Goal: Task Accomplishment & Management: Complete application form

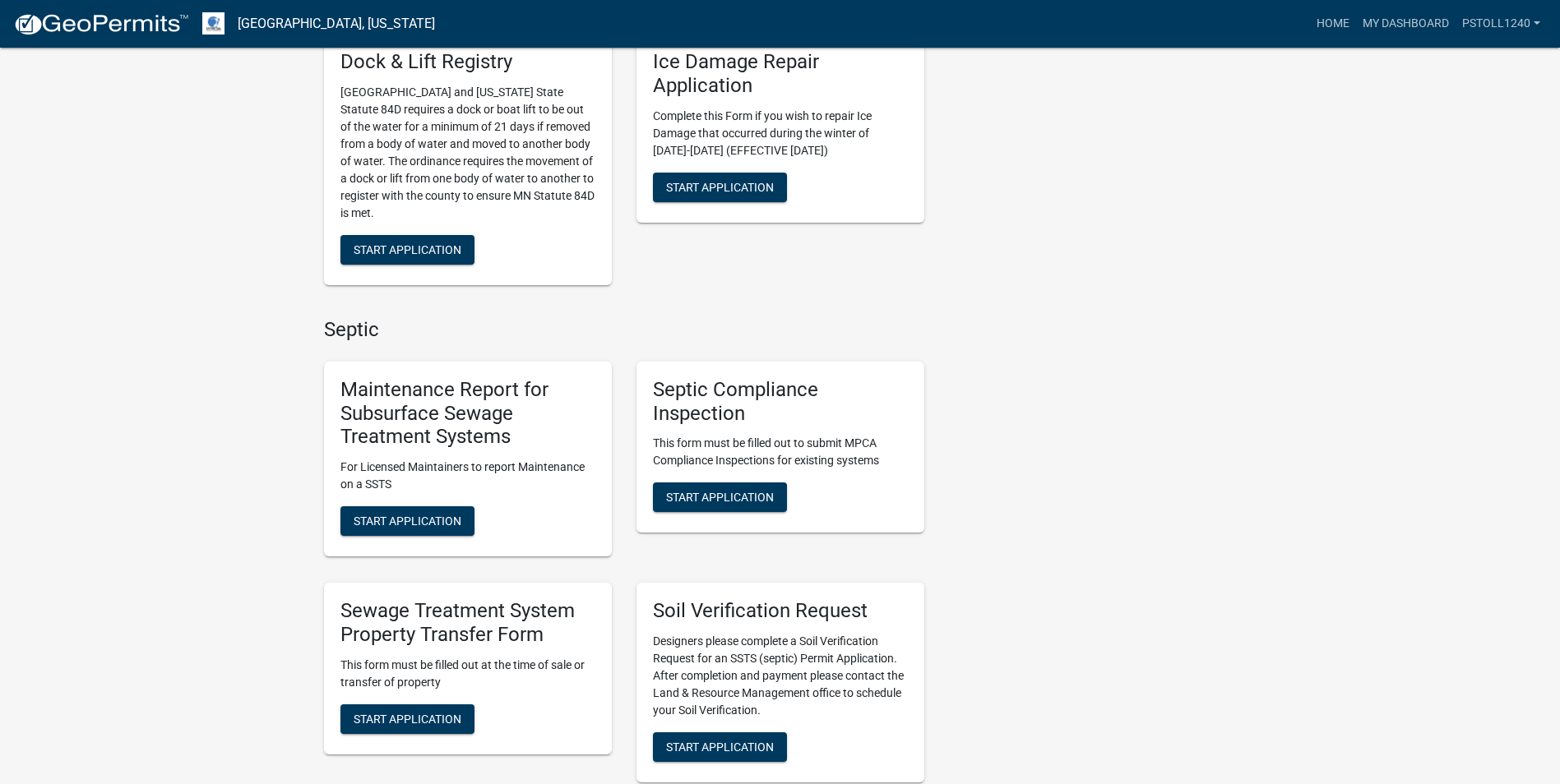
scroll to position [724, 0]
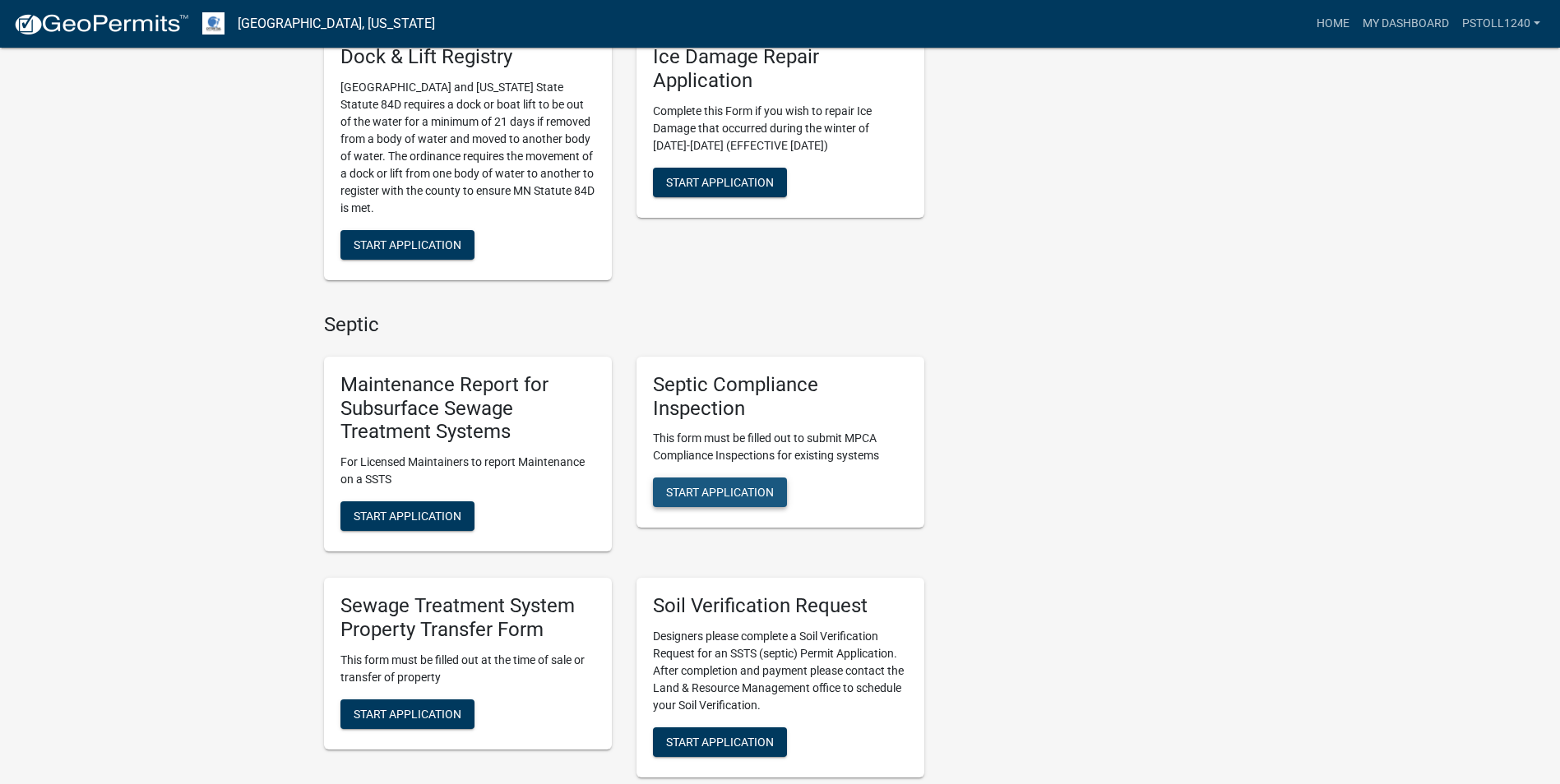
click at [752, 499] on span "Start Application" at bounding box center [720, 491] width 107 height 13
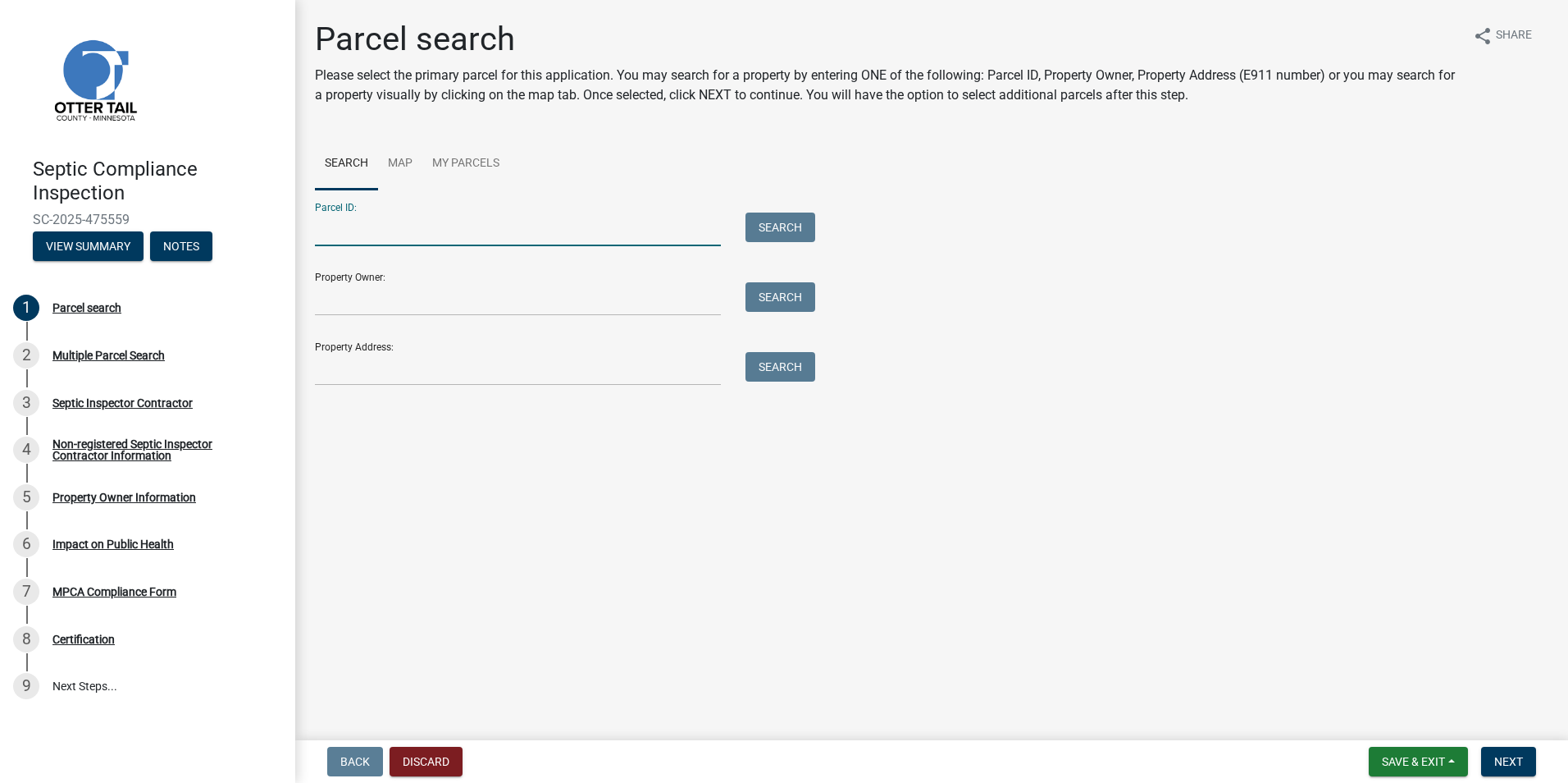
click at [359, 235] on input "Parcel ID:" at bounding box center [518, 229] width 406 height 34
type input "50000150117003"
click at [759, 227] on button "Search" at bounding box center [781, 227] width 70 height 29
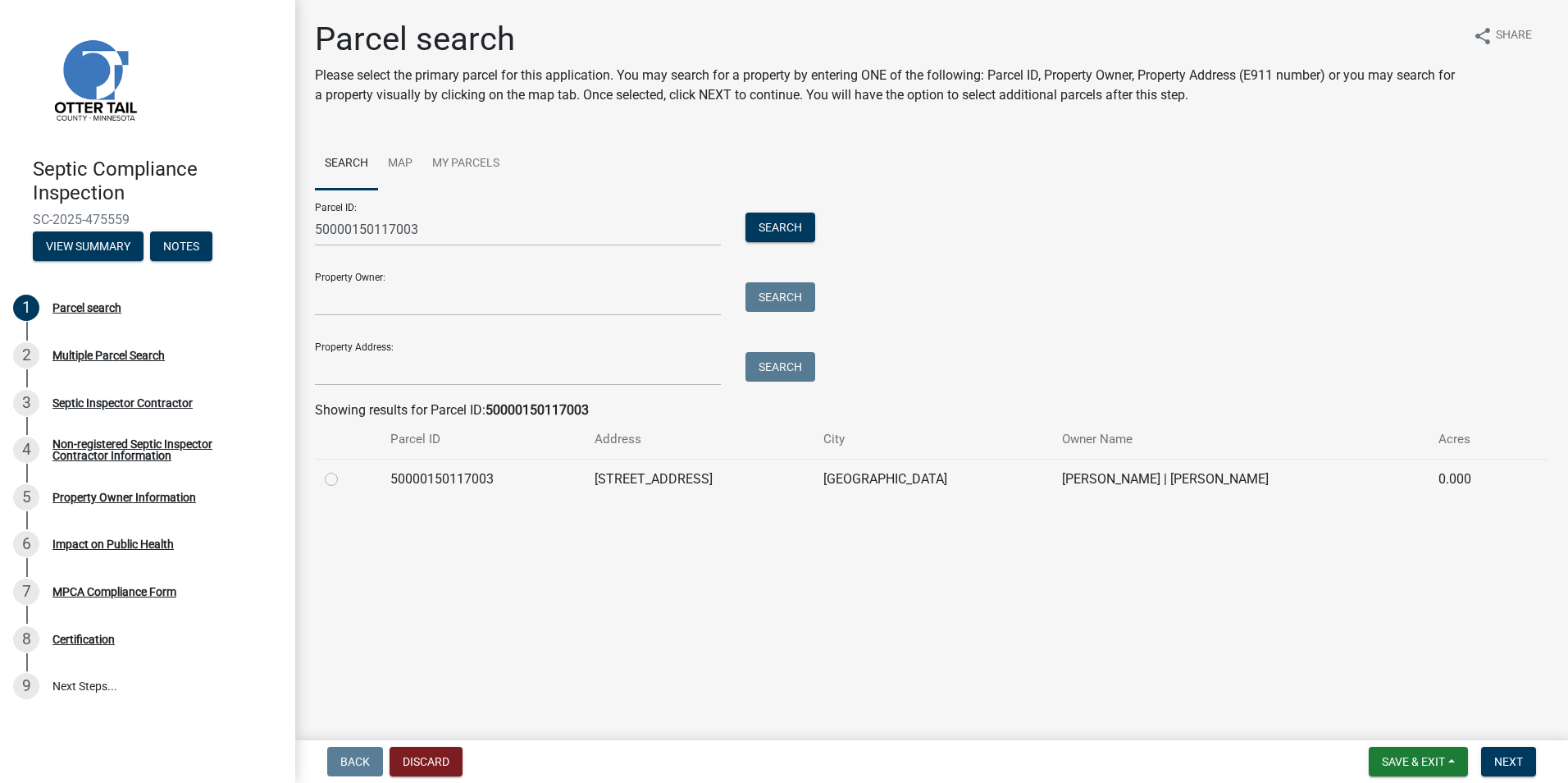
click at [345, 469] on label at bounding box center [345, 469] width 0 height 0
click at [345, 477] on input "radio" at bounding box center [349, 474] width 11 height 11
radio input "true"
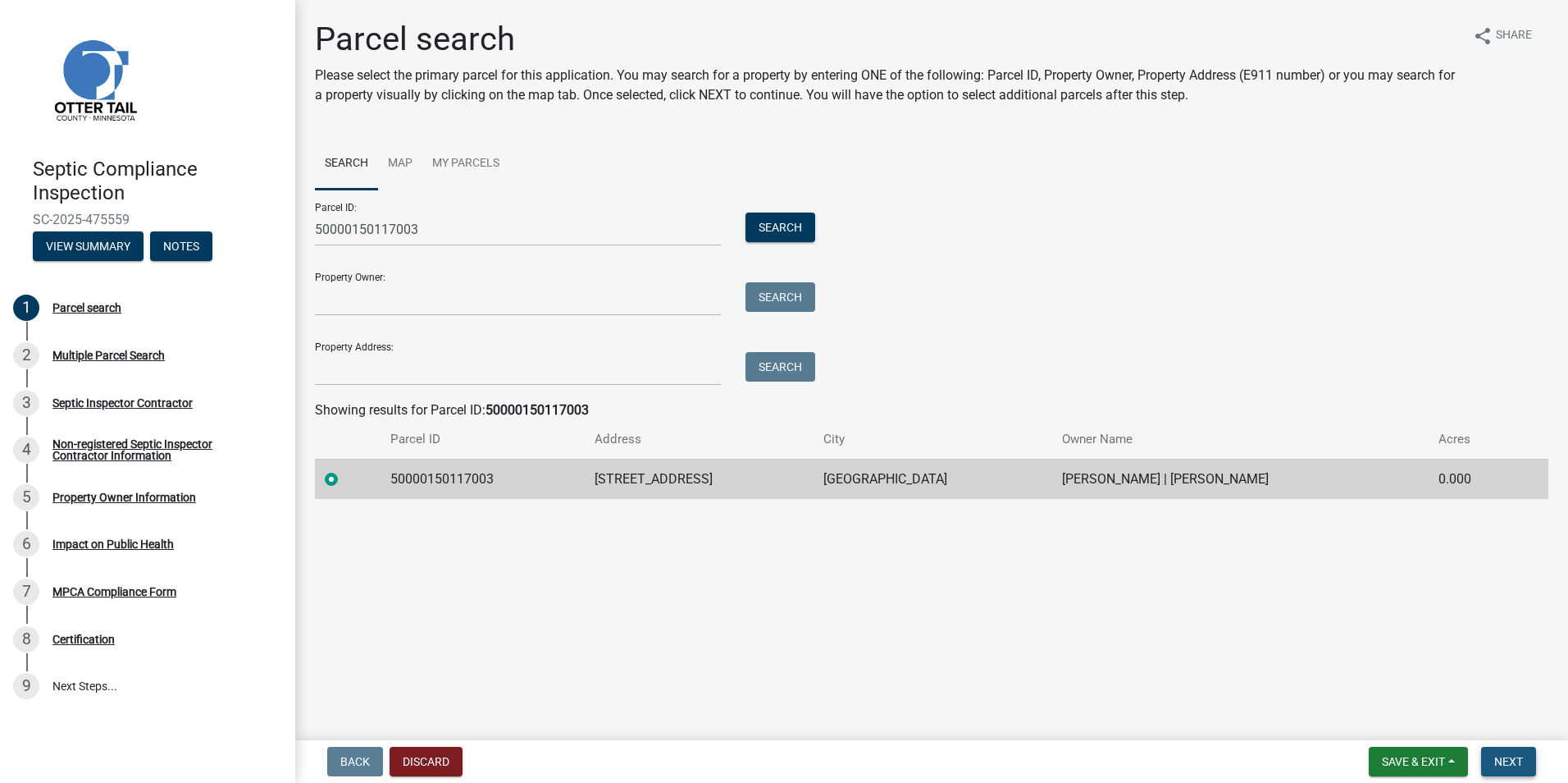
click at [1502, 765] on span "Next" at bounding box center [1509, 761] width 28 height 13
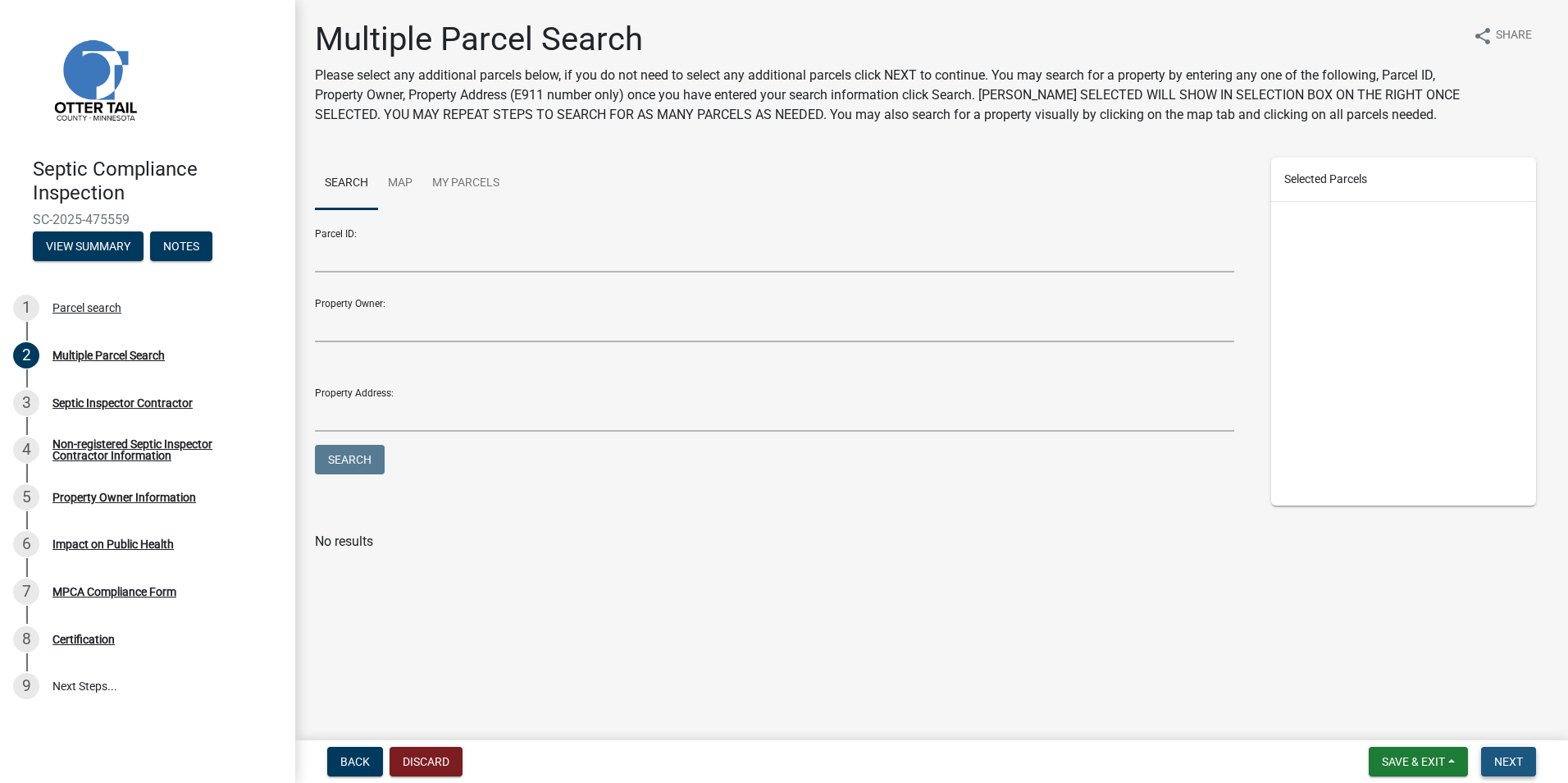
click at [1502, 765] on span "Next" at bounding box center [1509, 761] width 28 height 13
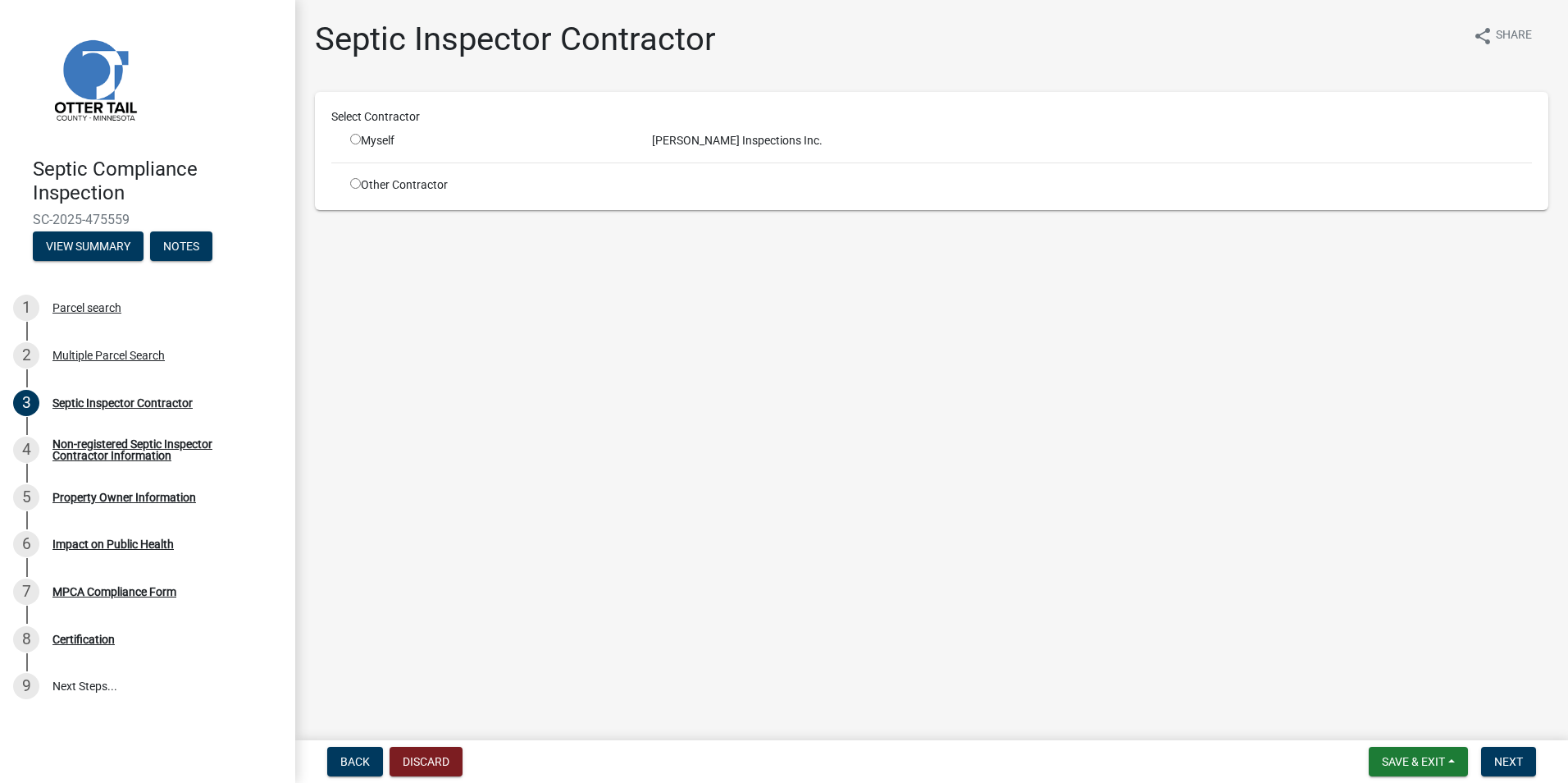
click at [358, 140] on input "radio" at bounding box center [355, 138] width 11 height 11
radio input "true"
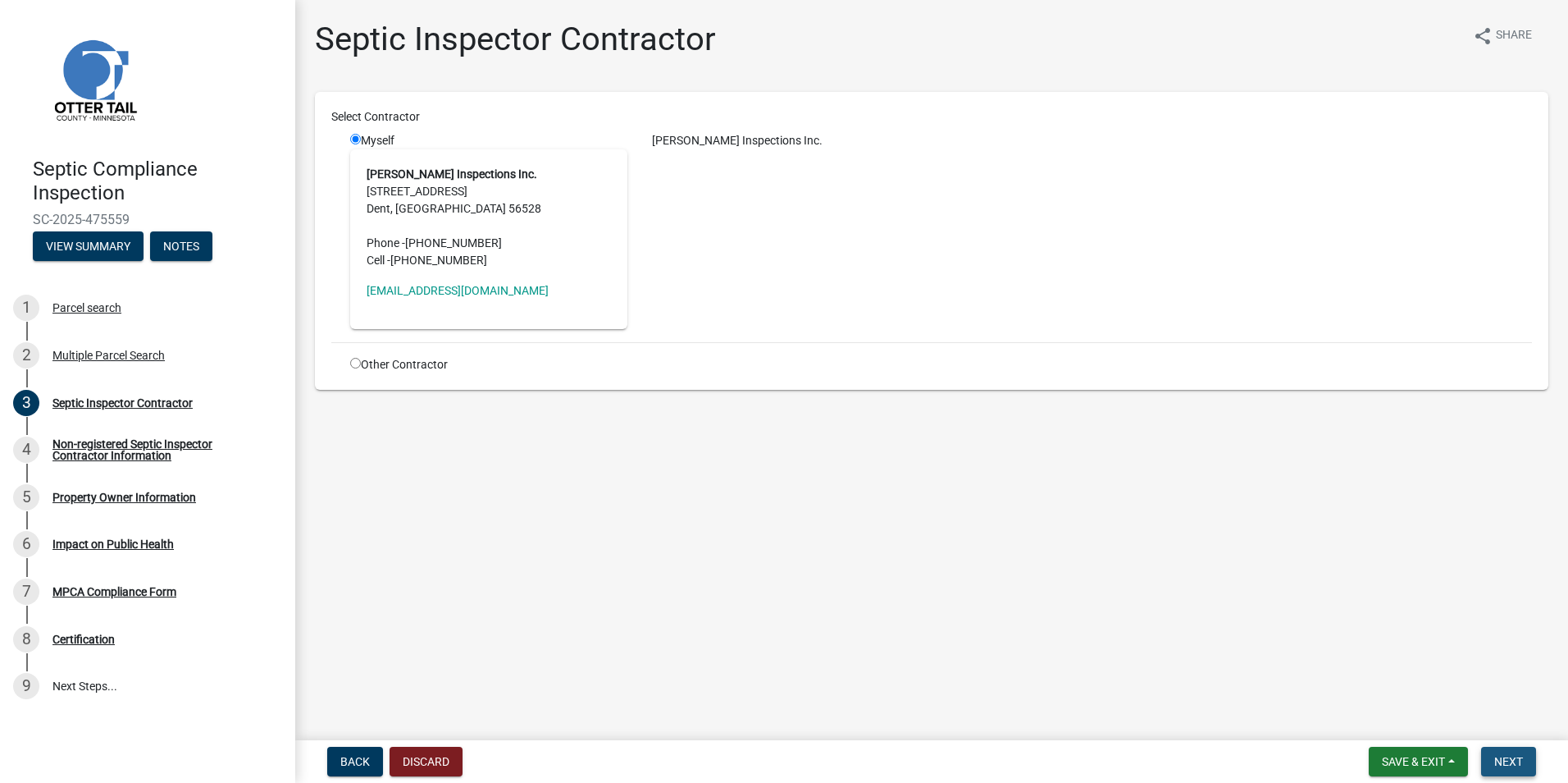
click at [1507, 760] on span "Next" at bounding box center [1509, 761] width 28 height 13
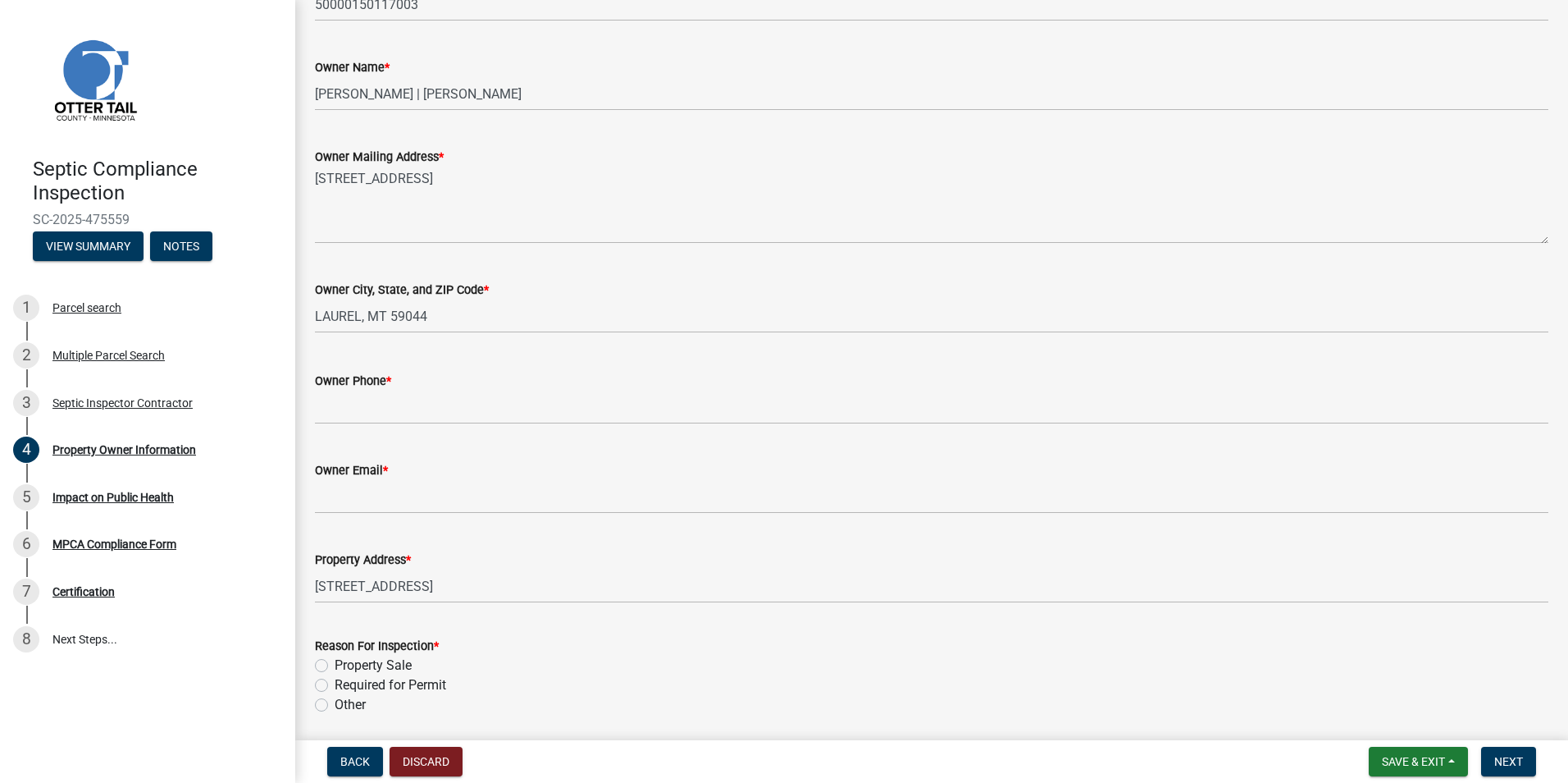
scroll to position [312, 0]
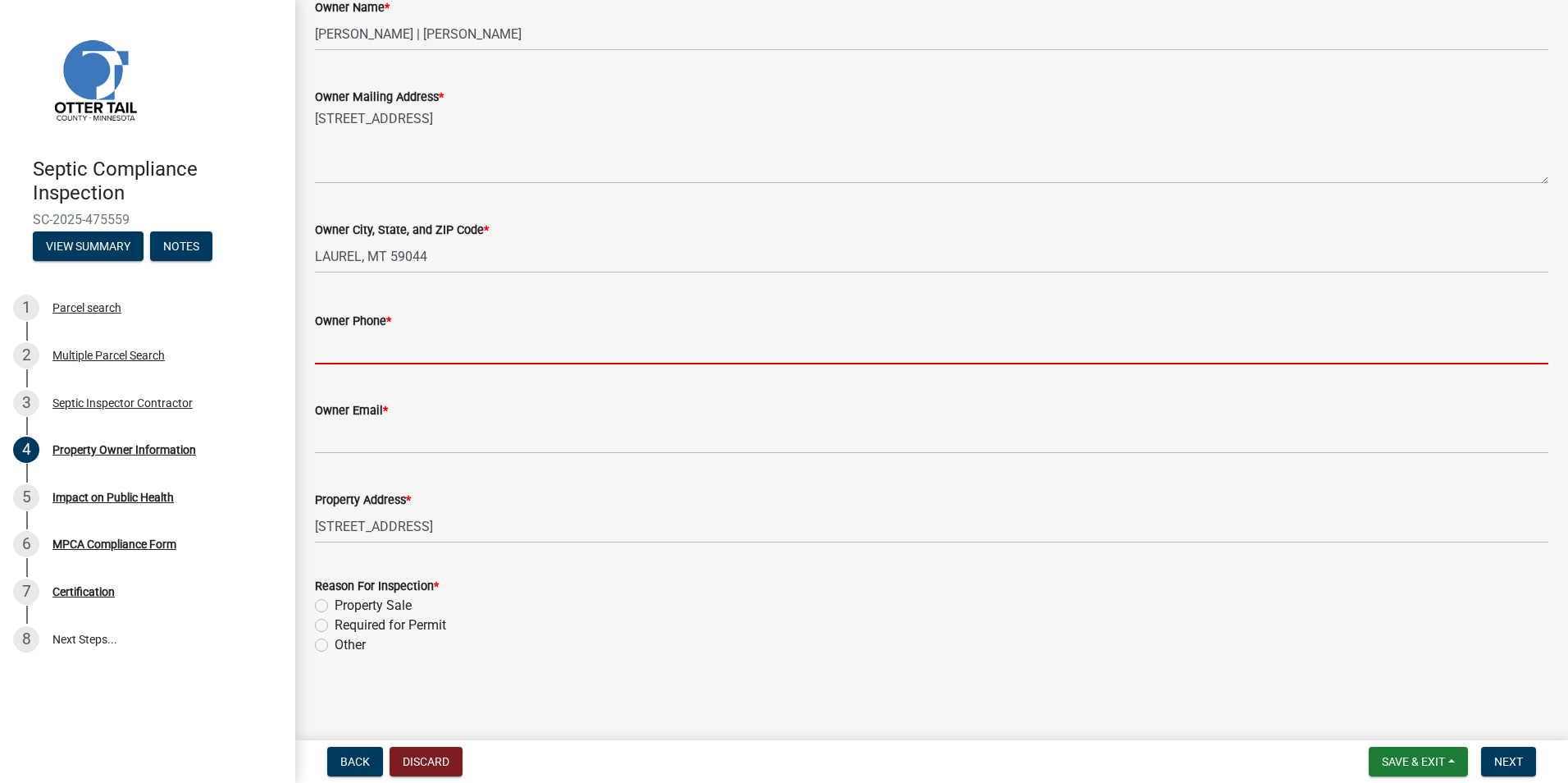
click at [337, 346] on input "Owner Phone *" at bounding box center [932, 348] width 1234 height 34
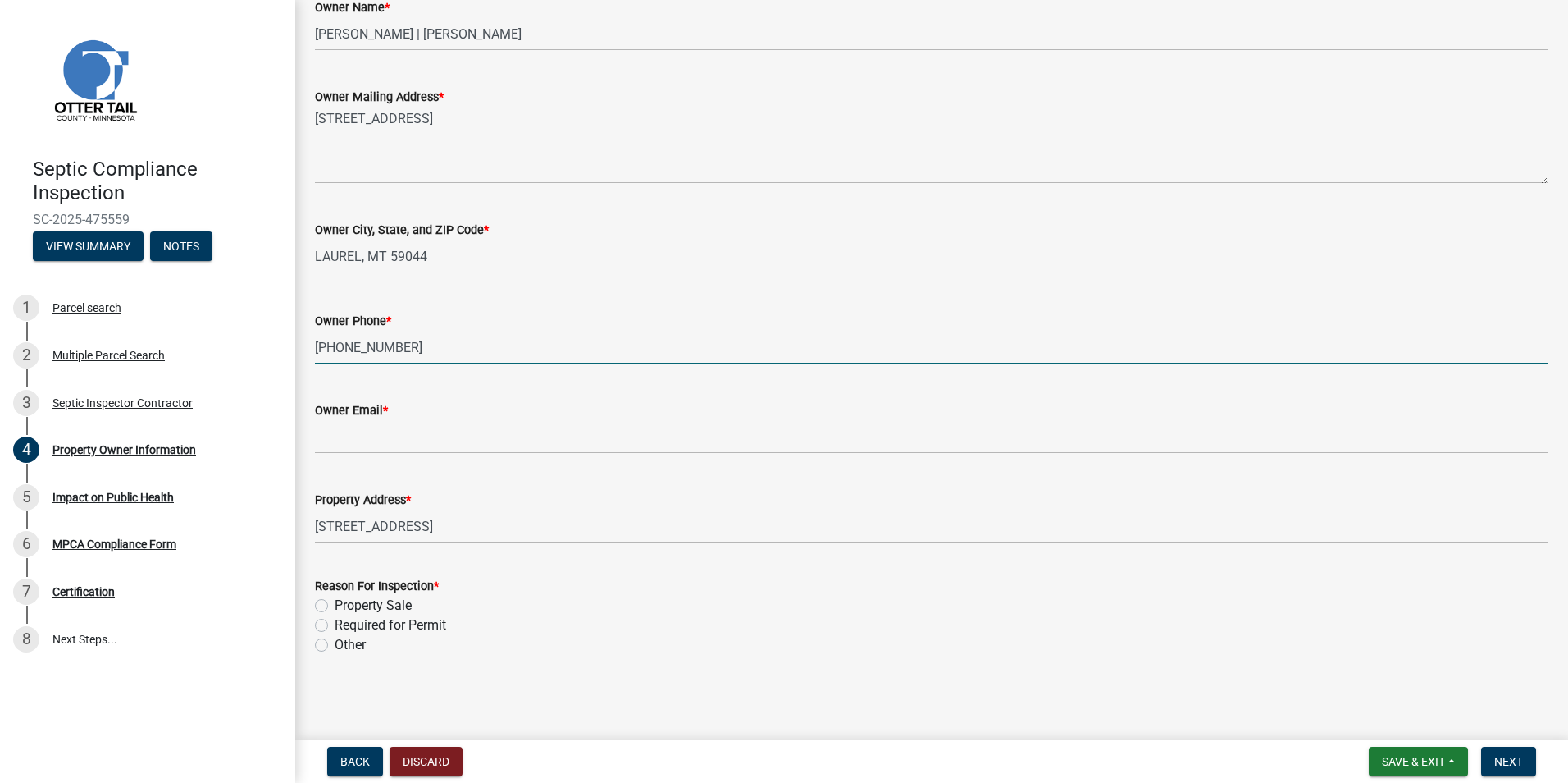
type input "701-403-0160"
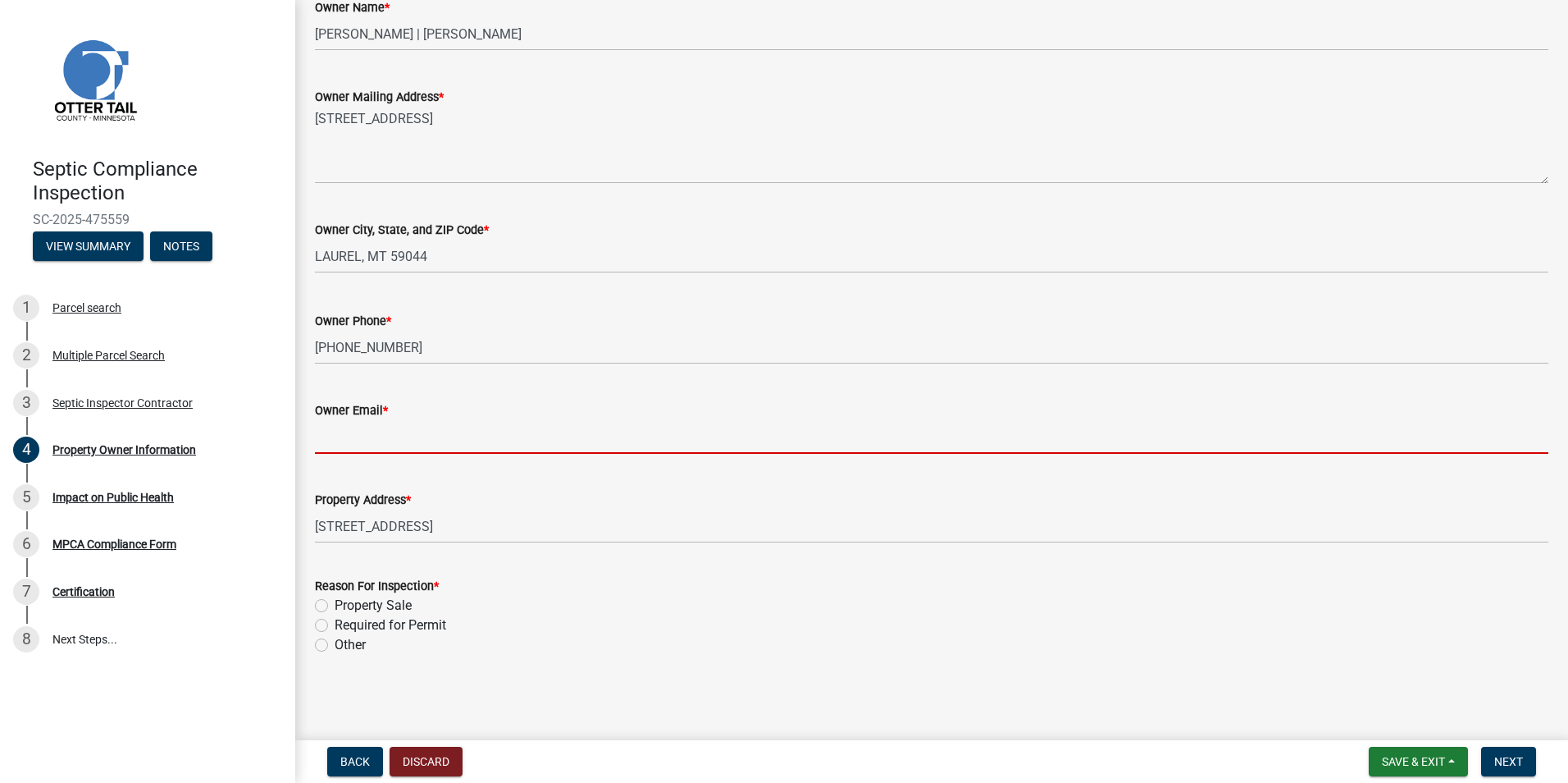
click at [346, 439] on input "Owner Email *" at bounding box center [932, 436] width 1234 height 34
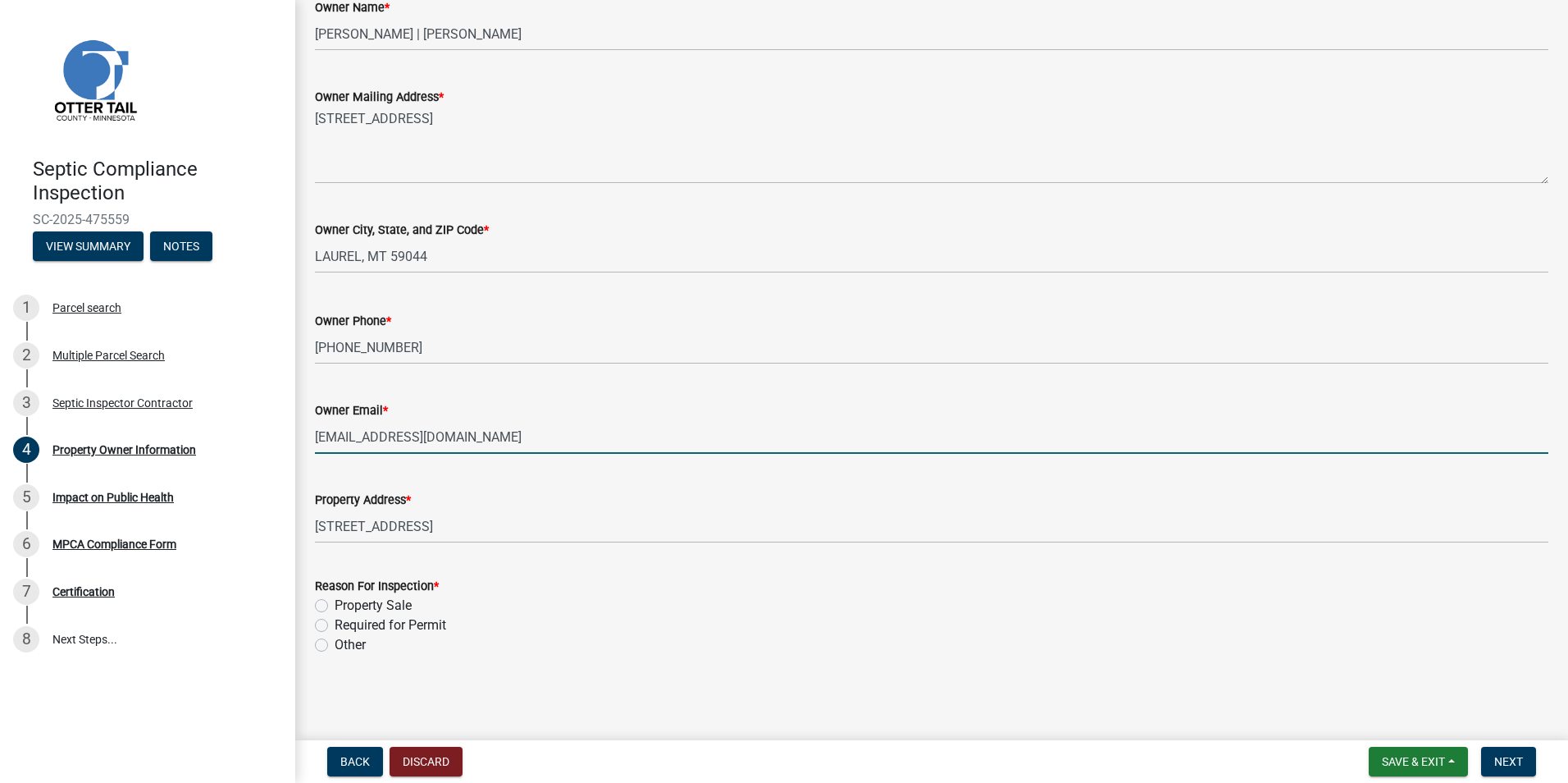
type input "[EMAIL_ADDRESS][DOMAIN_NAME]"
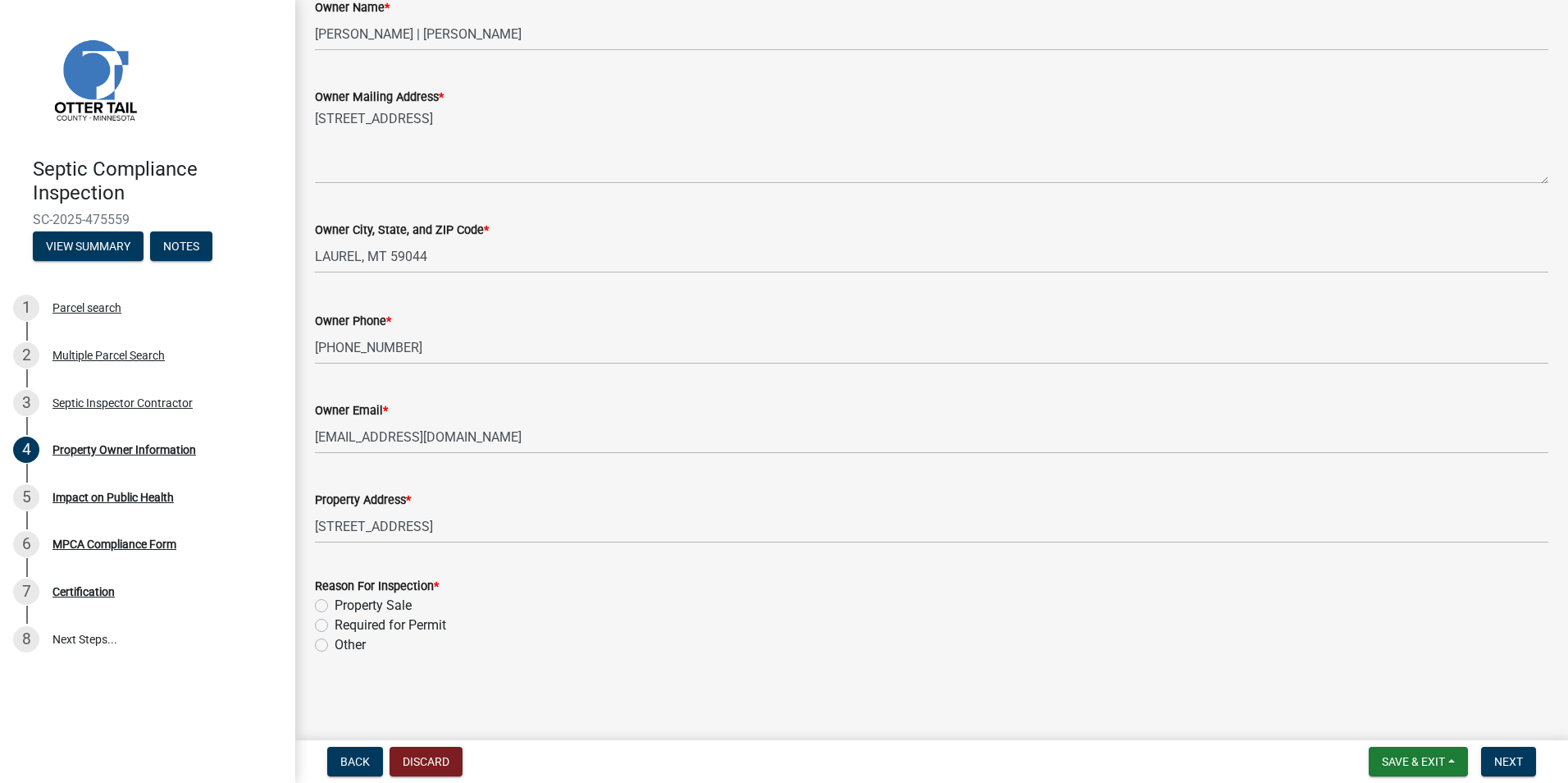
click at [335, 608] on label "Property Sale" at bounding box center [373, 606] width 77 height 19
click at [335, 607] on input "Property Sale" at bounding box center [340, 601] width 11 height 11
radio input "true"
click at [1506, 751] on button "Next" at bounding box center [1509, 762] width 55 height 29
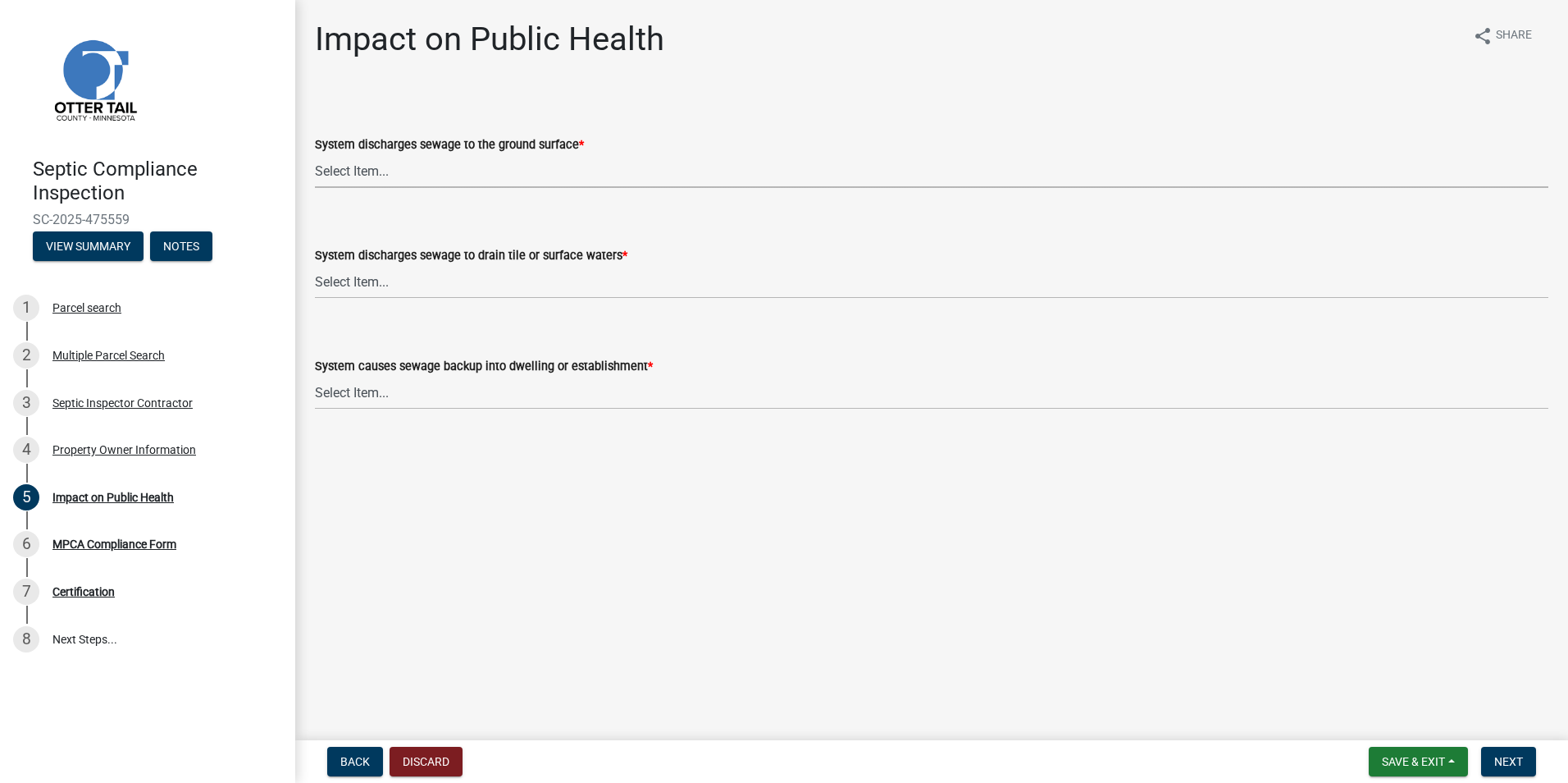
click at [346, 169] on select "Select Item... Yes No" at bounding box center [932, 170] width 1234 height 34
click at [315, 154] on select "Select Item... Yes No" at bounding box center [932, 170] width 1234 height 34
select select "9c5ef684-d0d4-4879-ab12-905ddbd81a72"
click at [342, 284] on select "Select Item... Yes No" at bounding box center [932, 281] width 1234 height 34
click at [315, 265] on select "Select Item... Yes No" at bounding box center [932, 281] width 1234 height 34
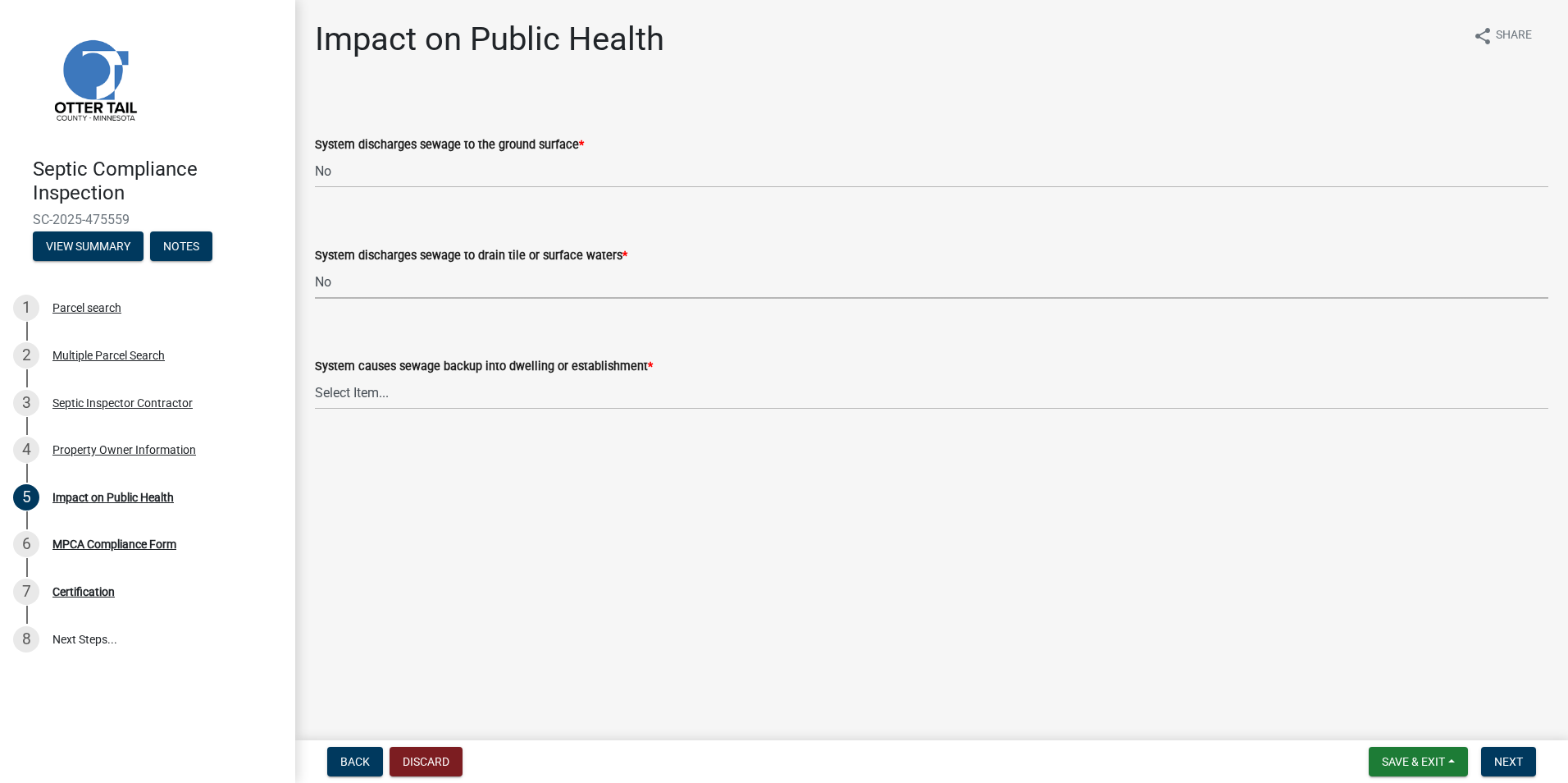
select select "7d491a2b-e9f0-4952-b474-53ca749b22af"
click at [342, 391] on select "Select Item... Yes No" at bounding box center [932, 392] width 1234 height 34
click at [315, 376] on select "Select Item... Yes No" at bounding box center [932, 392] width 1234 height 34
select select "6e07b46b-a403-4f3e-b4fc-218acc732c01"
click at [1500, 764] on span "Next" at bounding box center [1509, 761] width 28 height 13
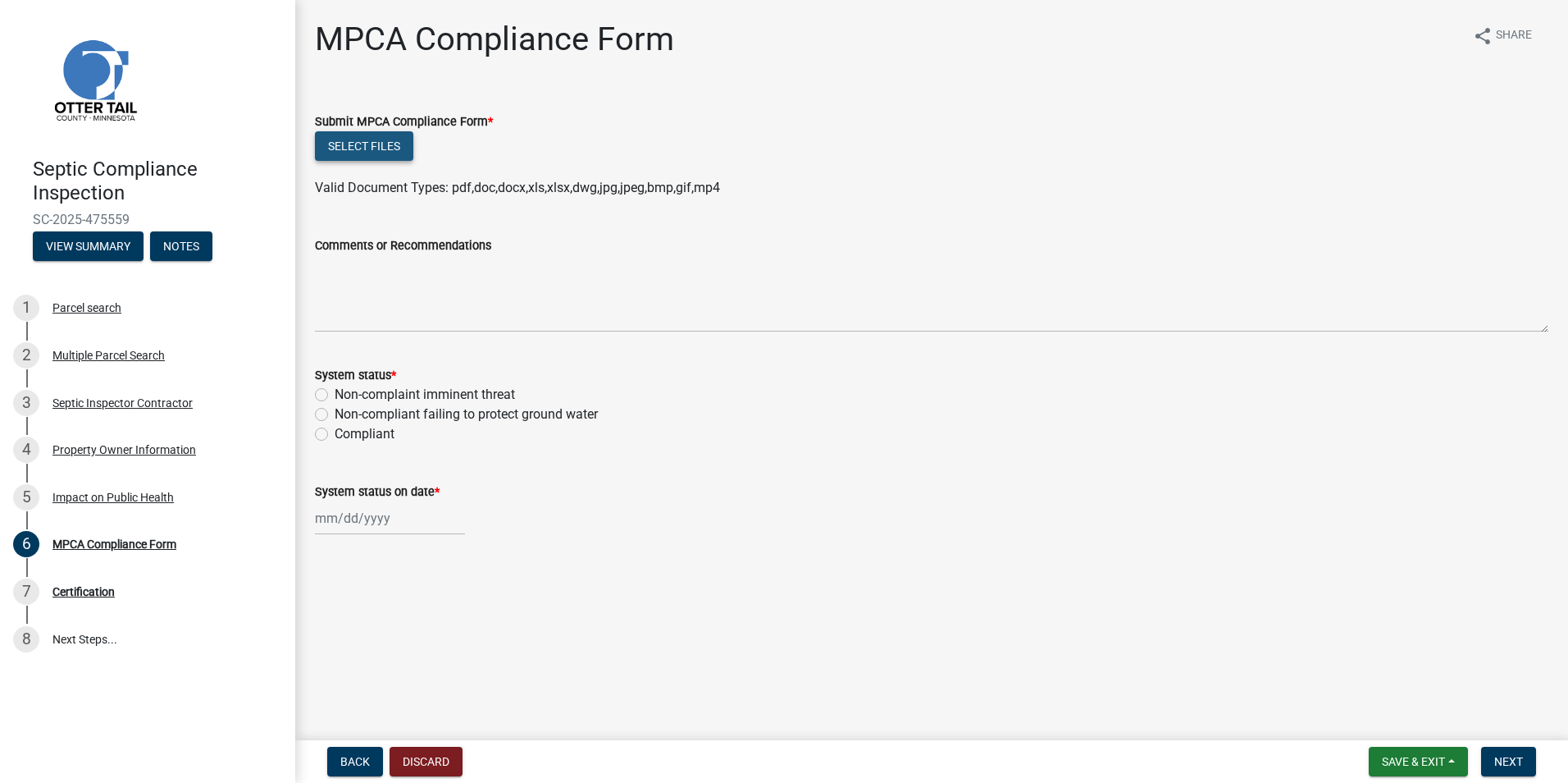
click at [372, 154] on button "Select files" at bounding box center [364, 146] width 98 height 29
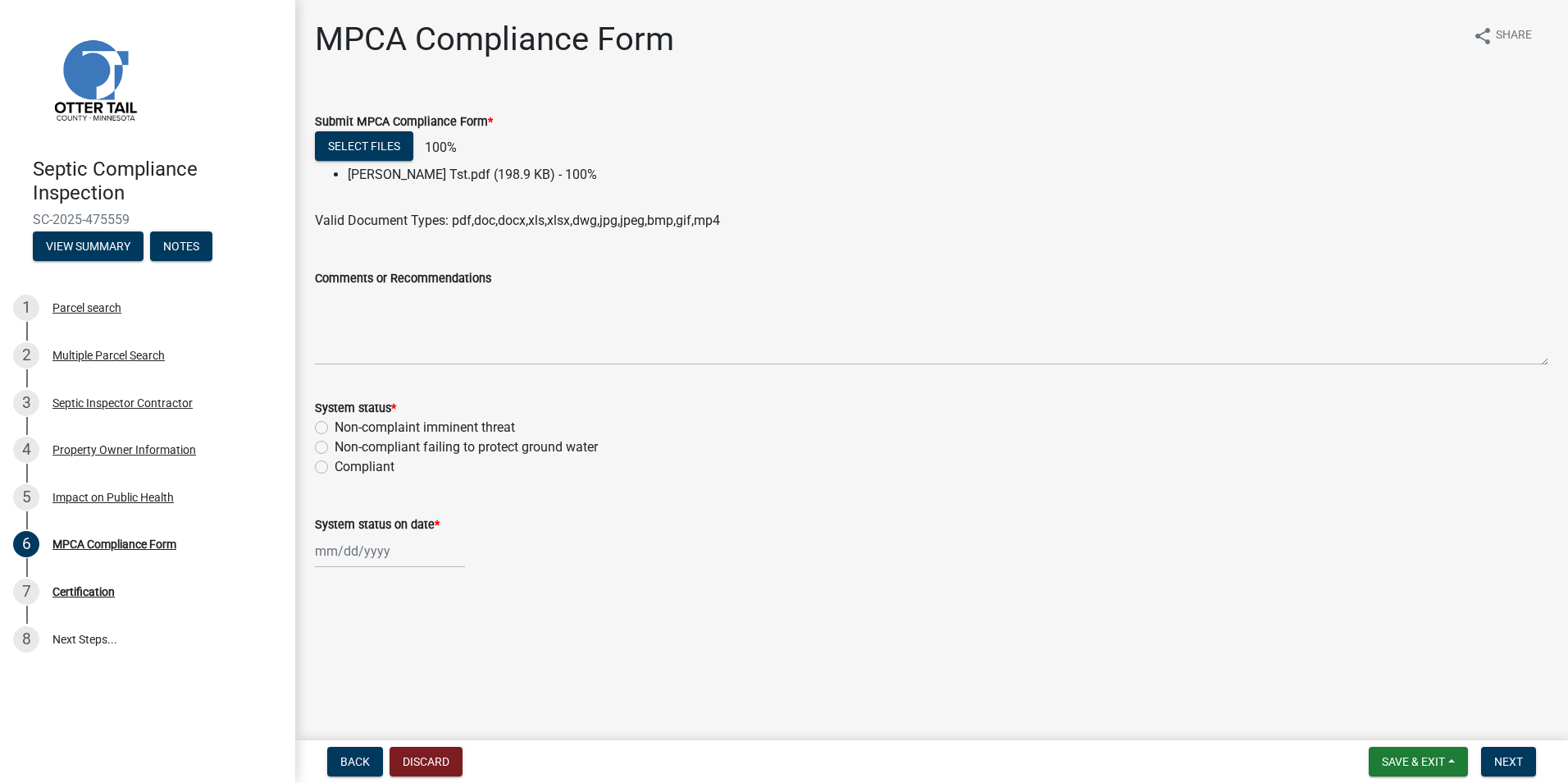
click at [335, 467] on label "Compliant" at bounding box center [365, 466] width 60 height 19
click at [335, 467] on input "Compliant" at bounding box center [340, 462] width 11 height 11
radio input "true"
select select "9"
select select "2025"
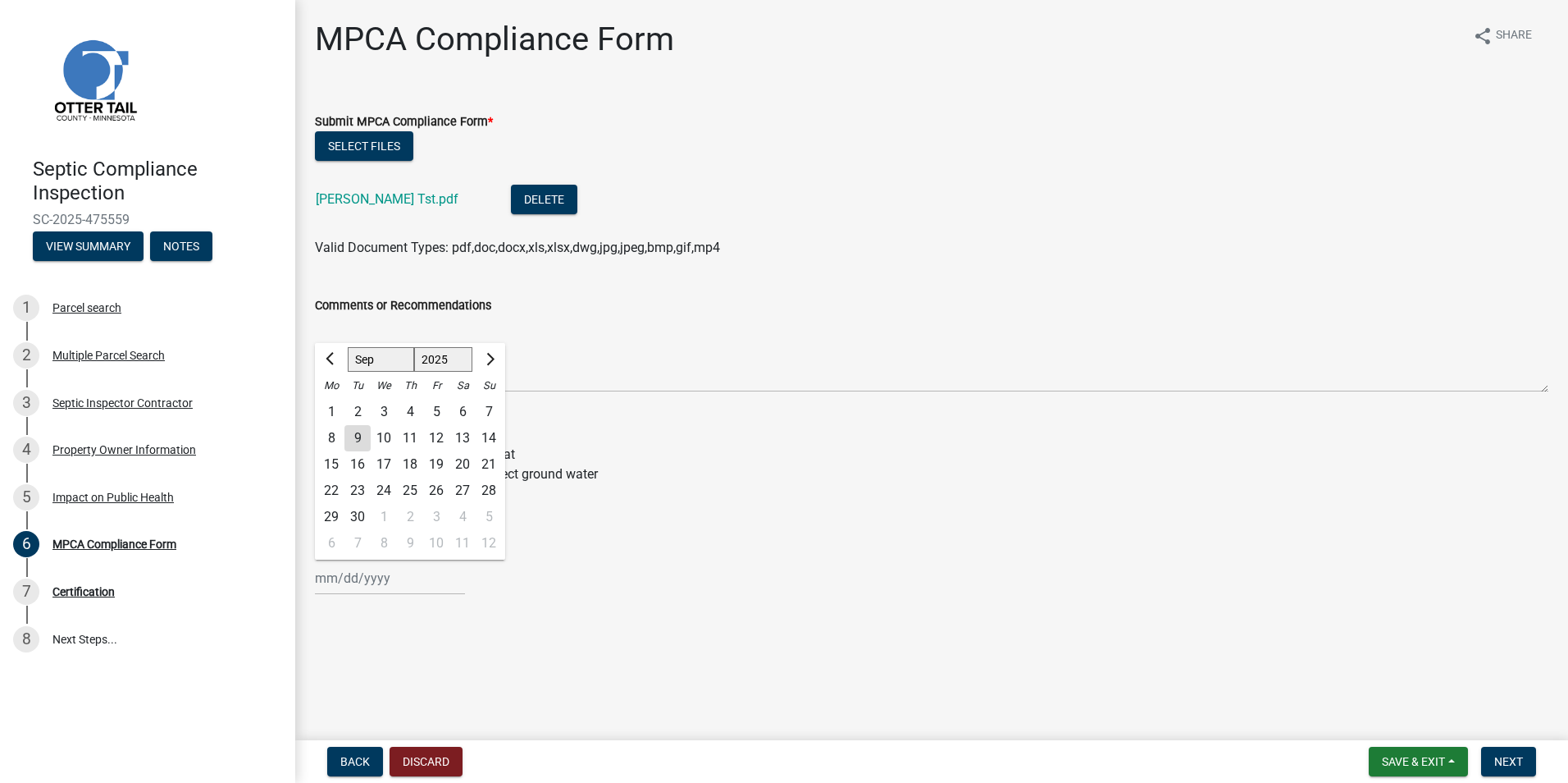
click at [336, 561] on div "Jan Feb Mar Apr May Jun Jul Aug Sep Oct Nov Dec 1525 1526 1527 1528 1529 1530 1…" at bounding box center [390, 578] width 150 height 34
click at [332, 436] on div "8" at bounding box center [331, 438] width 26 height 26
type input "09/08/2025"
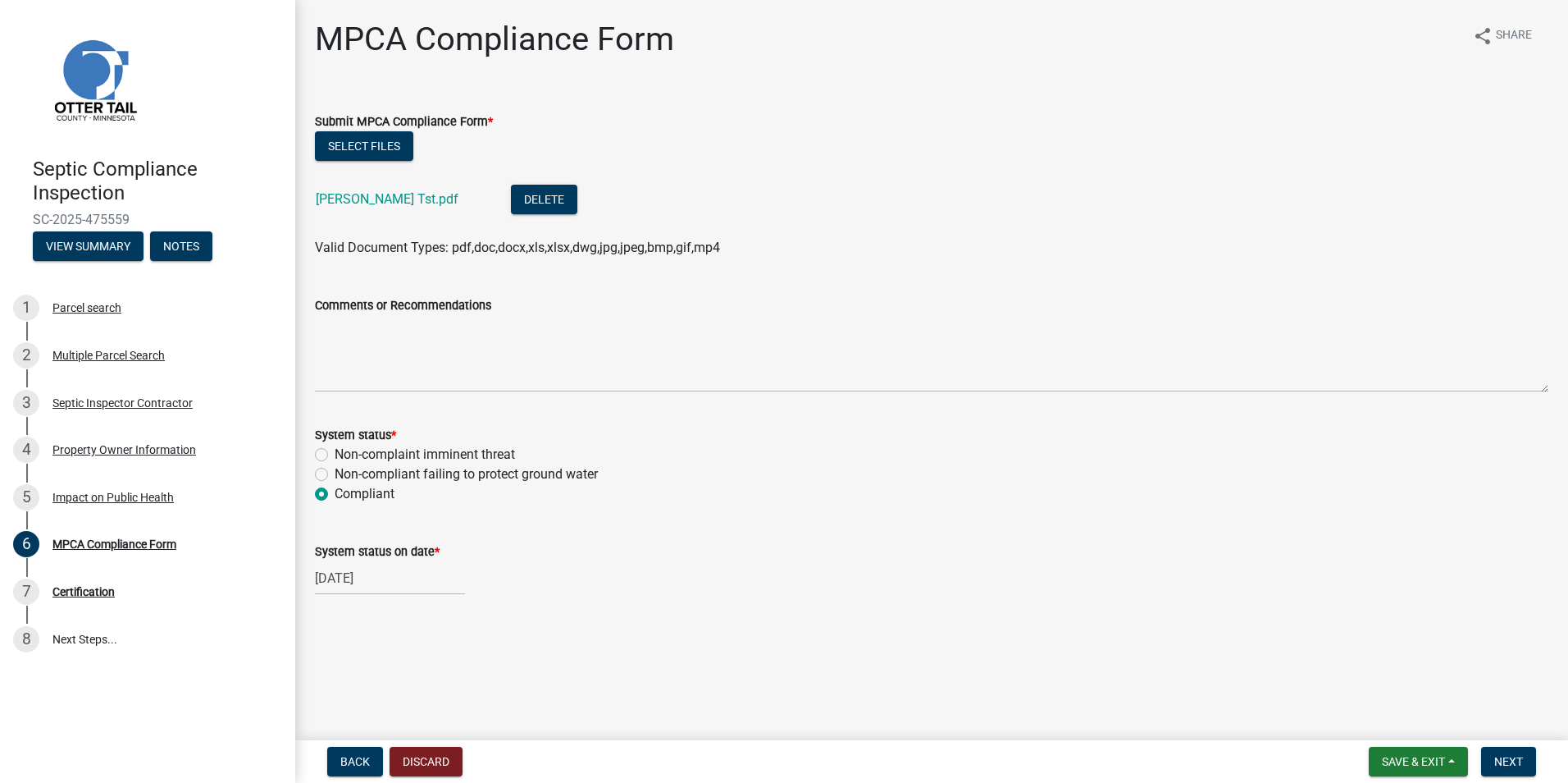
click at [335, 497] on label "Compliant" at bounding box center [365, 494] width 60 height 19
click at [335, 495] on input "Compliant" at bounding box center [340, 489] width 11 height 11
click at [98, 359] on div "Multiple Parcel Search" at bounding box center [108, 355] width 112 height 12
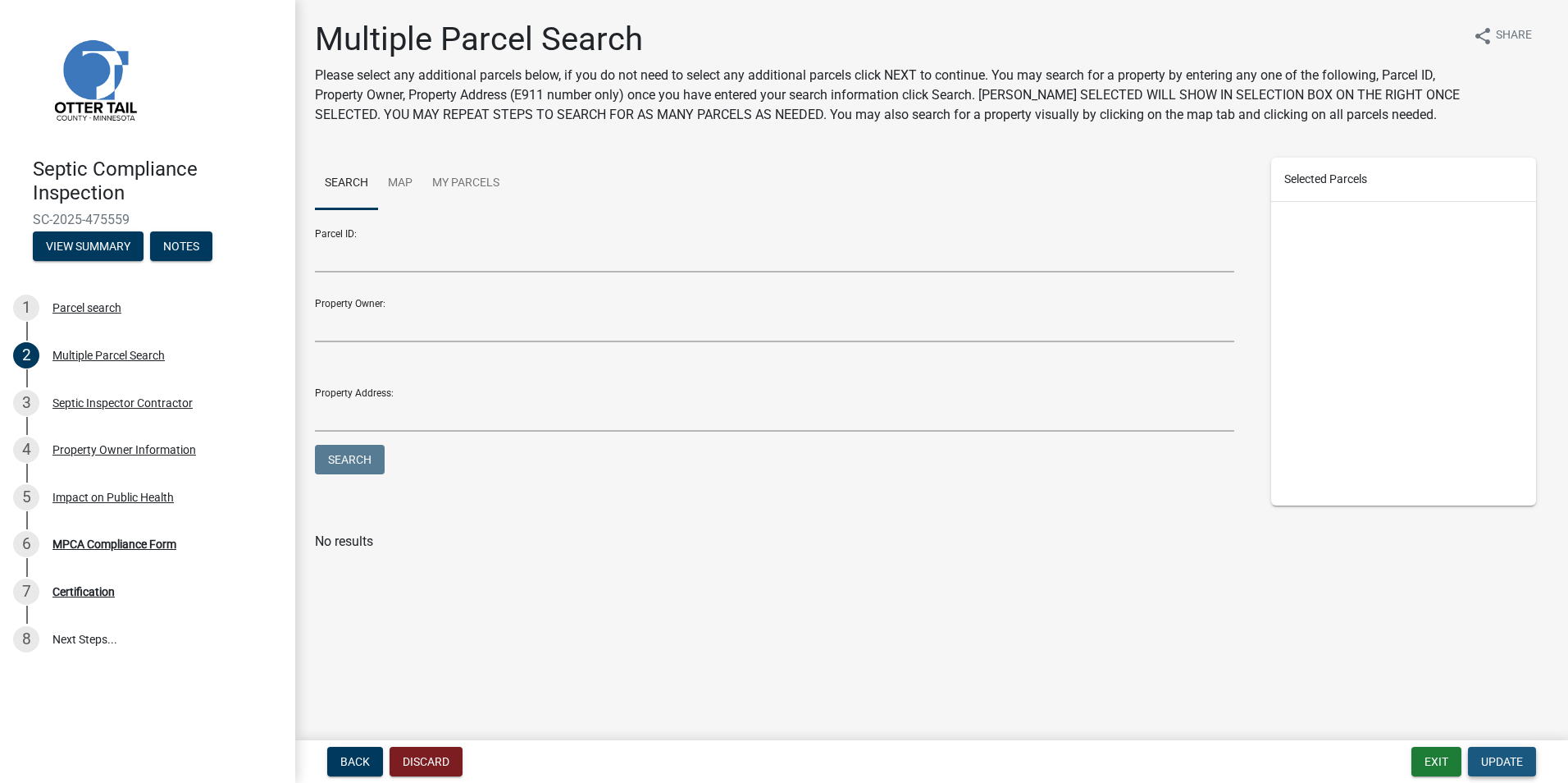
click at [1510, 755] on span "Update" at bounding box center [1502, 761] width 42 height 13
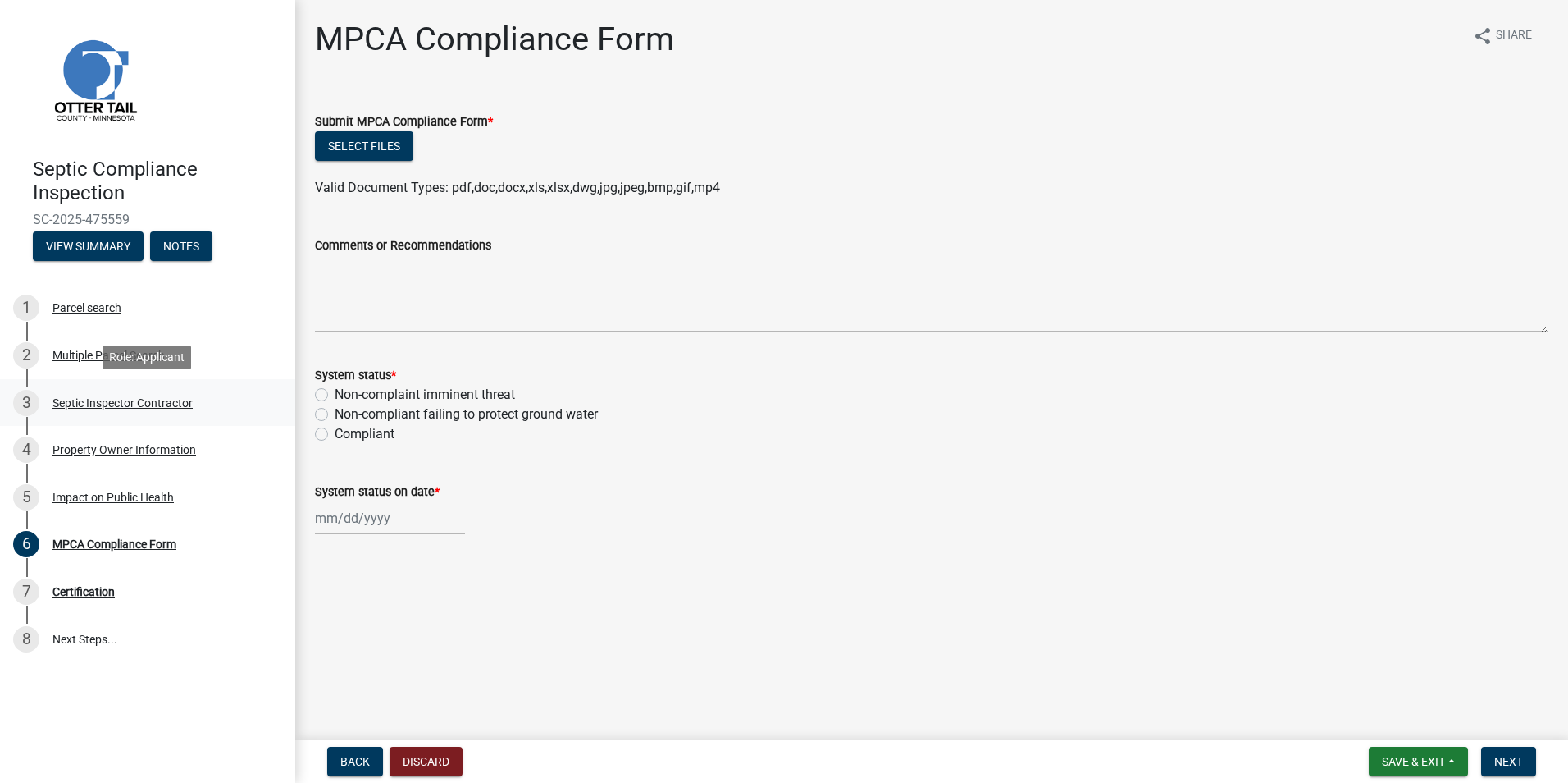
click at [137, 407] on div "Septic Inspector Contractor" at bounding box center [123, 403] width 140 height 12
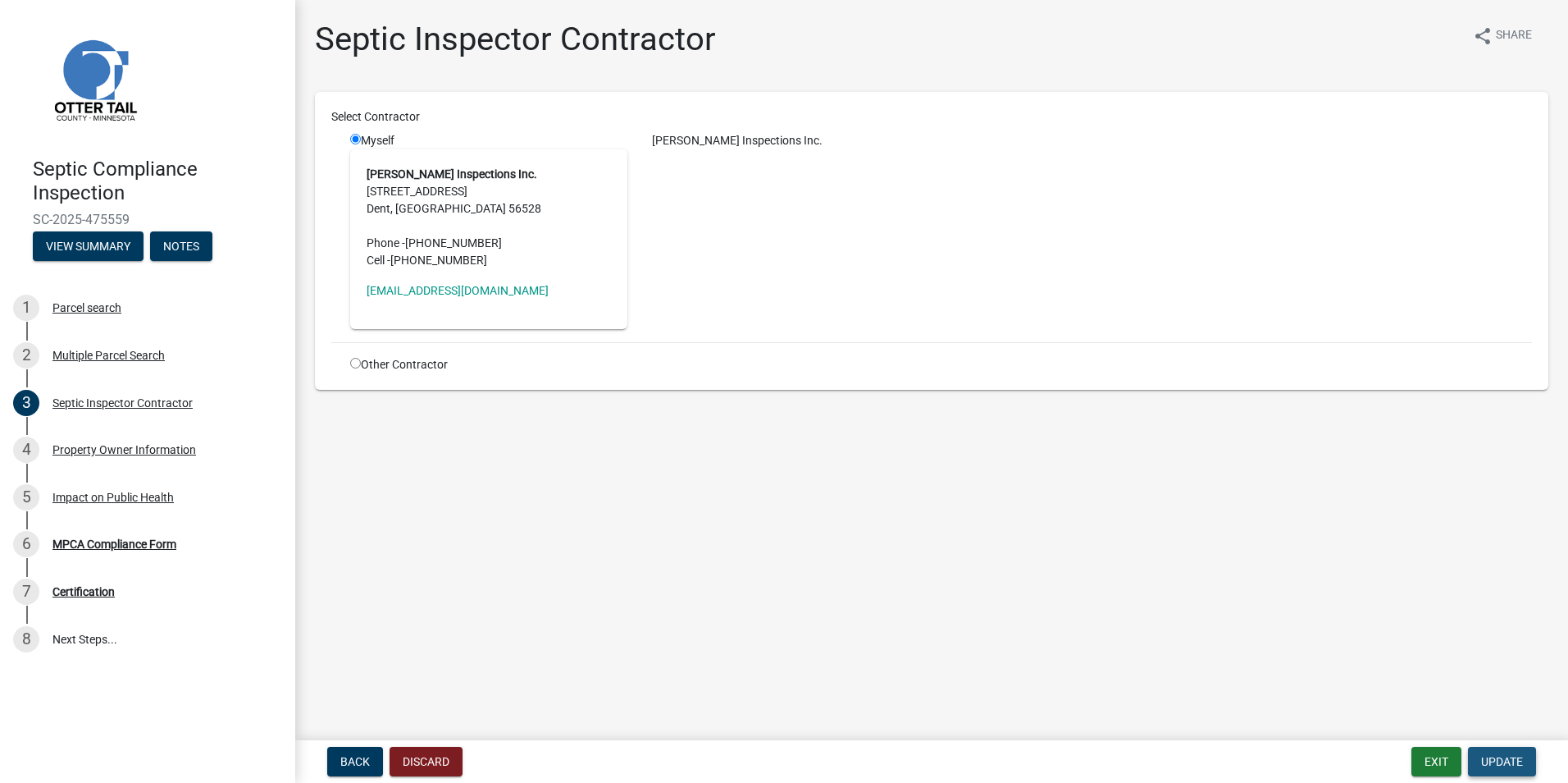
click at [1513, 763] on span "Update" at bounding box center [1502, 761] width 42 height 13
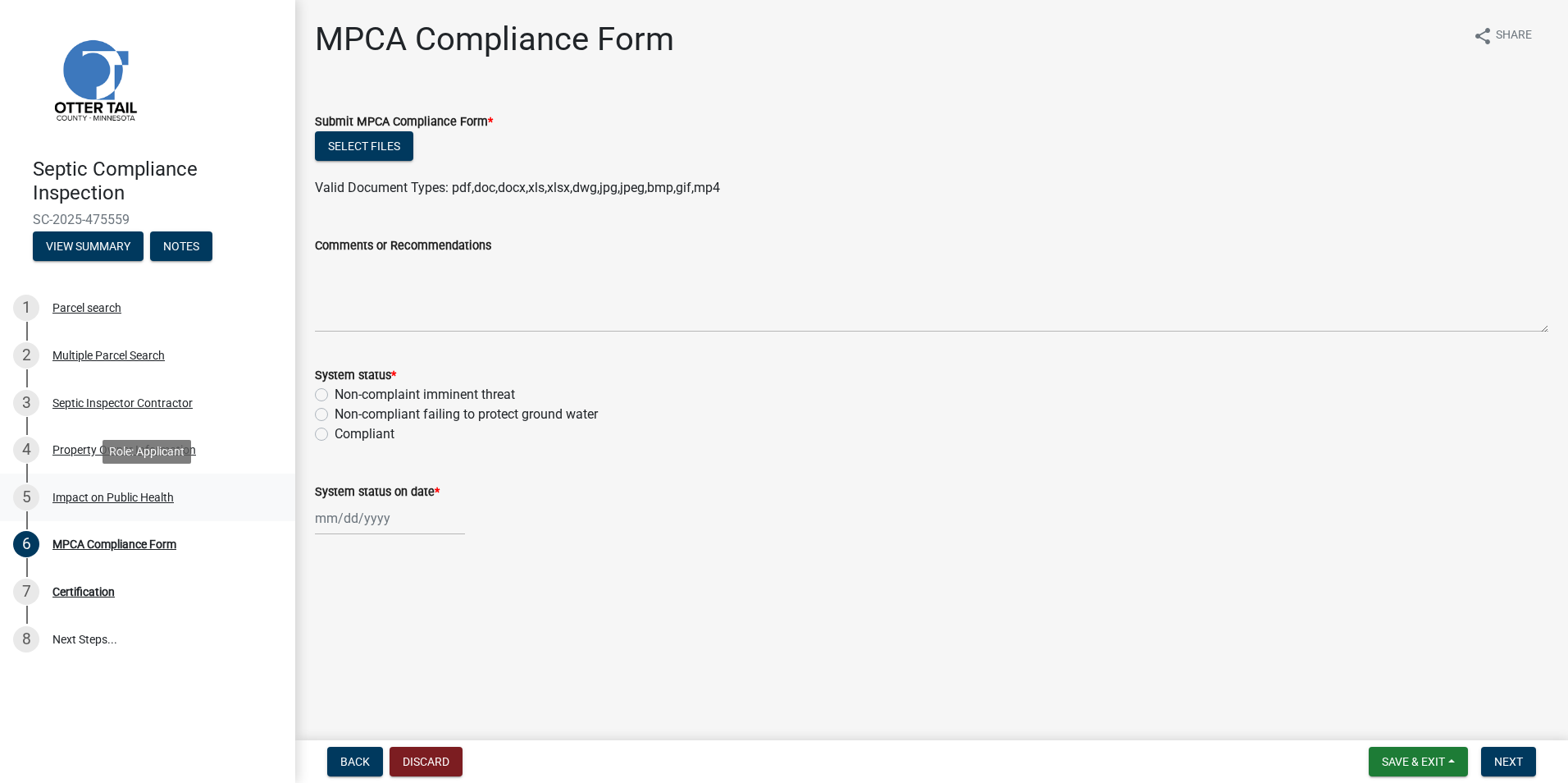
click at [126, 502] on div "Impact on Public Health" at bounding box center [113, 498] width 122 height 12
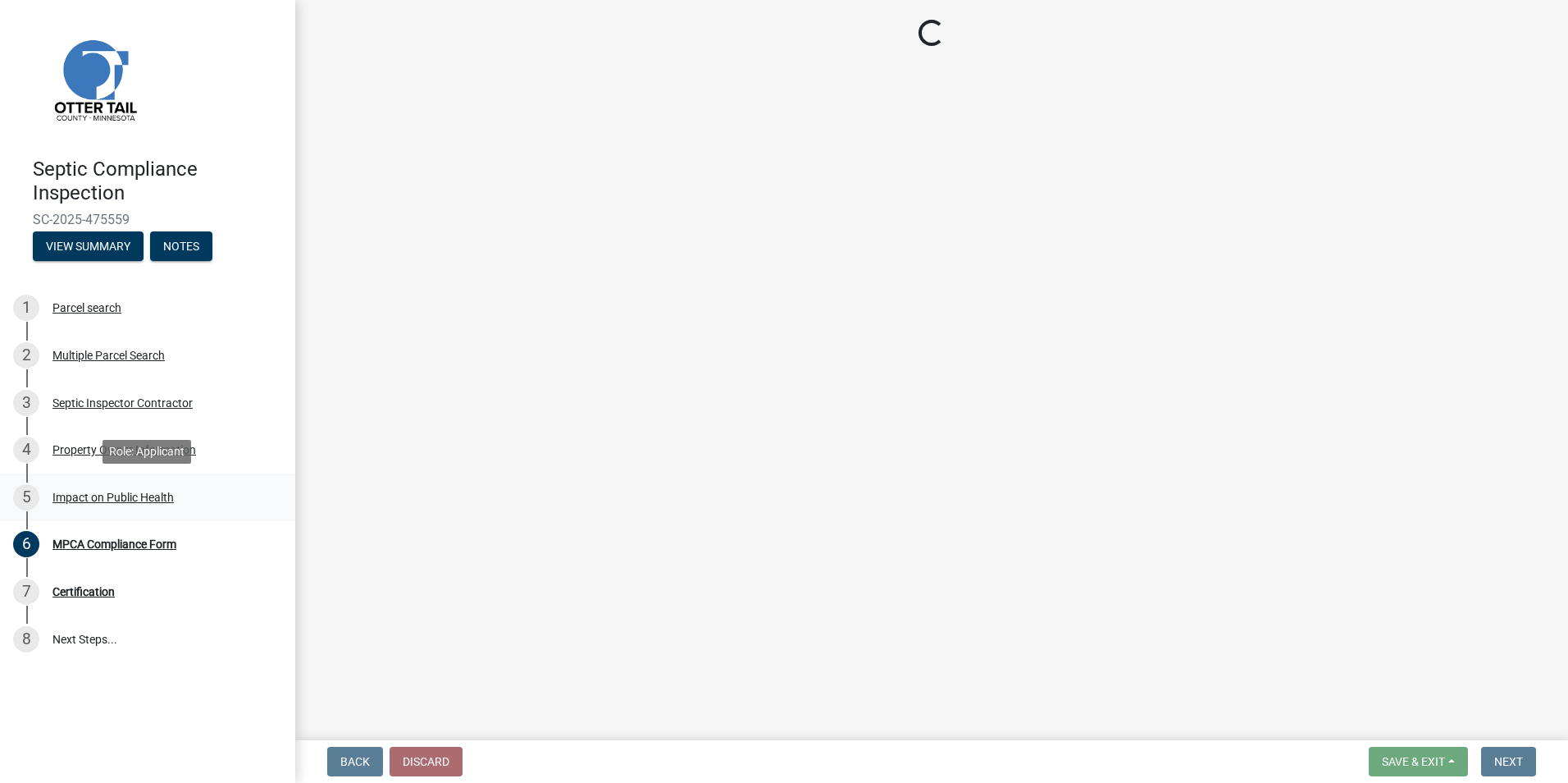
select select "9c5ef684-d0d4-4879-ab12-905ddbd81a72"
select select "7d491a2b-e9f0-4952-b474-53ca749b22af"
select select "6e07b46b-a403-4f3e-b4fc-218acc732c01"
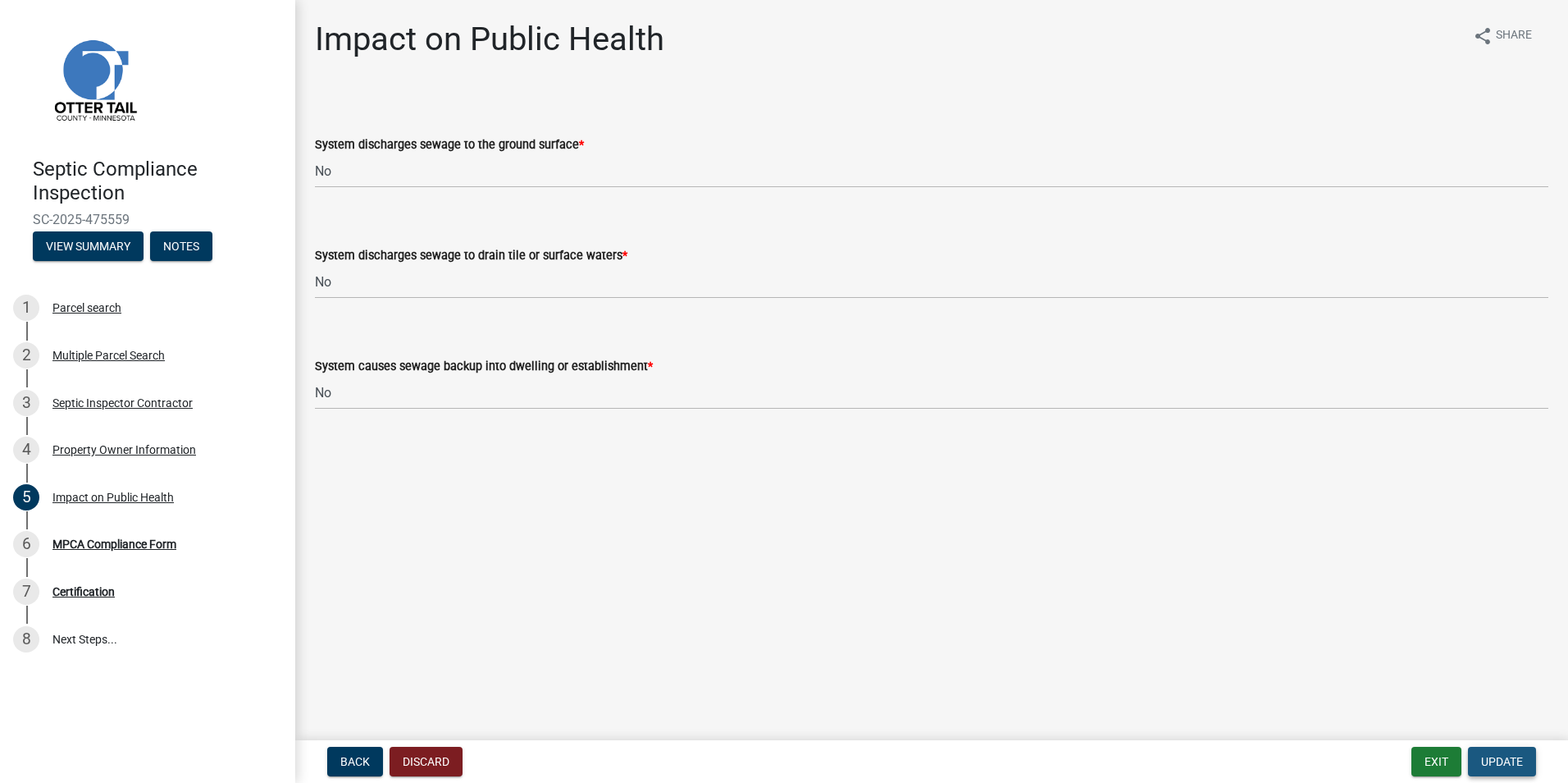
click at [1520, 757] on span "Update" at bounding box center [1502, 761] width 42 height 13
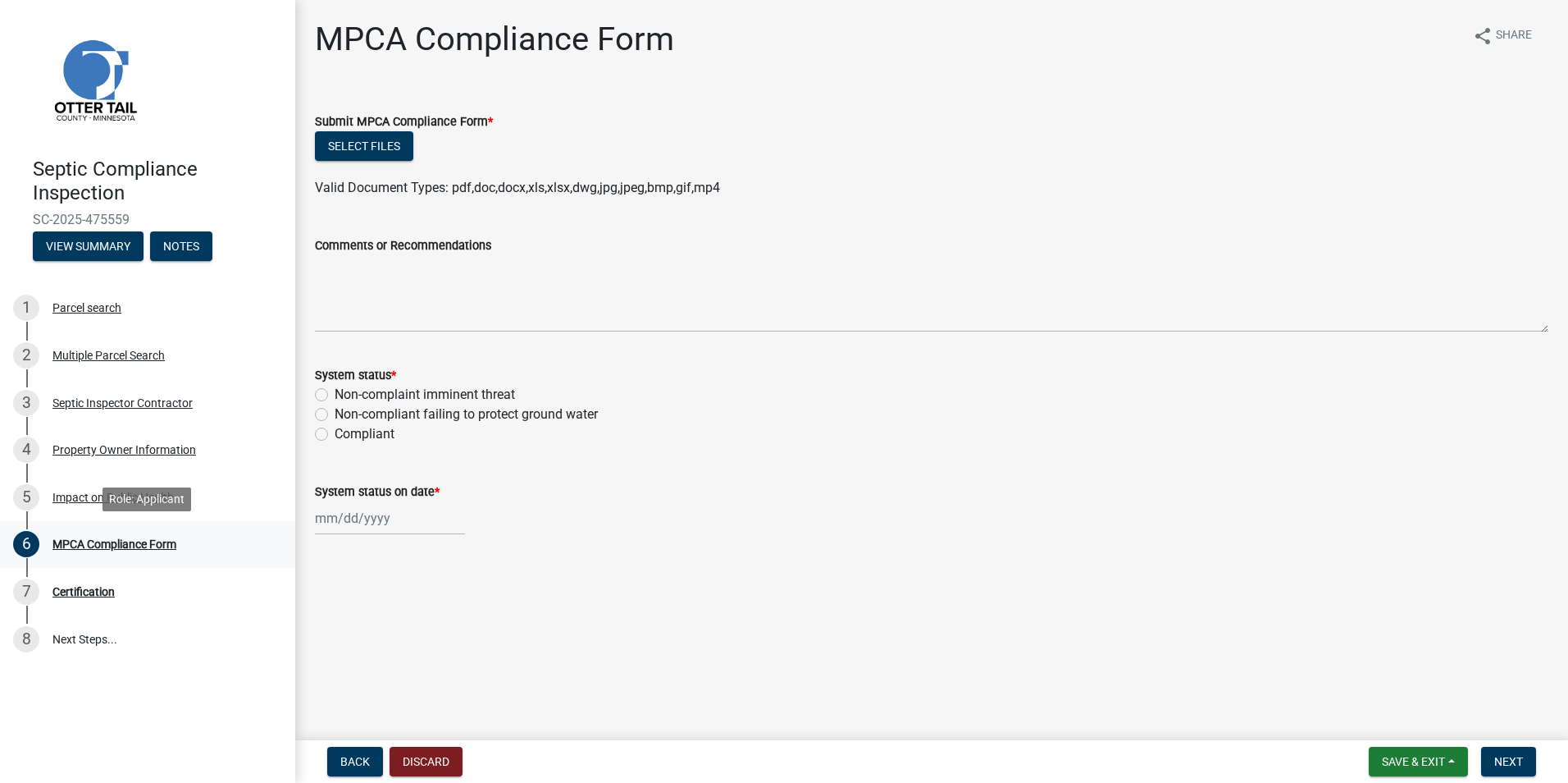
click at [95, 542] on div "MPCA Compliance Form" at bounding box center [114, 544] width 124 height 12
click at [371, 144] on button "Select files" at bounding box center [364, 146] width 98 height 29
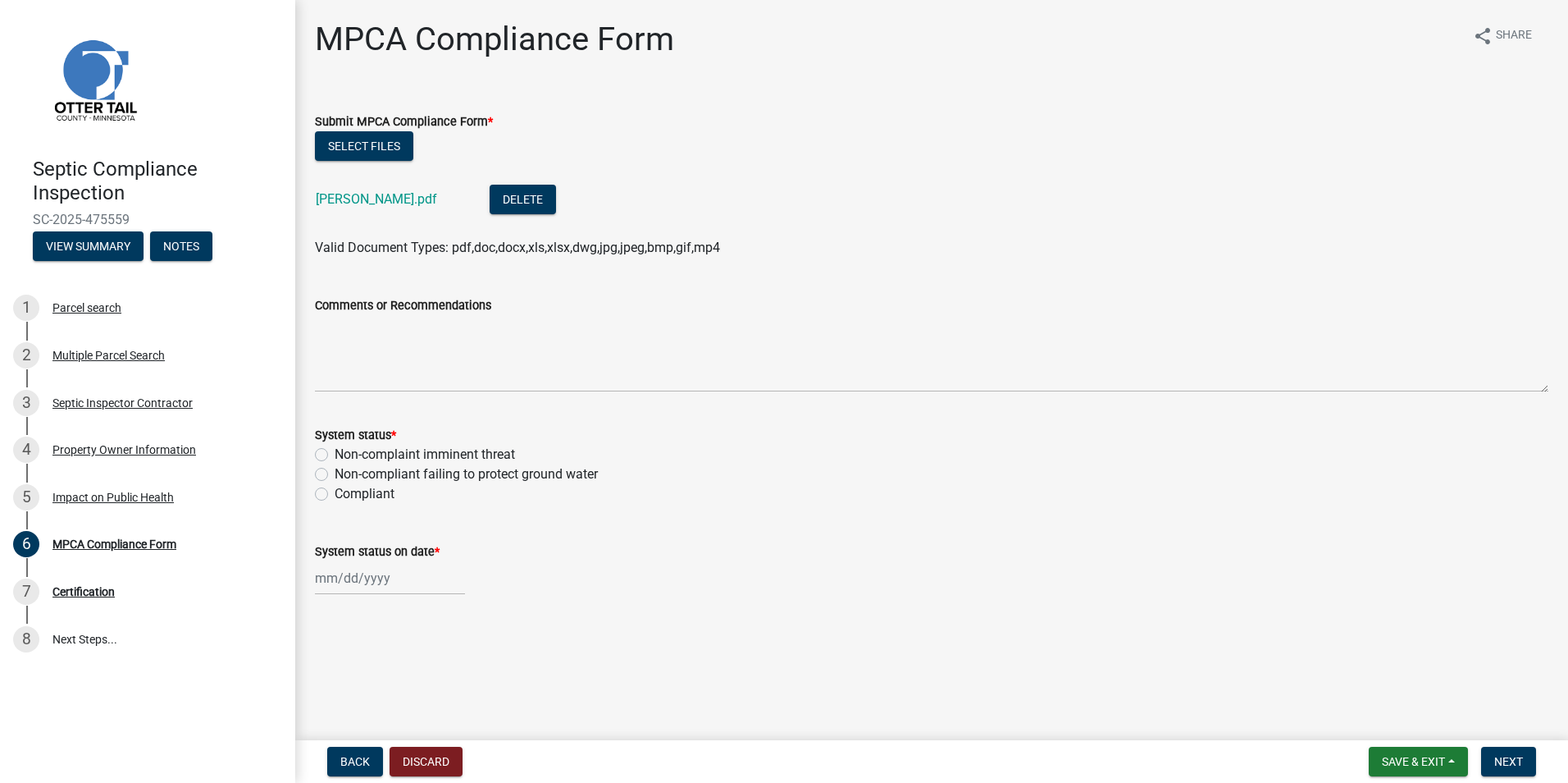
click at [323, 466] on div "Non-compliant failing to protect ground water" at bounding box center [932, 474] width 1234 height 19
click at [335, 495] on label "Compliant" at bounding box center [365, 494] width 60 height 19
click at [335, 495] on input "Compliant" at bounding box center [340, 489] width 11 height 11
radio input "true"
click at [346, 578] on input "System status on date *" at bounding box center [390, 578] width 150 height 34
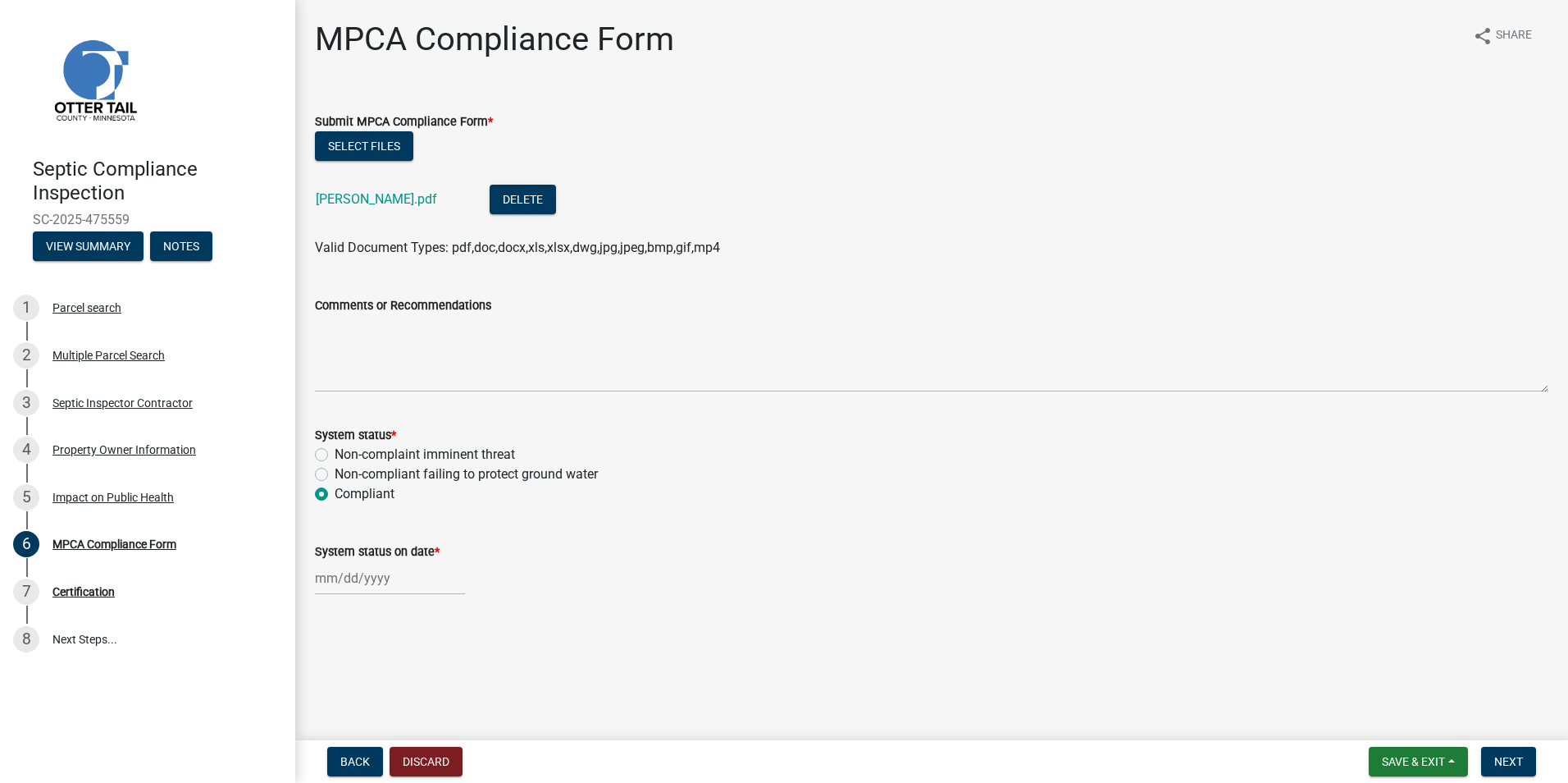
select select "9"
select select "2025"
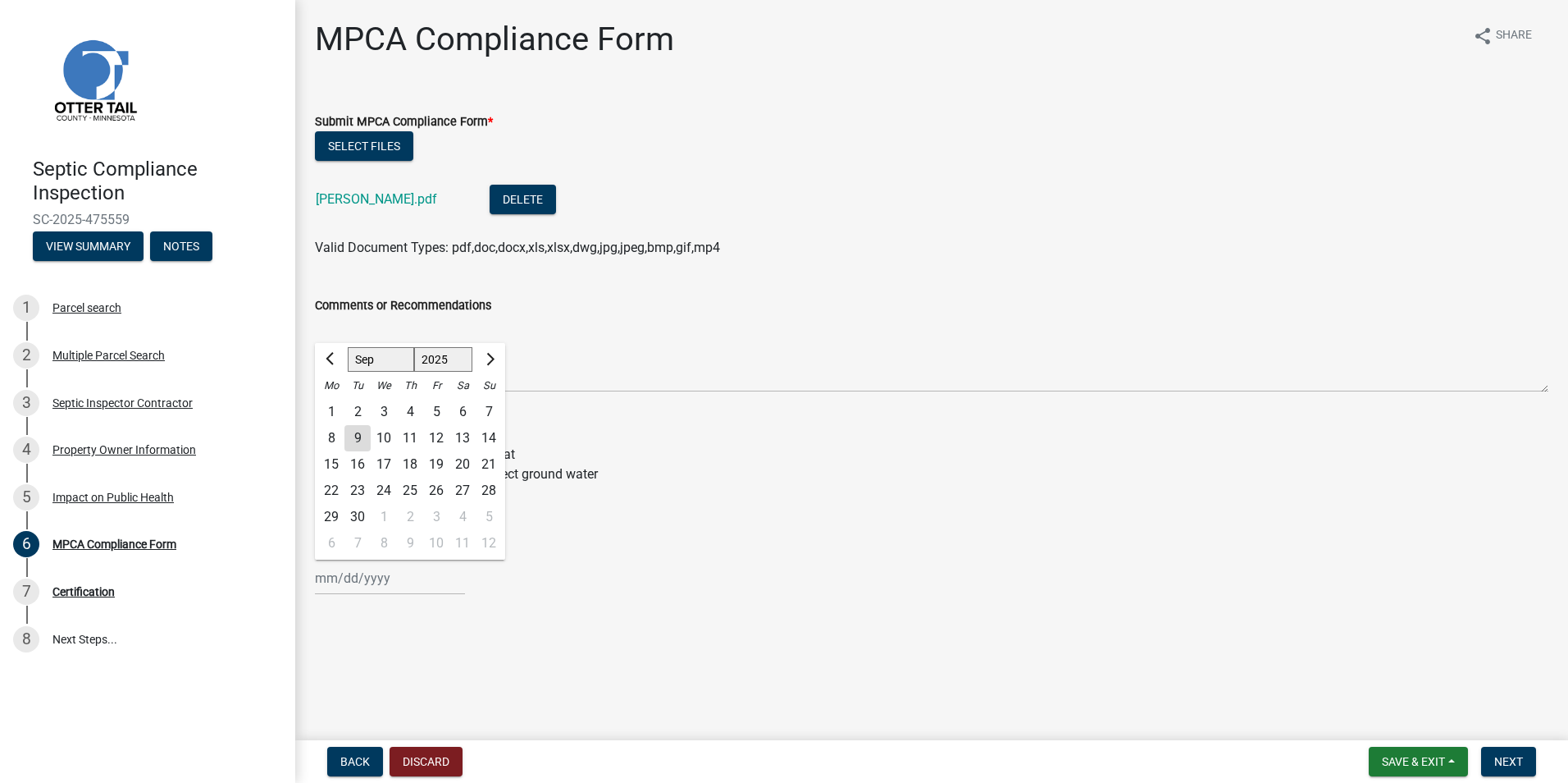
click at [352, 410] on div "2" at bounding box center [357, 412] width 26 height 26
type input "[DATE]"
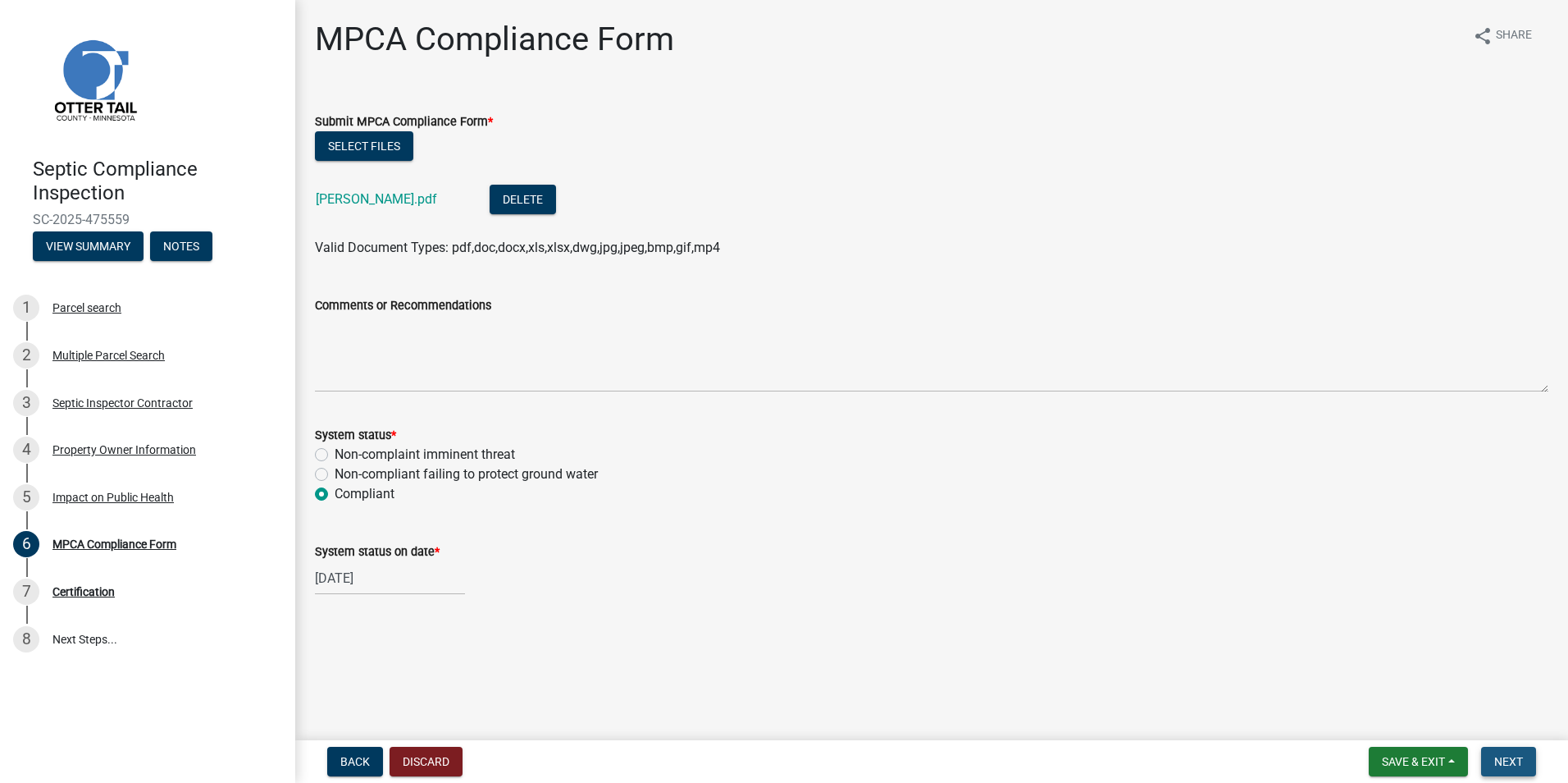
click at [1508, 759] on span "Next" at bounding box center [1509, 761] width 28 height 13
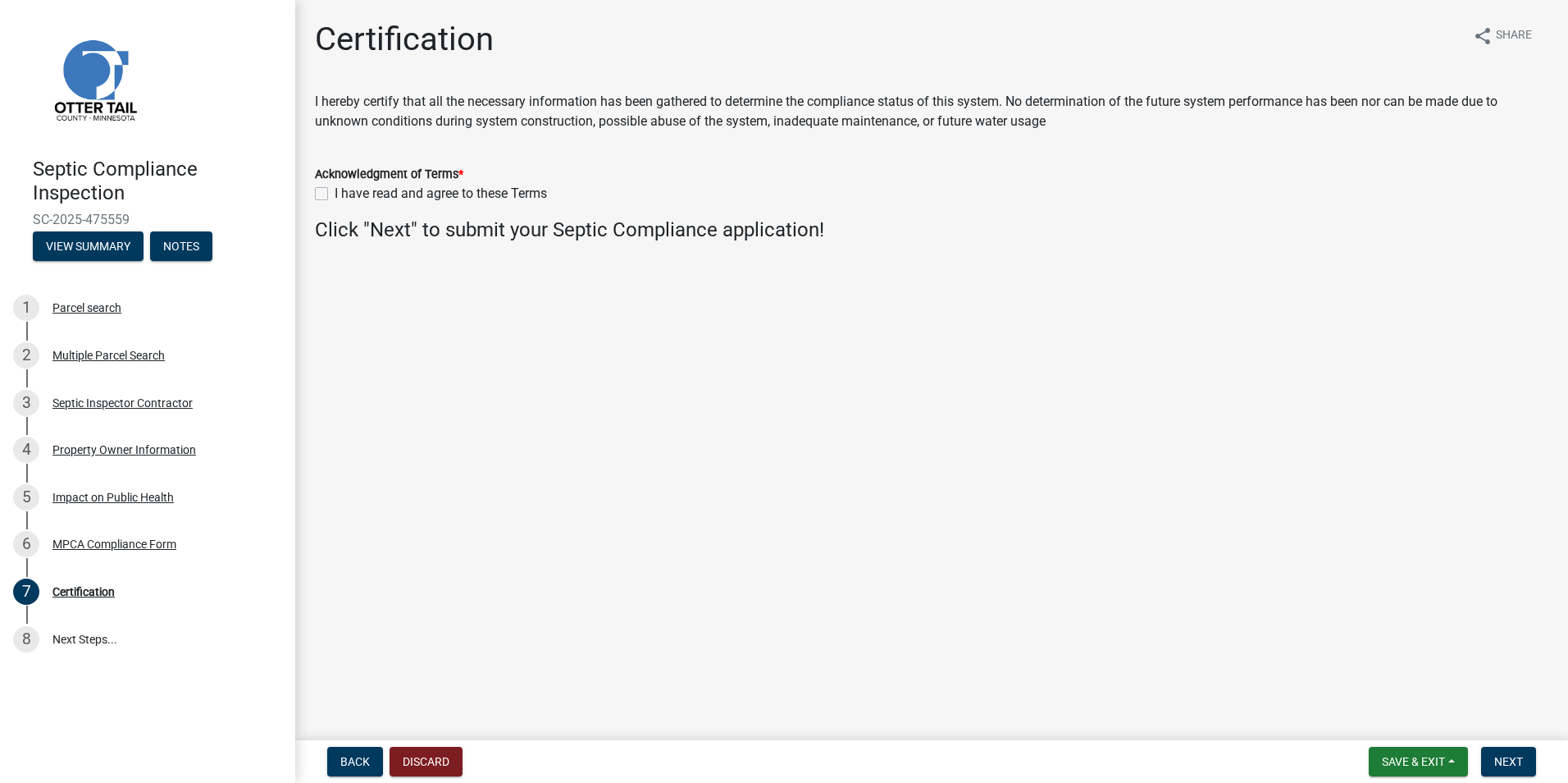
click at [335, 197] on label "I have read and agree to these Terms" at bounding box center [441, 194] width 212 height 19
click at [335, 195] on input "I have read and agree to these Terms" at bounding box center [340, 189] width 11 height 11
checkbox input "true"
click at [1515, 757] on span "Next" at bounding box center [1509, 761] width 28 height 13
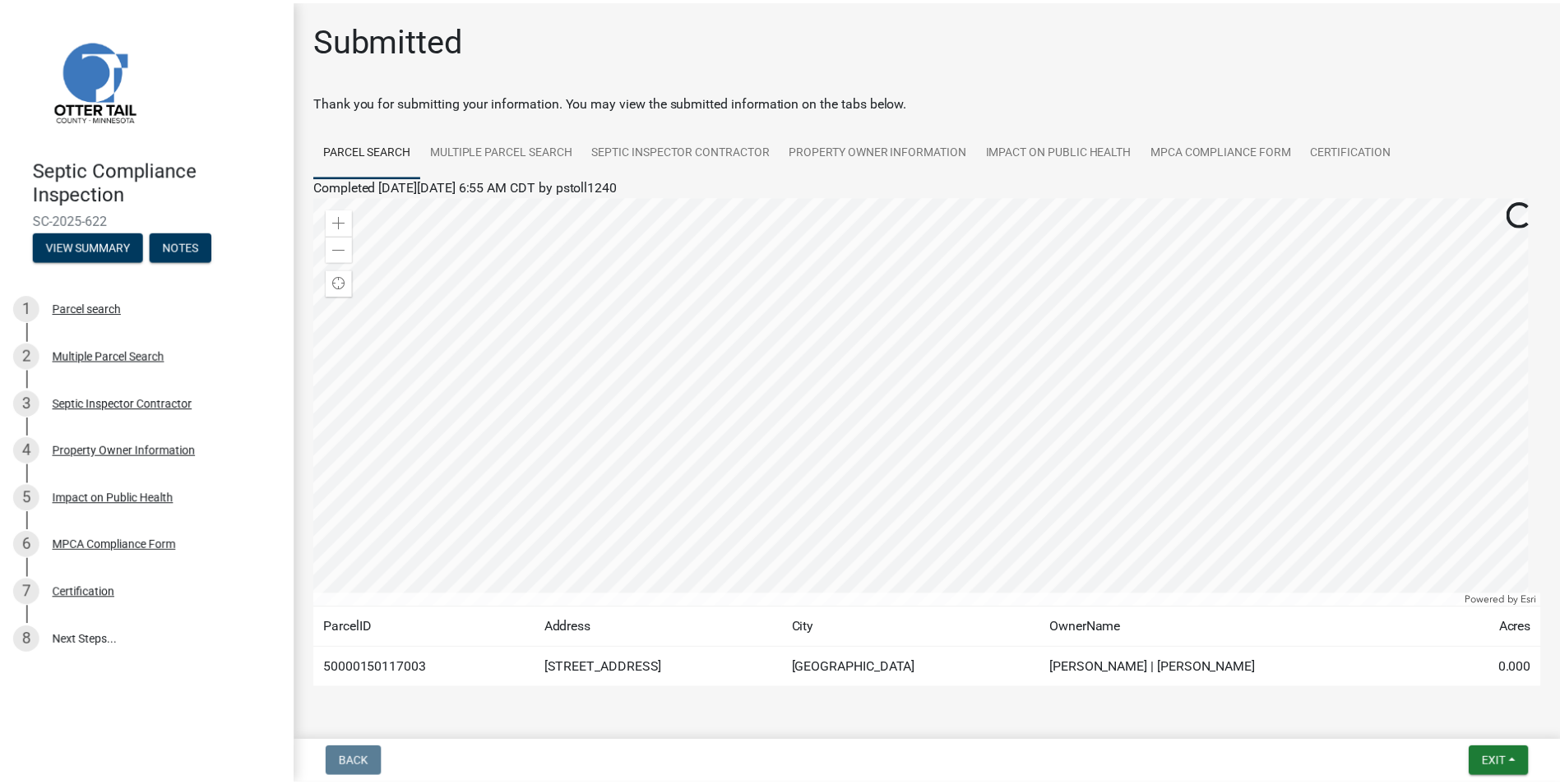
scroll to position [50, 0]
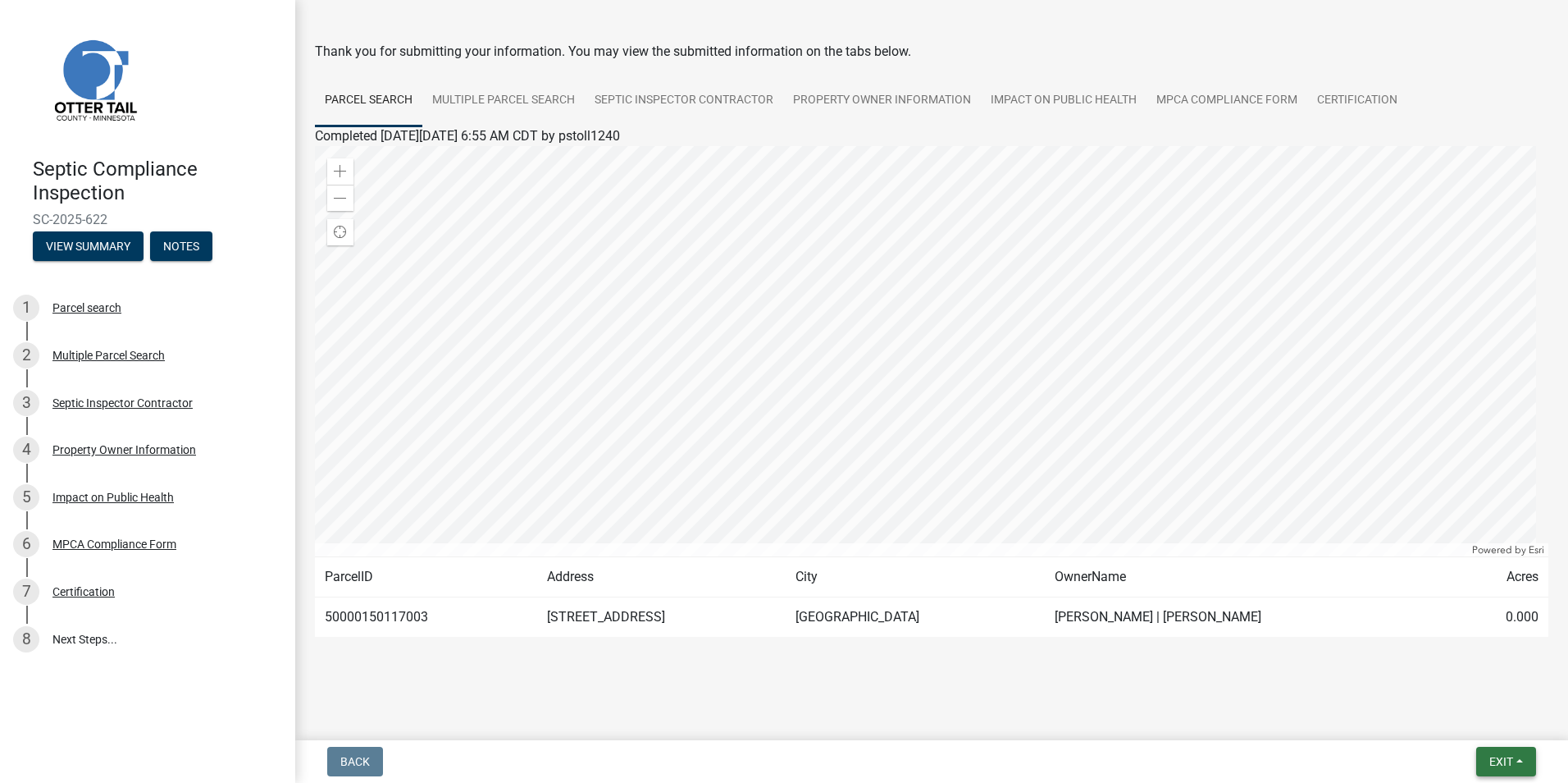
click at [1495, 762] on span "Exit" at bounding box center [1501, 761] width 23 height 13
click at [1458, 716] on button "Save & Exit" at bounding box center [1471, 719] width 131 height 39
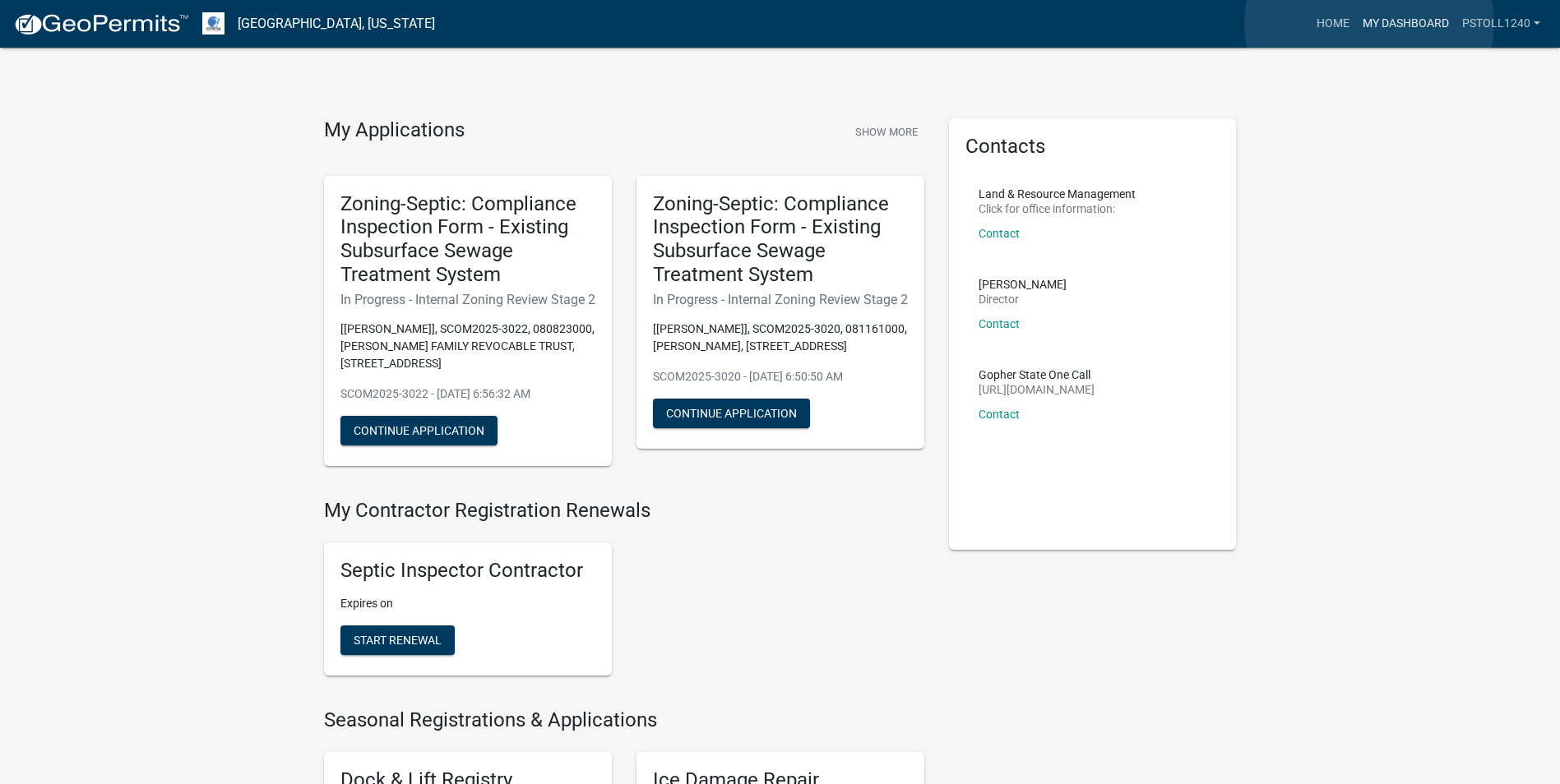
click at [1369, 23] on link "My Dashboard" at bounding box center [1406, 23] width 100 height 31
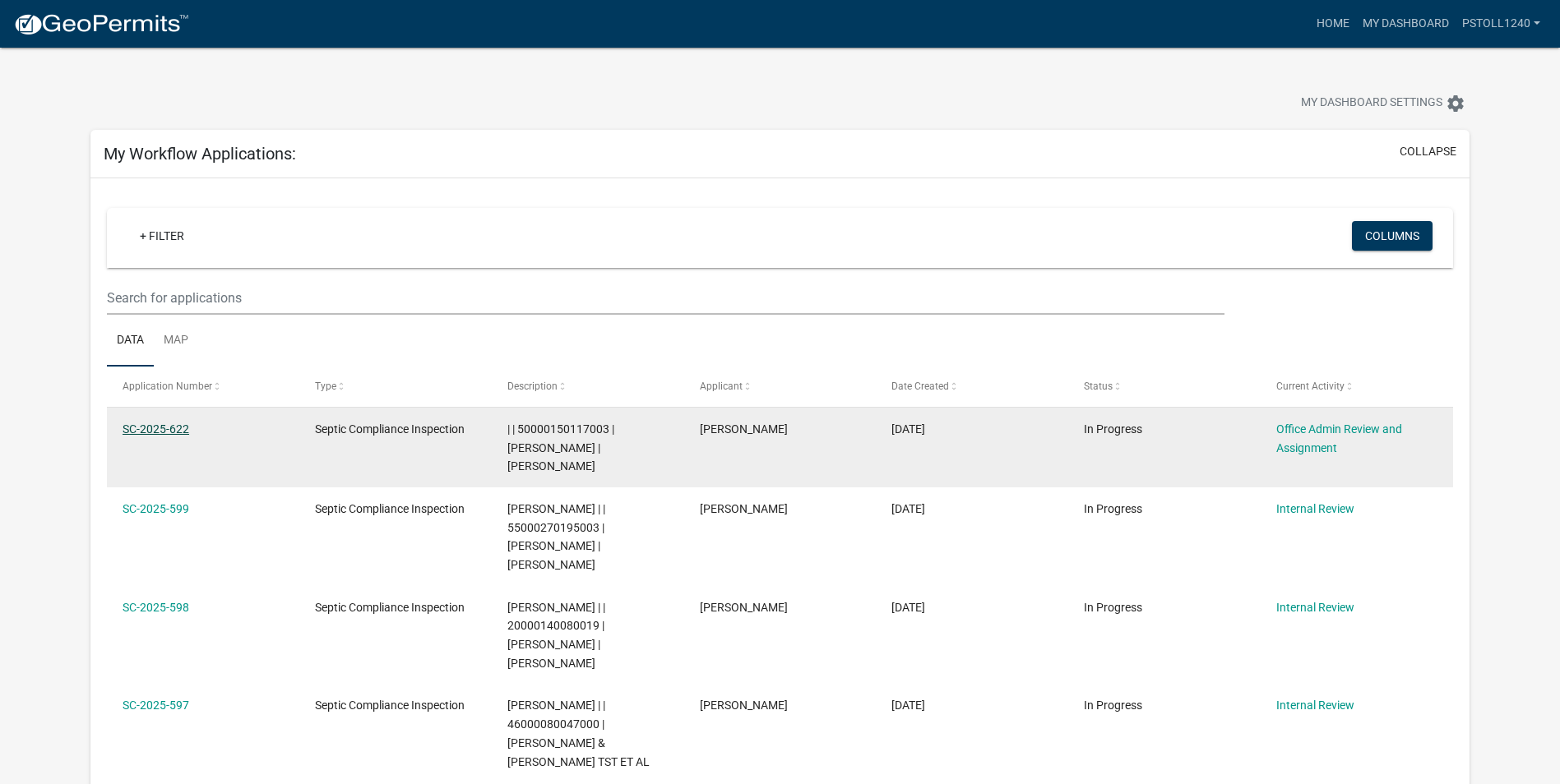
click at [165, 431] on link "SC-2025-622" at bounding box center [156, 428] width 66 height 13
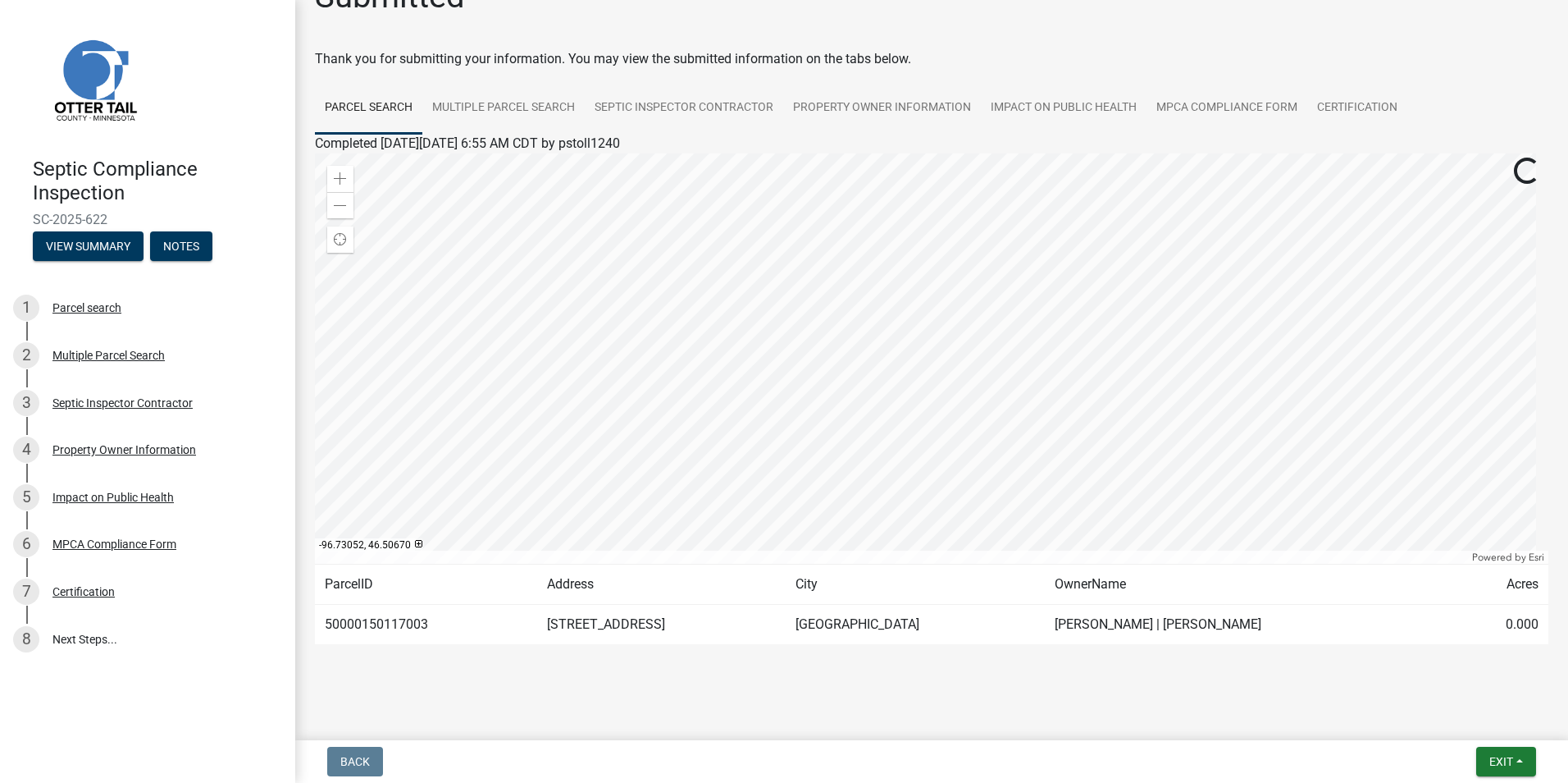
scroll to position [50, 0]
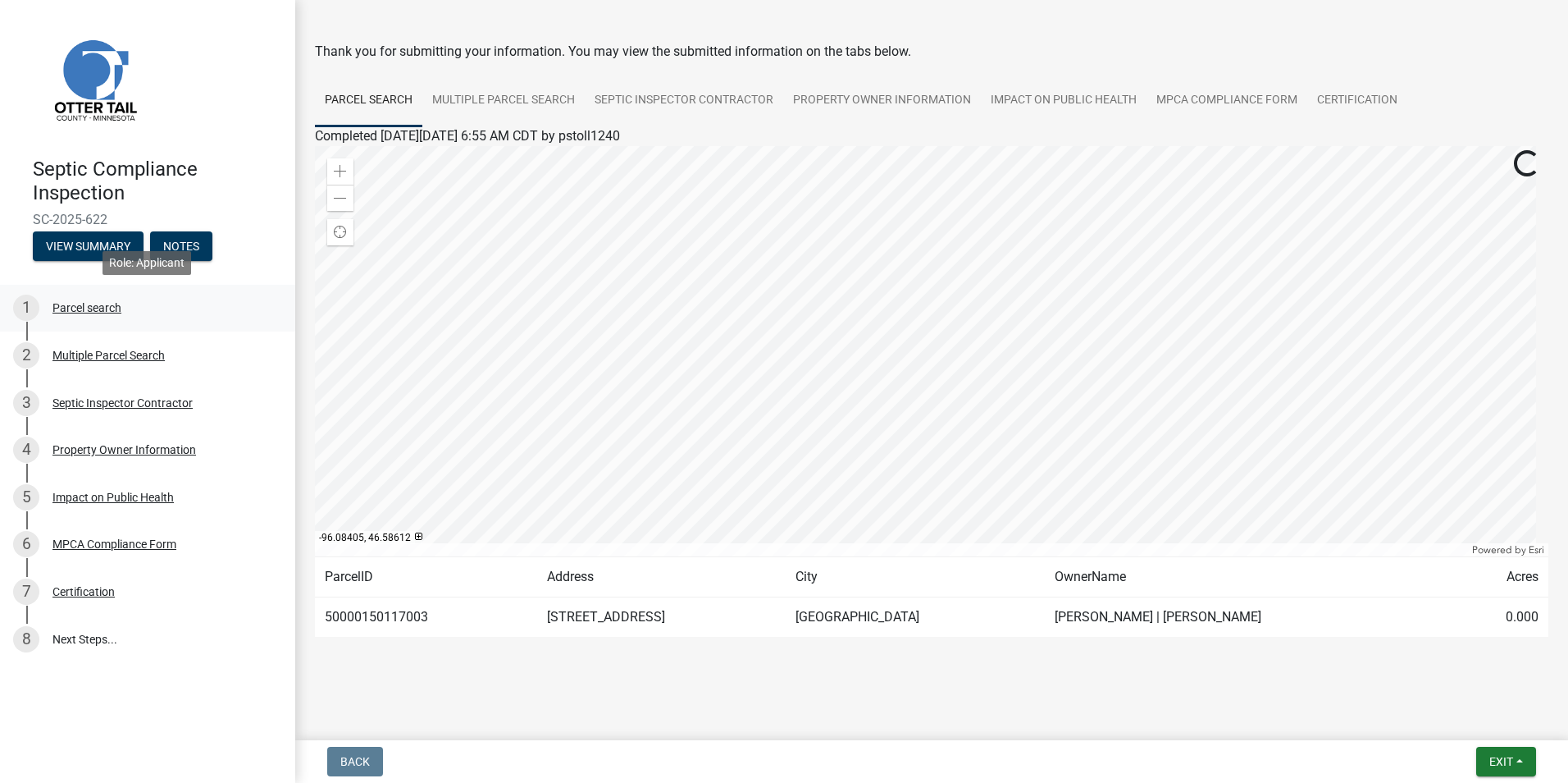
click at [90, 306] on div "Parcel search" at bounding box center [87, 308] width 69 height 12
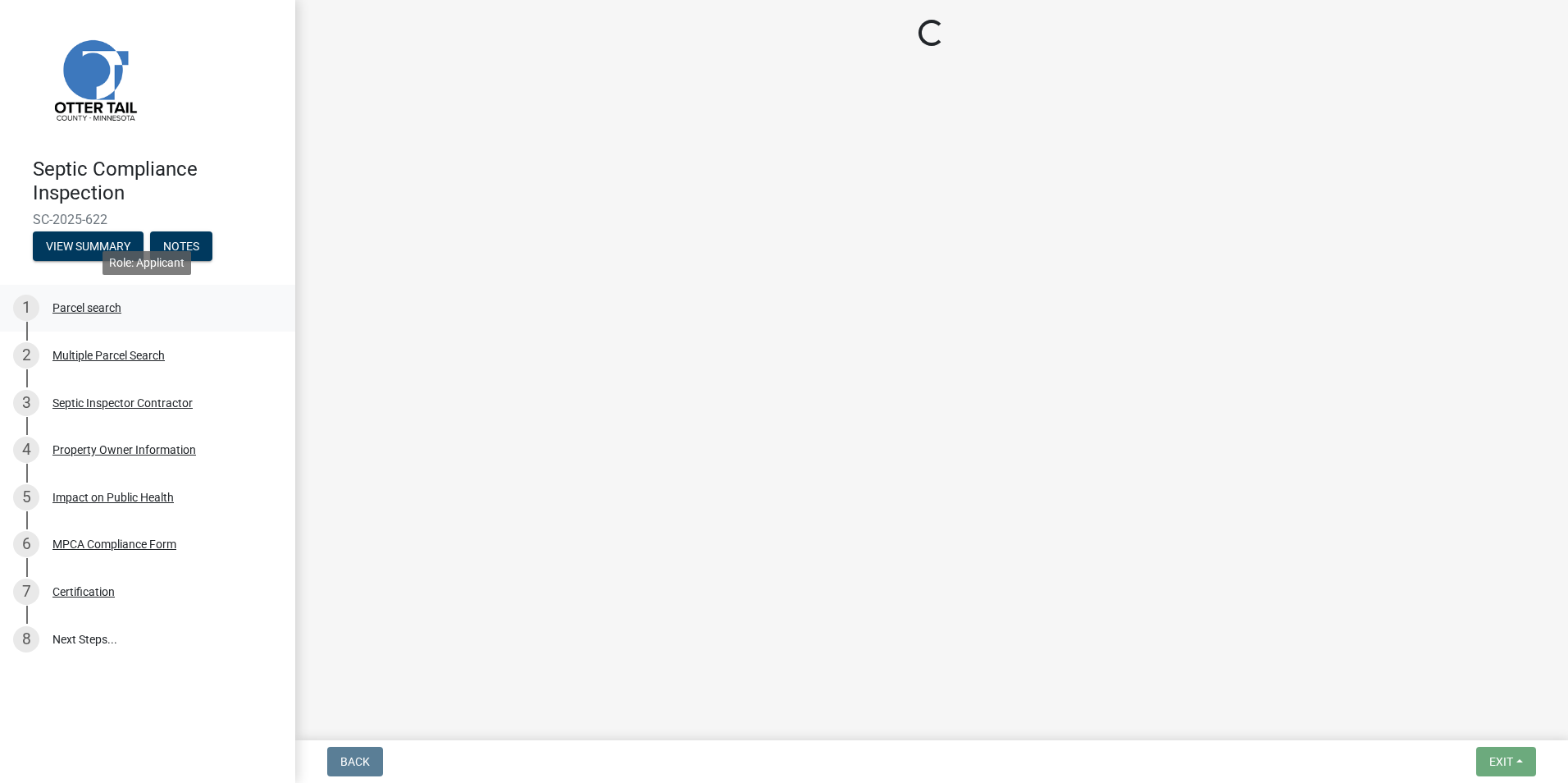
scroll to position [0, 0]
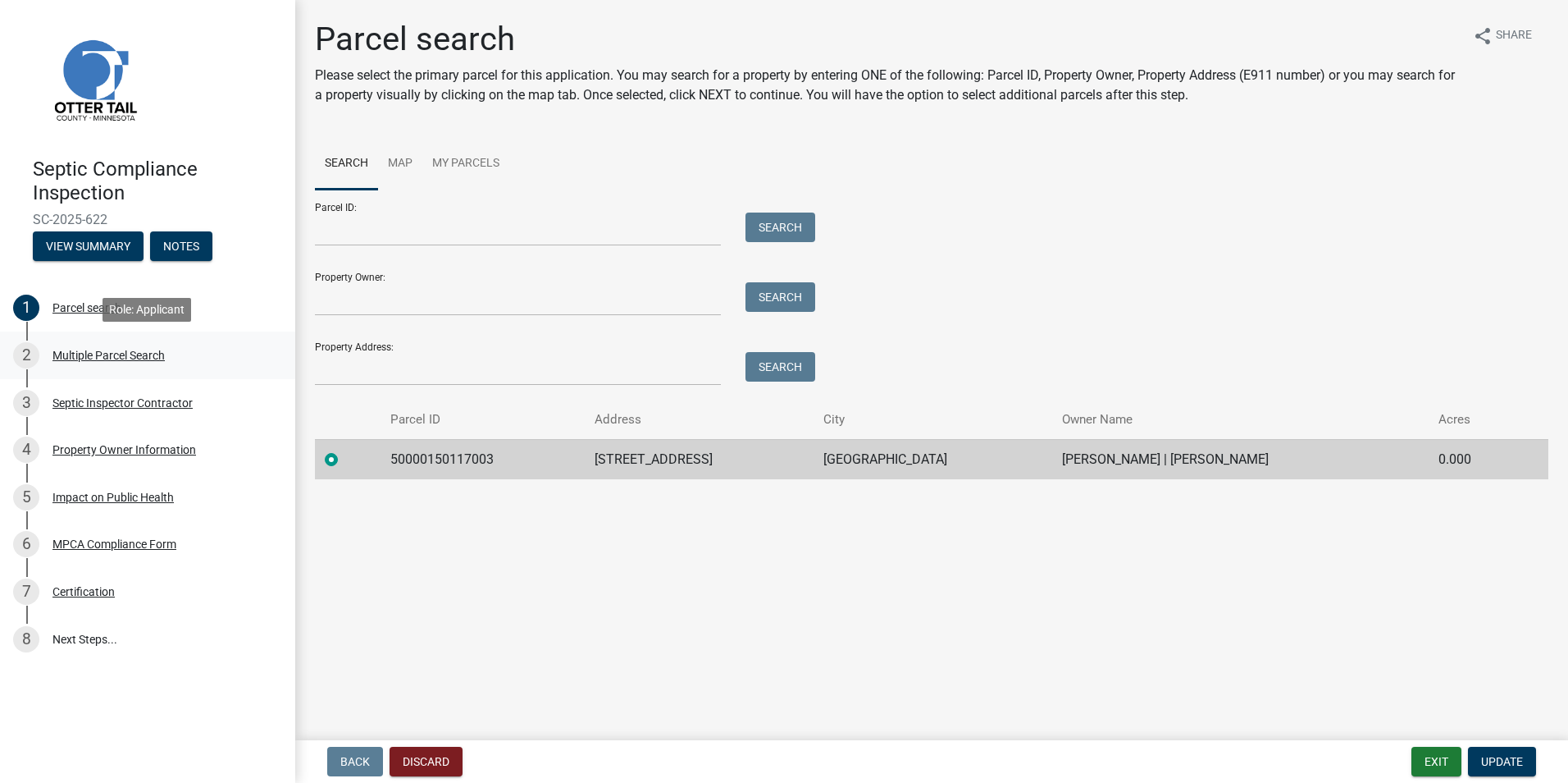
click at [91, 350] on div "Multiple Parcel Search" at bounding box center [108, 355] width 112 height 12
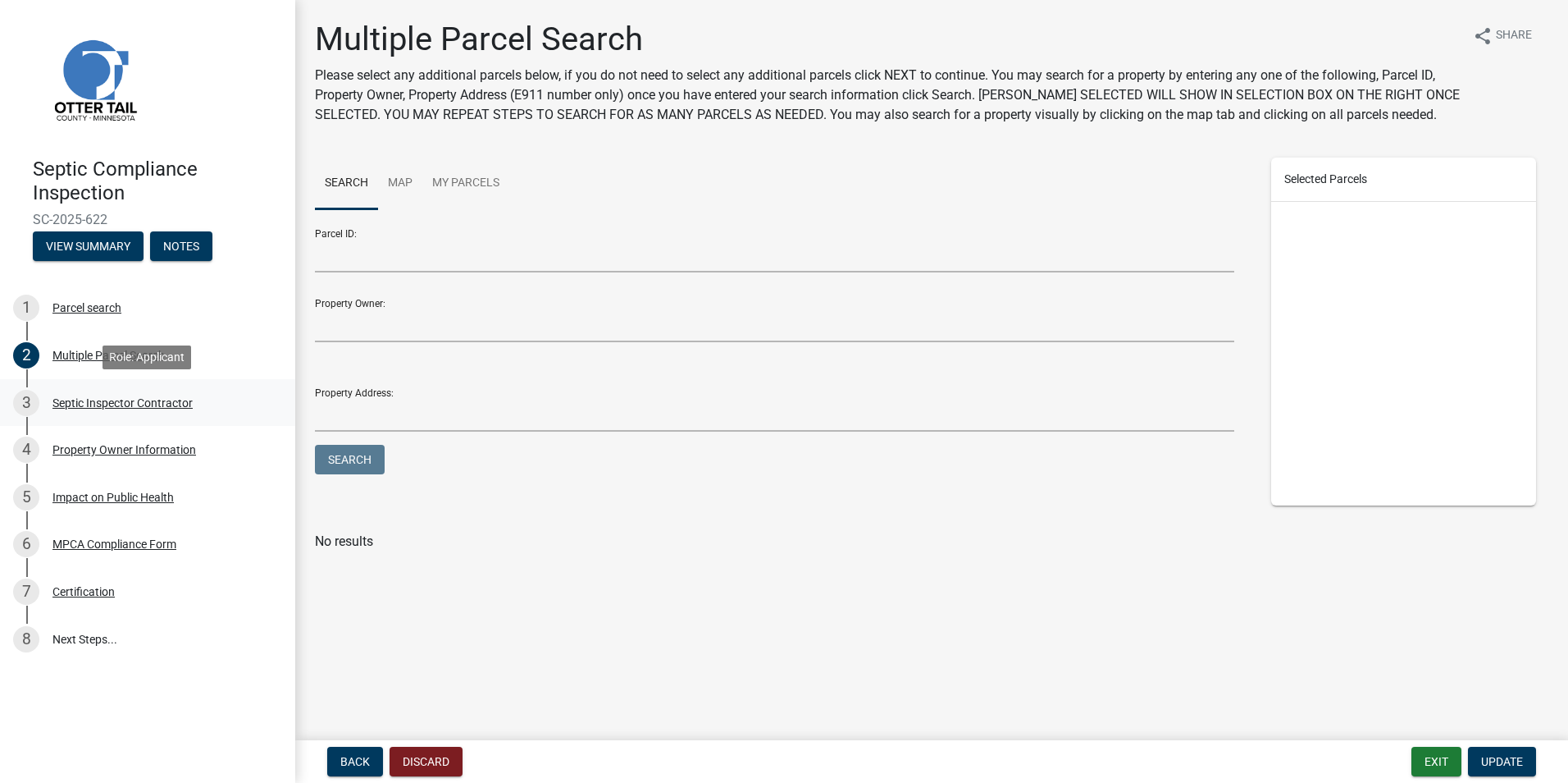
click at [99, 402] on div "Septic Inspector Contractor" at bounding box center [123, 403] width 140 height 12
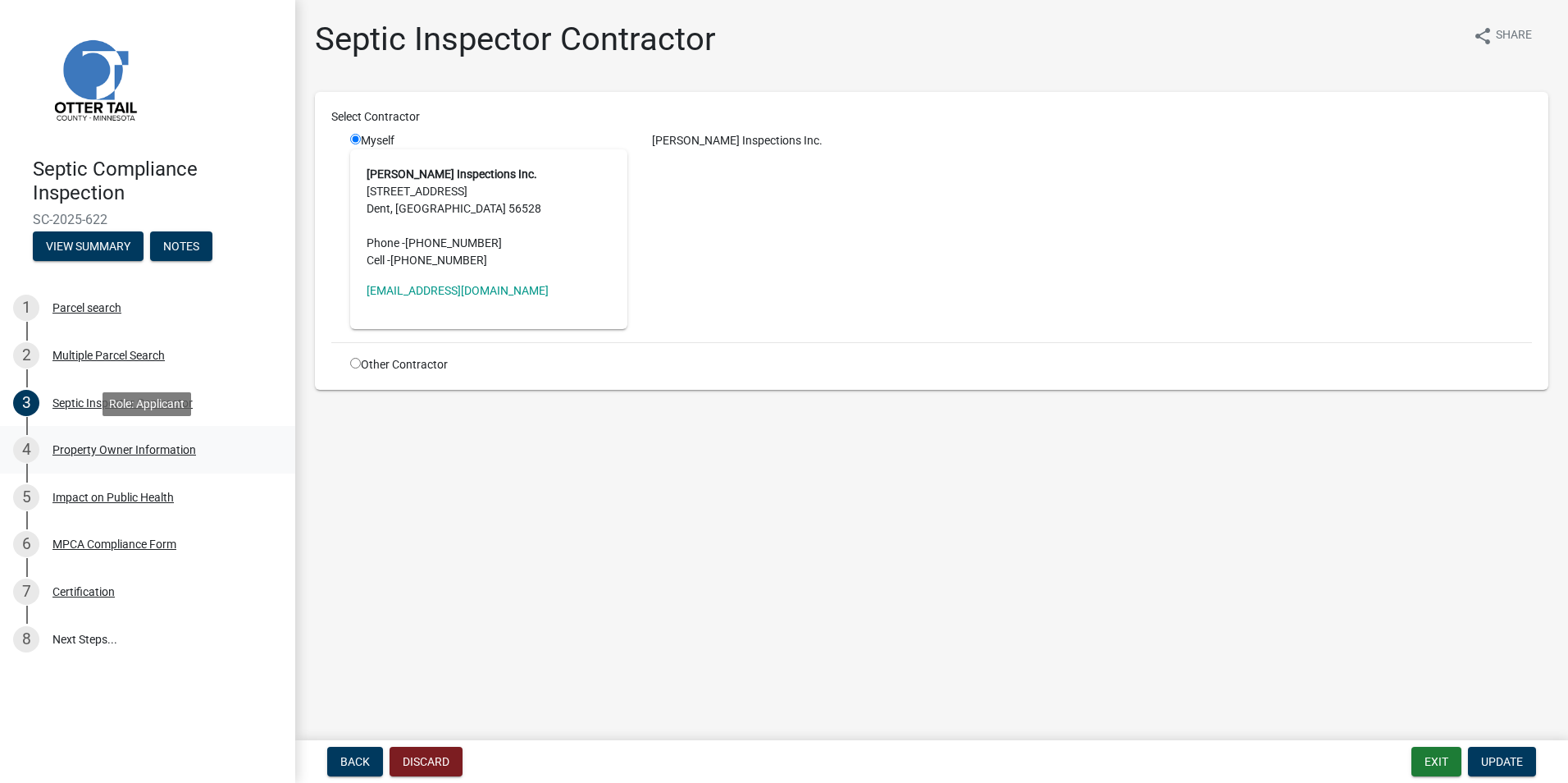
click at [106, 446] on div "Property Owner Information" at bounding box center [124, 450] width 143 height 12
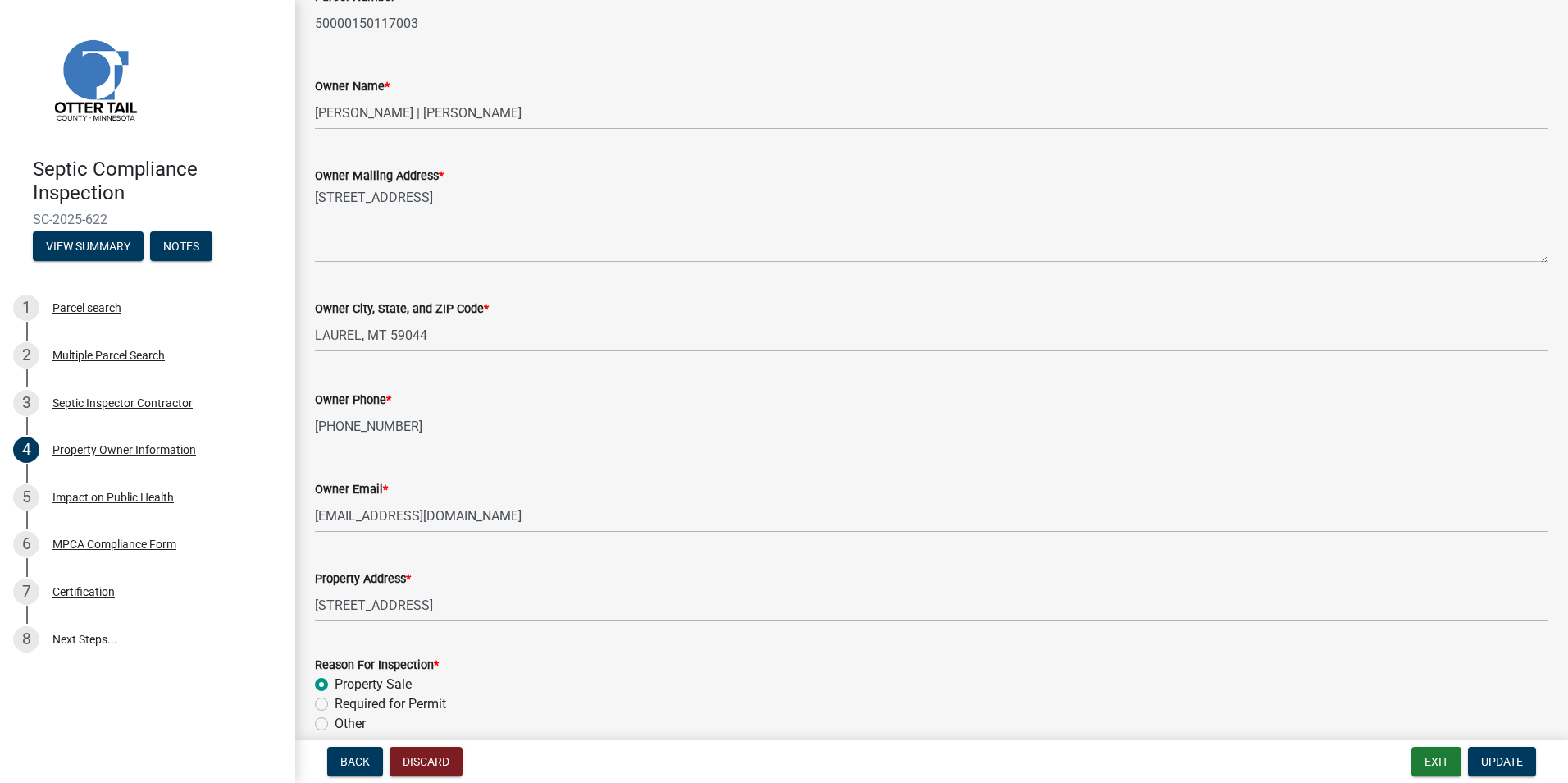
scroll to position [251, 0]
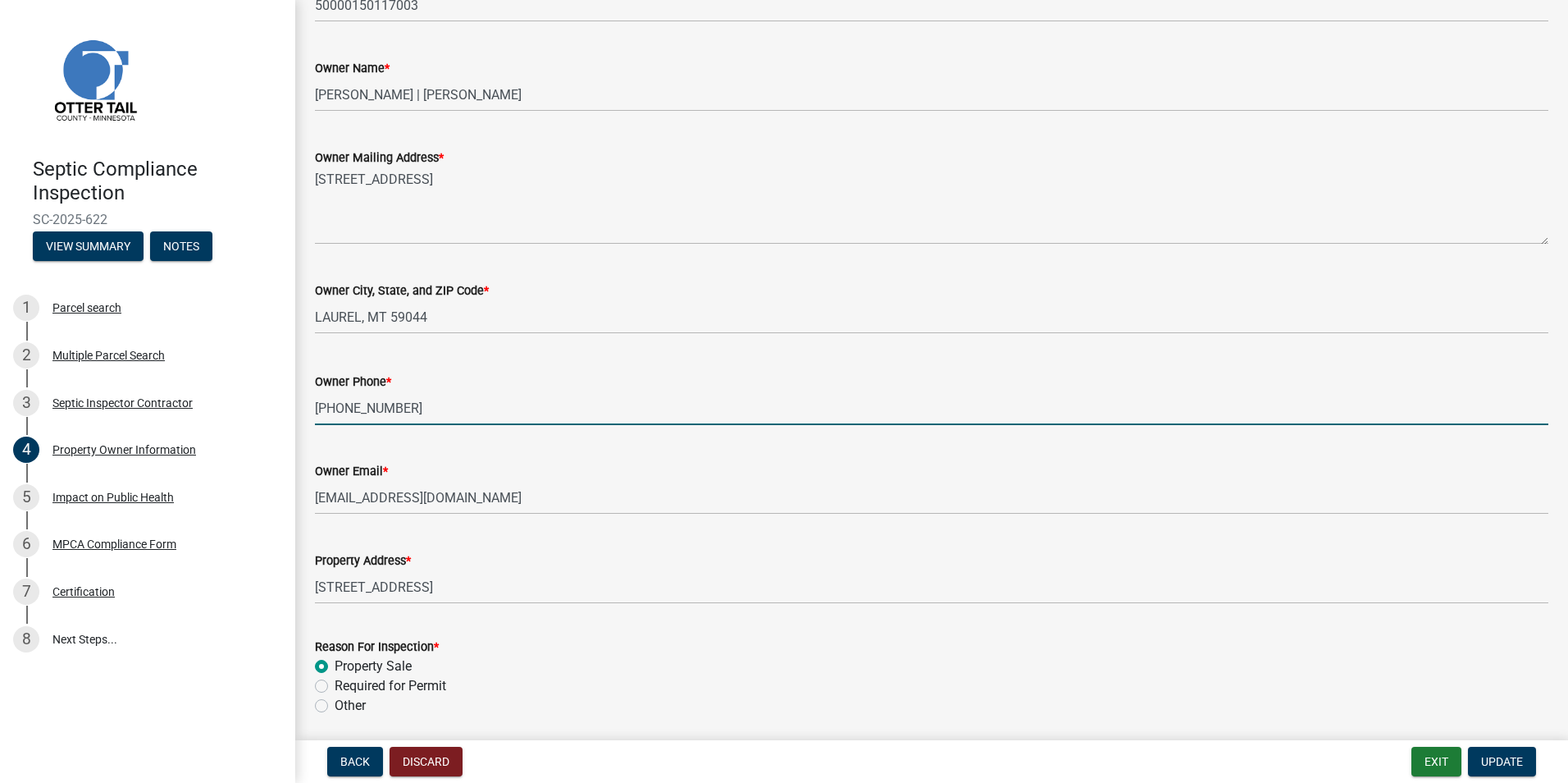
click at [406, 411] on input "701-403-0160" at bounding box center [932, 408] width 1234 height 34
type input "7"
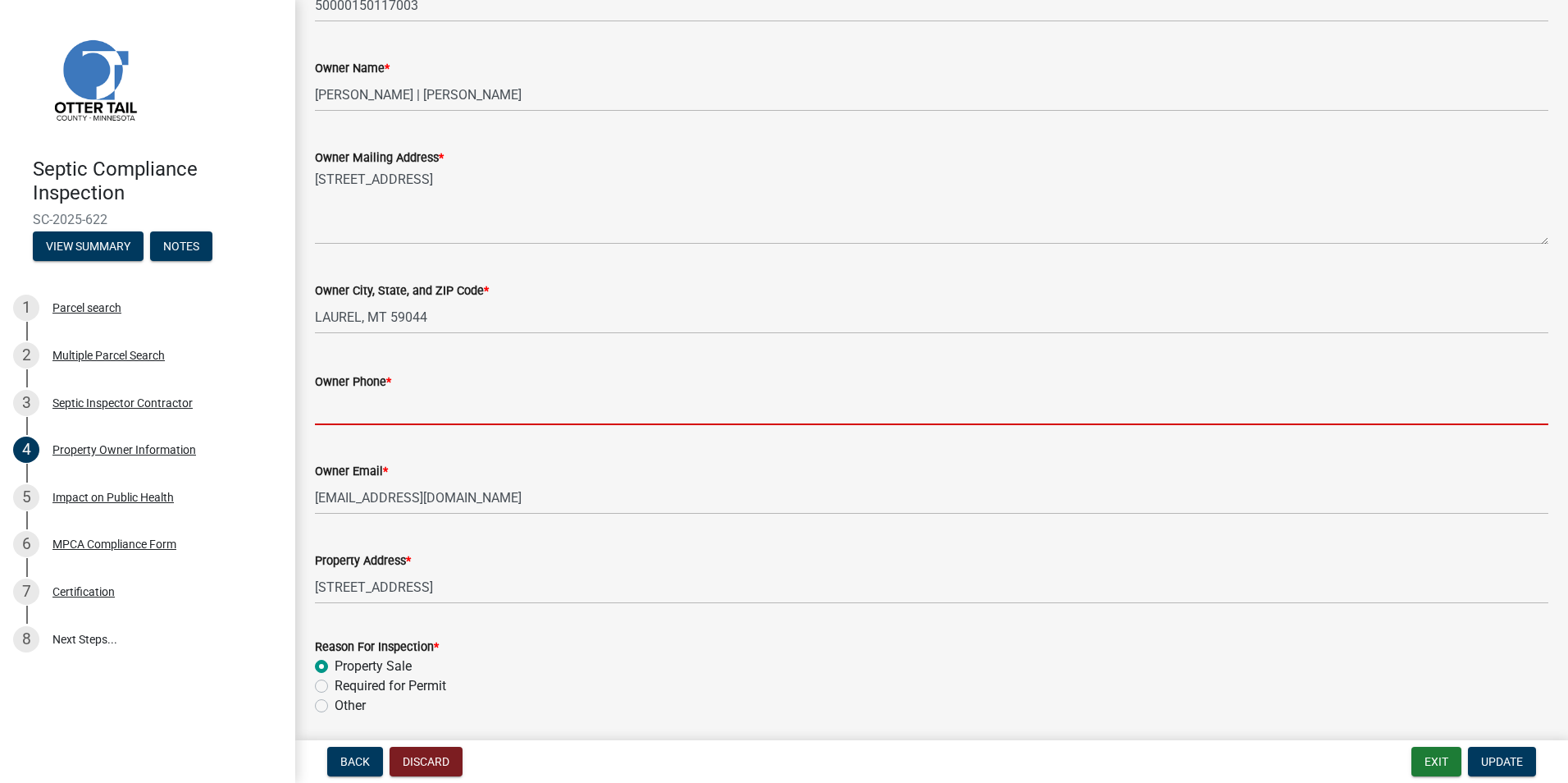
type input "1"
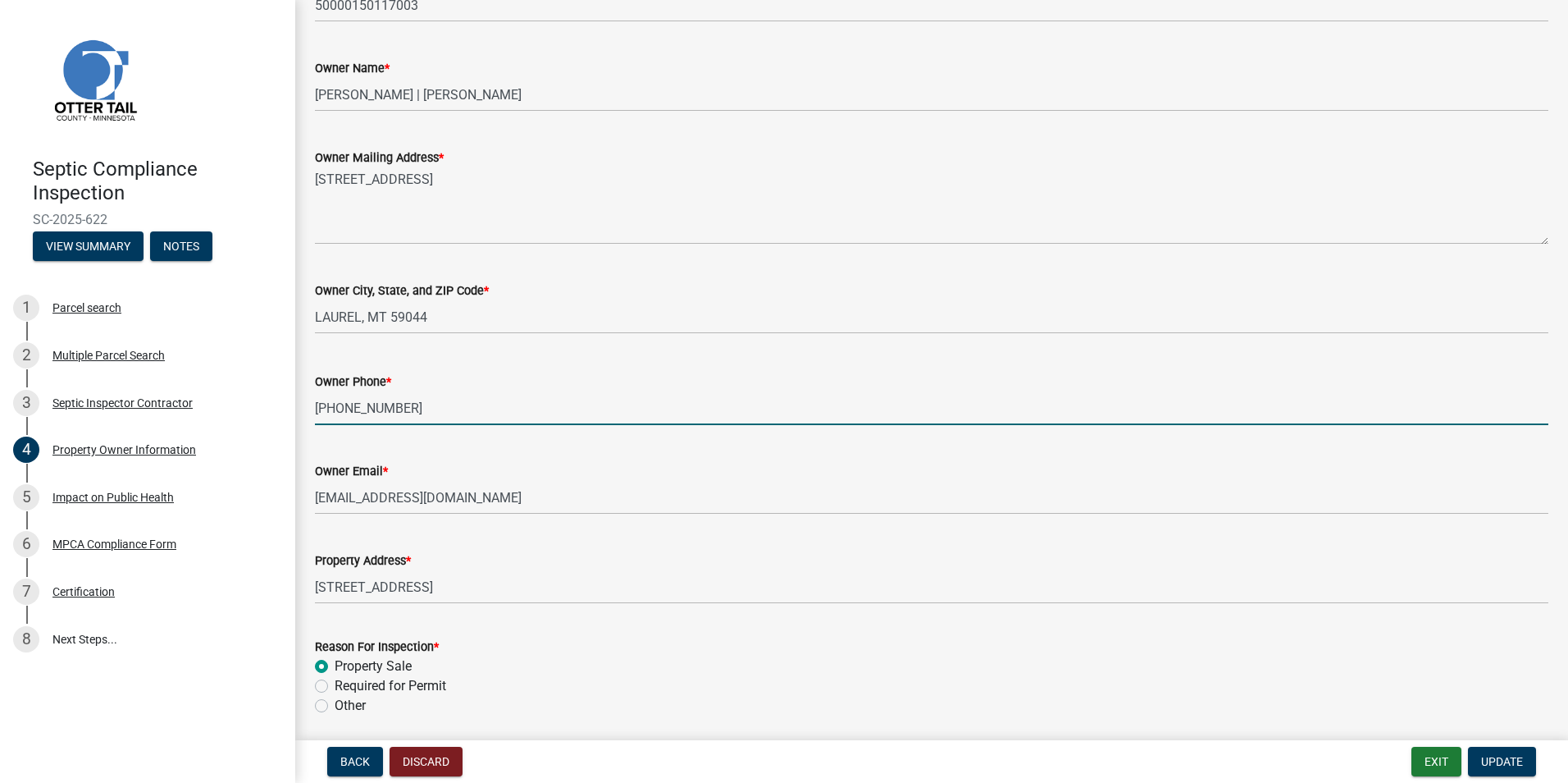
type input "[PHONE_NUMBER]"
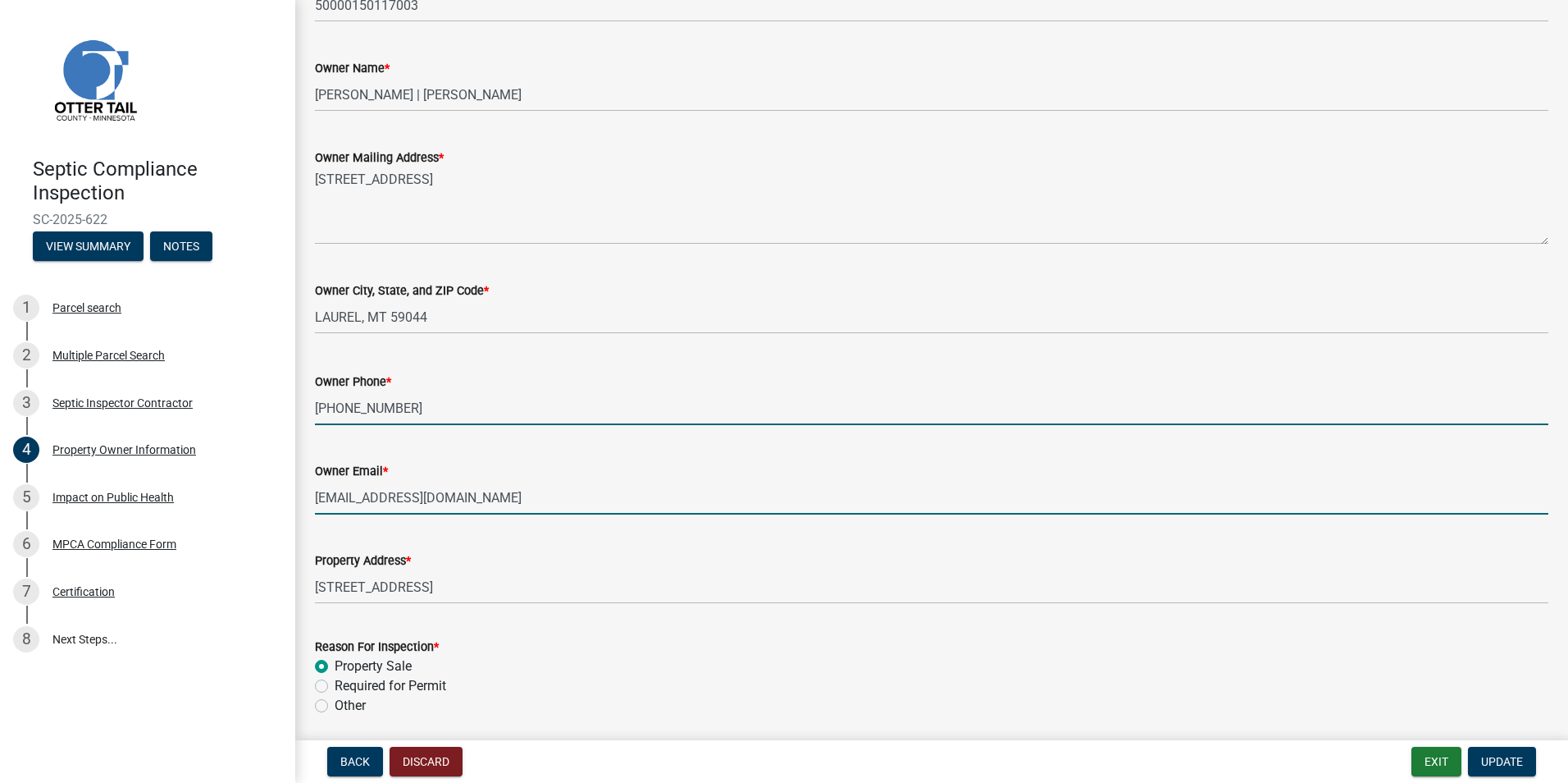
click at [473, 498] on input "[EMAIL_ADDRESS][DOMAIN_NAME]" at bounding box center [932, 498] width 1234 height 34
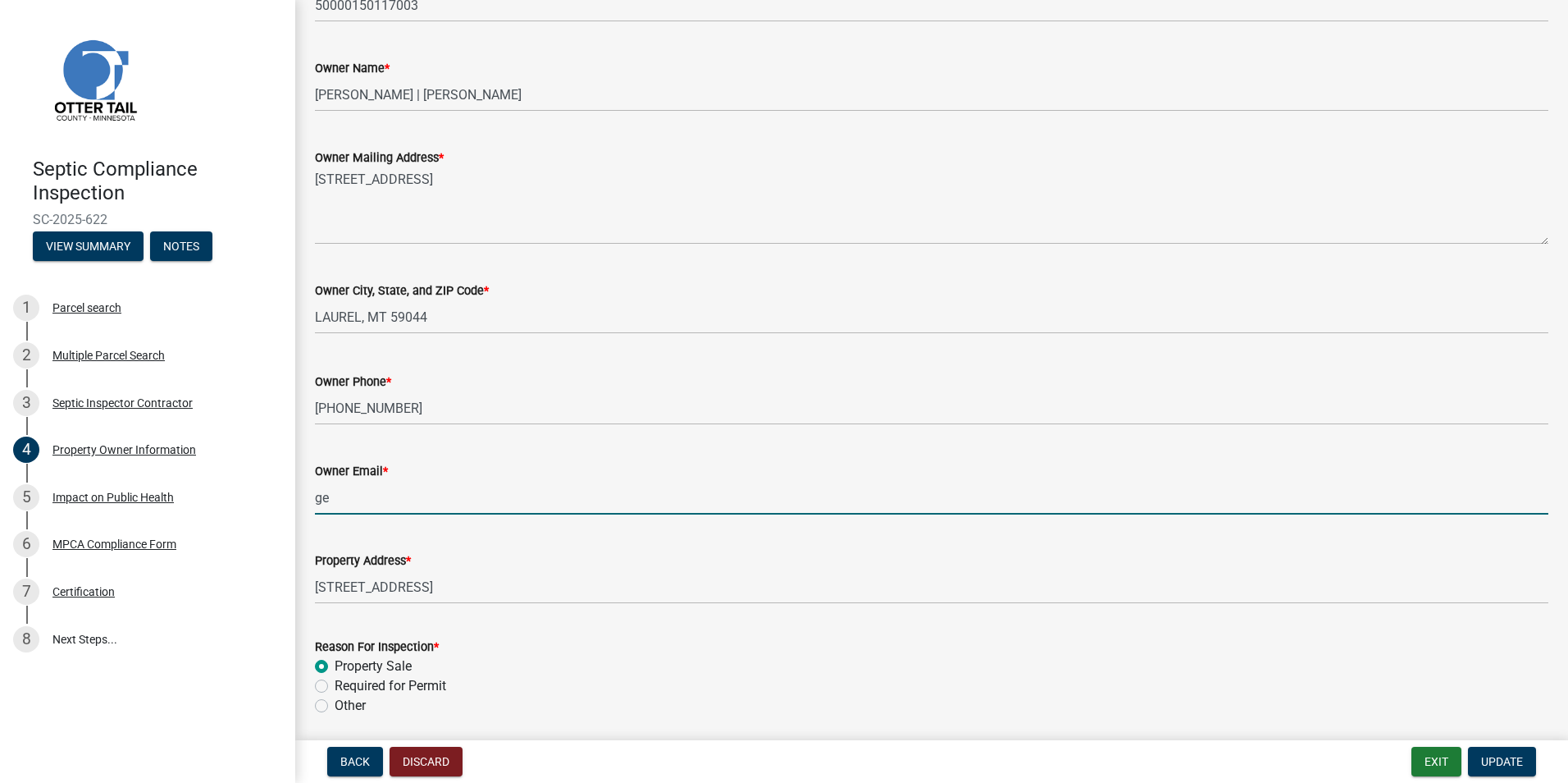
type input "g"
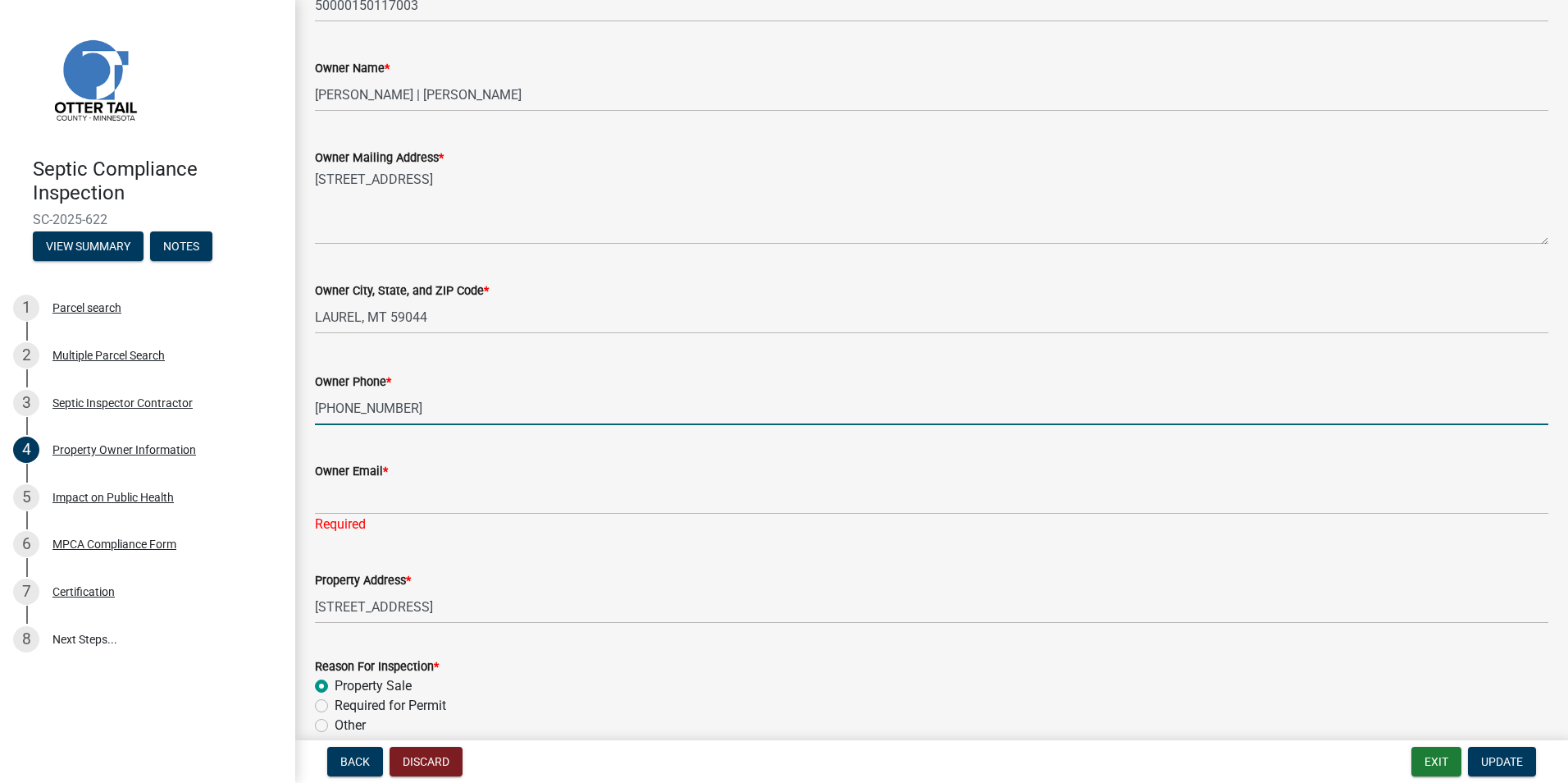
click at [403, 404] on input "[PHONE_NUMBER]" at bounding box center [932, 408] width 1234 height 34
type input "2"
click at [365, 410] on input "701-4030160" at bounding box center [932, 408] width 1234 height 34
type input "701-403-0160"
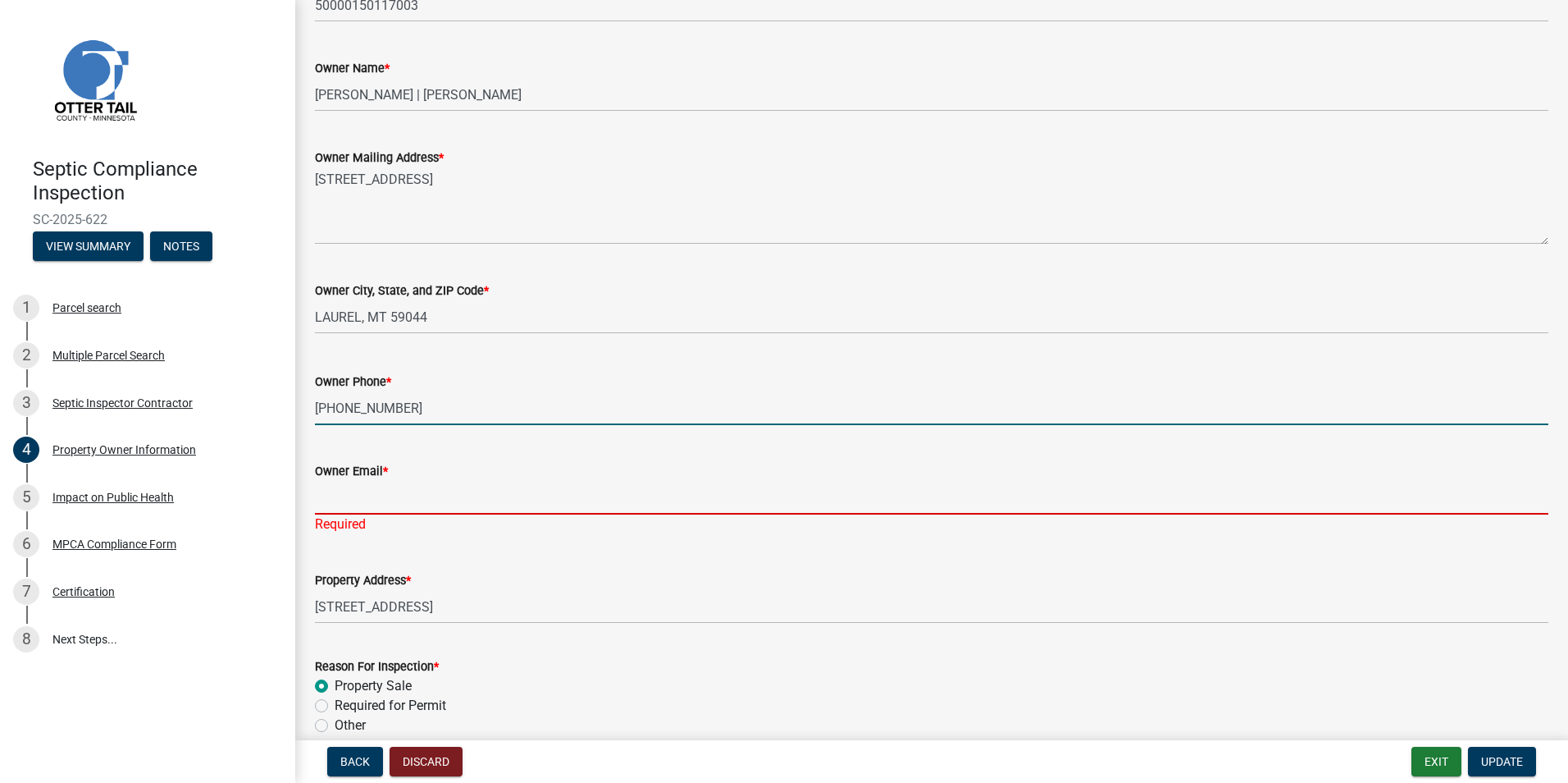
click at [341, 504] on input "Owner Email *" at bounding box center [932, 498] width 1234 height 34
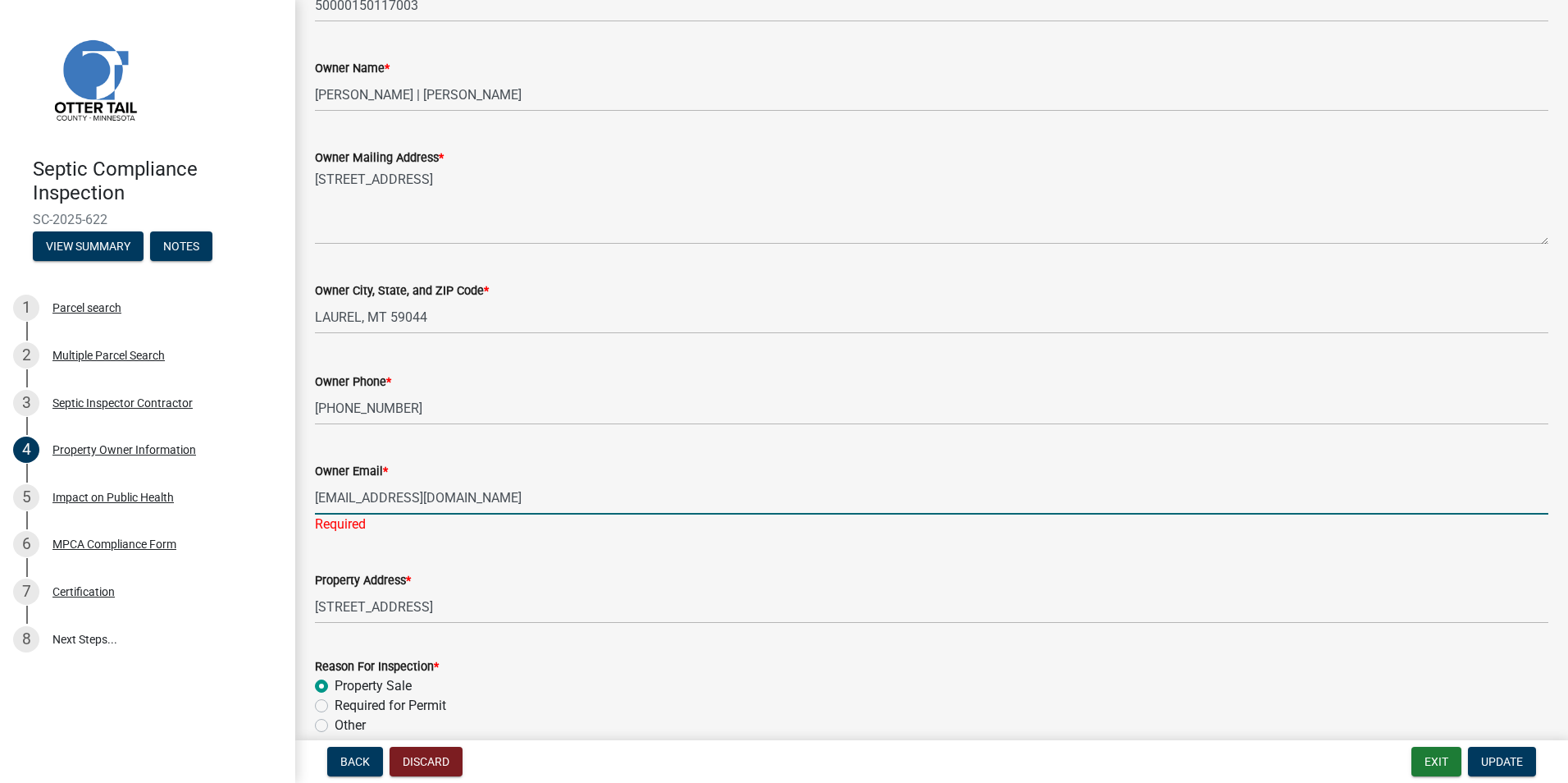
scroll to position [331, 0]
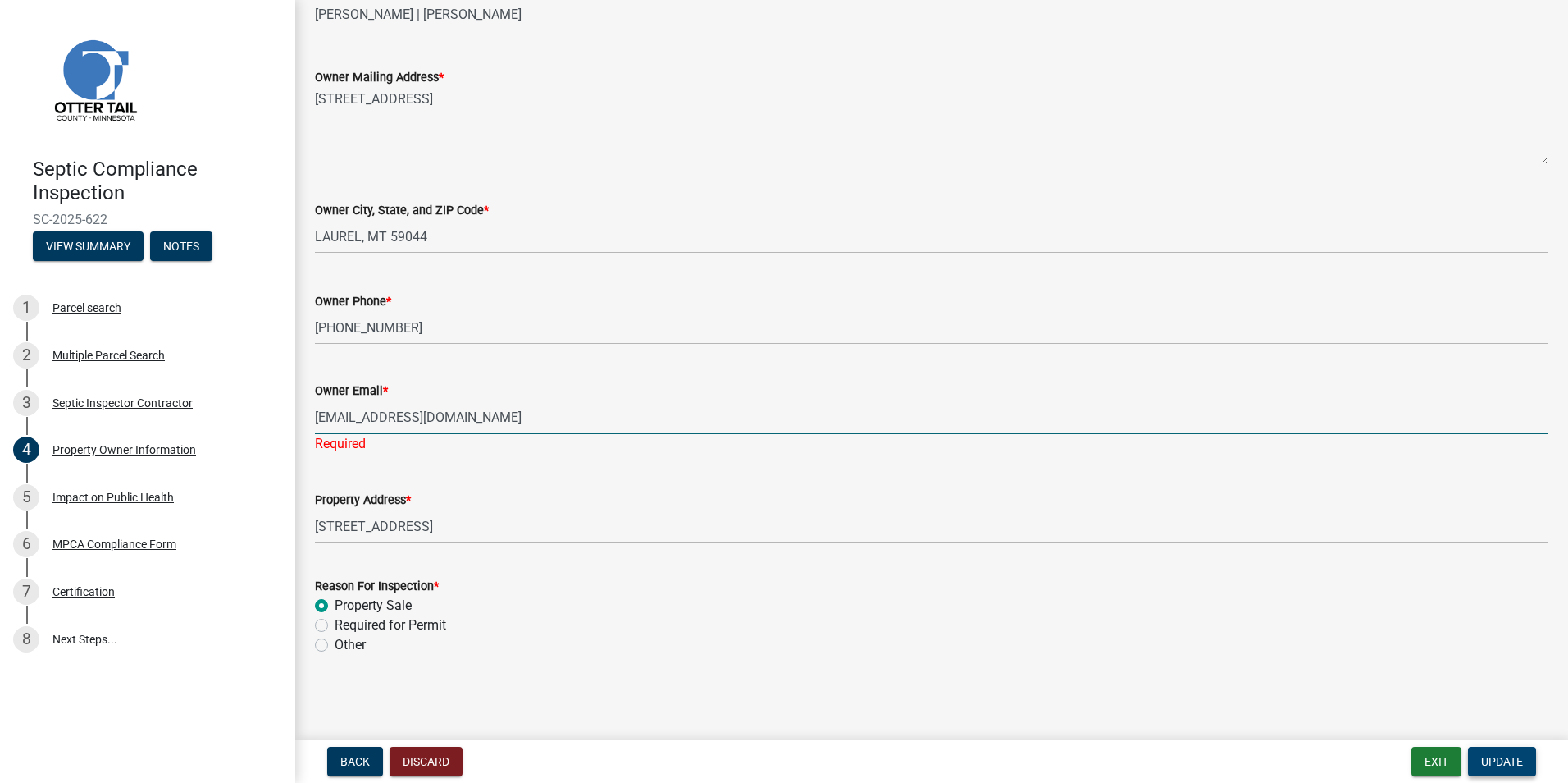
type input "mitchlacher59@gmail.com"
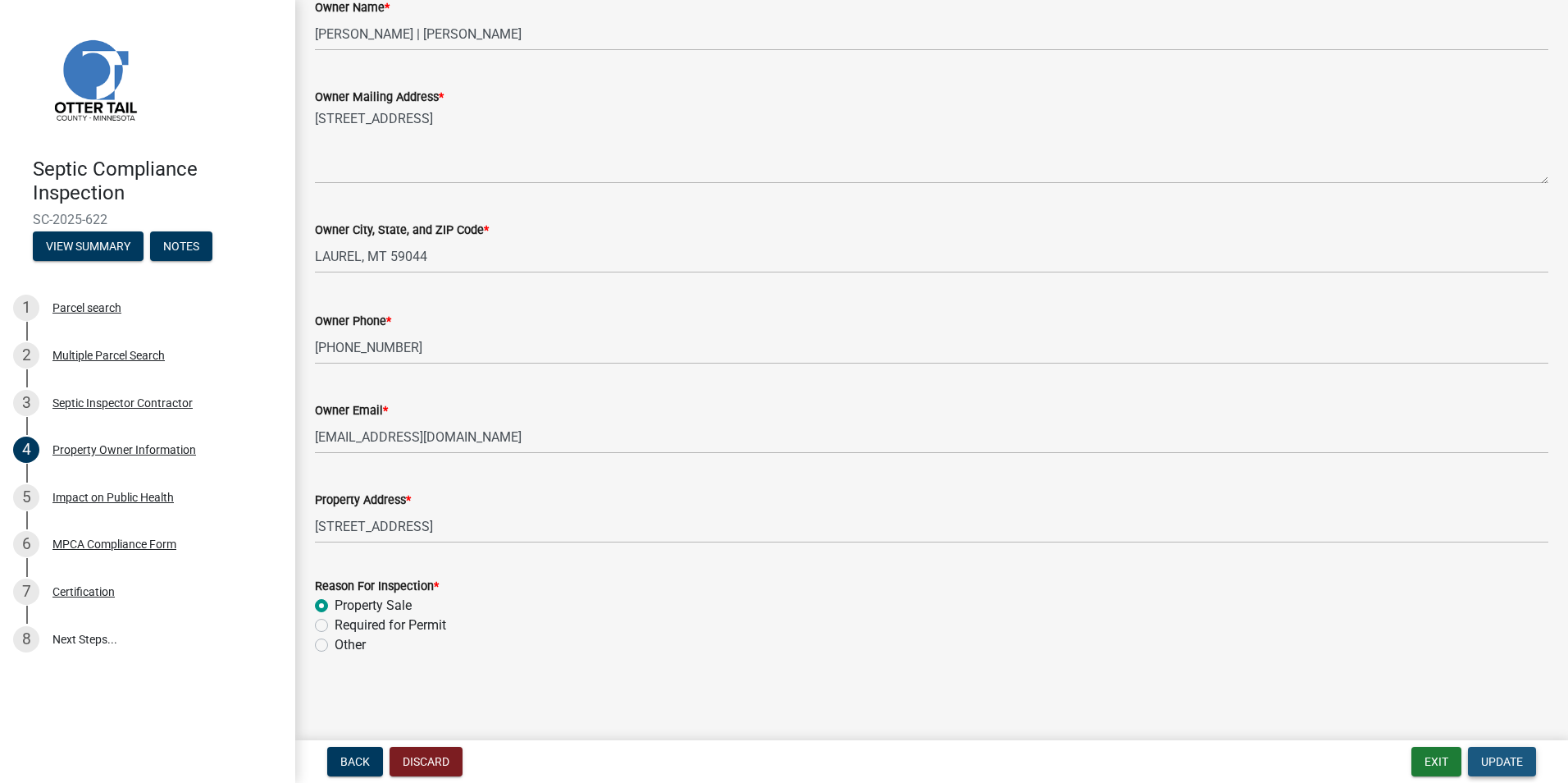
scroll to position [312, 0]
click at [1490, 766] on span "Update" at bounding box center [1502, 761] width 42 height 13
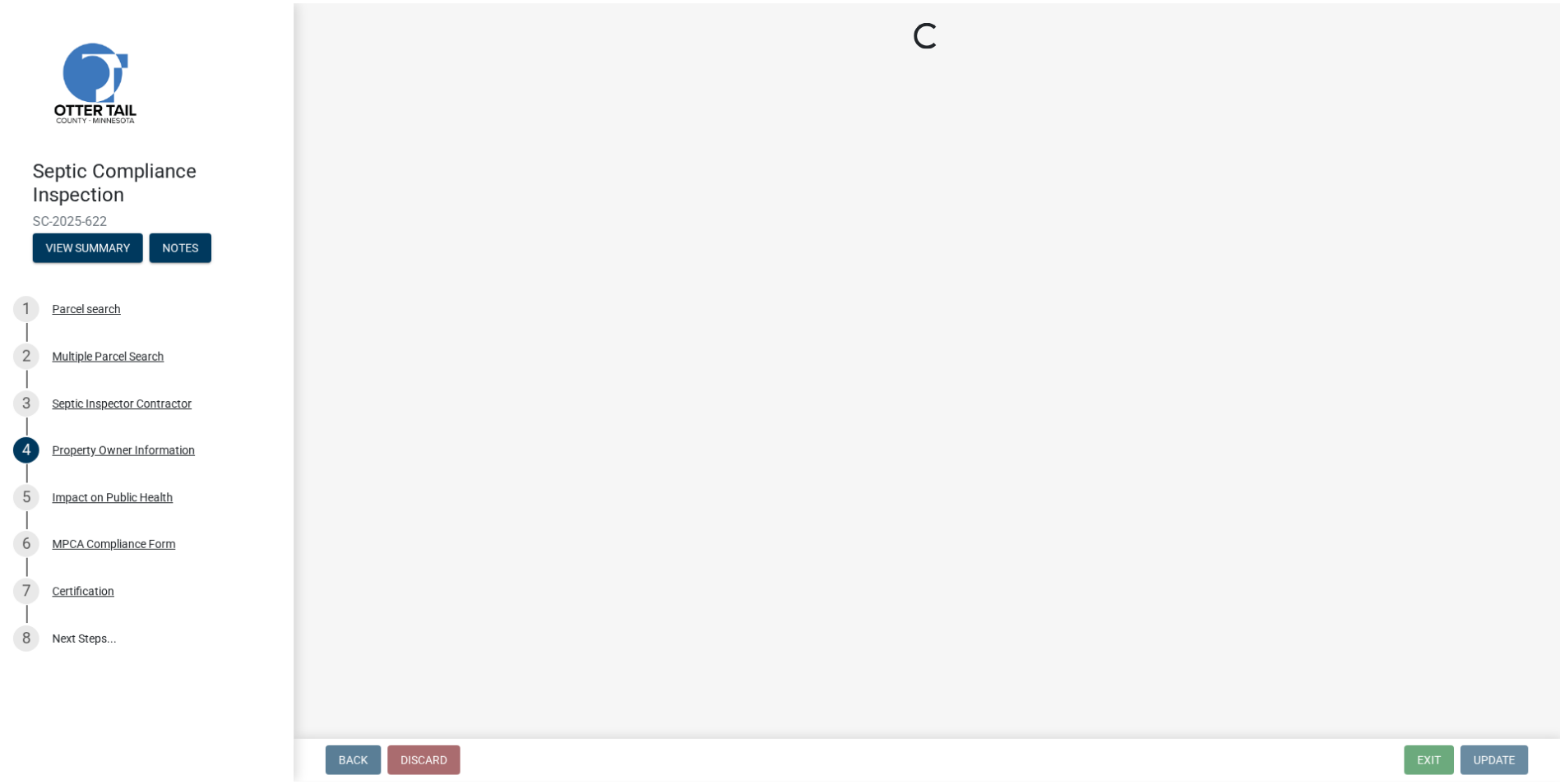
scroll to position [0, 0]
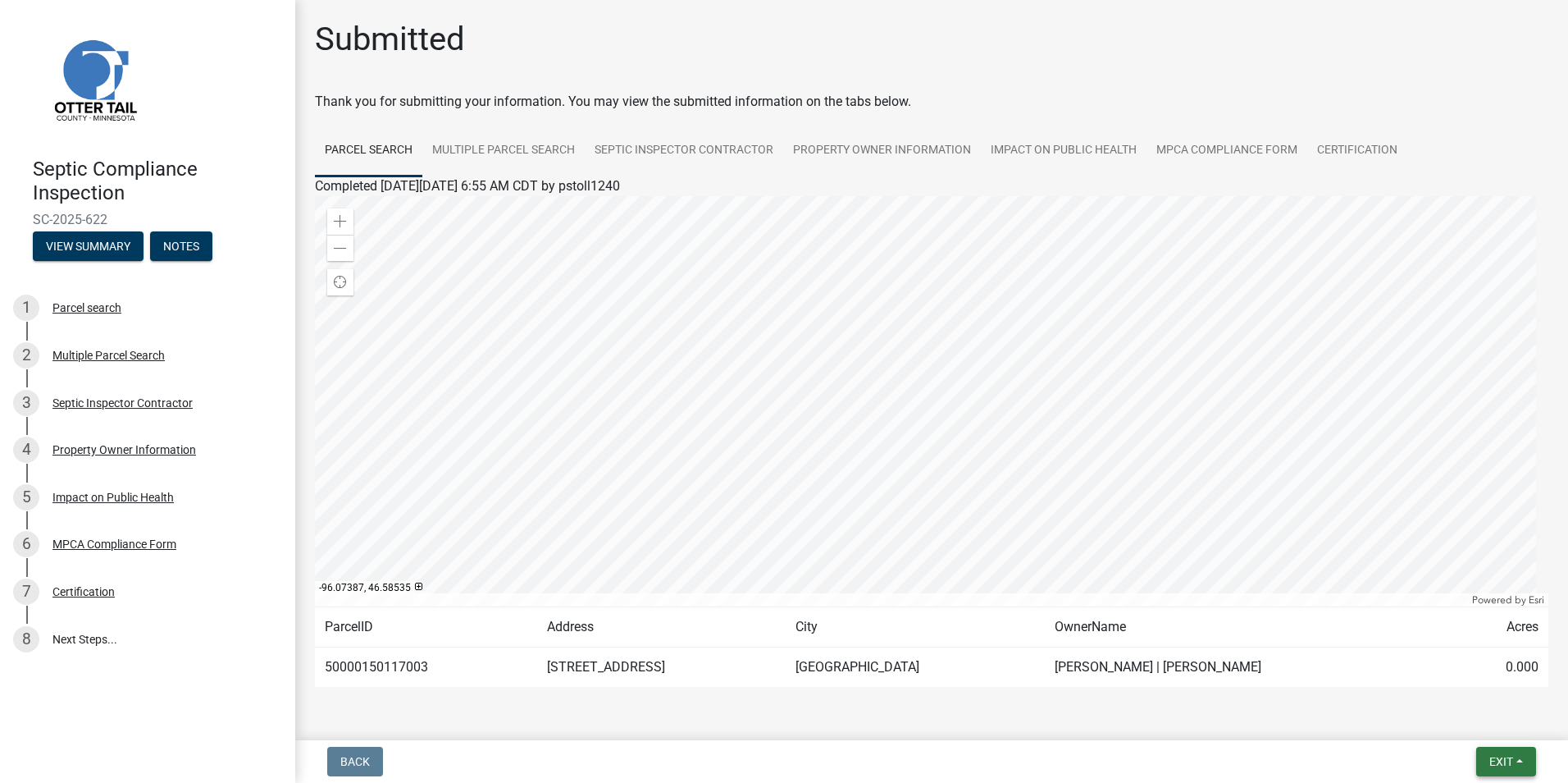
click at [1502, 755] on span "Exit" at bounding box center [1501, 761] width 23 height 13
click at [1469, 720] on button "Save & Exit" at bounding box center [1471, 719] width 131 height 39
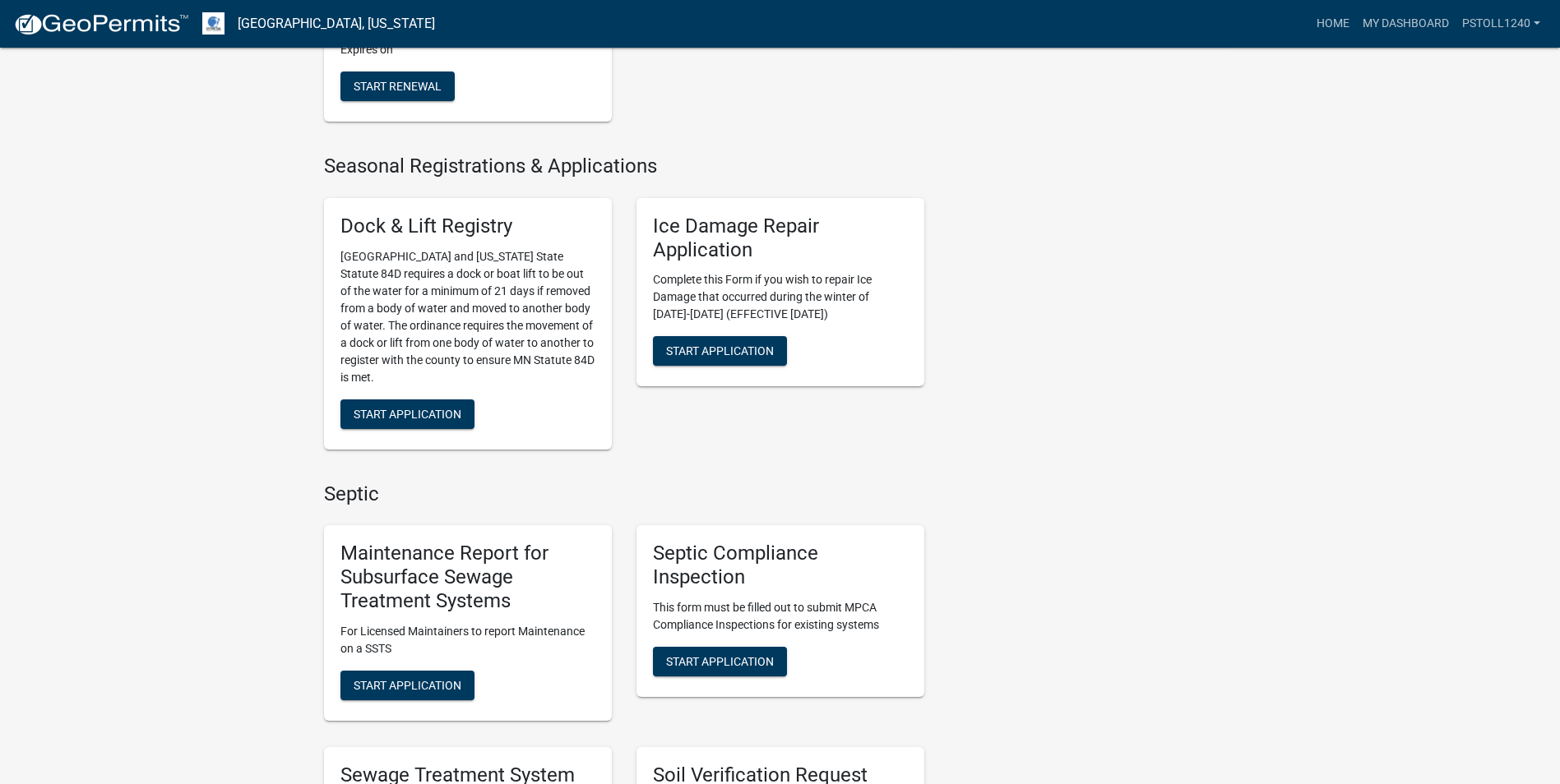
scroll to position [506, 0]
click at [705, 657] on span "Start Application" at bounding box center [720, 660] width 107 height 13
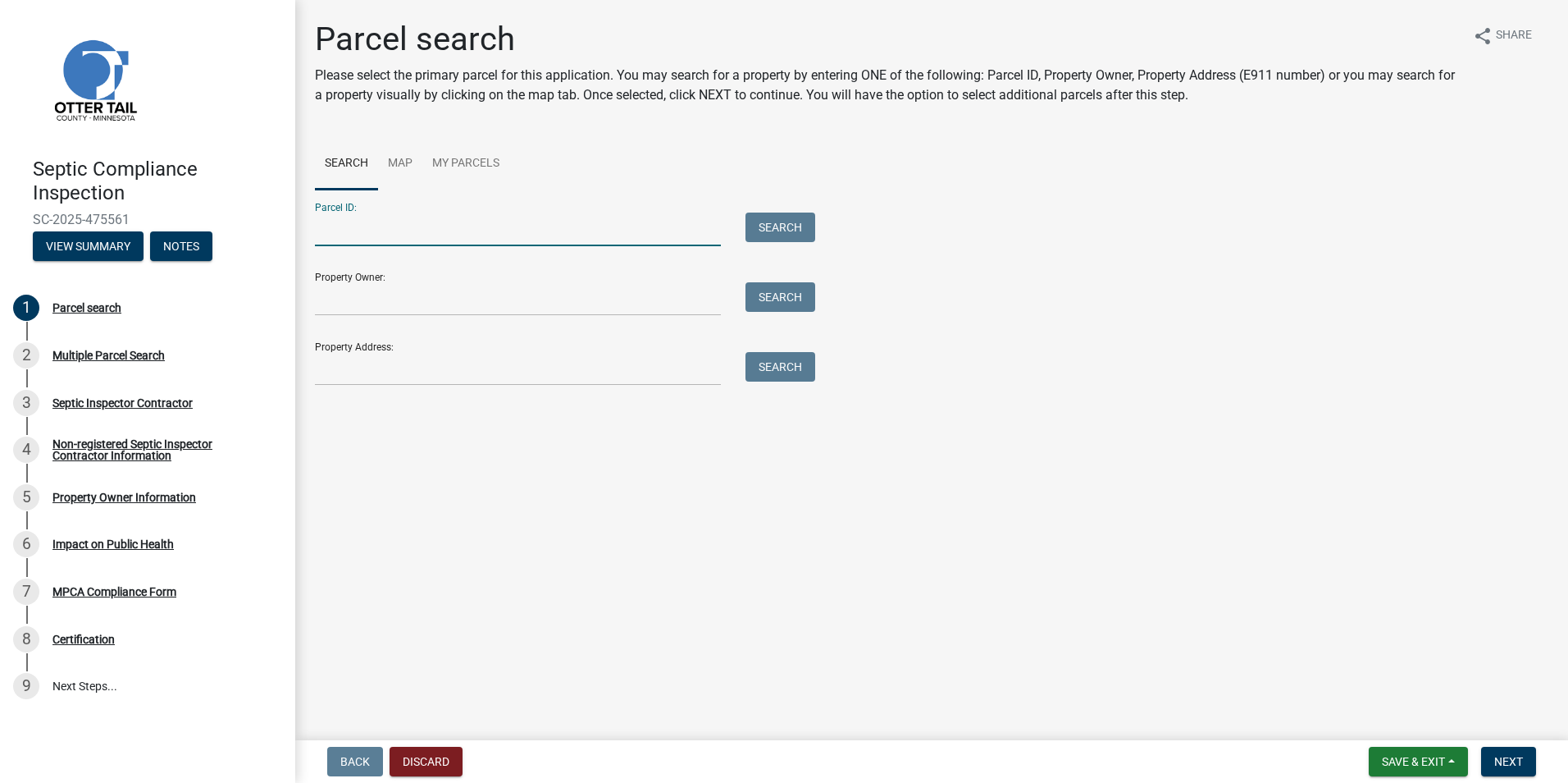
click at [357, 238] on input "Parcel ID:" at bounding box center [518, 229] width 406 height 34
type input "03000990428000"
click at [747, 227] on button "Search" at bounding box center [781, 227] width 70 height 29
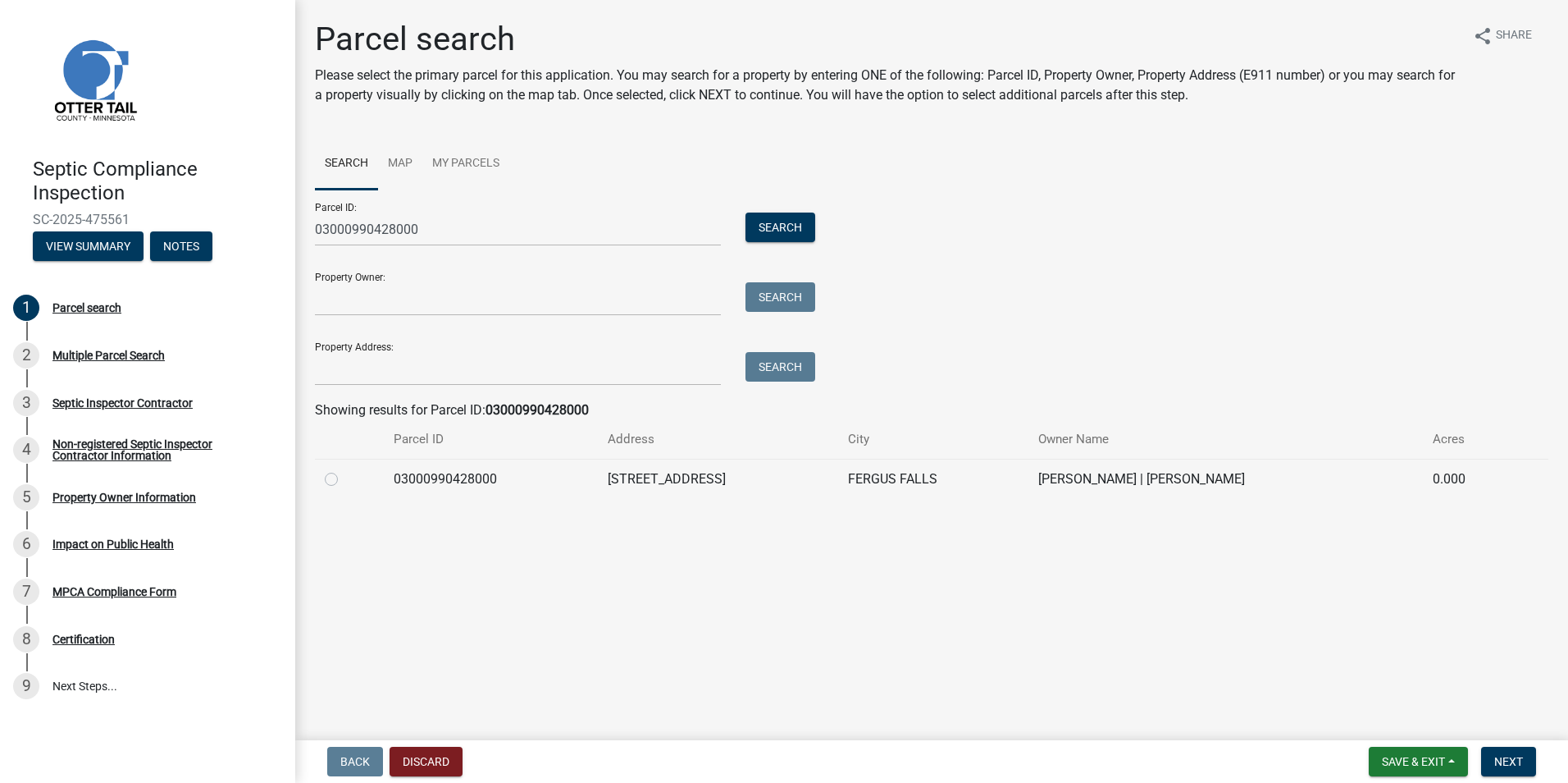
click at [345, 469] on label at bounding box center [345, 469] width 0 height 0
click at [345, 480] on input "radio" at bounding box center [349, 474] width 11 height 11
radio input "true"
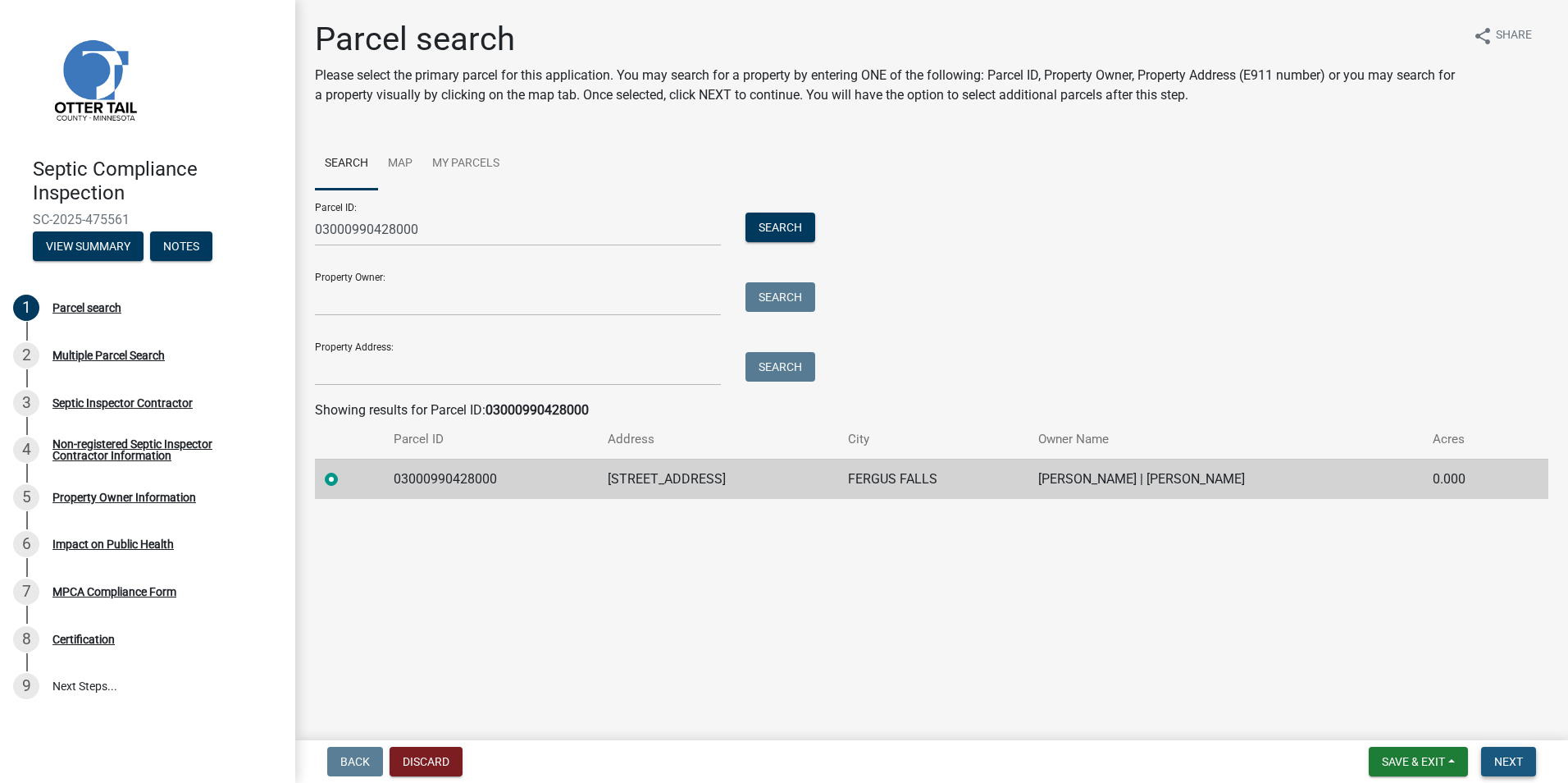
click at [1516, 755] on span "Next" at bounding box center [1509, 761] width 28 height 13
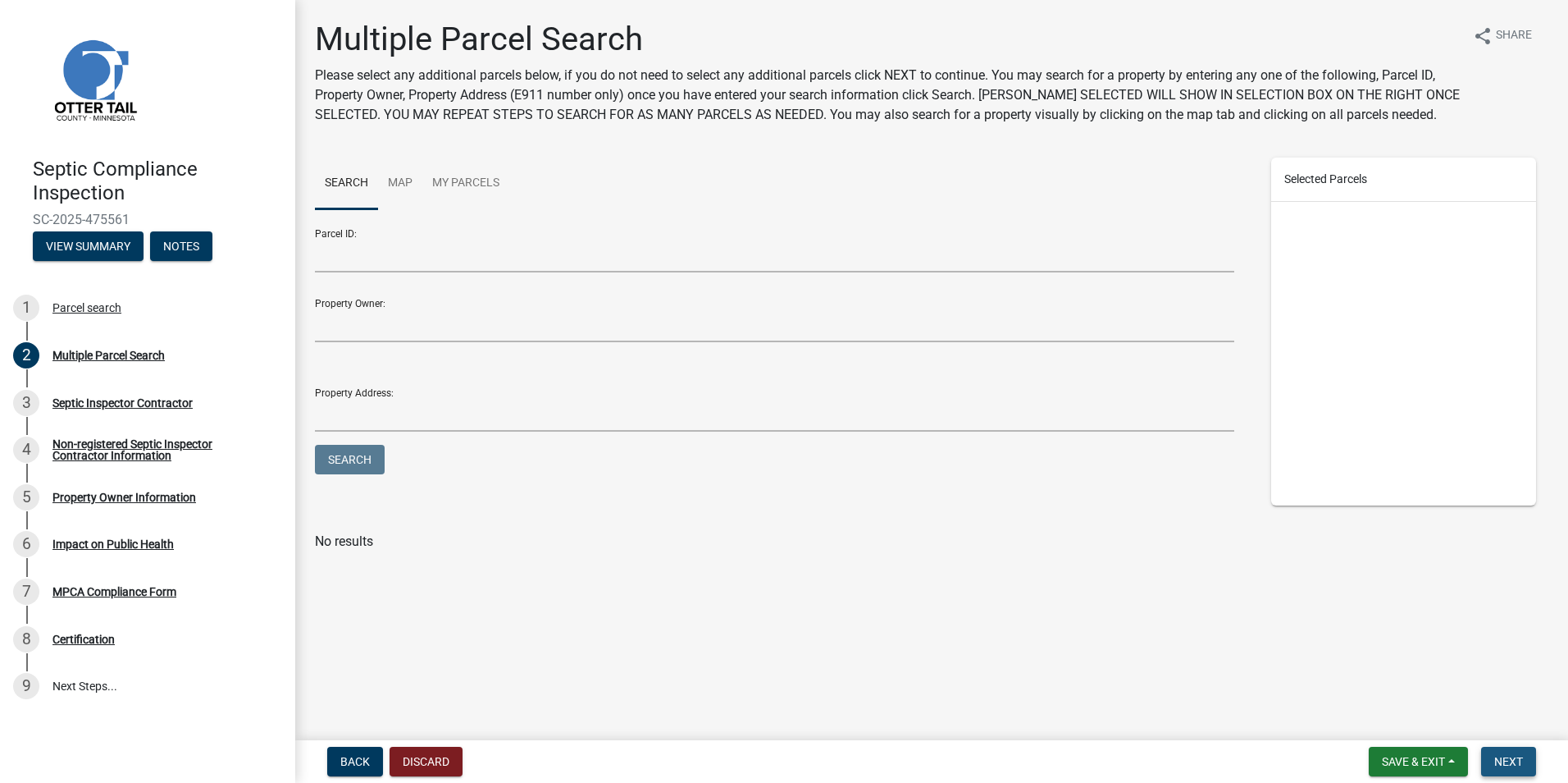
click at [1516, 755] on span "Next" at bounding box center [1509, 761] width 28 height 13
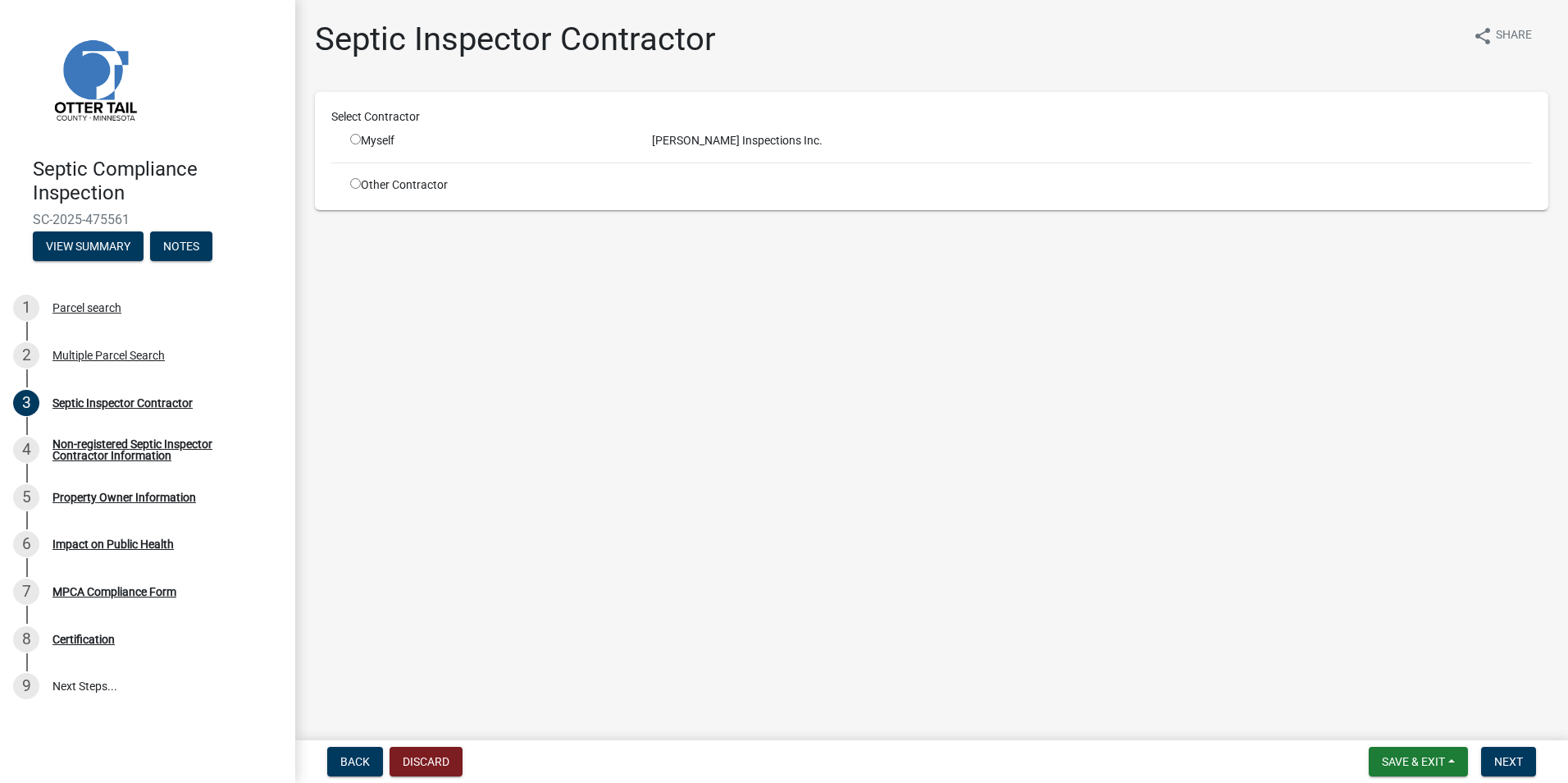
click at [354, 138] on input "radio" at bounding box center [355, 138] width 11 height 11
radio input "true"
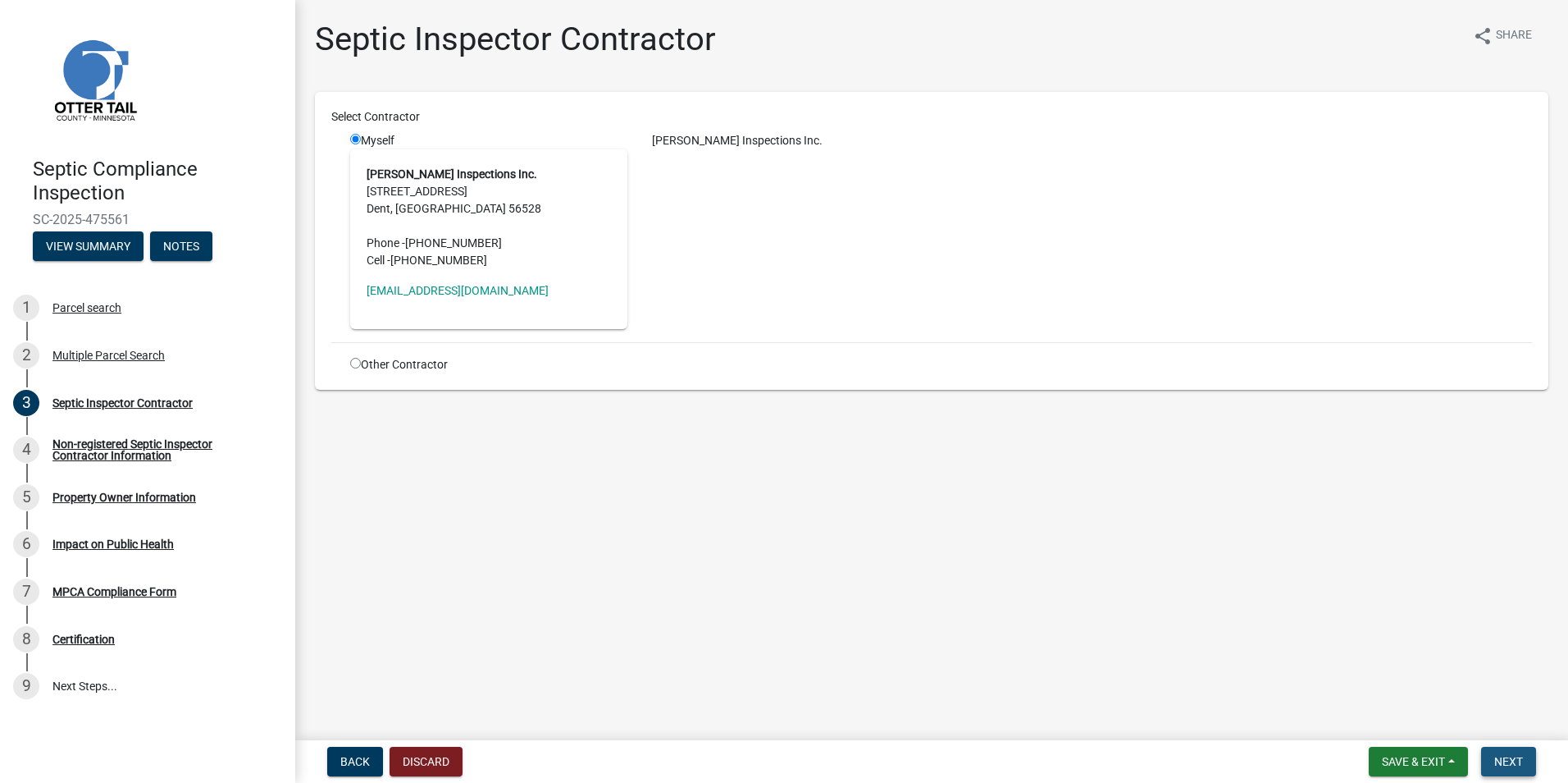
click at [1515, 755] on span "Next" at bounding box center [1509, 761] width 28 height 13
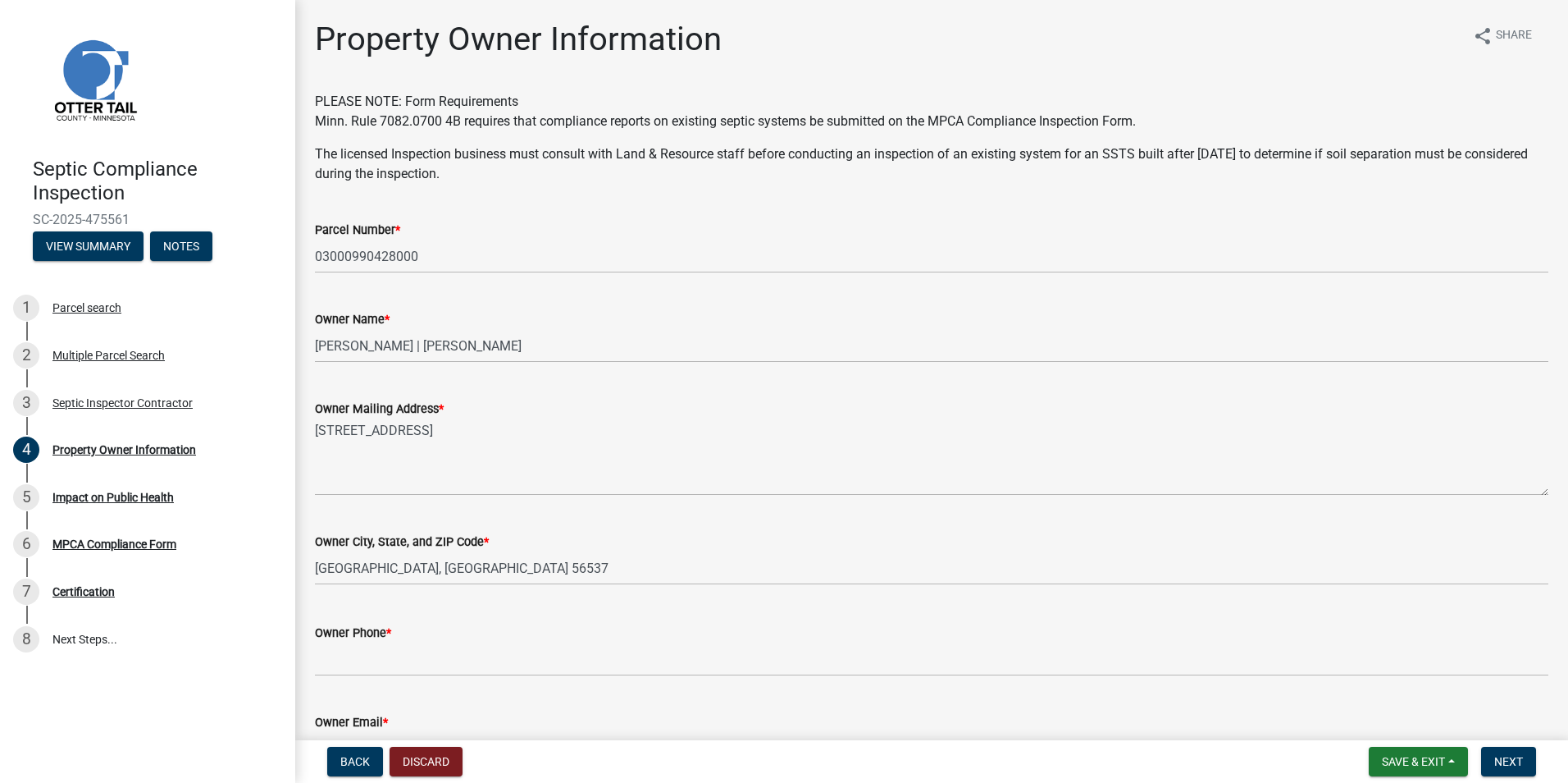
scroll to position [312, 0]
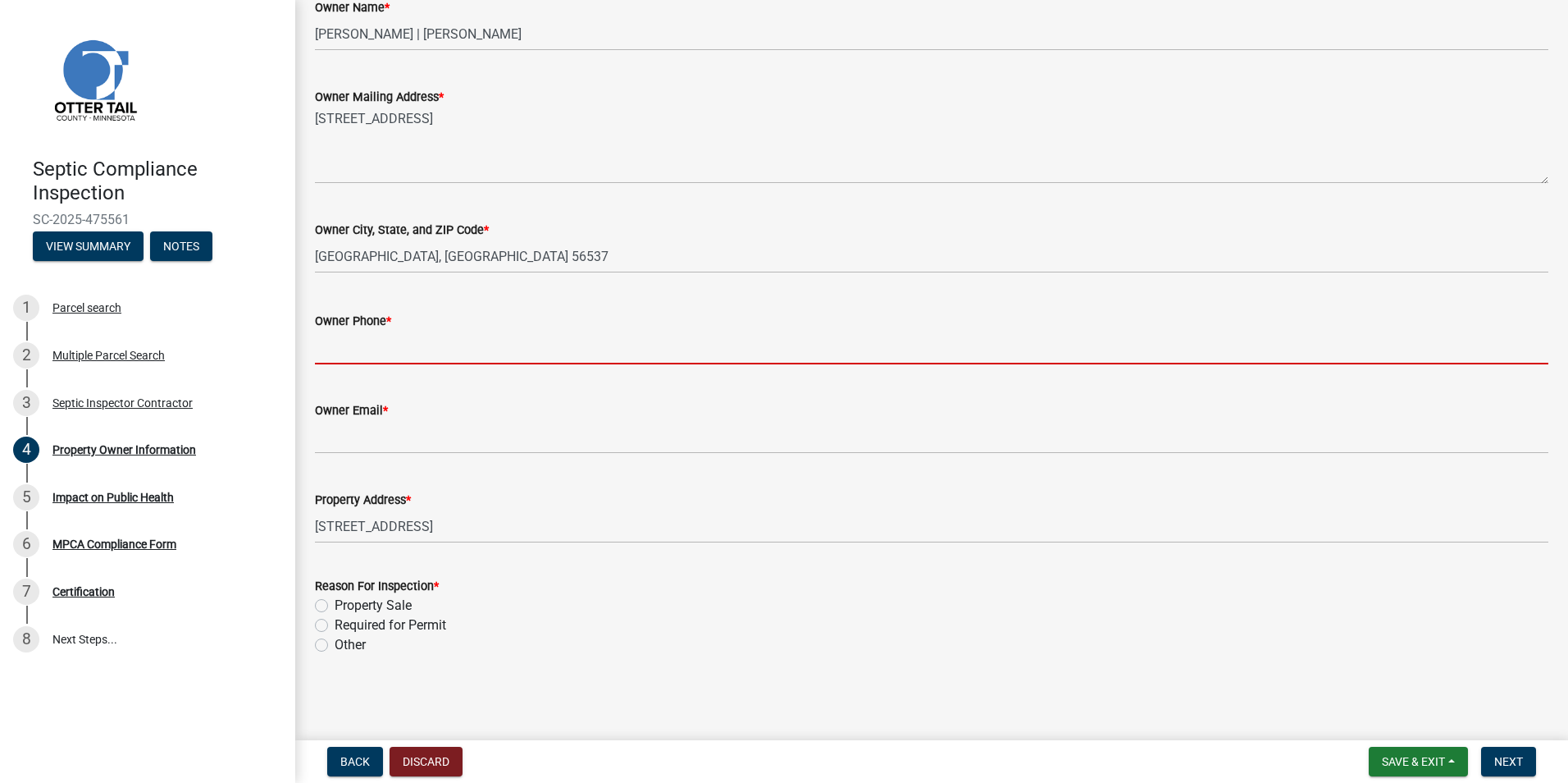
click at [342, 354] on input "Owner Phone *" at bounding box center [932, 348] width 1234 height 34
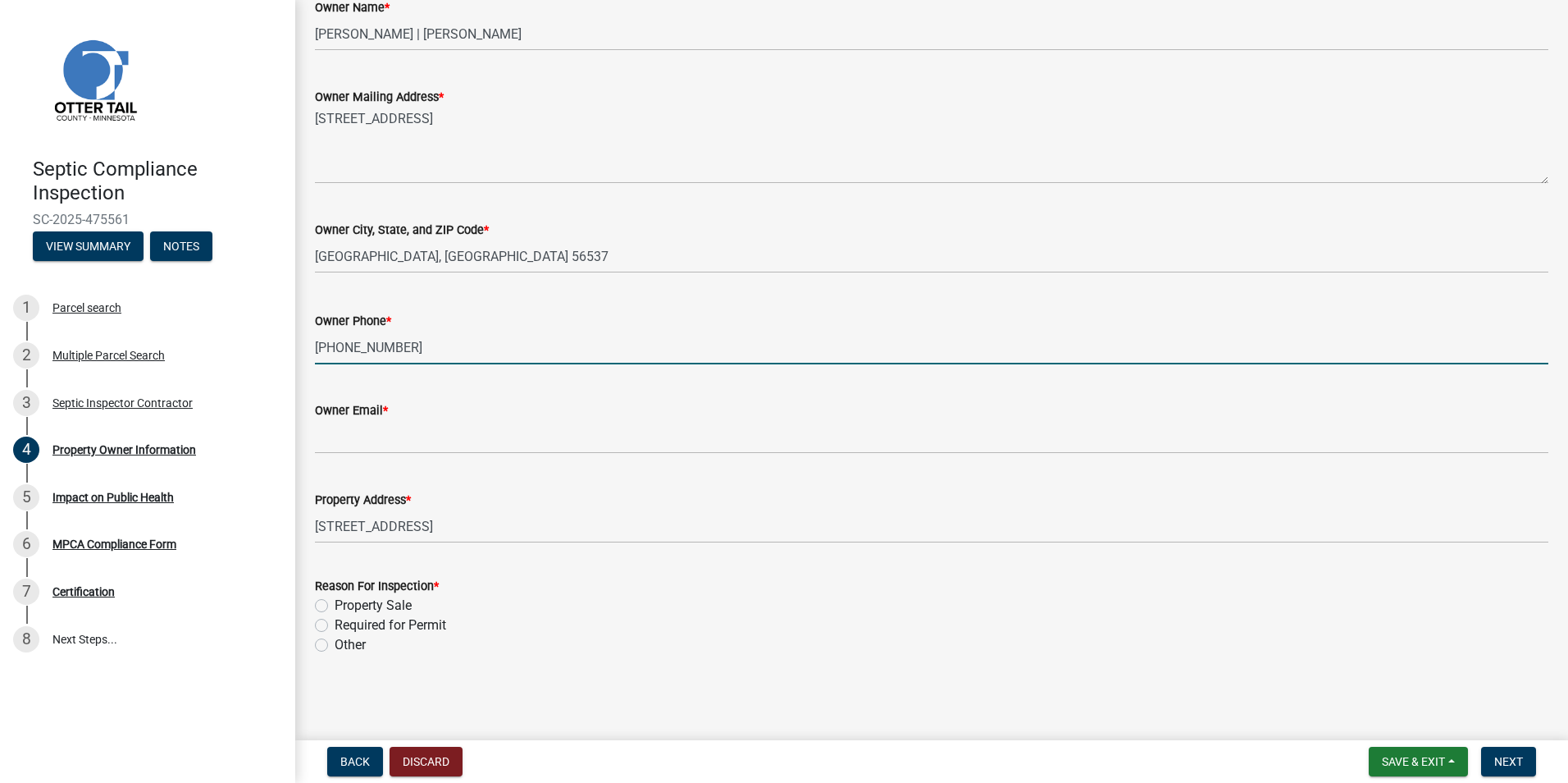
type input "[PHONE_NUMBER]"
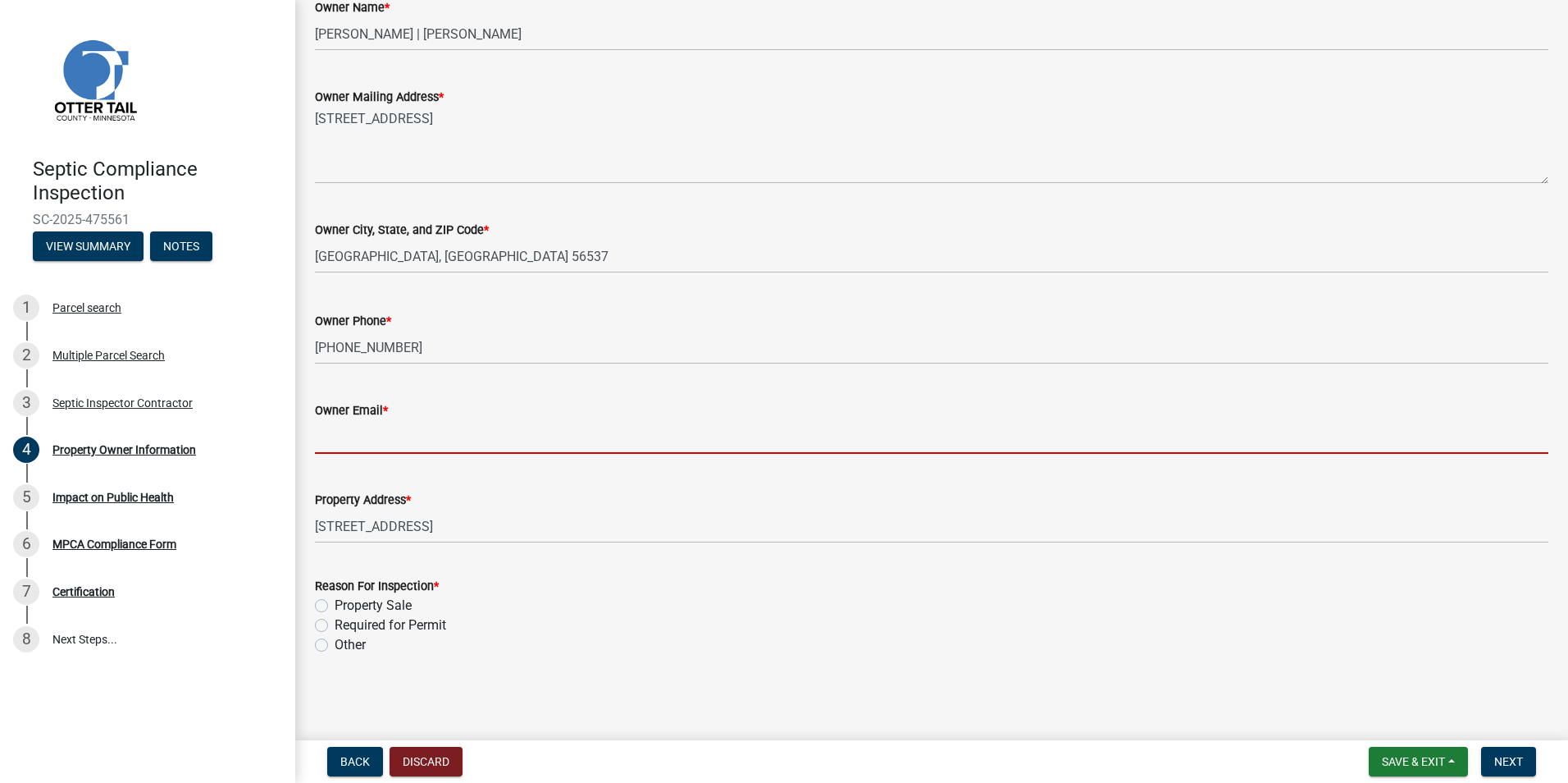
click at [337, 437] on input "Owner Email *" at bounding box center [932, 436] width 1234 height 34
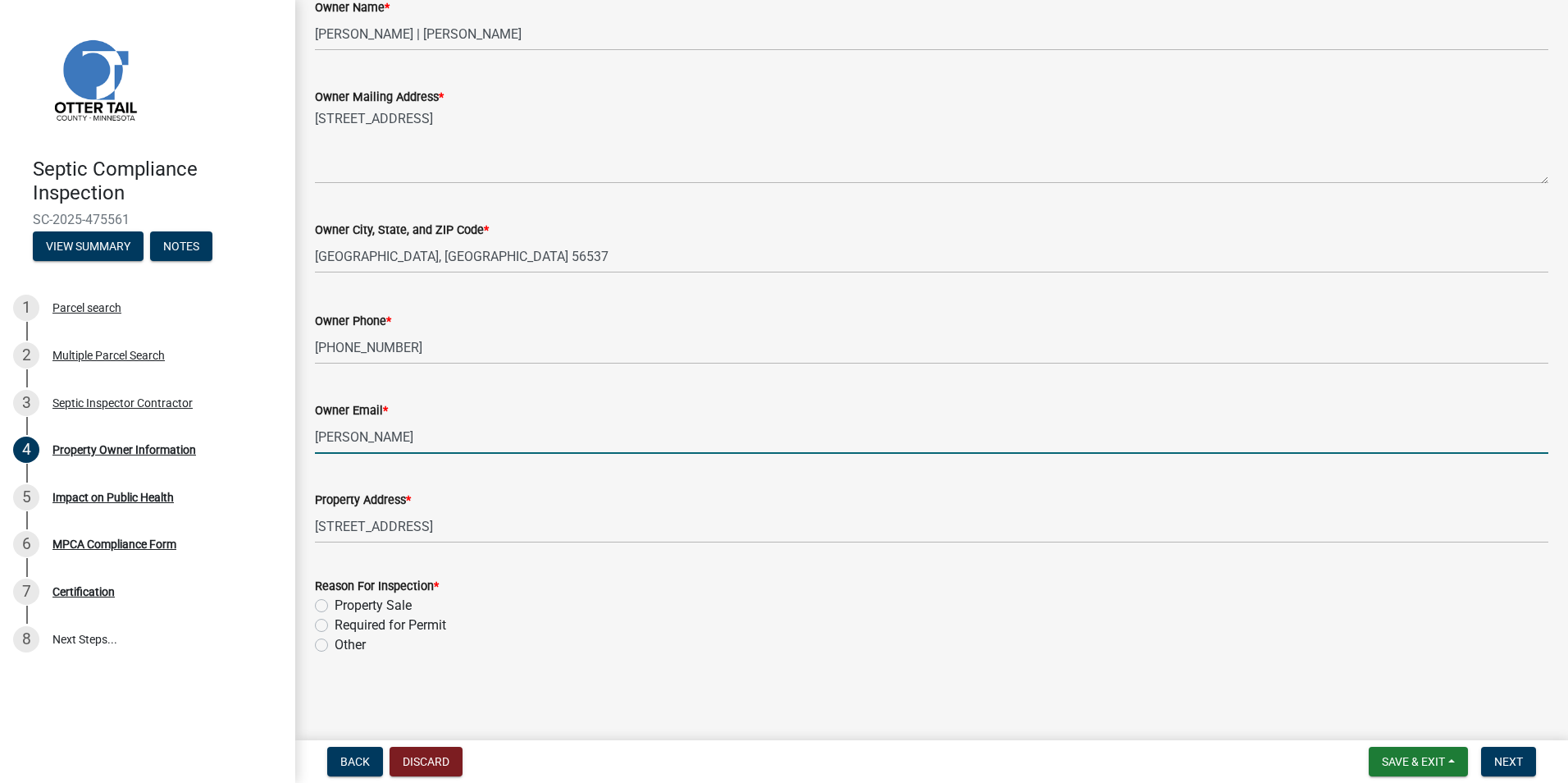
click at [349, 438] on input "[PERSON_NAME]" at bounding box center [932, 436] width 1234 height 34
type input "[EMAIL_ADDRESS][DOMAIN_NAME]"
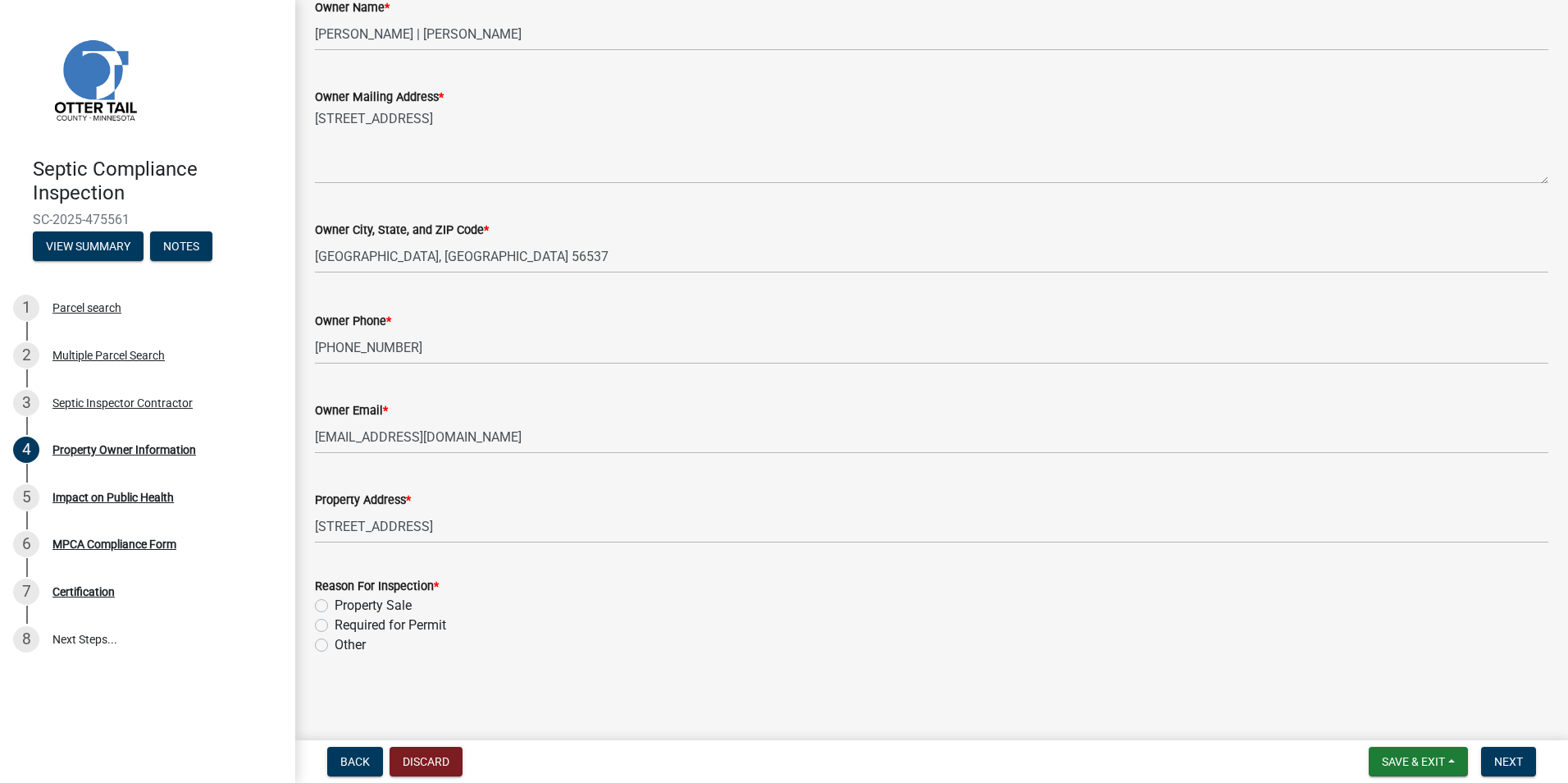
click at [335, 608] on label "Property Sale" at bounding box center [373, 606] width 77 height 19
click at [335, 607] on input "Property Sale" at bounding box center [340, 601] width 11 height 11
radio input "true"
click at [1502, 750] on button "Next" at bounding box center [1509, 762] width 55 height 29
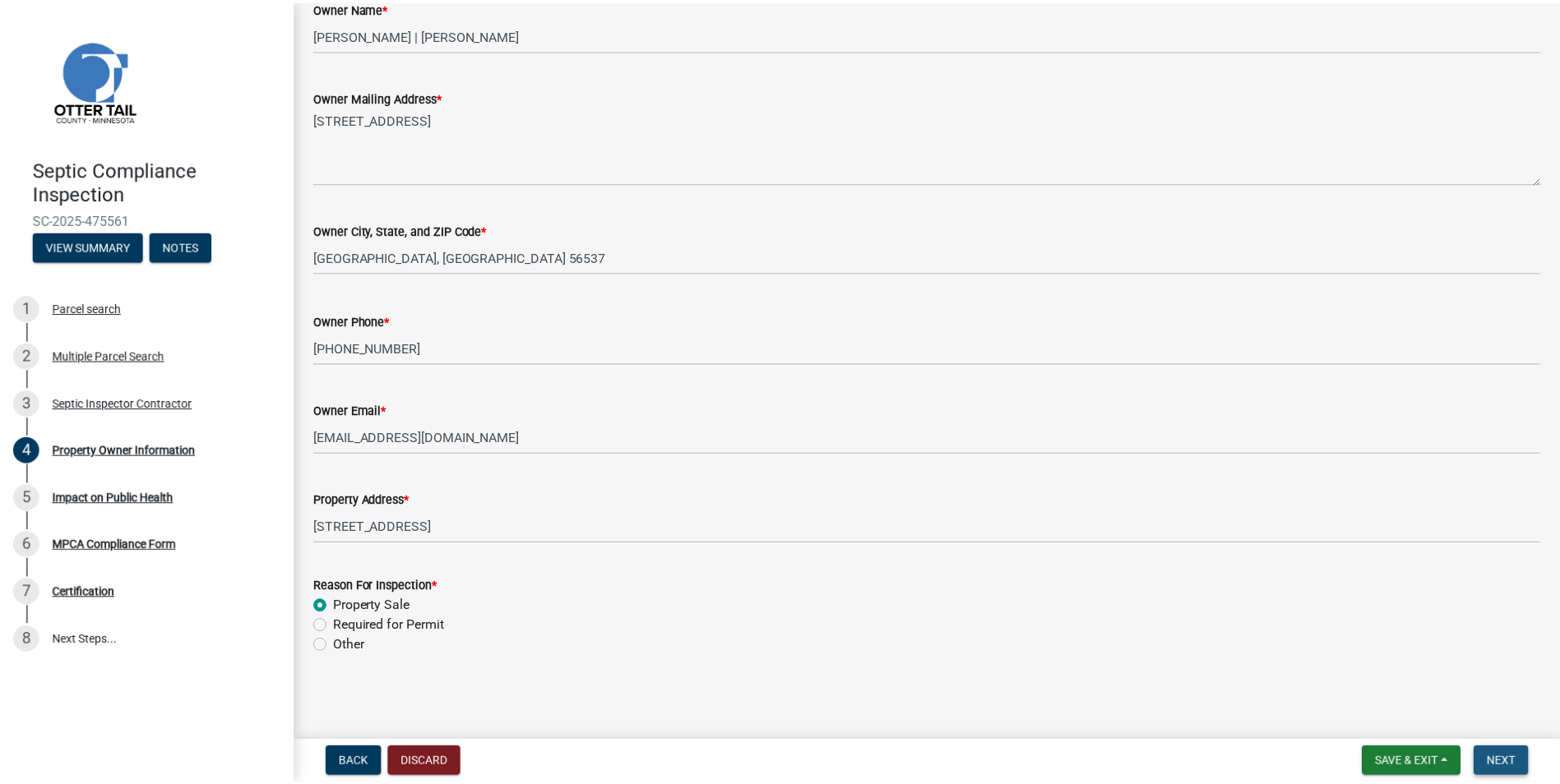
scroll to position [0, 0]
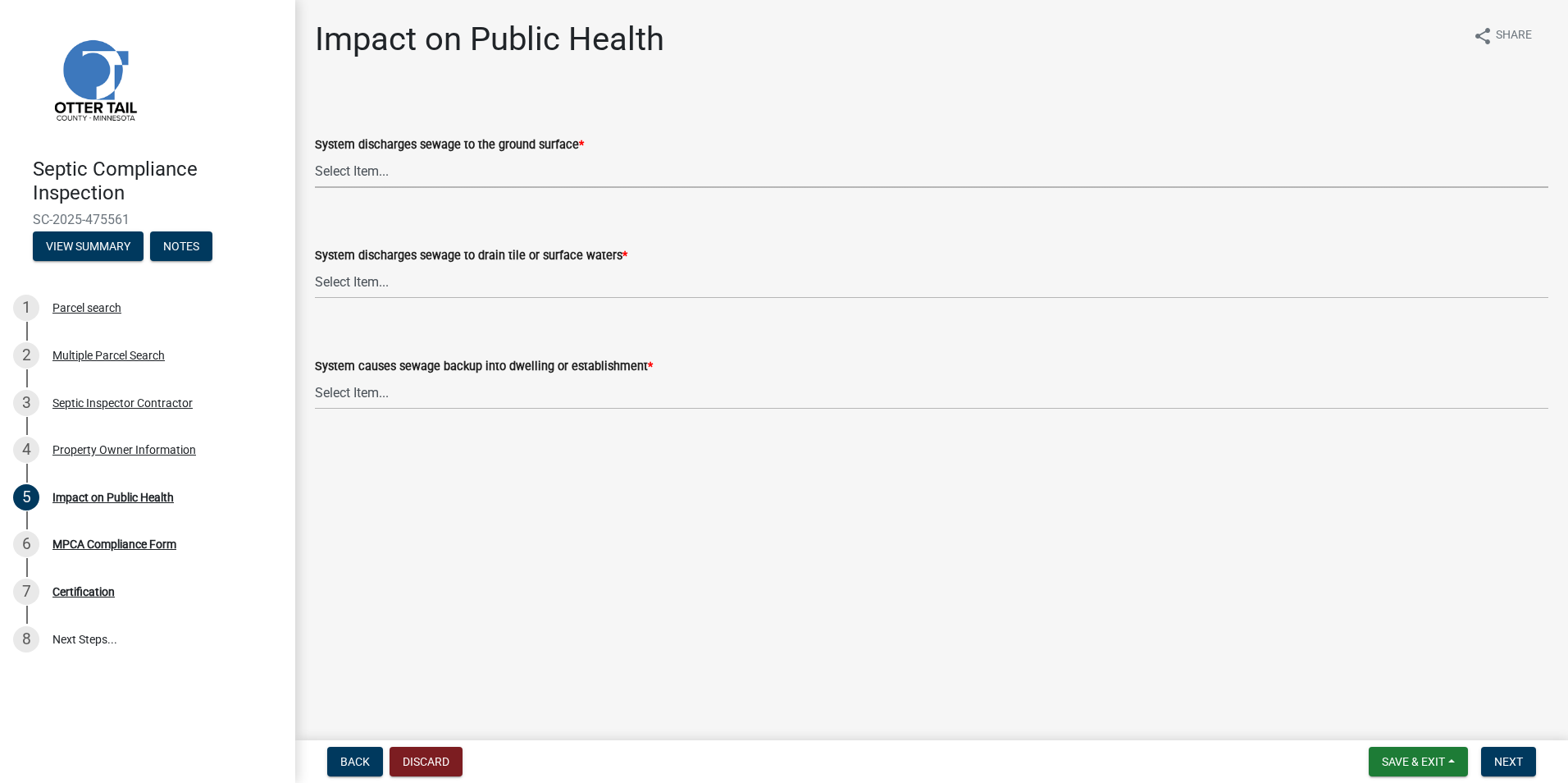
click at [337, 168] on select "Select Item... Yes No" at bounding box center [932, 170] width 1234 height 34
click at [315, 154] on select "Select Item... Yes No" at bounding box center [932, 170] width 1234 height 34
select select "9c5ef684-d0d4-4879-ab12-905ddbd81a72"
click at [345, 283] on select "Select Item... Yes No" at bounding box center [932, 281] width 1234 height 34
click at [315, 265] on select "Select Item... Yes No" at bounding box center [932, 281] width 1234 height 34
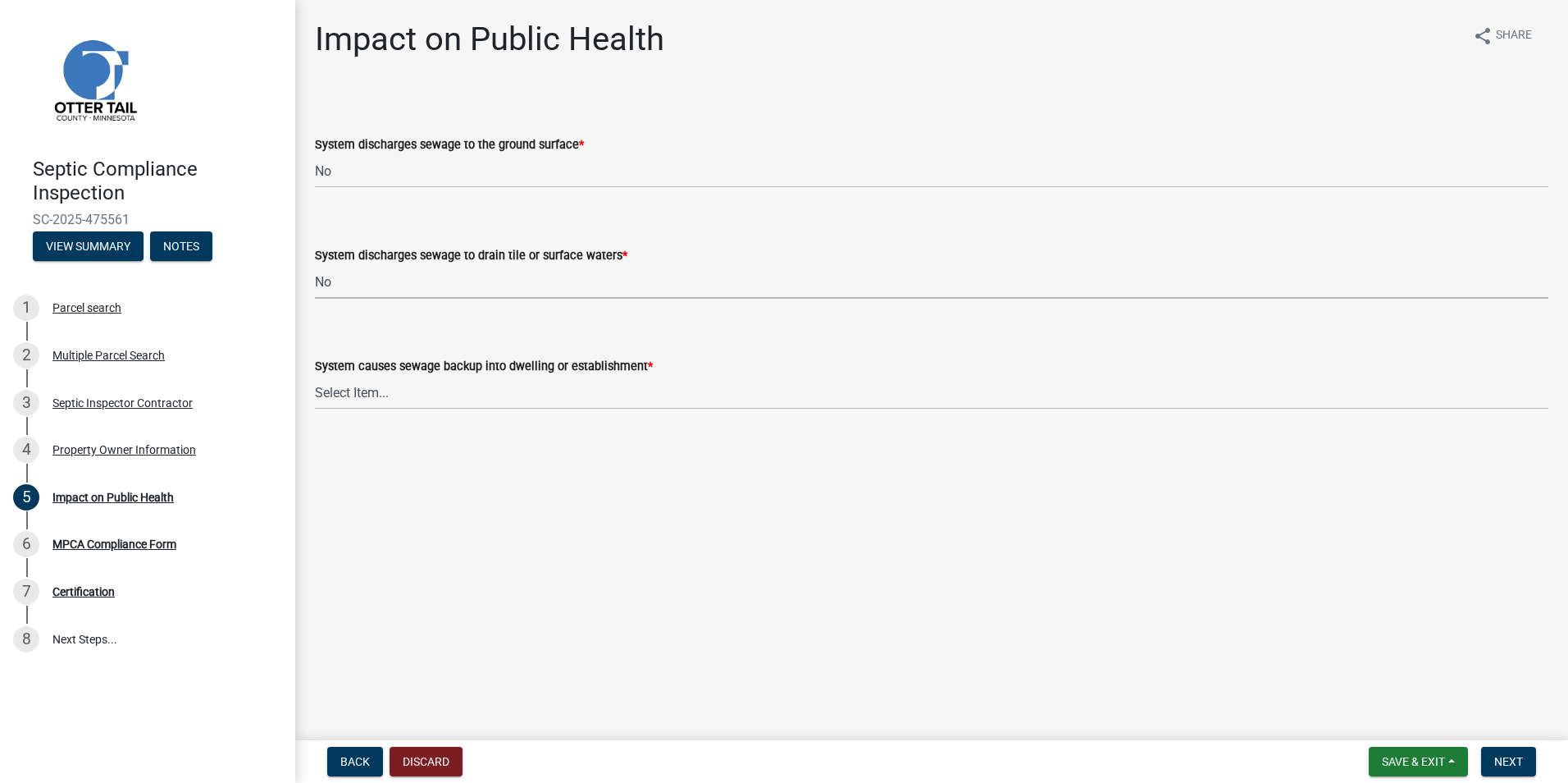
select select "7d491a2b-e9f0-4952-b474-53ca749b22af"
click at [337, 391] on select "Select Item... Yes No" at bounding box center [932, 392] width 1234 height 34
click at [315, 376] on select "Select Item... Yes No" at bounding box center [932, 392] width 1234 height 34
select select "6e07b46b-a403-4f3e-b4fc-218acc732c01"
click at [1506, 753] on button "Next" at bounding box center [1509, 762] width 55 height 29
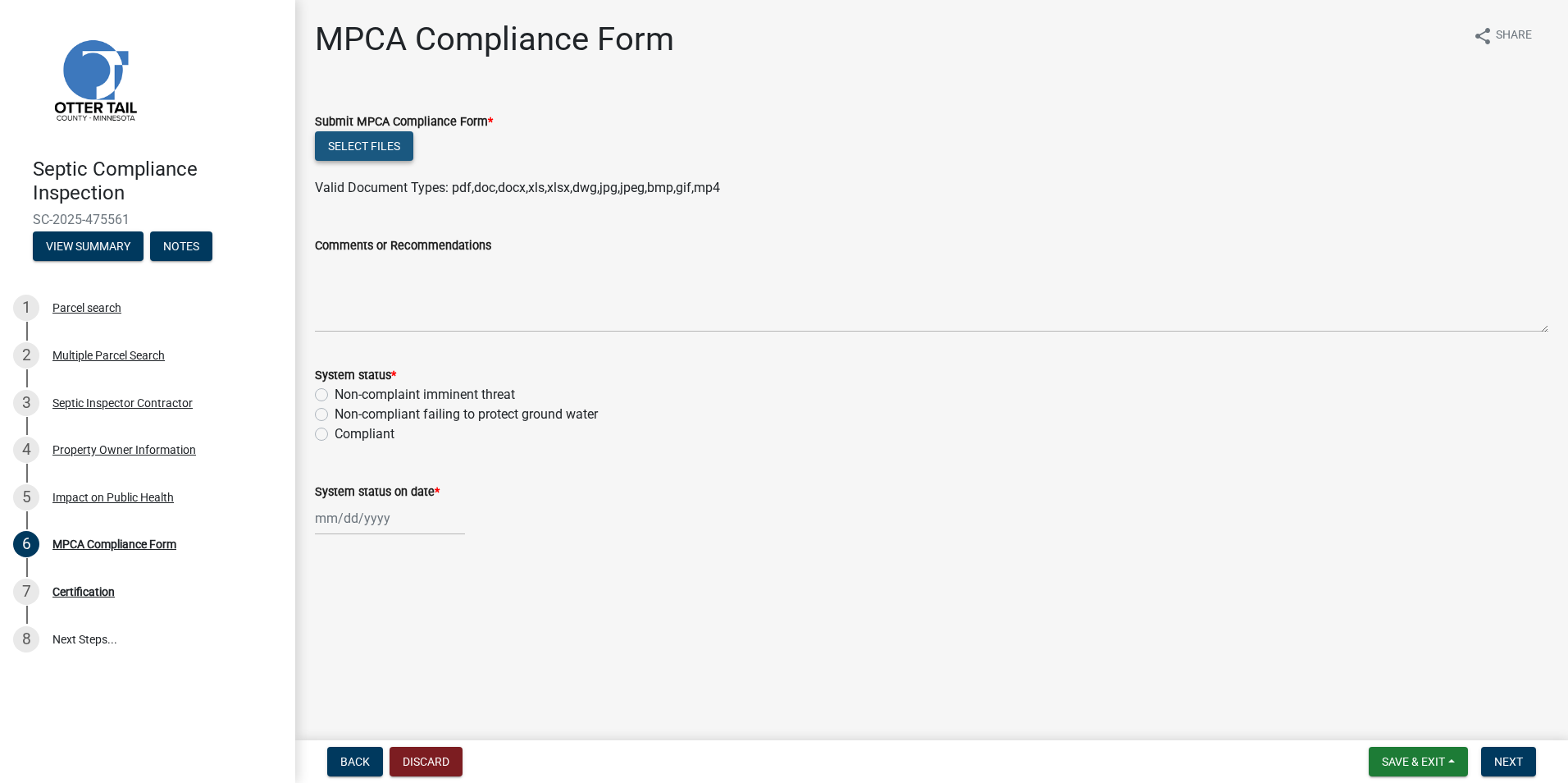
click at [360, 149] on button "Select files" at bounding box center [364, 146] width 98 height 29
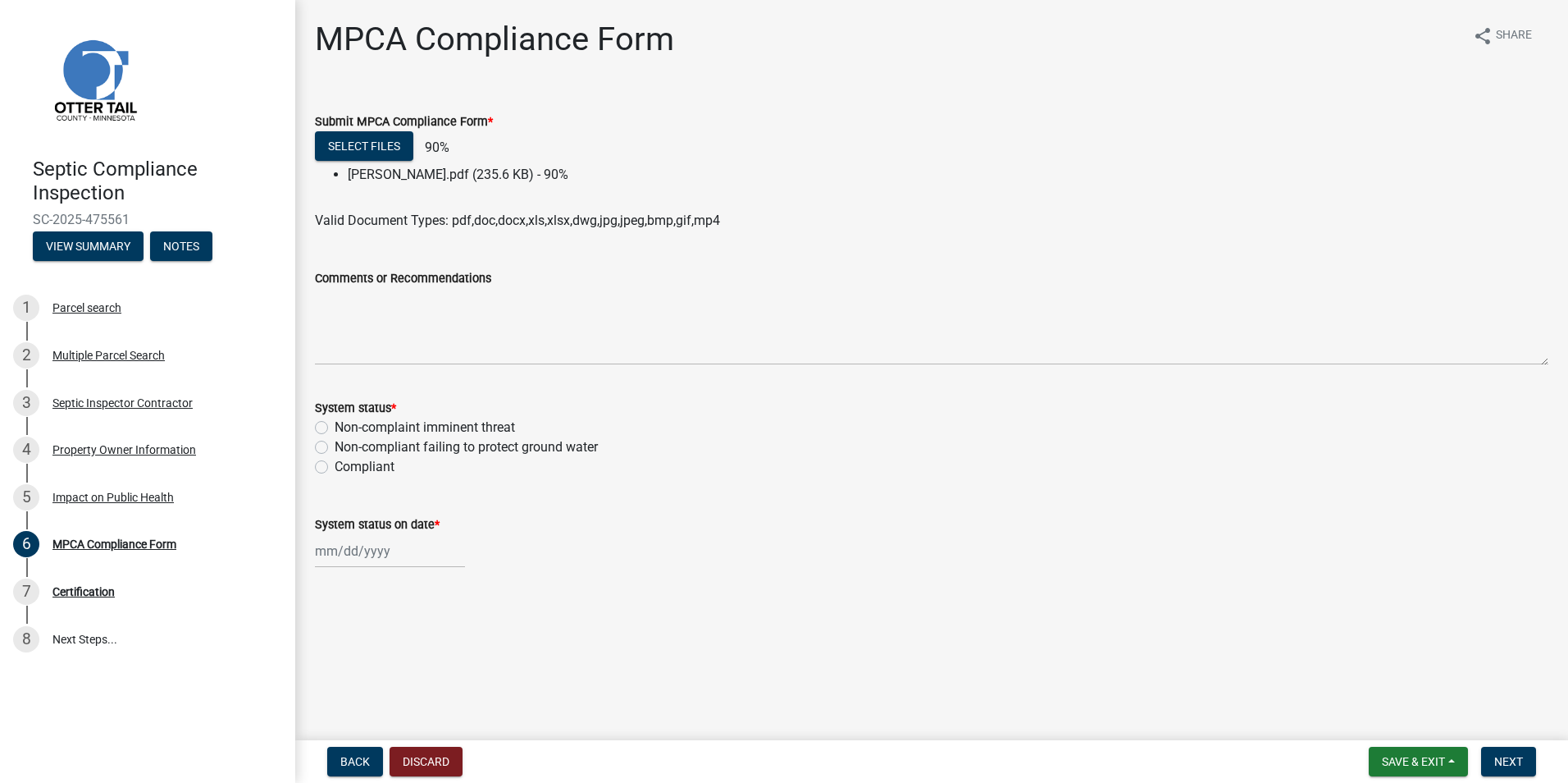
click at [335, 468] on label "Compliant" at bounding box center [365, 466] width 60 height 19
click at [335, 467] on input "Compliant" at bounding box center [340, 462] width 11 height 11
radio input "true"
click at [346, 550] on input "System status on date *" at bounding box center [390, 551] width 150 height 34
select select "9"
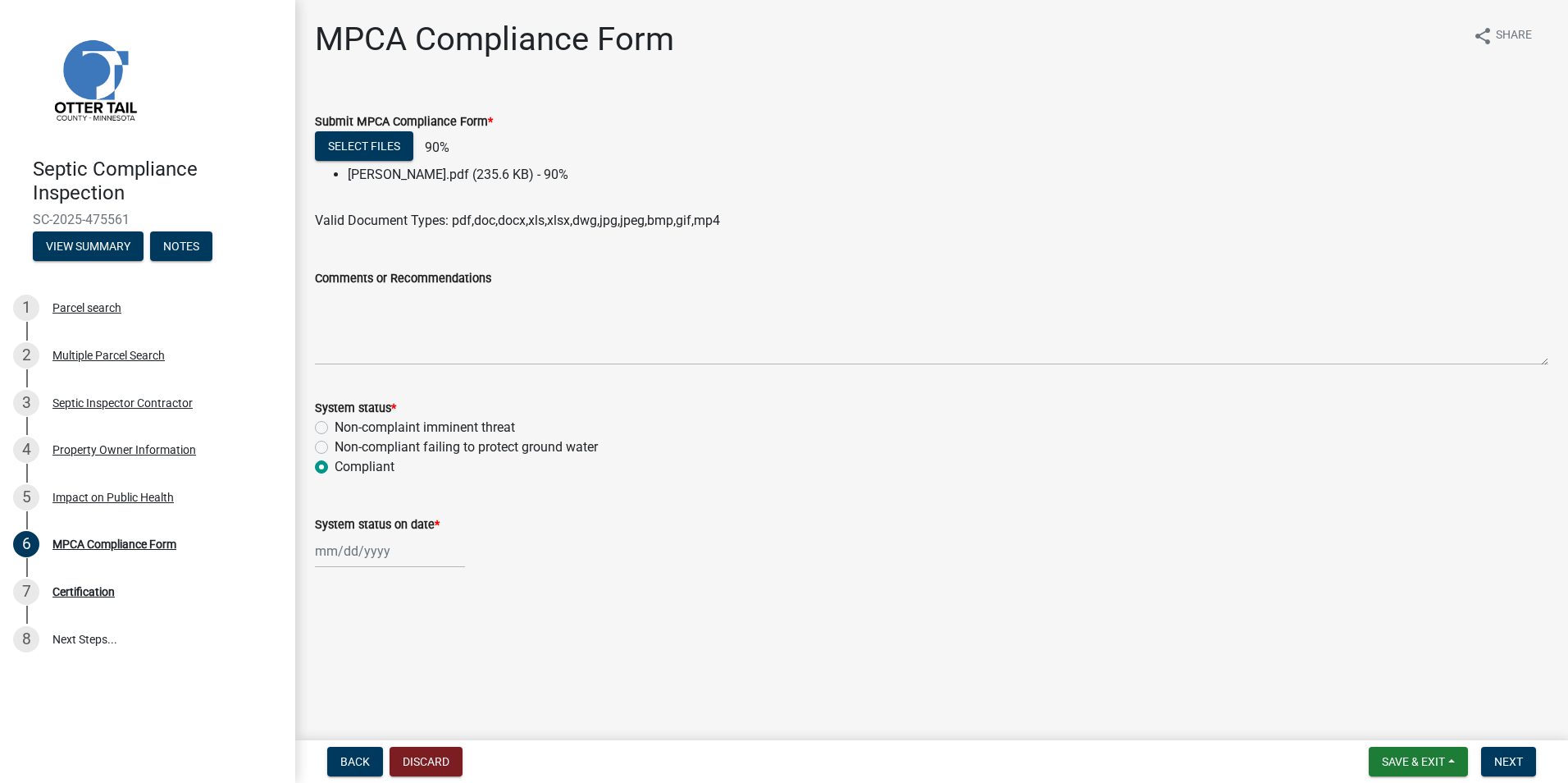
select select "2025"
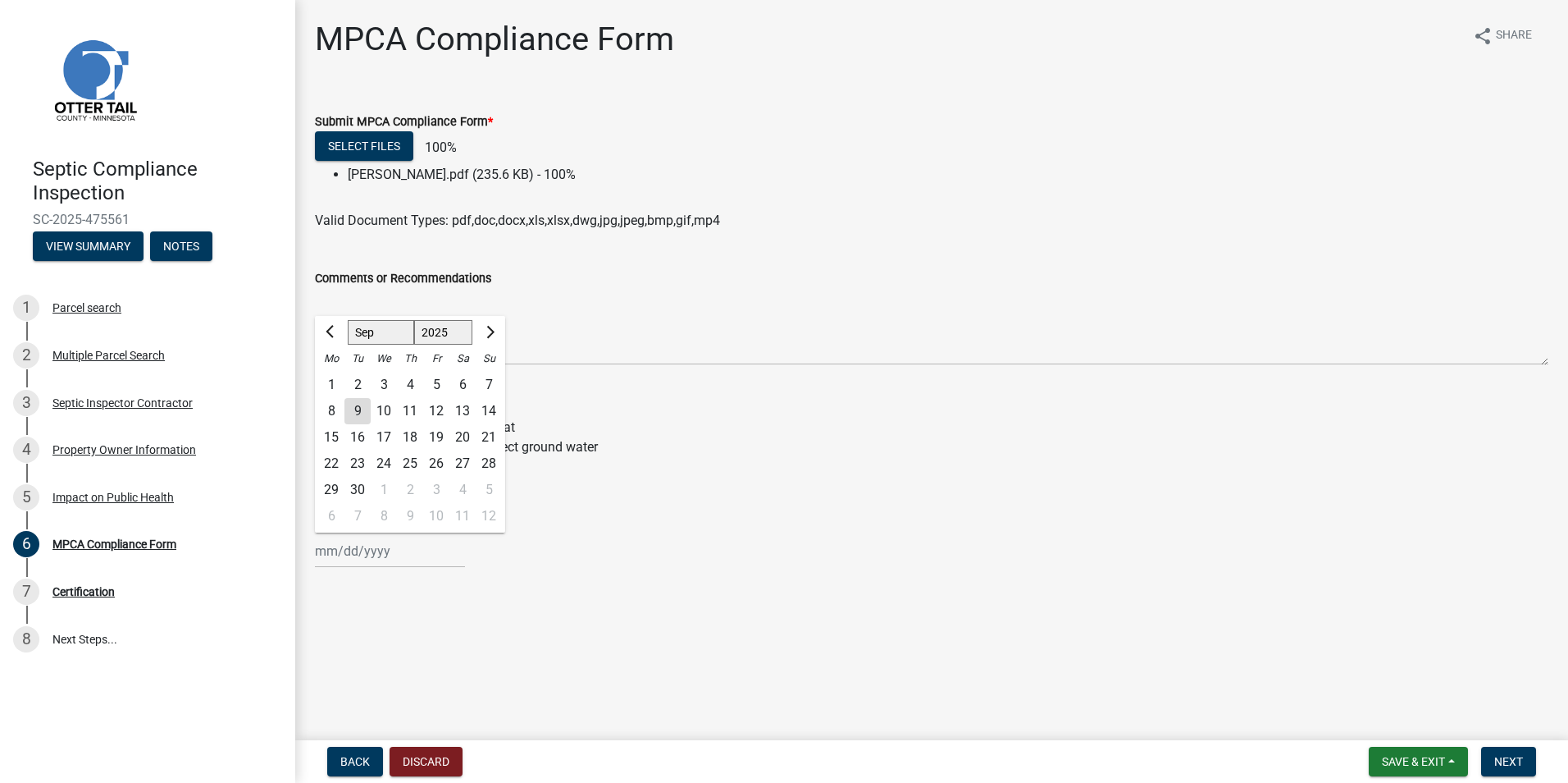
click at [363, 389] on div "2" at bounding box center [357, 385] width 26 height 26
type input "[DATE]"
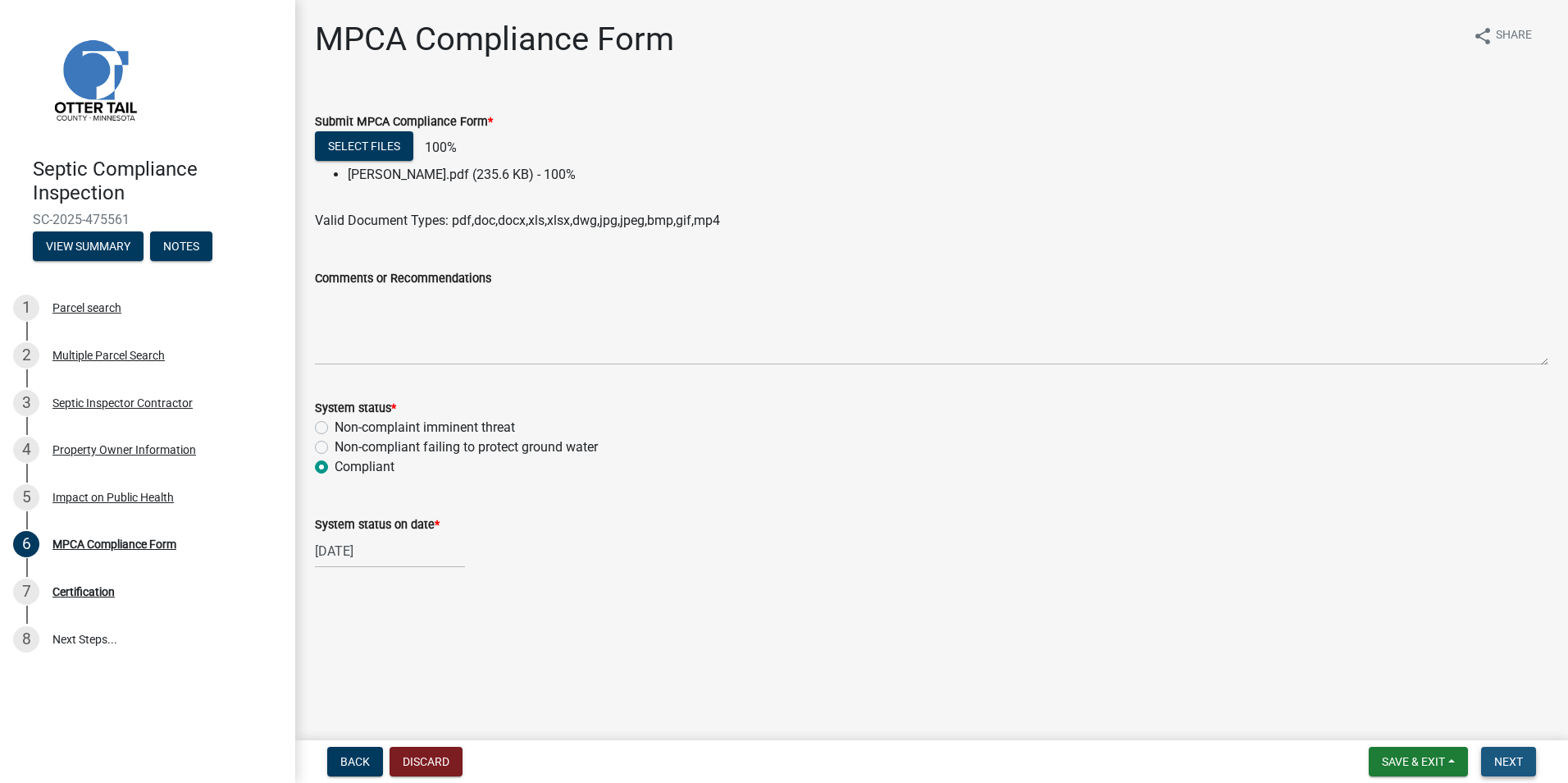
click at [1500, 761] on span "Next" at bounding box center [1509, 761] width 28 height 13
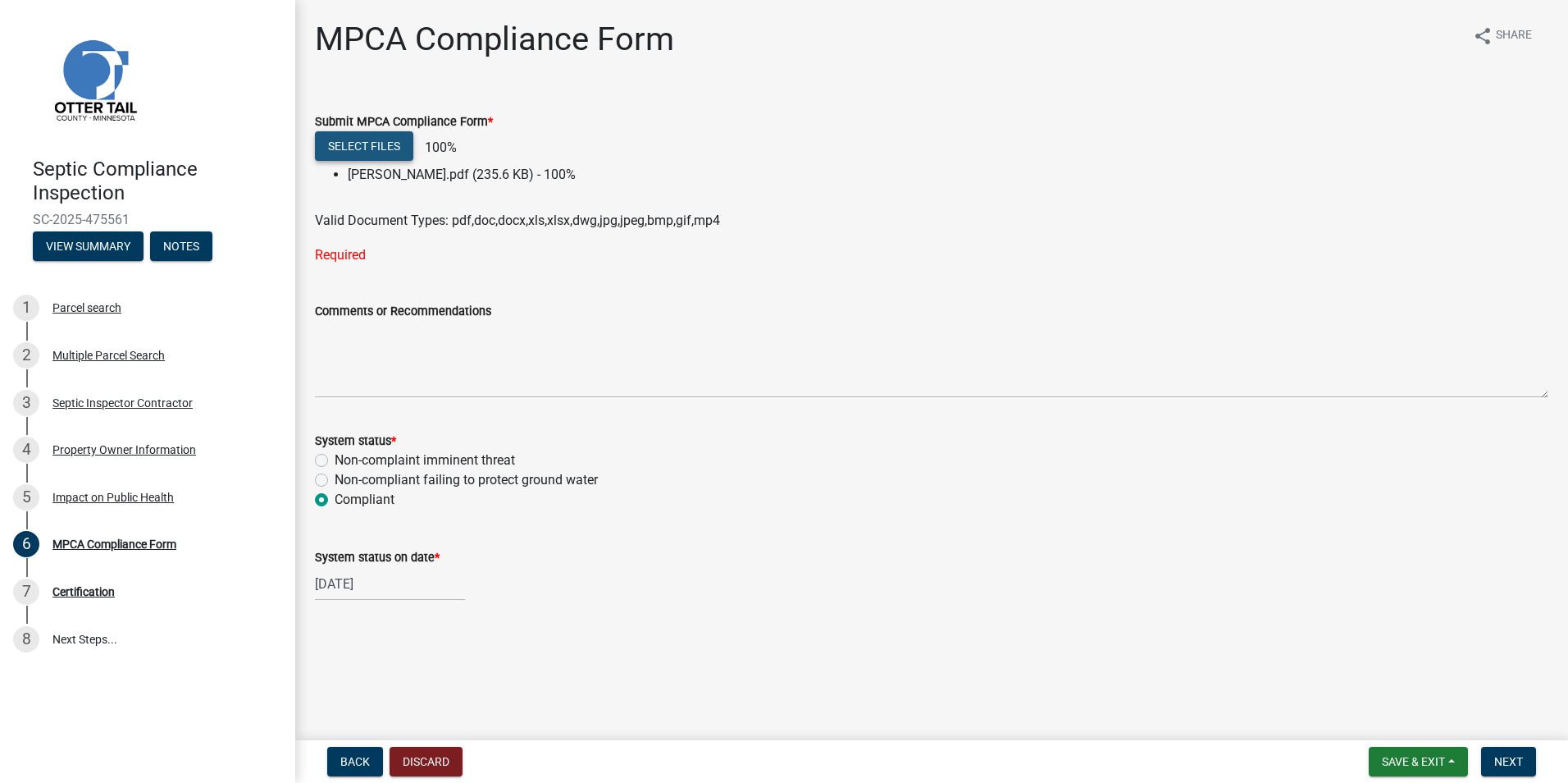
click at [373, 147] on button "Select files" at bounding box center [364, 146] width 98 height 29
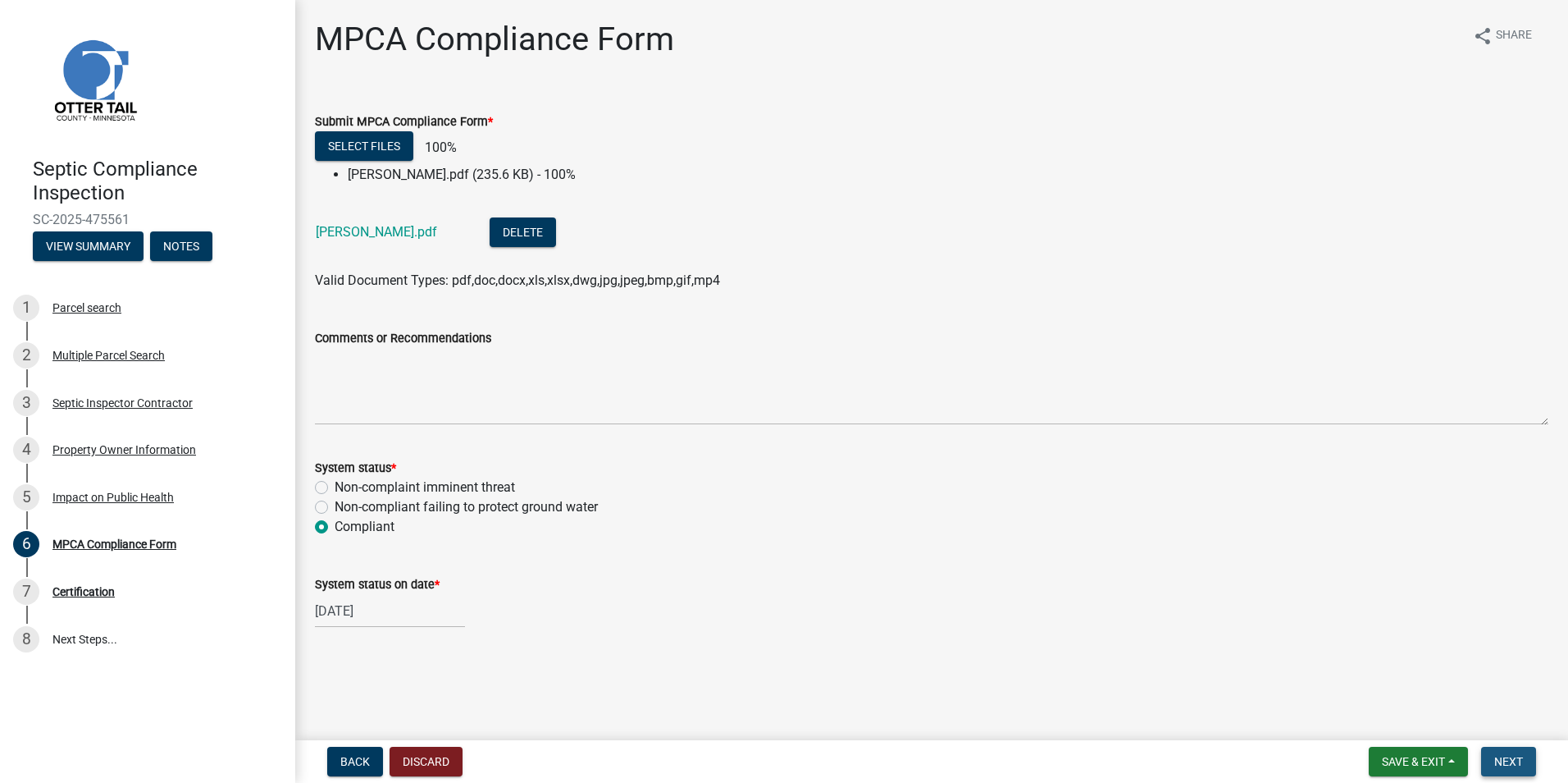
click at [1506, 761] on span "Next" at bounding box center [1509, 761] width 28 height 13
click at [335, 525] on label "Compliant" at bounding box center [365, 527] width 60 height 19
click at [335, 525] on input "Compliant" at bounding box center [340, 522] width 11 height 11
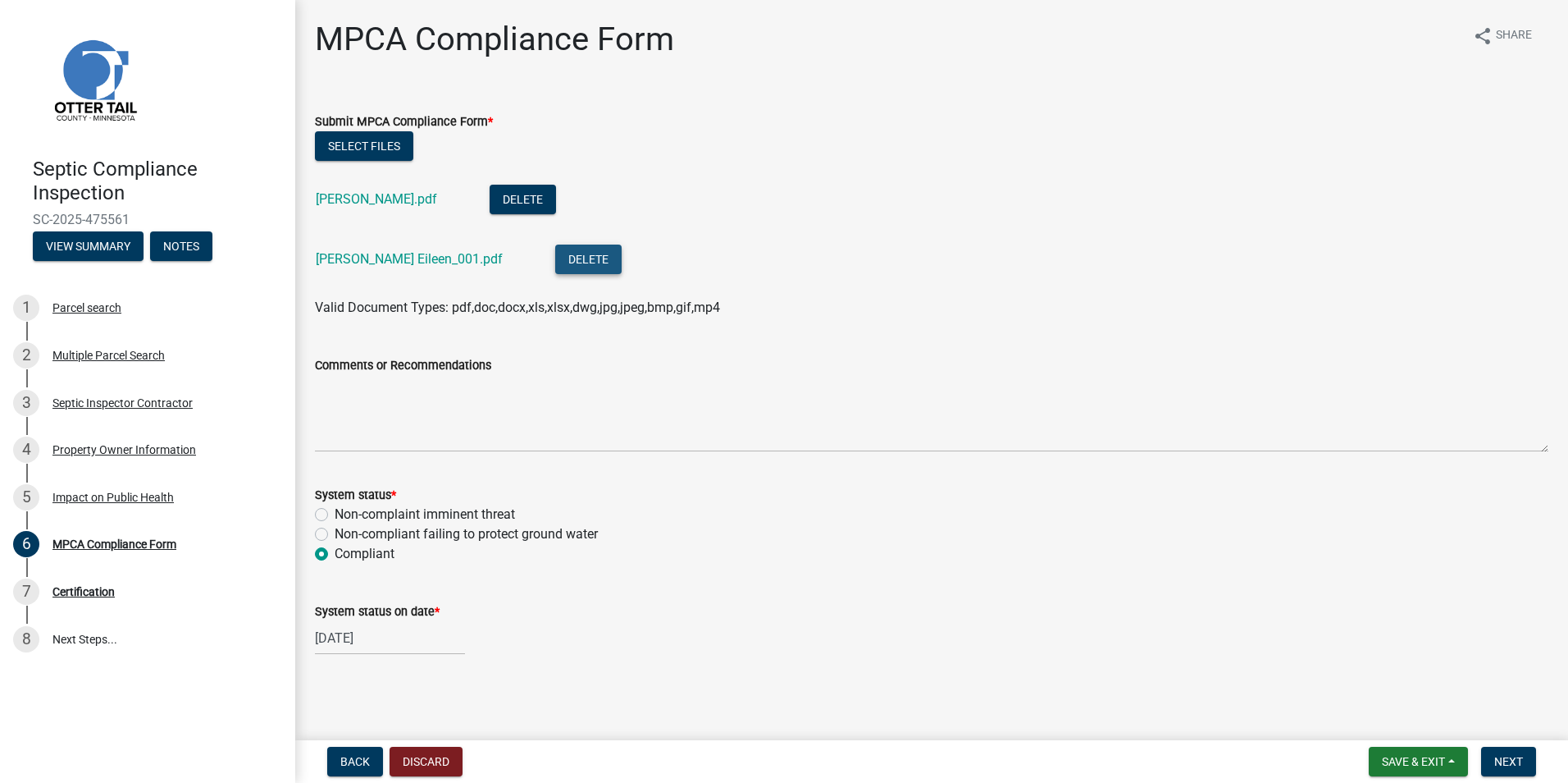
click at [556, 264] on button "Delete" at bounding box center [589, 259] width 66 height 29
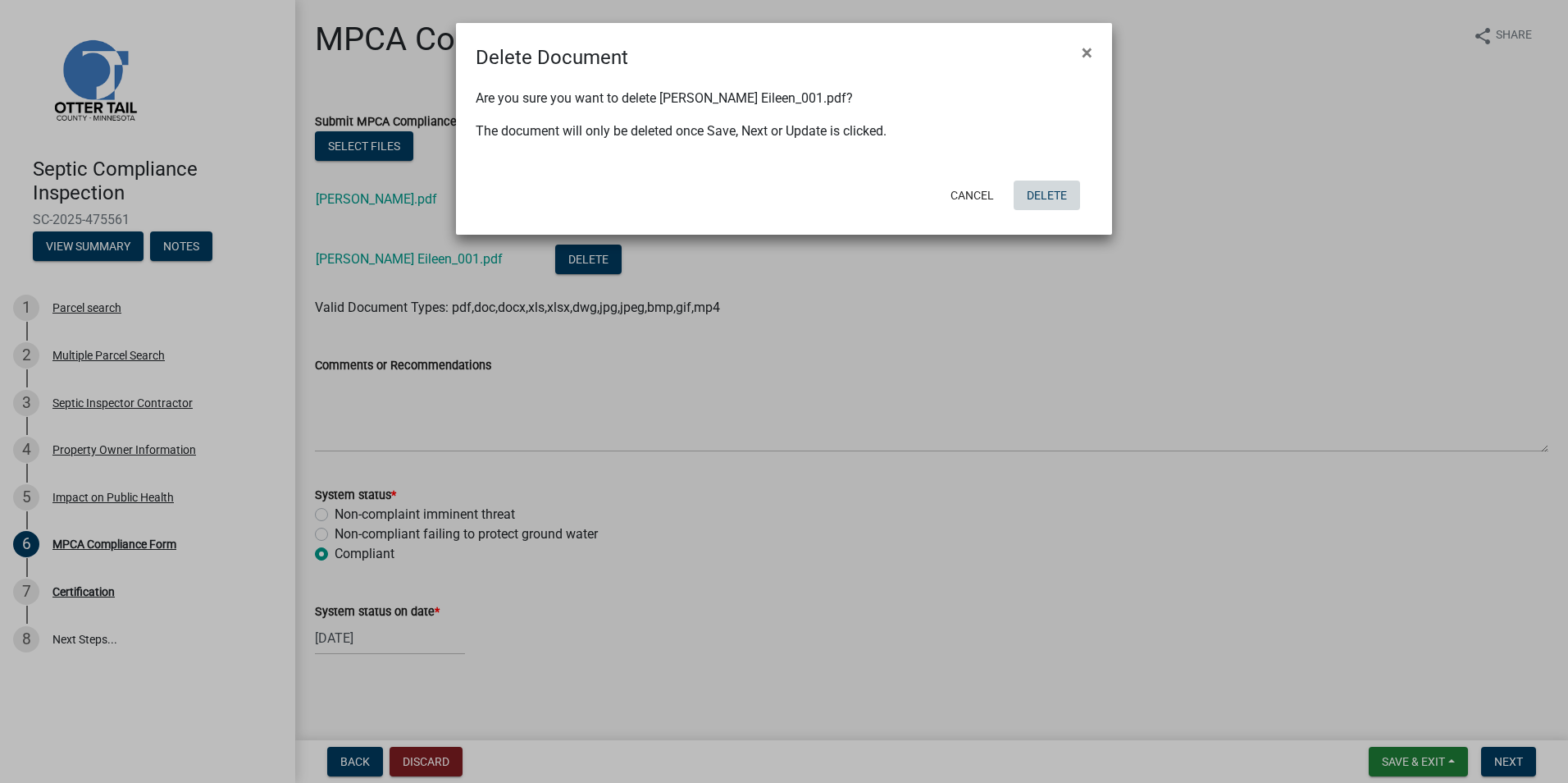
click at [1038, 199] on button "Delete" at bounding box center [1047, 195] width 66 height 29
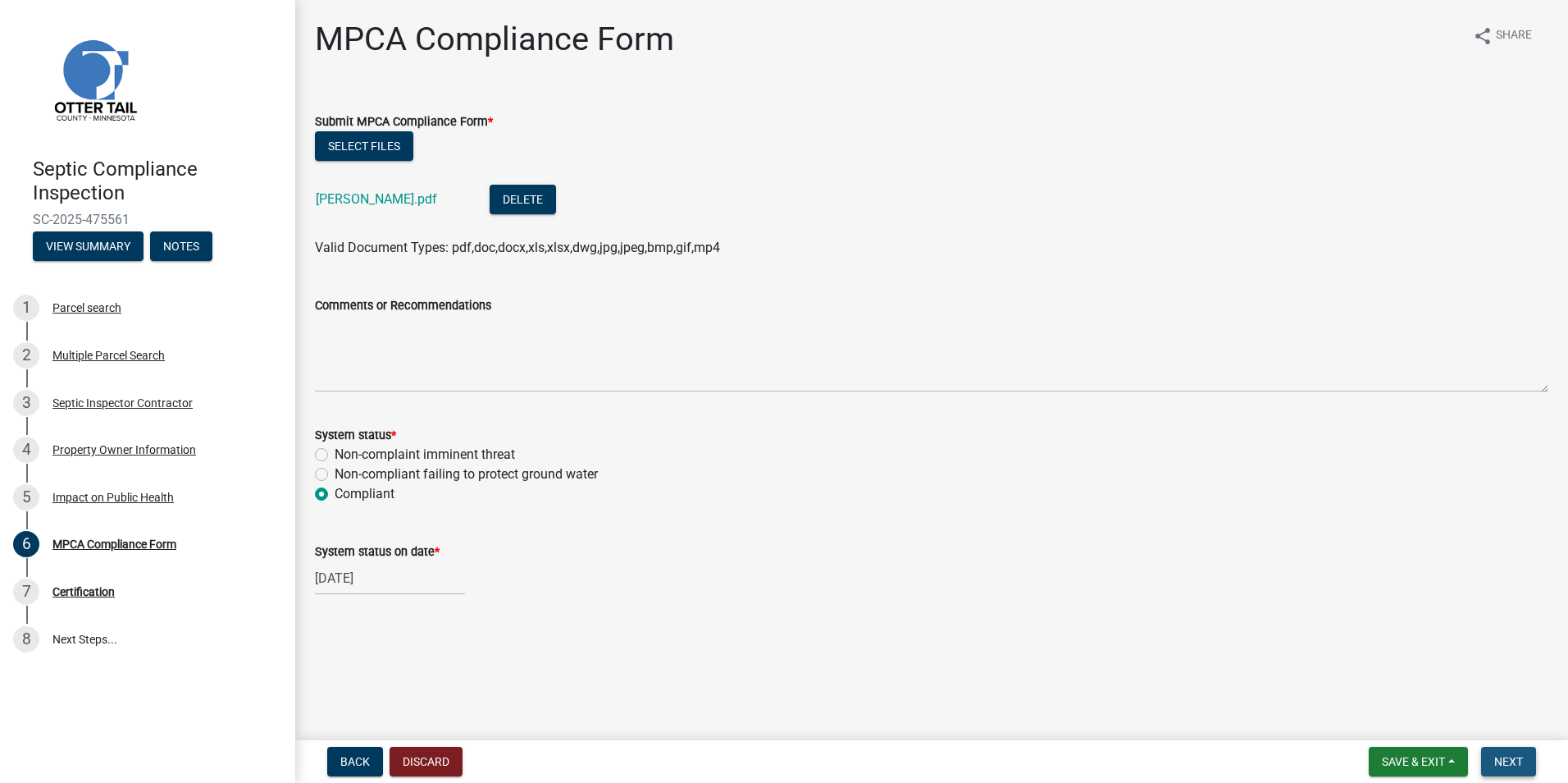
click at [1497, 754] on button "Next" at bounding box center [1509, 762] width 55 height 29
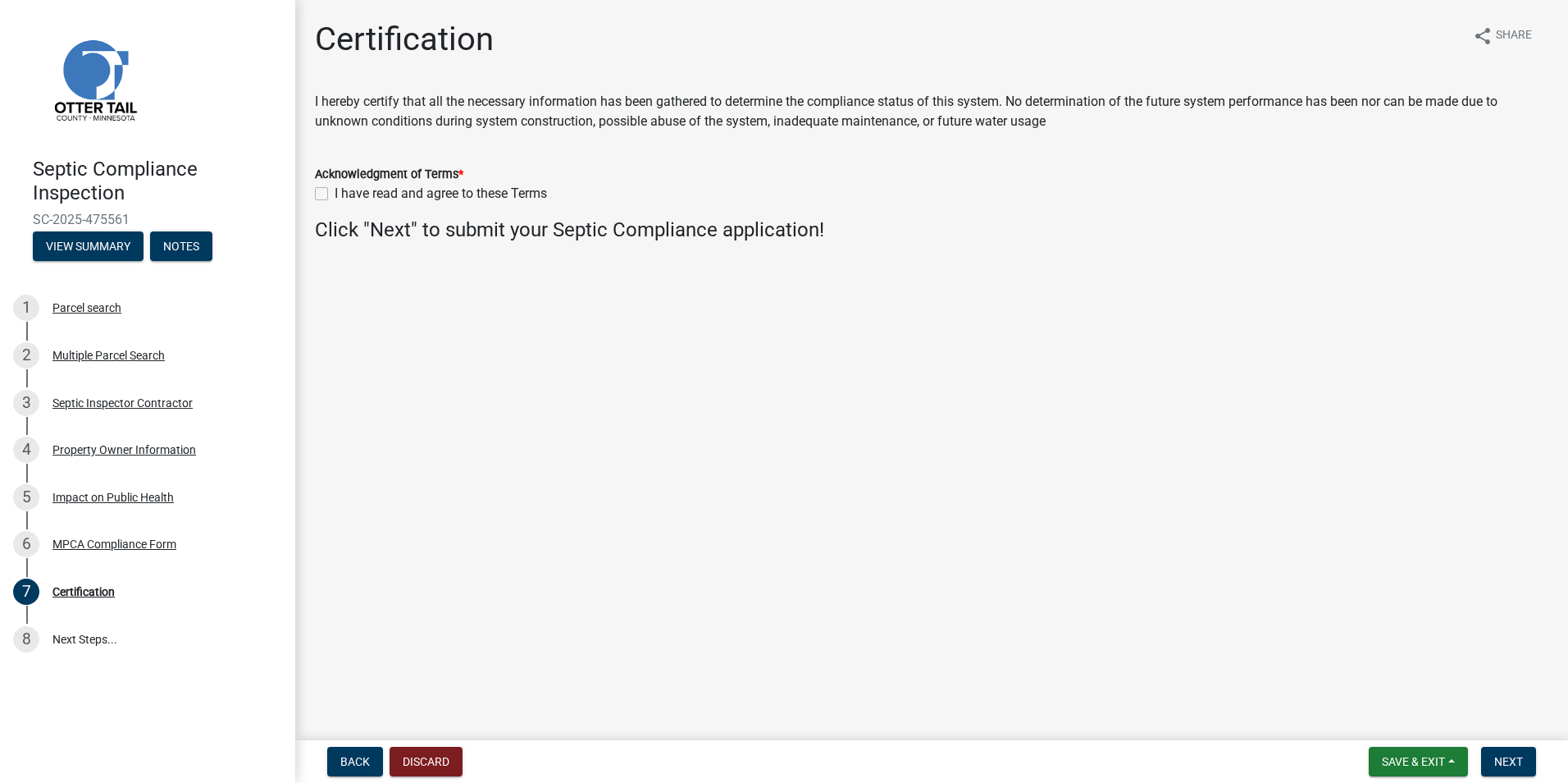
click at [335, 192] on label "I have read and agree to these Terms" at bounding box center [441, 194] width 212 height 19
click at [335, 192] on input "I have read and agree to these Terms" at bounding box center [340, 189] width 11 height 11
checkbox input "true"
click at [1511, 768] on span "Next" at bounding box center [1509, 761] width 28 height 13
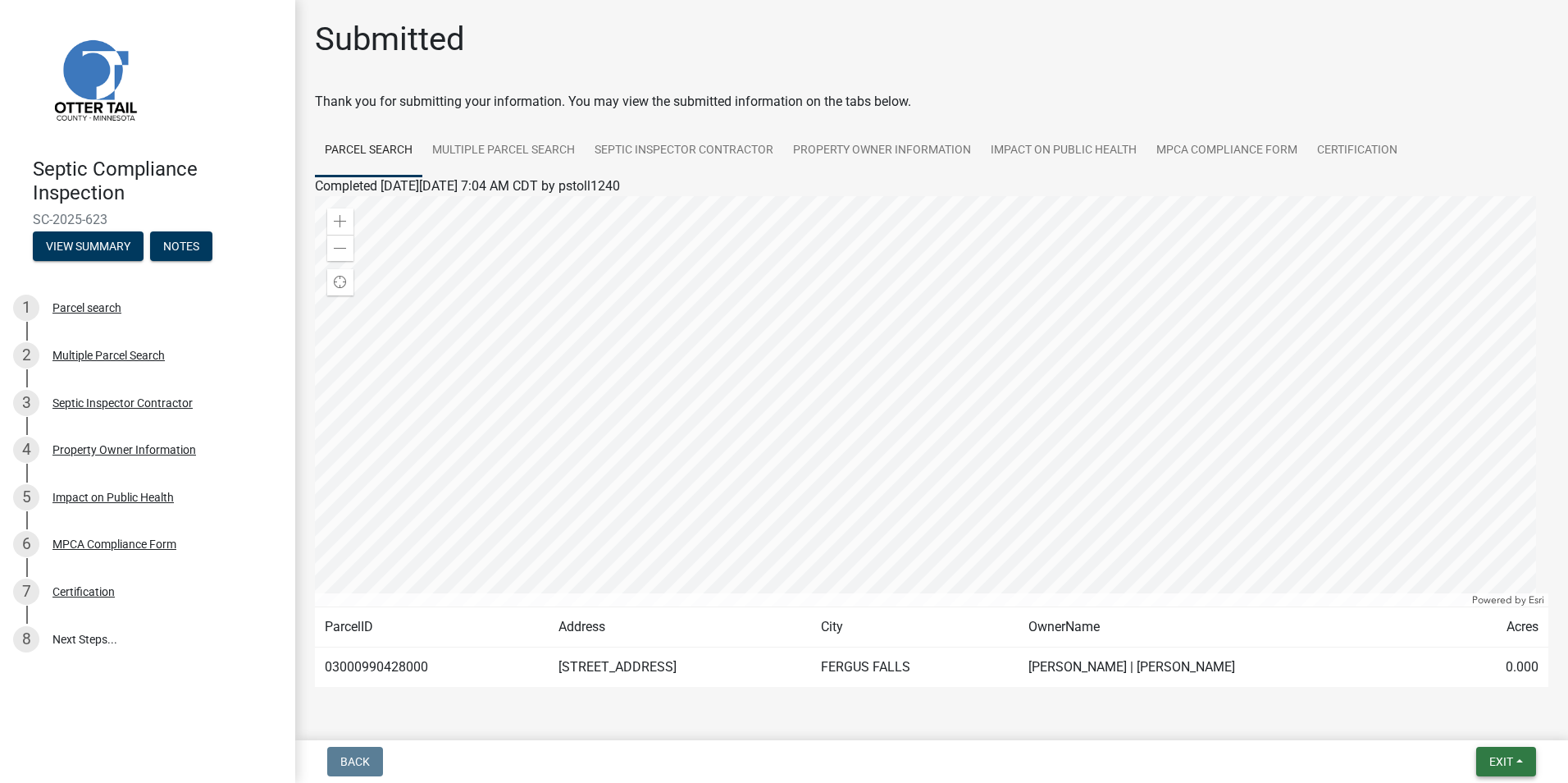
click at [1498, 755] on span "Exit" at bounding box center [1501, 761] width 23 height 13
click at [1453, 717] on button "Save & Exit" at bounding box center [1471, 719] width 131 height 39
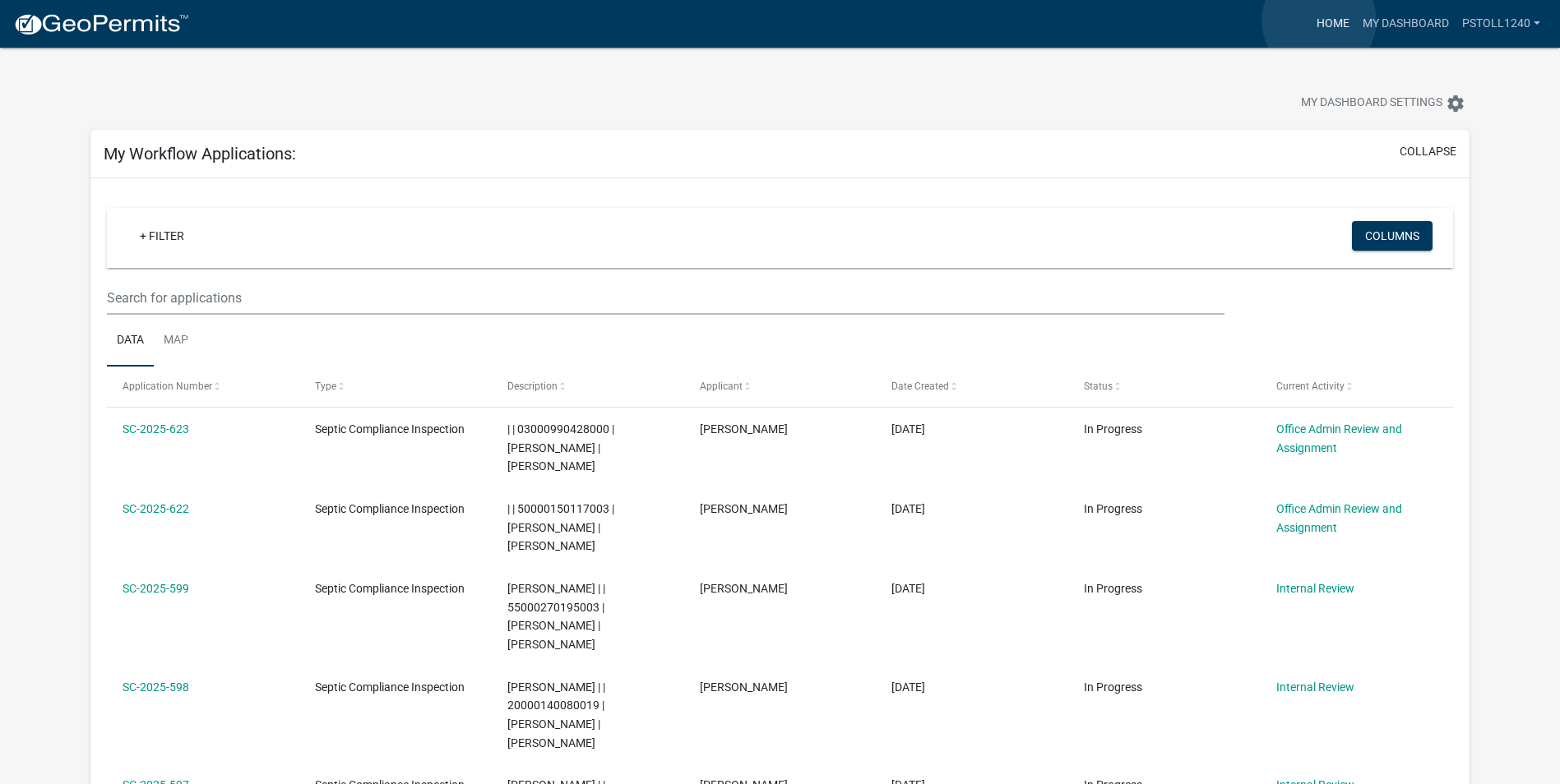
click at [1319, 20] on link "Home" at bounding box center [1333, 23] width 46 height 31
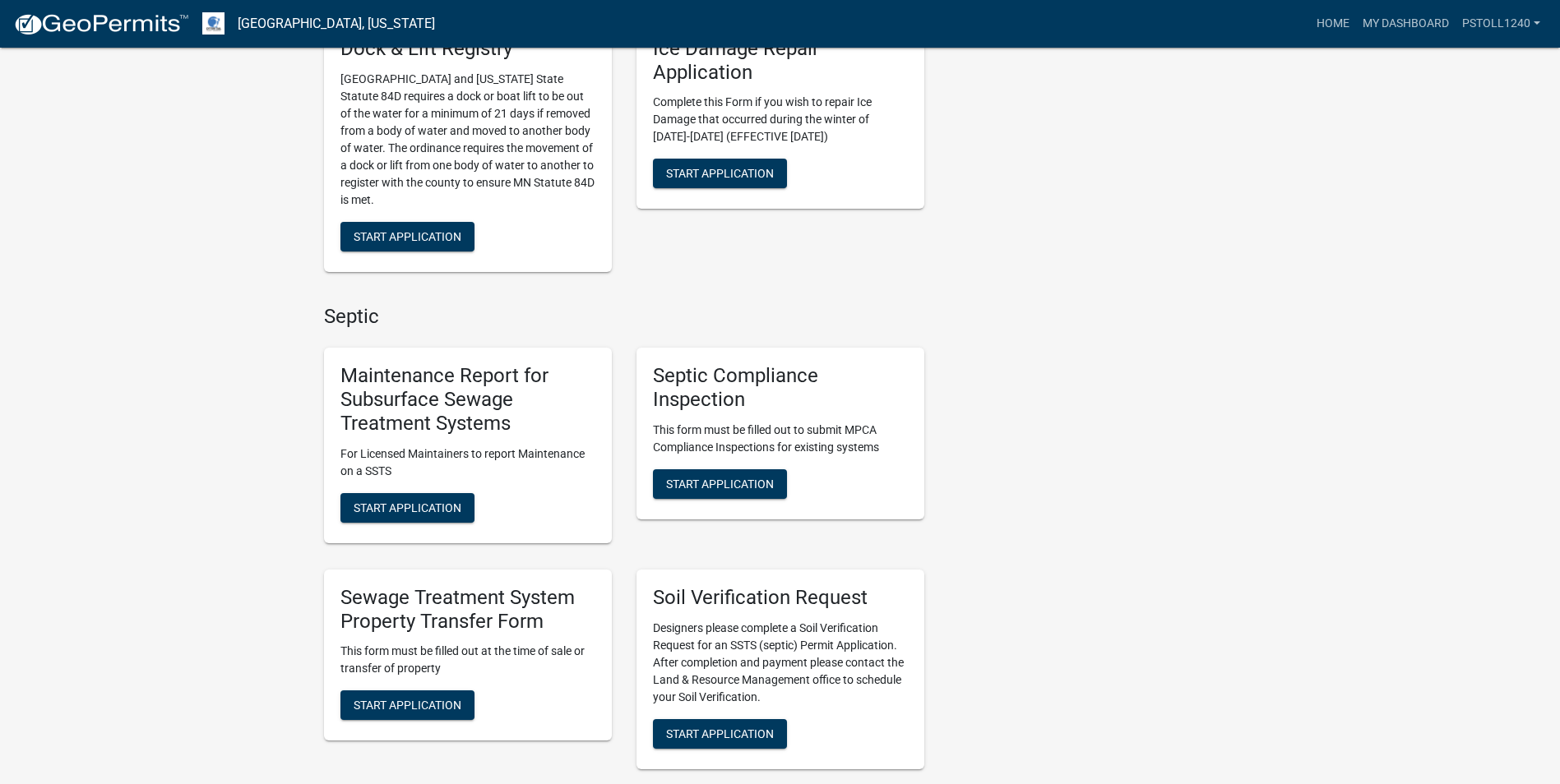
scroll to position [685, 0]
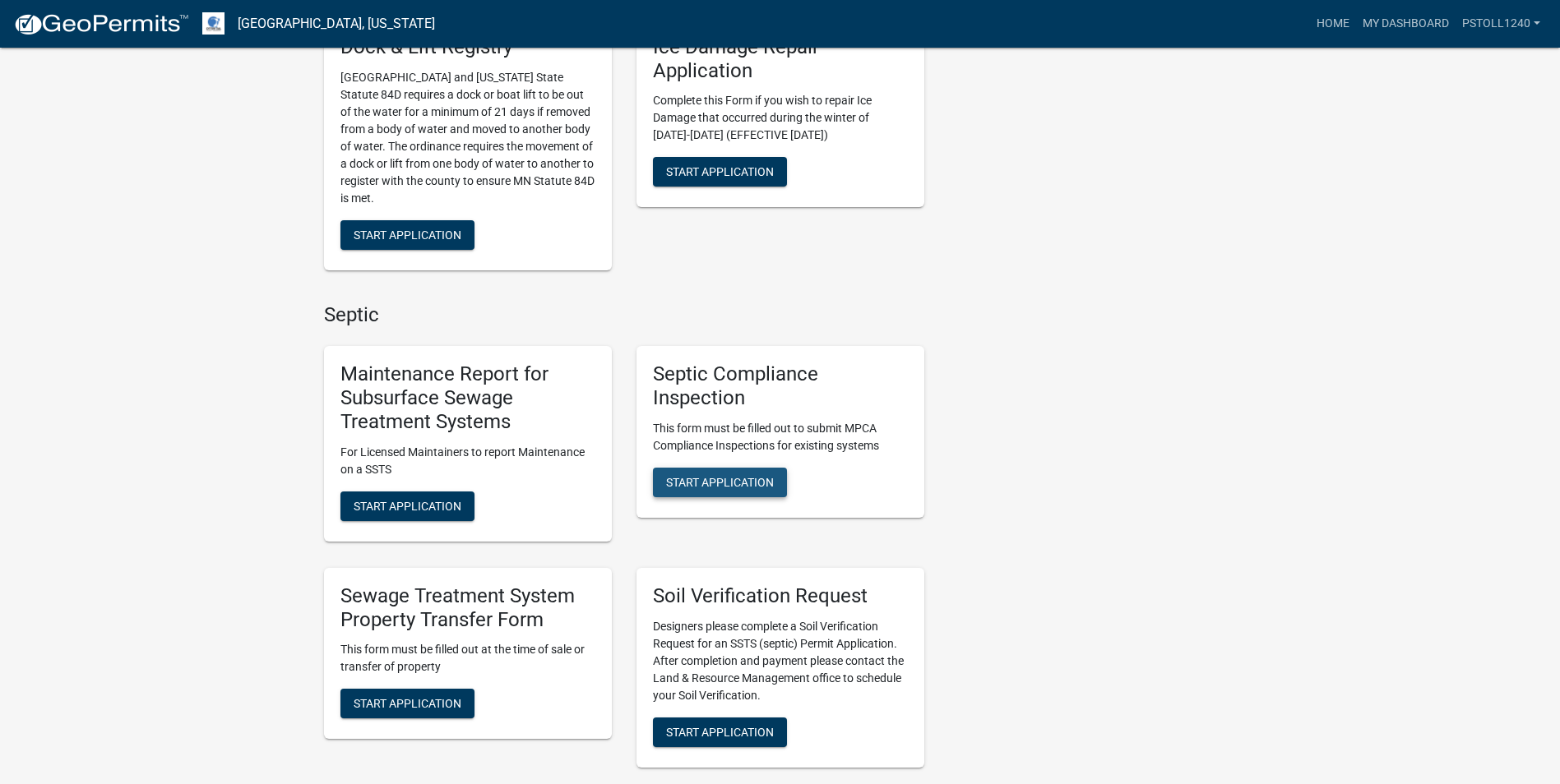
click at [701, 490] on button "Start Application" at bounding box center [719, 483] width 134 height 29
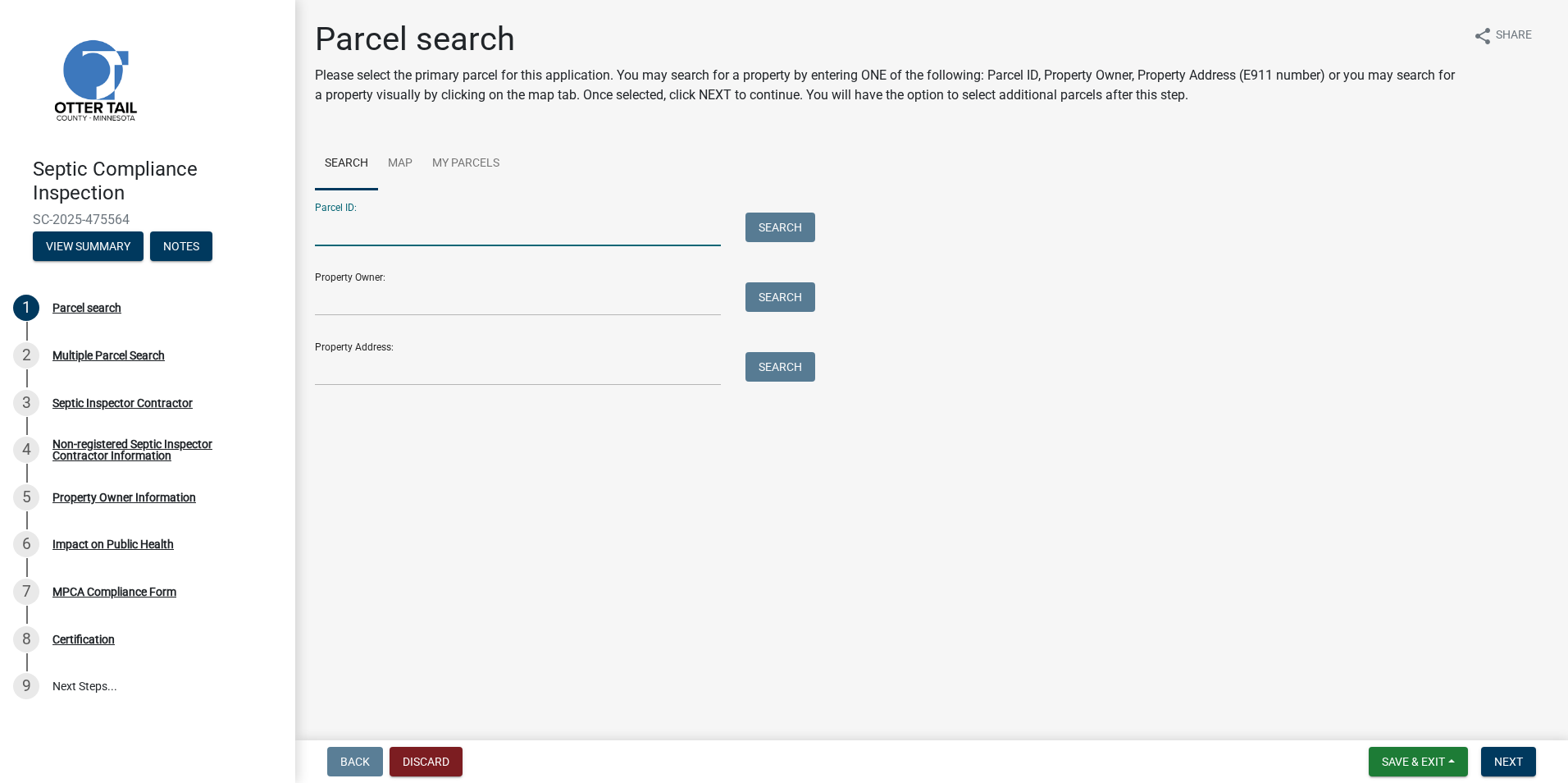
click at [335, 233] on input "Parcel ID:" at bounding box center [518, 229] width 406 height 34
type input "52000990674000"
click at [781, 215] on button "Search" at bounding box center [781, 227] width 70 height 29
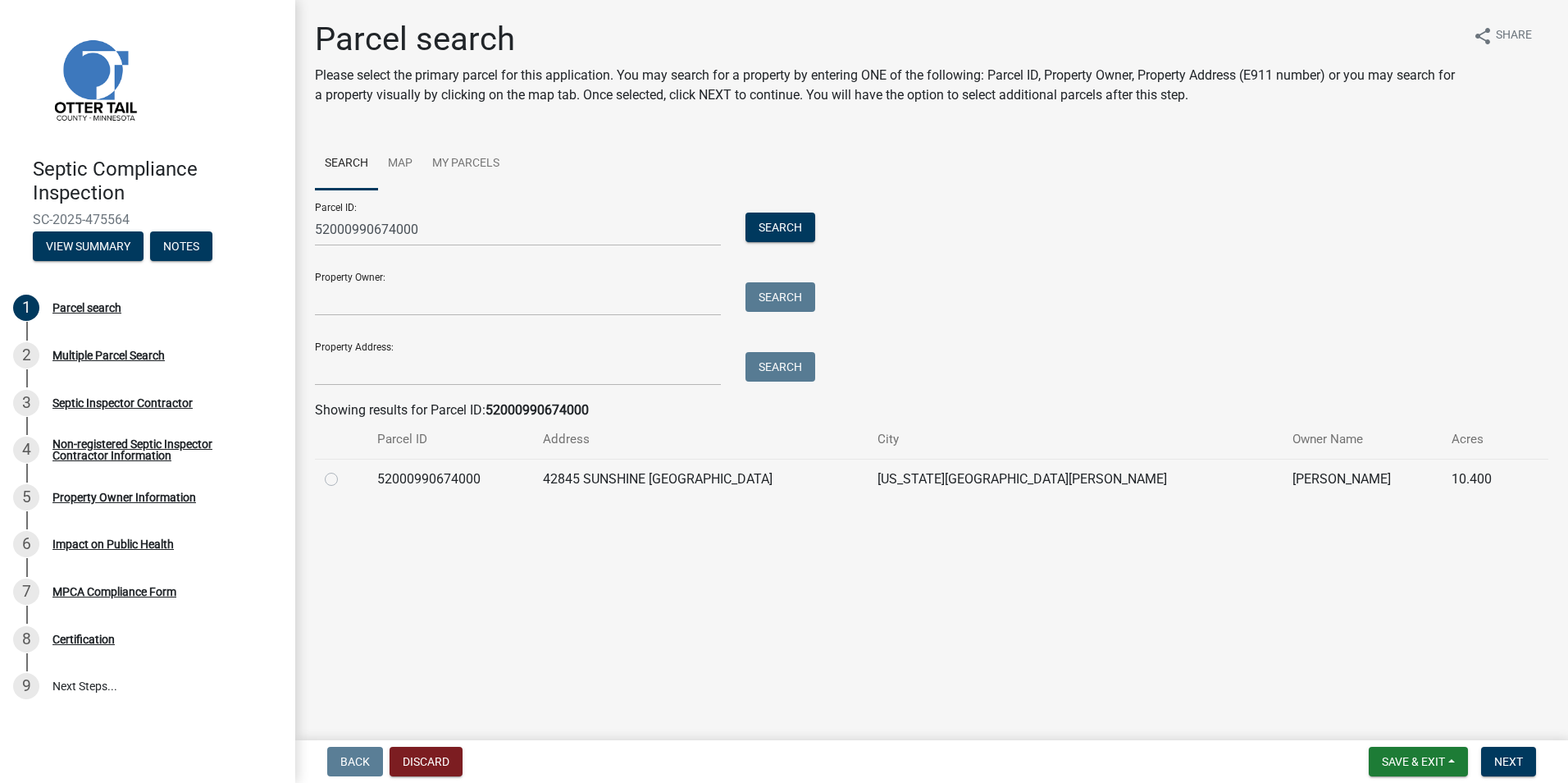
click at [345, 469] on label at bounding box center [345, 469] width 0 height 0
click at [345, 479] on input "radio" at bounding box center [349, 474] width 11 height 11
radio input "true"
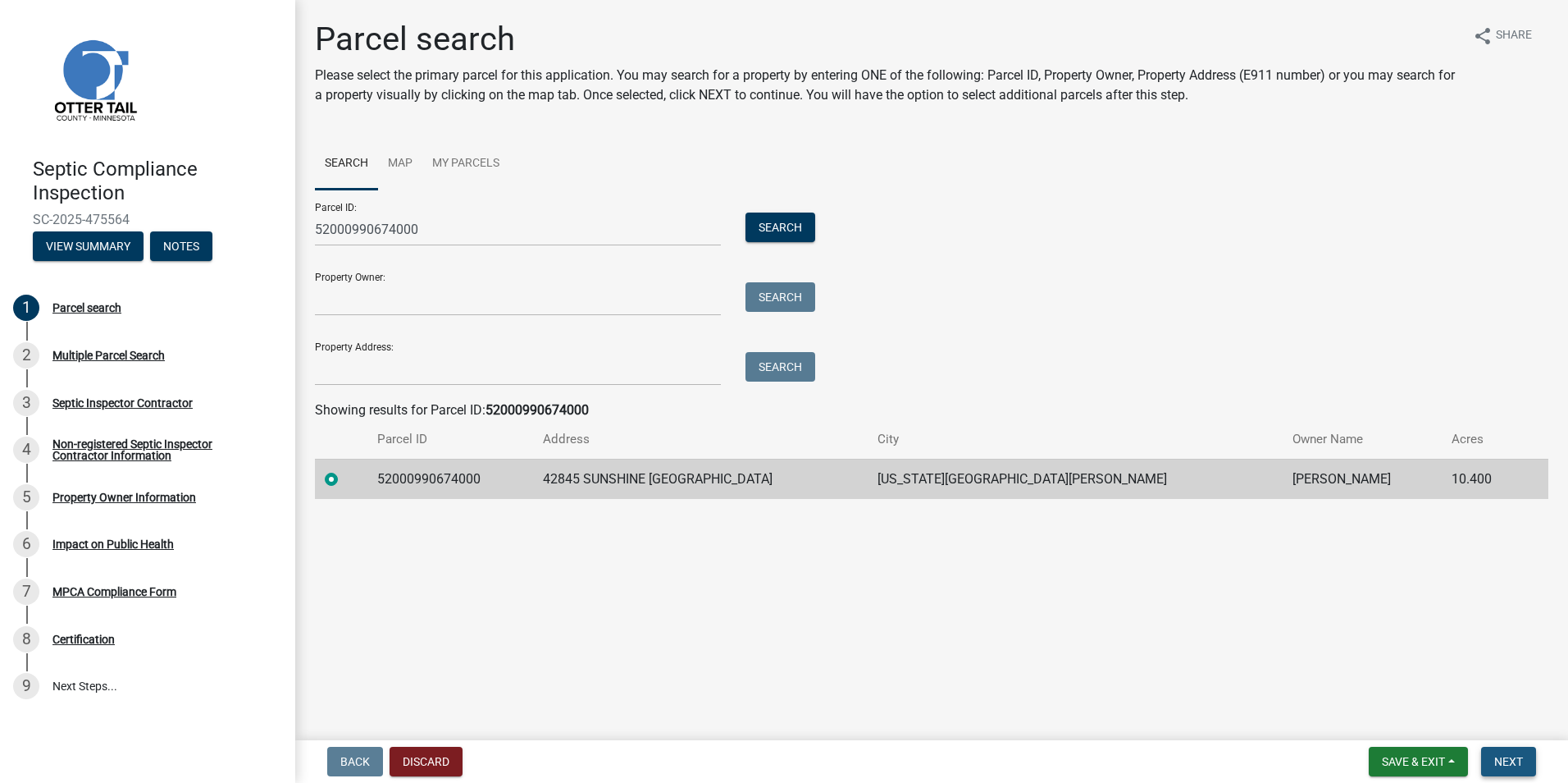
click at [1511, 754] on button "Next" at bounding box center [1509, 762] width 55 height 29
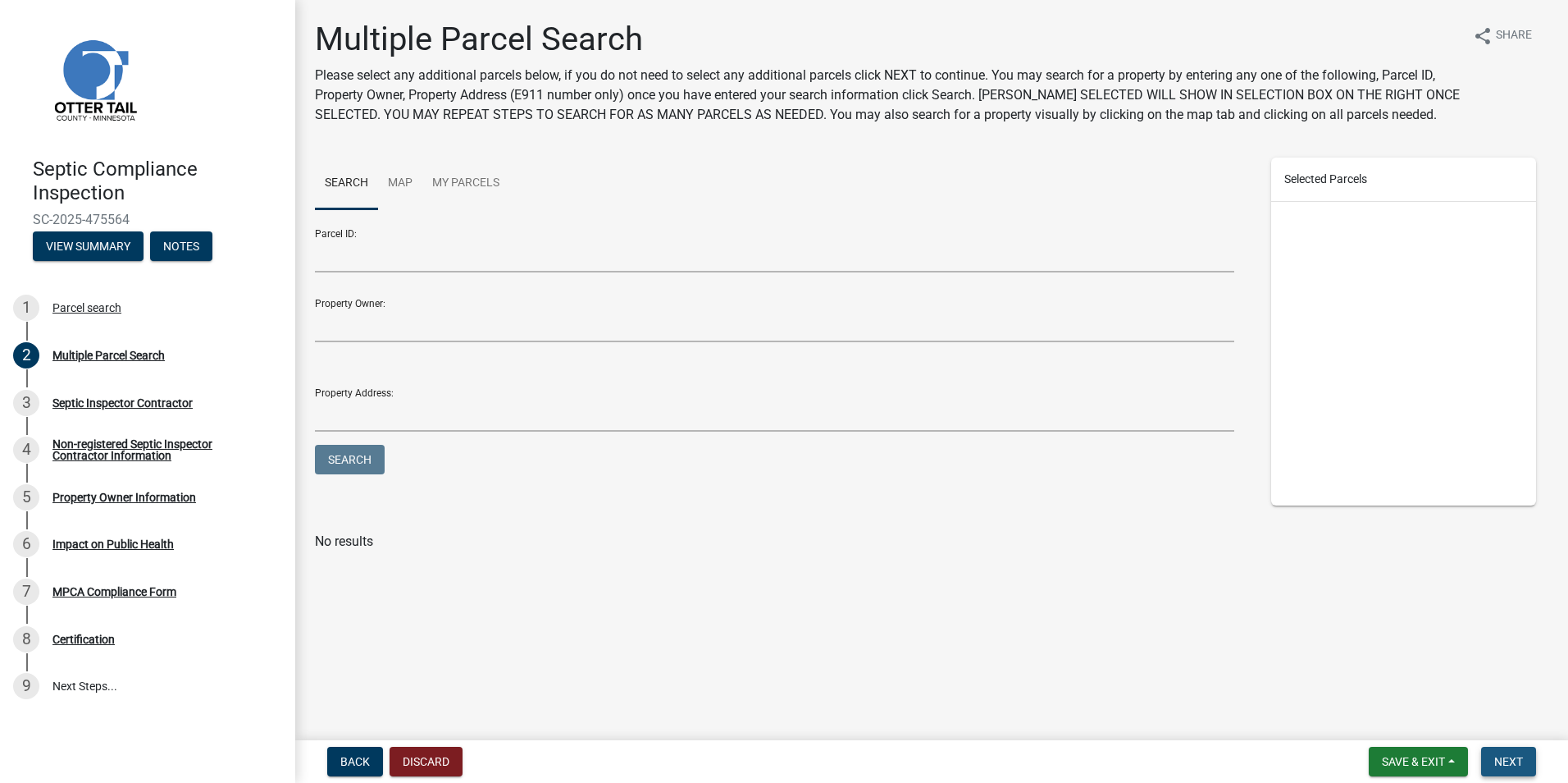
click at [1511, 754] on button "Next" at bounding box center [1509, 762] width 55 height 29
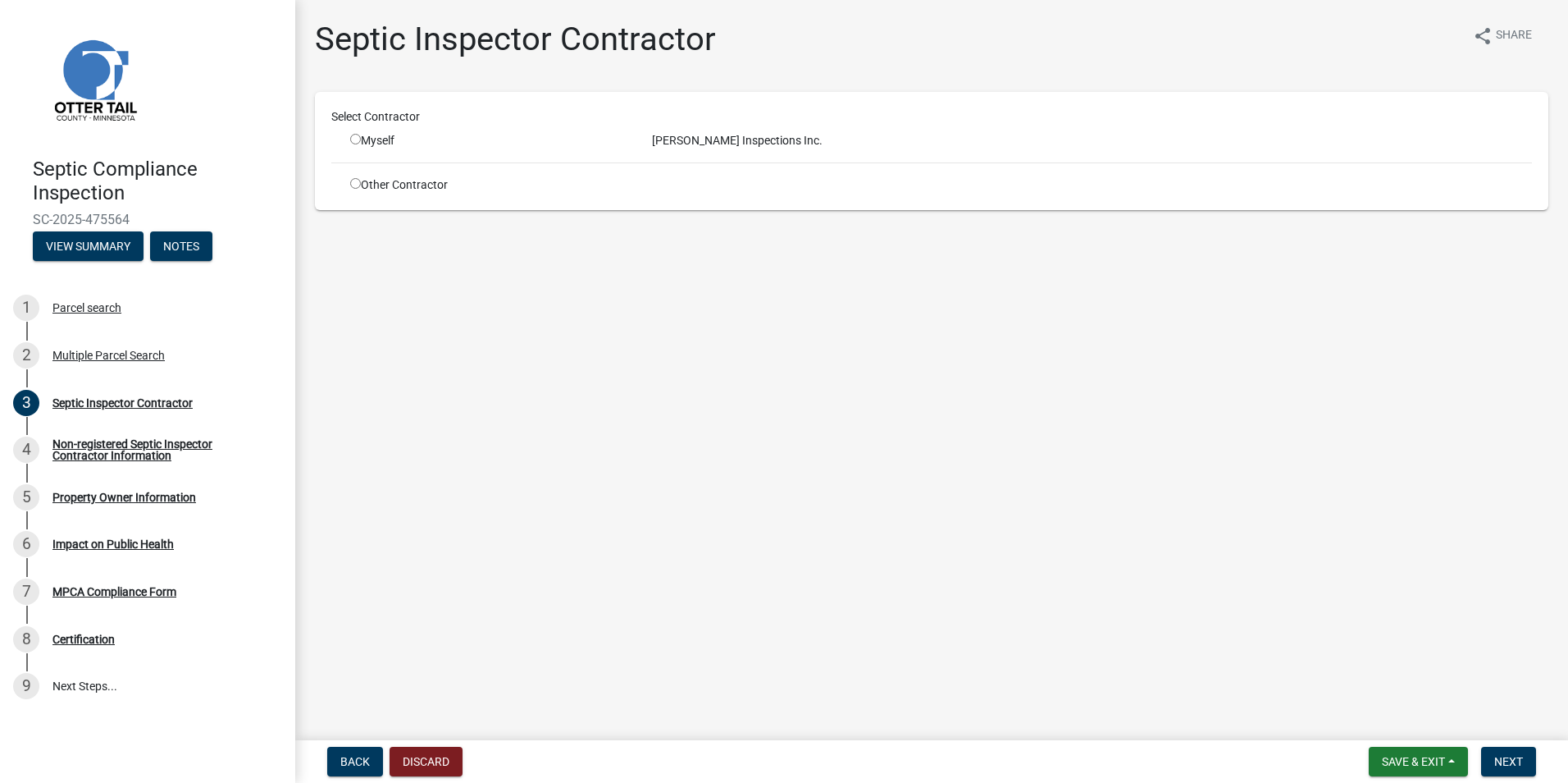
click at [356, 139] on input "radio" at bounding box center [355, 138] width 11 height 11
radio input "true"
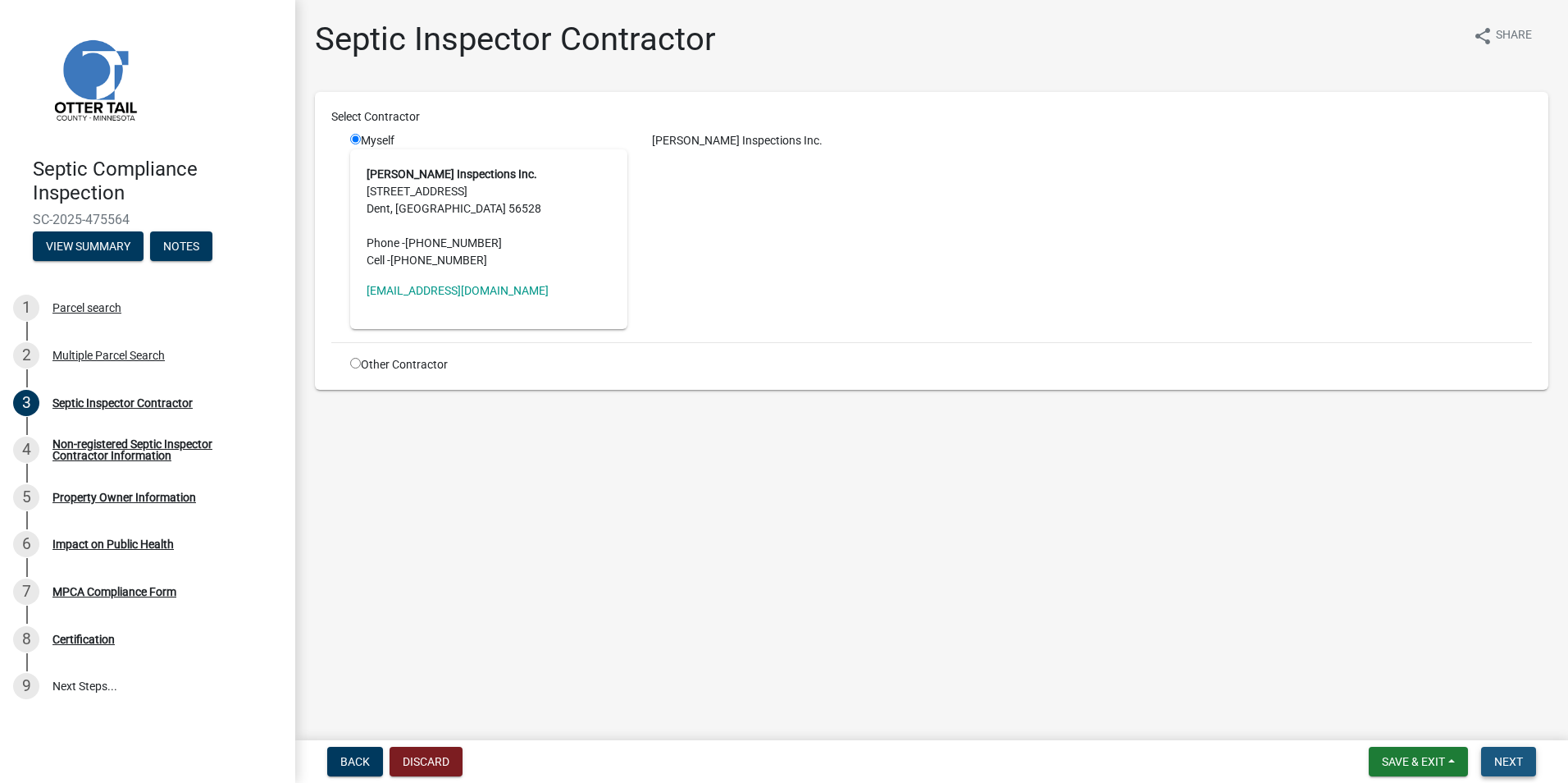
click at [1514, 764] on span "Next" at bounding box center [1509, 761] width 28 height 13
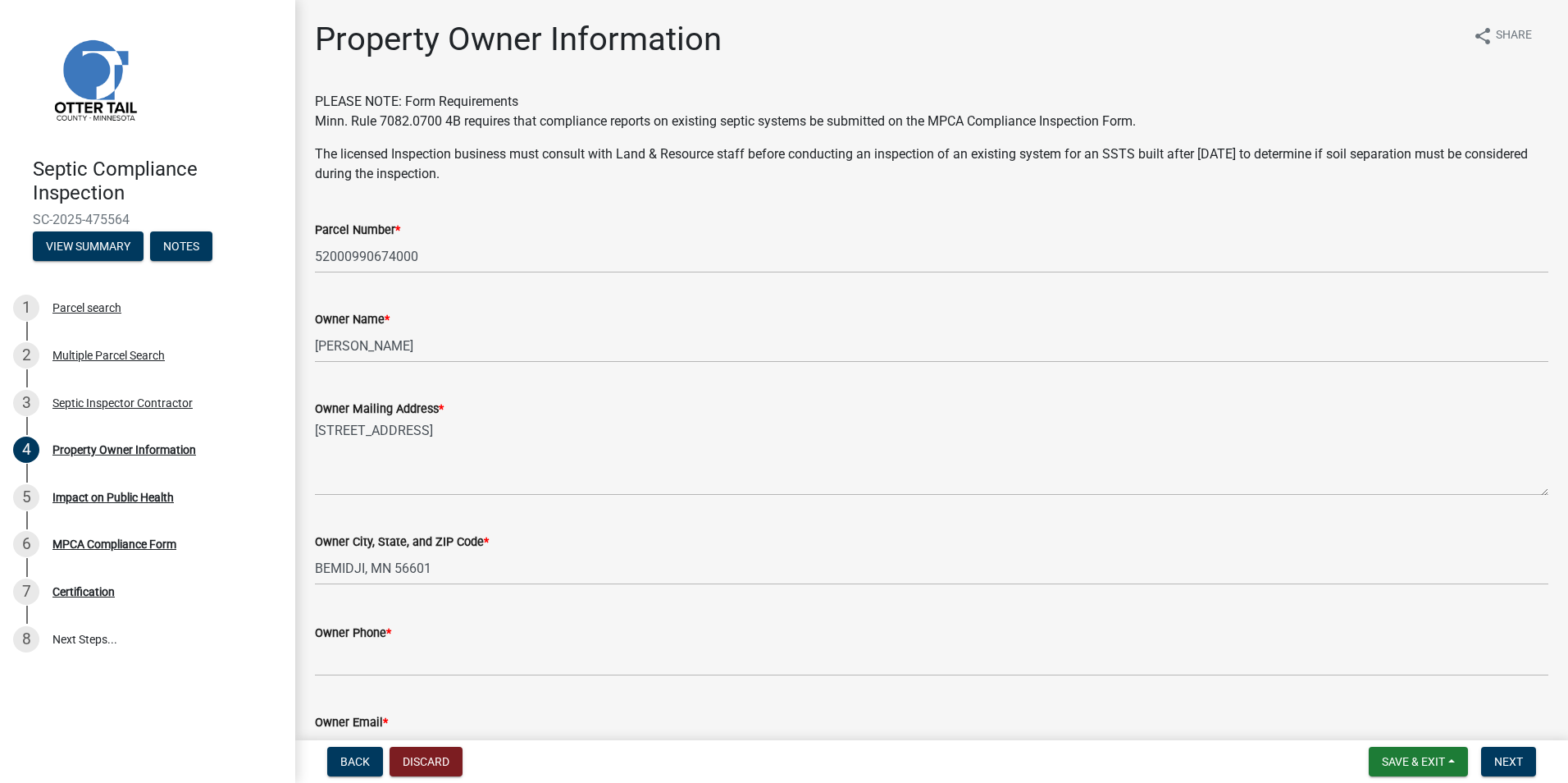
scroll to position [312, 0]
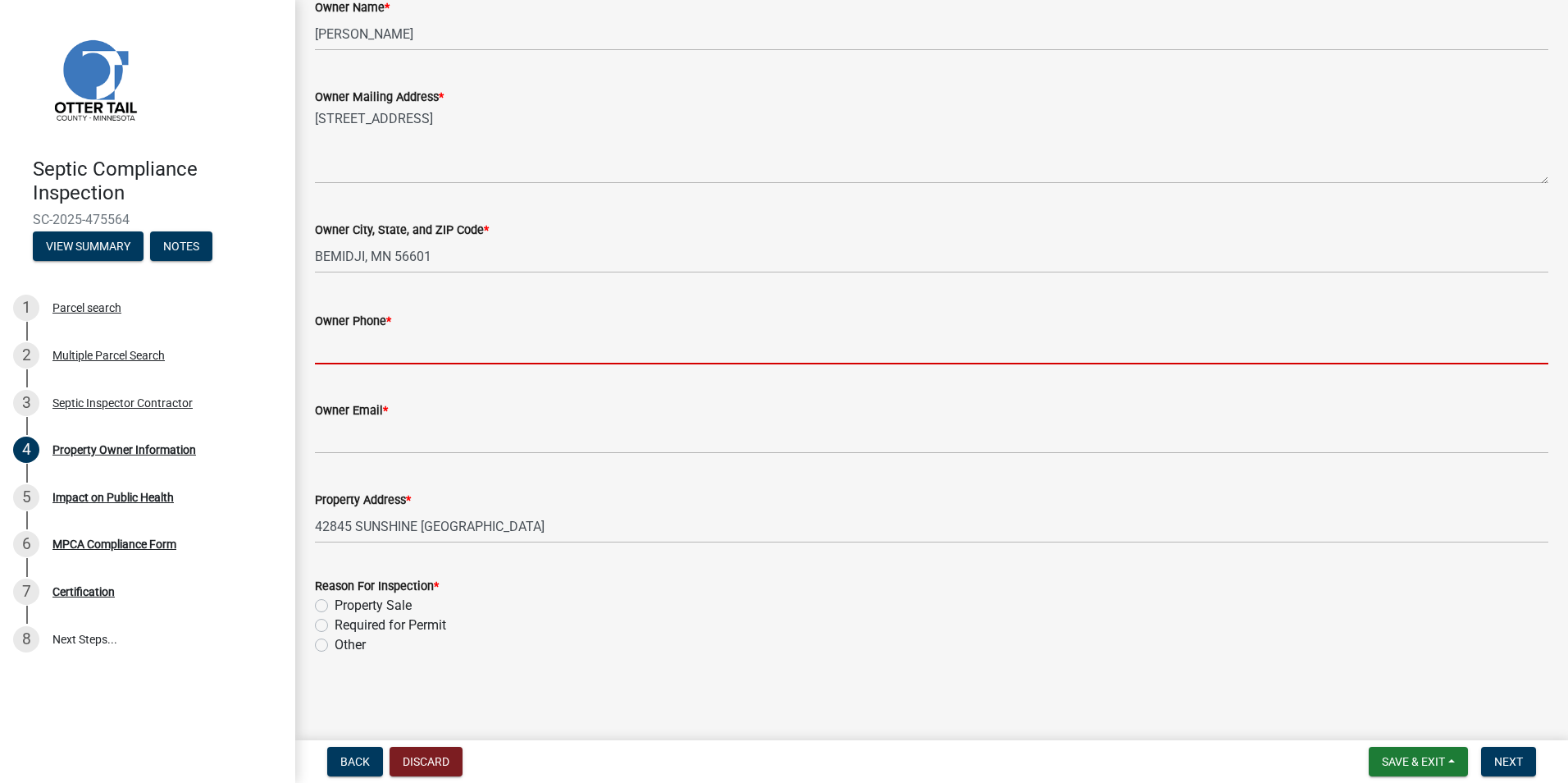
click at [331, 353] on input "Owner Phone *" at bounding box center [932, 348] width 1234 height 34
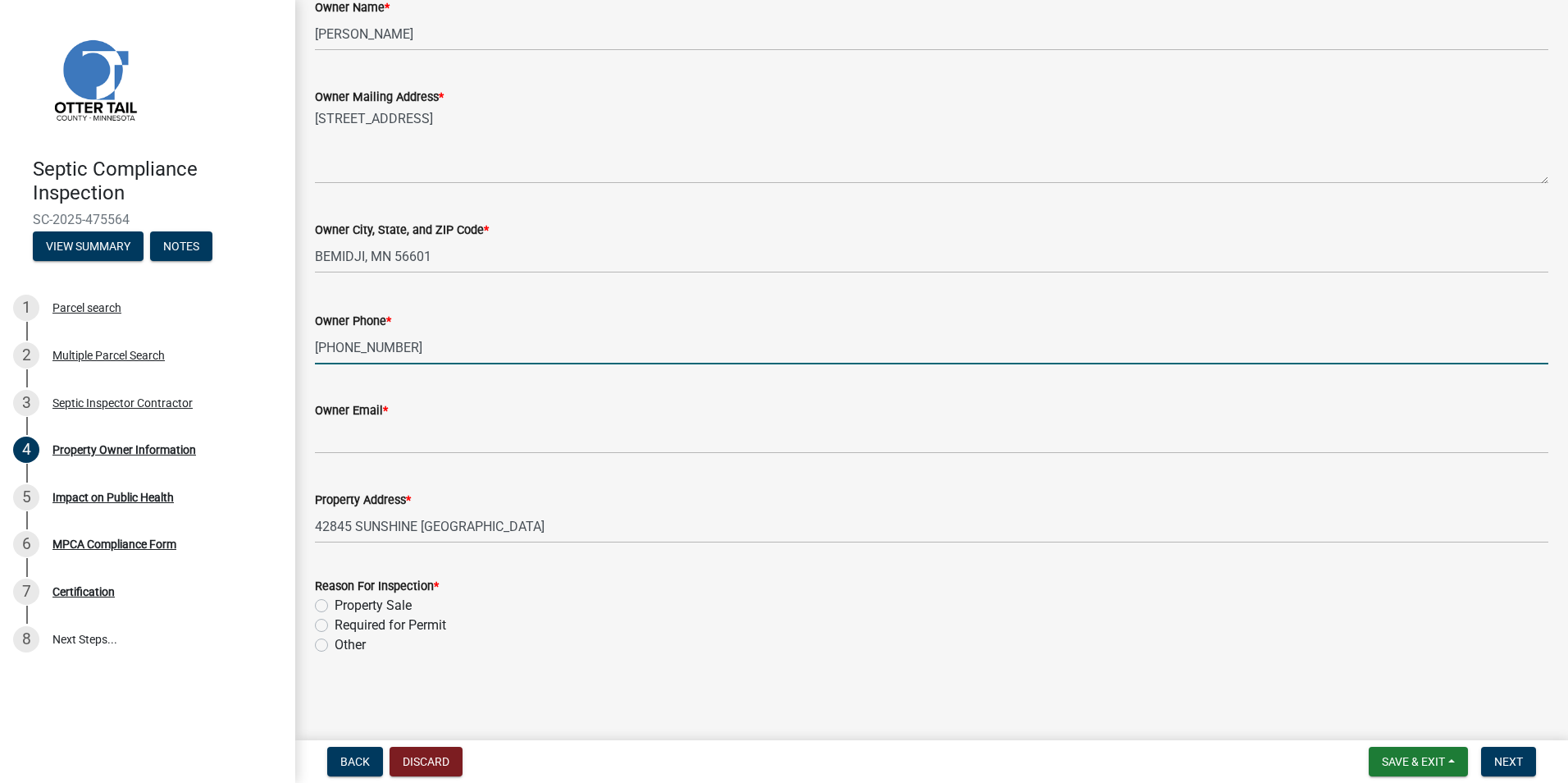
type input "218-556-0266"
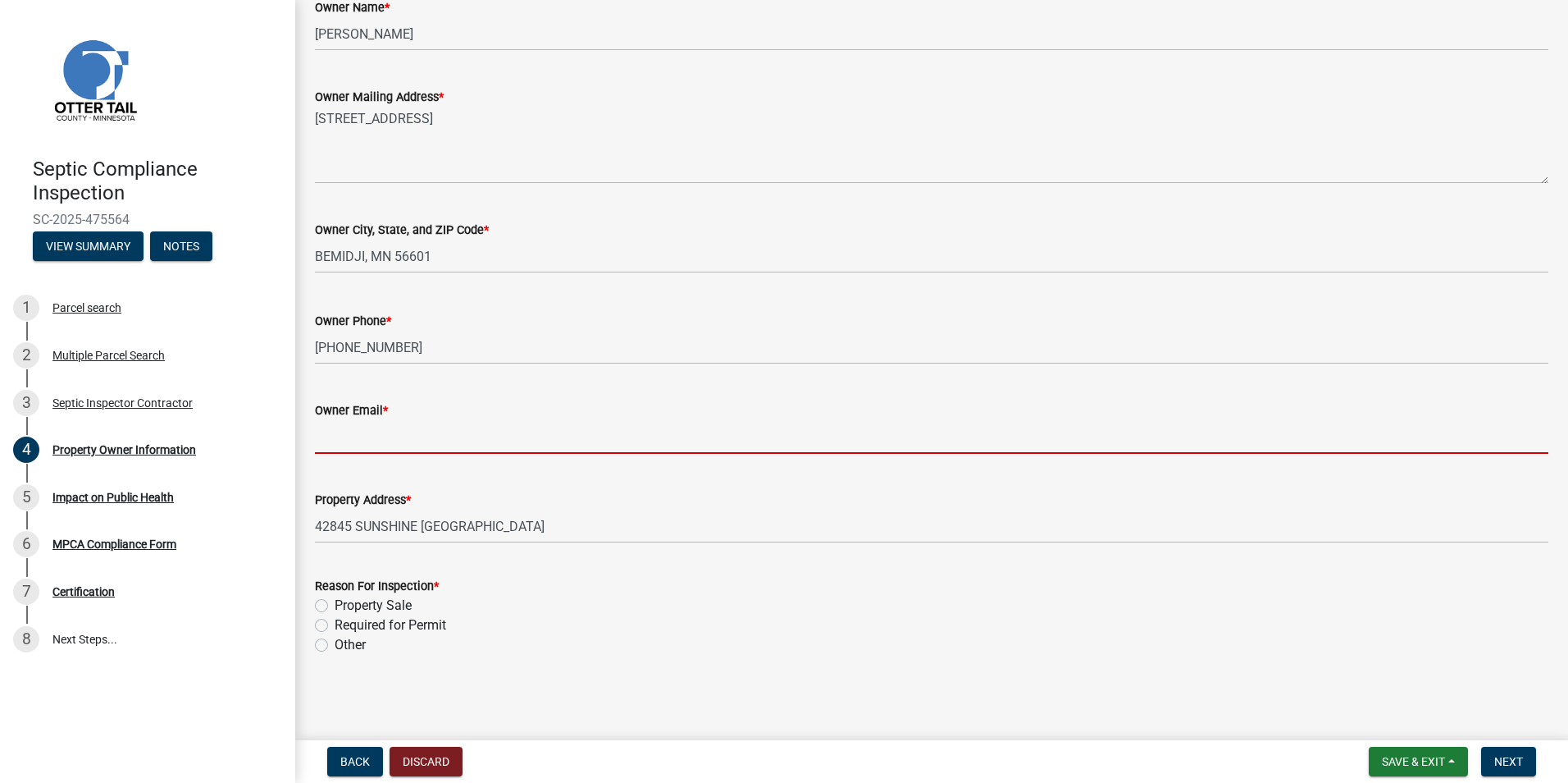
click at [341, 441] on input "Owner Email *" at bounding box center [932, 436] width 1234 height 34
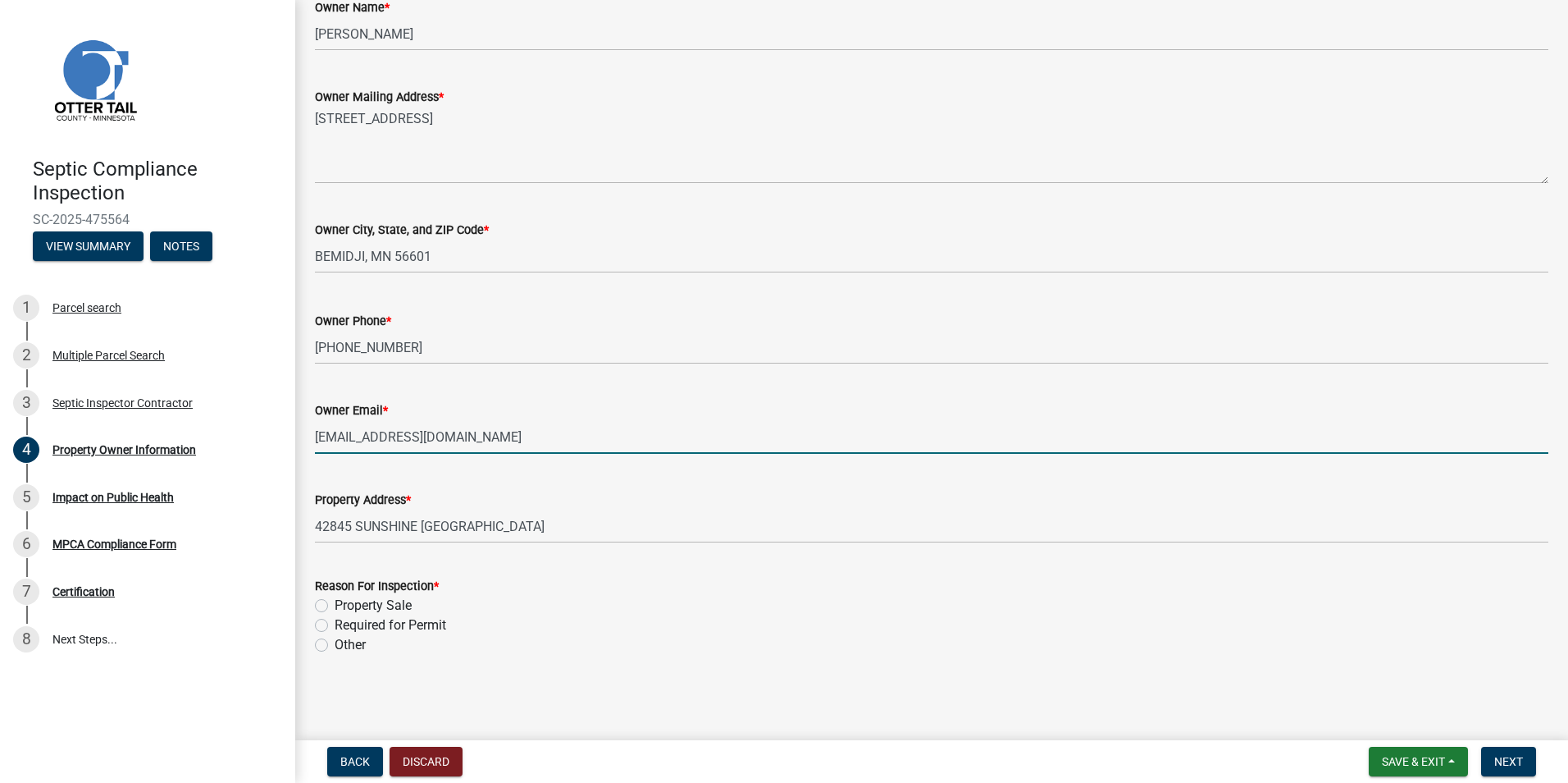
type input "tmoudry76@gmail.com"
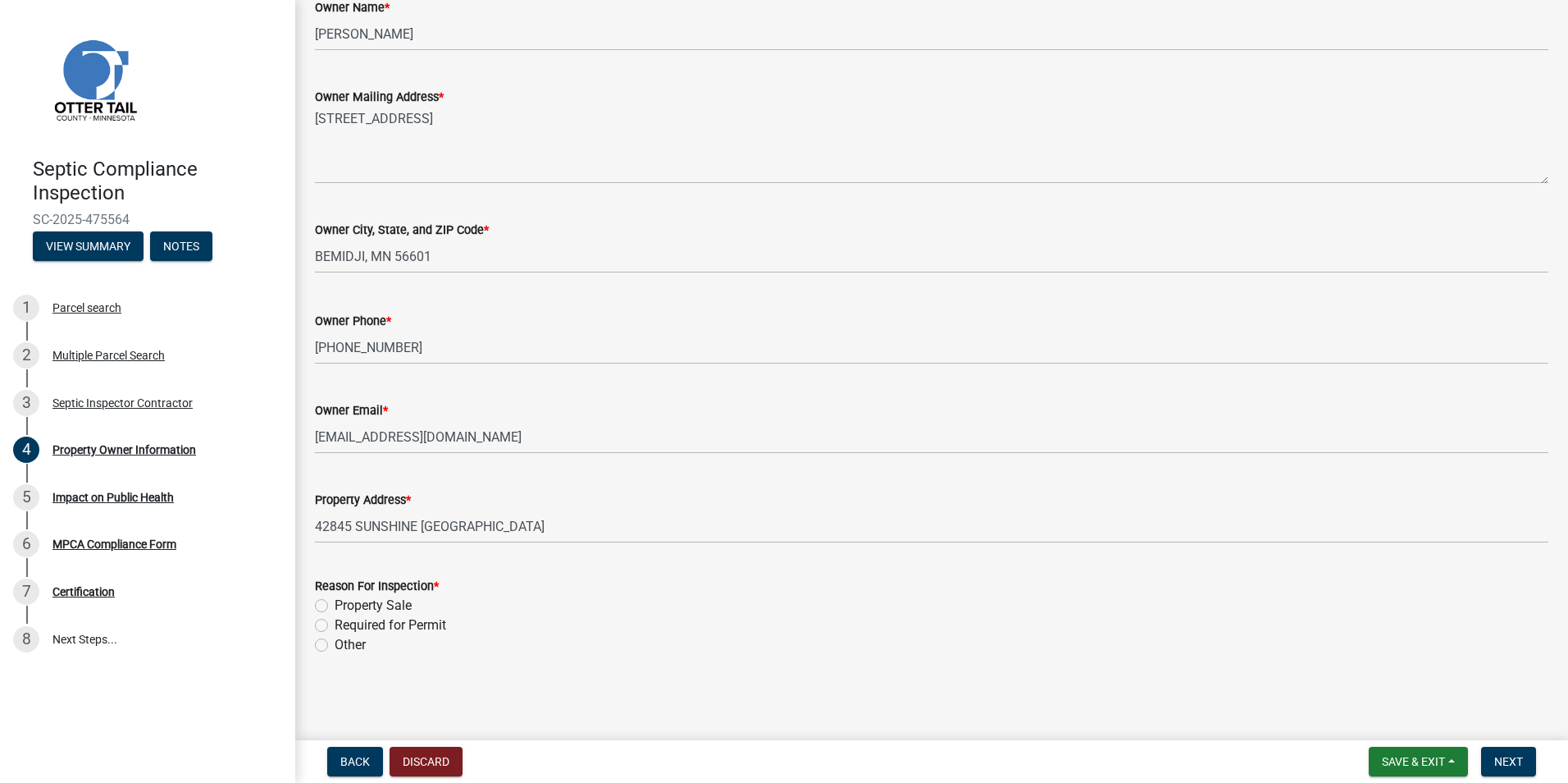
click at [335, 608] on label "Property Sale" at bounding box center [373, 606] width 77 height 19
click at [335, 607] on input "Property Sale" at bounding box center [340, 601] width 11 height 11
radio input "true"
click at [1516, 767] on span "Next" at bounding box center [1509, 761] width 28 height 13
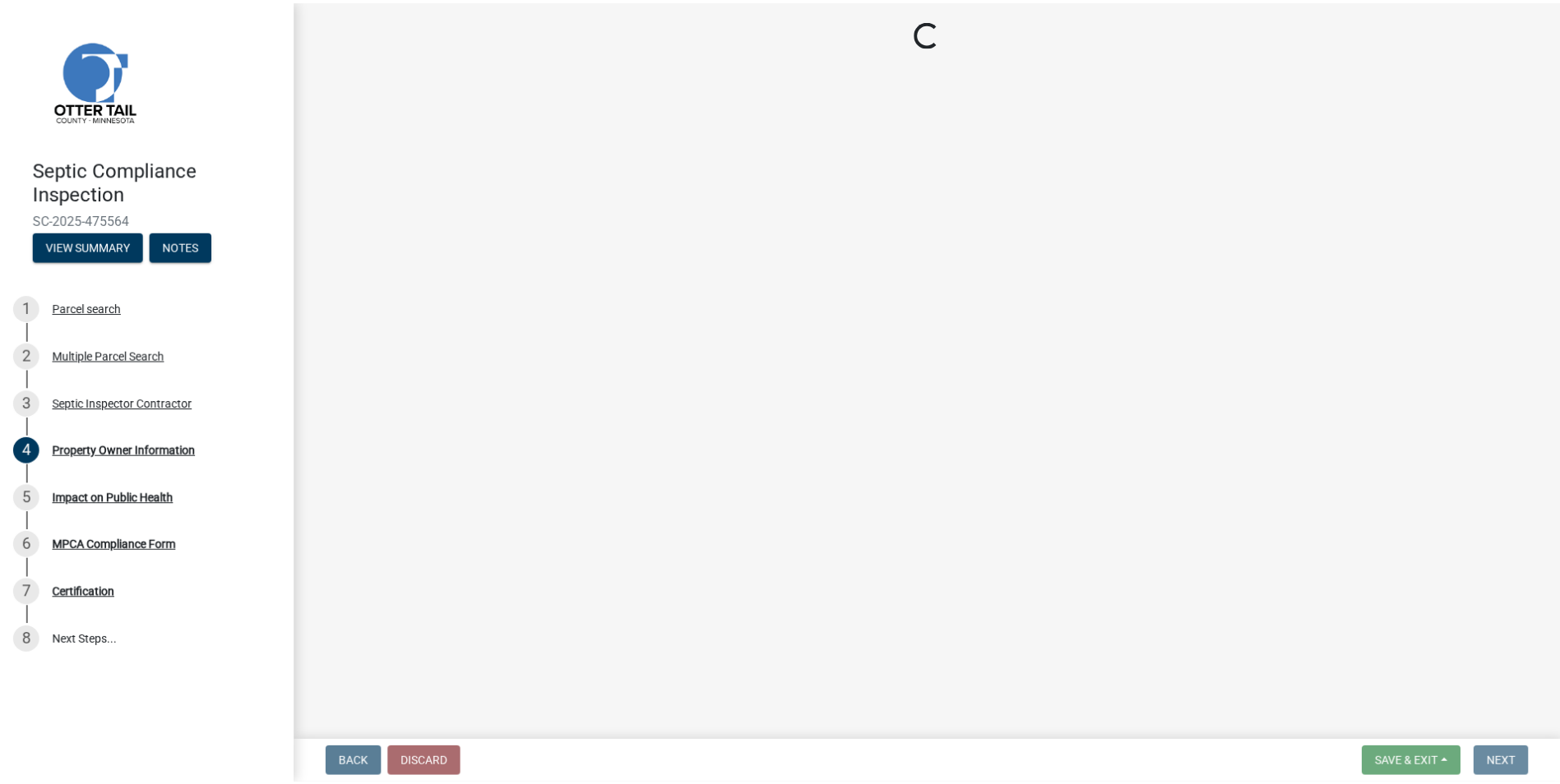
scroll to position [0, 0]
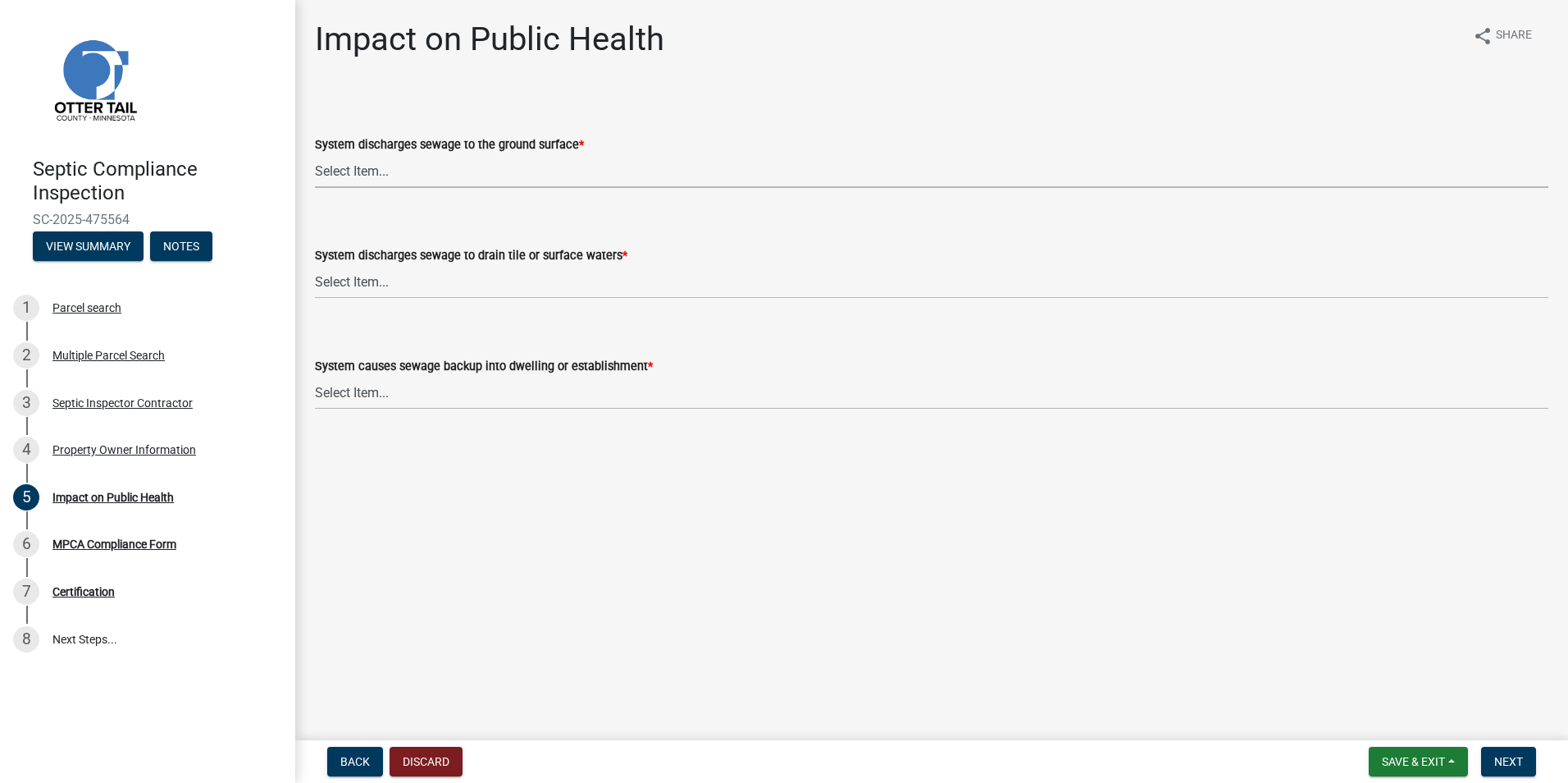
click at [352, 168] on select "Select Item... Yes No" at bounding box center [932, 170] width 1234 height 34
click at [315, 154] on select "Select Item... Yes No" at bounding box center [932, 170] width 1234 height 34
select select "9c5ef684-d0d4-4879-ab12-905ddbd81a72"
click at [346, 284] on select "Select Item... Yes No" at bounding box center [932, 281] width 1234 height 34
click at [315, 265] on select "Select Item... Yes No" at bounding box center [932, 281] width 1234 height 34
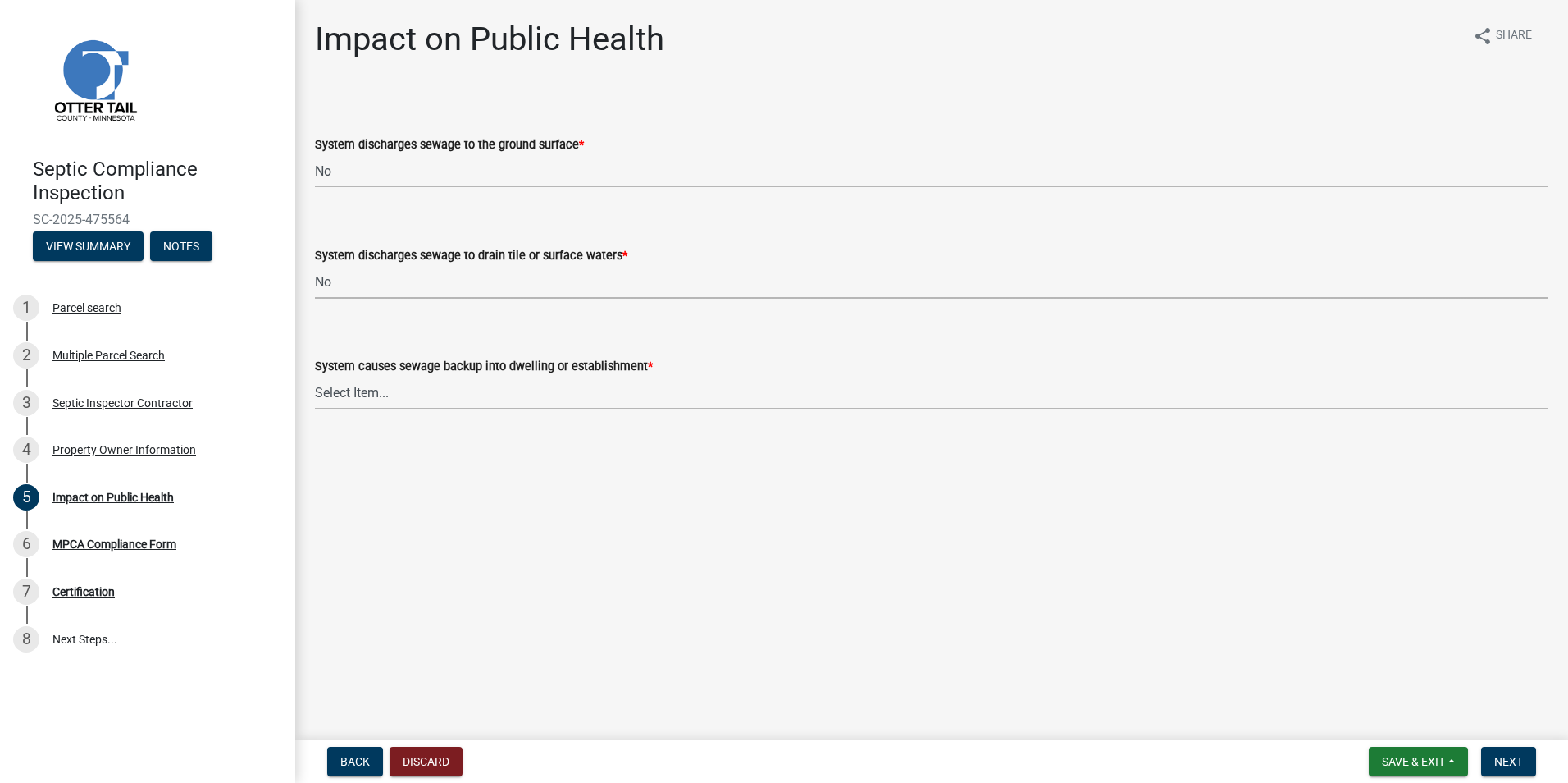
select select "7d491a2b-e9f0-4952-b474-53ca749b22af"
click at [339, 384] on select "Select Item... Yes No" at bounding box center [932, 392] width 1234 height 34
click at [315, 376] on select "Select Item... Yes No" at bounding box center [932, 392] width 1234 height 34
select select "6e07b46b-a403-4f3e-b4fc-218acc732c01"
click at [1496, 760] on span "Next" at bounding box center [1509, 761] width 28 height 13
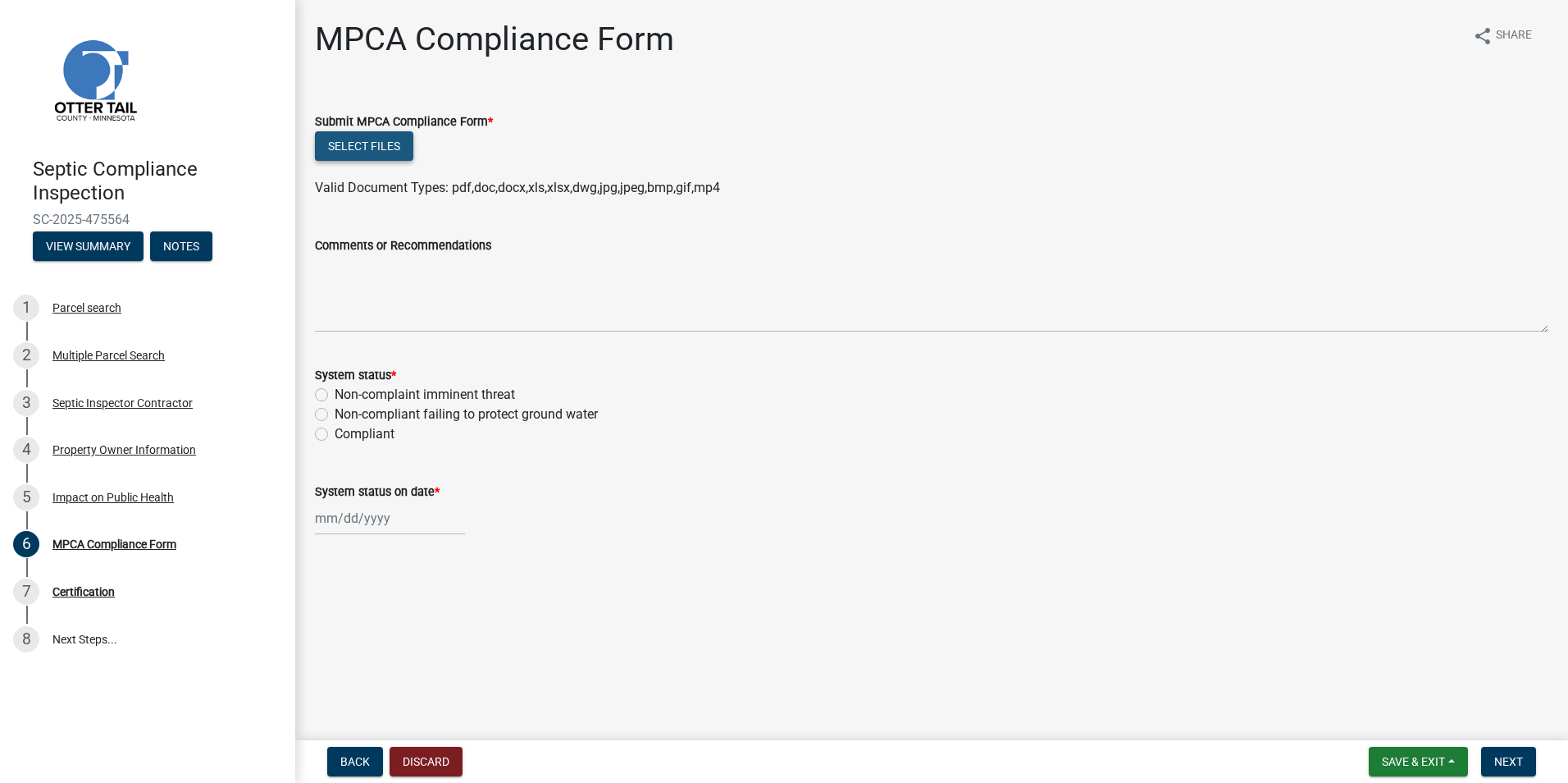
click at [363, 145] on button "Select files" at bounding box center [364, 146] width 98 height 29
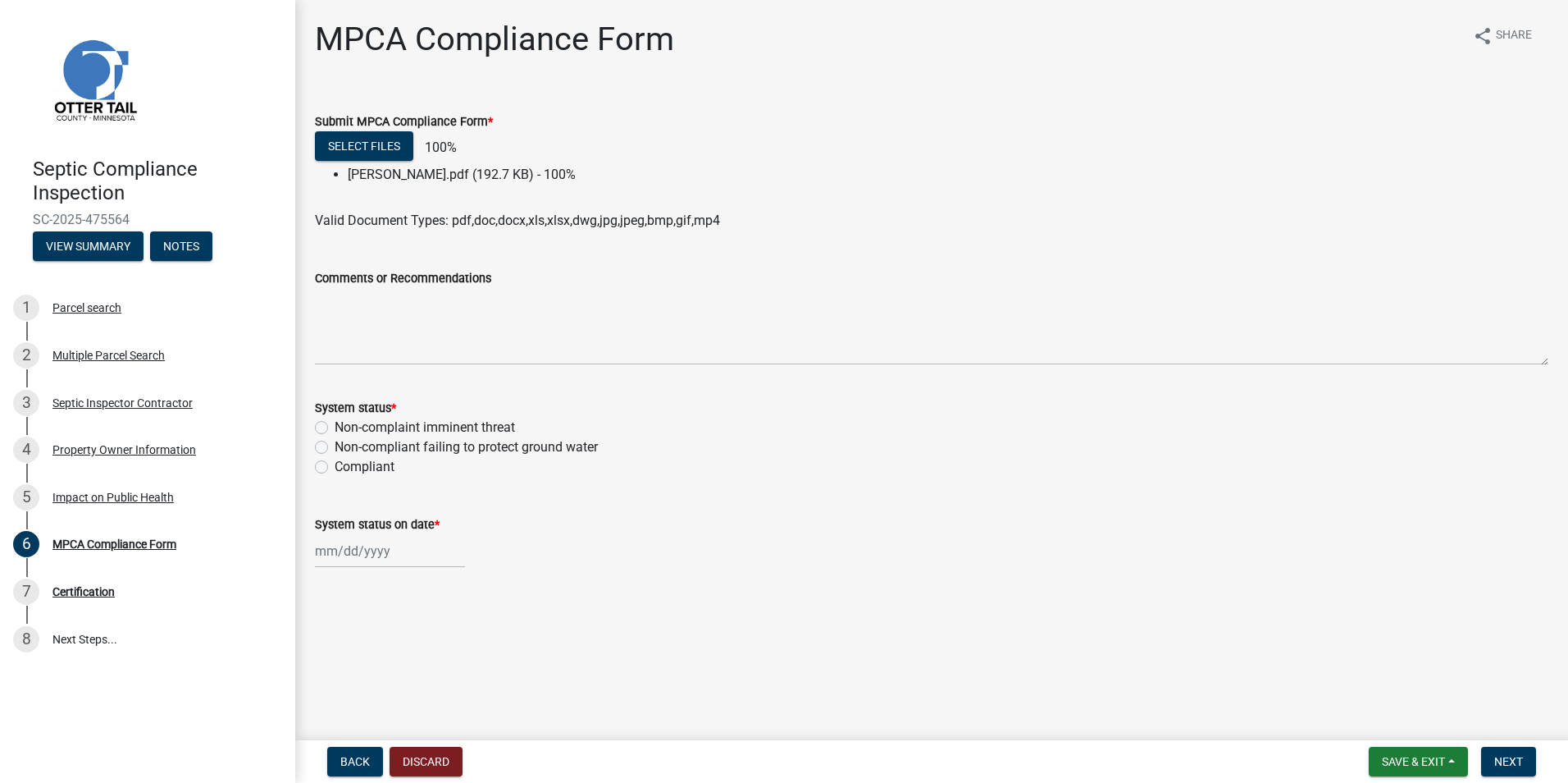
click at [335, 467] on label "Compliant" at bounding box center [365, 466] width 60 height 19
click at [335, 467] on input "Compliant" at bounding box center [340, 462] width 11 height 11
radio input "true"
select select "9"
select select "2025"
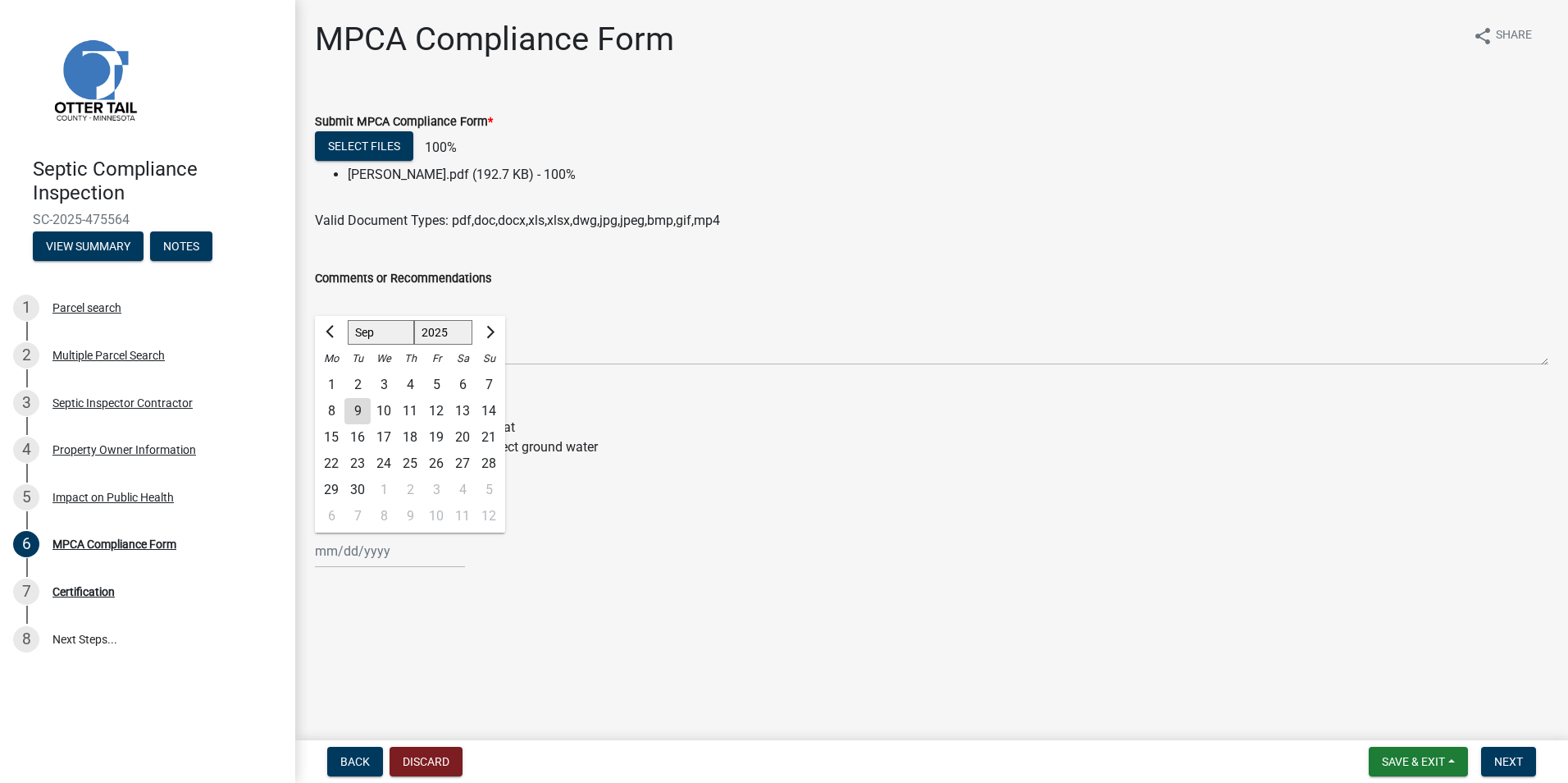
click at [342, 550] on input "System status on date *" at bounding box center [390, 551] width 150 height 34
click at [435, 387] on div "5" at bounding box center [436, 385] width 26 height 26
type input "[DATE]"
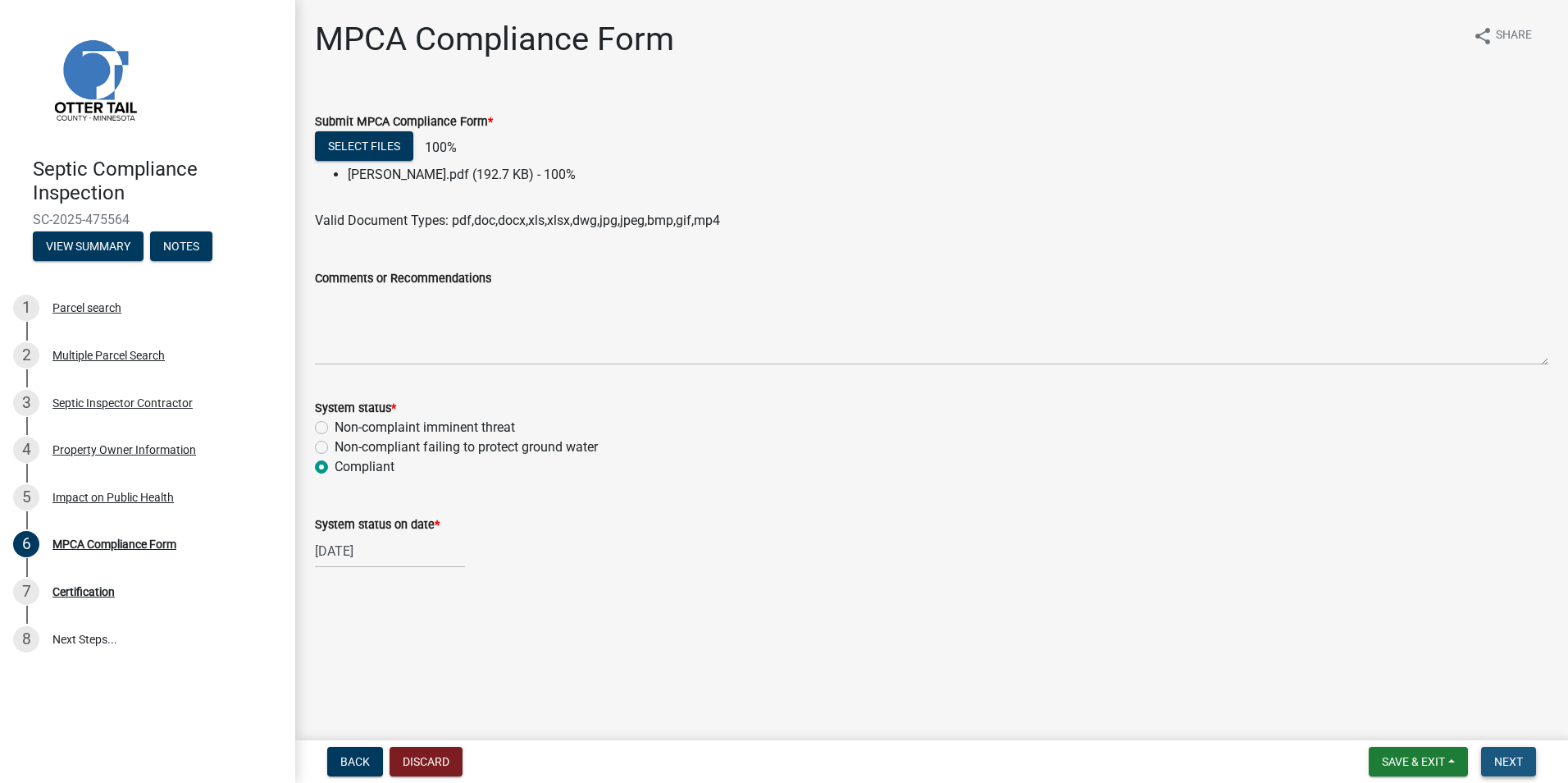
click at [1495, 760] on span "Next" at bounding box center [1509, 761] width 28 height 13
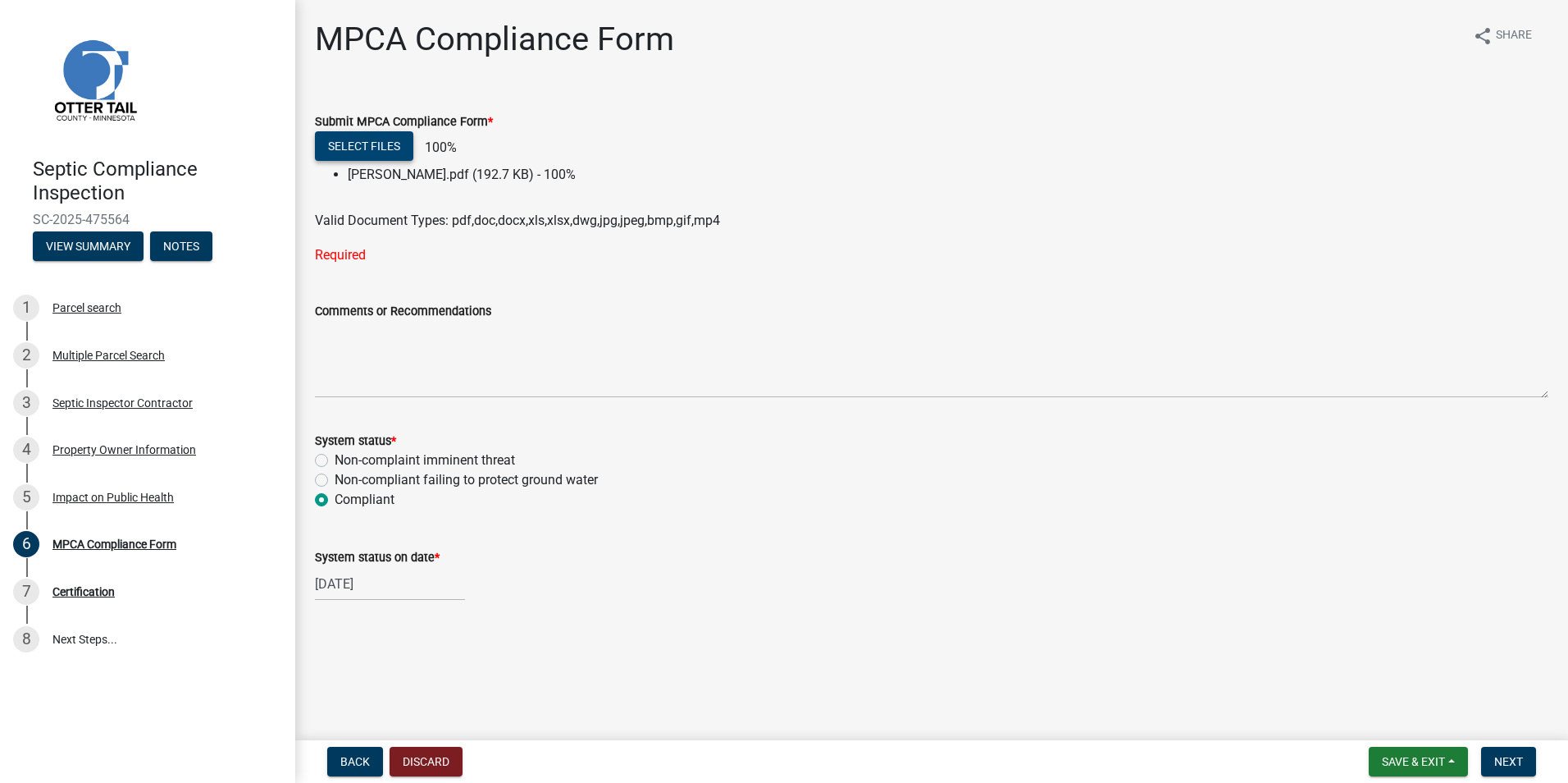
click at [347, 148] on button "Select files" at bounding box center [364, 146] width 98 height 29
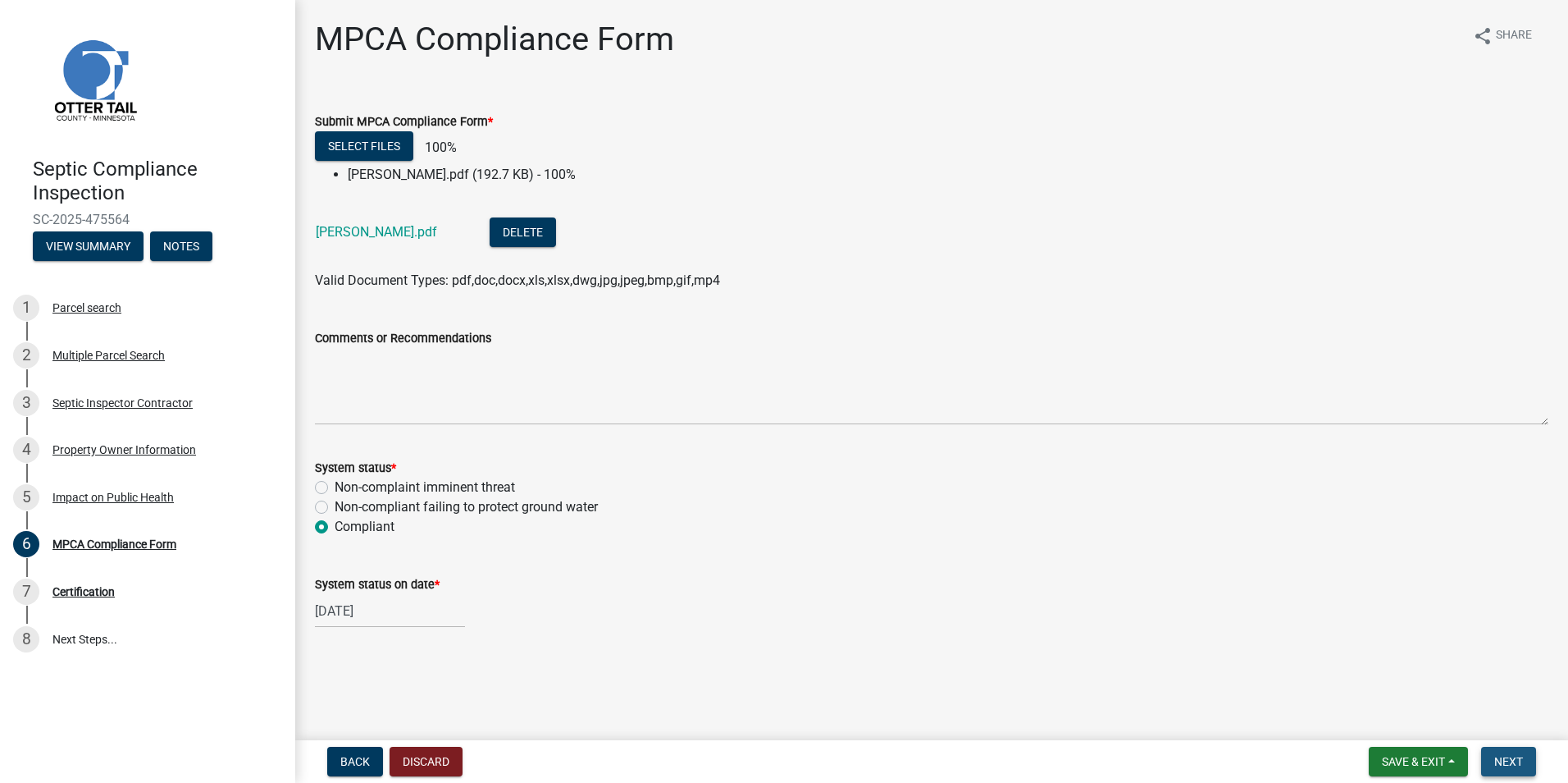
click at [1500, 759] on span "Next" at bounding box center [1509, 761] width 28 height 13
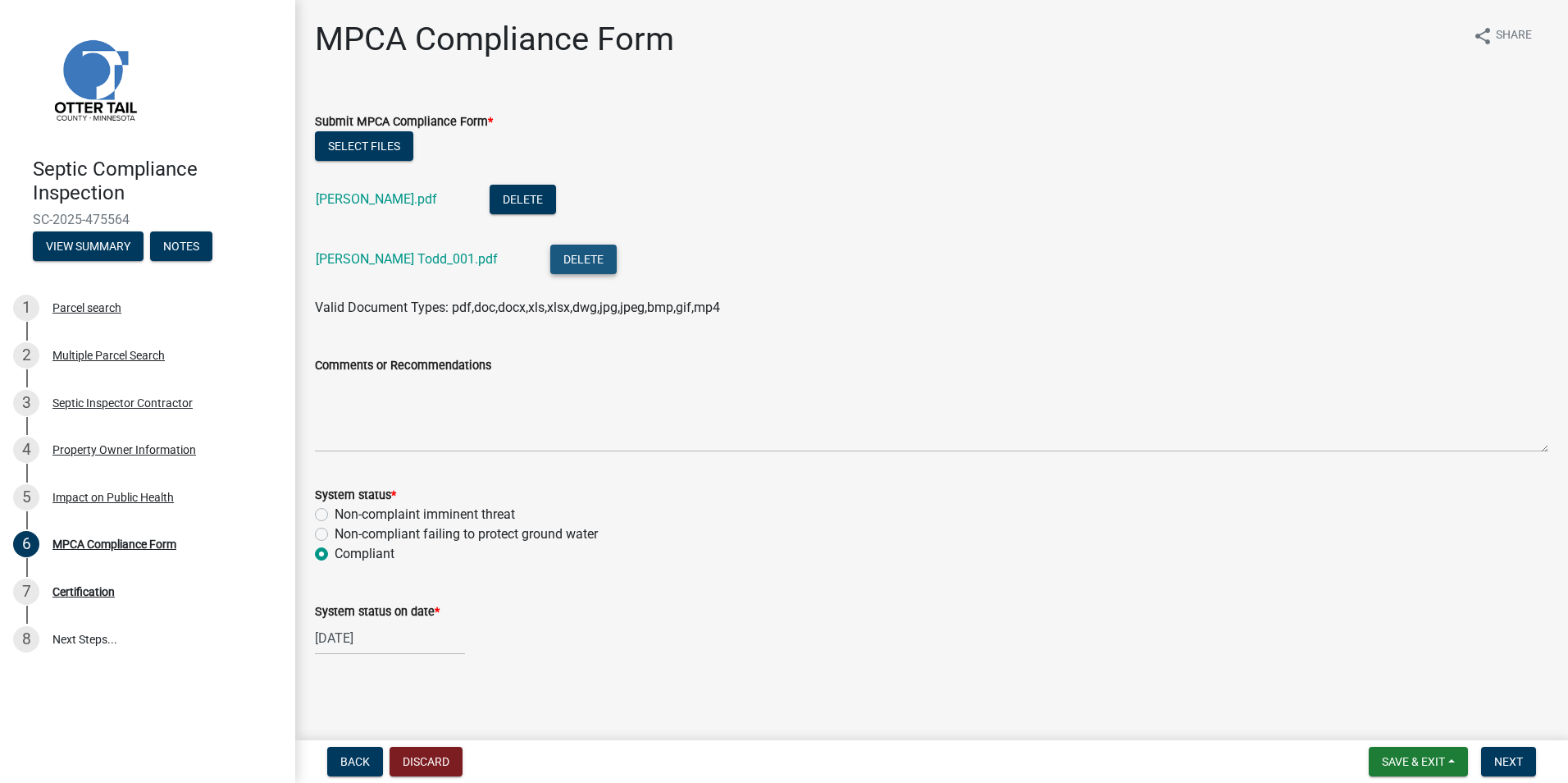
click at [550, 264] on button "Delete" at bounding box center [583, 259] width 66 height 29
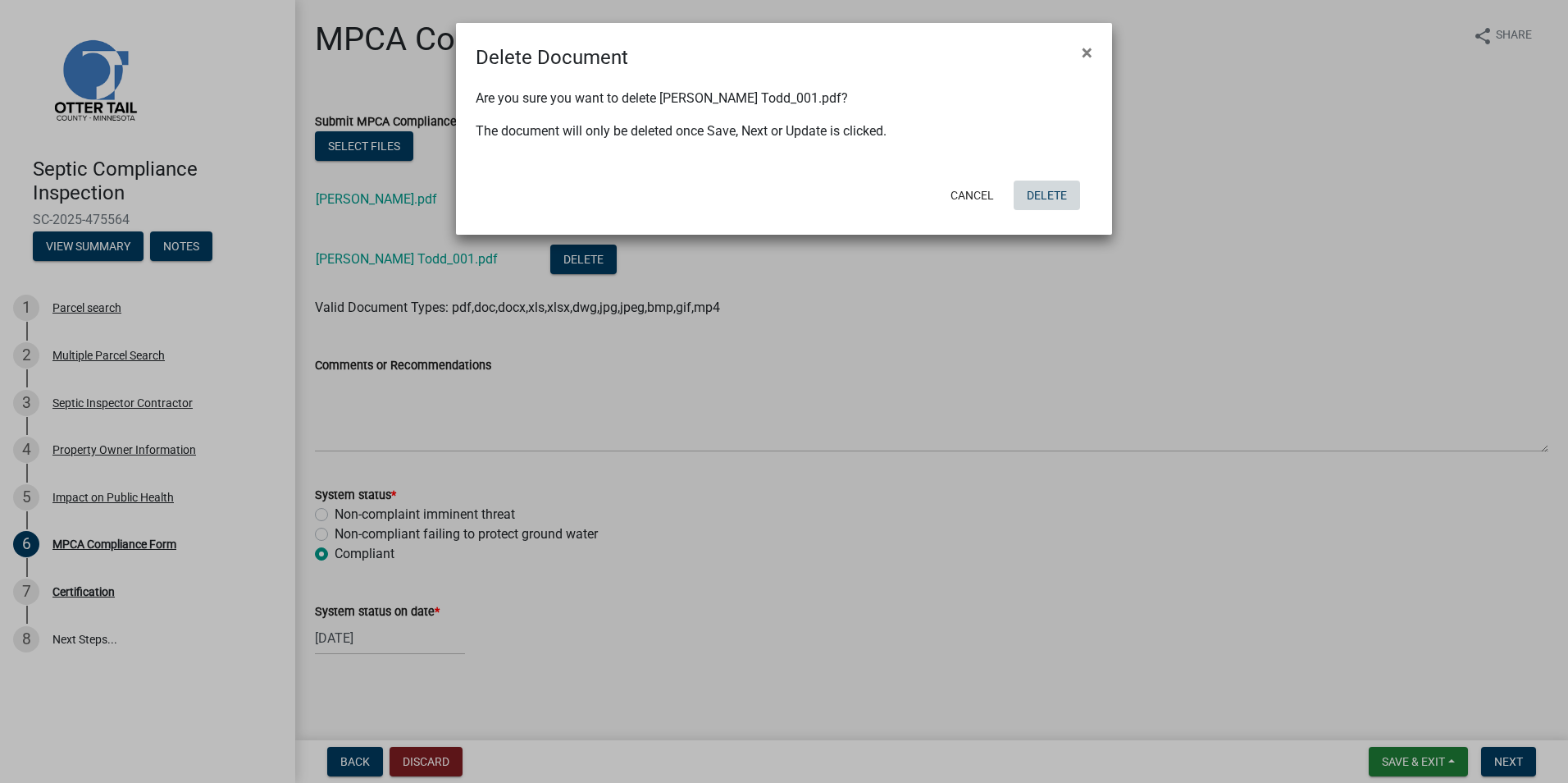
click at [1042, 199] on button "Delete" at bounding box center [1047, 195] width 66 height 29
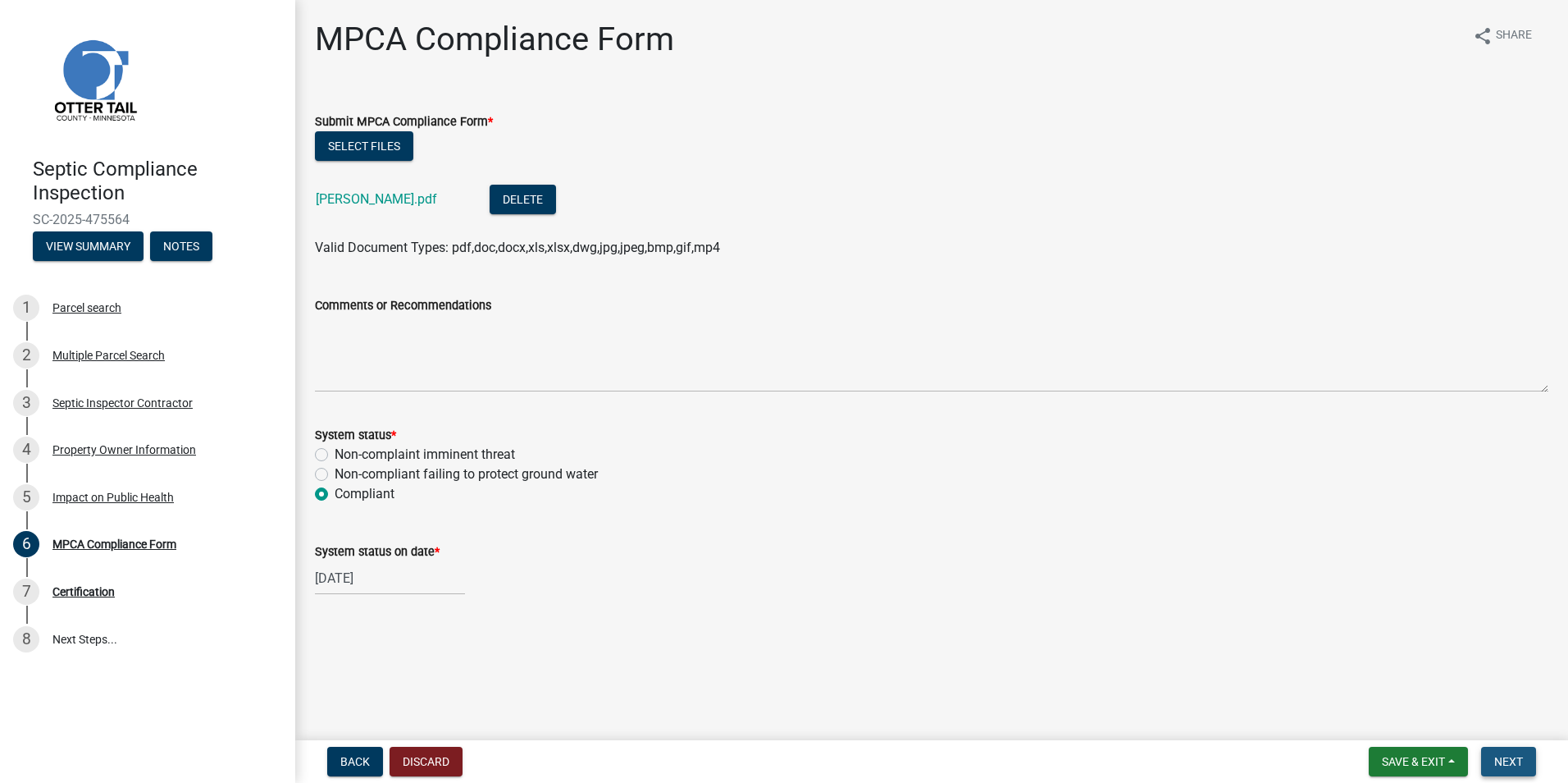
click at [1497, 763] on span "Next" at bounding box center [1509, 761] width 28 height 13
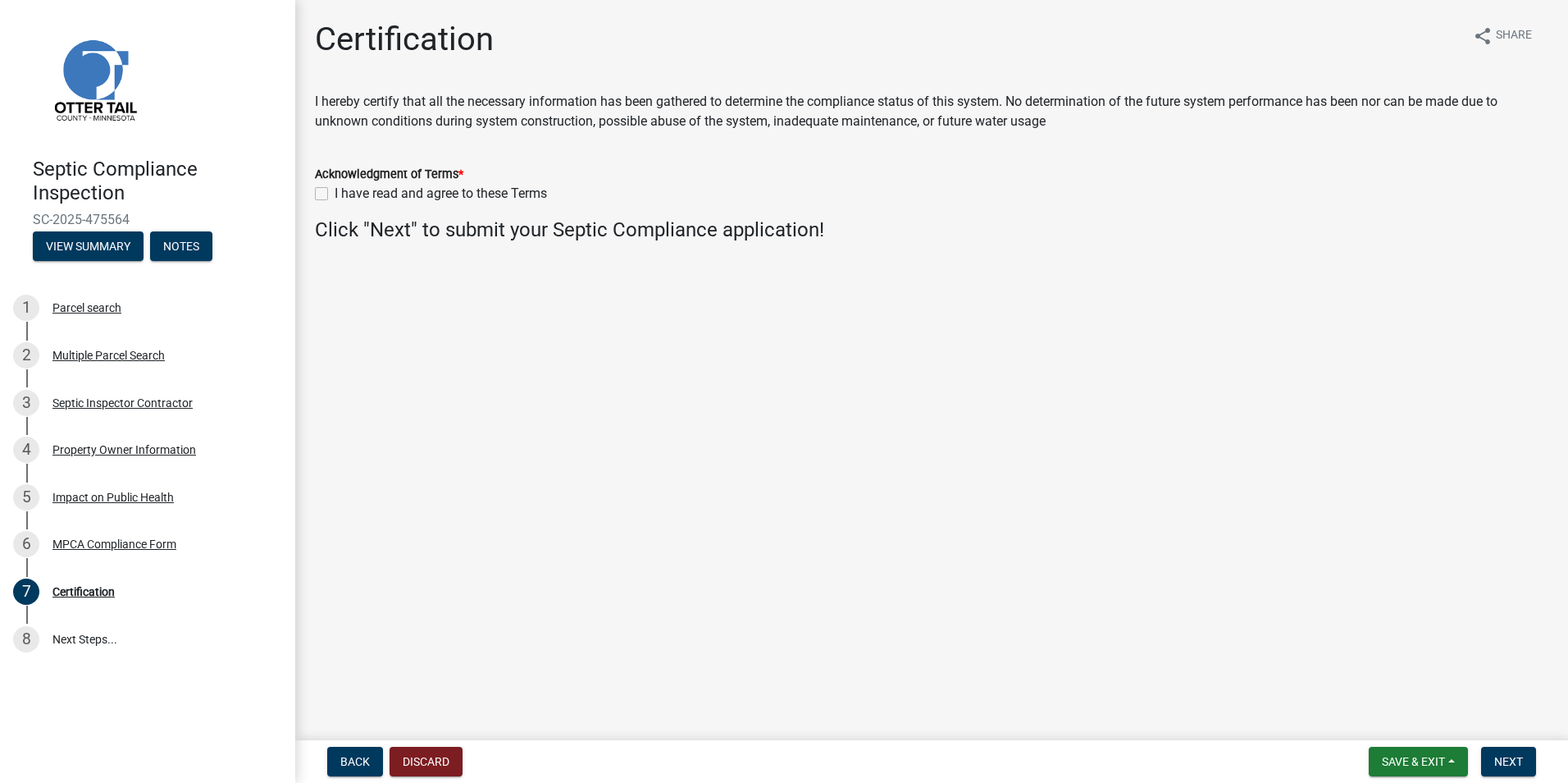
click at [335, 196] on label "I have read and agree to these Terms" at bounding box center [441, 194] width 212 height 19
click at [335, 195] on input "I have read and agree to these Terms" at bounding box center [340, 189] width 11 height 11
checkbox input "true"
click at [1498, 763] on span "Next" at bounding box center [1509, 761] width 28 height 13
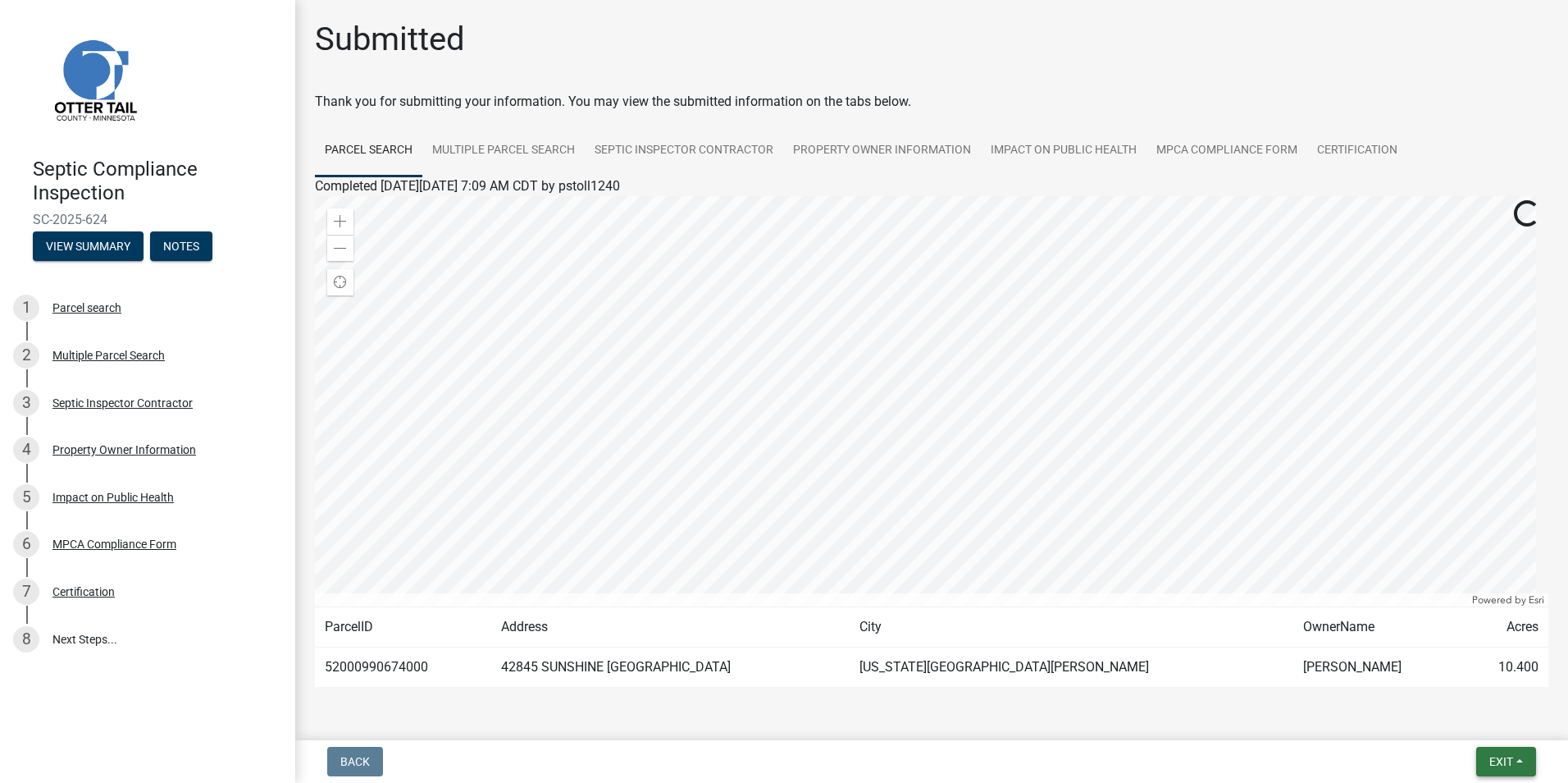
click at [1498, 763] on span "Exit" at bounding box center [1501, 761] width 23 height 13
click at [1460, 718] on button "Save & Exit" at bounding box center [1471, 719] width 131 height 39
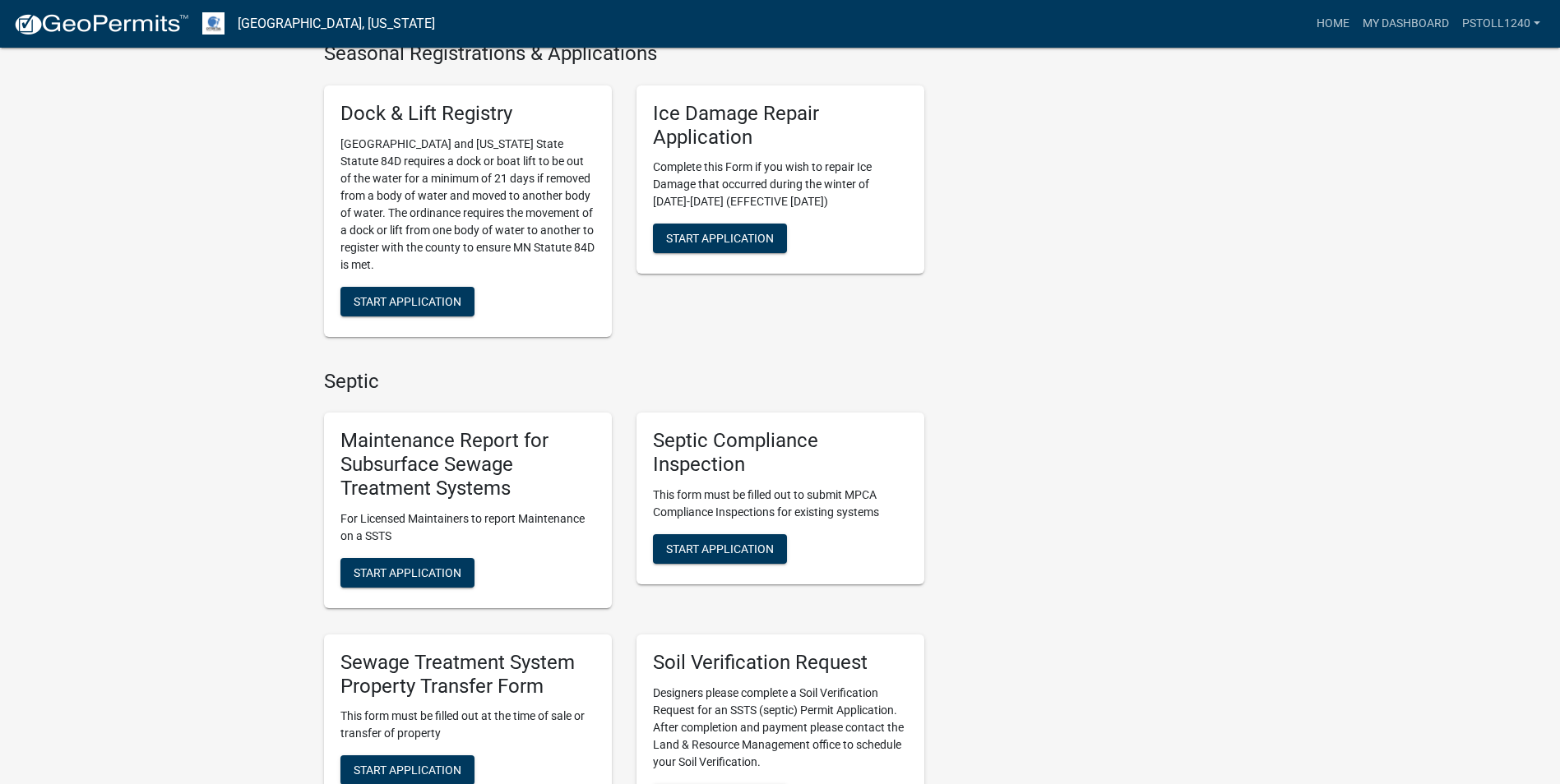
scroll to position [619, 0]
click at [732, 554] on span "Start Application" at bounding box center [720, 547] width 107 height 13
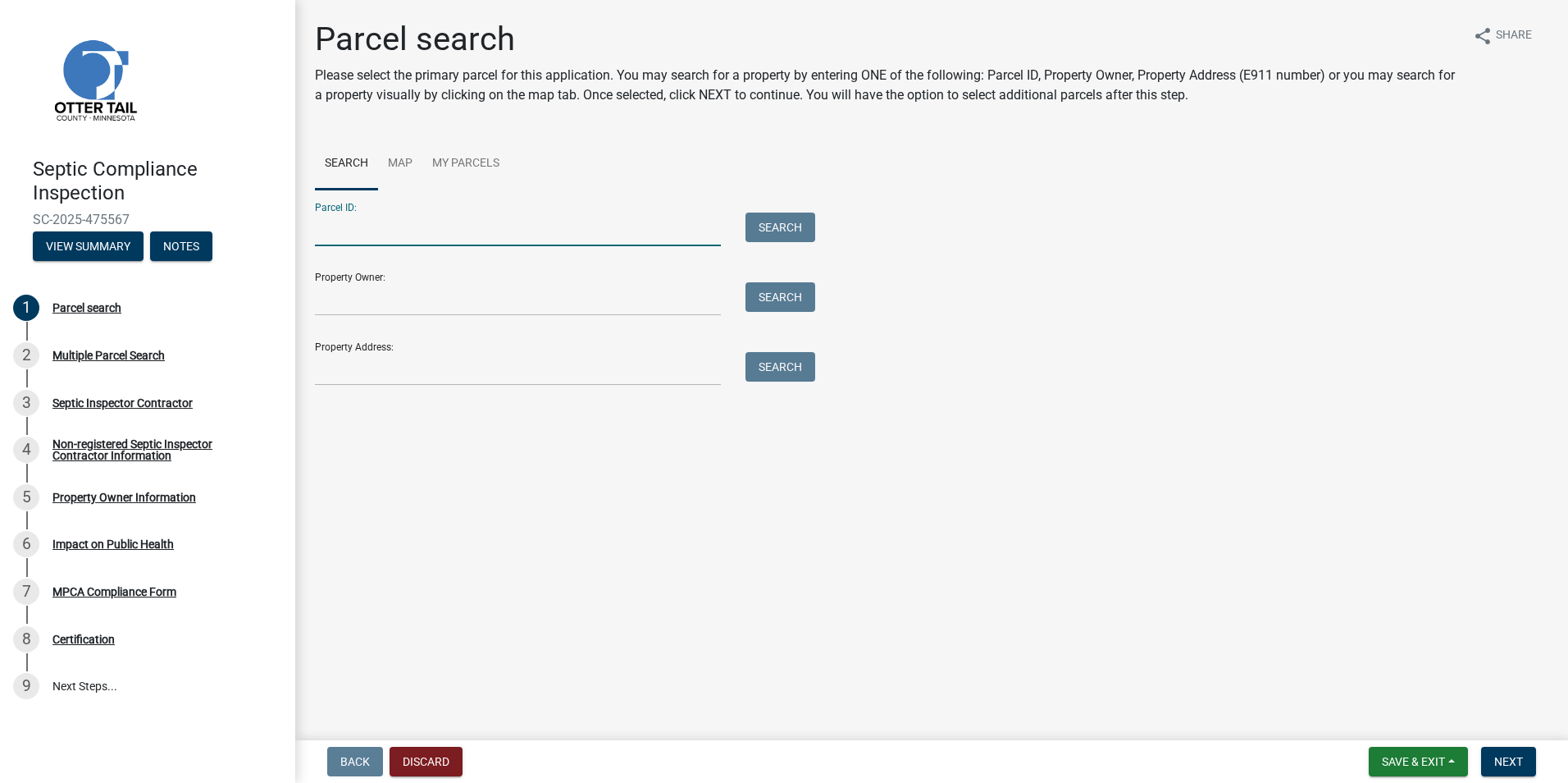
click at [337, 235] on input "Parcel ID:" at bounding box center [518, 229] width 406 height 34
type input "30000990351000"
click at [770, 226] on button "Search" at bounding box center [781, 227] width 70 height 29
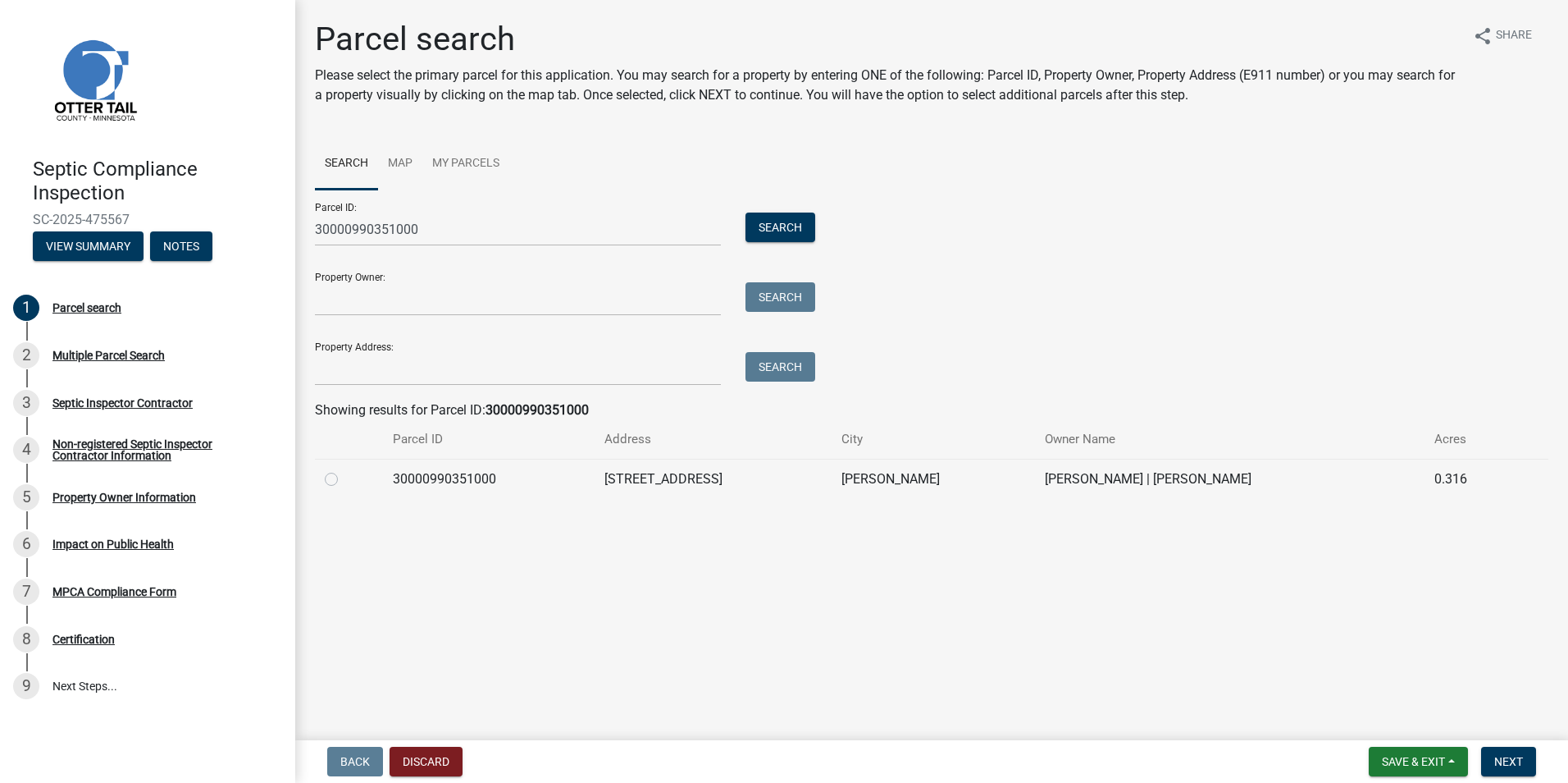
click at [345, 469] on label at bounding box center [345, 469] width 0 height 0
click at [345, 477] on input "radio" at bounding box center [349, 474] width 11 height 11
radio input "true"
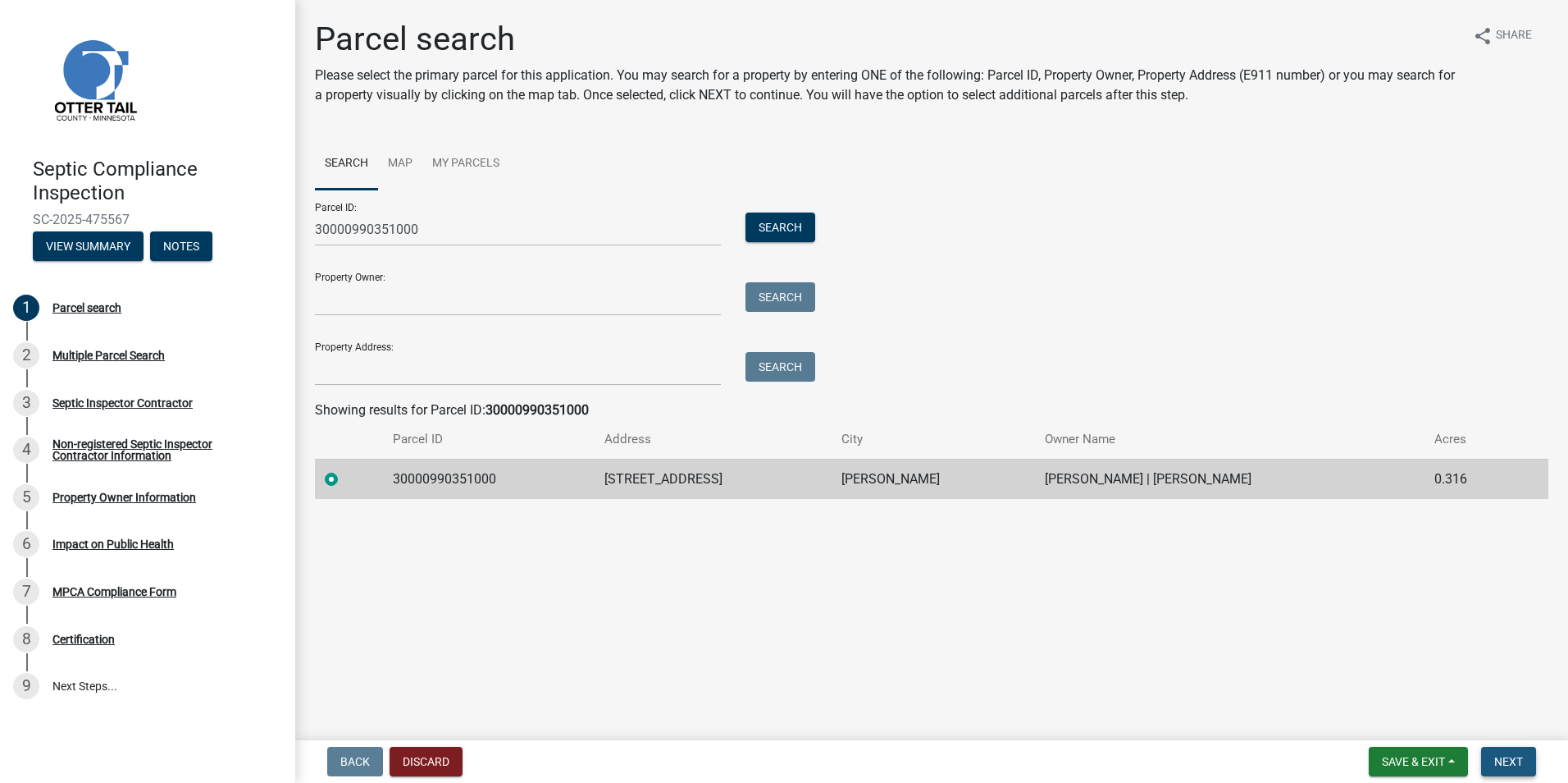
click at [1503, 757] on span "Next" at bounding box center [1509, 761] width 28 height 13
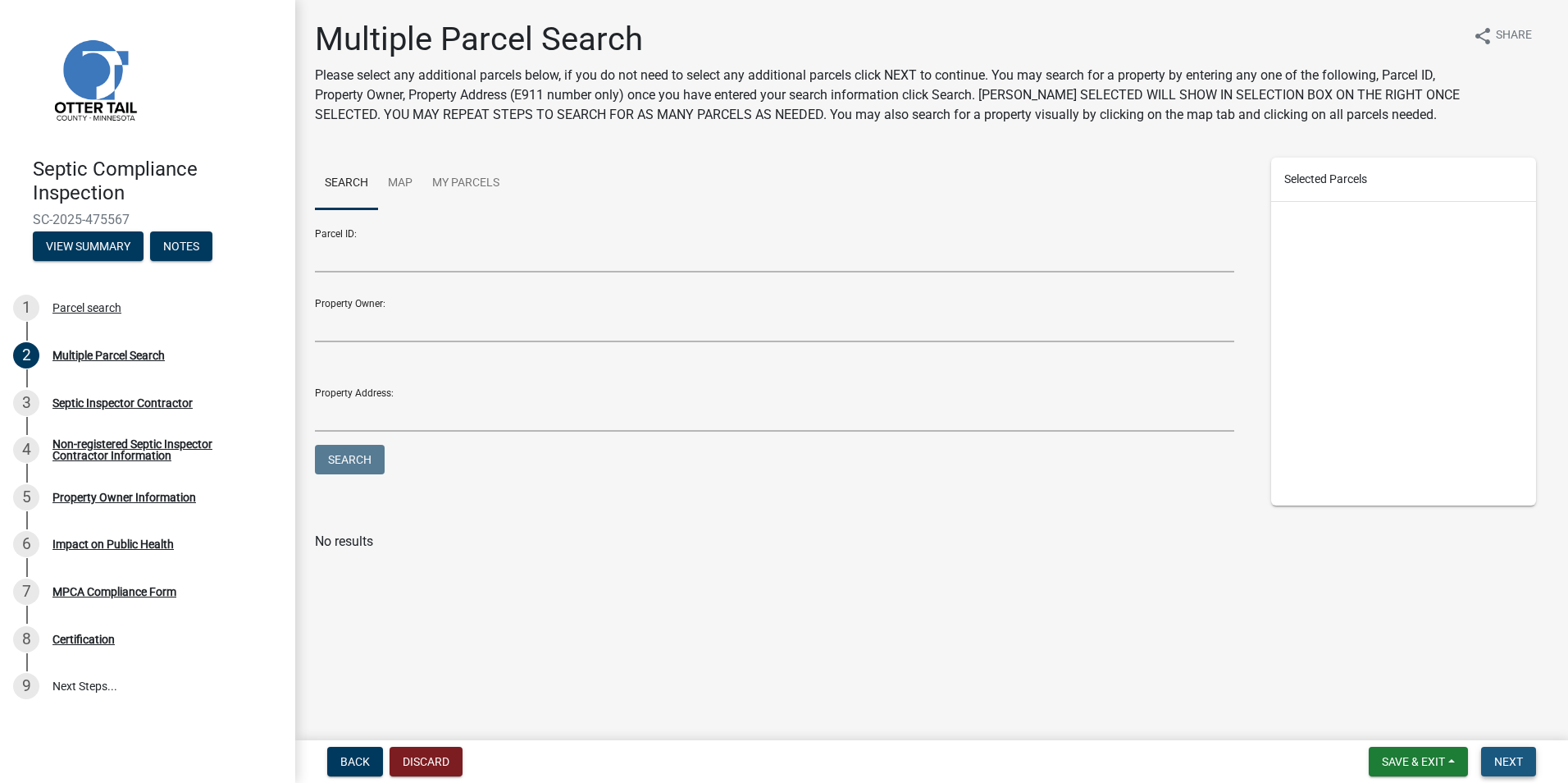
click at [1503, 757] on span "Next" at bounding box center [1509, 761] width 28 height 13
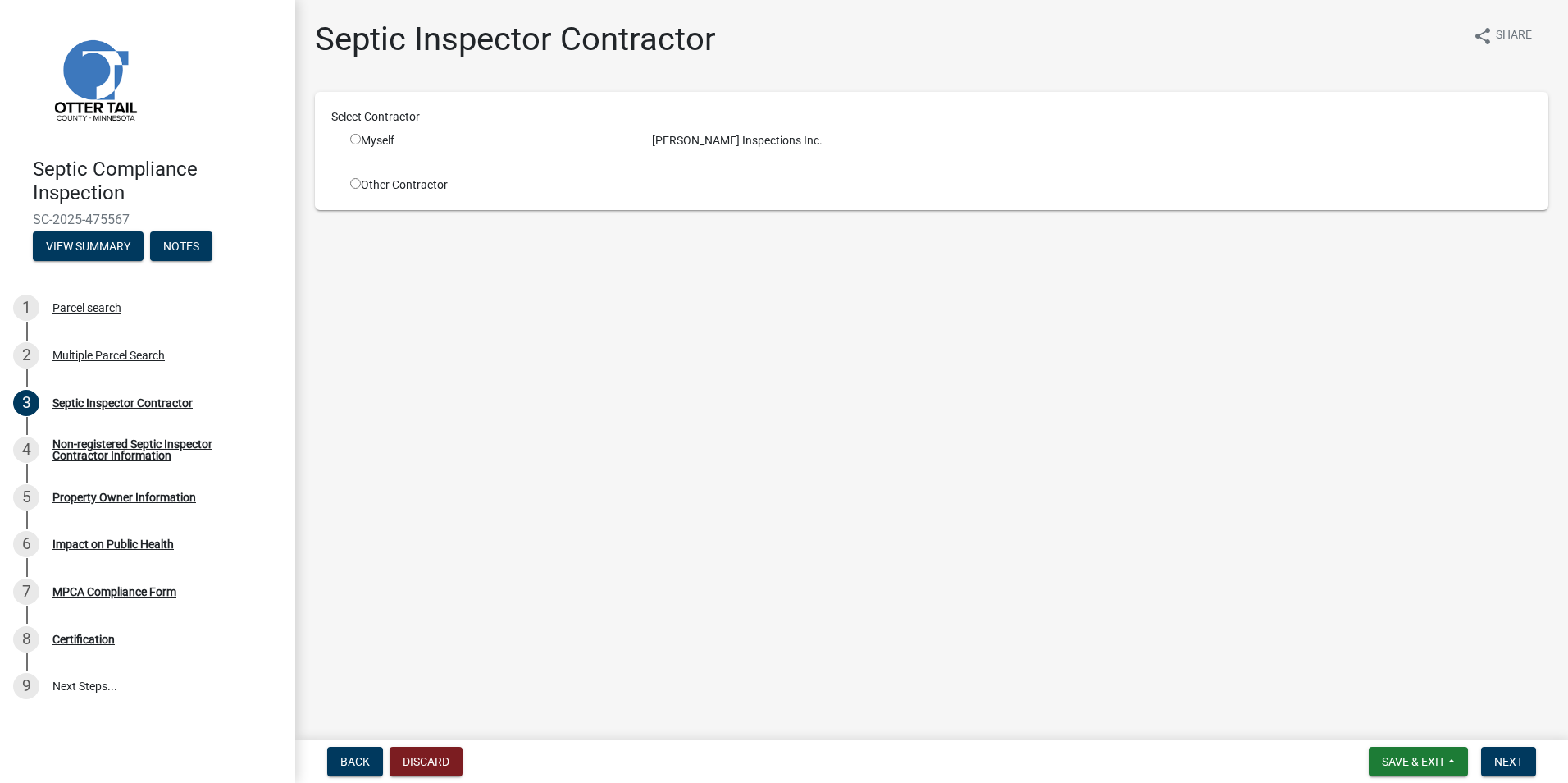
click at [352, 143] on input "radio" at bounding box center [355, 138] width 11 height 11
radio input "true"
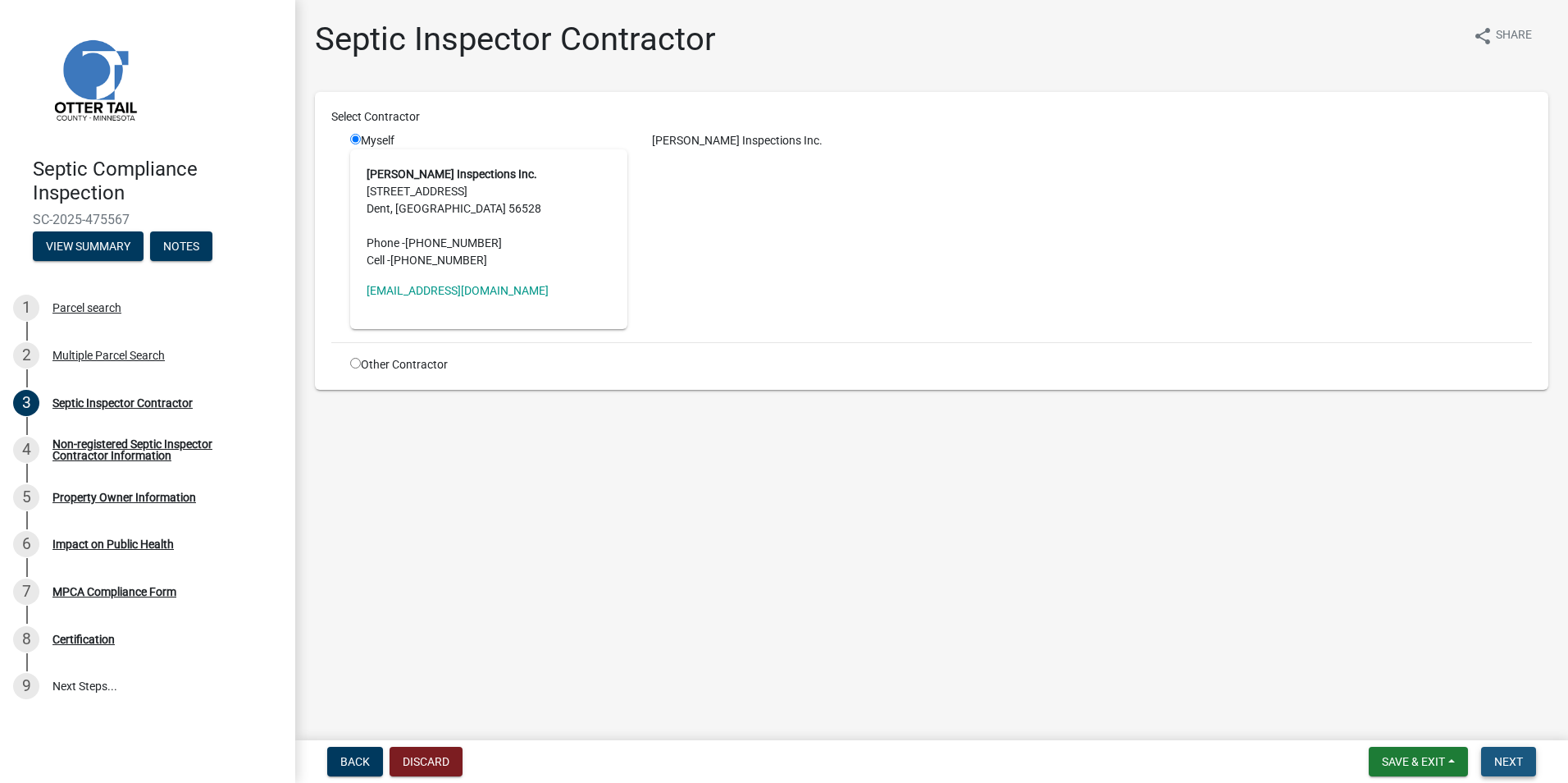
click at [1505, 761] on span "Next" at bounding box center [1509, 761] width 28 height 13
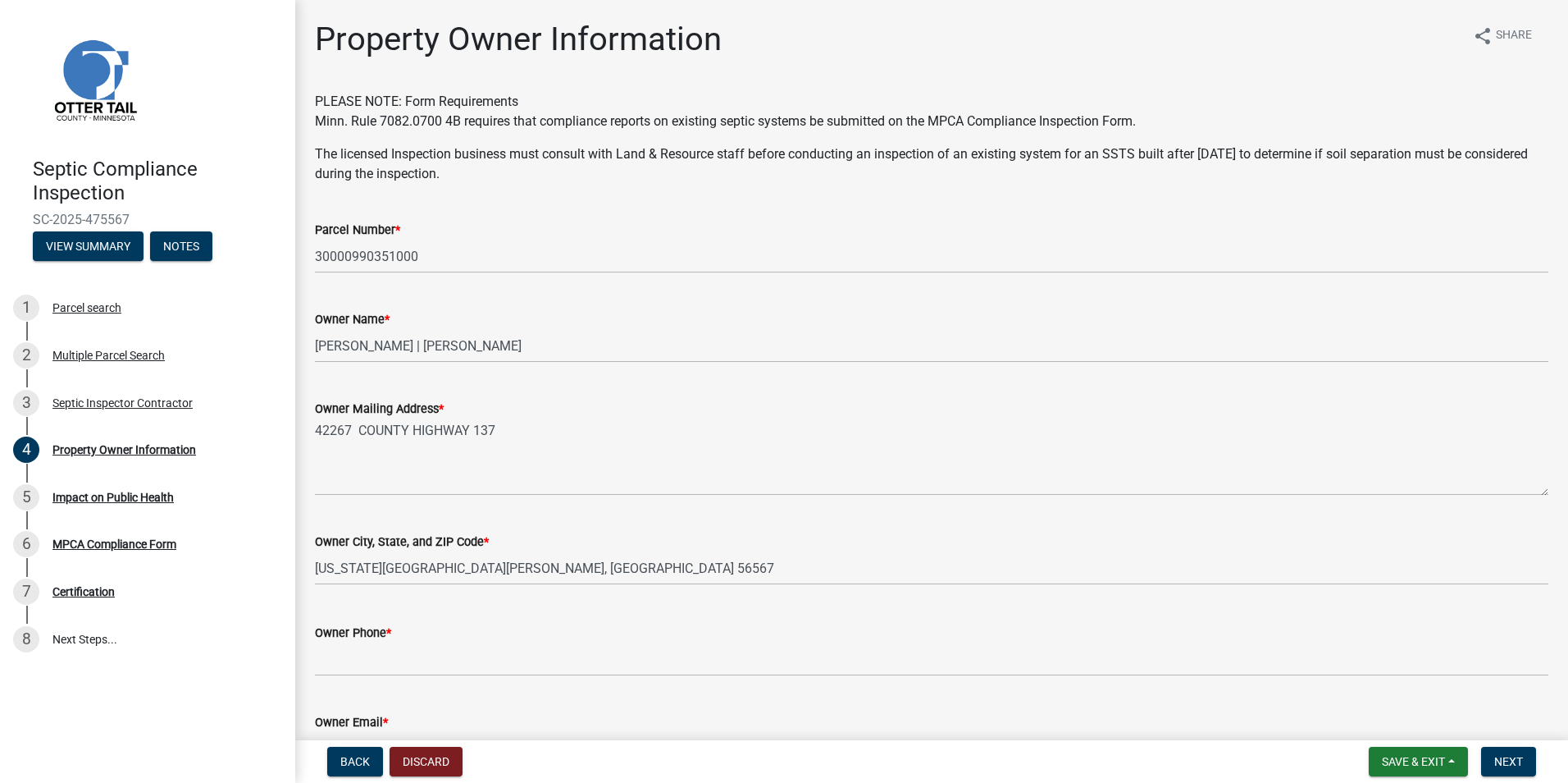
scroll to position [312, 0]
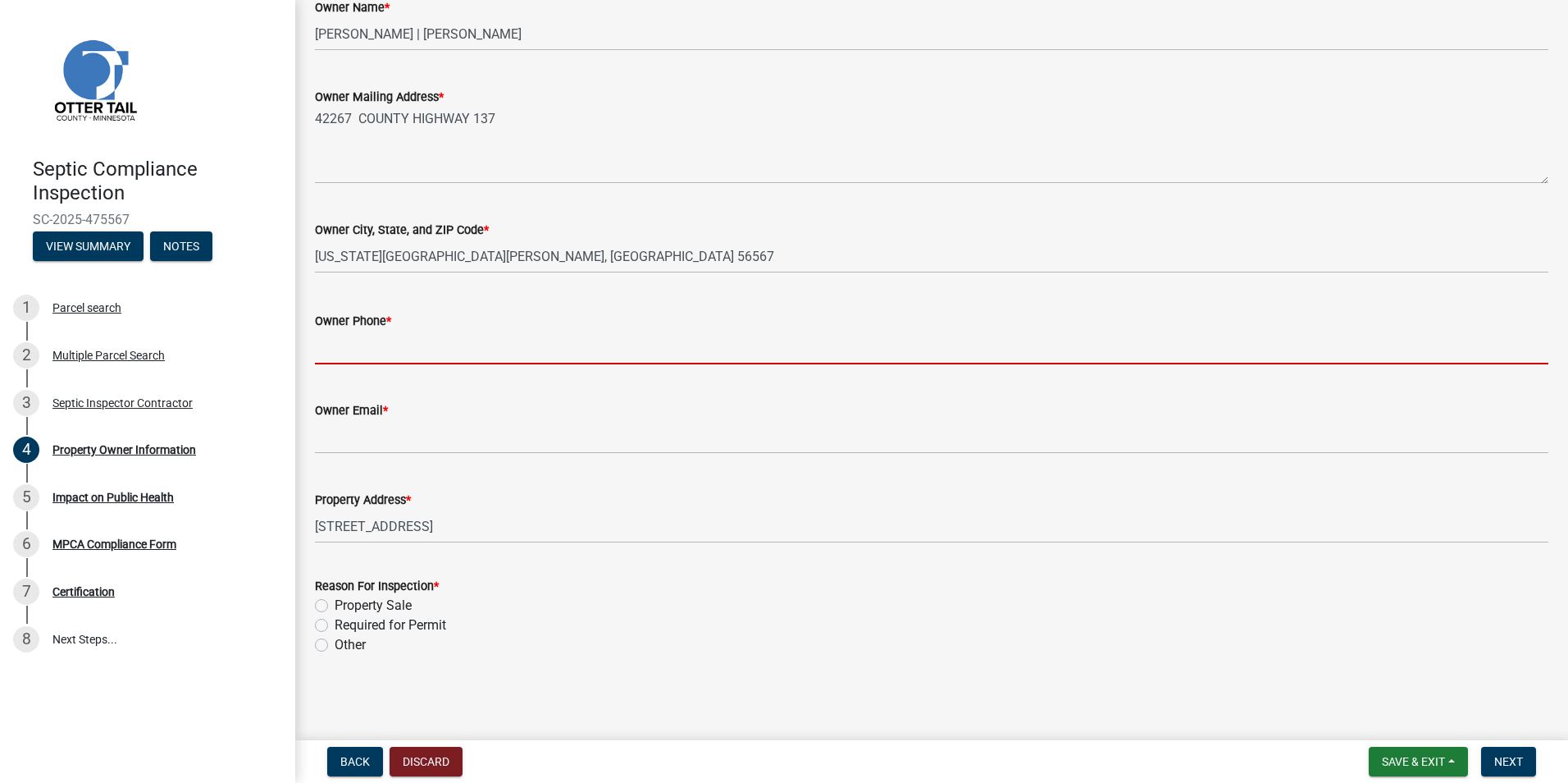
click at [332, 354] on input "Owner Phone *" at bounding box center [932, 348] width 1234 height 34
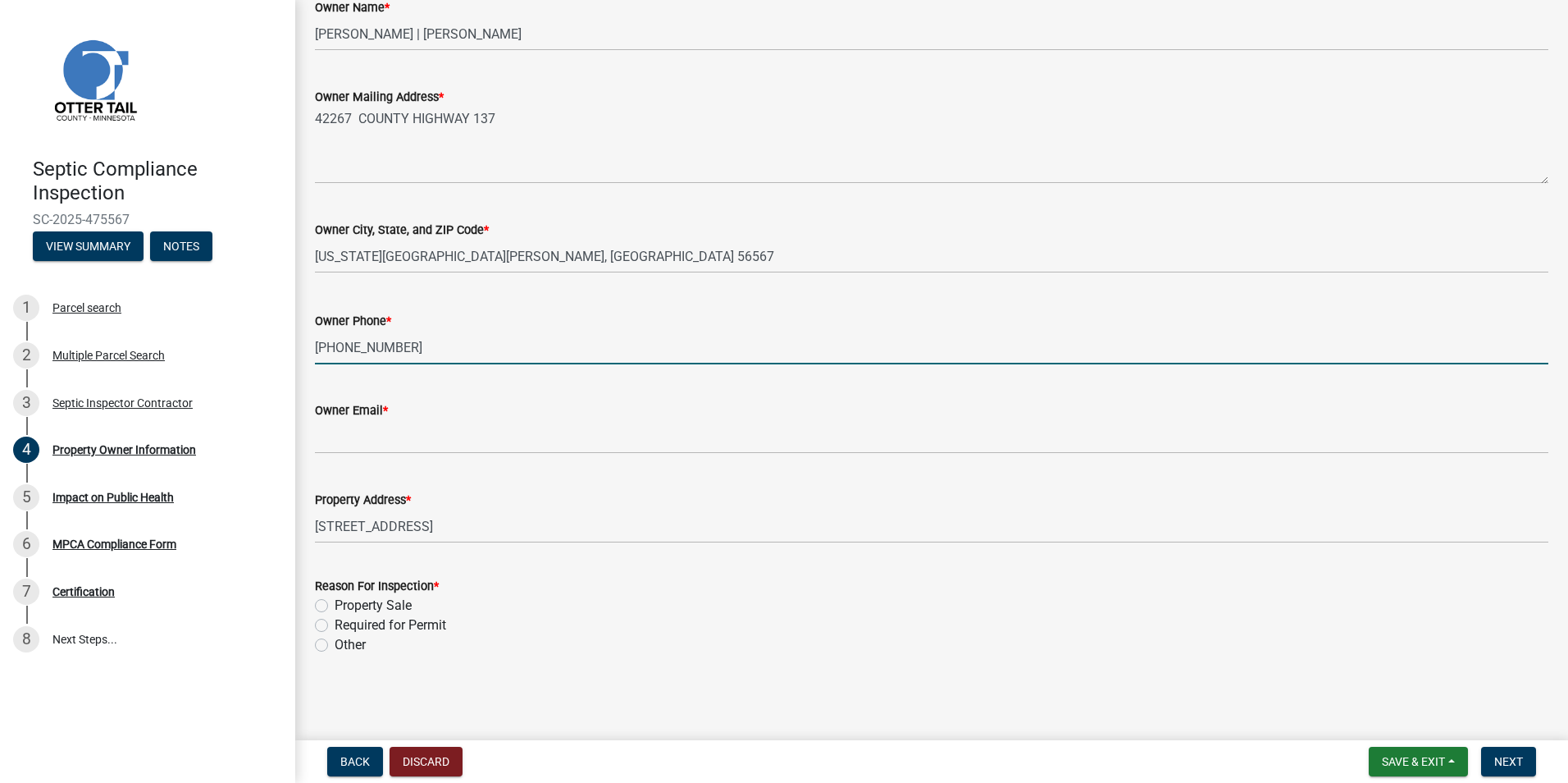
type input "218-334-7728"
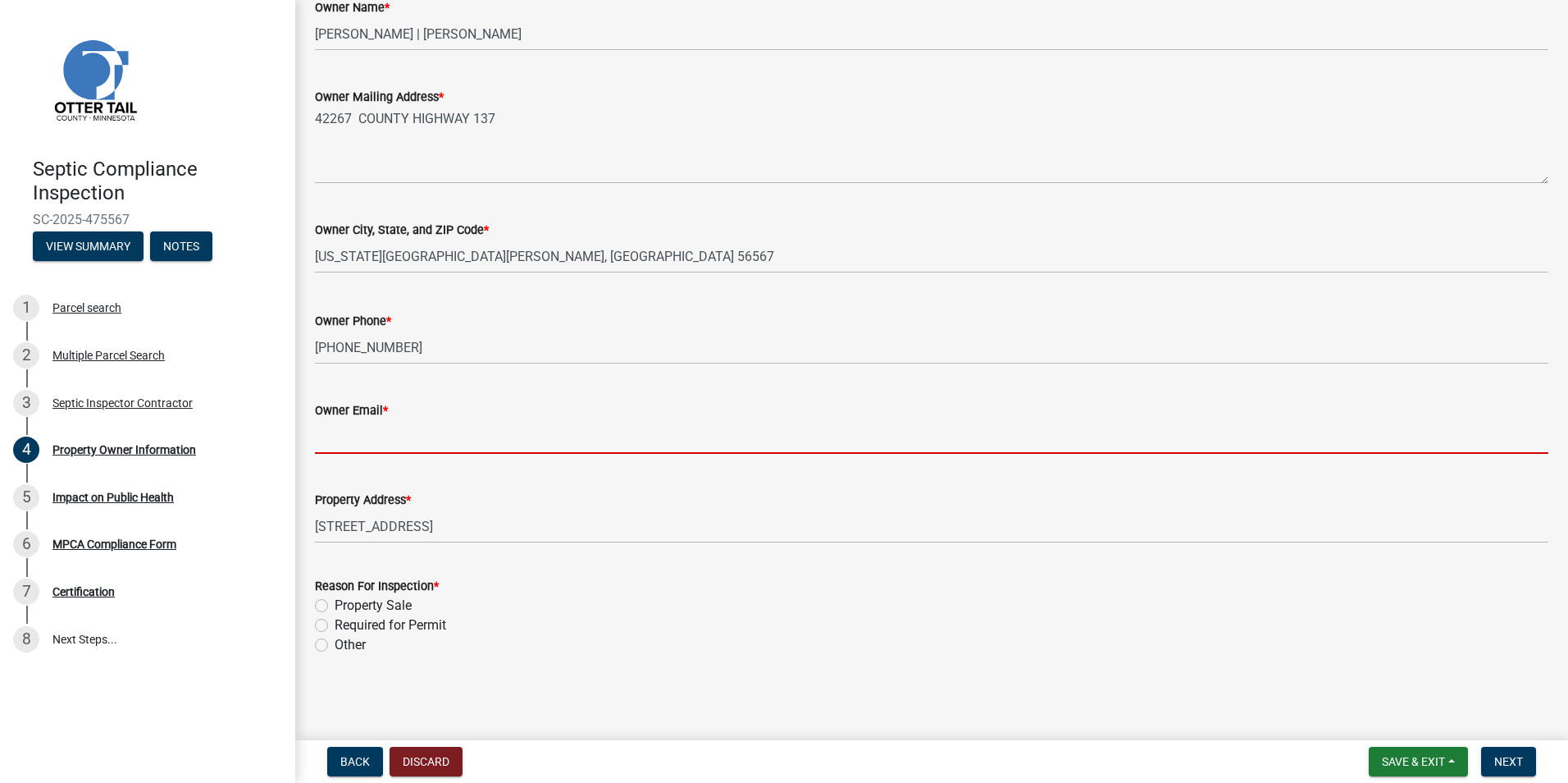
click at [337, 444] on input "Owner Email *" at bounding box center [932, 436] width 1234 height 34
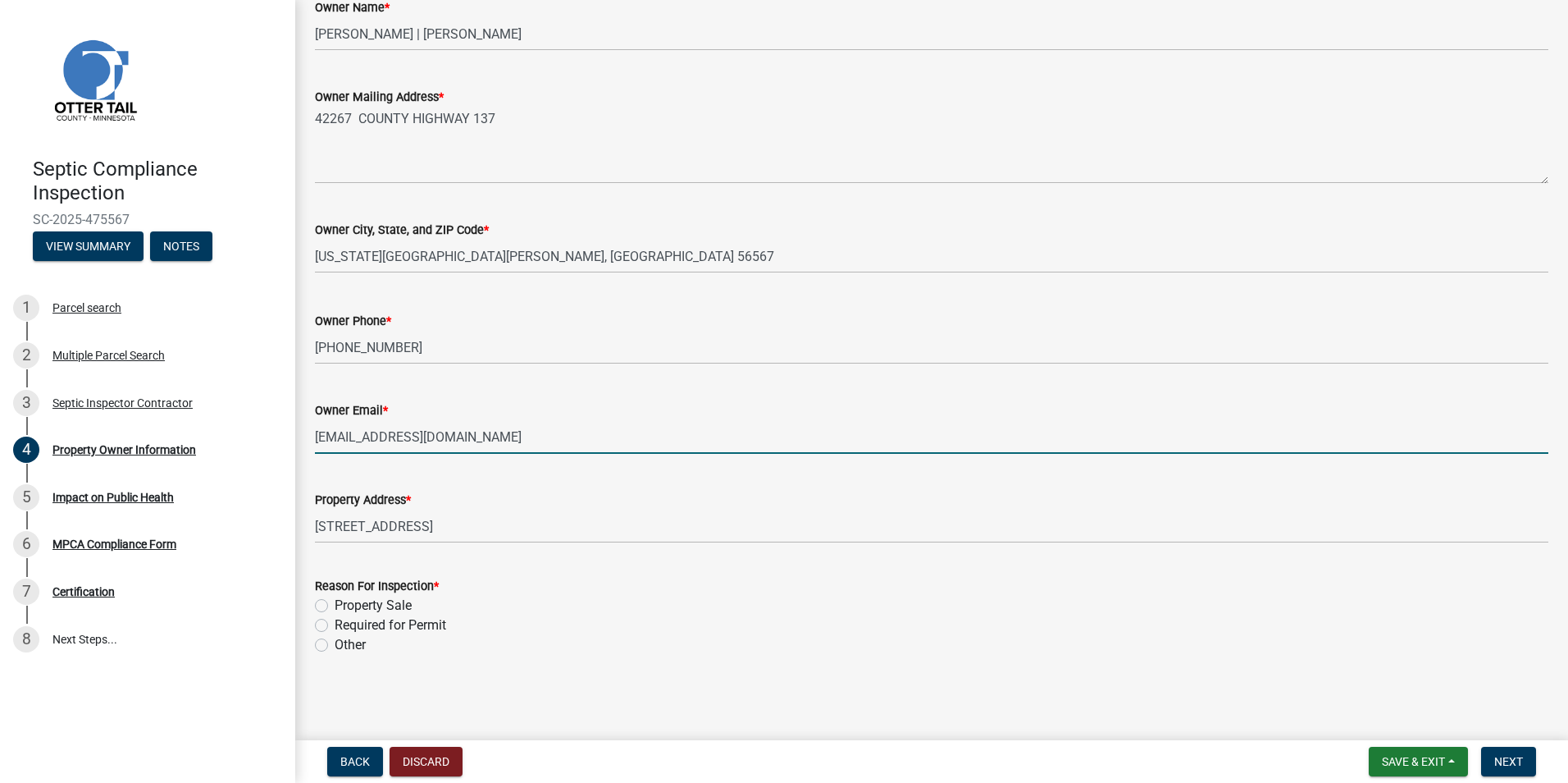
type input "mjohnson223@gmail.com"
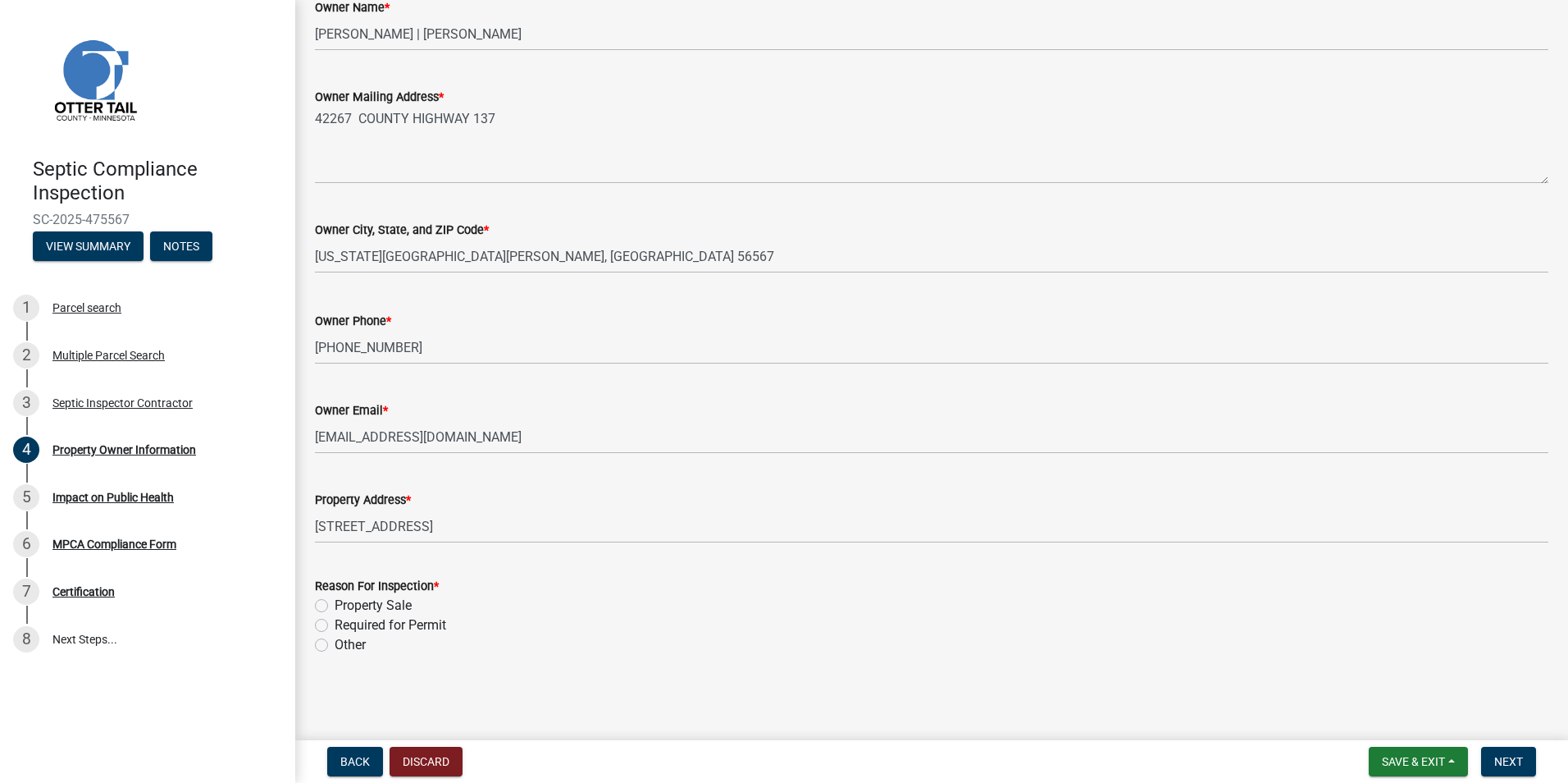
click at [335, 603] on label "Property Sale" at bounding box center [373, 606] width 77 height 19
click at [335, 603] on input "Property Sale" at bounding box center [340, 601] width 11 height 11
radio input "true"
click at [1505, 757] on span "Next" at bounding box center [1509, 761] width 28 height 13
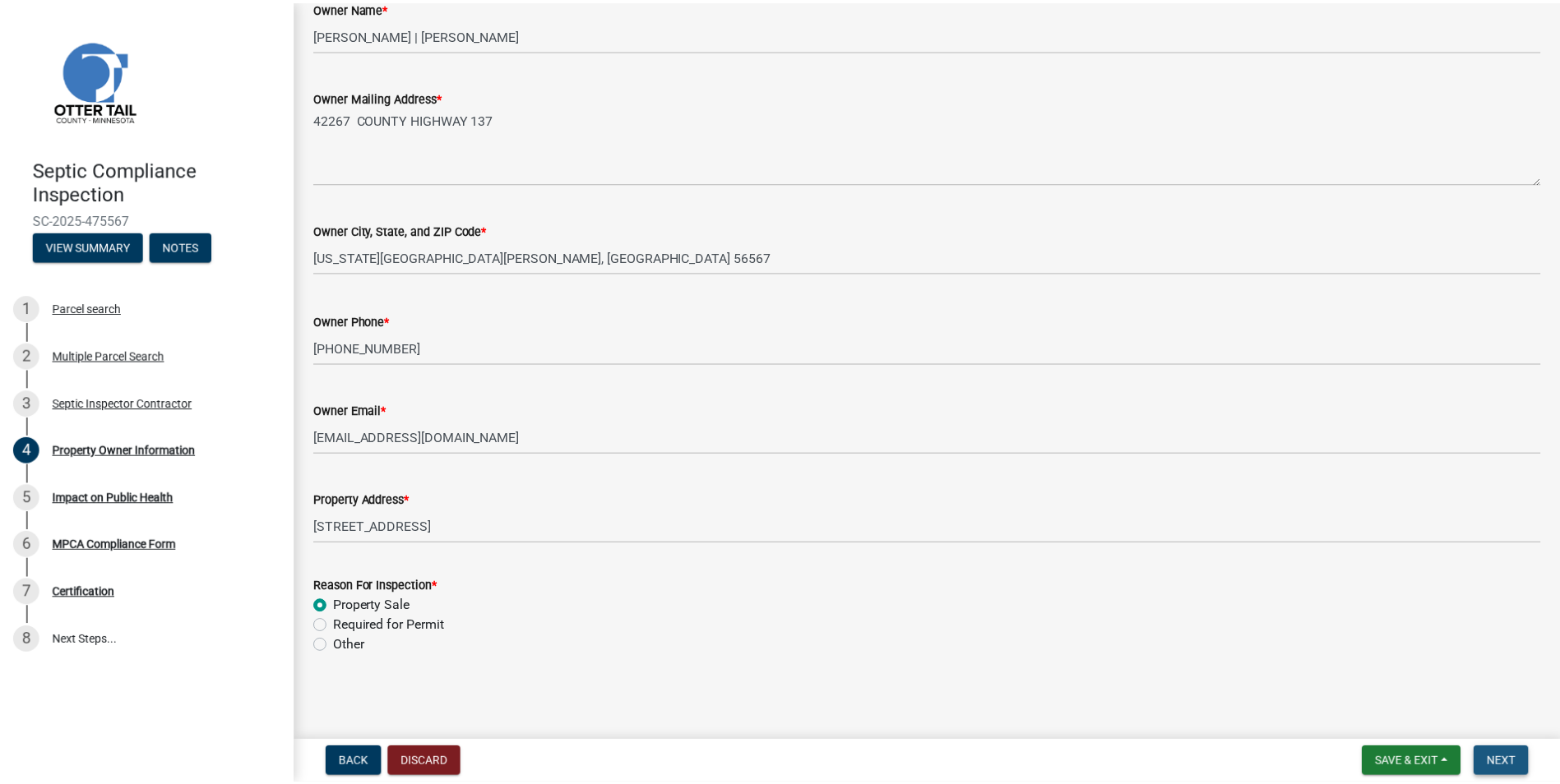
scroll to position [0, 0]
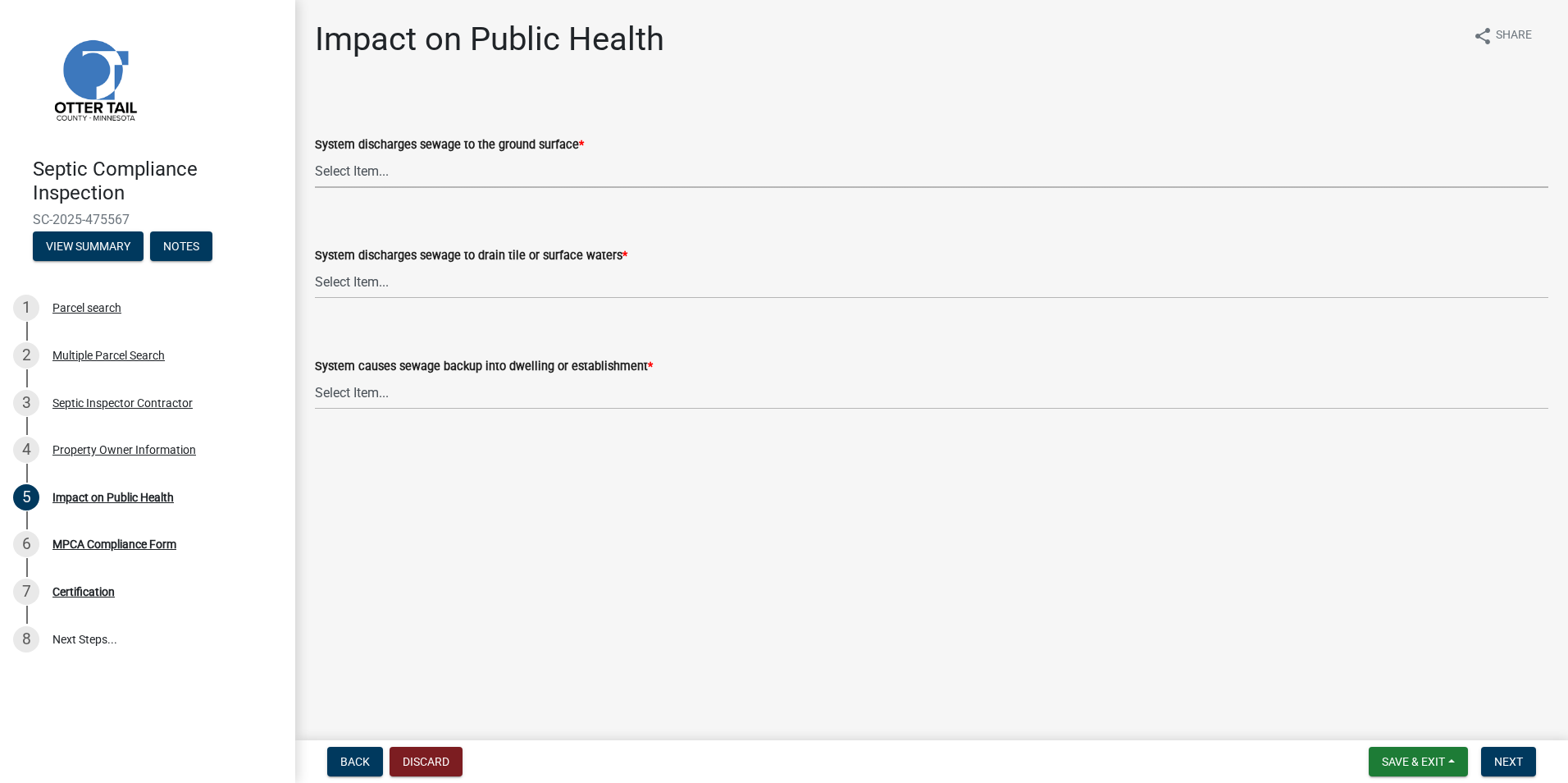
click at [342, 172] on select "Select Item... Yes No" at bounding box center [932, 170] width 1234 height 34
click at [315, 154] on select "Select Item... Yes No" at bounding box center [932, 170] width 1234 height 34
select select "9c5ef684-d0d4-4879-ab12-905ddbd81a72"
click at [342, 286] on select "Select Item... Yes No" at bounding box center [932, 281] width 1234 height 34
click at [315, 265] on select "Select Item... Yes No" at bounding box center [932, 281] width 1234 height 34
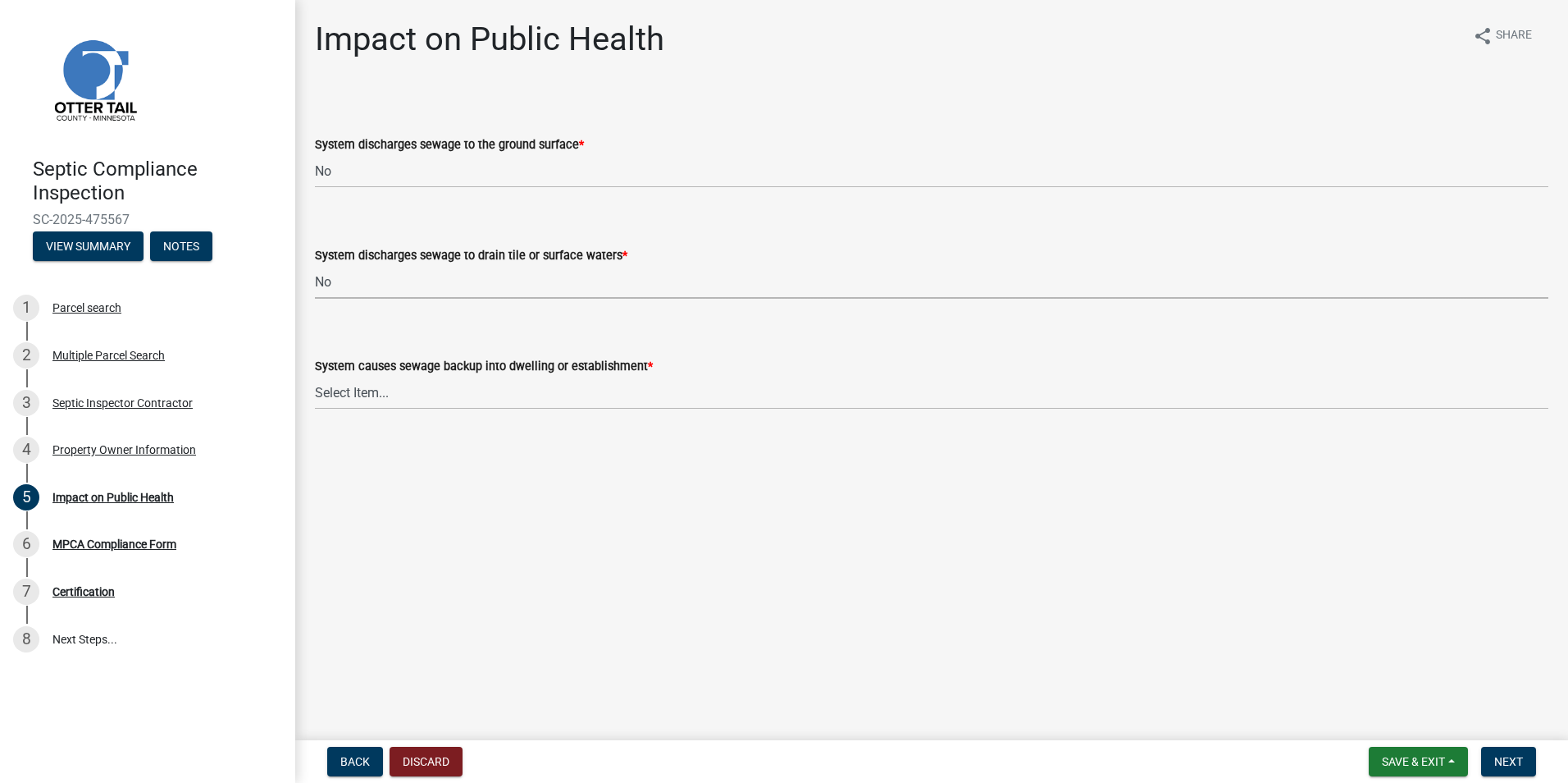
select select "7d491a2b-e9f0-4952-b474-53ca749b22af"
click at [344, 394] on select "Select Item... Yes No" at bounding box center [932, 392] width 1234 height 34
click at [315, 376] on select "Select Item... Yes No" at bounding box center [932, 392] width 1234 height 34
select select "6e07b46b-a403-4f3e-b4fc-218acc732c01"
click at [1513, 755] on span "Next" at bounding box center [1509, 761] width 28 height 13
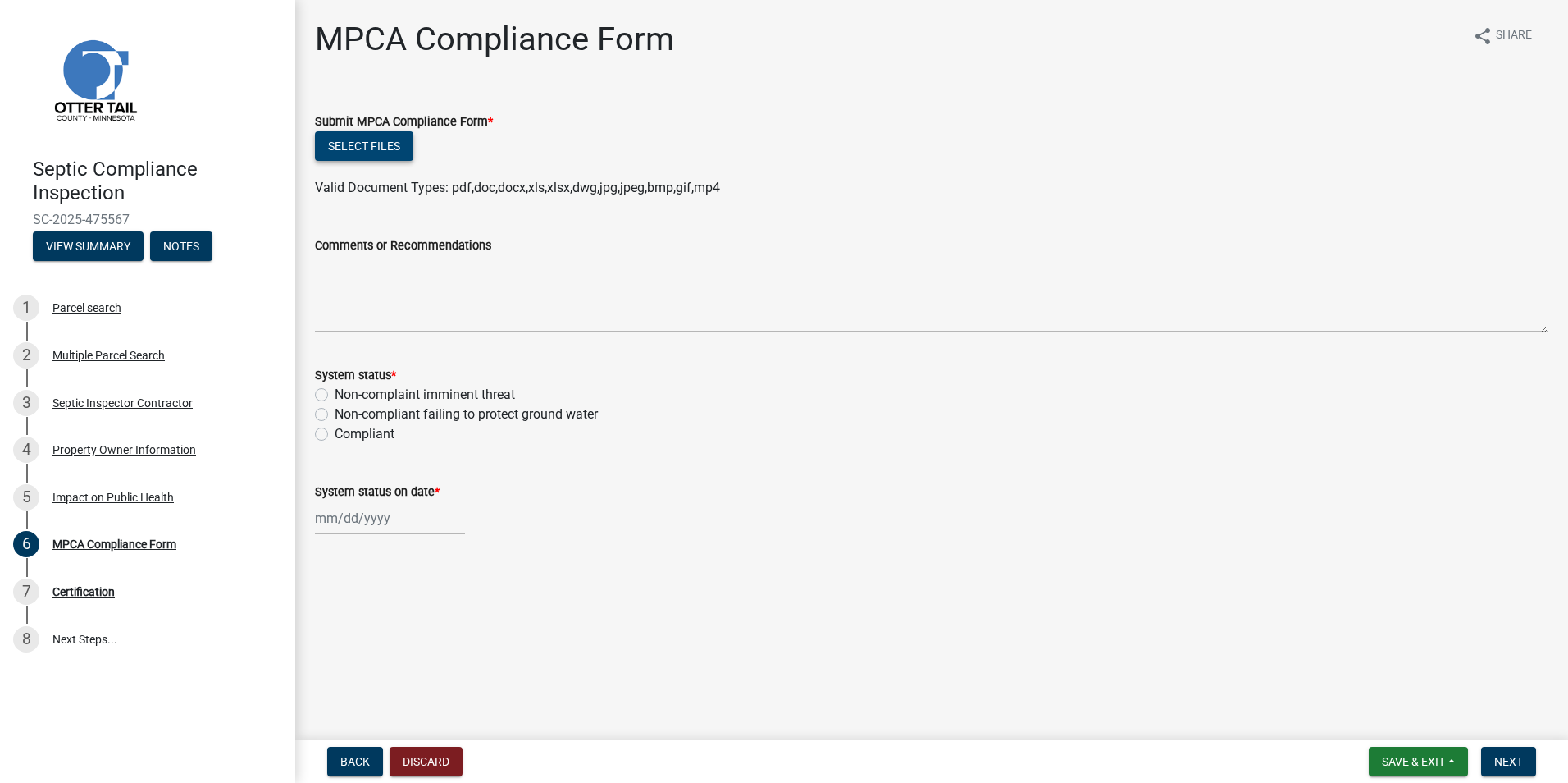
click at [346, 147] on button "Select files" at bounding box center [364, 146] width 98 height 29
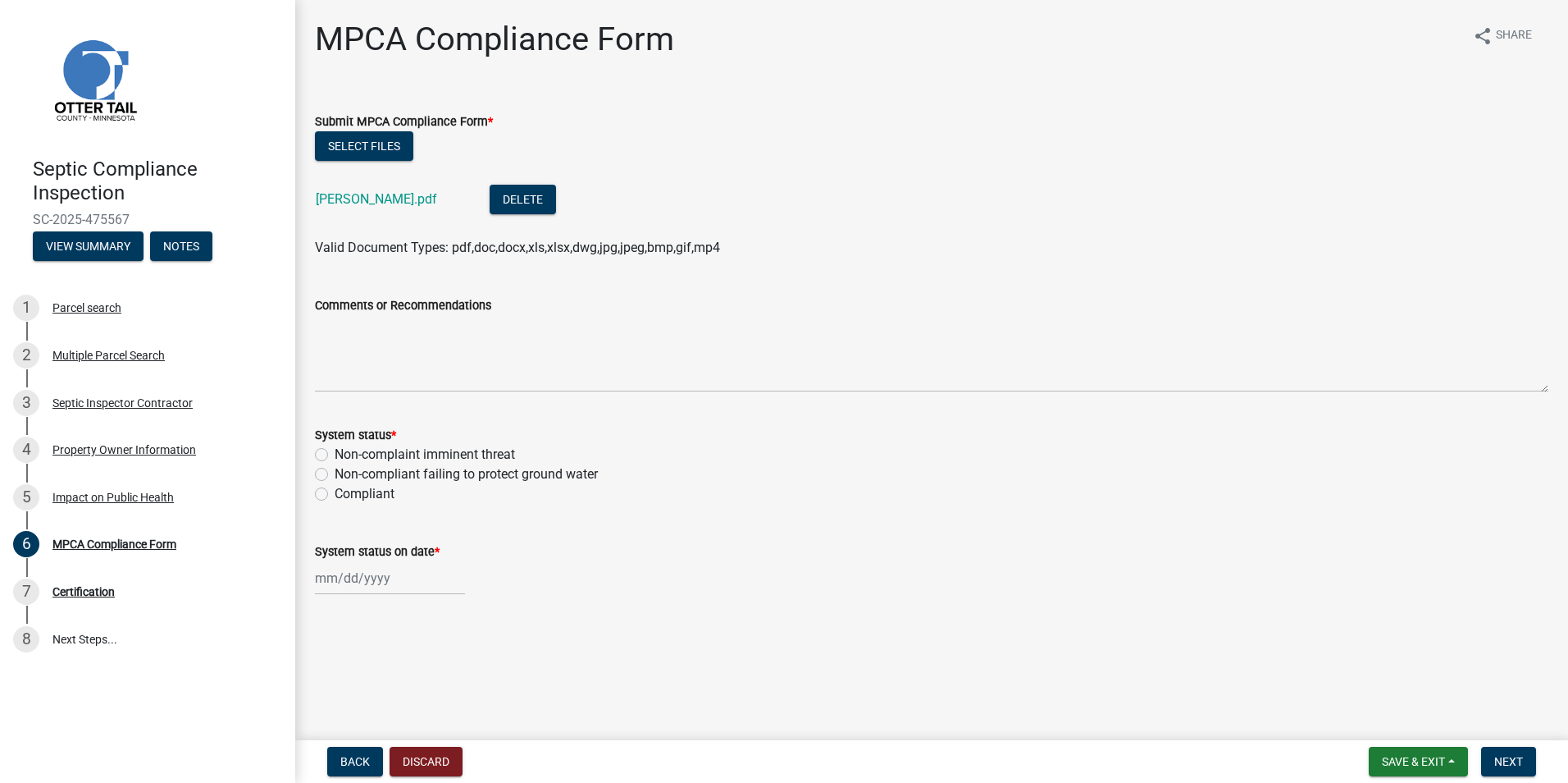
click at [335, 494] on label "Compliant" at bounding box center [365, 494] width 60 height 19
click at [335, 494] on input "Compliant" at bounding box center [340, 489] width 11 height 11
radio input "true"
select select "9"
select select "2025"
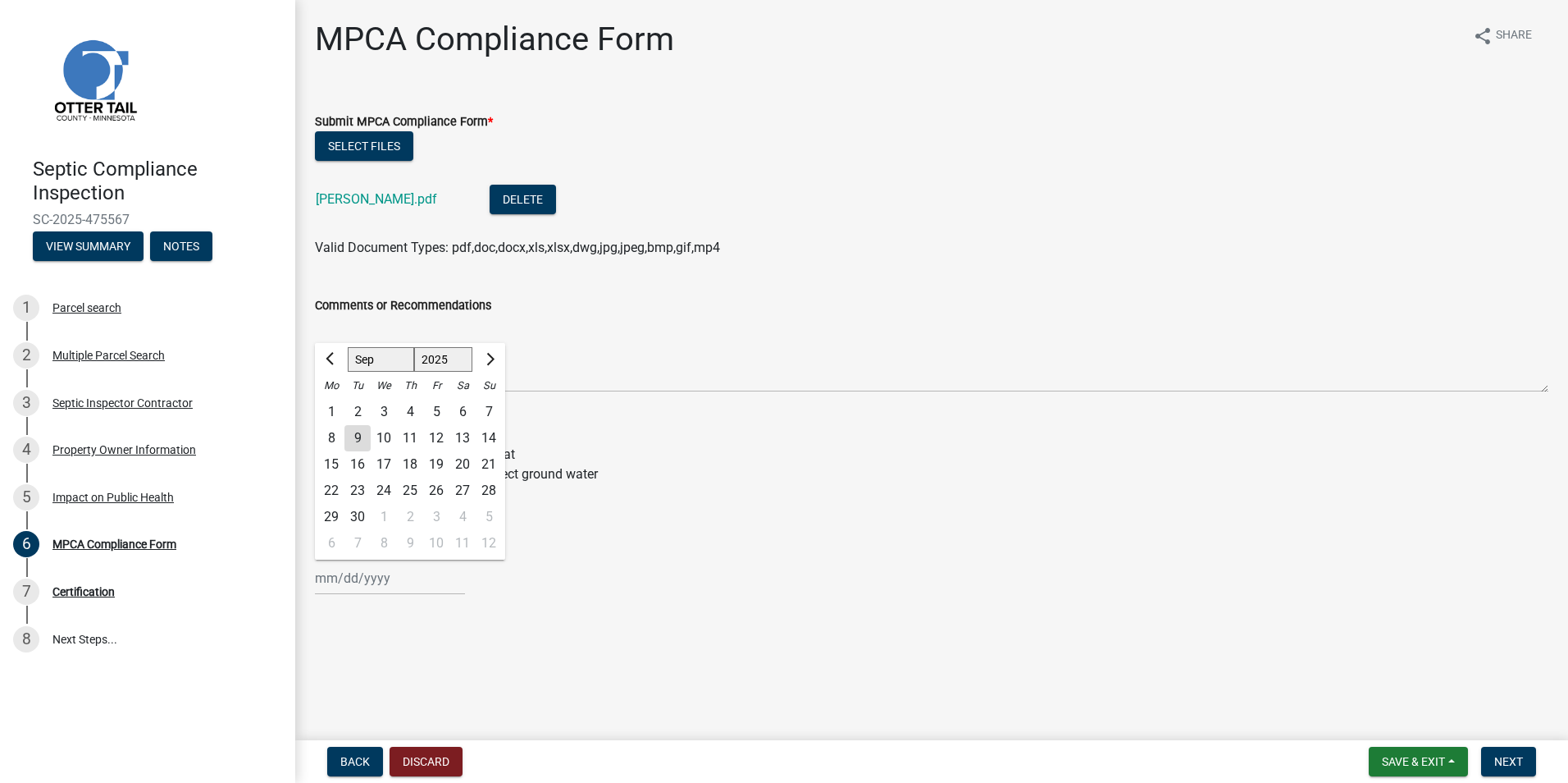
click at [342, 576] on input "System status on date *" at bounding box center [390, 578] width 150 height 34
click at [441, 405] on div "5" at bounding box center [436, 412] width 26 height 26
type input "[DATE]"
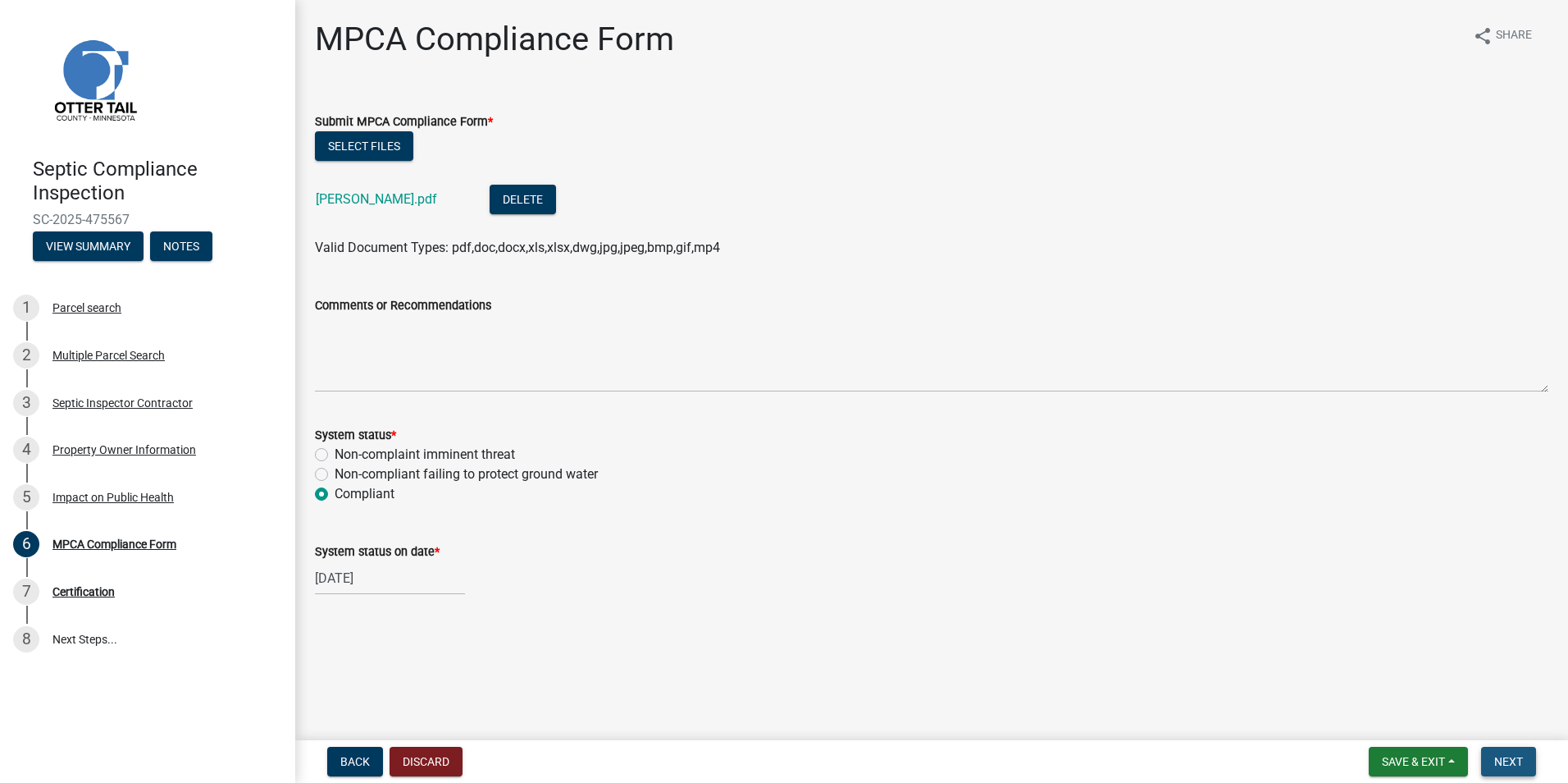
click at [1505, 752] on button "Next" at bounding box center [1509, 762] width 55 height 29
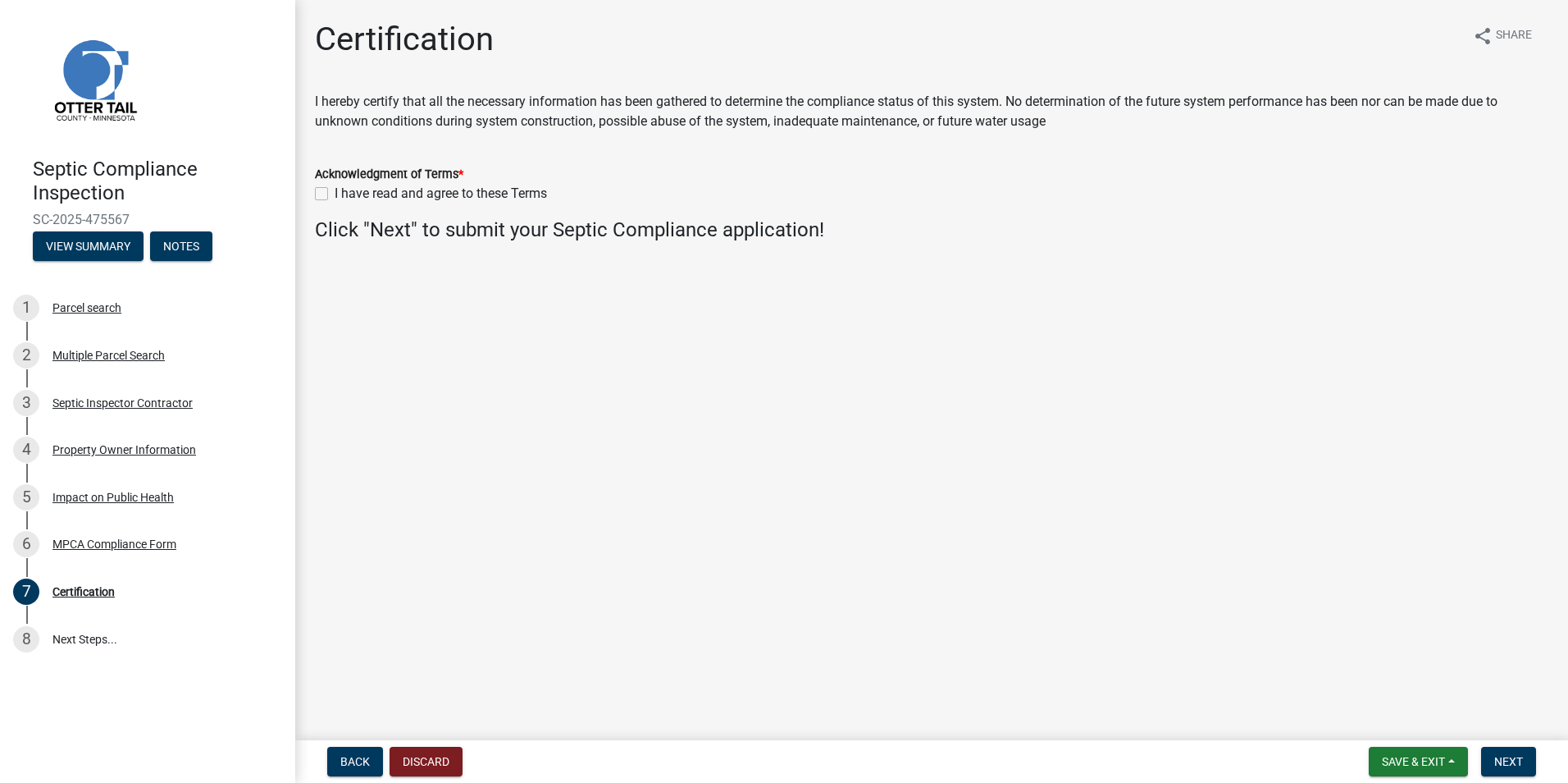
click at [335, 189] on label "I have read and agree to these Terms" at bounding box center [441, 194] width 212 height 19
click at [335, 189] on input "I have read and agree to these Terms" at bounding box center [340, 189] width 11 height 11
checkbox input "true"
click at [1513, 755] on span "Next" at bounding box center [1509, 761] width 28 height 13
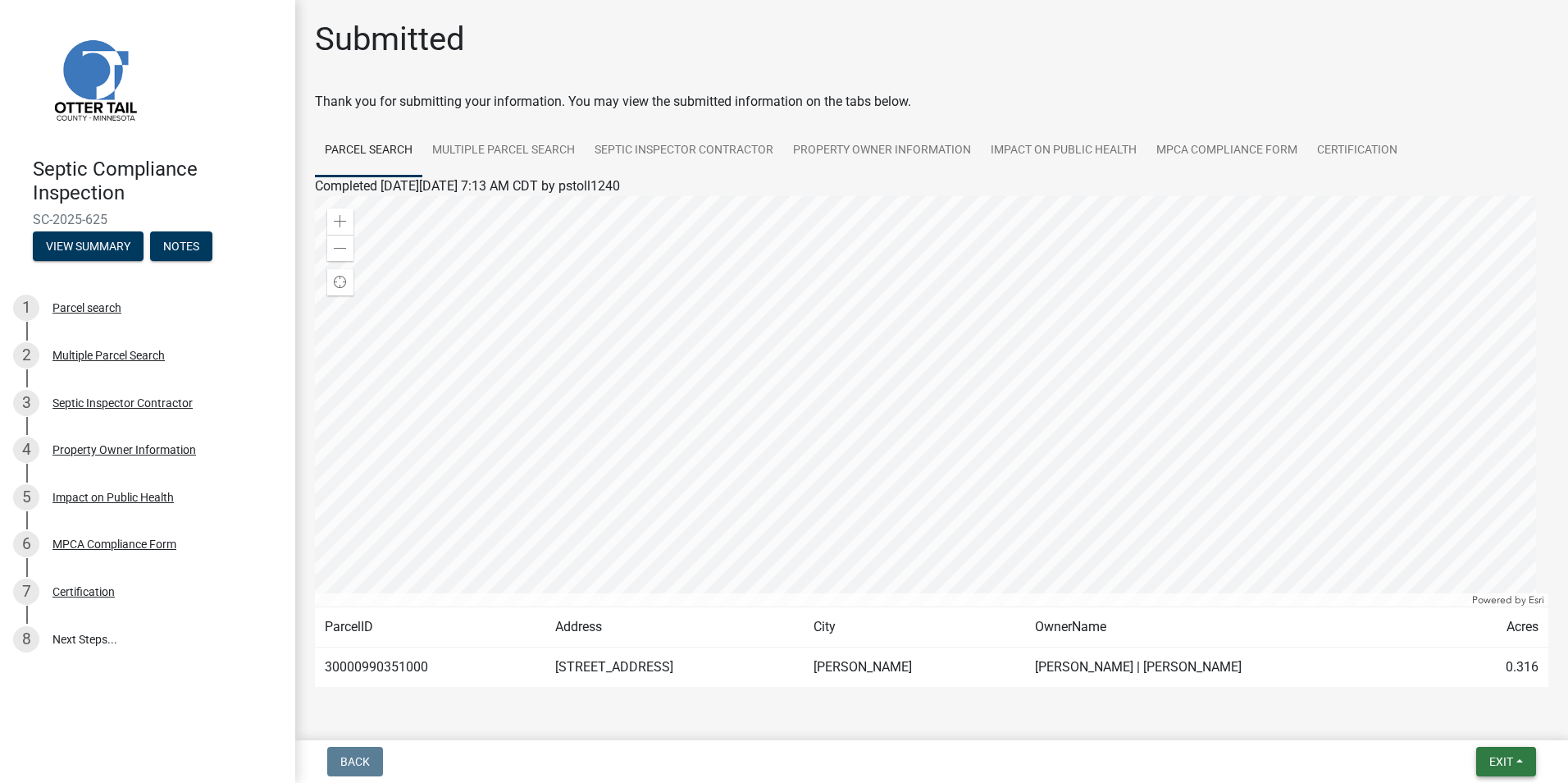
click at [1513, 755] on span "Exit" at bounding box center [1501, 761] width 23 height 13
click at [1461, 708] on button "Save & Exit" at bounding box center [1471, 719] width 131 height 39
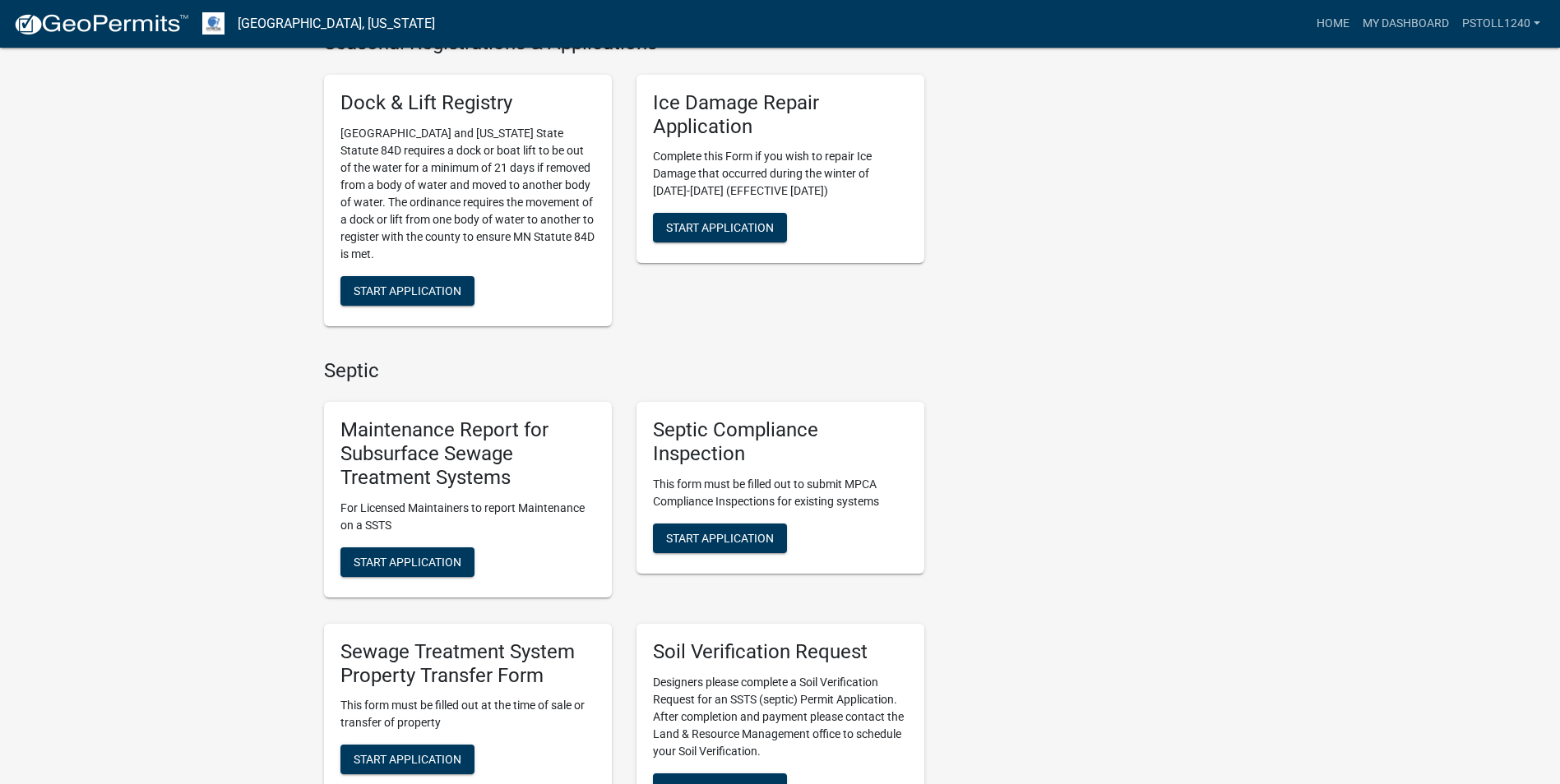
scroll to position [630, 0]
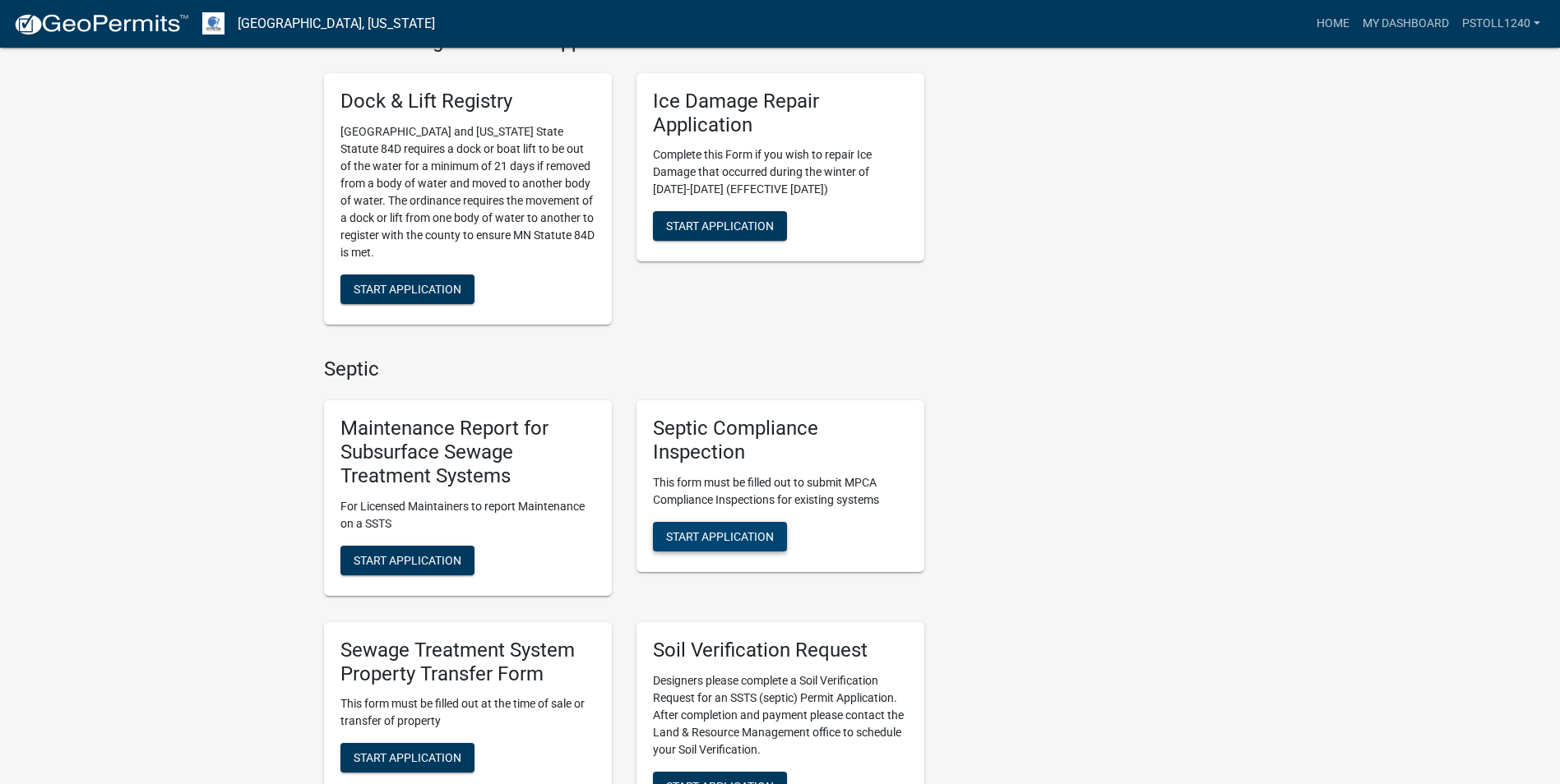
click at [715, 533] on span "Start Application" at bounding box center [720, 536] width 107 height 13
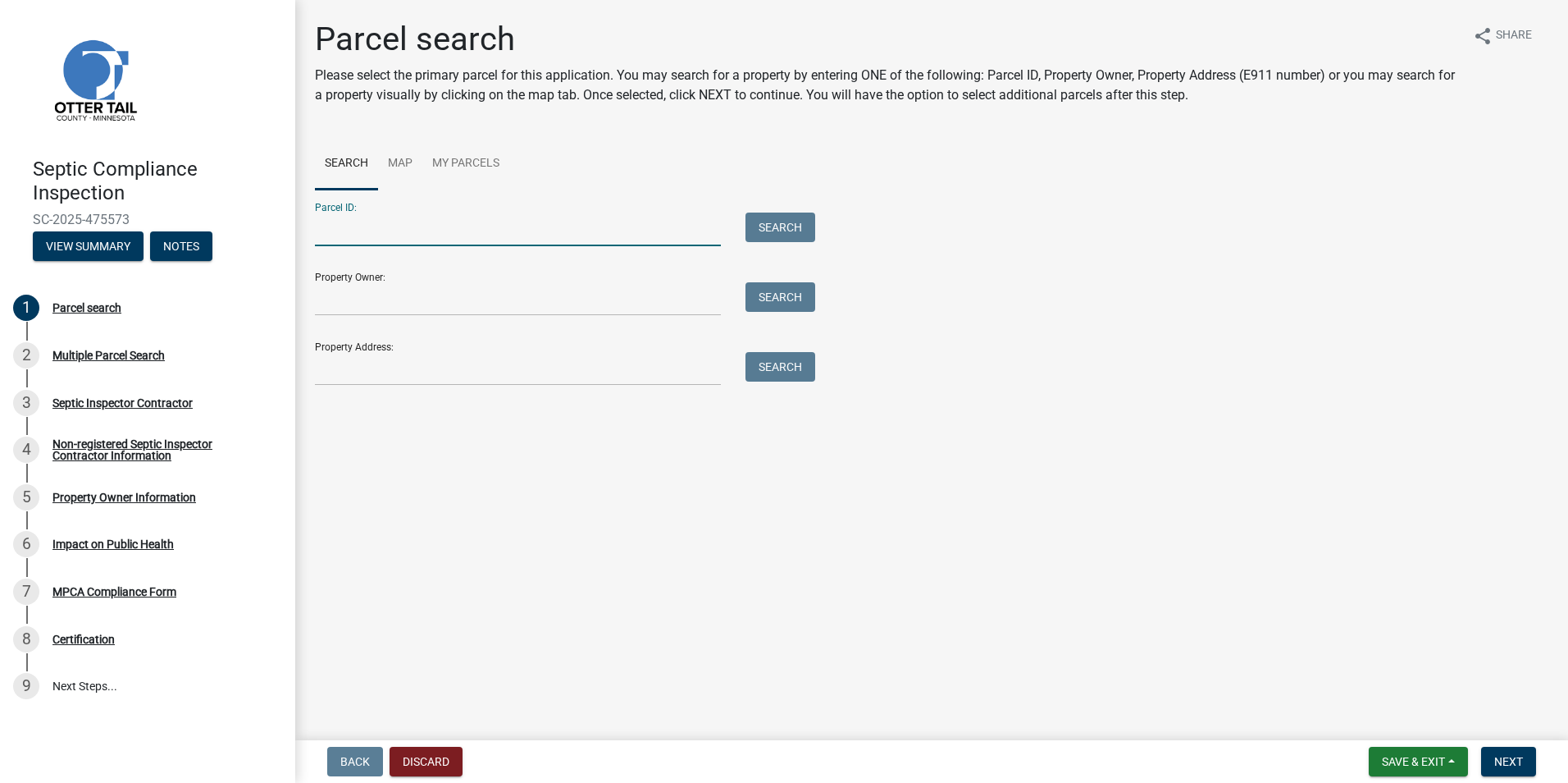
click at [360, 241] on input "Parcel ID:" at bounding box center [518, 229] width 406 height 34
type input "39000990341000"
click at [770, 232] on button "Search" at bounding box center [781, 227] width 70 height 29
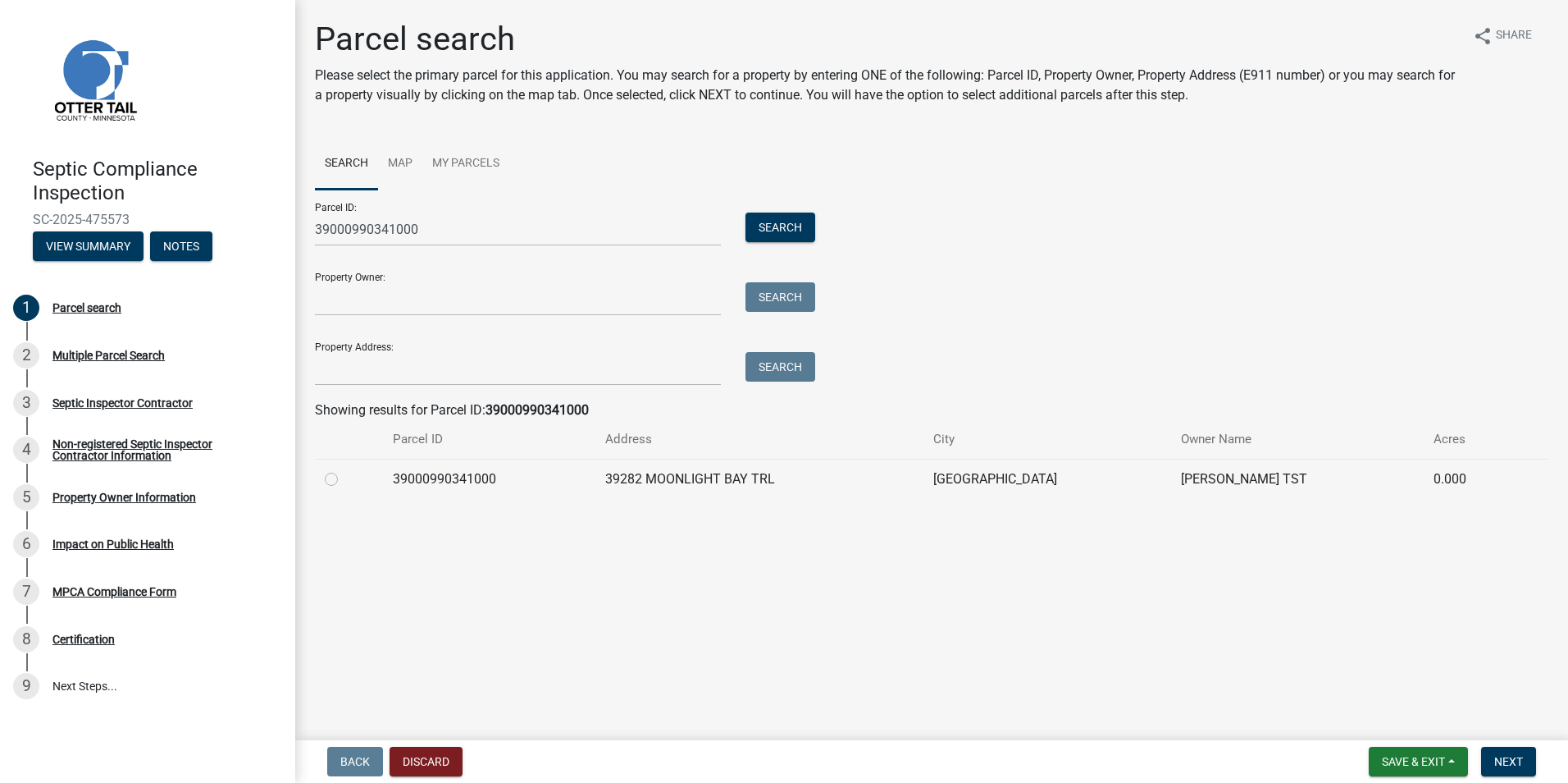
click at [345, 469] on label at bounding box center [345, 469] width 0 height 0
click at [345, 480] on input "radio" at bounding box center [349, 474] width 11 height 11
radio input "true"
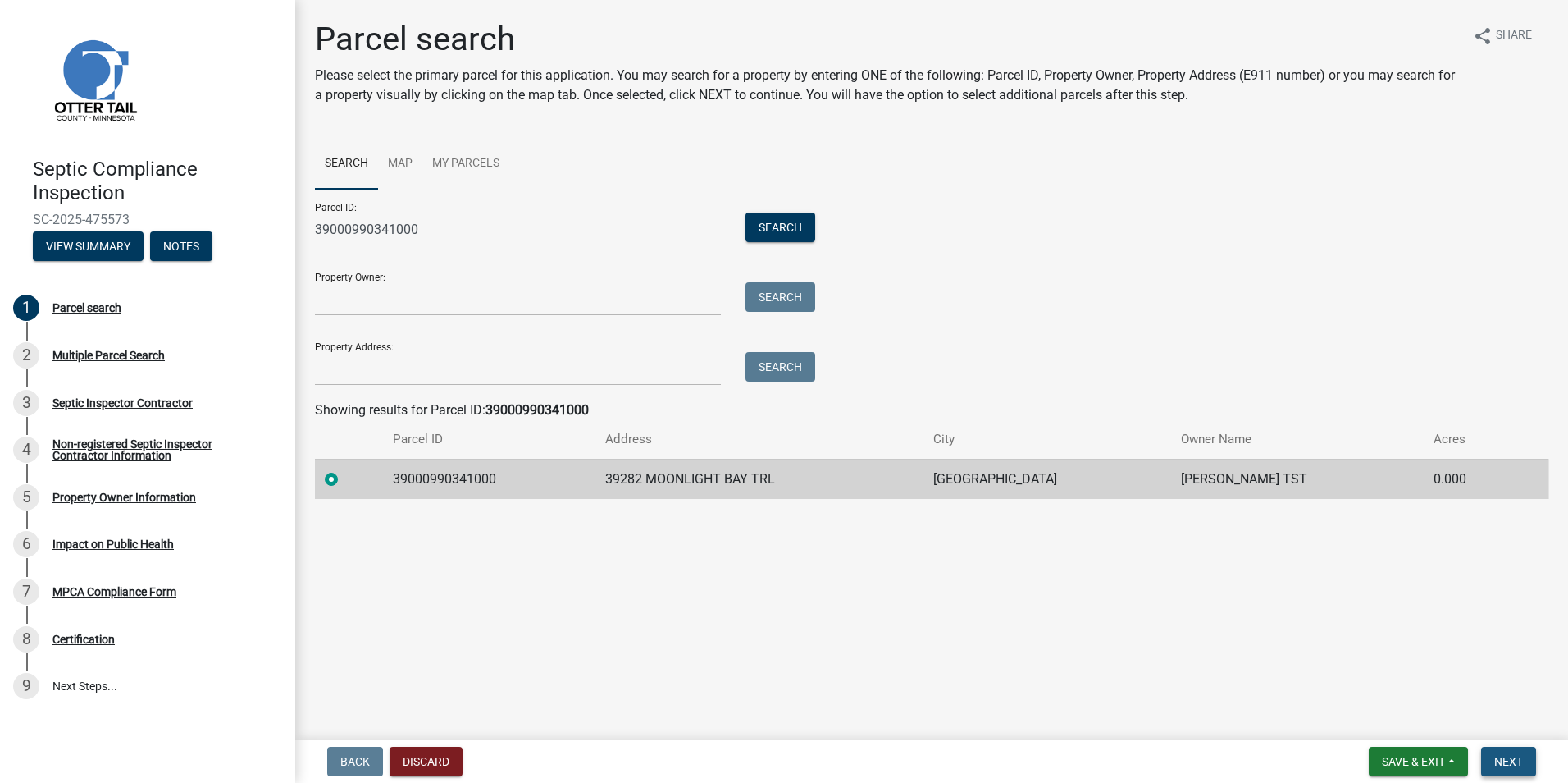
click at [1495, 758] on span "Next" at bounding box center [1509, 761] width 28 height 13
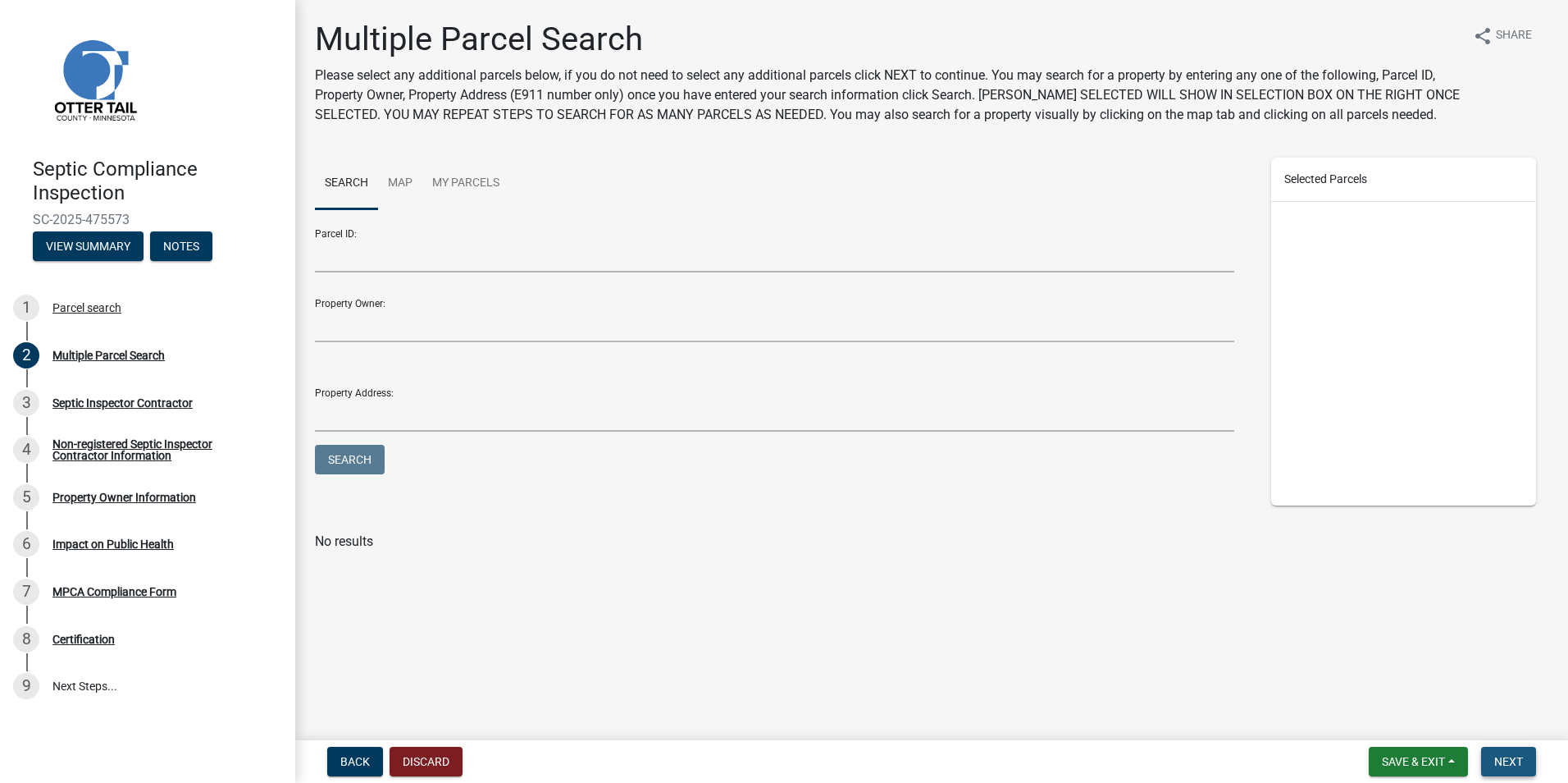
click at [1495, 758] on span "Next" at bounding box center [1509, 761] width 28 height 13
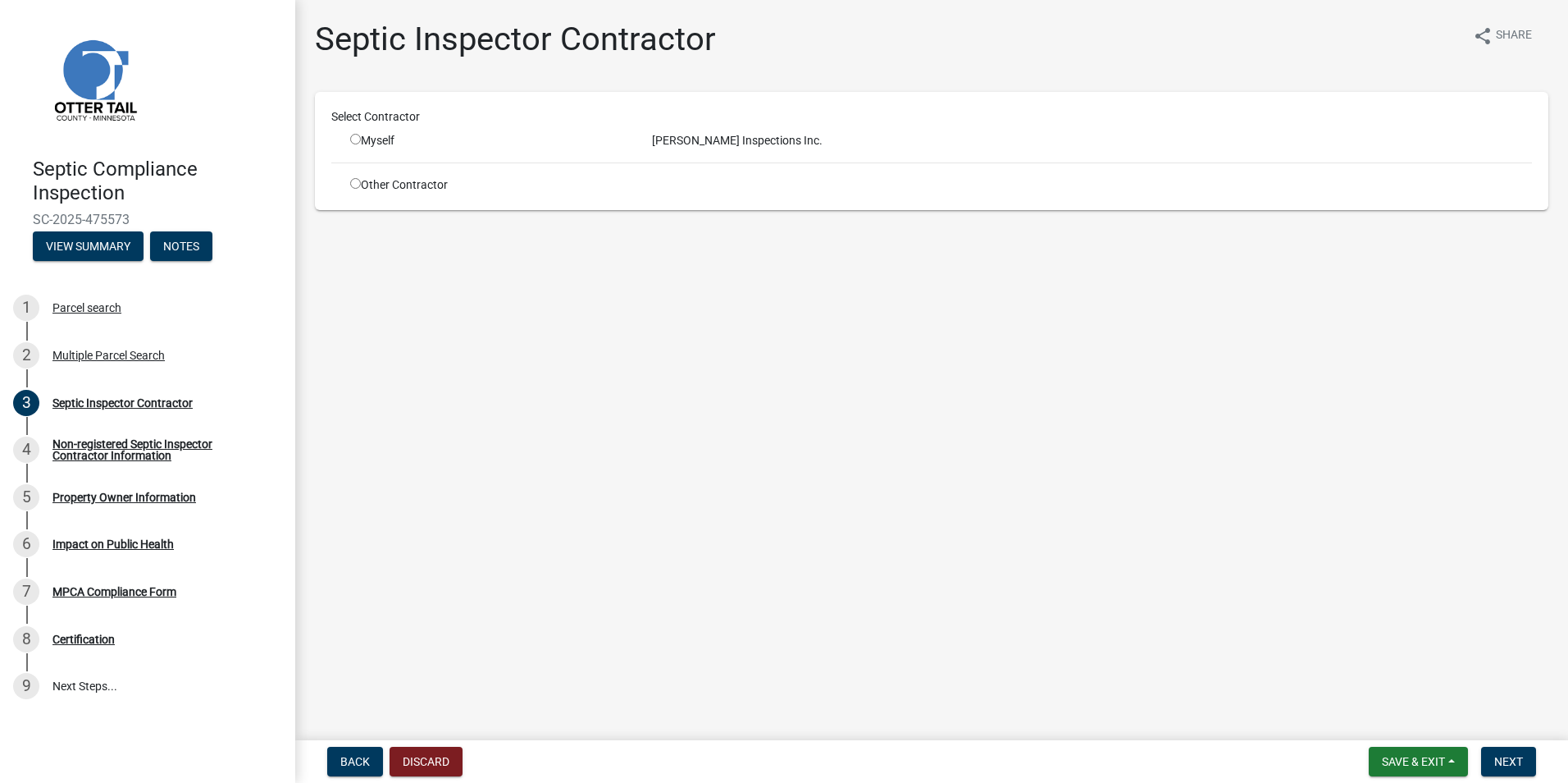
click at [354, 142] on input "radio" at bounding box center [355, 138] width 11 height 11
radio input "true"
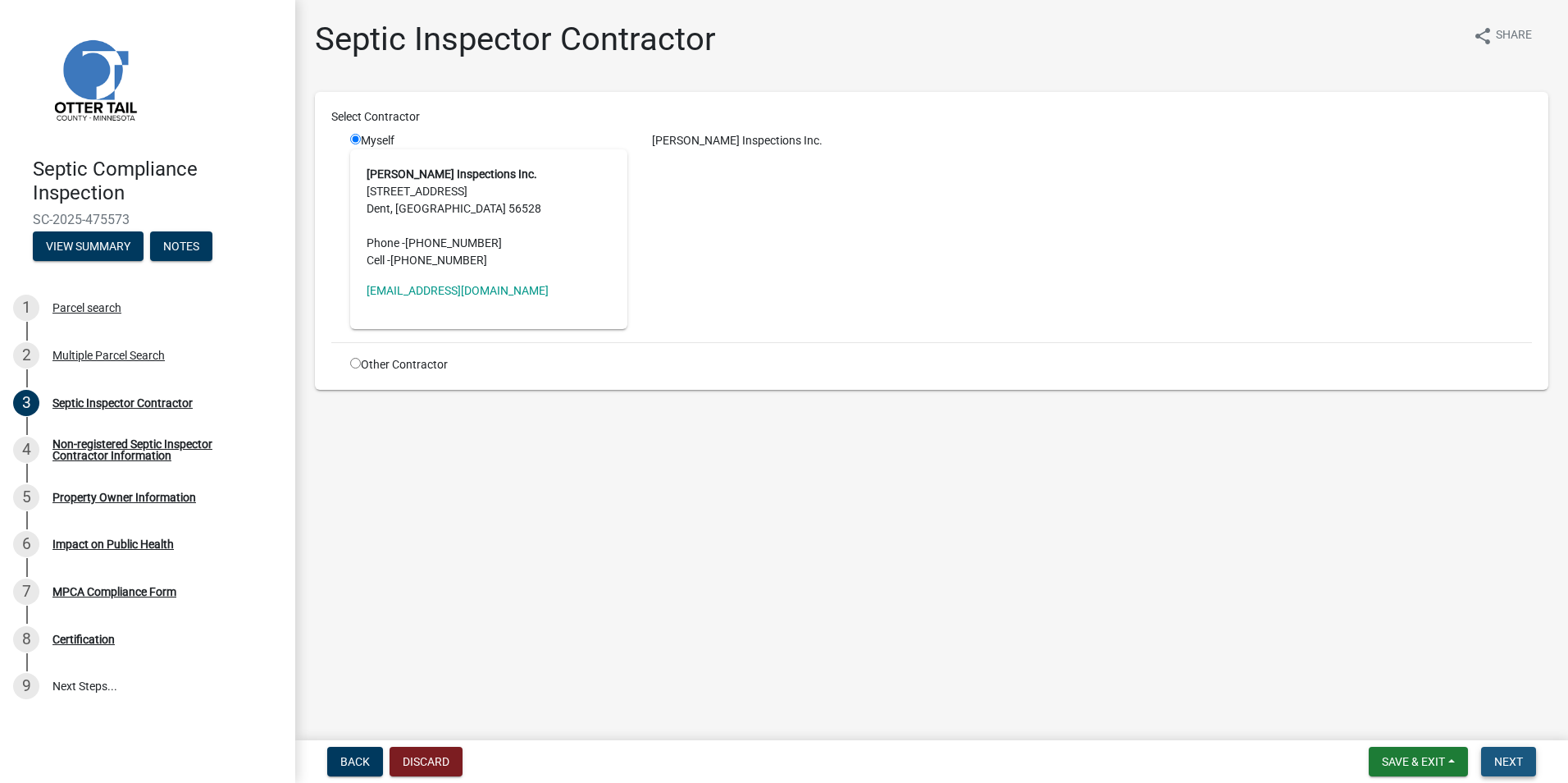
click at [1519, 759] on span "Next" at bounding box center [1509, 761] width 28 height 13
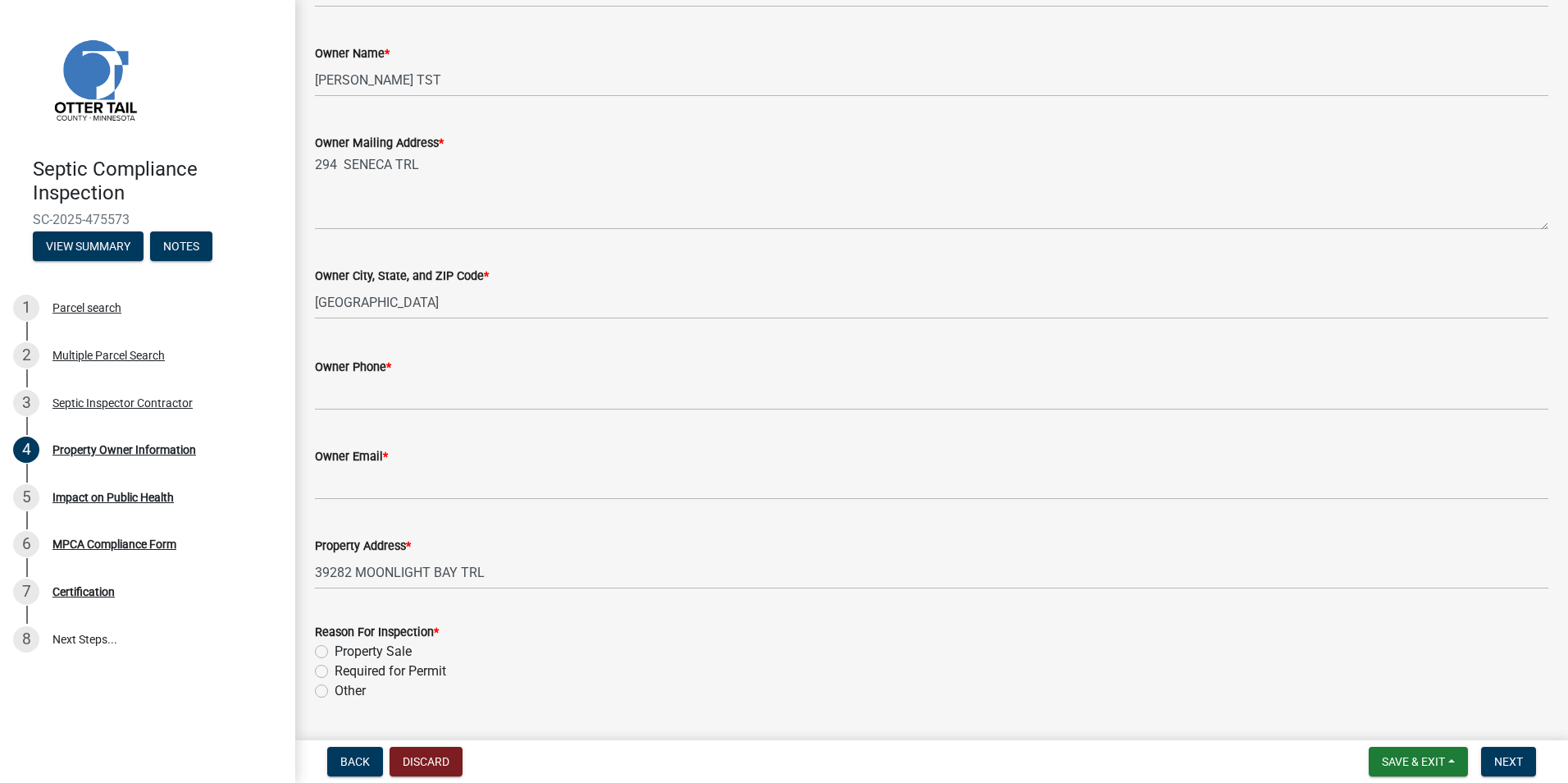
scroll to position [312, 0]
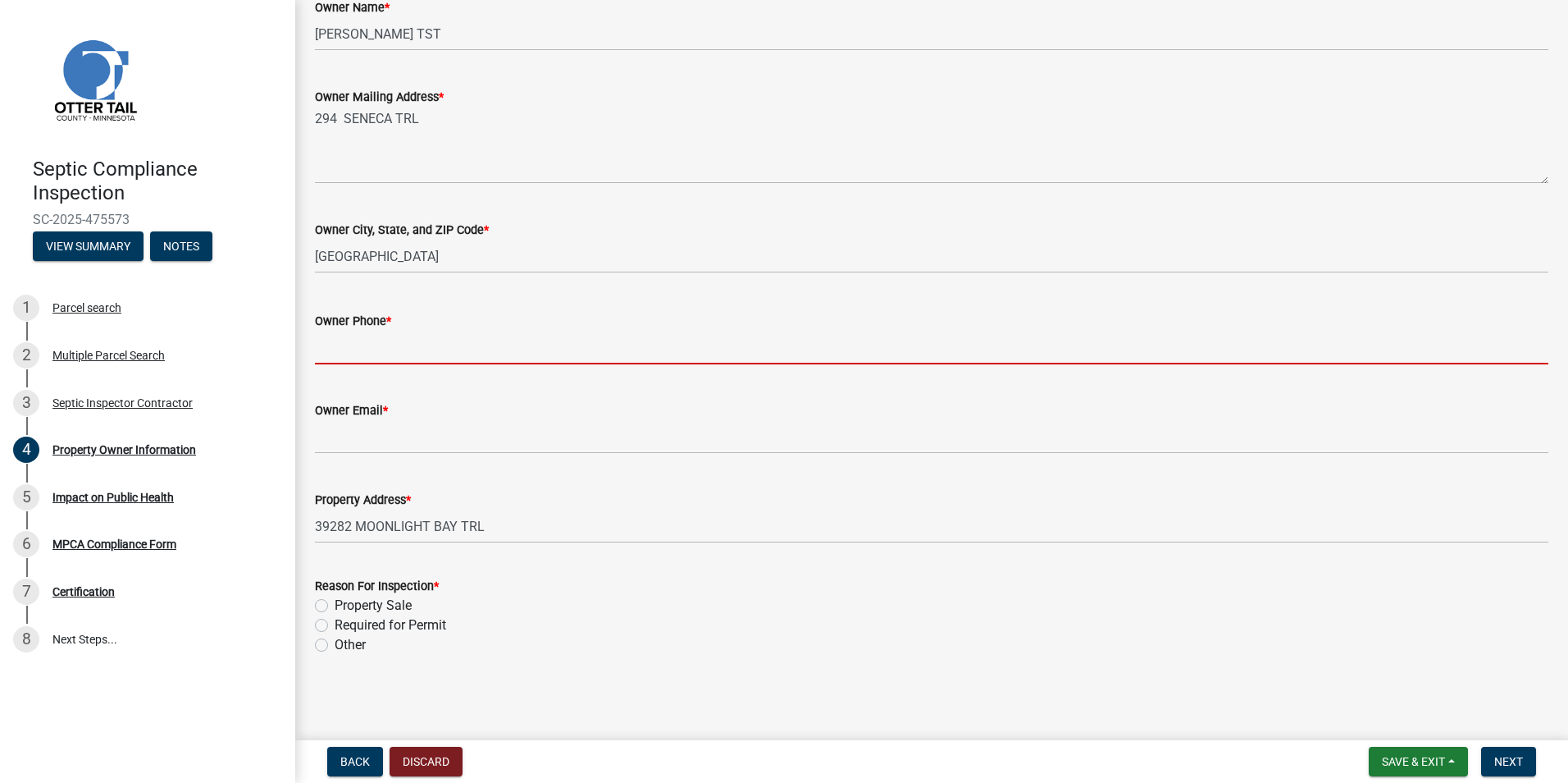
click at [336, 353] on input "Owner Phone *" at bounding box center [932, 348] width 1234 height 34
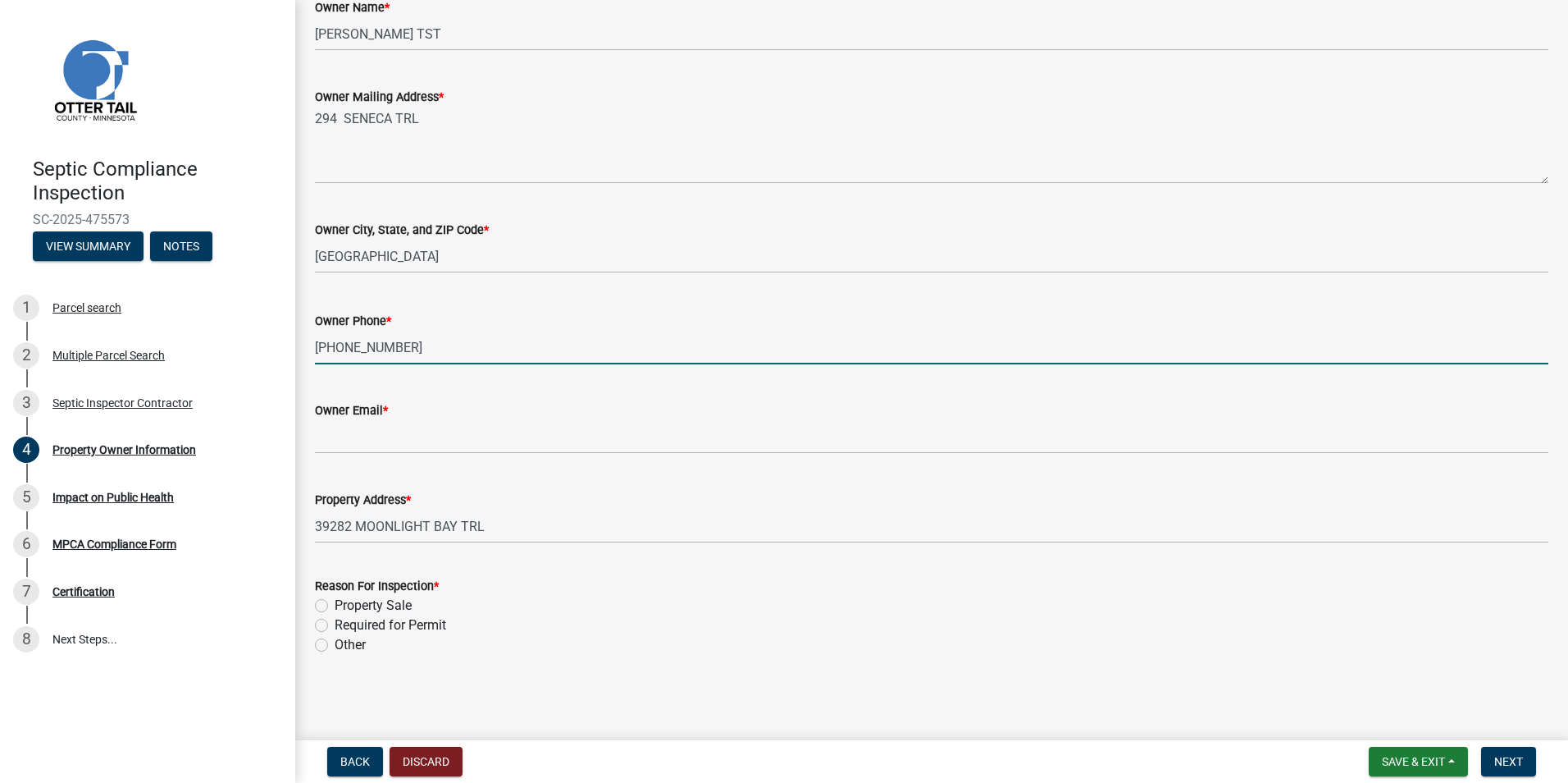
type input "913-205-2498"
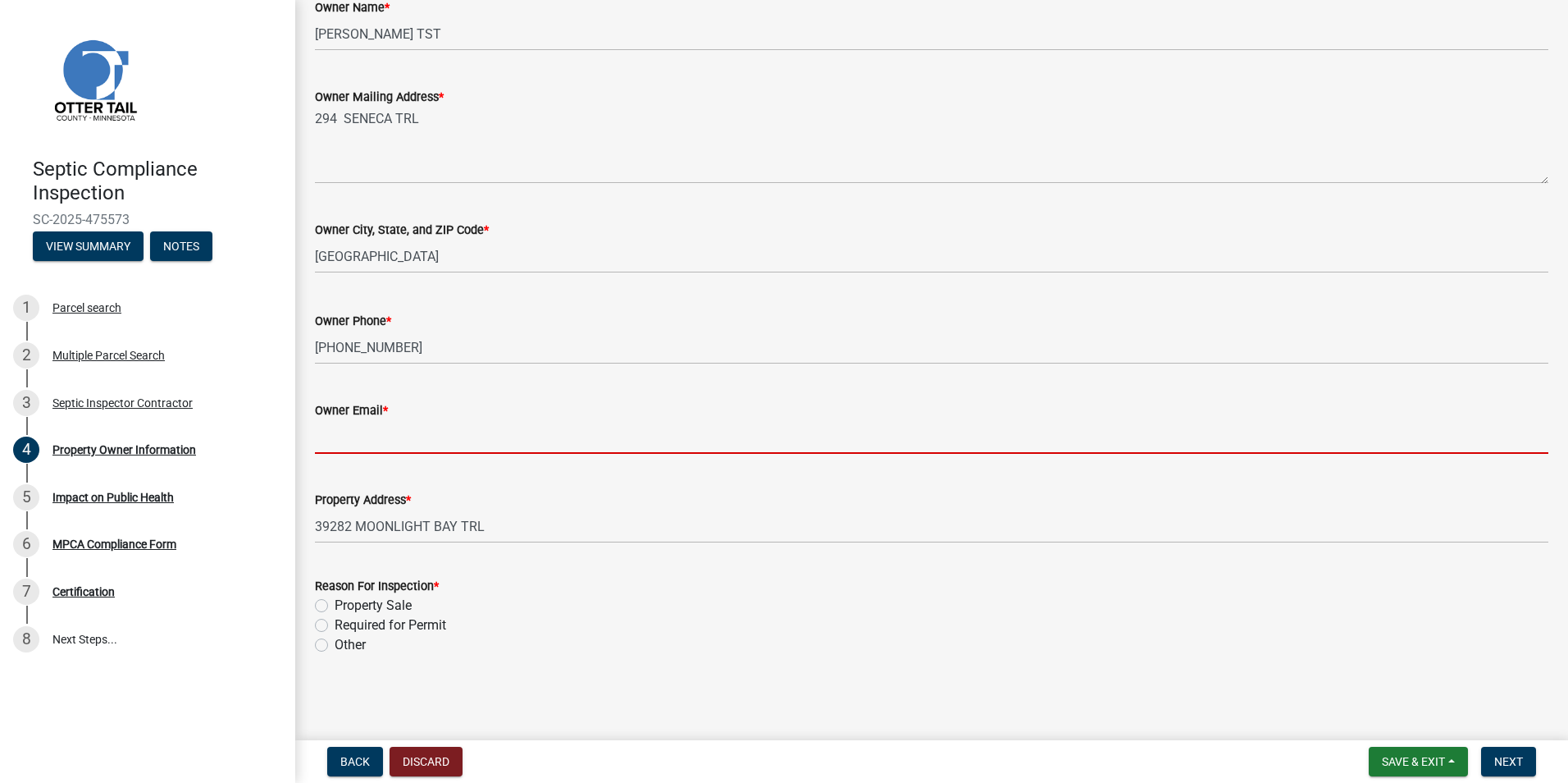
click at [341, 435] on input "Owner Email *" at bounding box center [932, 436] width 1234 height 34
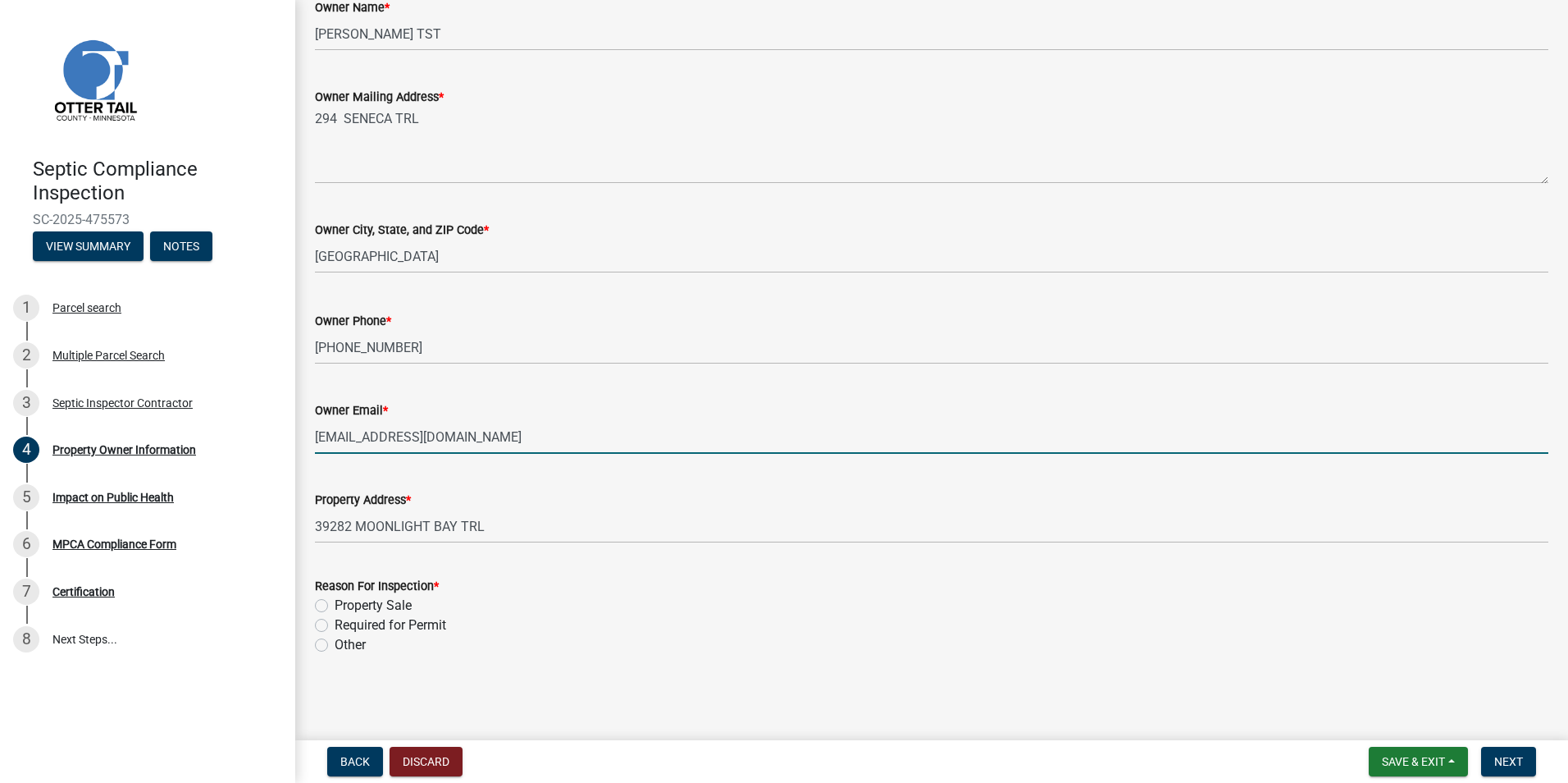
type input "genekoski101@gmail.com"
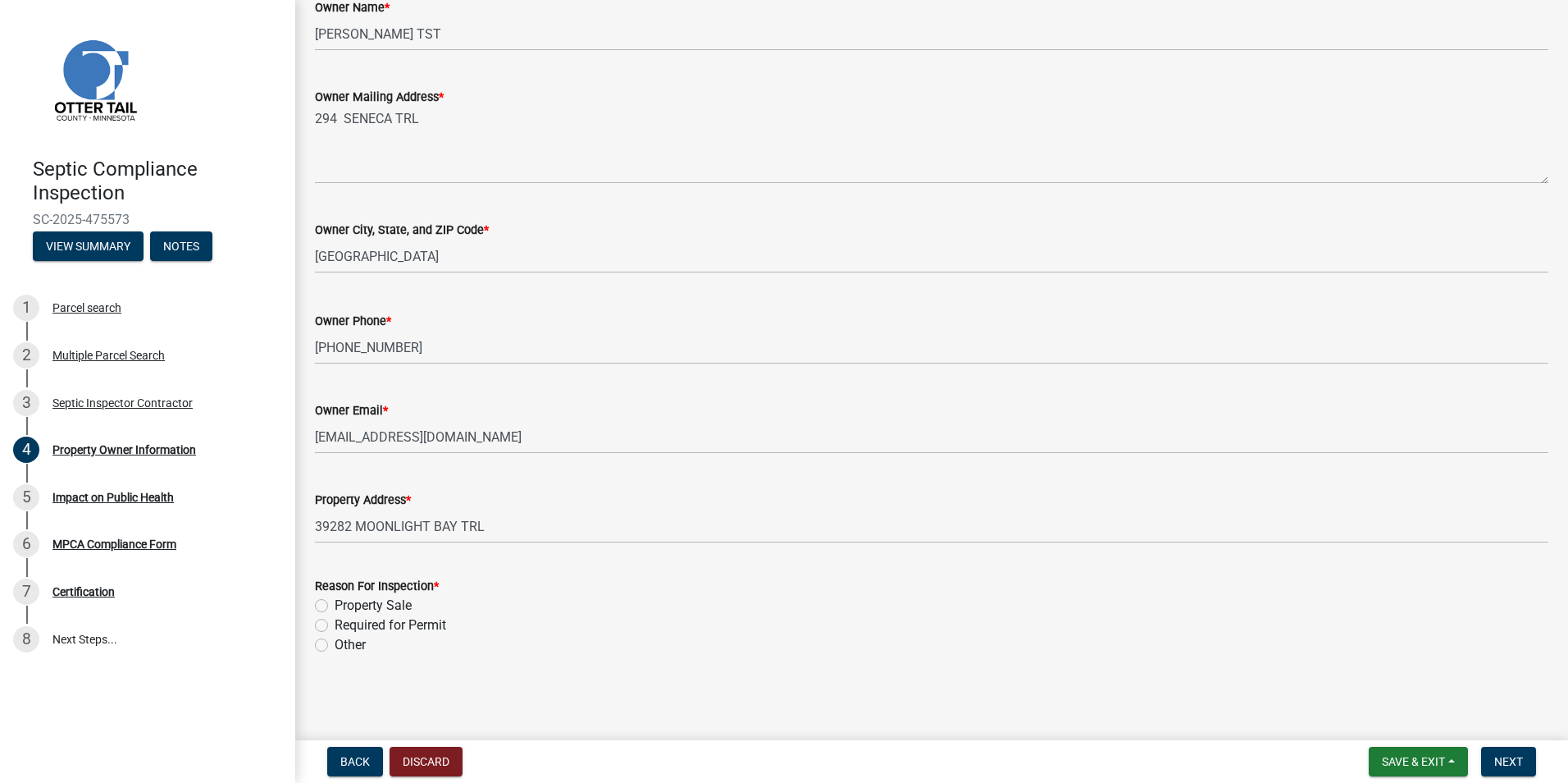
click at [335, 603] on label "Property Sale" at bounding box center [373, 606] width 77 height 19
click at [335, 603] on input "Property Sale" at bounding box center [340, 601] width 11 height 11
radio input "true"
click at [1497, 769] on button "Next" at bounding box center [1509, 762] width 55 height 29
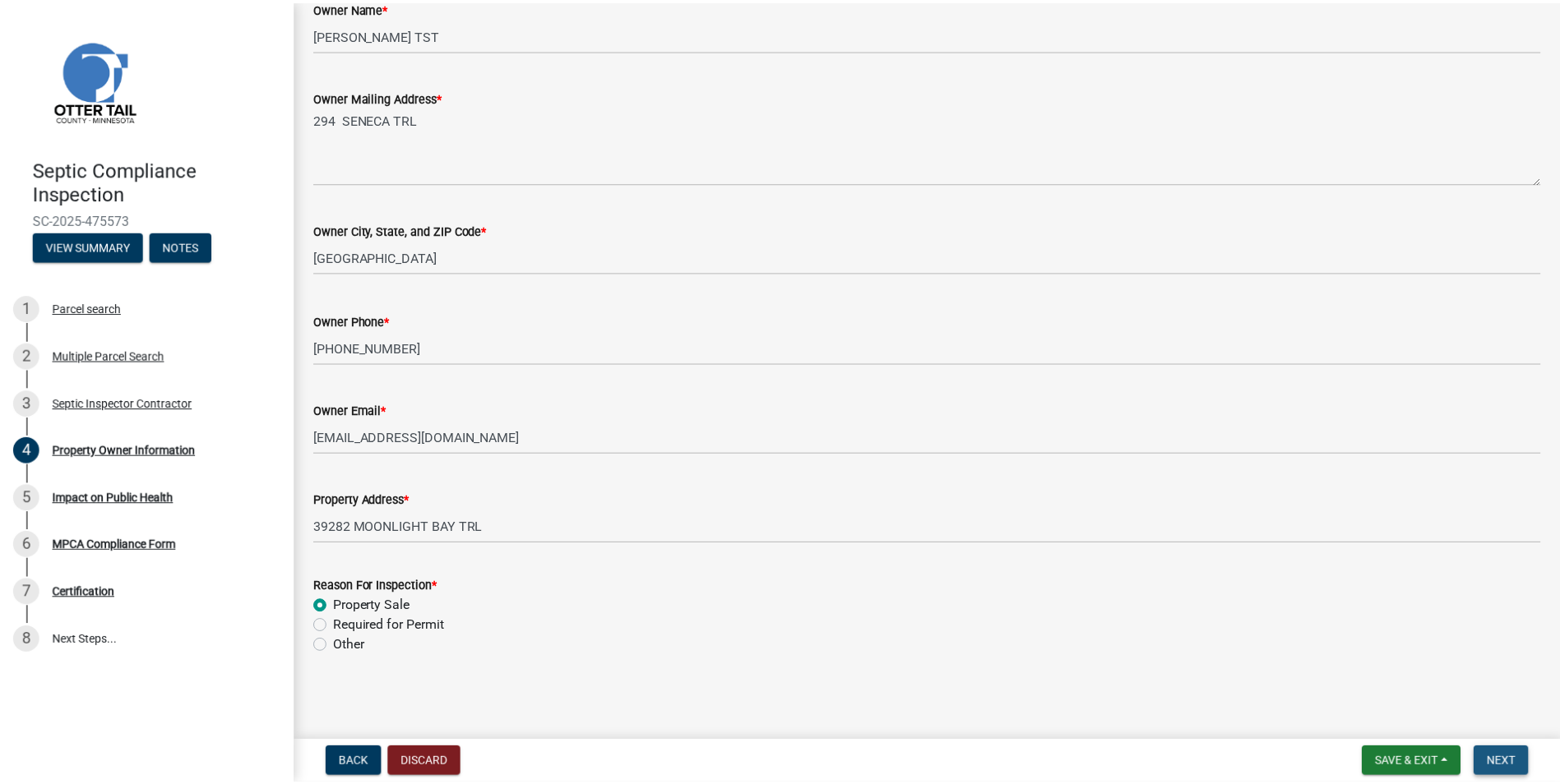
scroll to position [0, 0]
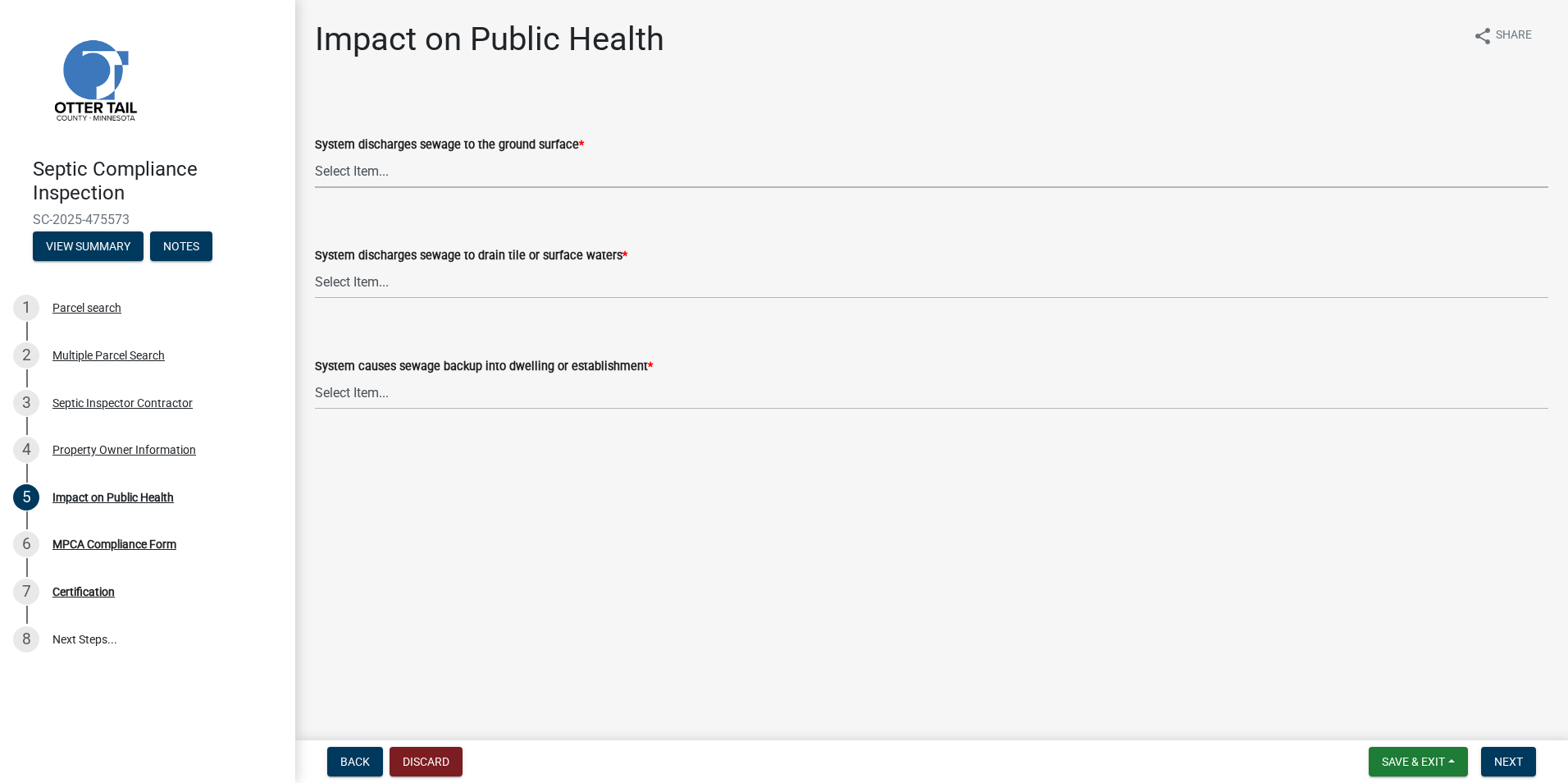
click at [339, 167] on select "Select Item... Yes No" at bounding box center [932, 170] width 1234 height 34
click at [315, 154] on select "Select Item... Yes No" at bounding box center [932, 170] width 1234 height 34
select select "9c5ef684-d0d4-4879-ab12-905ddbd81a72"
click at [331, 274] on select "Select Item... Yes No" at bounding box center [932, 281] width 1234 height 34
click at [315, 265] on select "Select Item... Yes No" at bounding box center [932, 281] width 1234 height 34
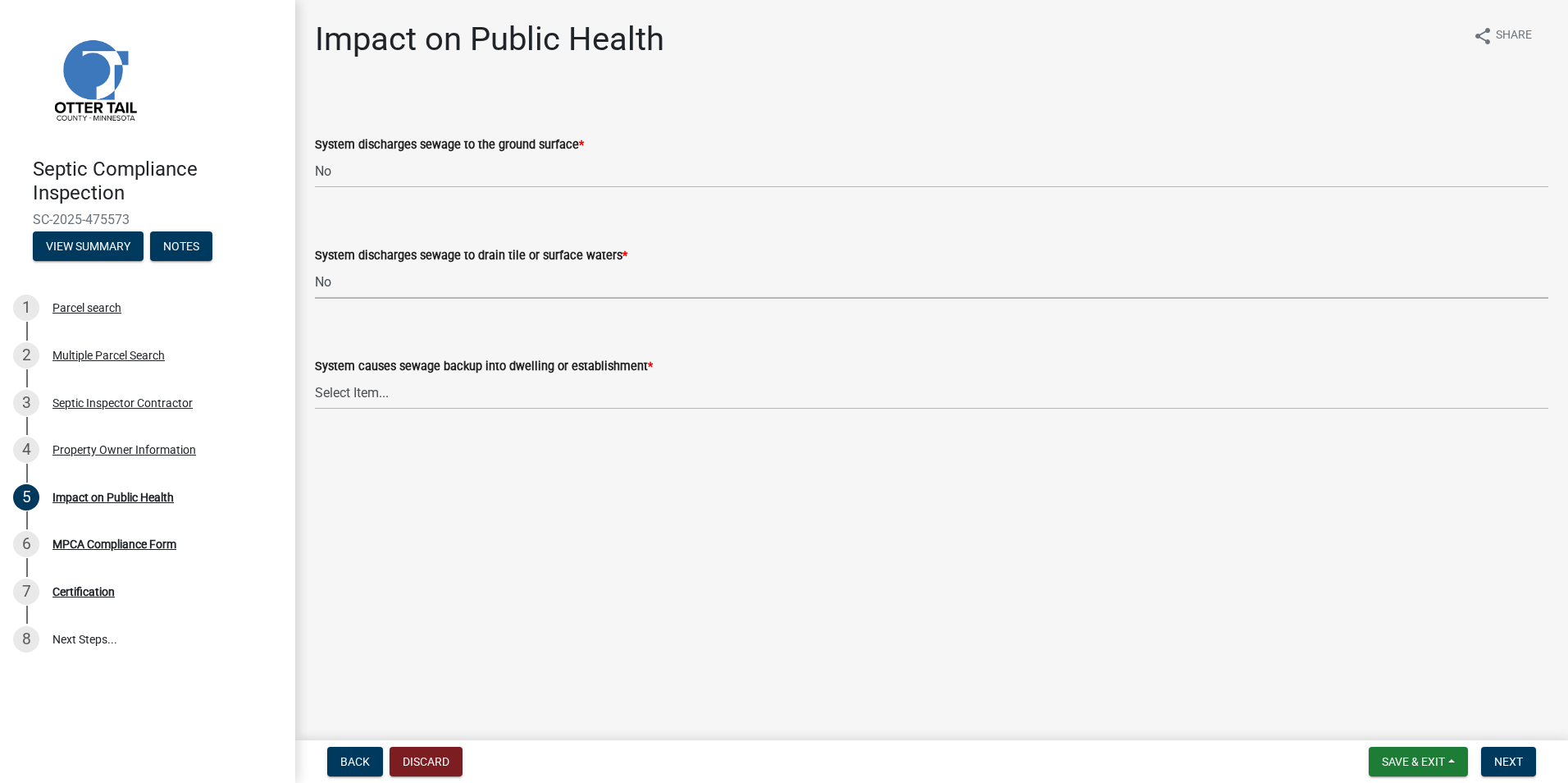
select select "7d491a2b-e9f0-4952-b474-53ca749b22af"
click at [343, 387] on select "Select Item... Yes No" at bounding box center [932, 392] width 1234 height 34
click at [315, 376] on select "Select Item... Yes No" at bounding box center [932, 392] width 1234 height 34
select select "6e07b46b-a403-4f3e-b4fc-218acc732c01"
click at [1513, 763] on span "Next" at bounding box center [1509, 761] width 28 height 13
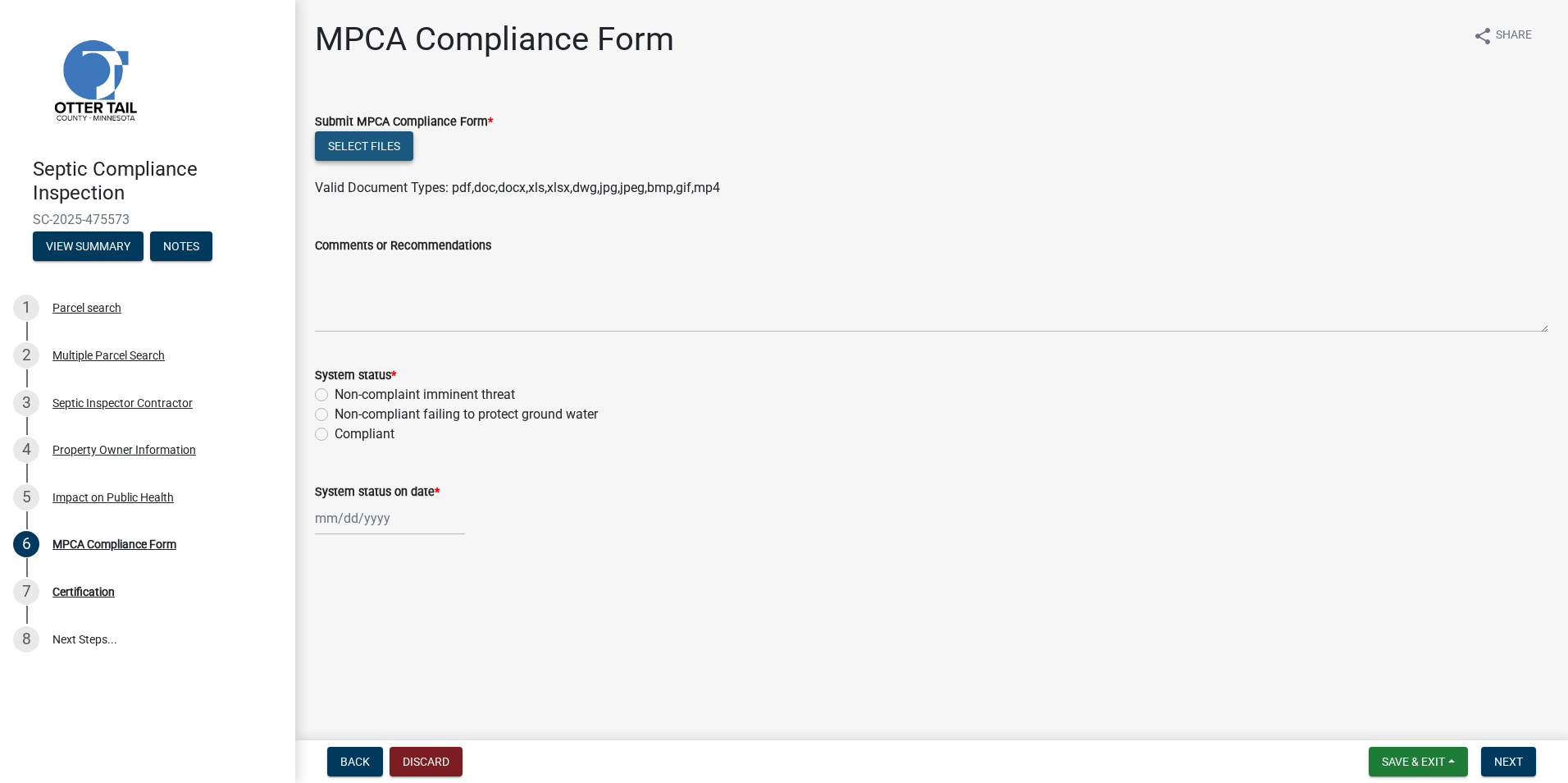
click at [364, 147] on button "Select files" at bounding box center [364, 146] width 98 height 29
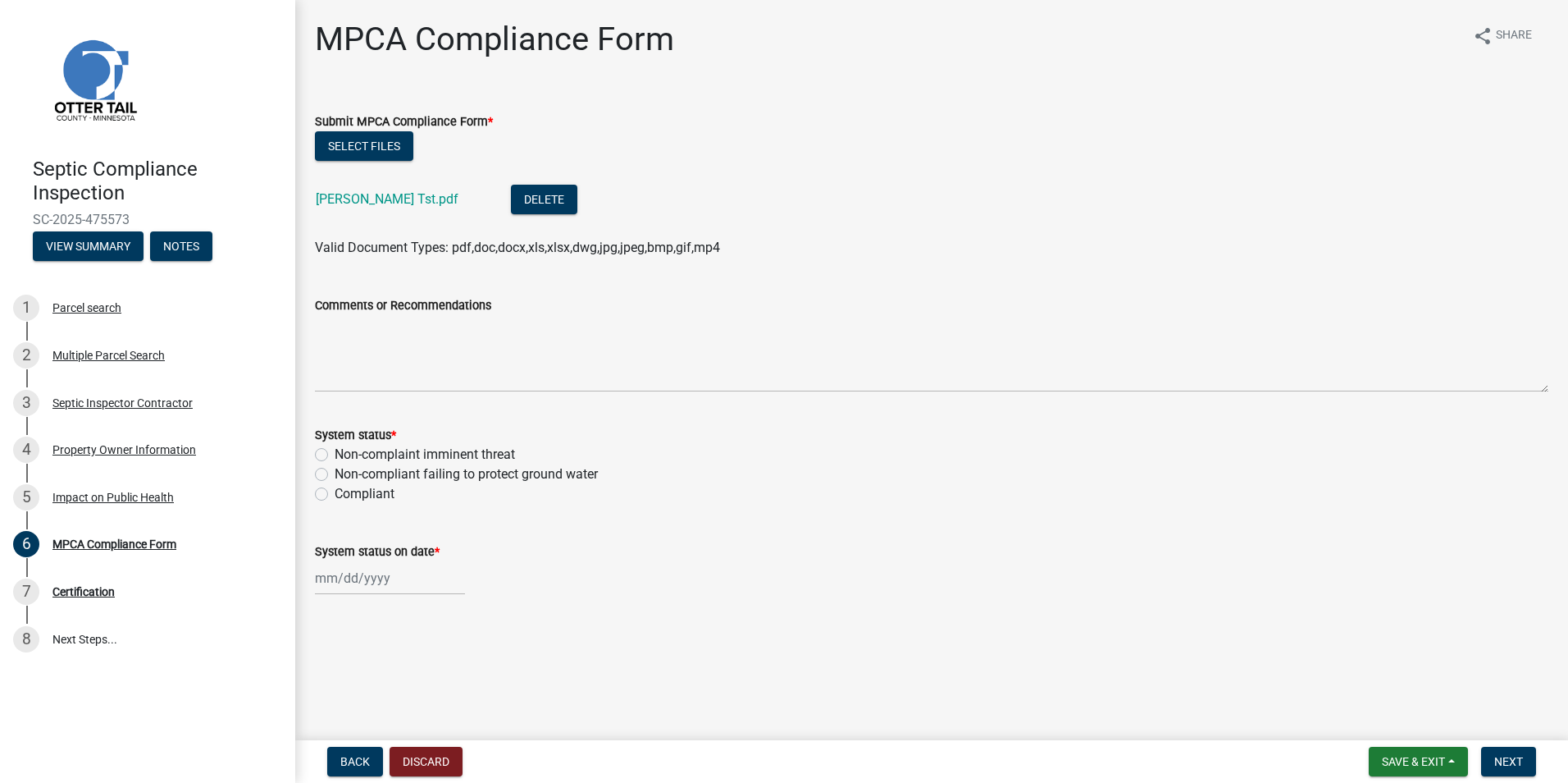
click at [335, 492] on label "Compliant" at bounding box center [365, 494] width 60 height 19
click at [335, 492] on input "Compliant" at bounding box center [340, 489] width 11 height 11
radio input "true"
select select "9"
select select "2025"
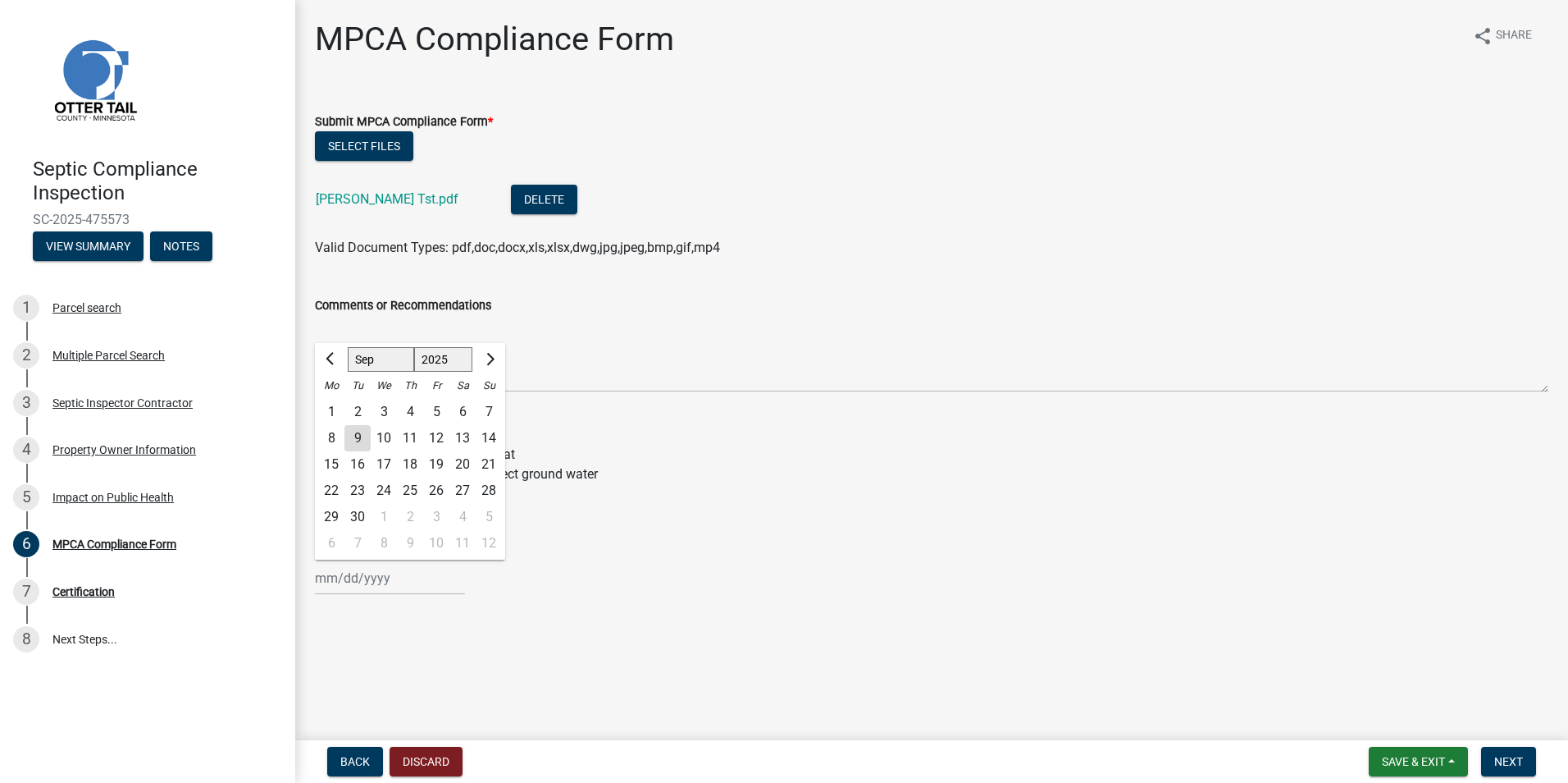
click at [332, 578] on input "System status on date *" at bounding box center [390, 578] width 150 height 34
click at [326, 437] on div "8" at bounding box center [331, 438] width 26 height 26
type input "09/08/2025"
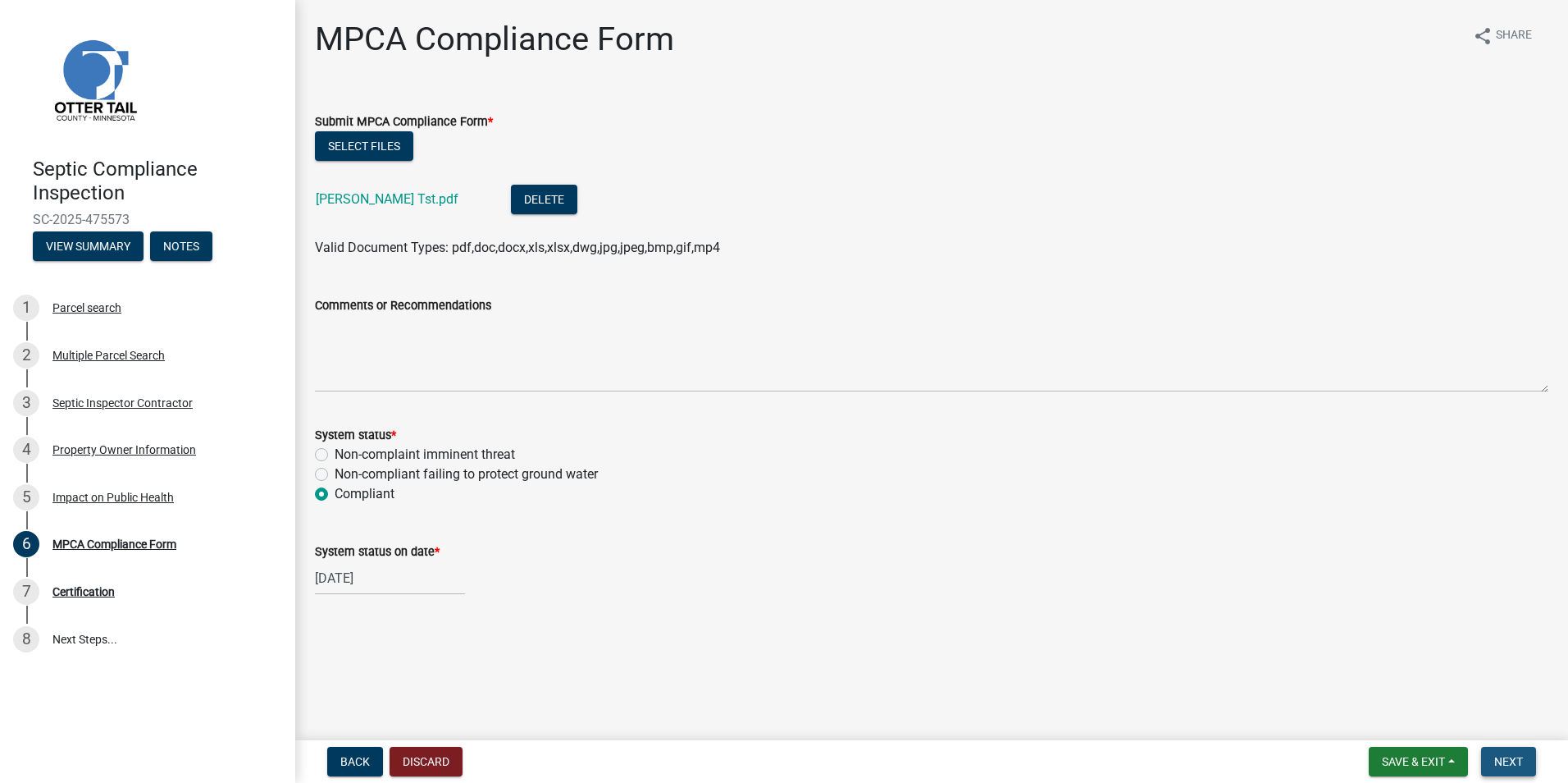
click at [1498, 760] on span "Next" at bounding box center [1509, 761] width 28 height 13
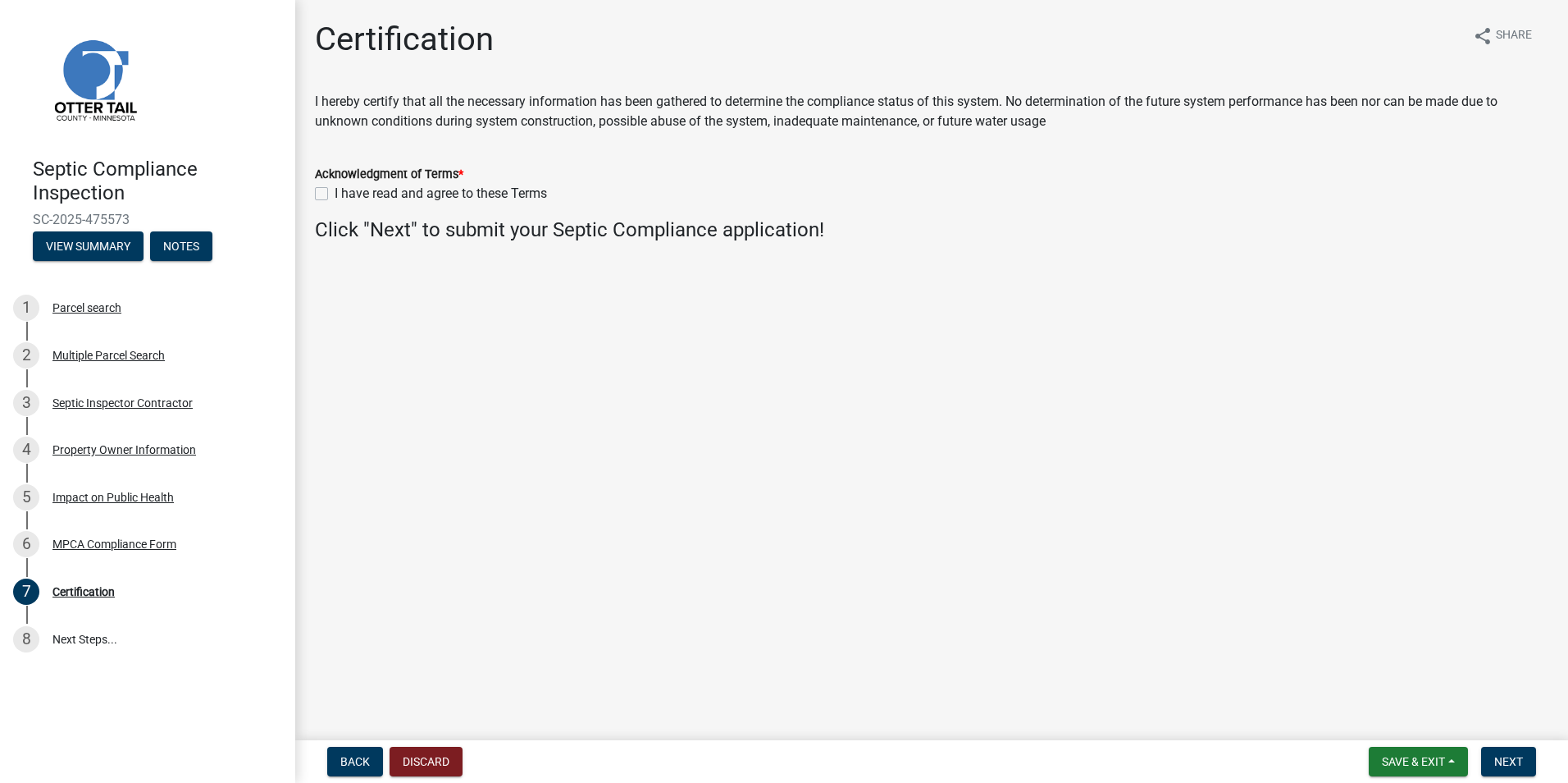
click at [335, 196] on label "I have read and agree to these Terms" at bounding box center [441, 194] width 212 height 19
click at [335, 195] on input "I have read and agree to these Terms" at bounding box center [340, 189] width 11 height 11
checkbox input "true"
click at [1502, 758] on span "Next" at bounding box center [1509, 761] width 28 height 13
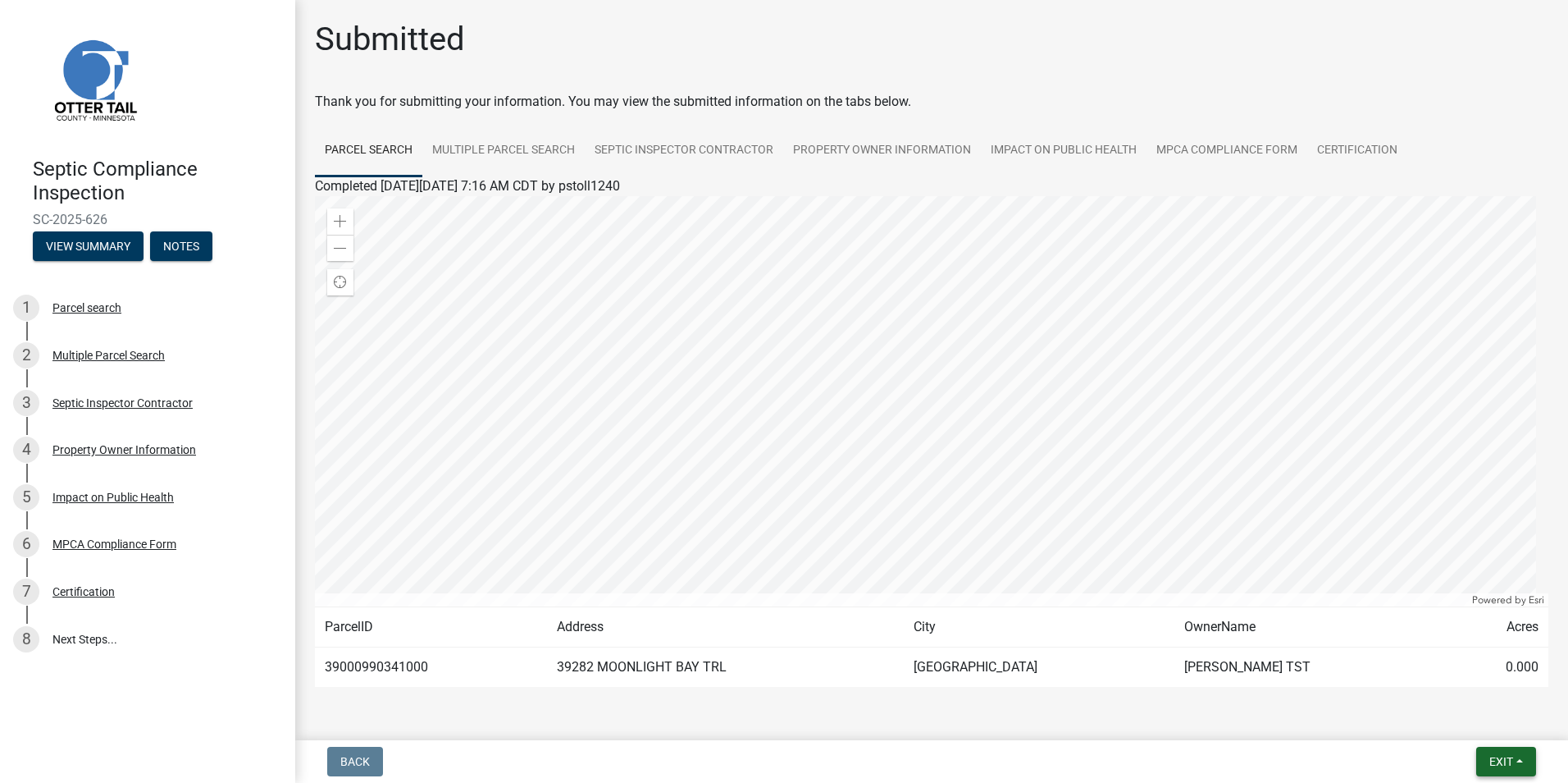
click at [1503, 761] on span "Exit" at bounding box center [1501, 761] width 23 height 13
click at [1470, 724] on button "Save & Exit" at bounding box center [1471, 719] width 131 height 39
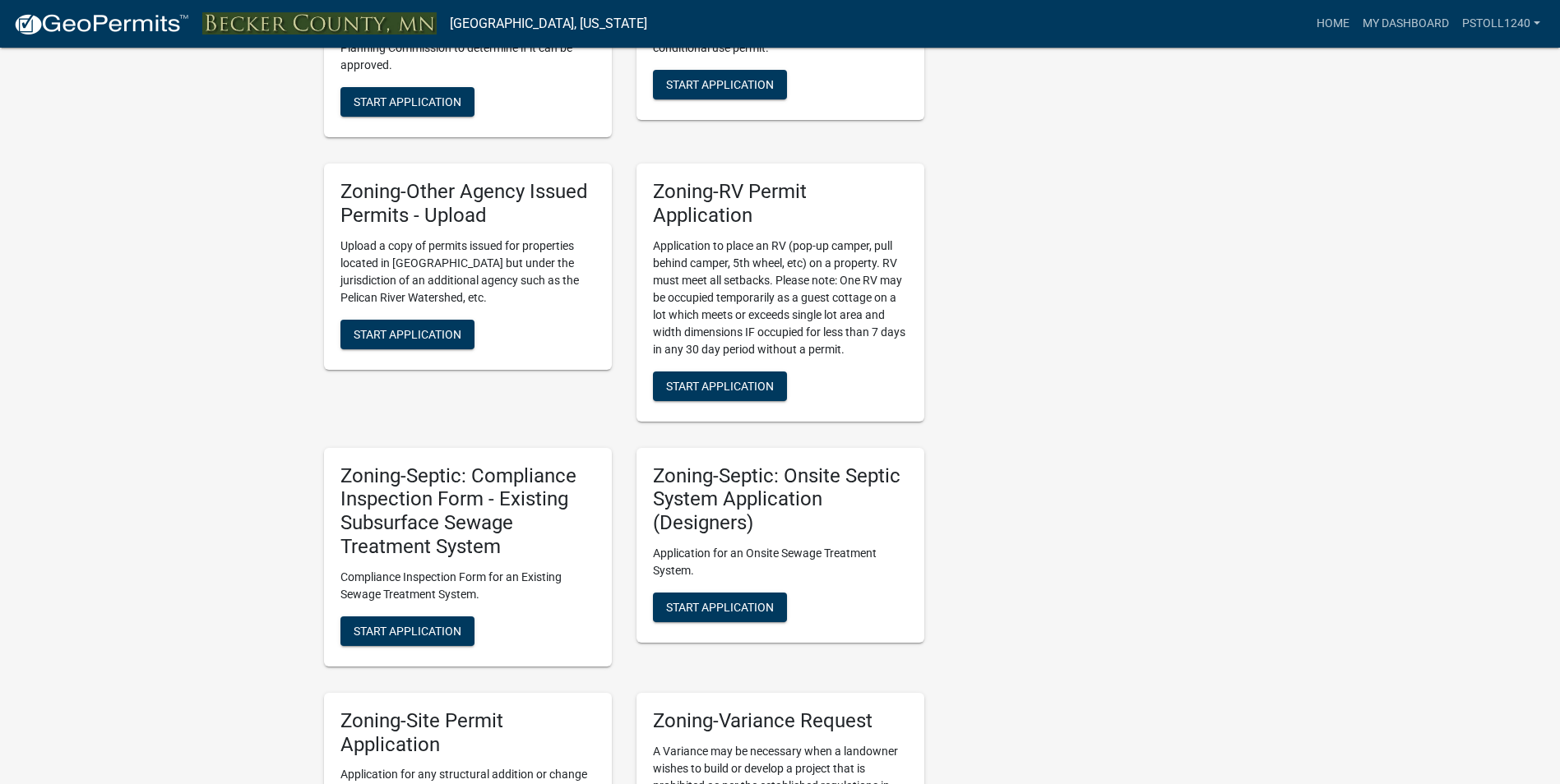
scroll to position [1165, 0]
click at [386, 625] on span "Start Application" at bounding box center [407, 629] width 107 height 13
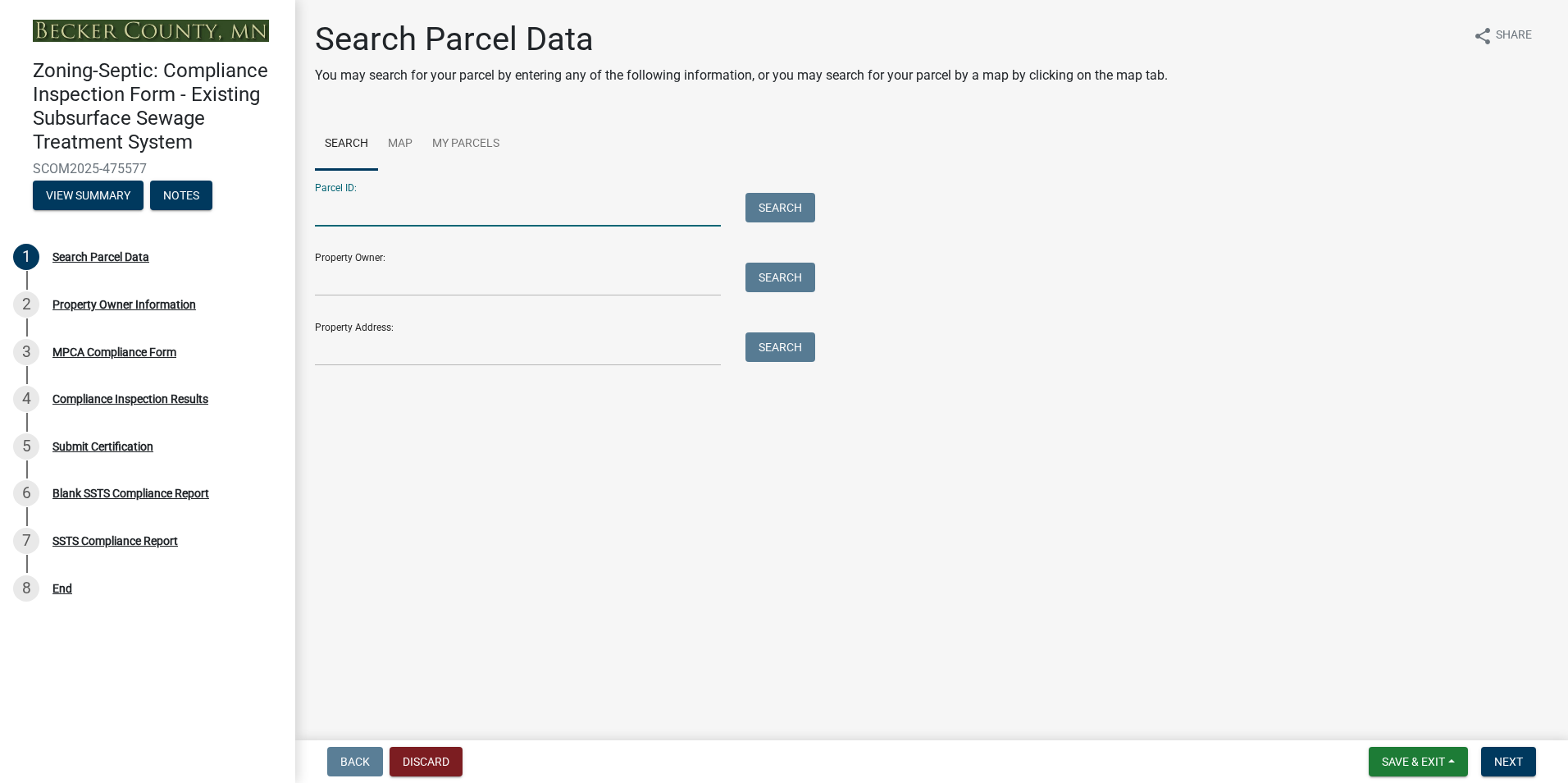
click at [334, 214] on input "Parcel ID:" at bounding box center [518, 209] width 406 height 34
type input "100454003"
click at [770, 211] on button "Search" at bounding box center [781, 207] width 70 height 29
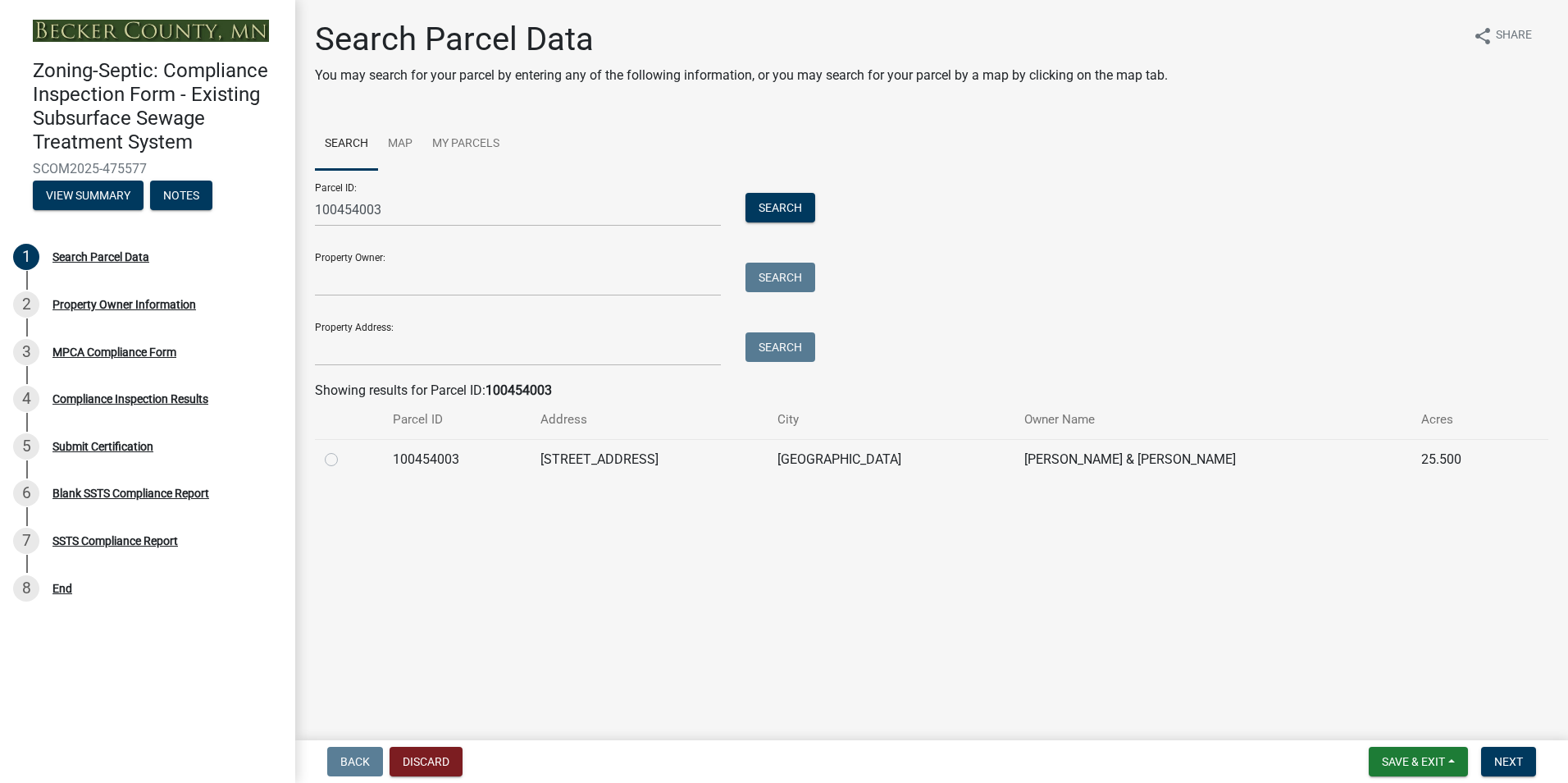
click at [345, 450] on label at bounding box center [345, 450] width 0 height 0
click at [345, 458] on input "radio" at bounding box center [349, 455] width 11 height 11
radio input "true"
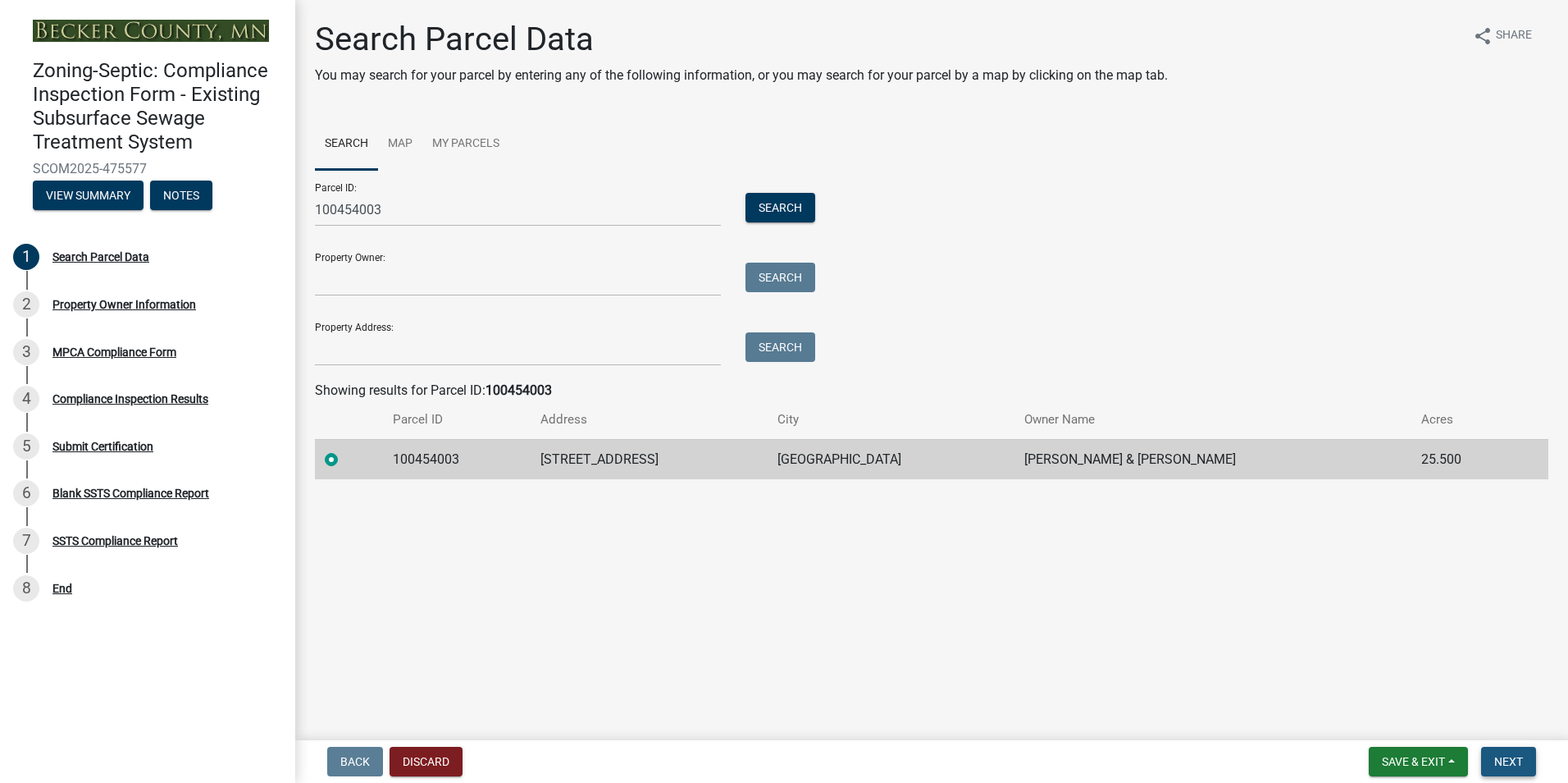
click at [1505, 765] on span "Next" at bounding box center [1509, 761] width 28 height 13
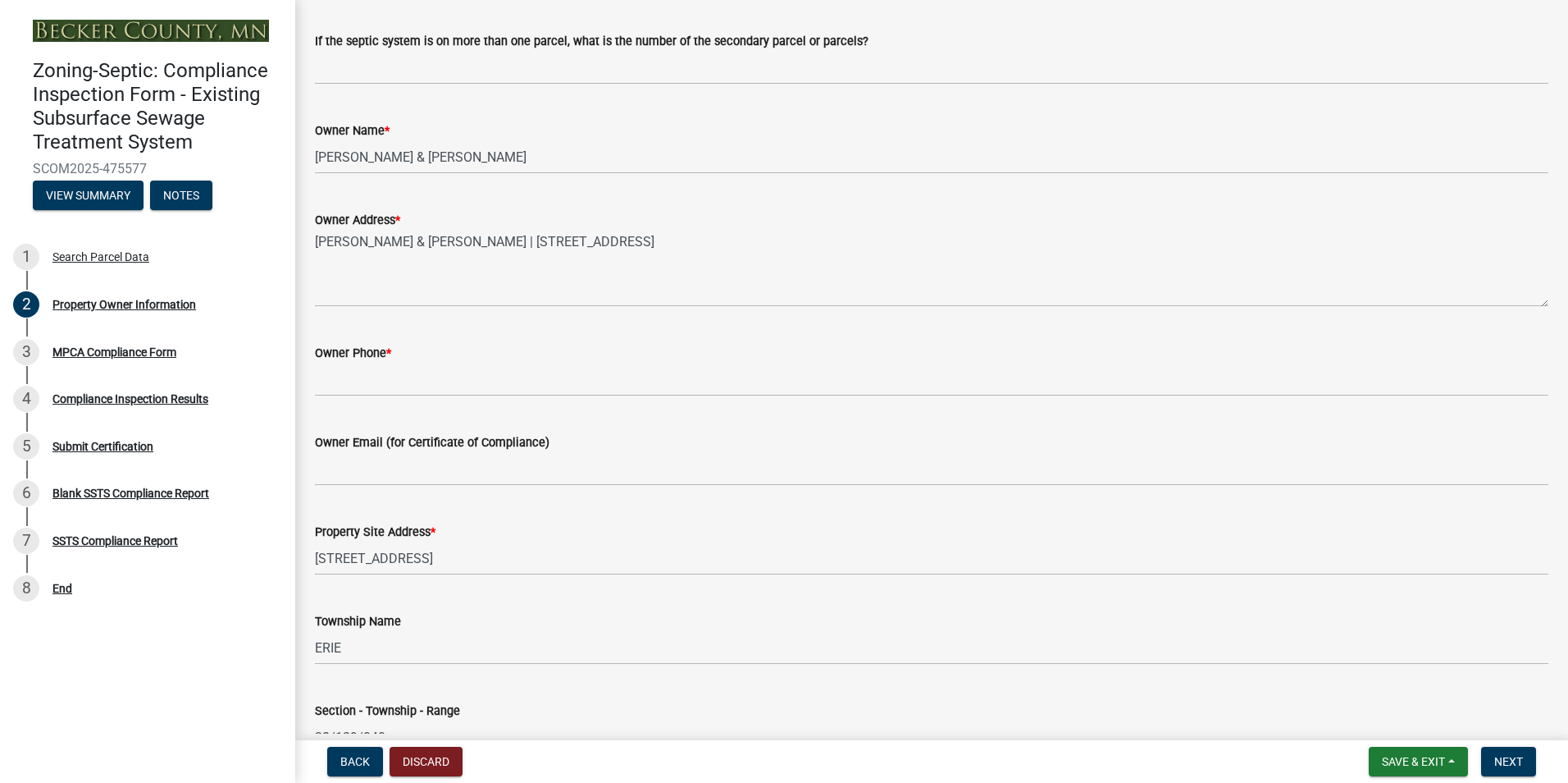
scroll to position [267, 0]
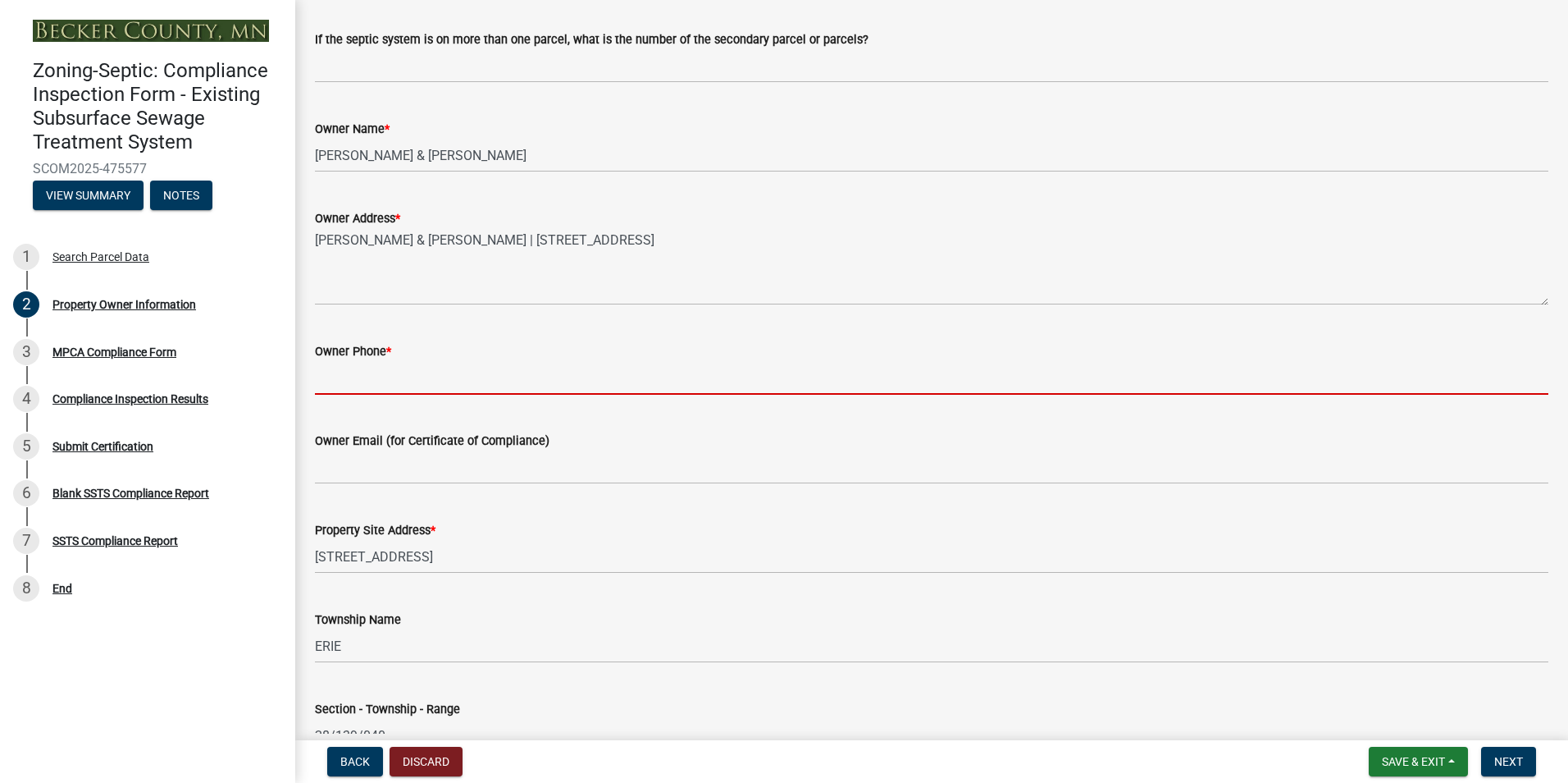
click at [349, 381] on input "Owner Phone *" at bounding box center [932, 378] width 1234 height 34
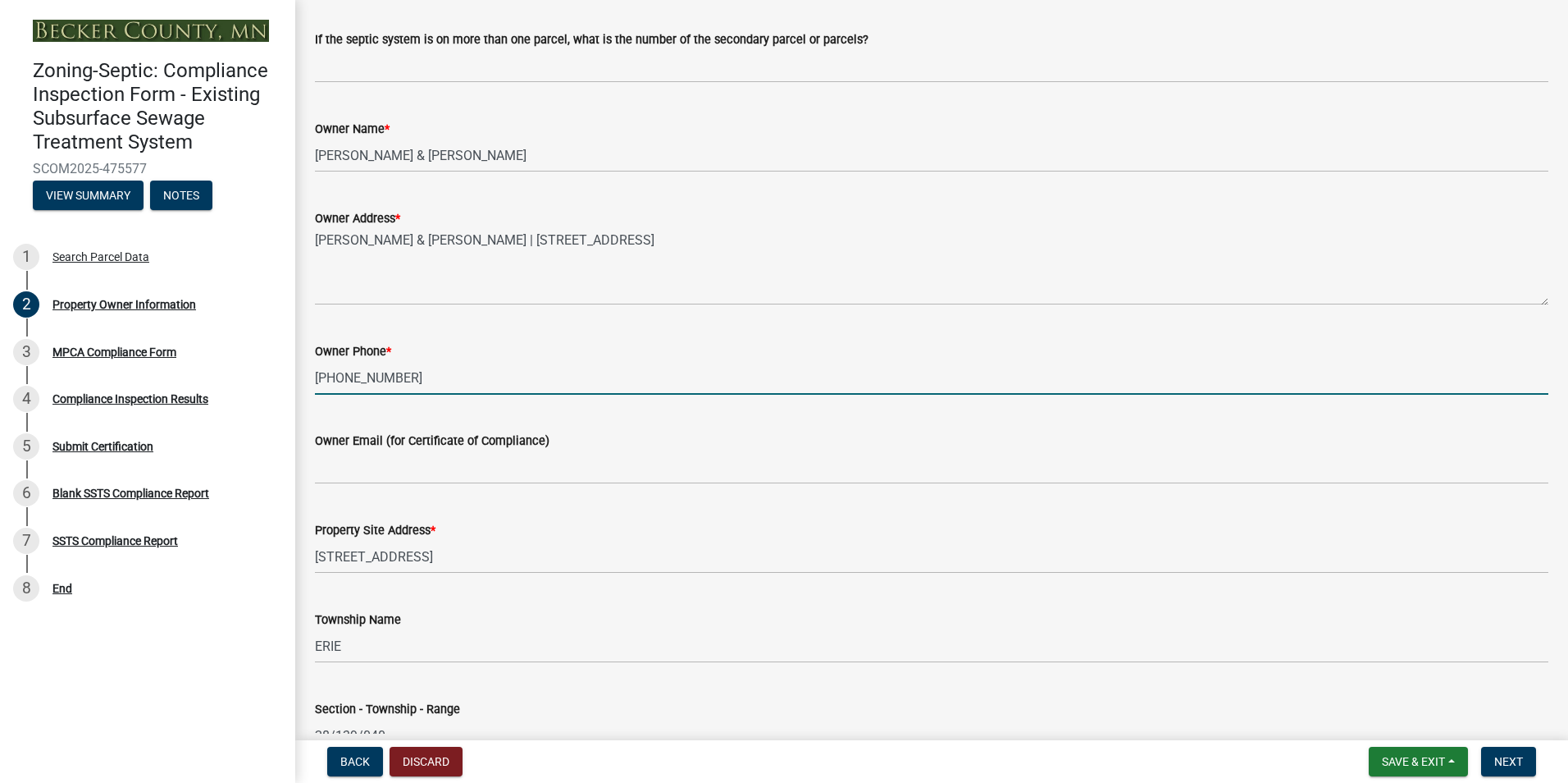
type input "218-850-3631"
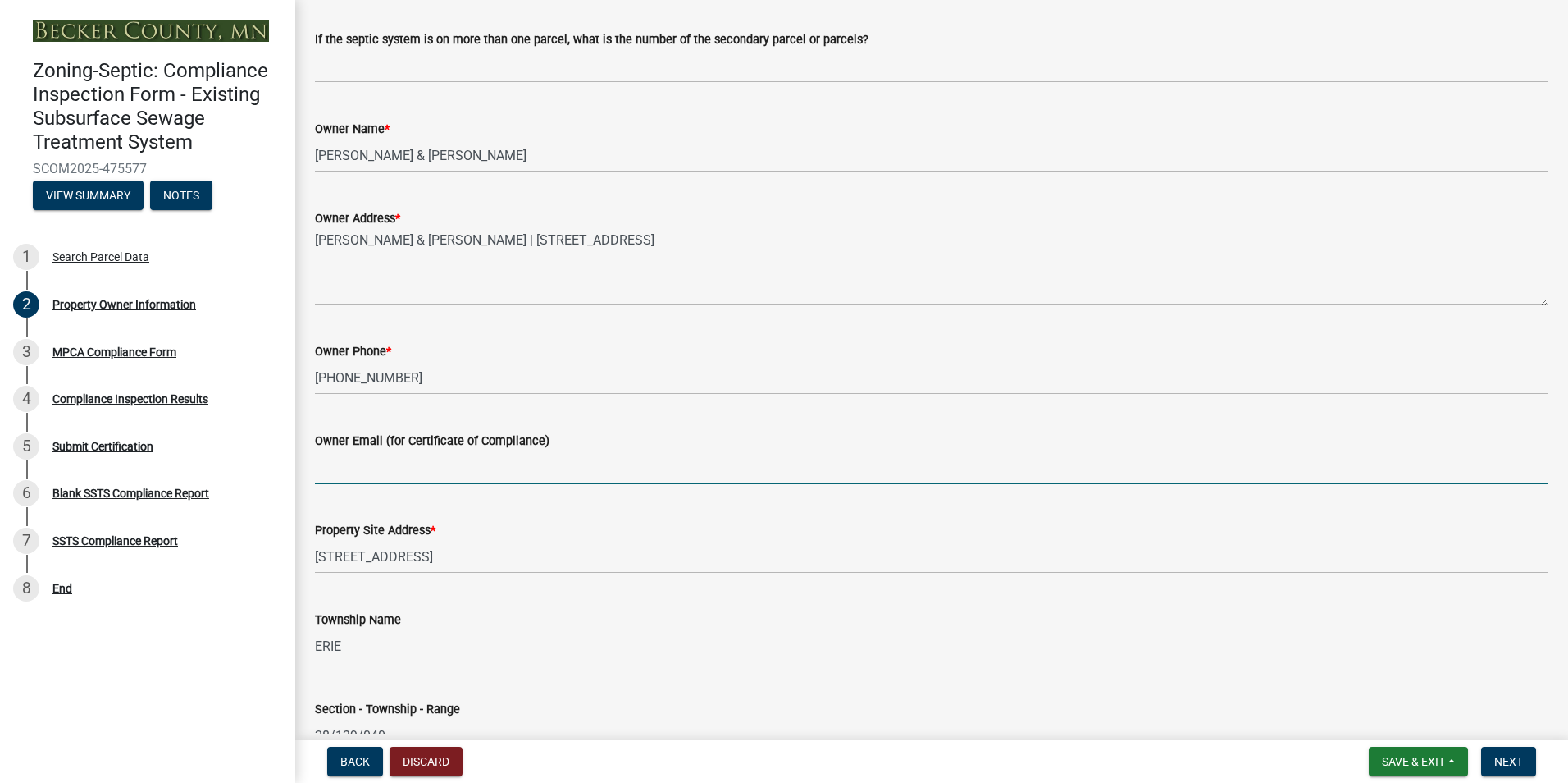
click at [346, 468] on input "Owner Email (for Certificate of Compliance)" at bounding box center [932, 467] width 1234 height 34
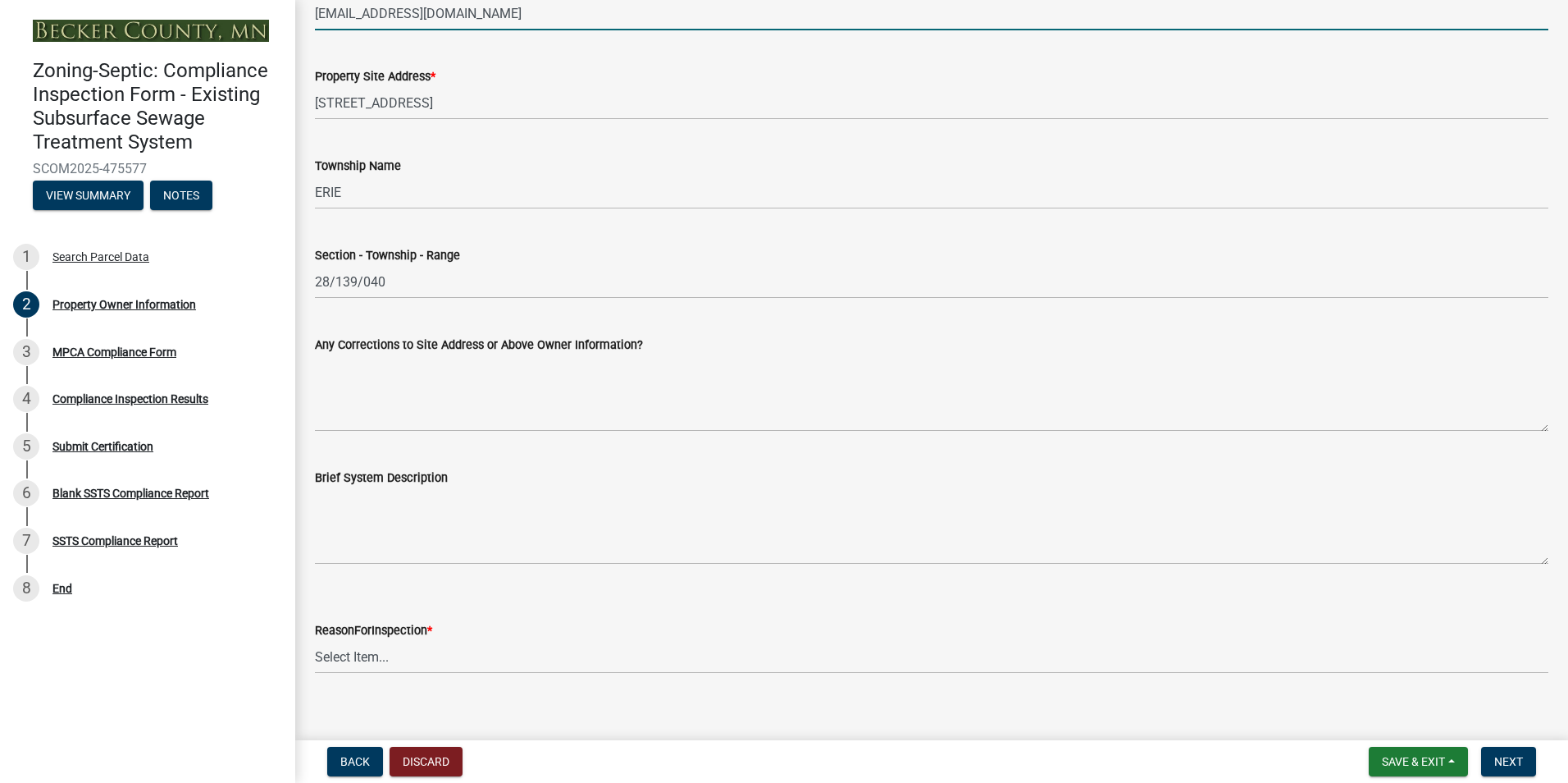
scroll to position [739, 0]
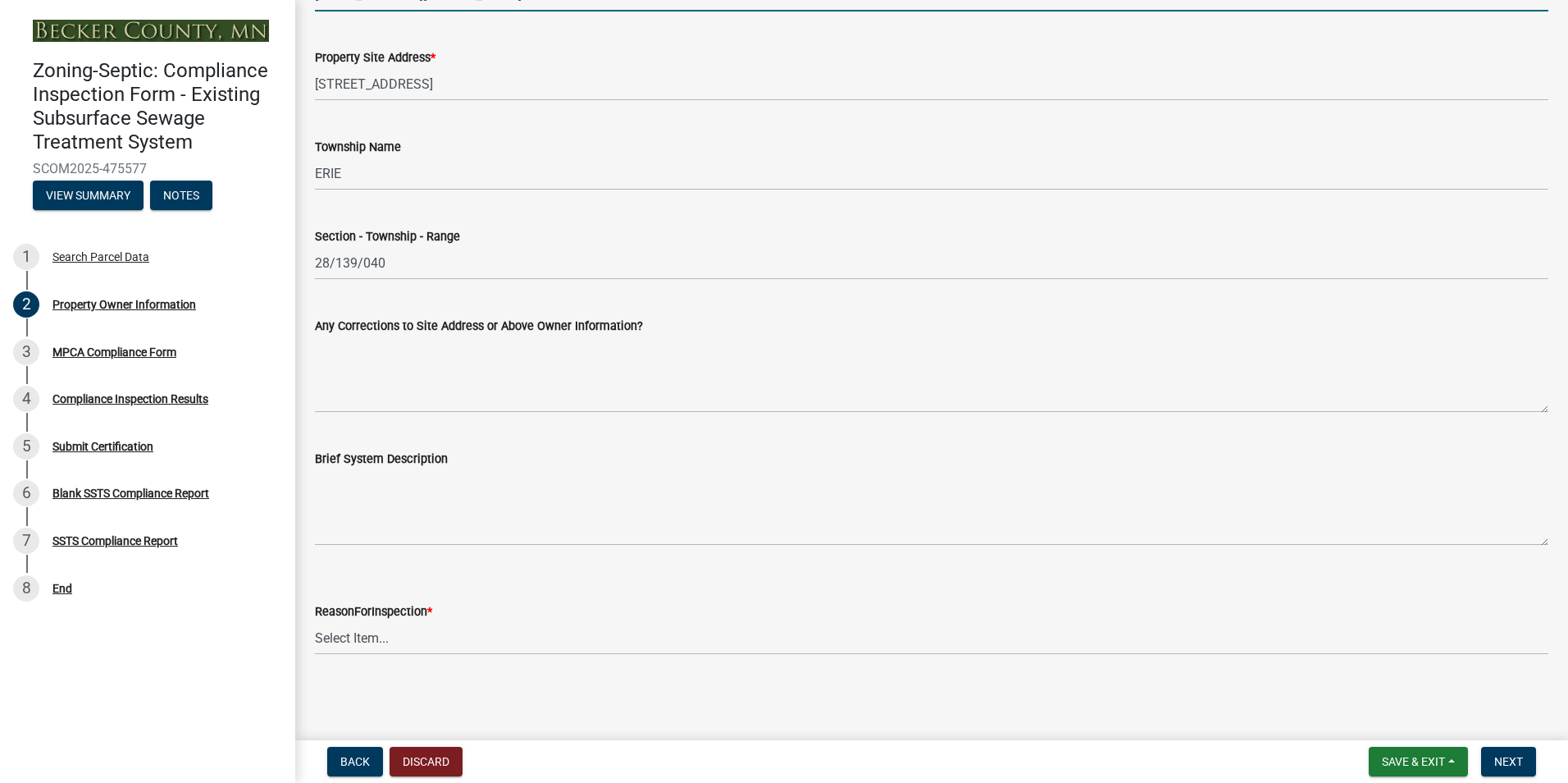
type input "kristimckenzie79@yahoo.com"
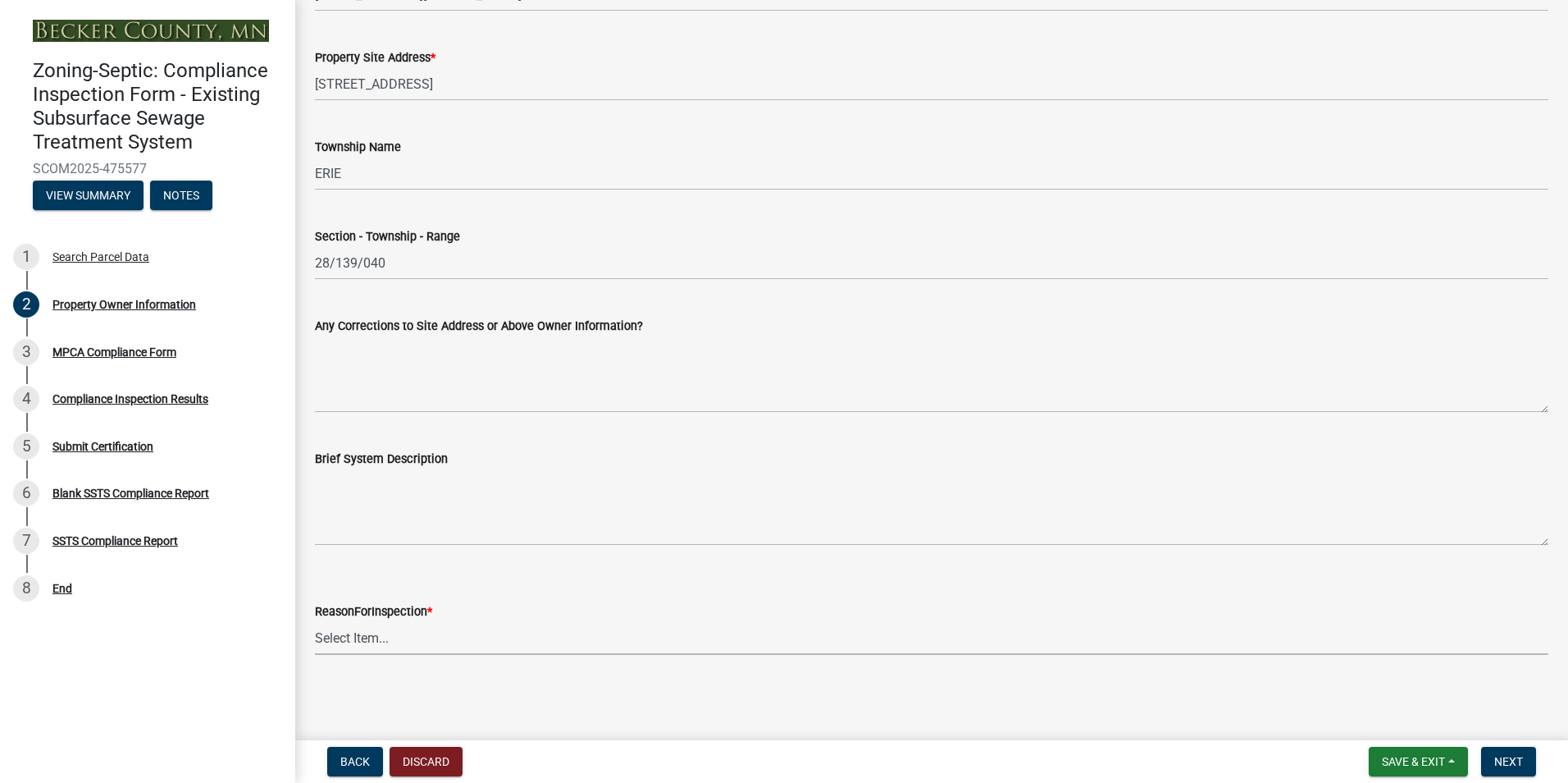
click at [357, 637] on select "Select Item... Property Sale Lake Study Required for Permit Other" at bounding box center [932, 638] width 1234 height 34
click at [315, 621] on select "Select Item... Property Sale Lake Study Required for Permit Other" at bounding box center [932, 638] width 1234 height 34
select select "d6fd99ce-8a43-4bcf-938d-761da4bf36de"
click at [1502, 756] on span "Next" at bounding box center [1509, 761] width 28 height 13
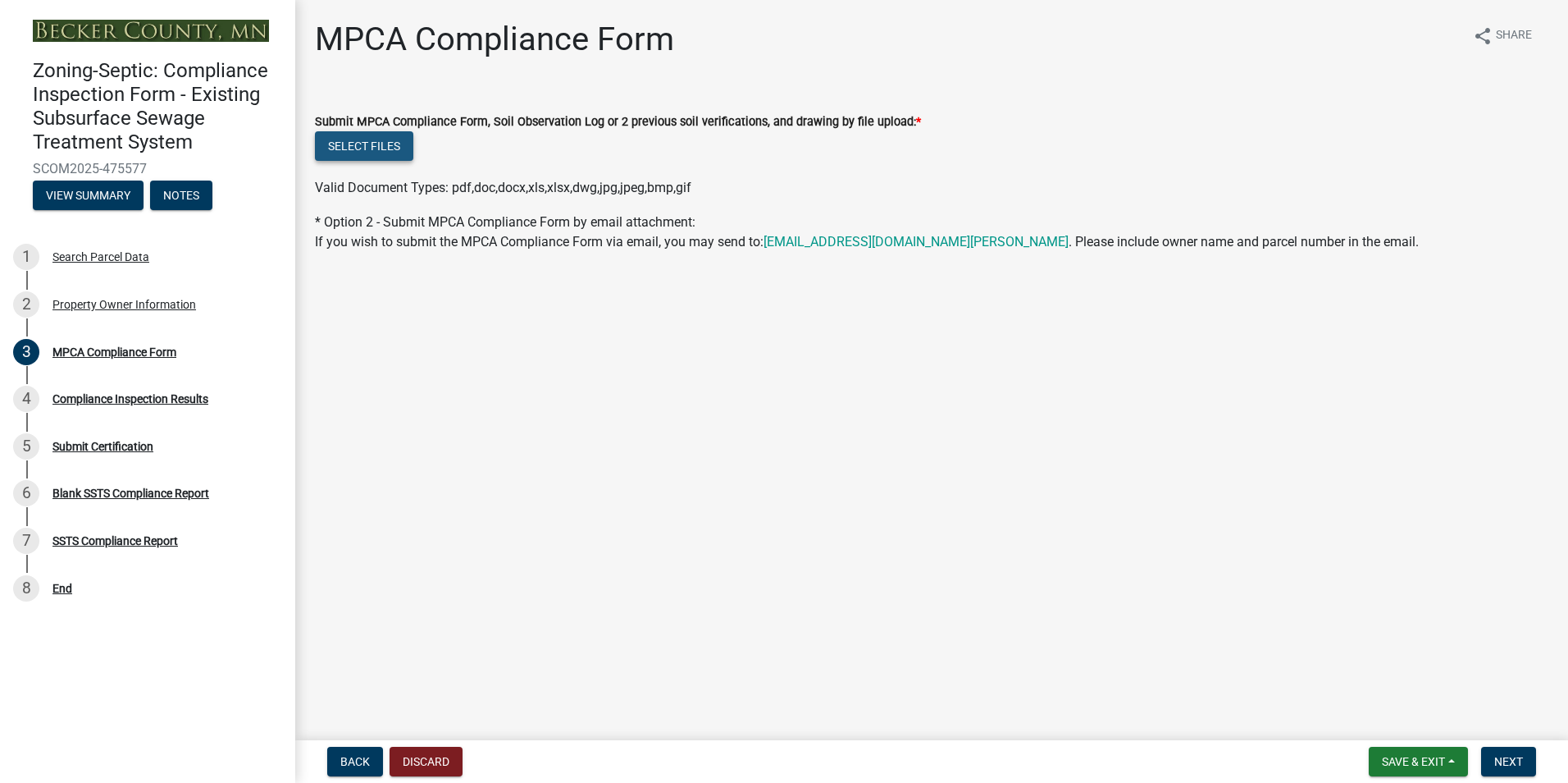
click at [375, 140] on button "Select files" at bounding box center [364, 146] width 98 height 29
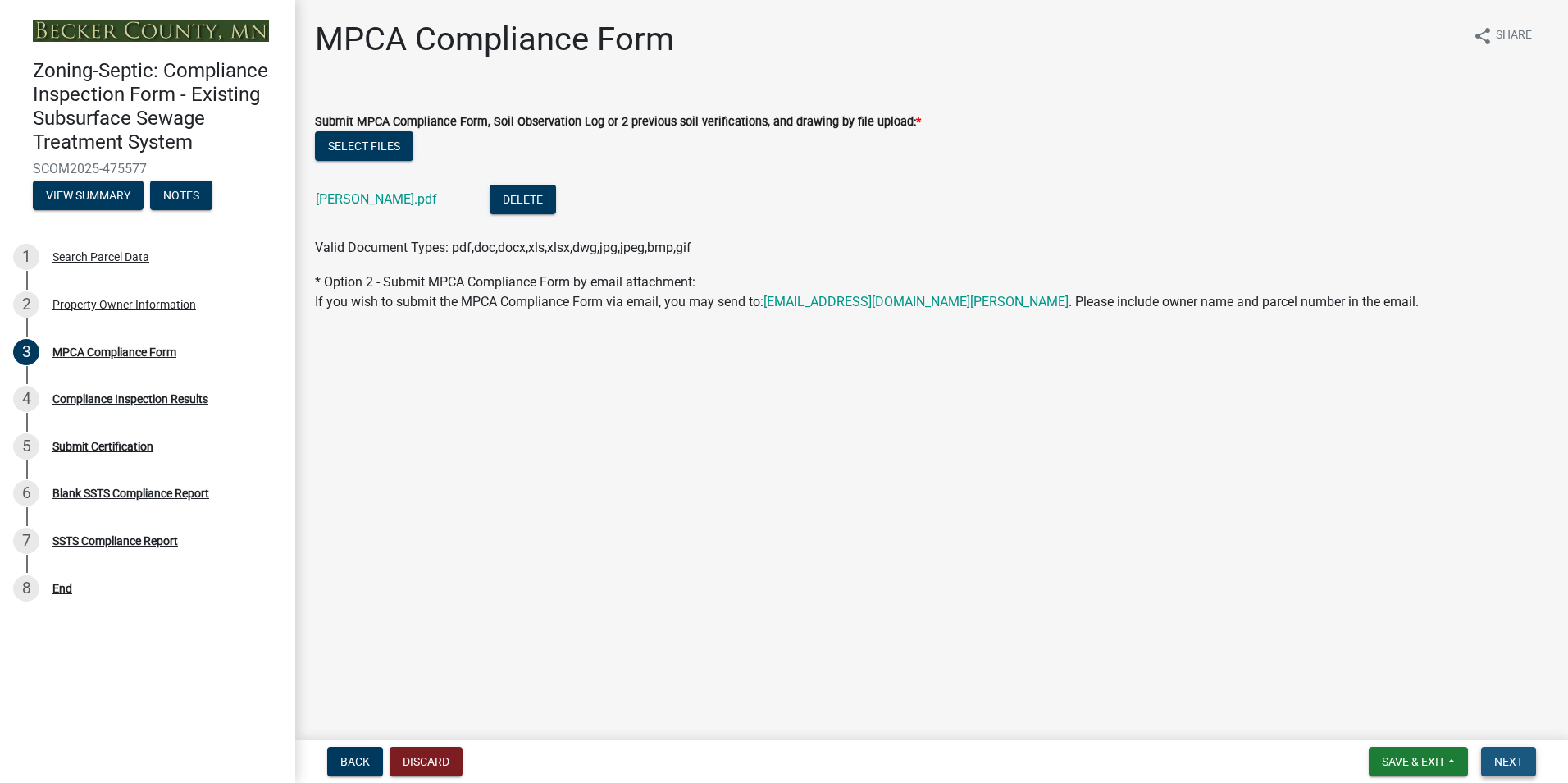
click at [1504, 764] on span "Next" at bounding box center [1509, 761] width 28 height 13
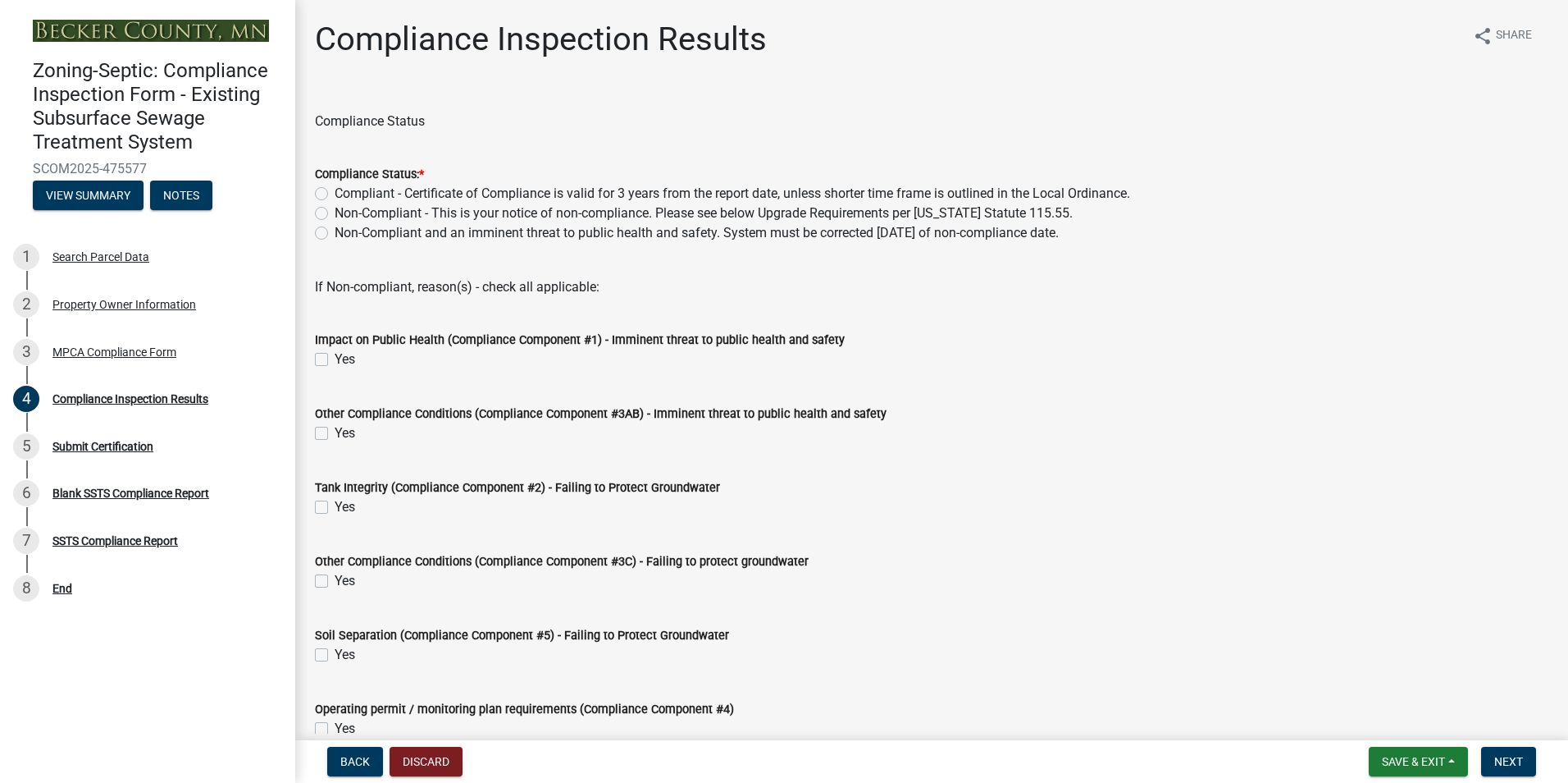
click at [335, 196] on label "Compliant - Certificate of Compliance is valid for 3 years from the report date…" at bounding box center [732, 194] width 795 height 19
click at [335, 195] on input "Compliant - Certificate of Compliance is valid for 3 years from the report date…" at bounding box center [340, 189] width 11 height 11
radio input "true"
click at [1500, 770] on button "Next" at bounding box center [1509, 762] width 55 height 29
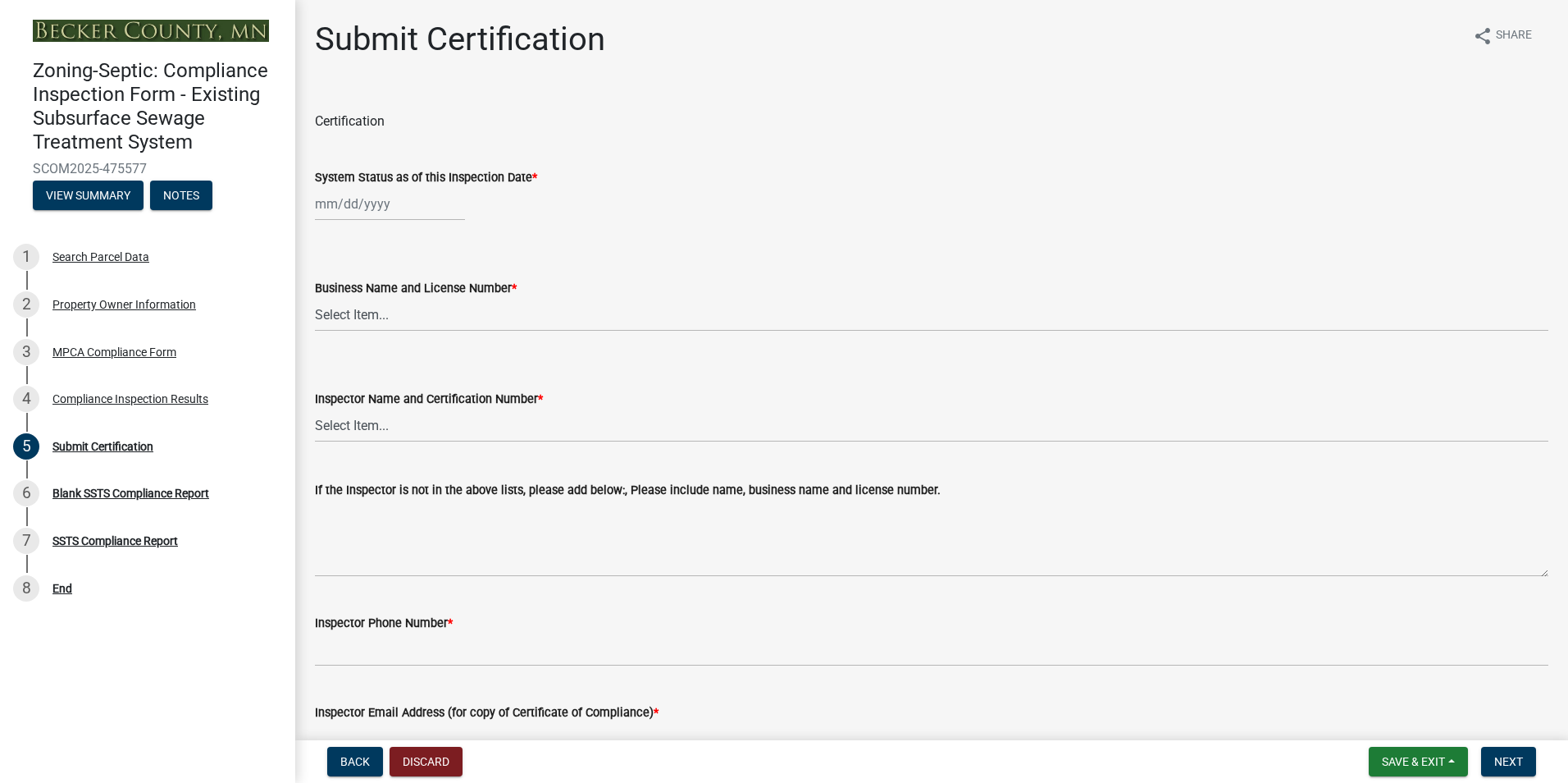
select select "9"
select select "2025"
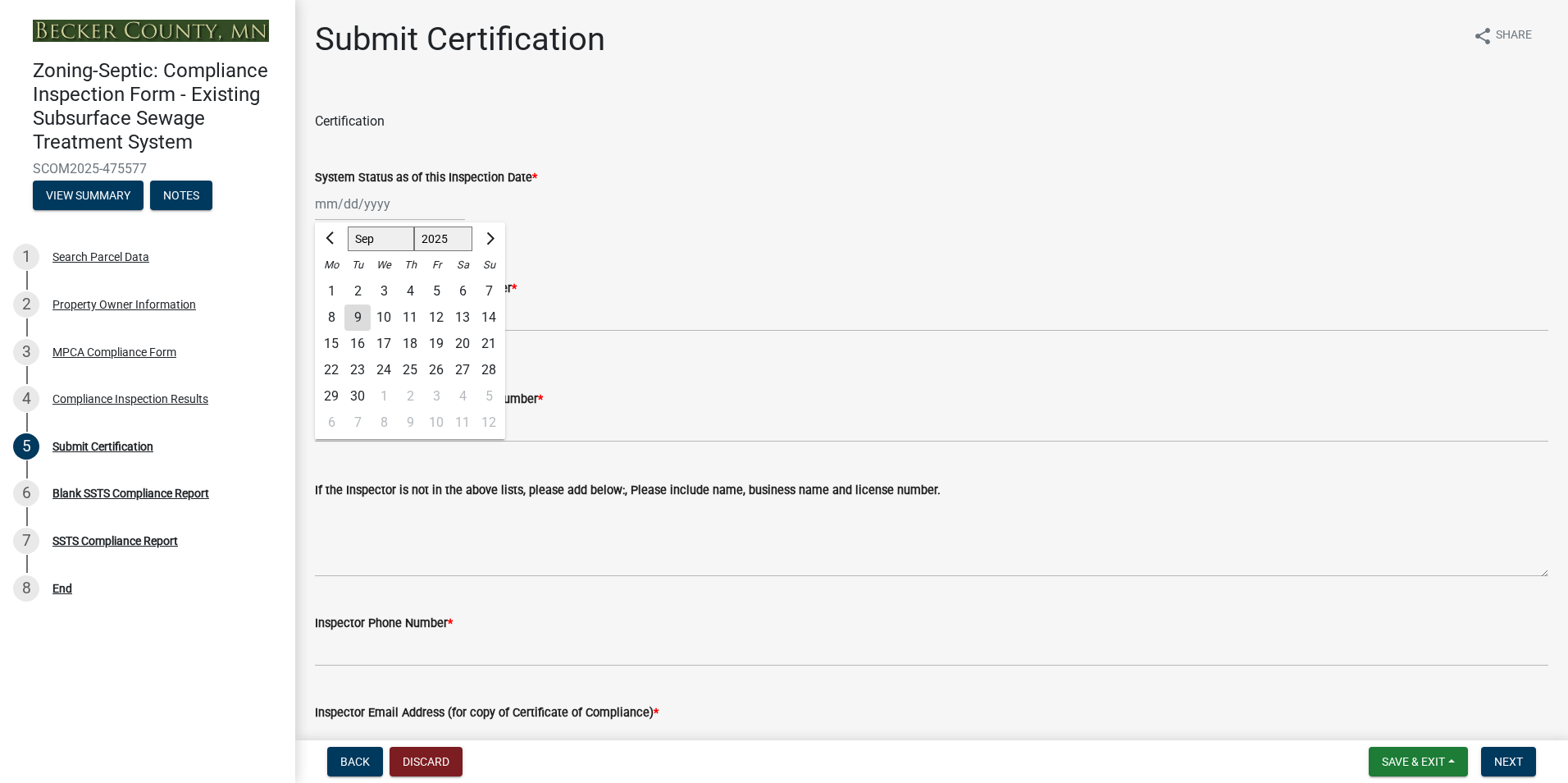
click at [346, 206] on input "System Status as of this Inspection Date *" at bounding box center [390, 204] width 150 height 34
click at [408, 289] on div "4" at bounding box center [410, 291] width 26 height 26
type input "09/04/2025"
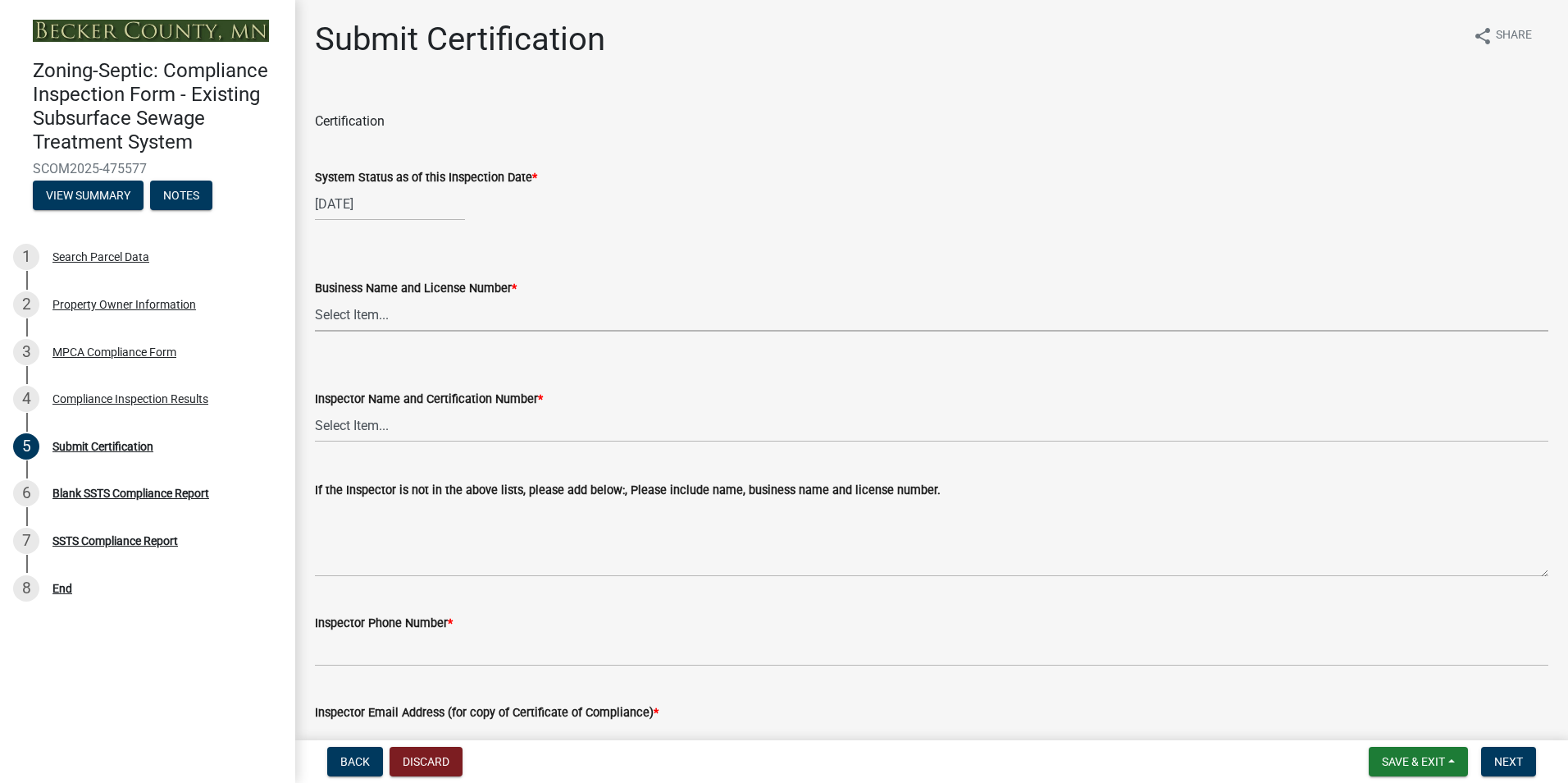
click at [353, 317] on select "Select Item... OTHER – Not listed (please add in next field and we will add to …" at bounding box center [932, 315] width 1234 height 34
click at [315, 298] on select "Select Item... OTHER – Not listed (please add in next field and we will add to …" at bounding box center [932, 315] width 1234 height 34
select select "6cb55102-04ca-4fa6-a18d-df345860fceb"
click at [364, 422] on select "Select Item... OTHER – Not listed (please add in next field and we will add to …" at bounding box center [932, 426] width 1234 height 34
click at [315, 409] on select "Select Item... OTHER – Not listed (please add in next field and we will add to …" at bounding box center [932, 426] width 1234 height 34
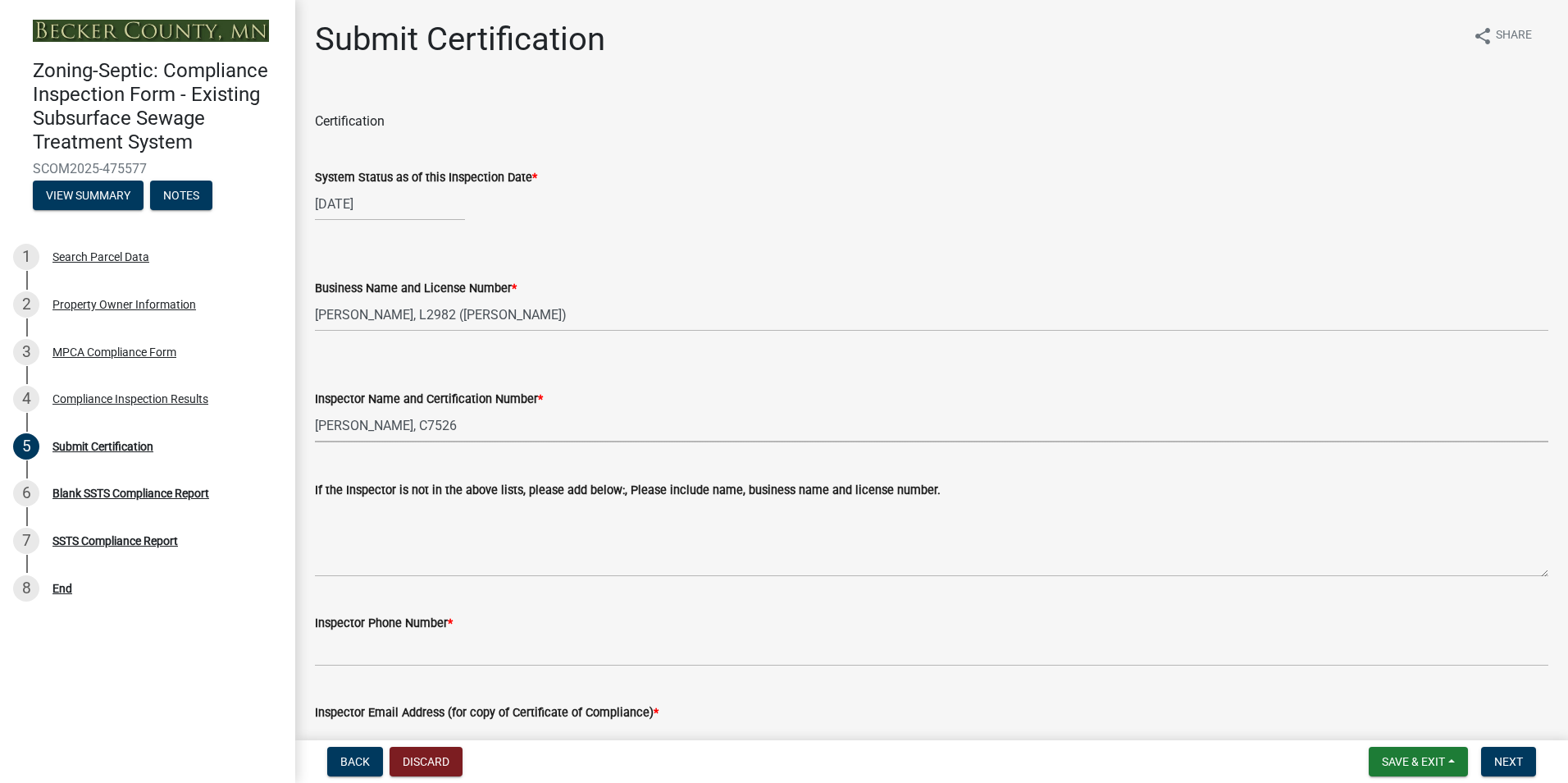
select select "dc89faac-9f44-4363-befa-aff2aab8b849"
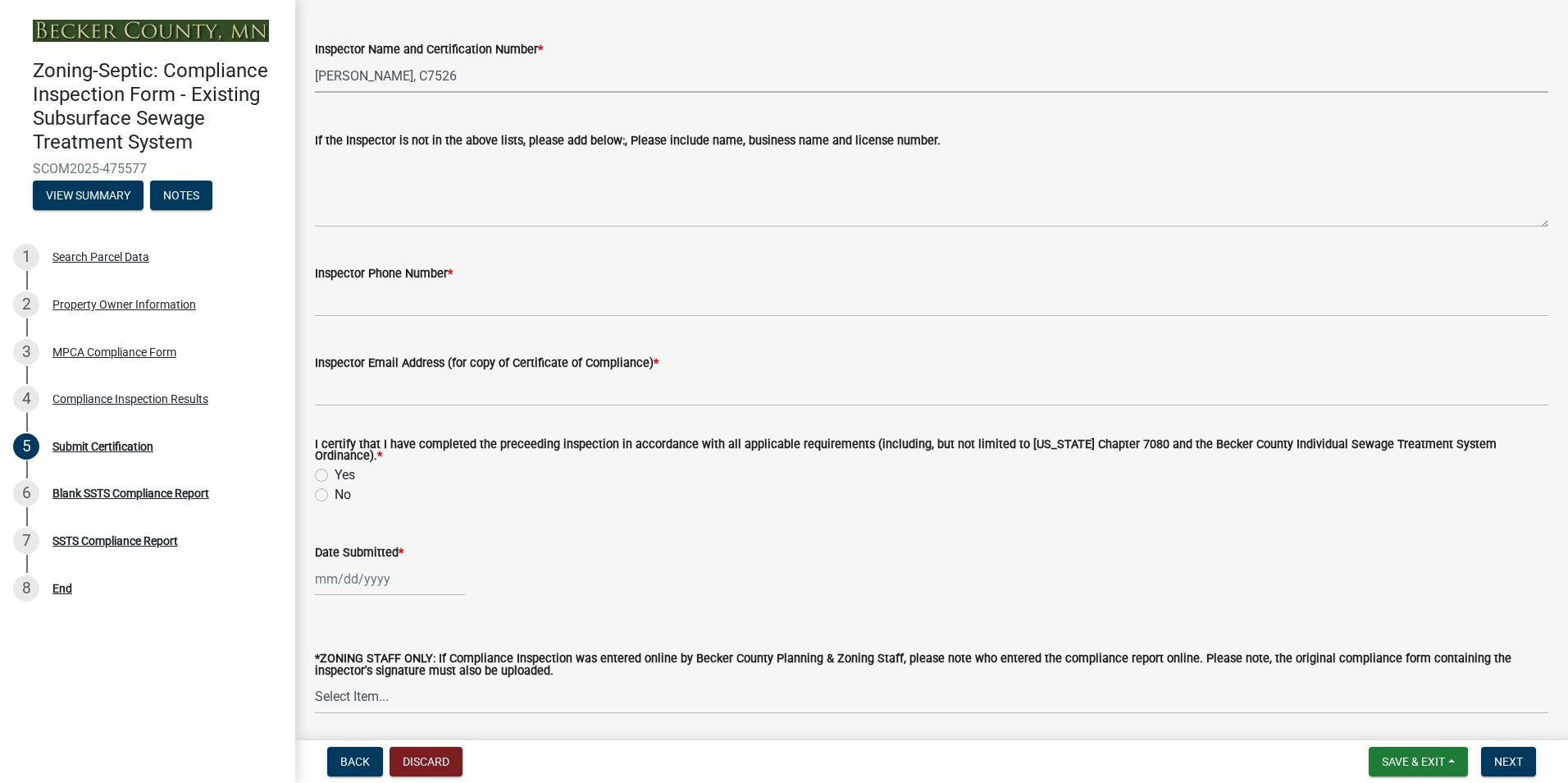
scroll to position [351, 0]
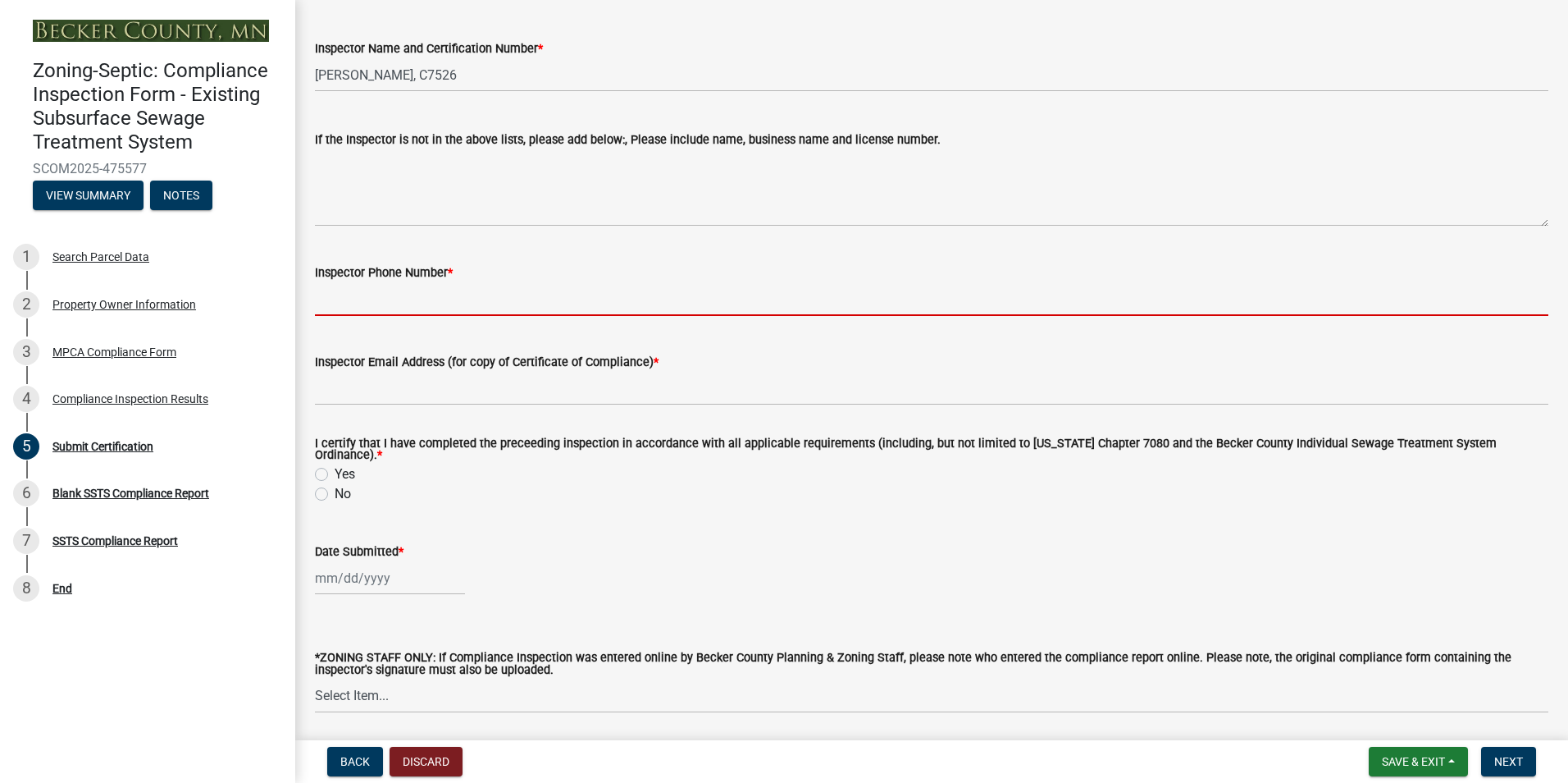
click at [383, 305] on input "Inspector Phone Number *" at bounding box center [932, 299] width 1234 height 34
type input "2188391849"
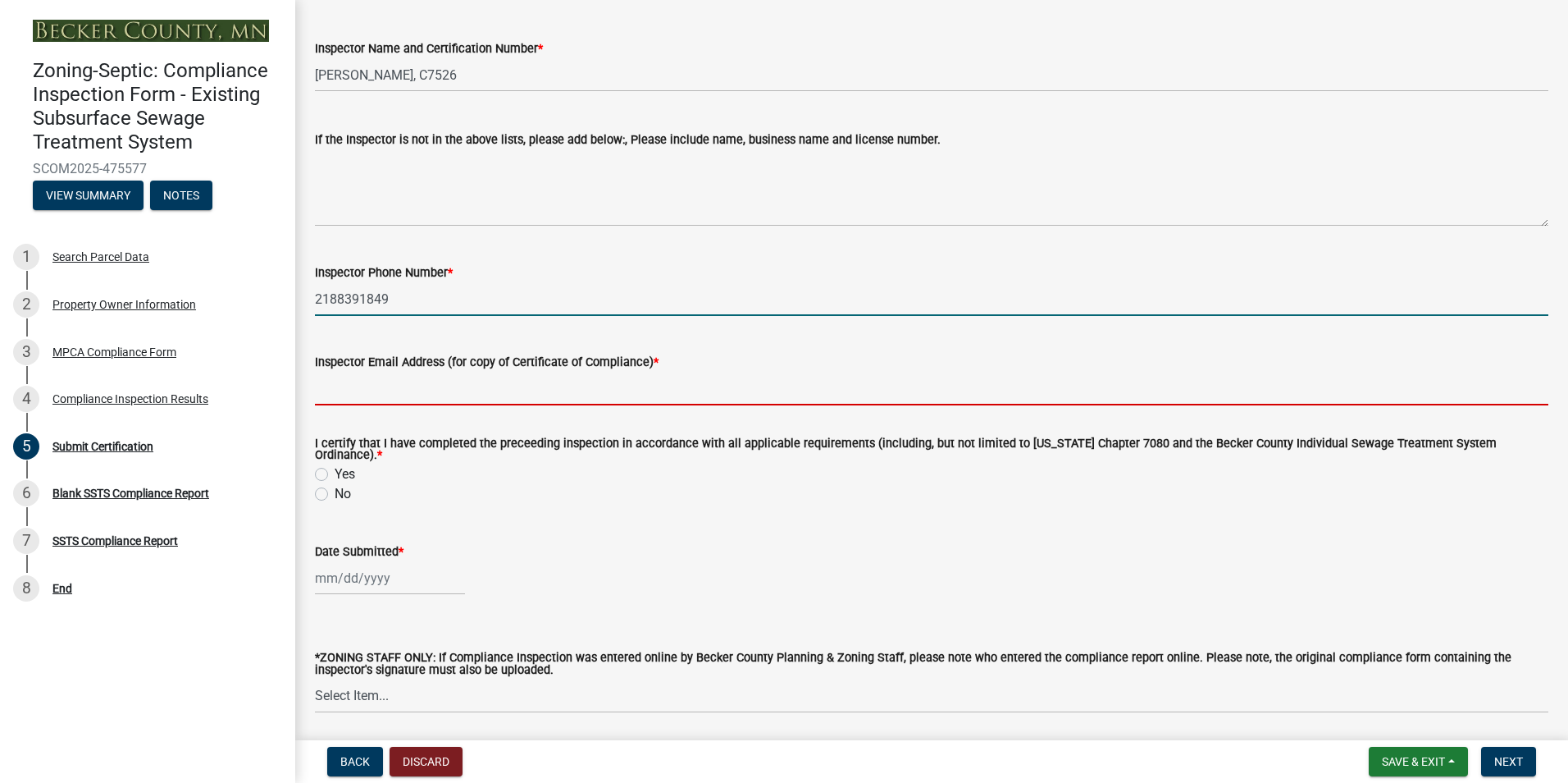
type input "[EMAIL_ADDRESS][DOMAIN_NAME]"
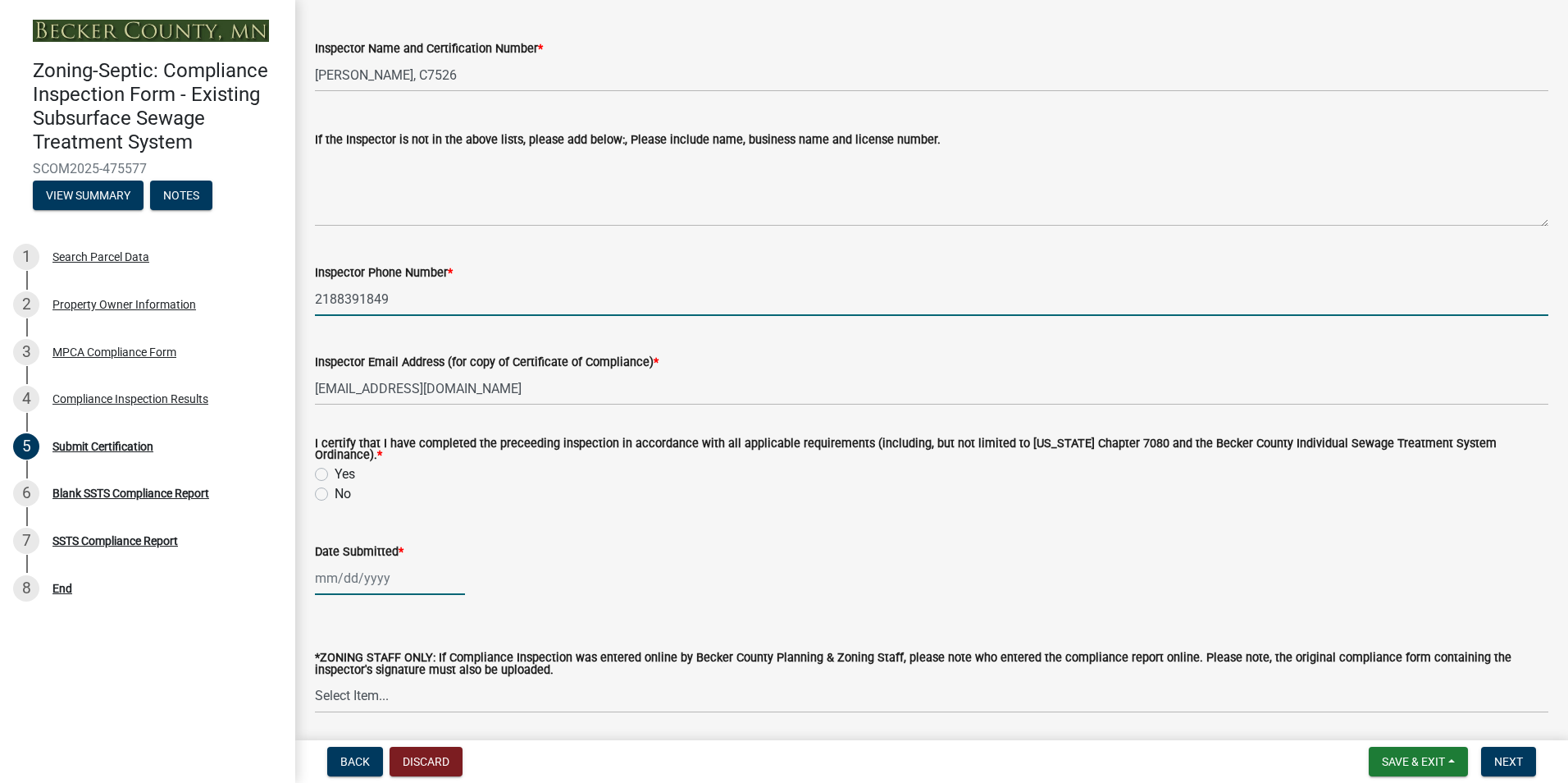
type input "[DATE]"
select select "9"
select select "2025"
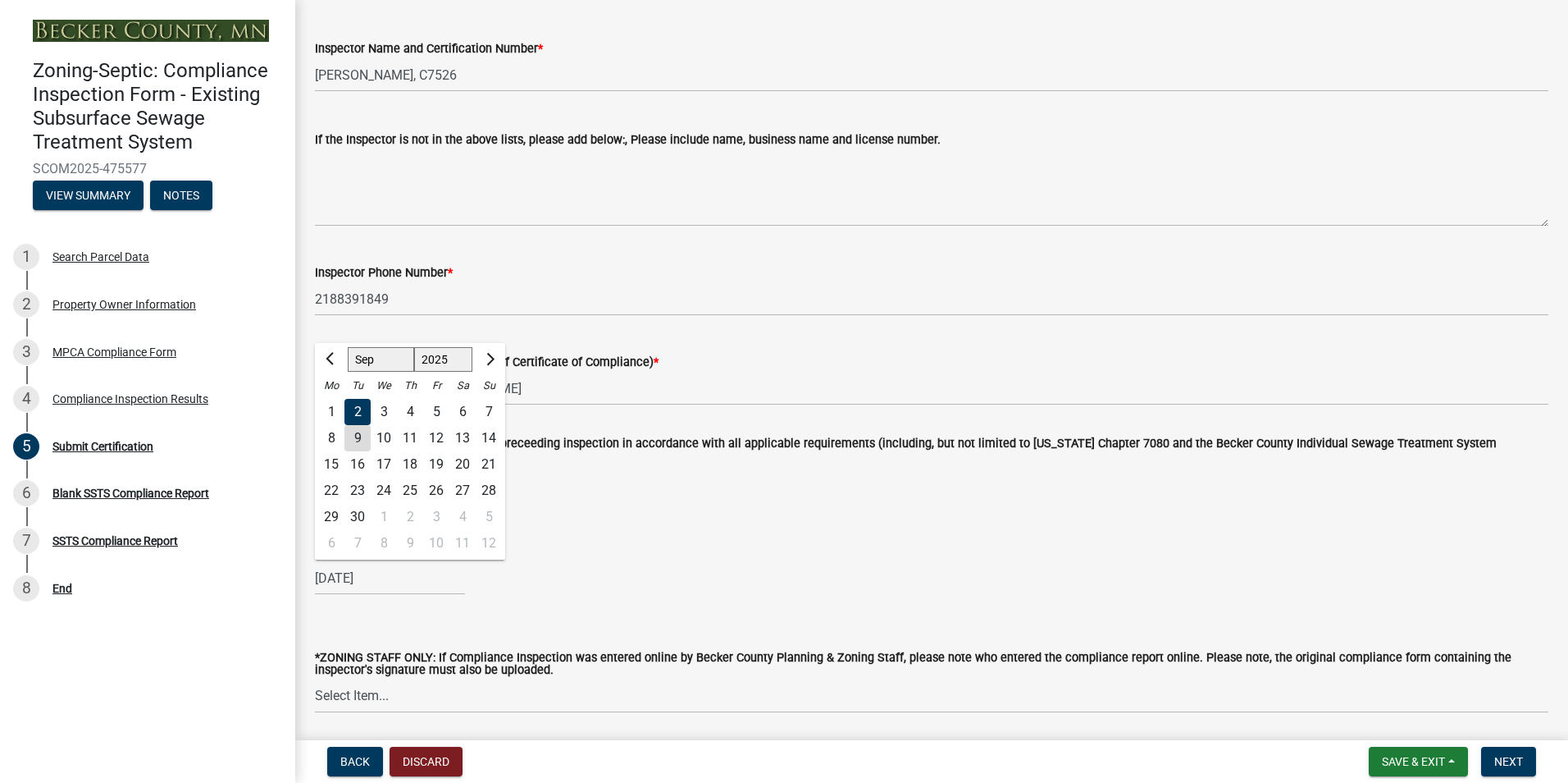
click at [354, 430] on div "9" at bounding box center [357, 438] width 26 height 26
type input "[DATE]"
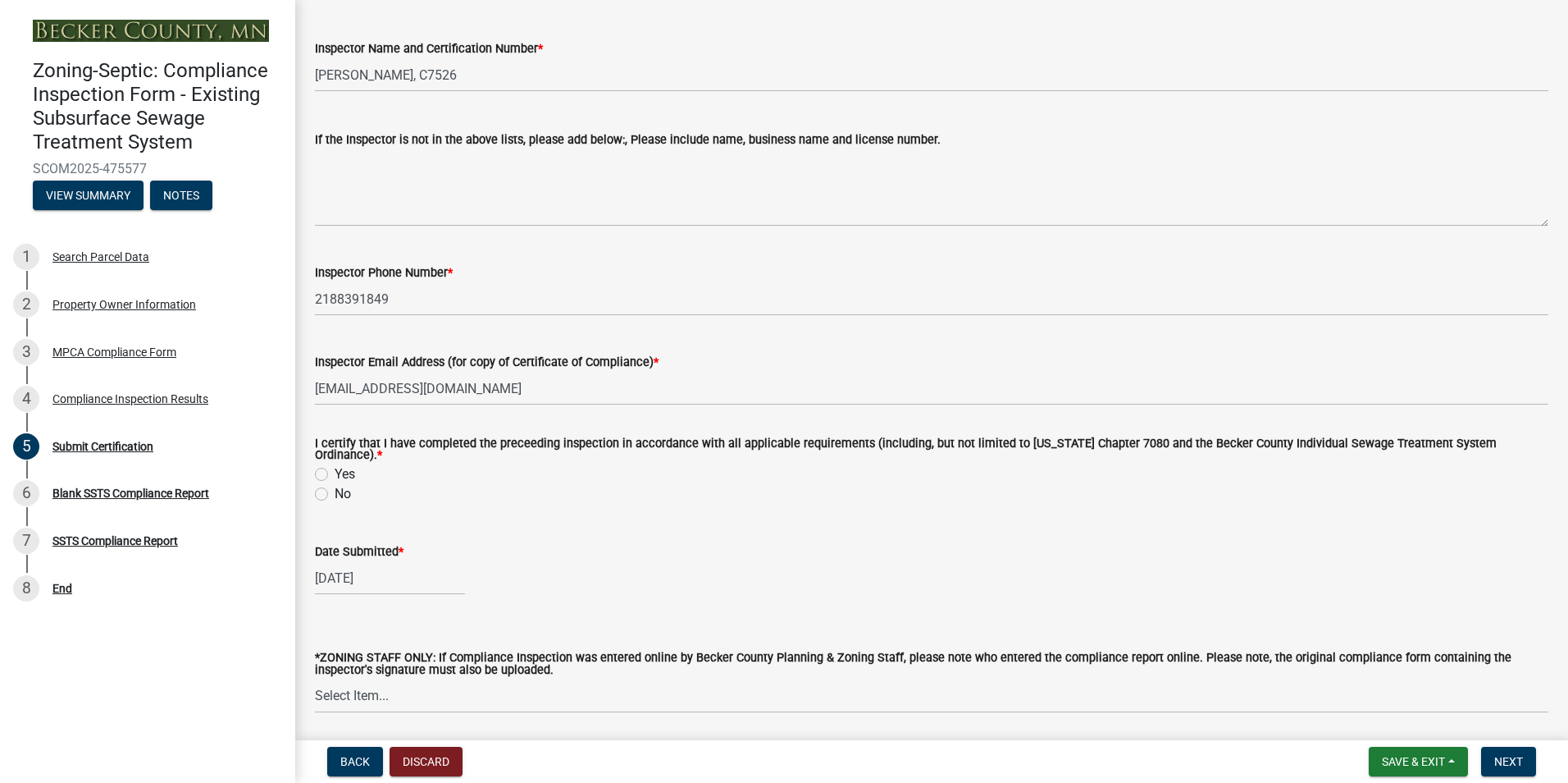
click at [335, 469] on label "Yes" at bounding box center [345, 474] width 20 height 19
click at [335, 469] on input "Yes" at bounding box center [340, 469] width 11 height 11
radio input "true"
click at [1496, 759] on span "Next" at bounding box center [1509, 761] width 28 height 13
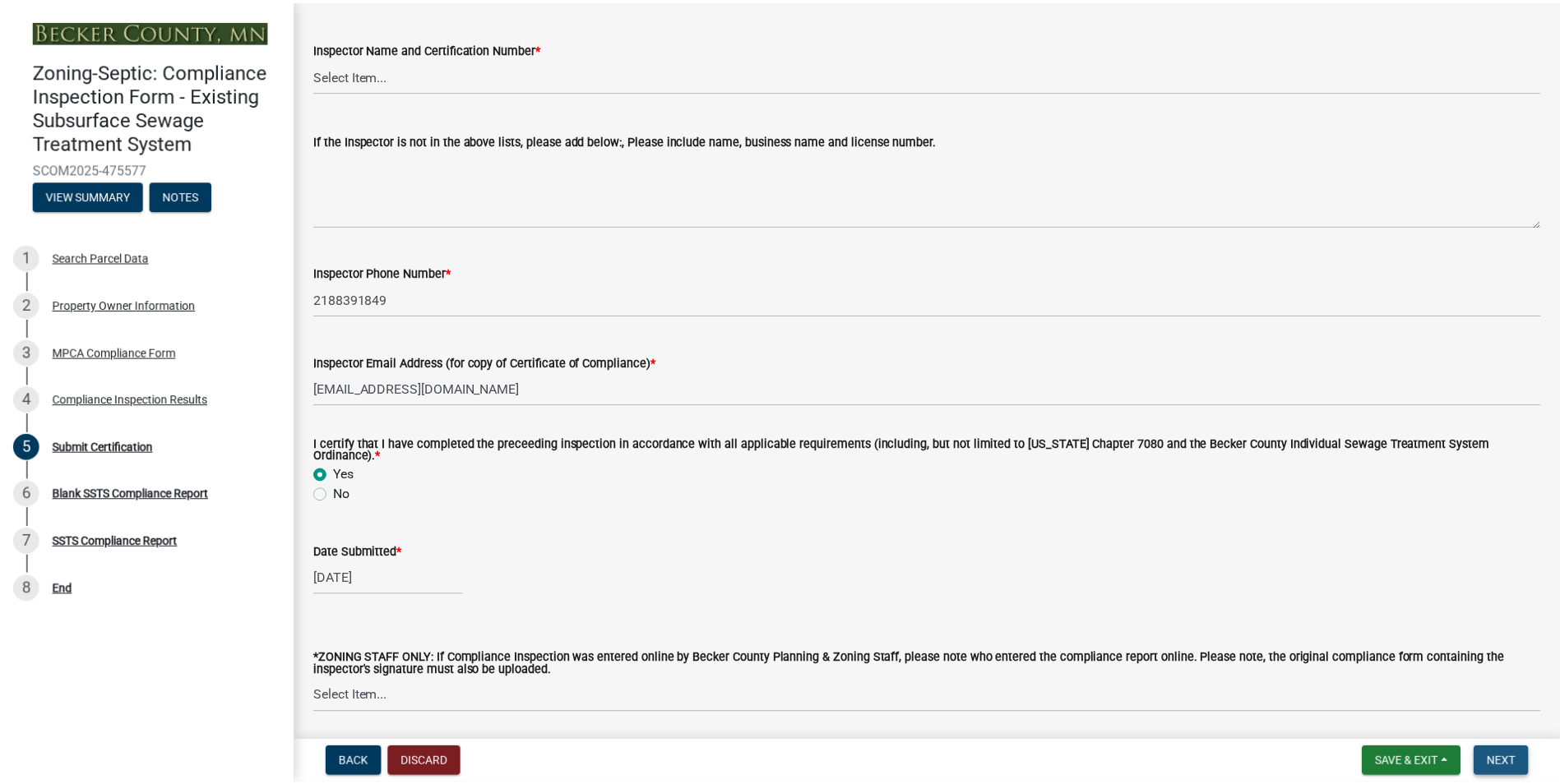
scroll to position [0, 0]
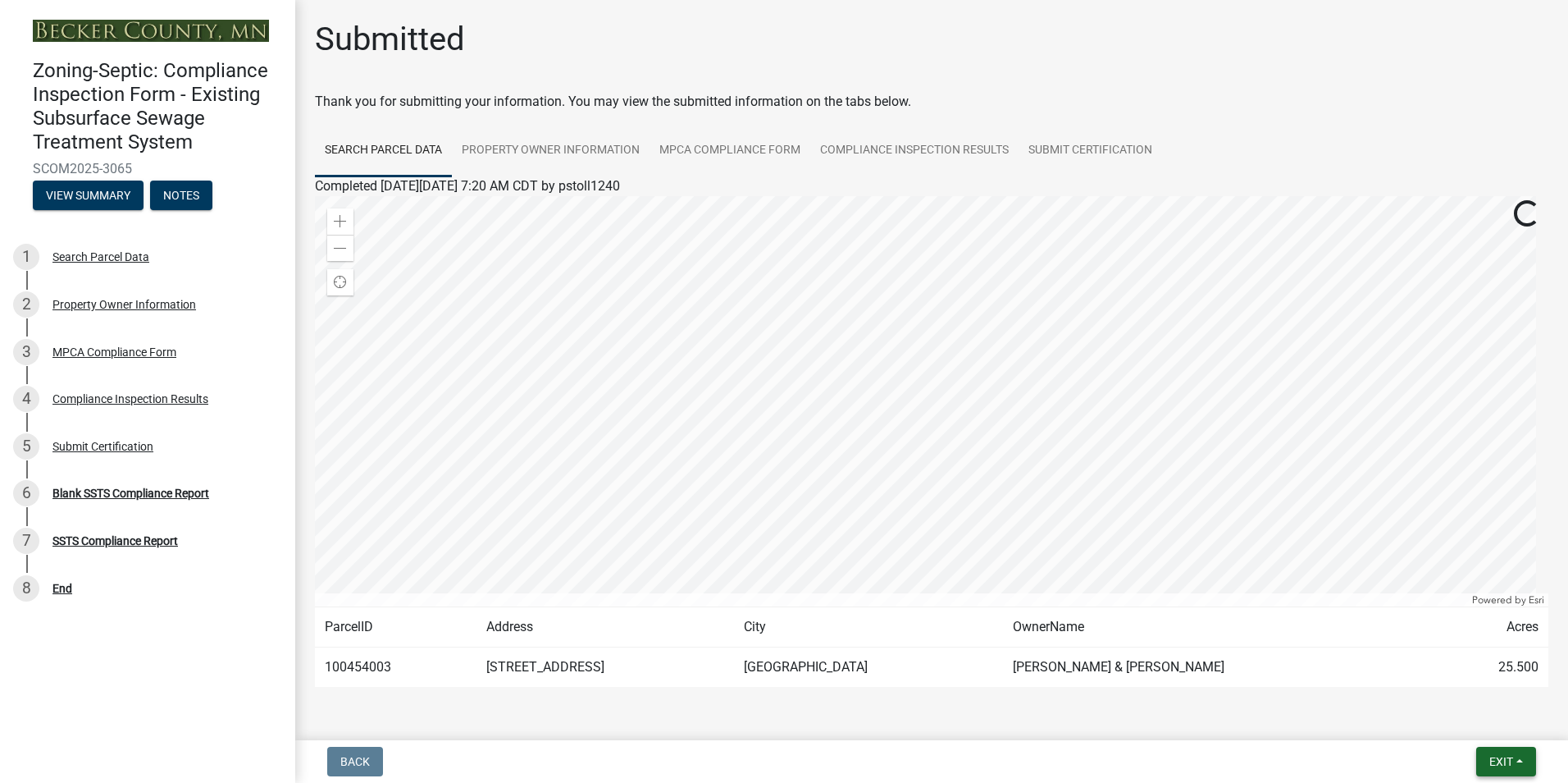
click at [1496, 759] on span "Exit" at bounding box center [1501, 761] width 23 height 13
click at [1453, 717] on button "Save & Exit" at bounding box center [1471, 719] width 131 height 39
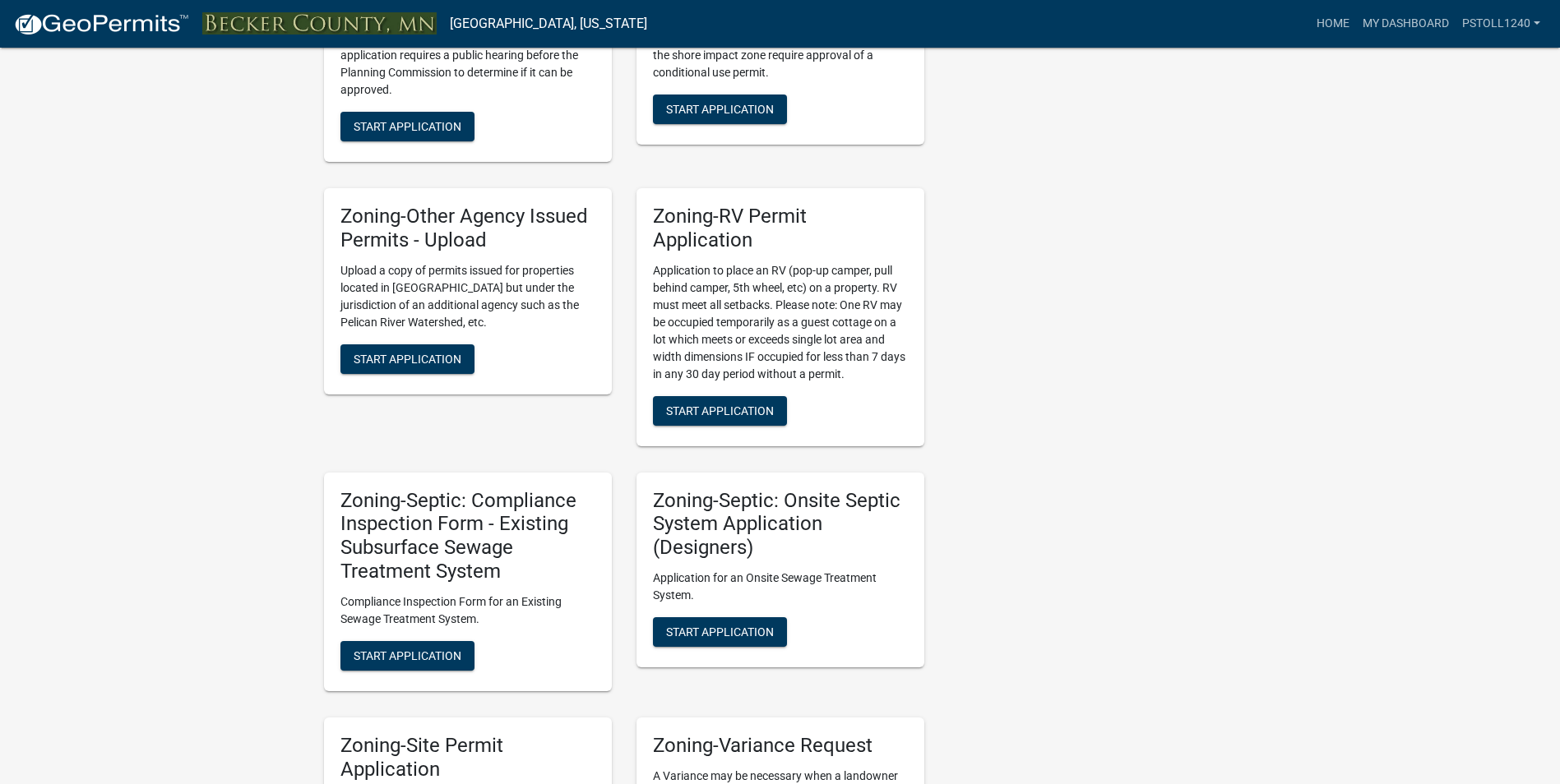
scroll to position [1141, 0]
click at [400, 659] on span "Start Application" at bounding box center [407, 653] width 107 height 13
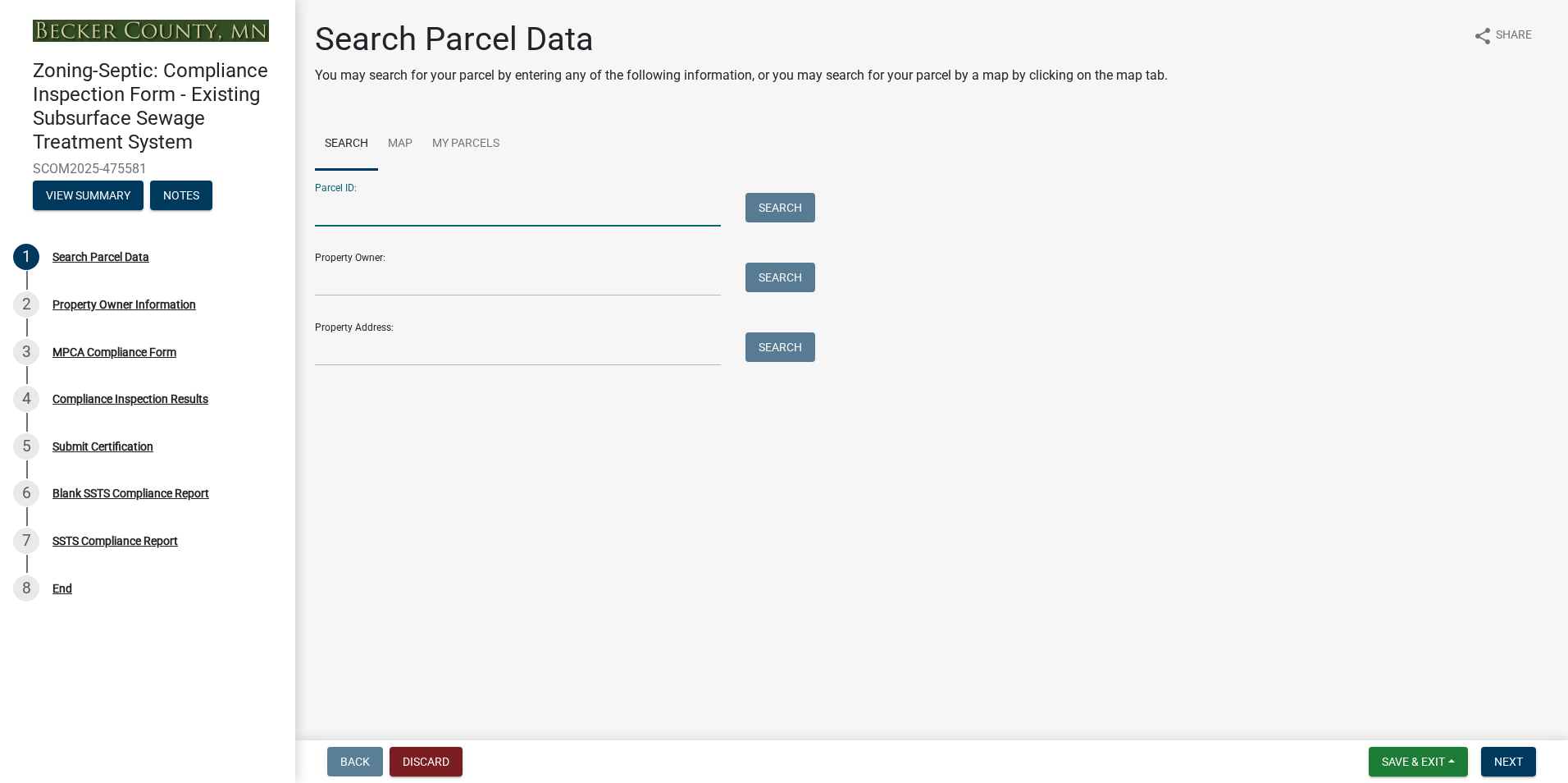
click at [363, 218] on input "Parcel ID:" at bounding box center [518, 209] width 406 height 34
type input "330374000"
click at [779, 198] on button "Search" at bounding box center [781, 207] width 70 height 29
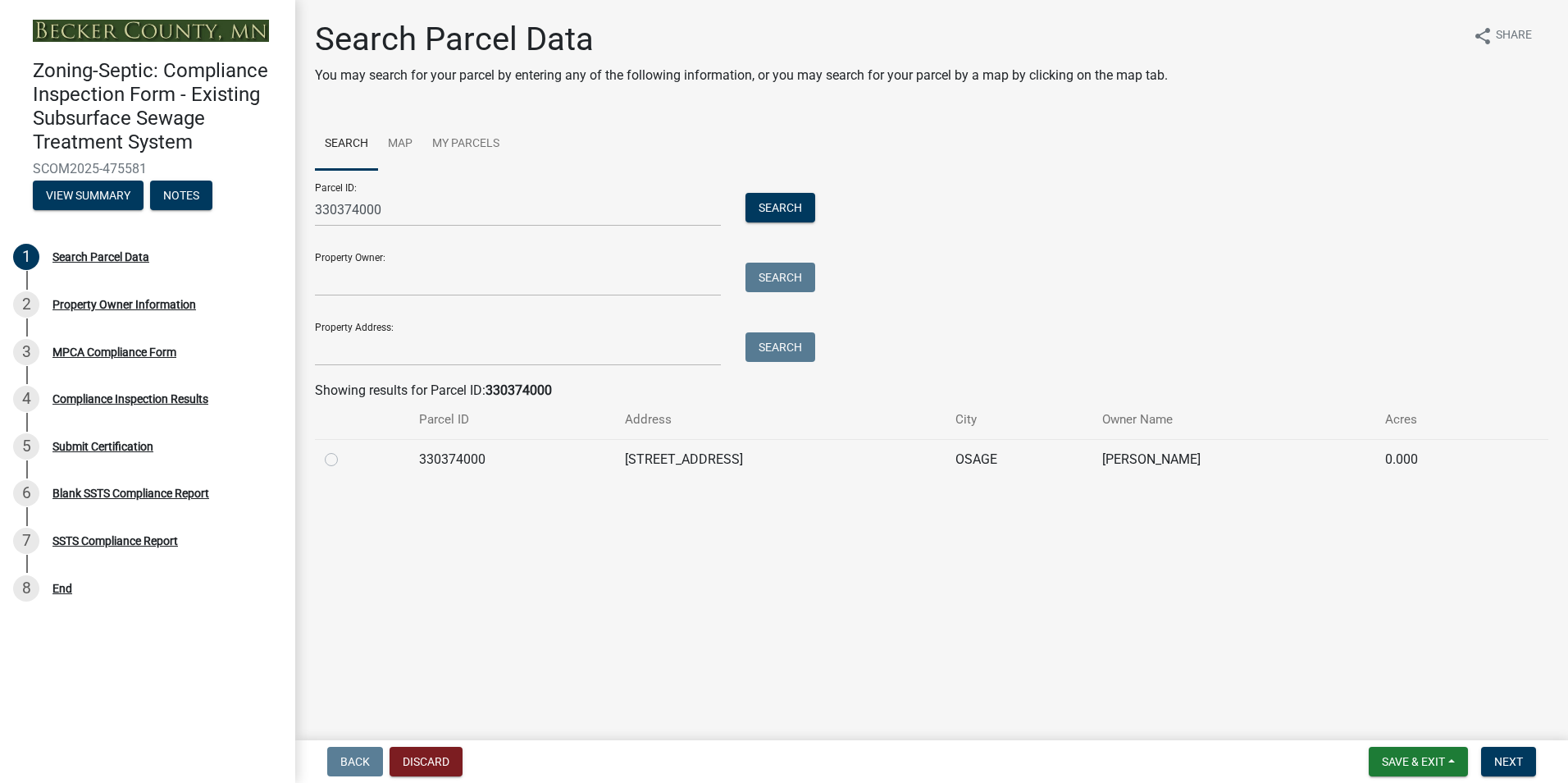
click at [345, 450] on label at bounding box center [345, 450] width 0 height 0
click at [345, 461] on input "radio" at bounding box center [349, 455] width 11 height 11
radio input "true"
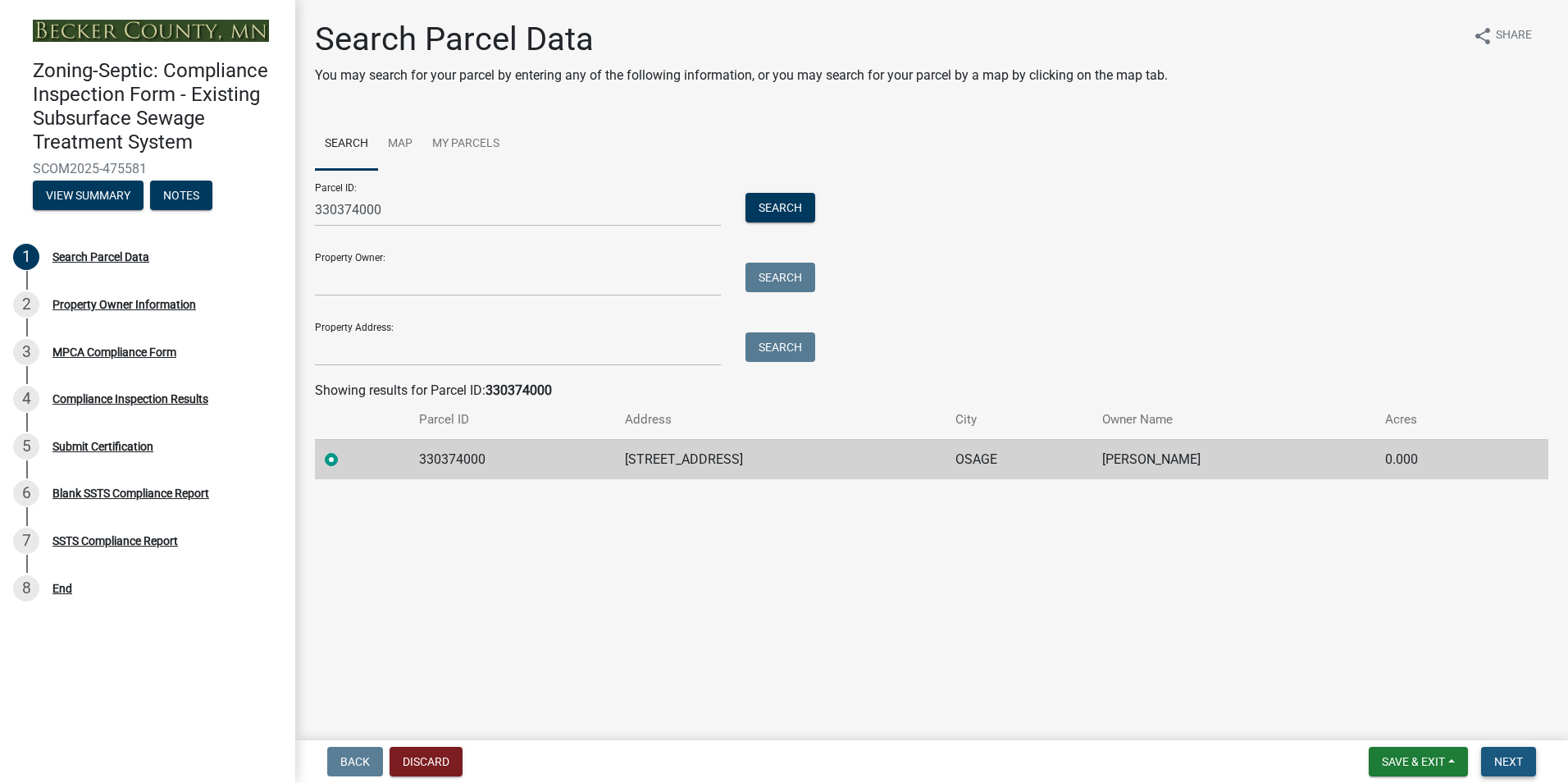
click at [1500, 754] on button "Next" at bounding box center [1509, 762] width 55 height 29
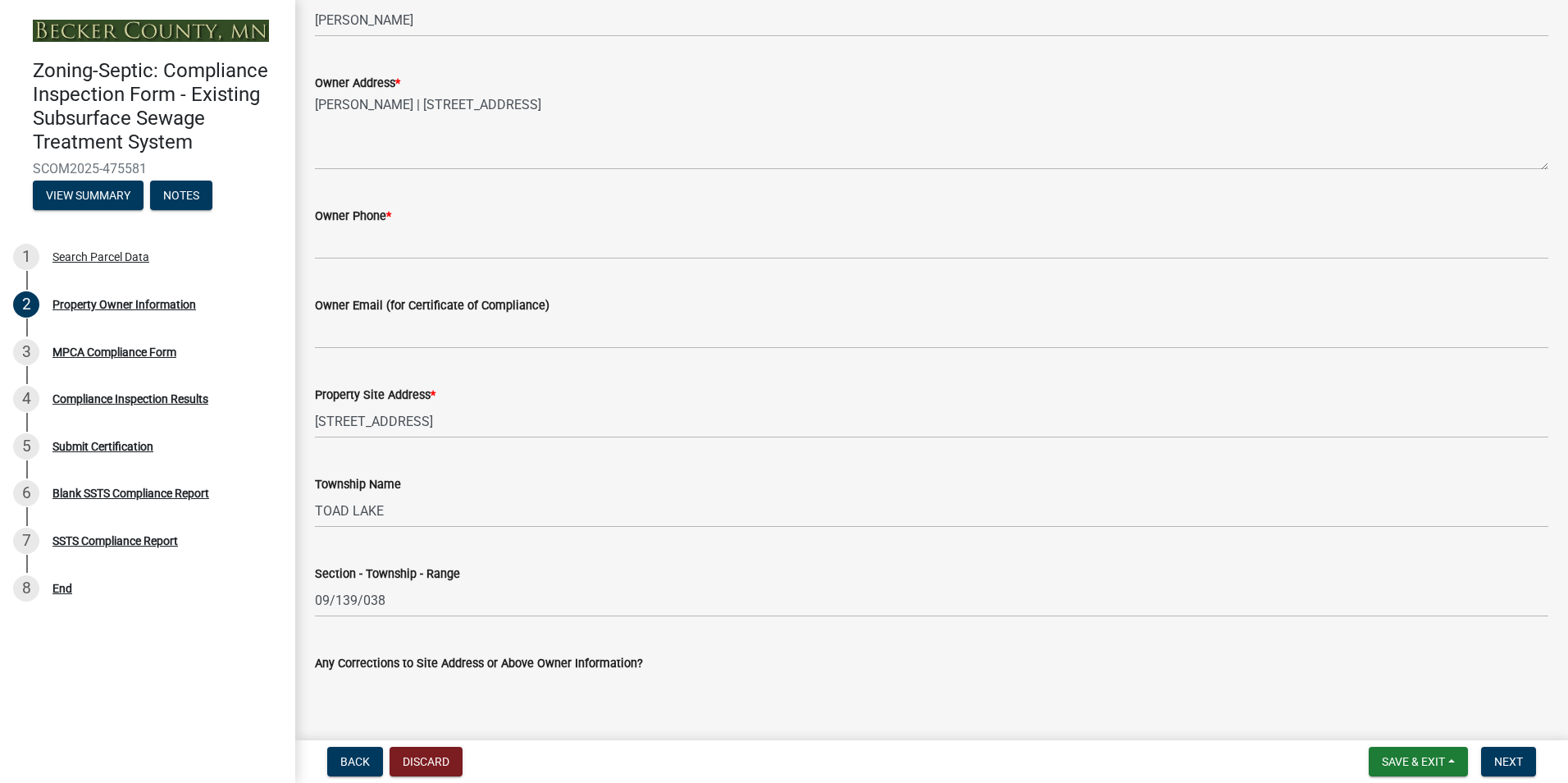
scroll to position [404, 0]
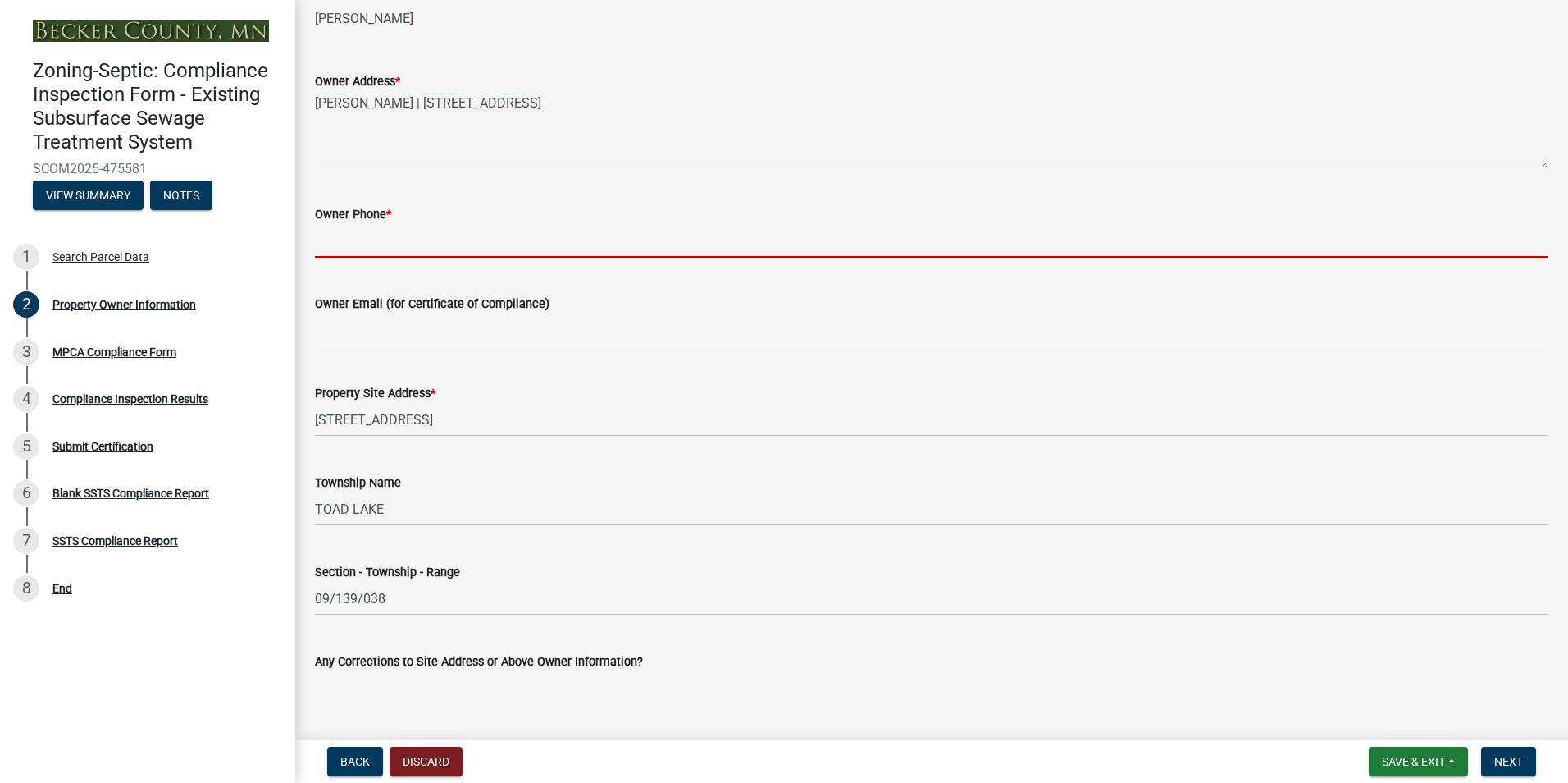
click at [329, 242] on input "Owner Phone *" at bounding box center [932, 241] width 1234 height 34
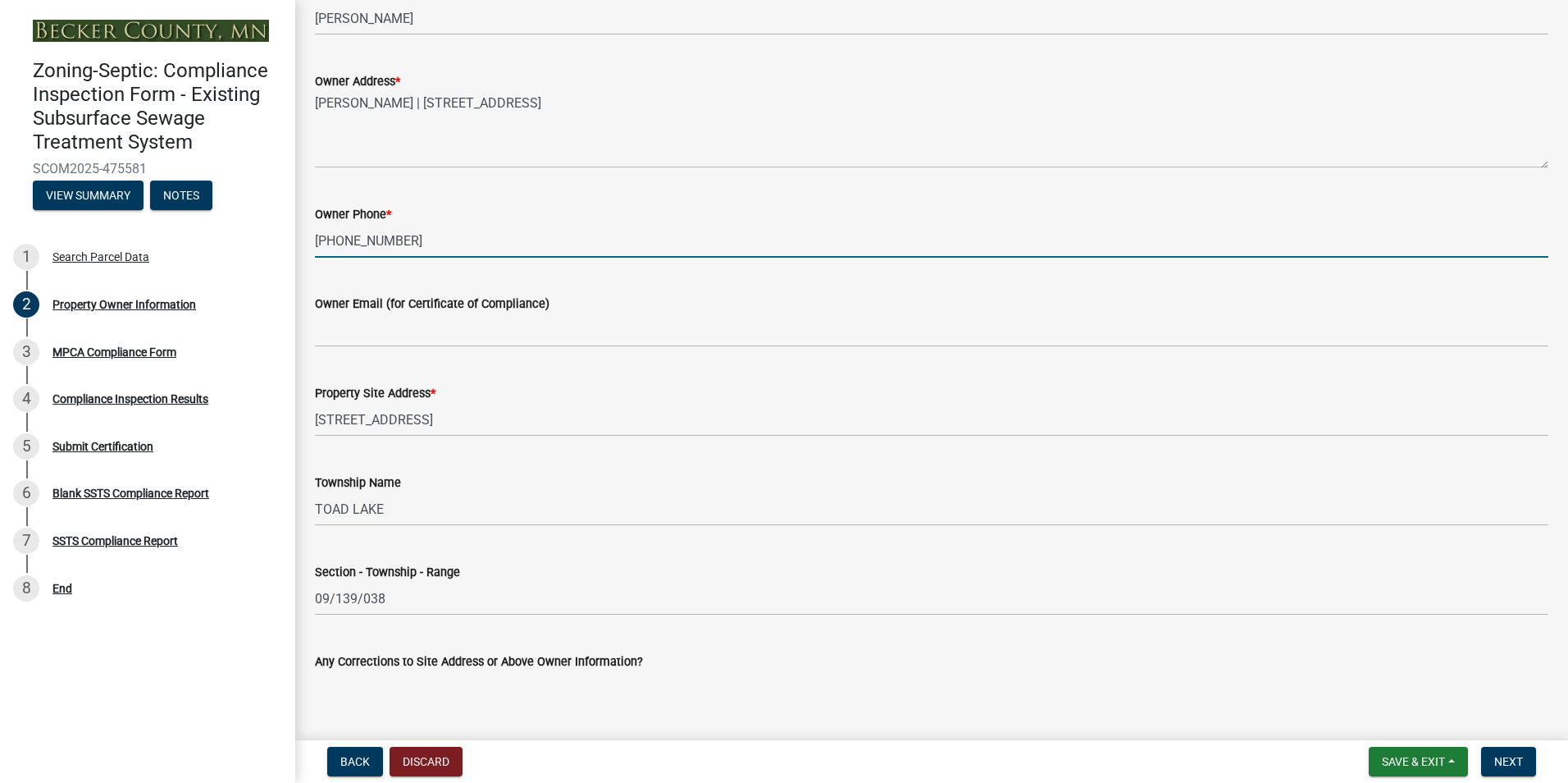
type input "701-541-5227"
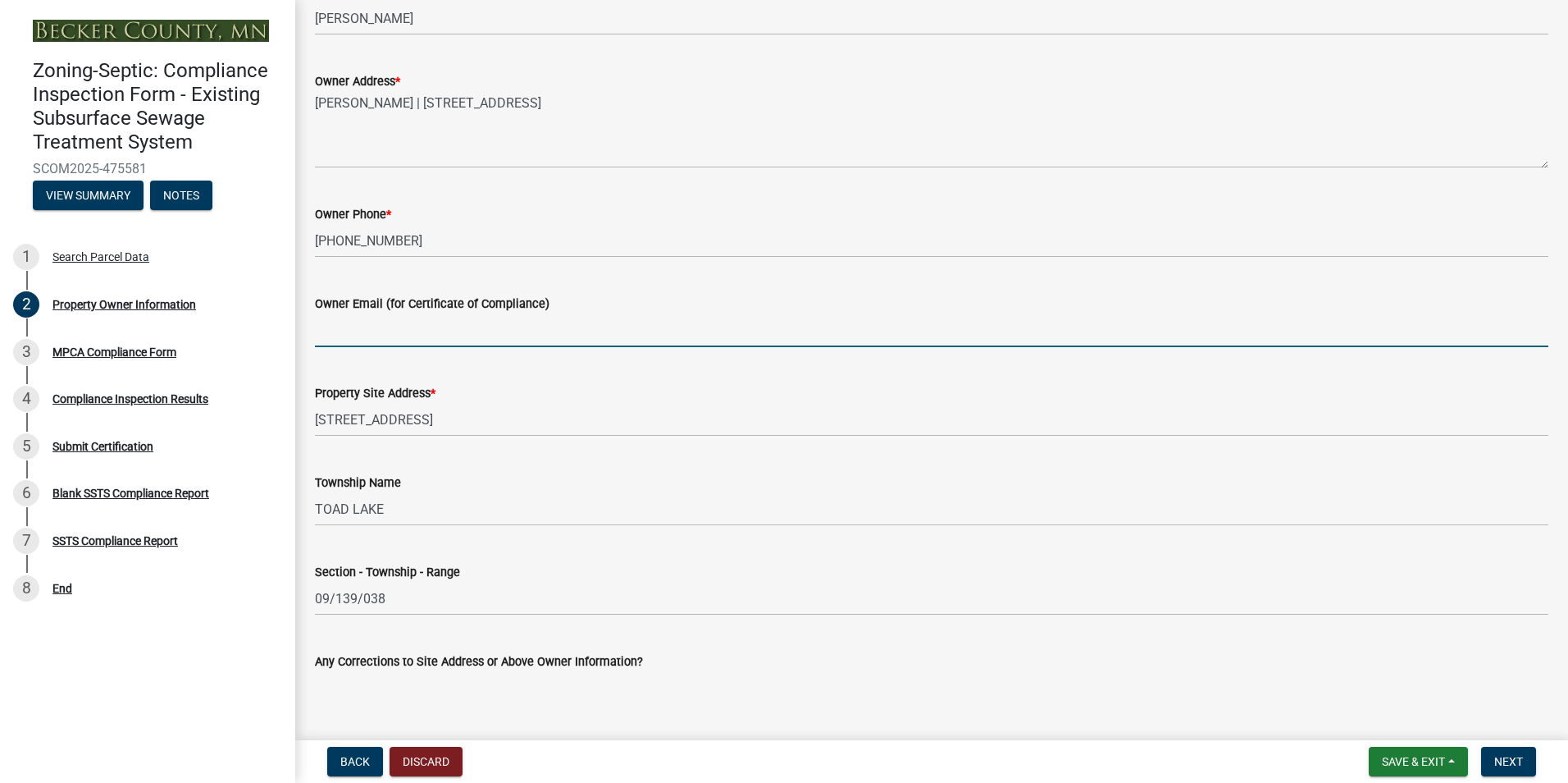
click at [338, 334] on input "Owner Email (for Certificate of Compliance)" at bounding box center [932, 330] width 1234 height 34
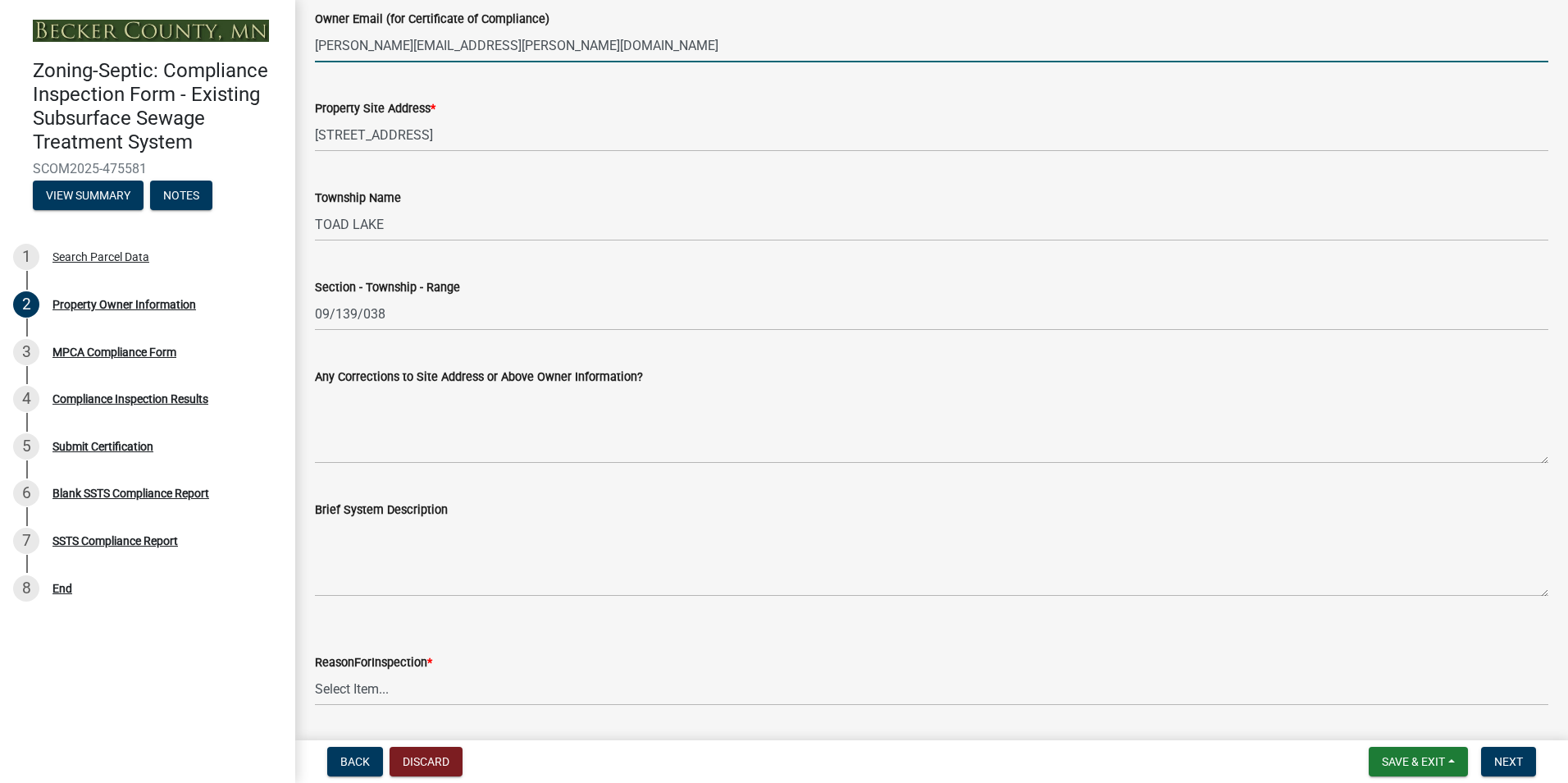
scroll to position [739, 0]
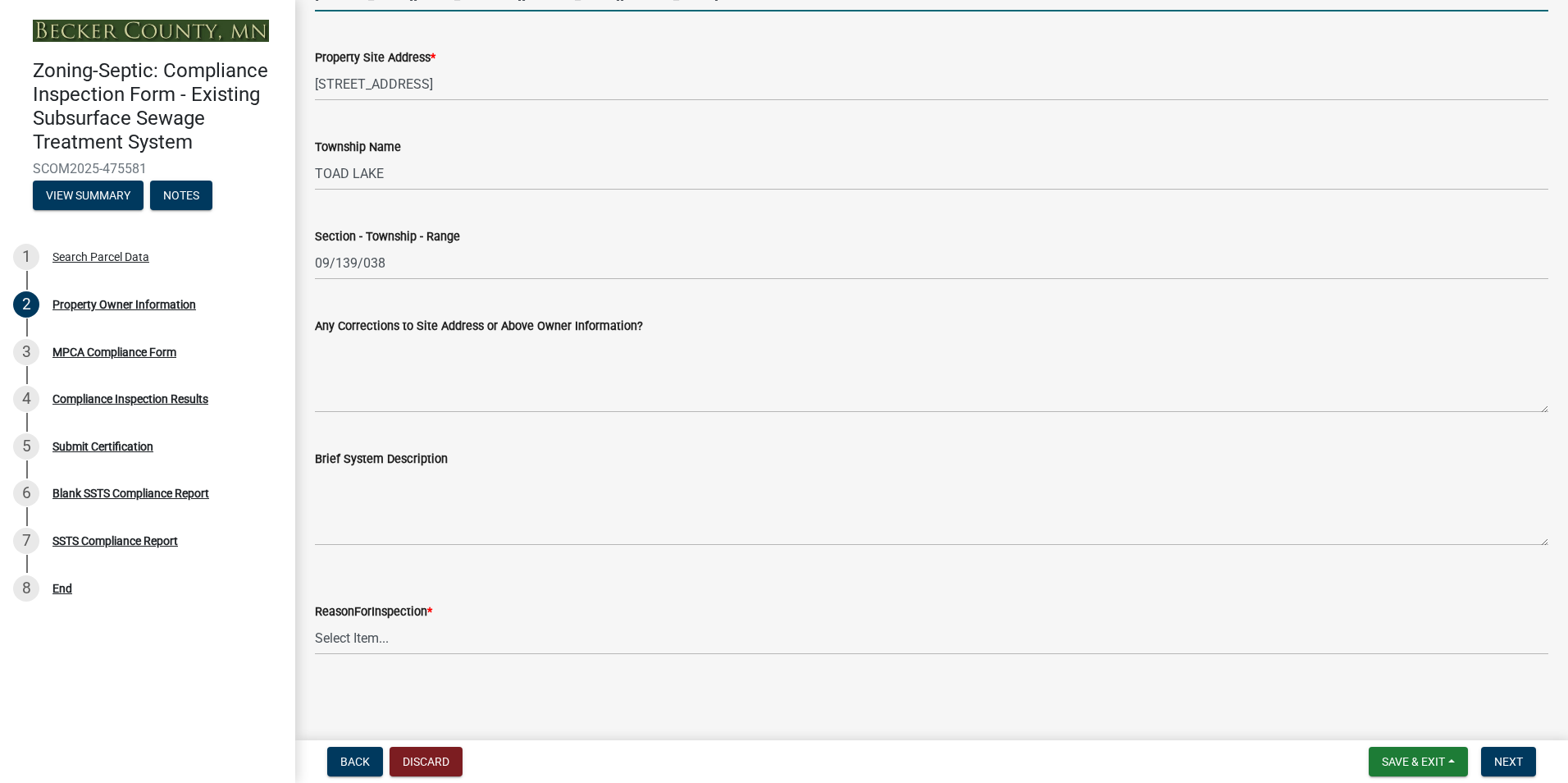
type input "shelly.sabby@gmail.com"
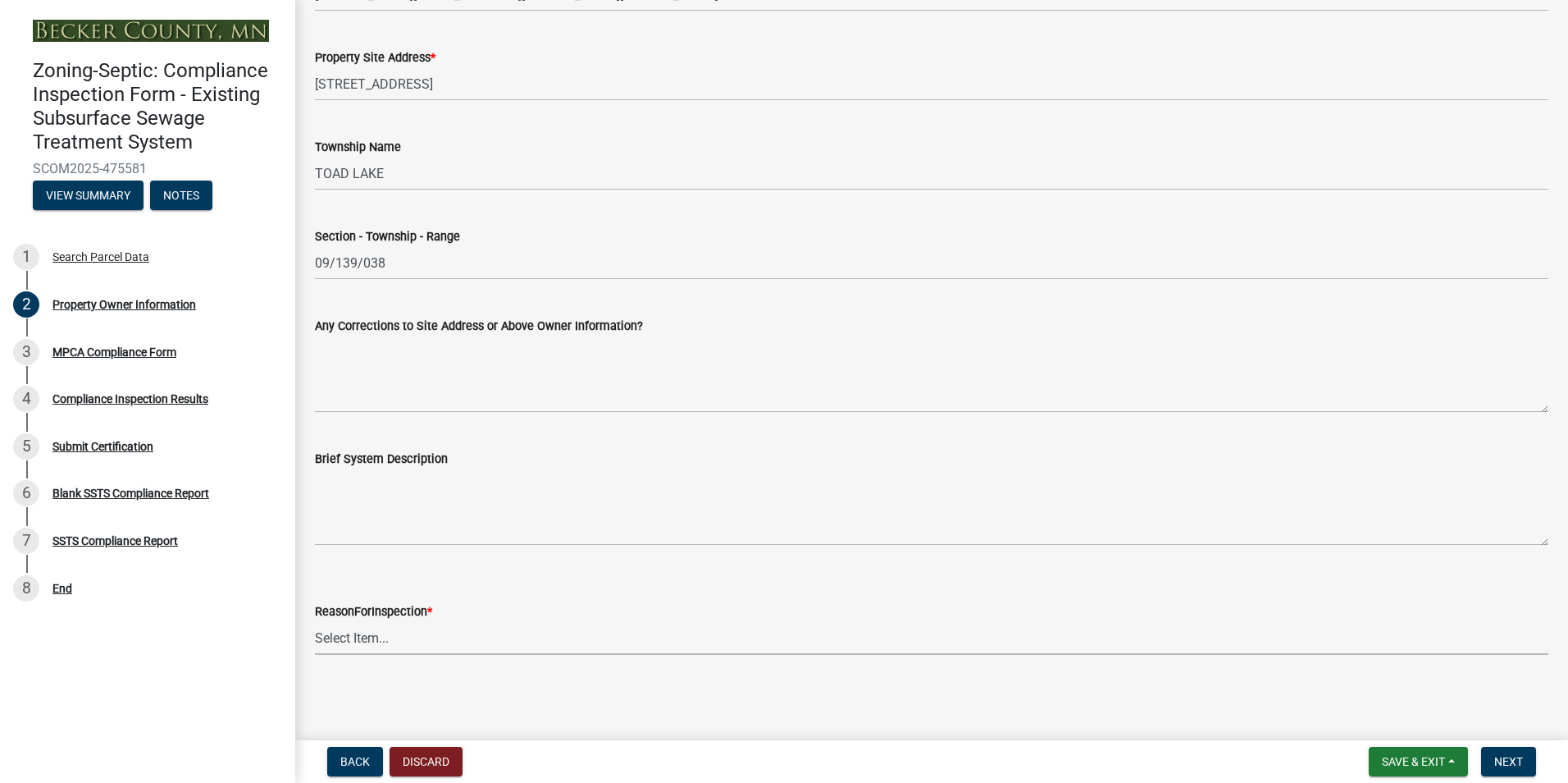
click at [348, 638] on select "Select Item... Property Sale Lake Study Required for Permit Other" at bounding box center [932, 638] width 1234 height 34
click at [315, 621] on select "Select Item... Property Sale Lake Study Required for Permit Other" at bounding box center [932, 638] width 1234 height 34
select select "d6fd99ce-8a43-4bcf-938d-761da4bf36de"
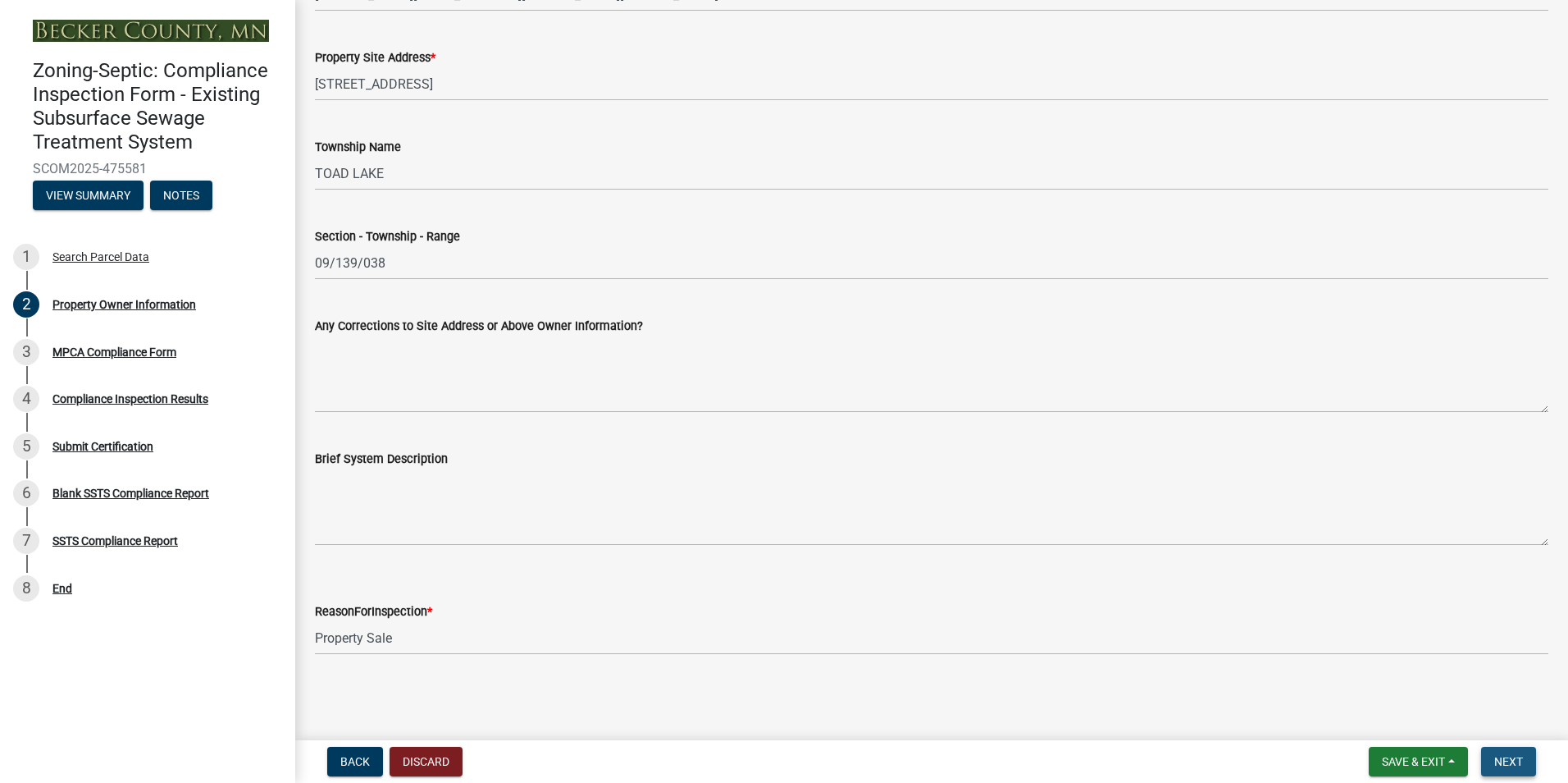
click at [1515, 755] on span "Next" at bounding box center [1509, 761] width 28 height 13
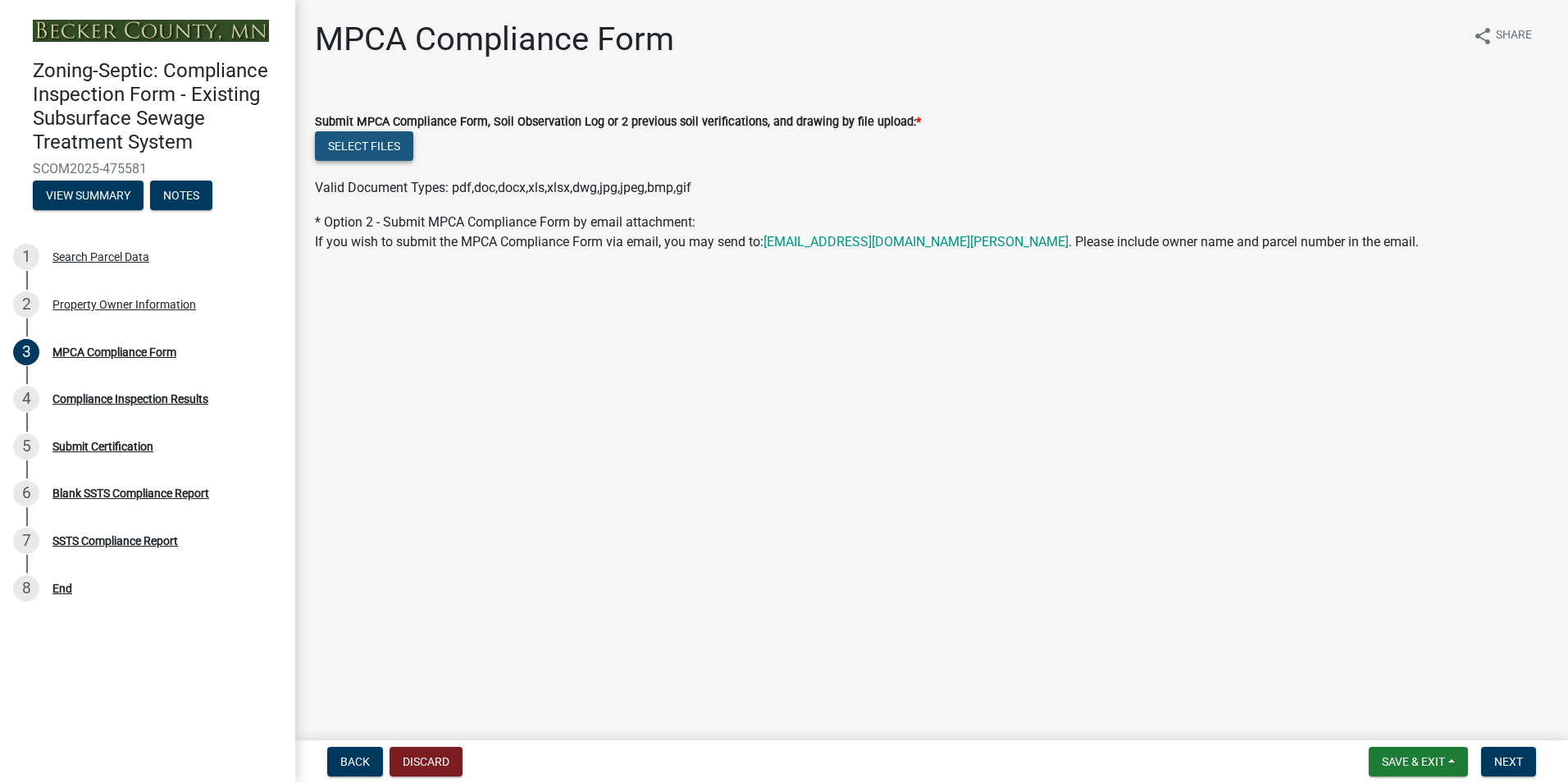
click at [363, 149] on button "Select files" at bounding box center [364, 146] width 98 height 29
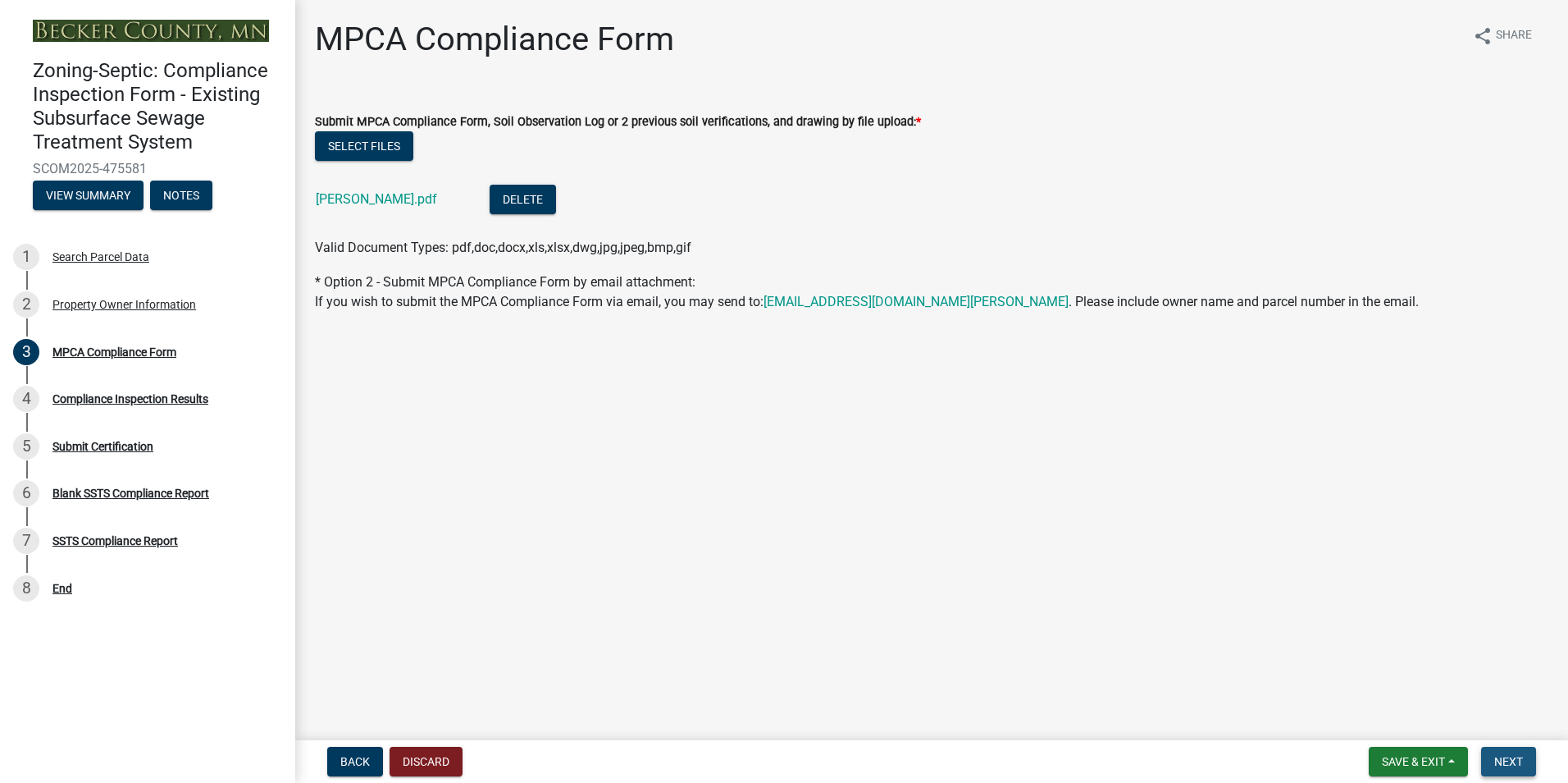
click at [1511, 763] on span "Next" at bounding box center [1509, 761] width 28 height 13
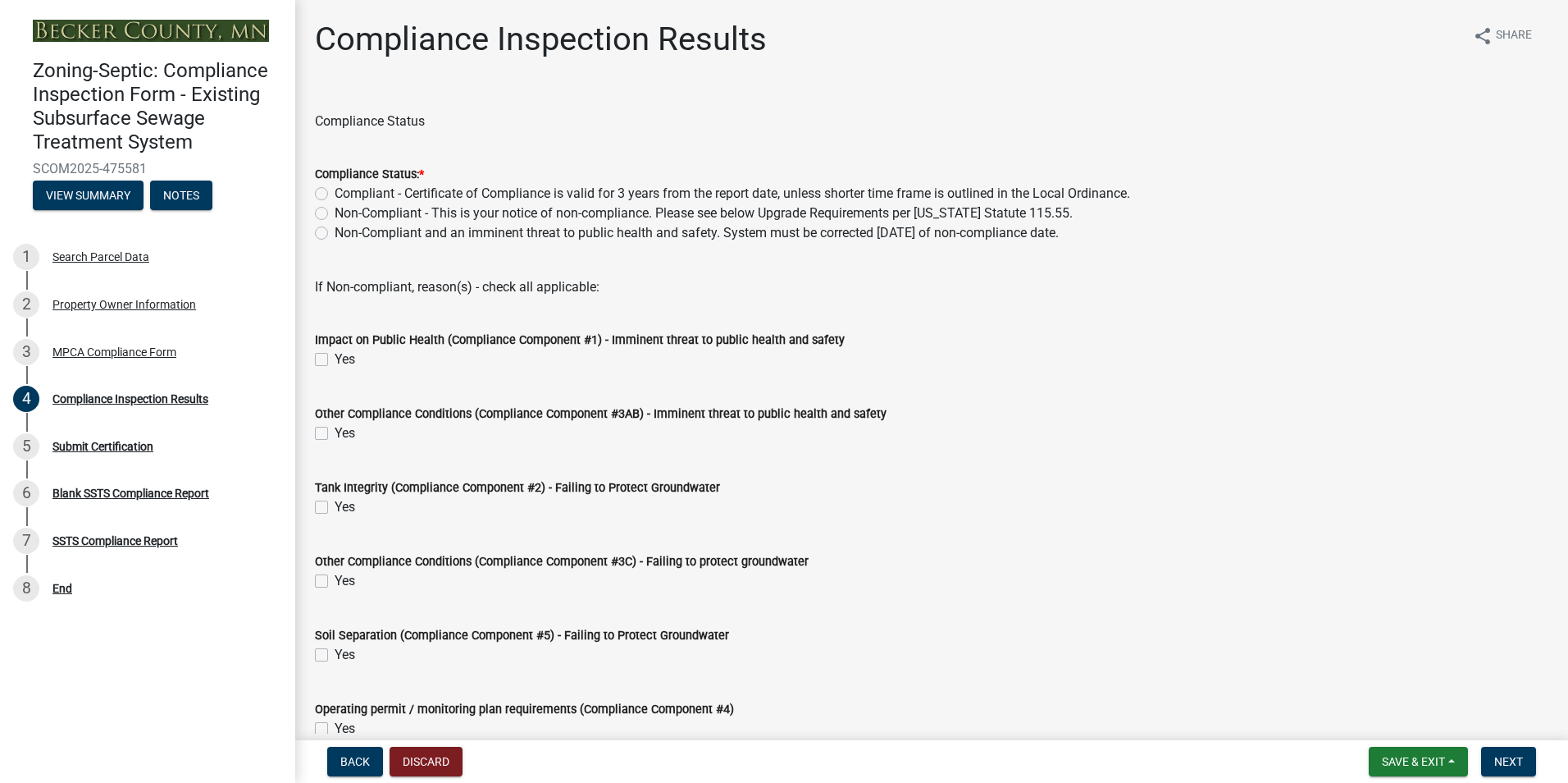
click at [335, 209] on label "Non-Compliant - This is your notice of non-compliance. Please see below Upgrade…" at bounding box center [704, 213] width 738 height 19
click at [335, 209] on input "Non-Compliant - This is your notice of non-compliance. Please see below Upgrade…" at bounding box center [340, 208] width 11 height 11
radio input "true"
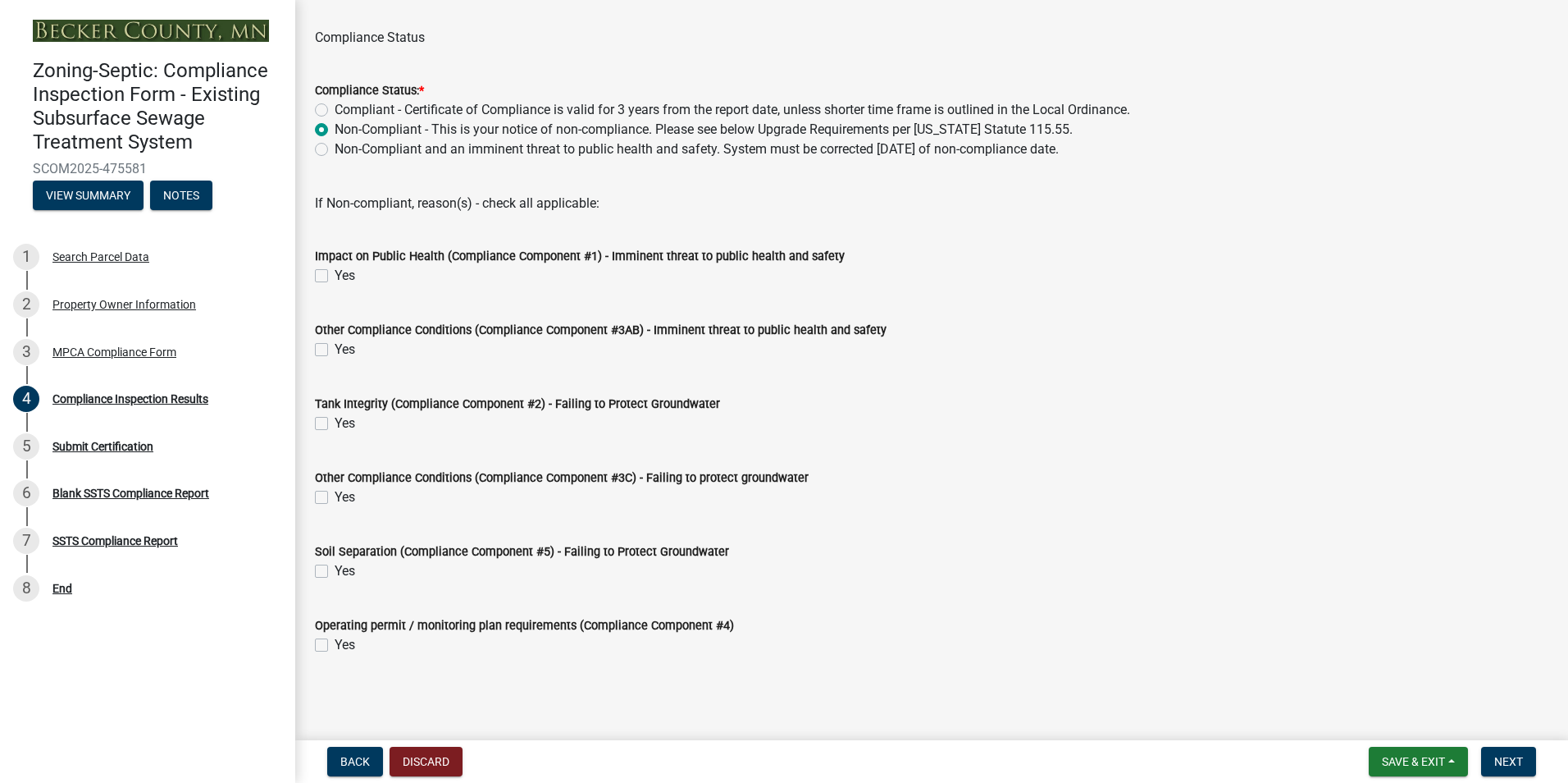
click at [335, 575] on label "Yes" at bounding box center [345, 571] width 20 height 19
click at [335, 572] on input "Yes" at bounding box center [340, 566] width 11 height 11
checkbox input "true"
click at [1511, 762] on span "Next" at bounding box center [1509, 761] width 28 height 13
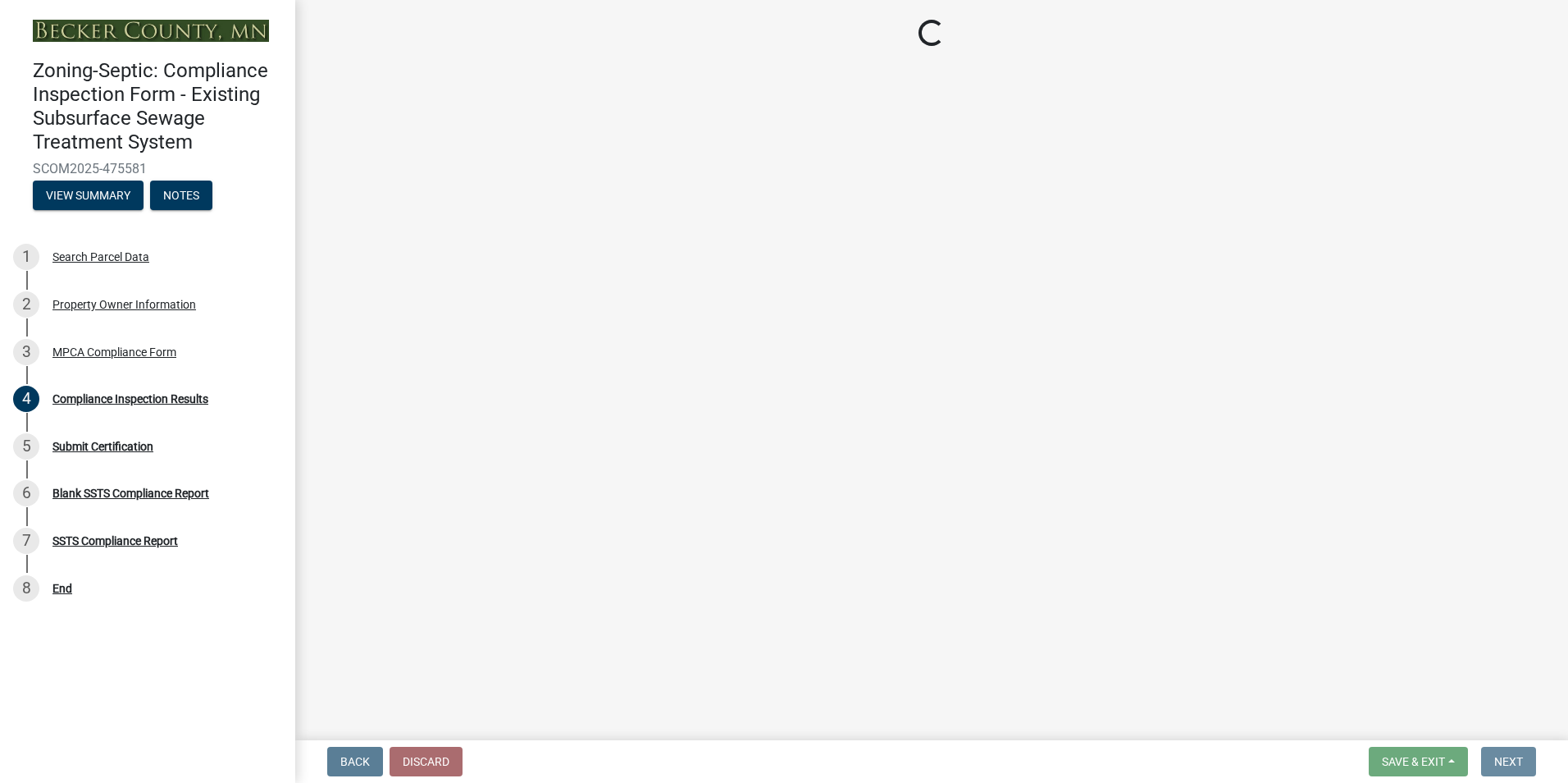
scroll to position [0, 0]
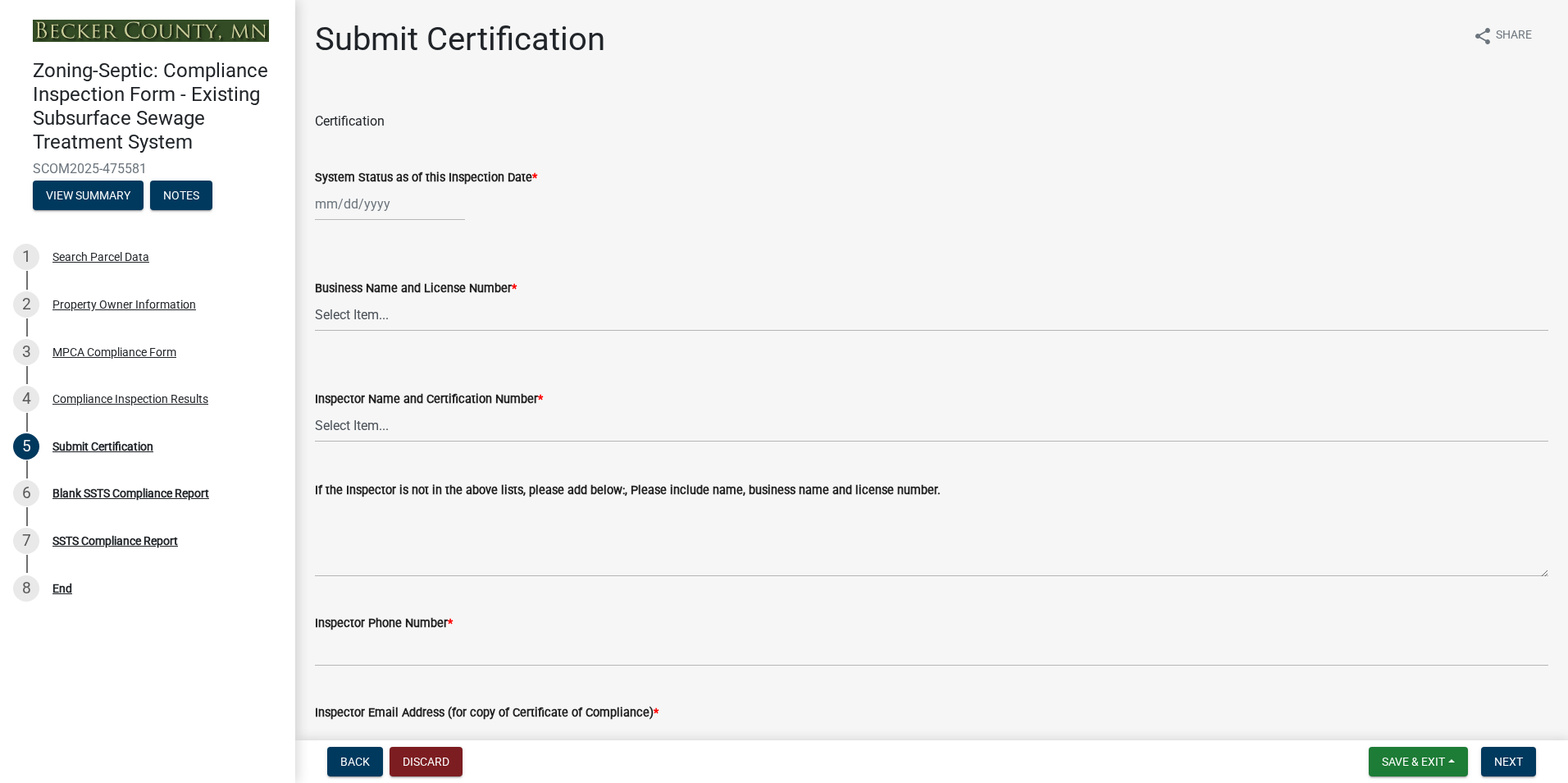
select select "9"
select select "2025"
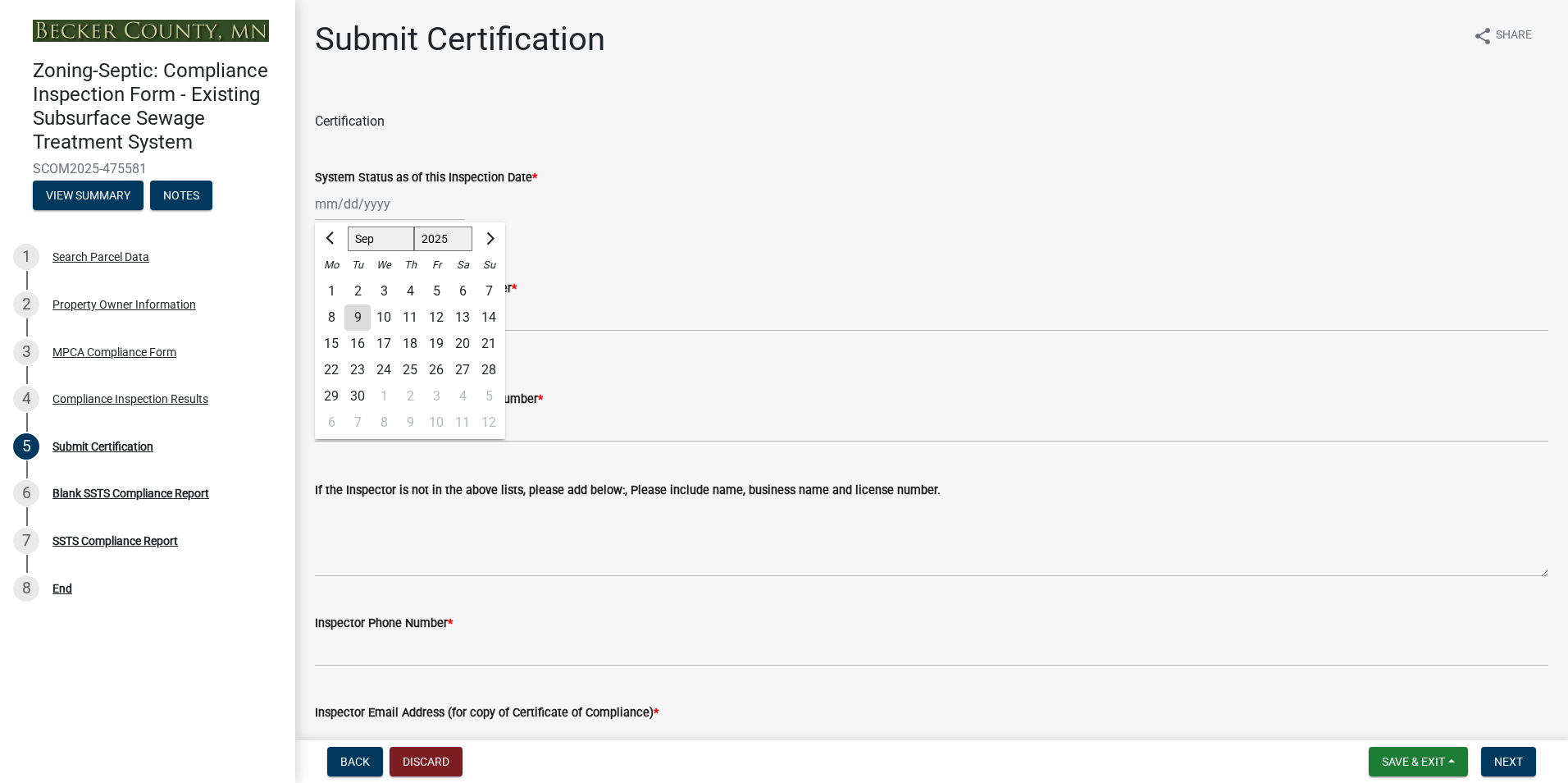
click at [357, 205] on input "System Status as of this Inspection Date *" at bounding box center [390, 204] width 150 height 34
click at [410, 292] on div "4" at bounding box center [410, 291] width 26 height 26
type input "09/04/2025"
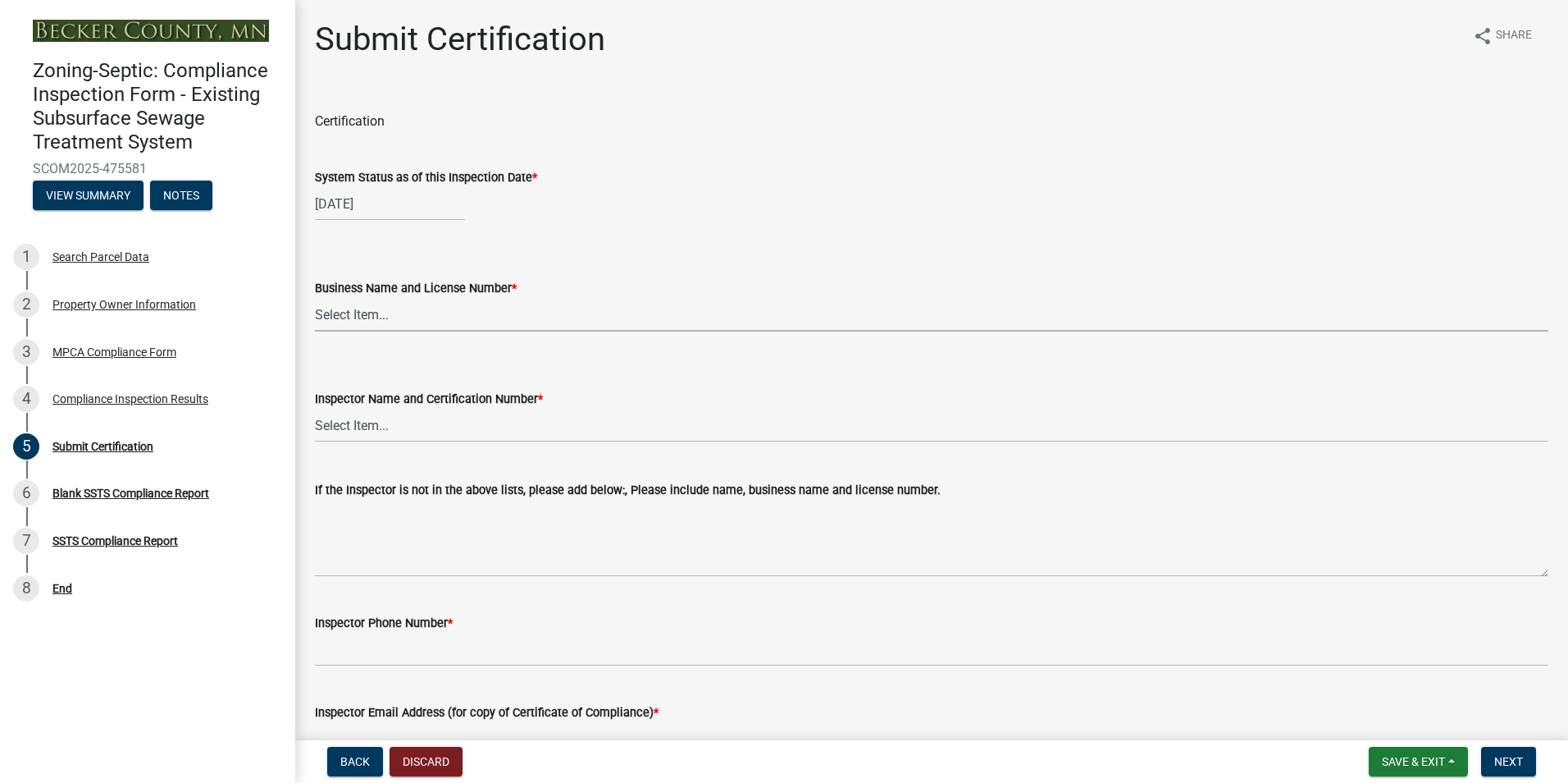
click at [354, 315] on select "Select Item... OTHER – Not listed (please add in next field and we will add to …" at bounding box center [932, 315] width 1234 height 34
click at [315, 298] on select "Select Item... OTHER – Not listed (please add in next field and we will add to …" at bounding box center [932, 315] width 1234 height 34
select select "6cb55102-04ca-4fa6-a18d-df345860fceb"
click at [348, 427] on select "Select Item... OTHER – Not listed (please add in next field and we will add to …" at bounding box center [932, 426] width 1234 height 34
click at [315, 409] on select "Select Item... OTHER – Not listed (please add in next field and we will add to …" at bounding box center [932, 426] width 1234 height 34
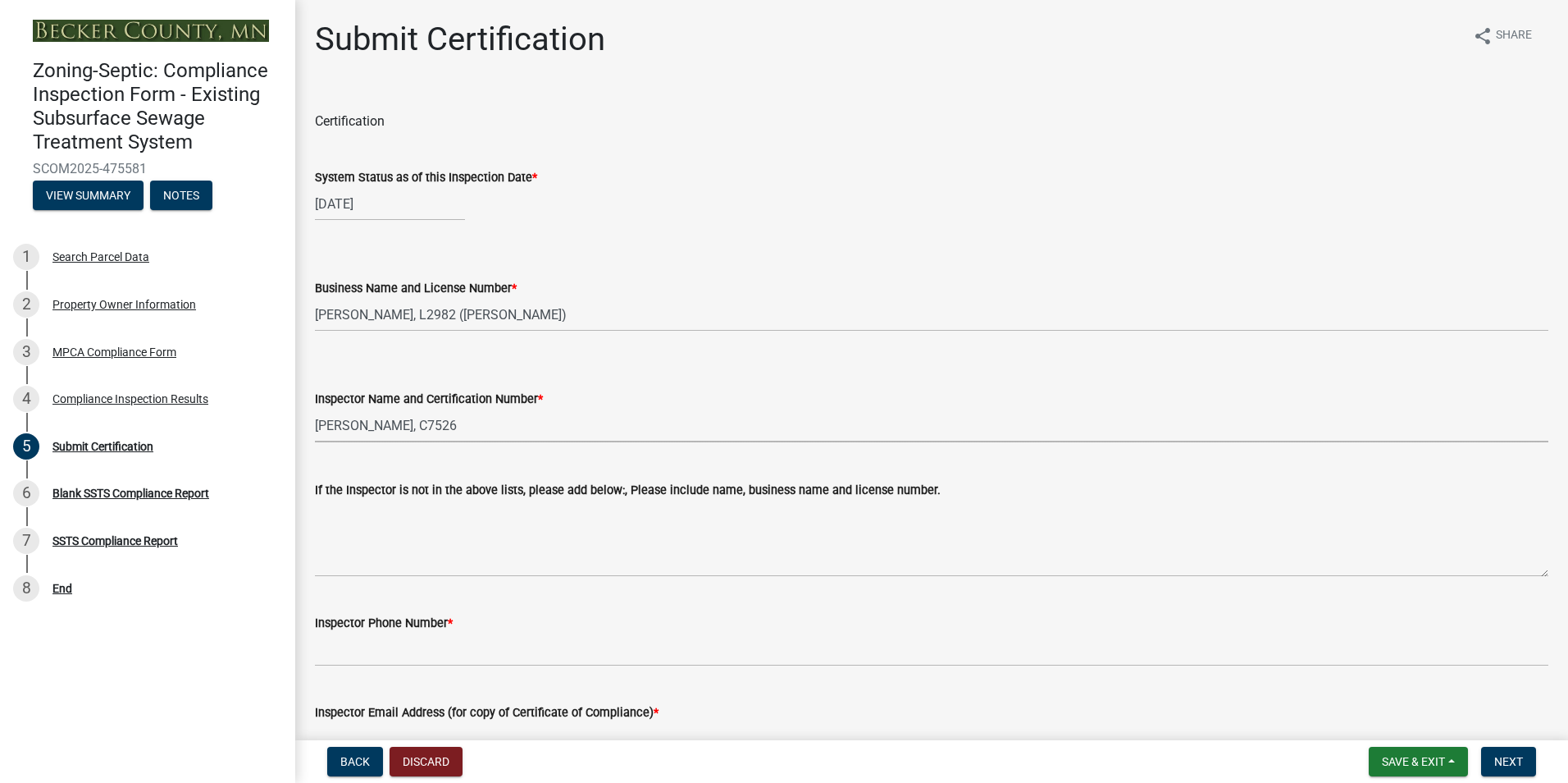
select select "dc89faac-9f44-4363-befa-aff2aab8b849"
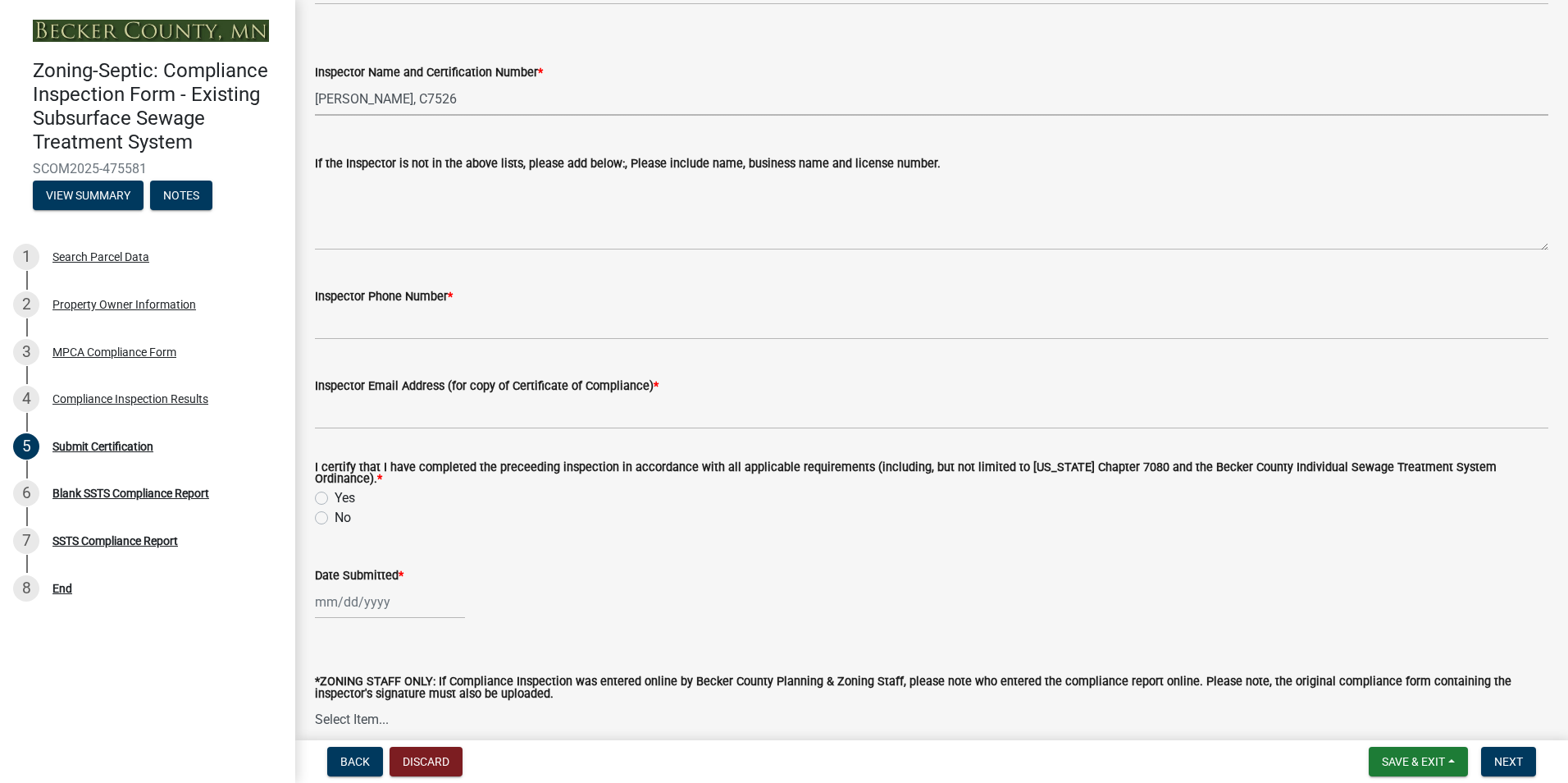
scroll to position [327, 0]
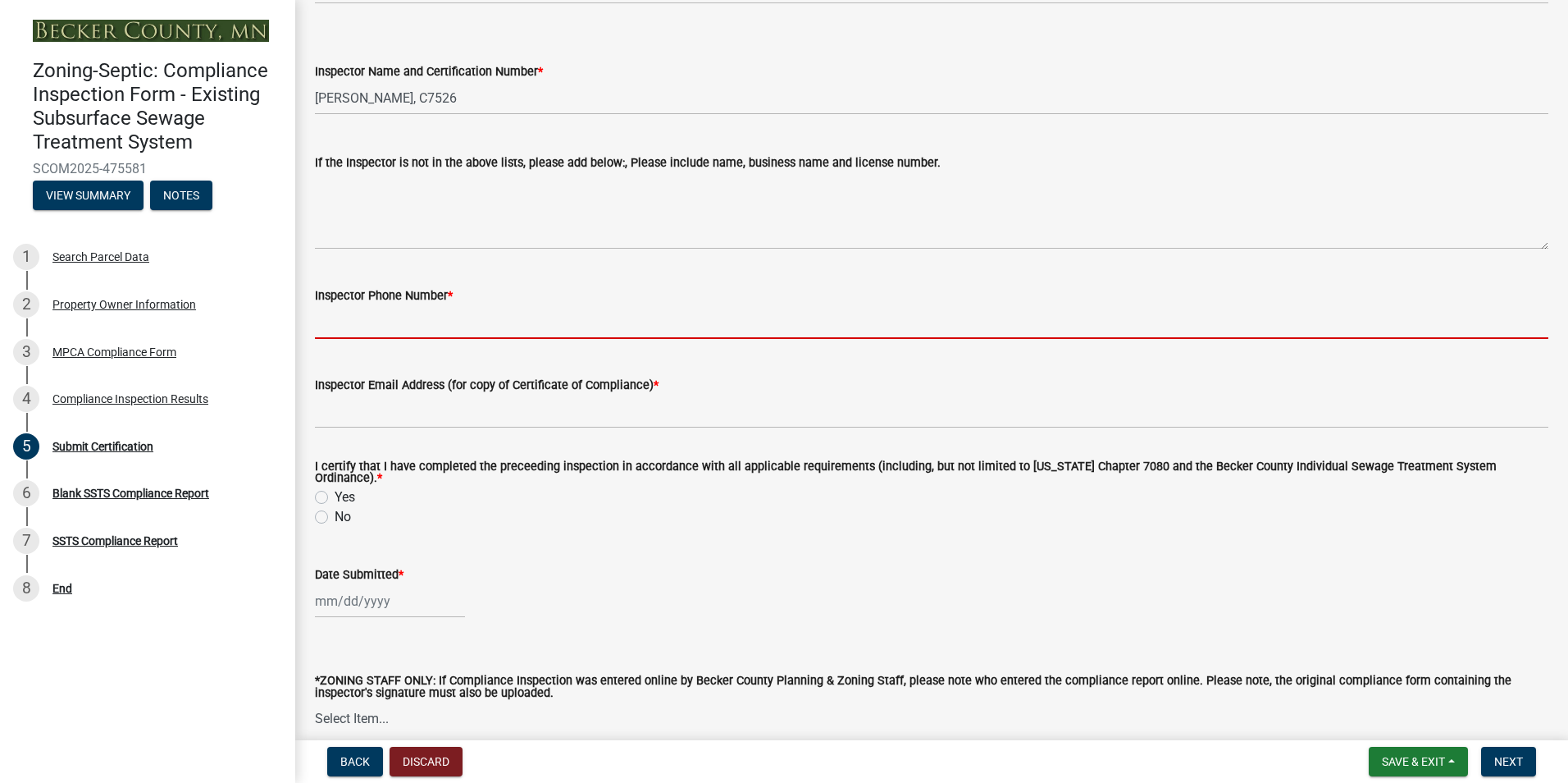
click at [406, 314] on input "Inspector Phone Number *" at bounding box center [932, 322] width 1234 height 34
type input "2188391849"
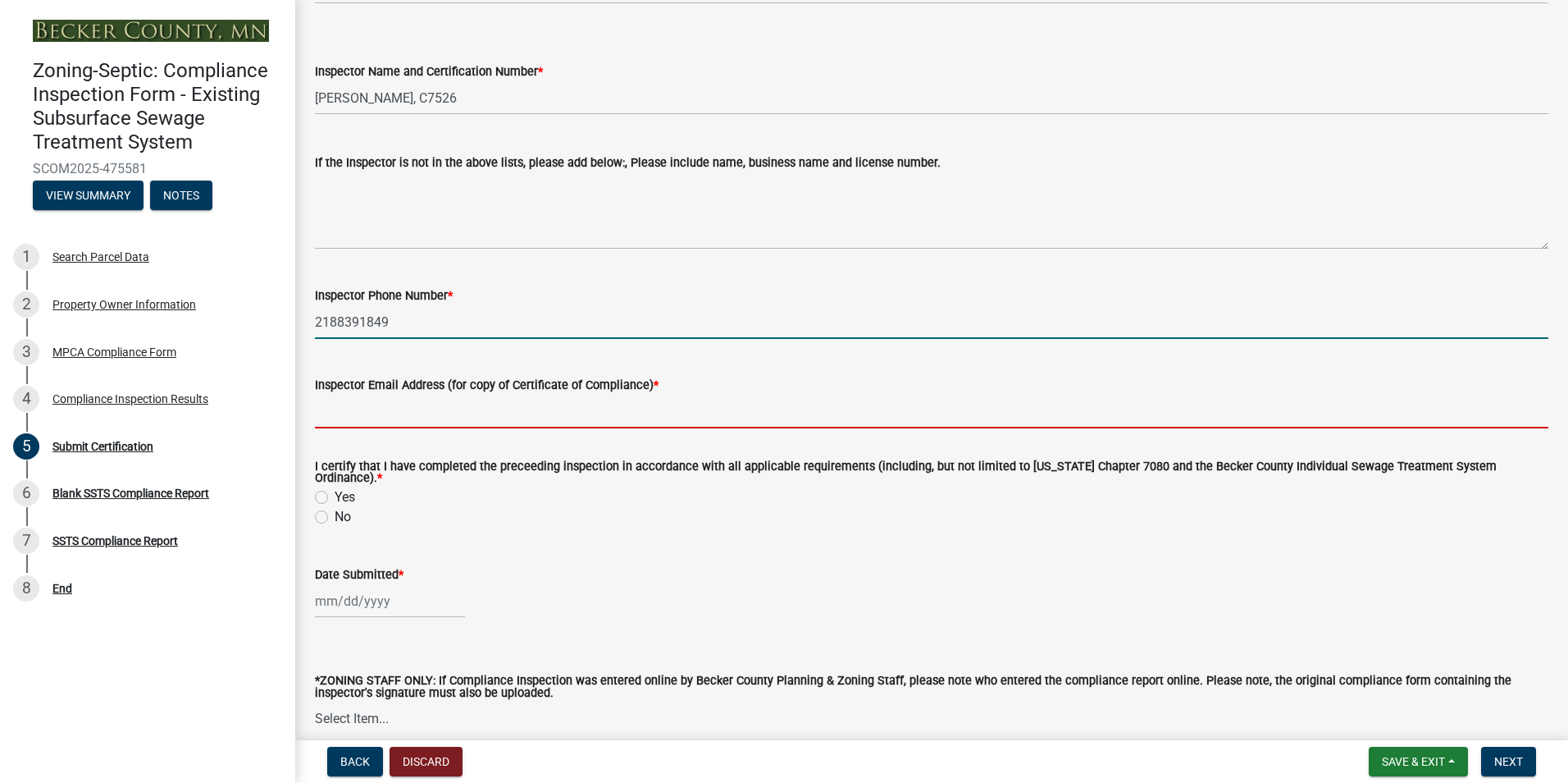
type input "[EMAIL_ADDRESS][DOMAIN_NAME]"
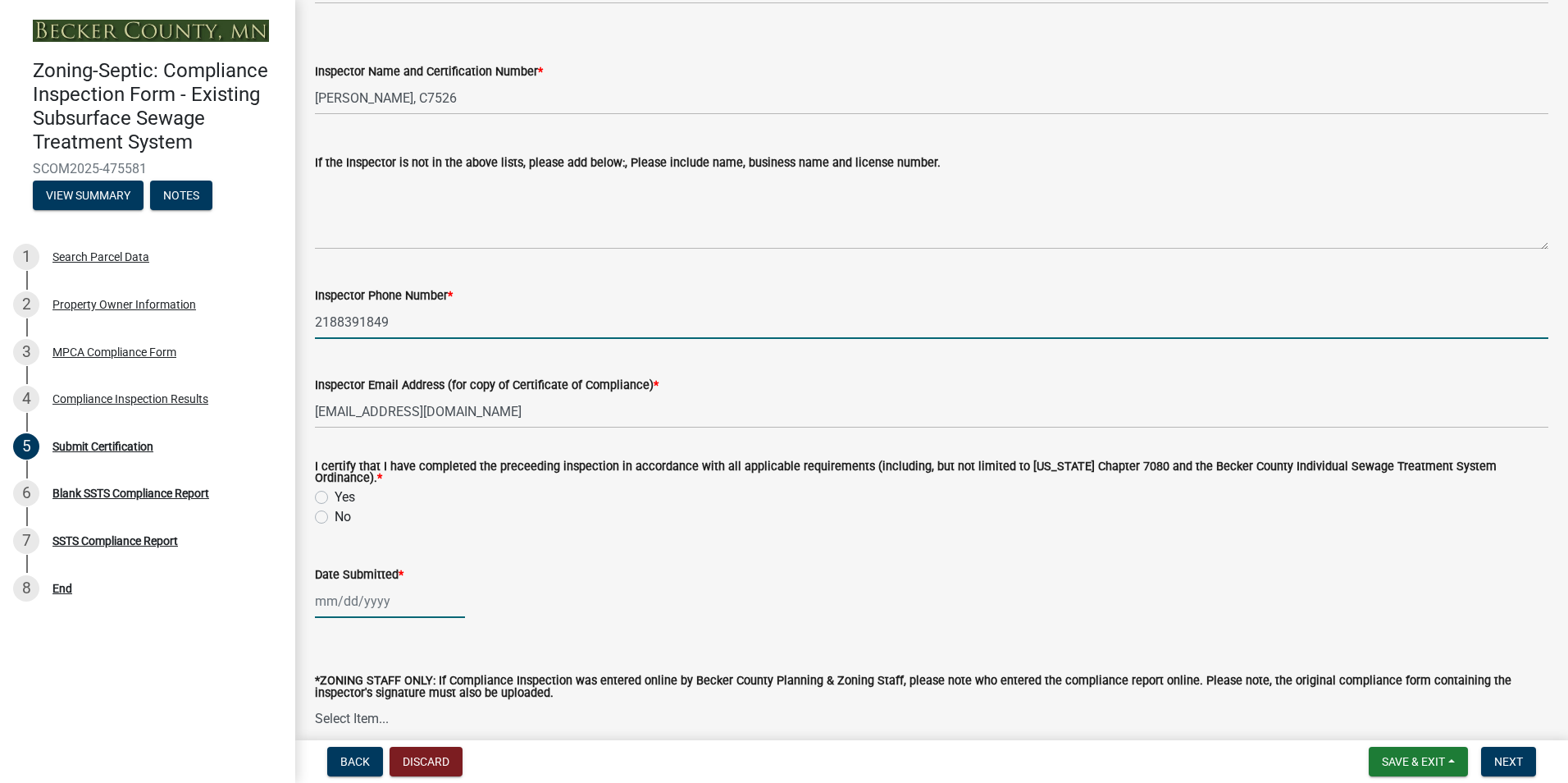
type input "[DATE]"
select select "9"
select select "2025"
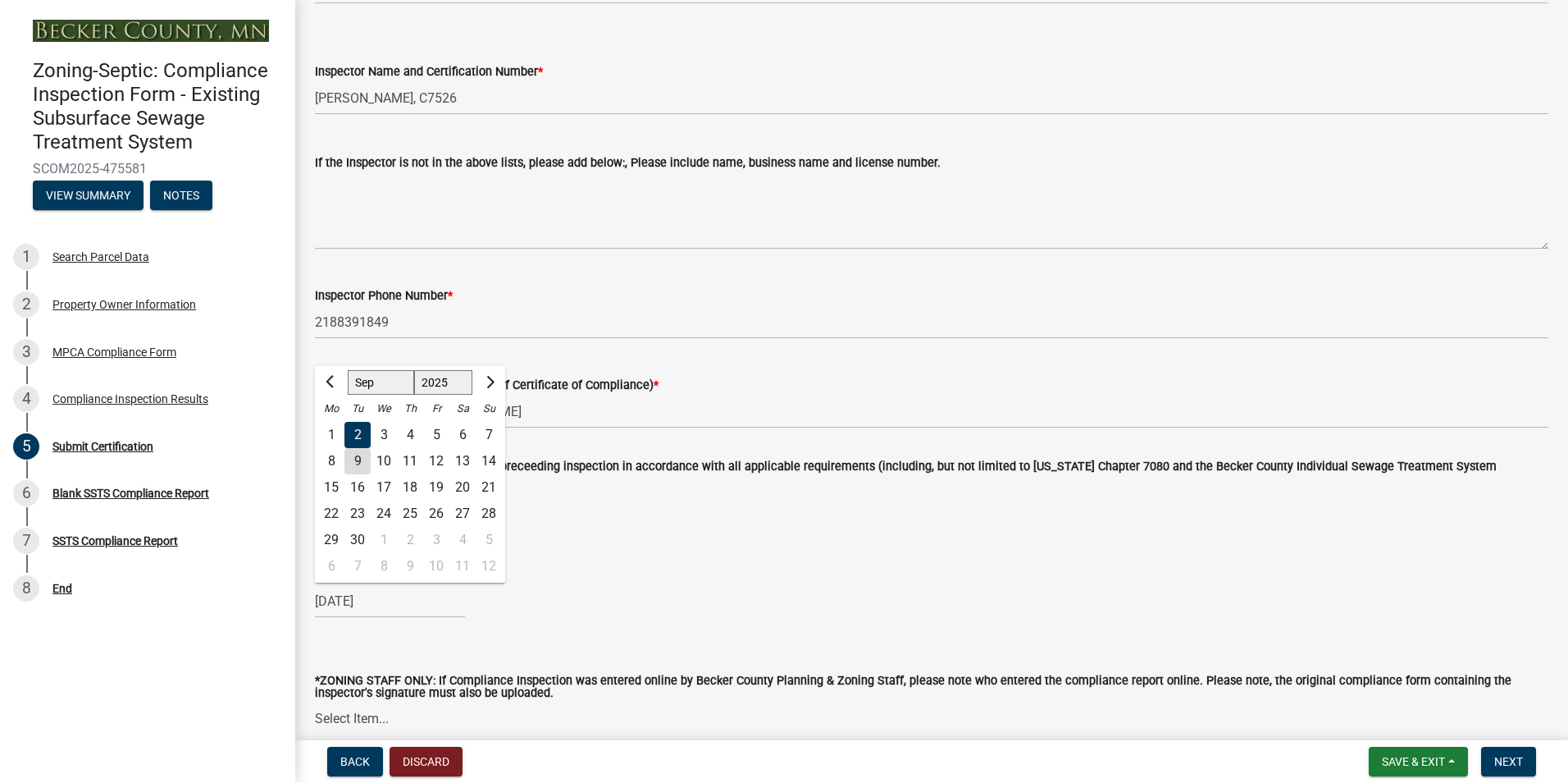
click at [357, 452] on div "9" at bounding box center [357, 461] width 26 height 26
type input "[DATE]"
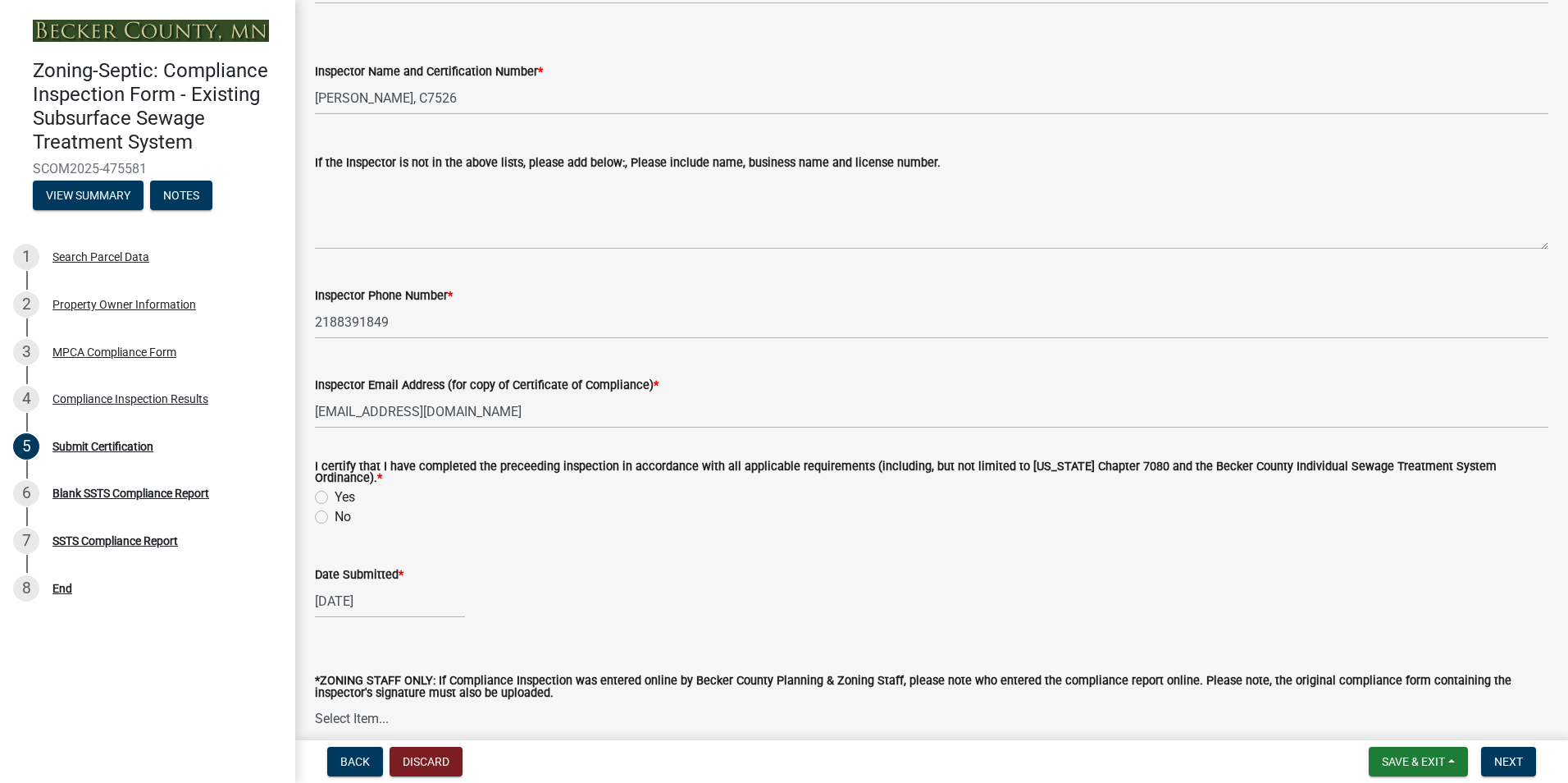
click at [335, 494] on label "Yes" at bounding box center [345, 498] width 20 height 19
click at [335, 494] on input "Yes" at bounding box center [340, 493] width 11 height 11
radio input "true"
click at [1503, 751] on button "Next" at bounding box center [1509, 762] width 55 height 29
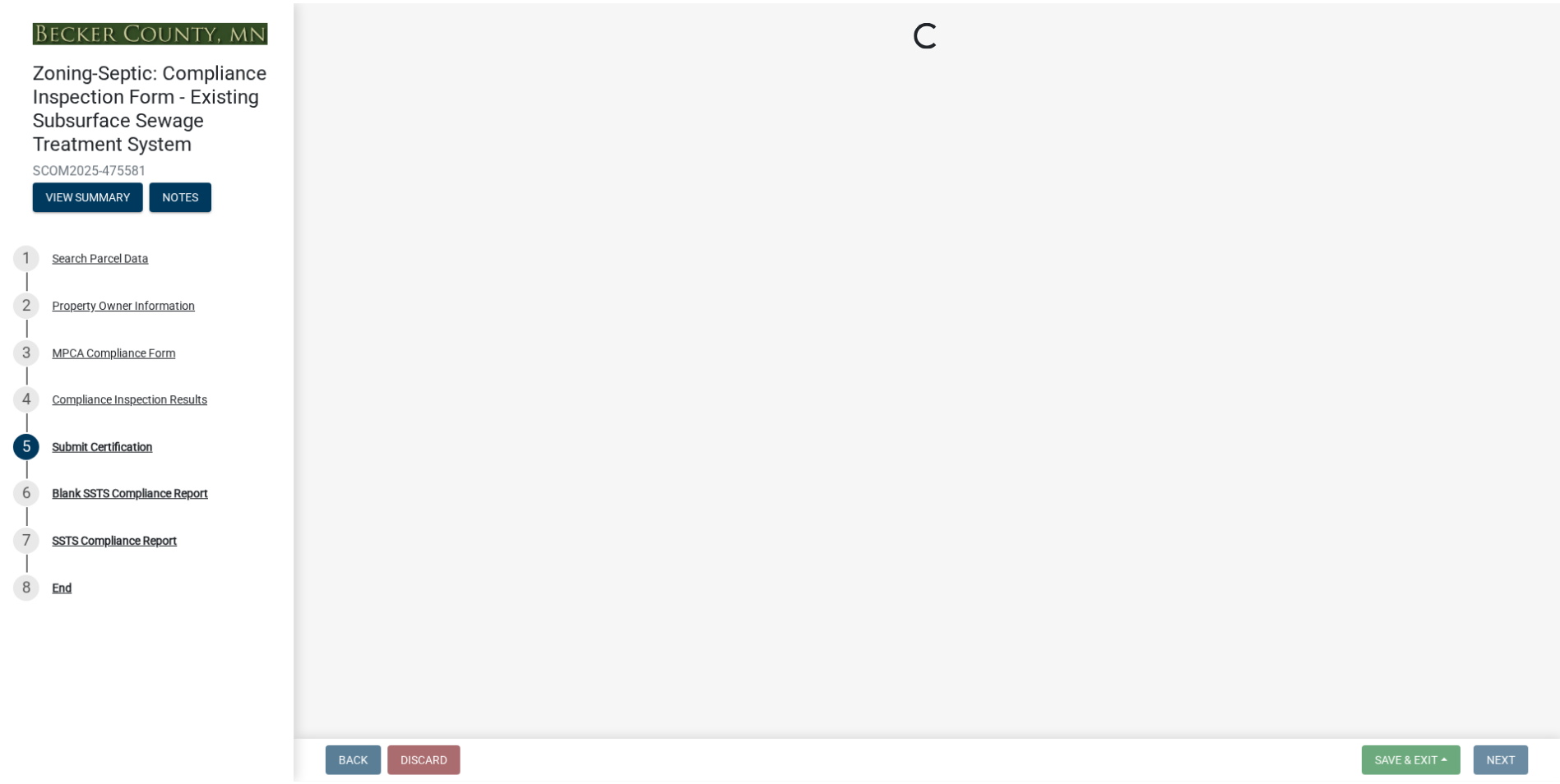
scroll to position [0, 0]
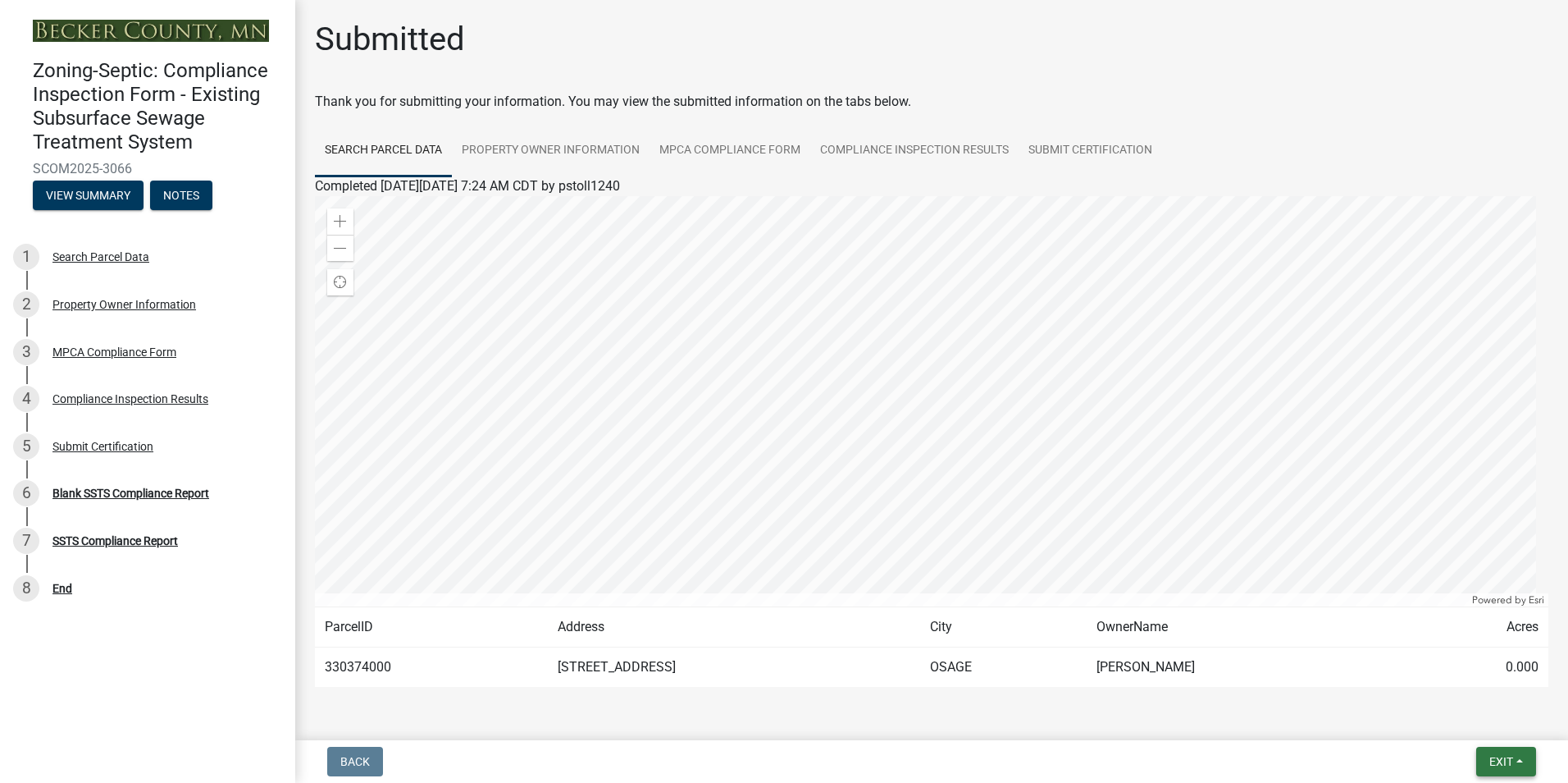
click at [1503, 751] on button "Exit" at bounding box center [1507, 762] width 60 height 29
click at [1446, 713] on button "Save & Exit" at bounding box center [1471, 719] width 131 height 39
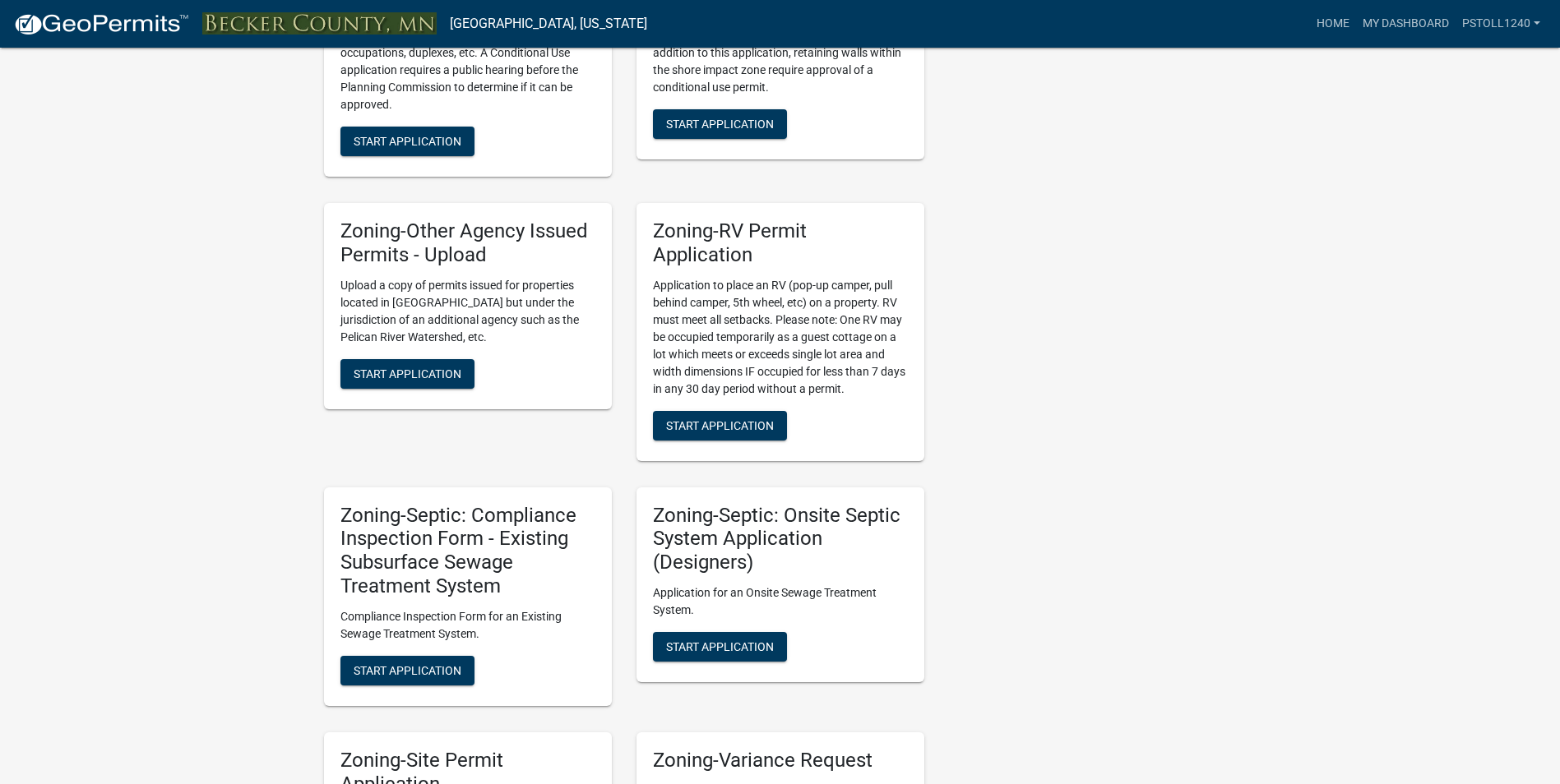
scroll to position [1127, 0]
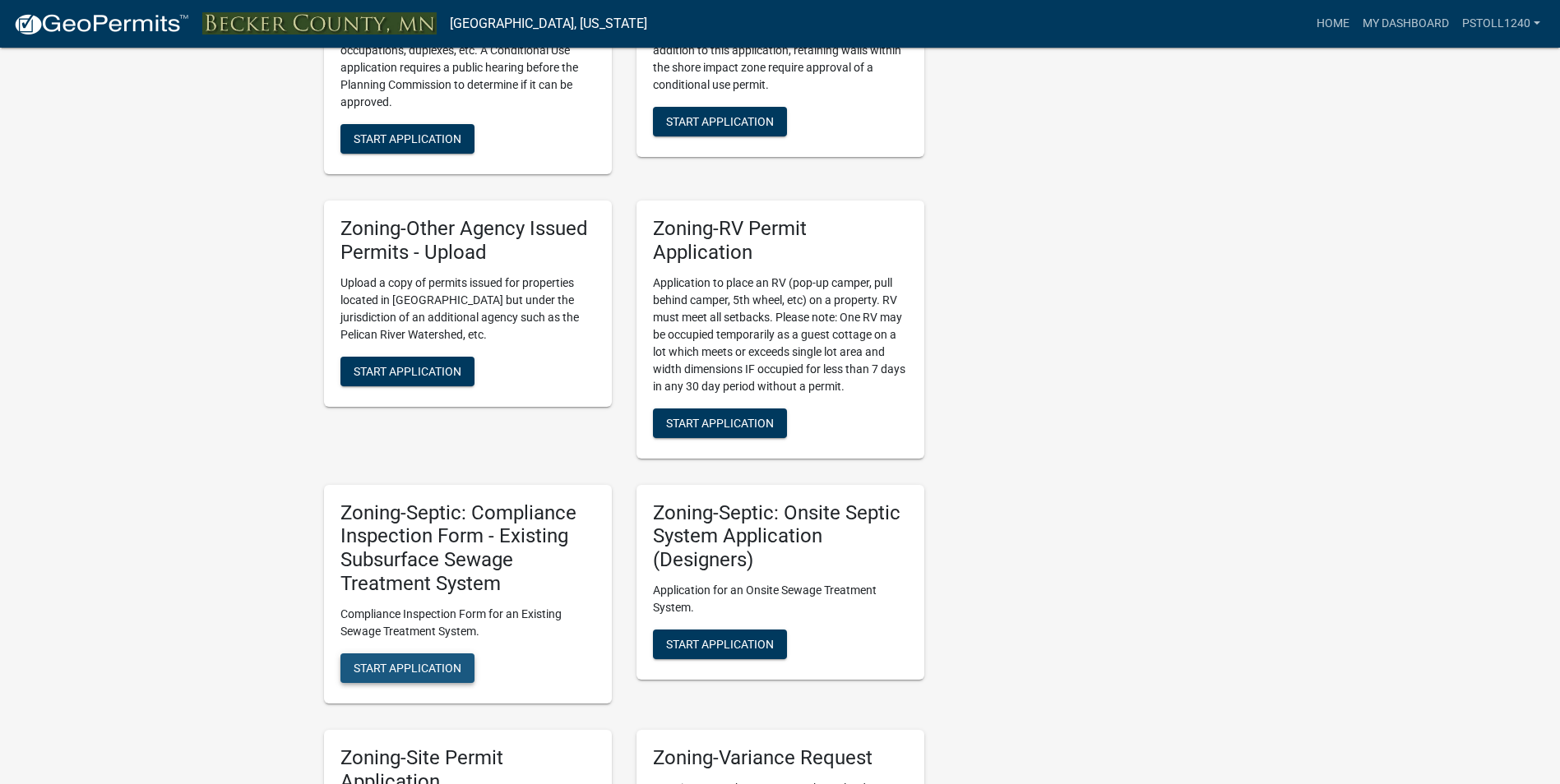
click at [400, 670] on span "Start Application" at bounding box center [407, 667] width 107 height 13
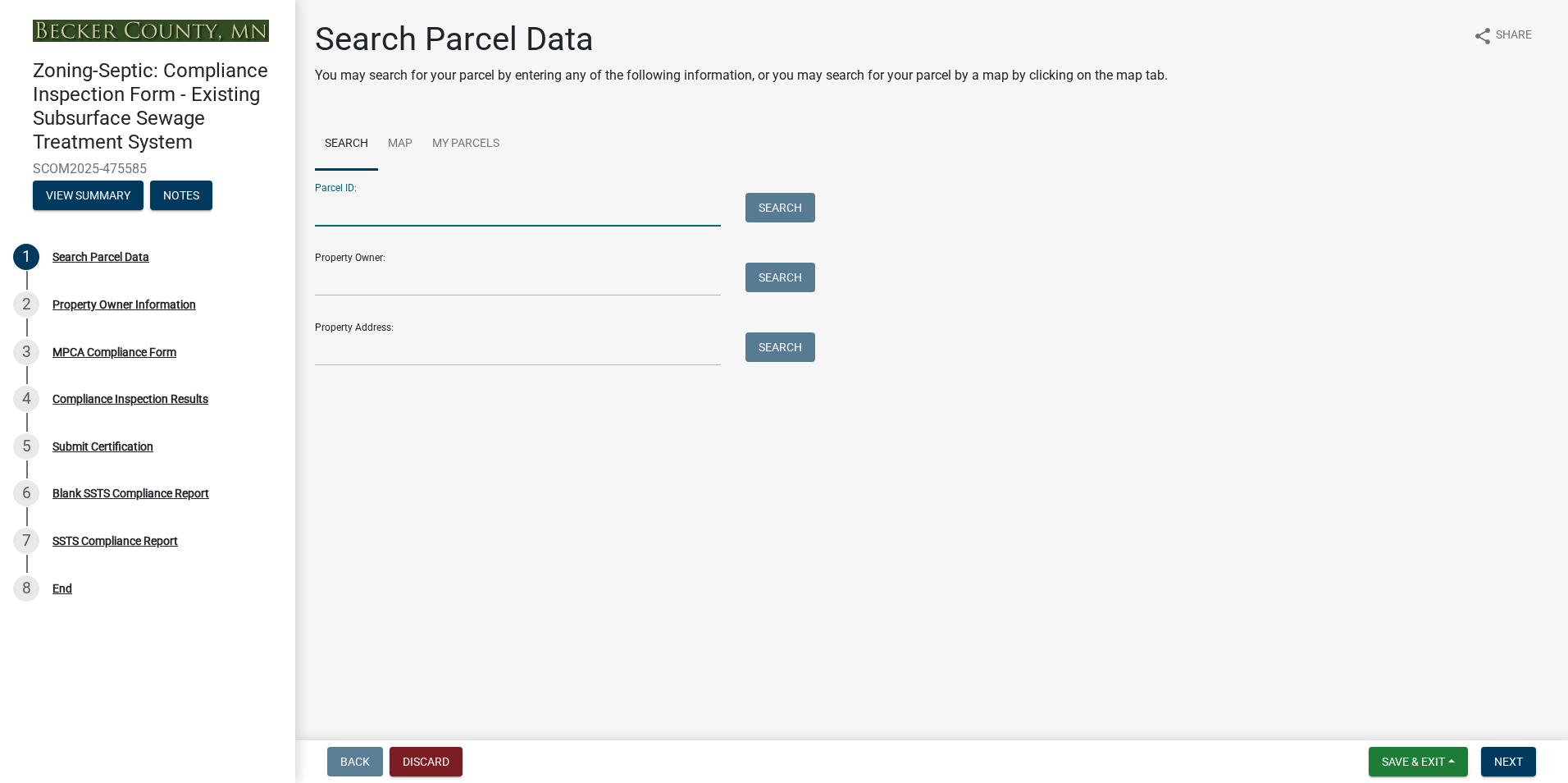
click at [346, 209] on input "Parcel ID:" at bounding box center [518, 209] width 406 height 34
type input "081006000"
click at [776, 206] on button "Search" at bounding box center [781, 207] width 70 height 29
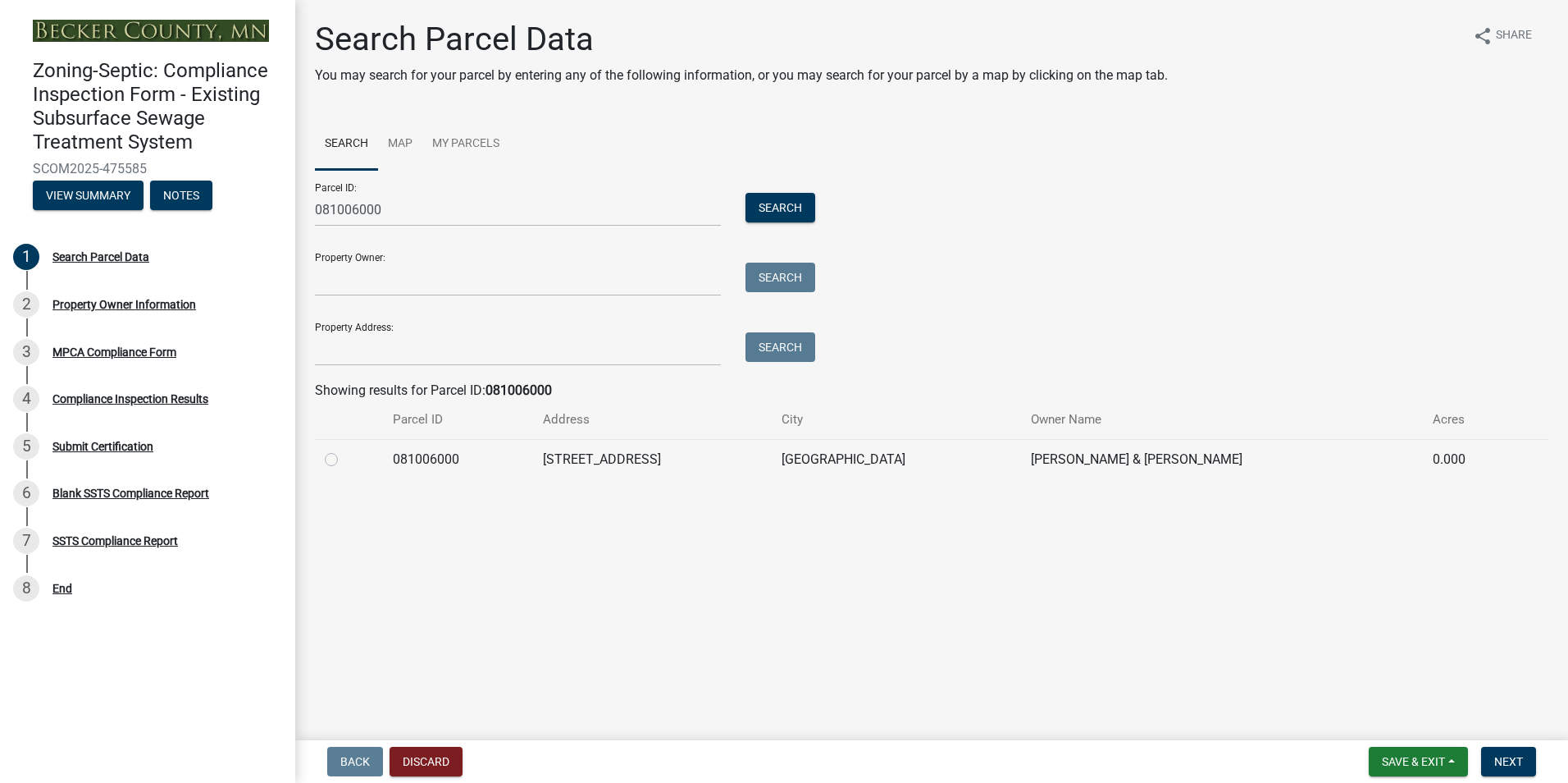
click at [345, 450] on label at bounding box center [345, 450] width 0 height 0
click at [345, 459] on input "radio" at bounding box center [349, 455] width 11 height 11
radio input "true"
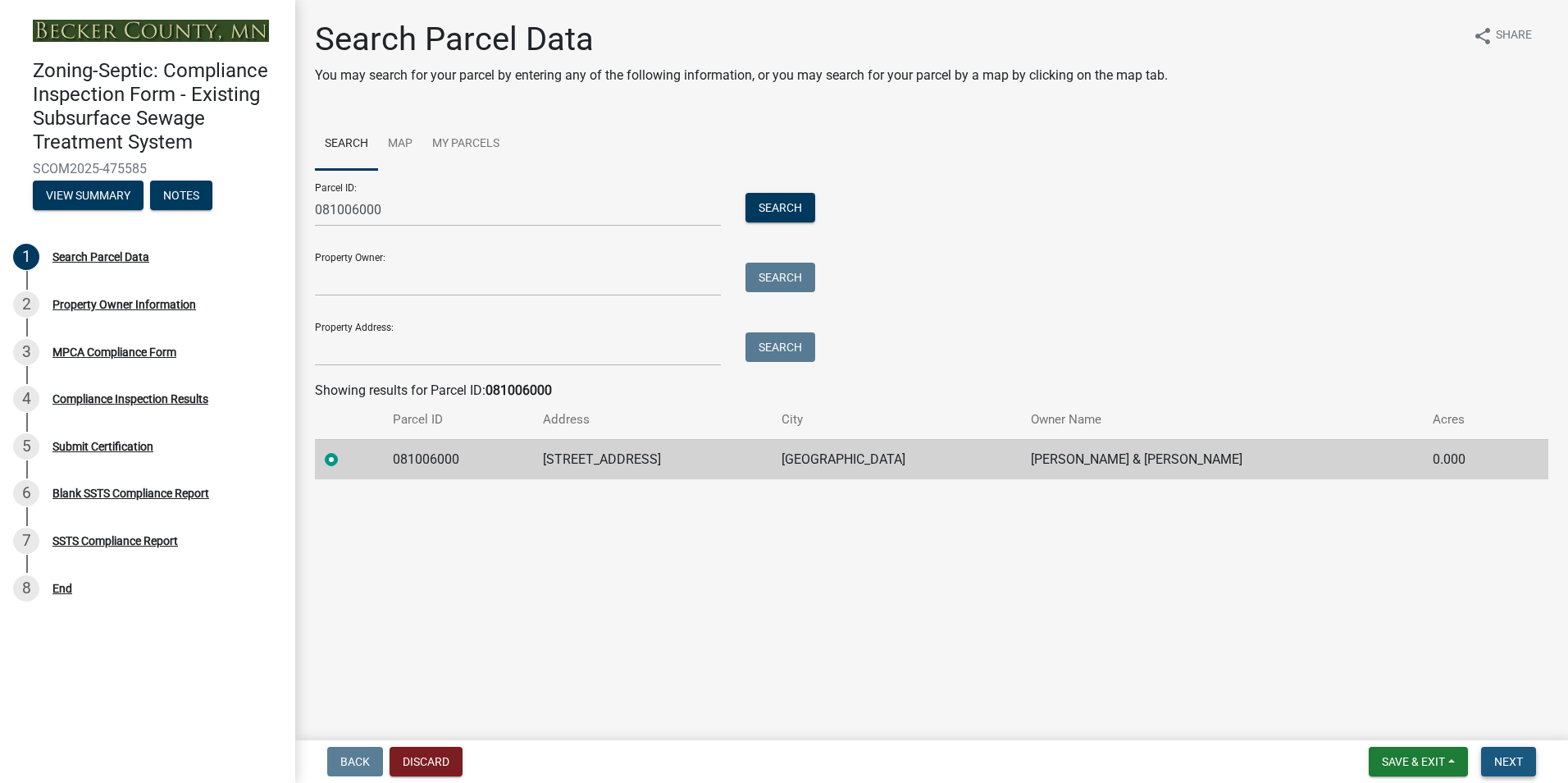
click at [1505, 755] on span "Next" at bounding box center [1509, 761] width 28 height 13
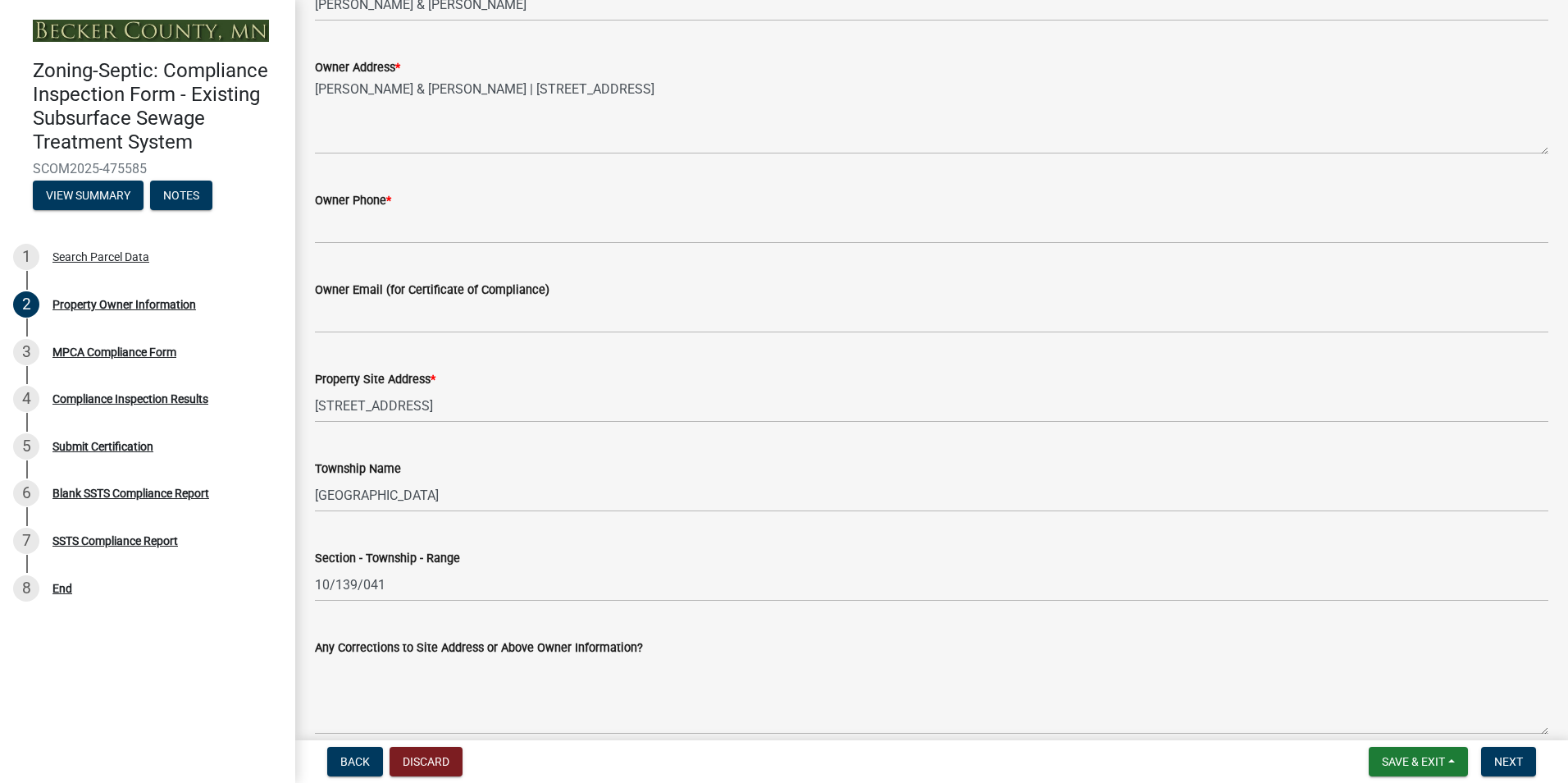
scroll to position [430, 0]
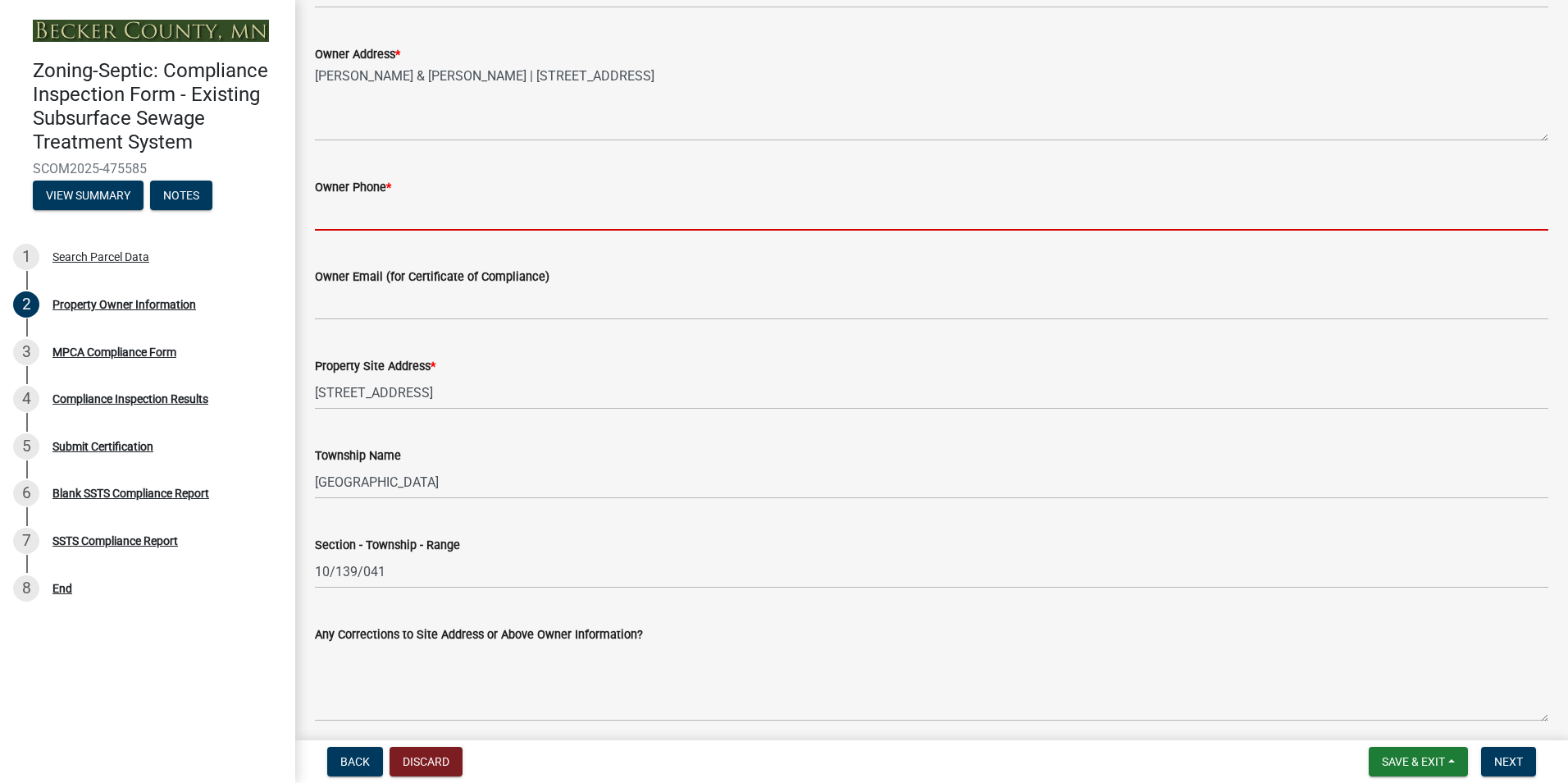
click at [331, 218] on input "Owner Phone *" at bounding box center [932, 213] width 1234 height 34
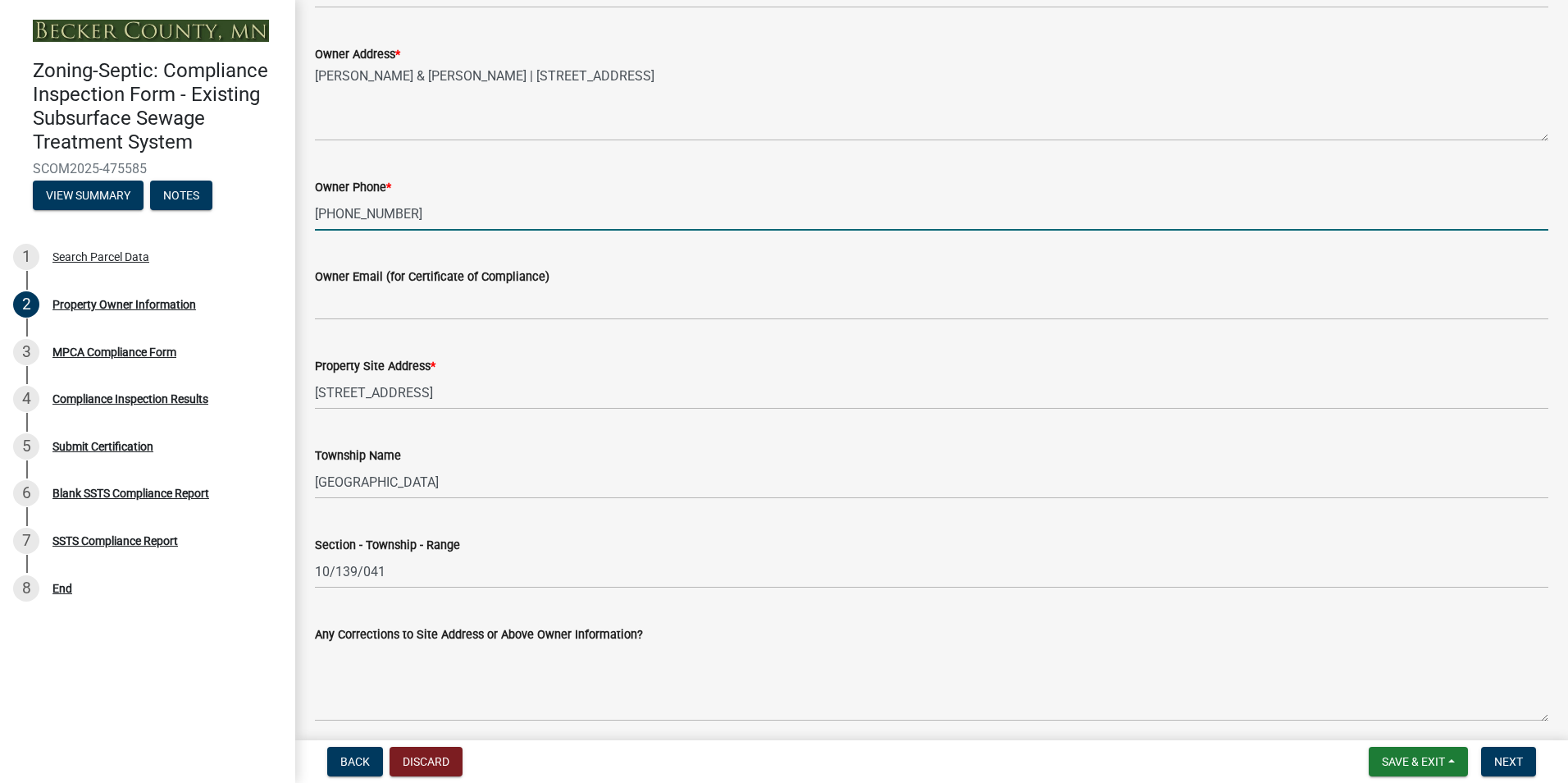
type input "[PHONE_NUMBER]"
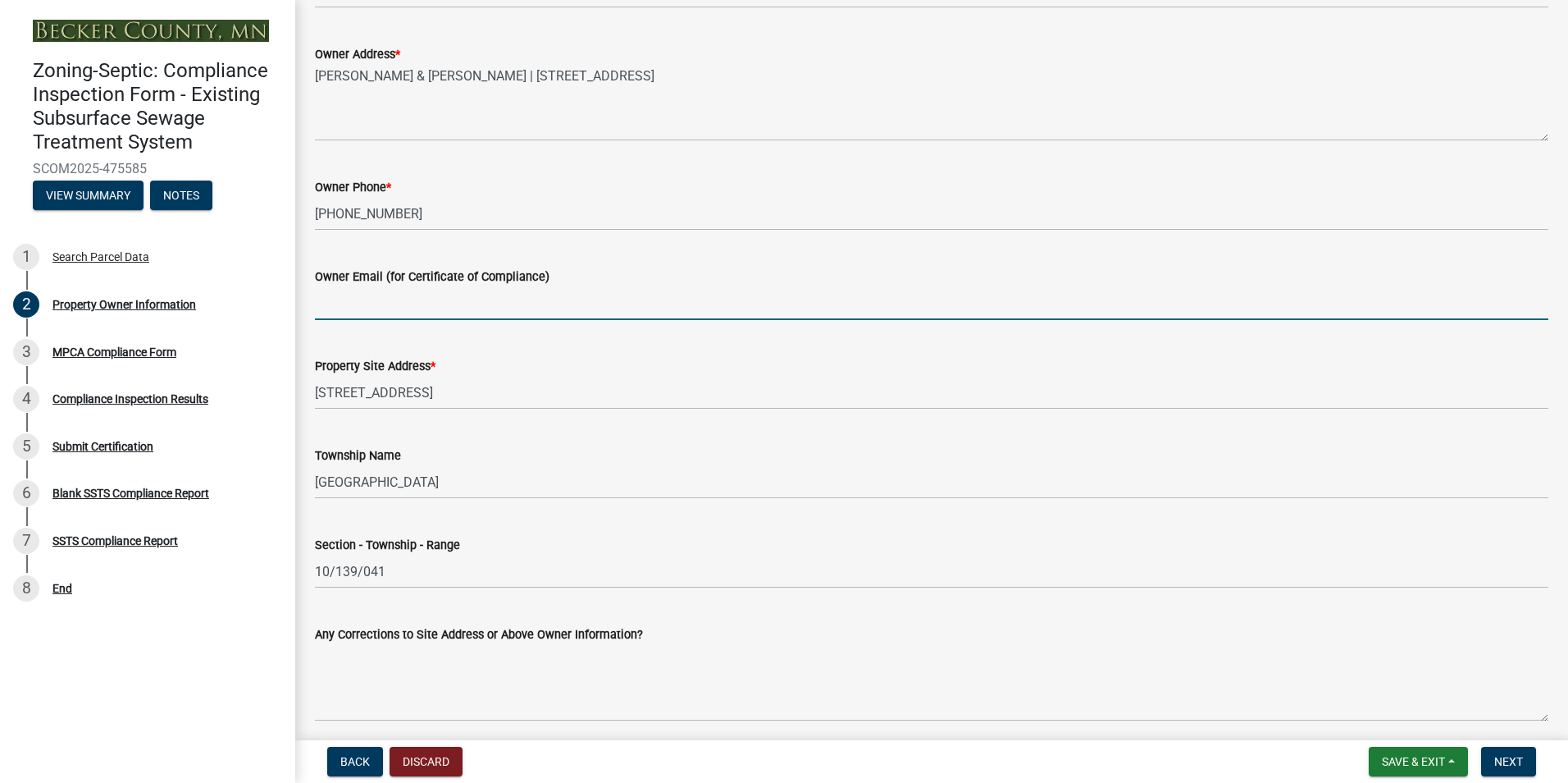
click at [334, 311] on input "Owner Email (for Certificate of Compliance)" at bounding box center [932, 303] width 1234 height 34
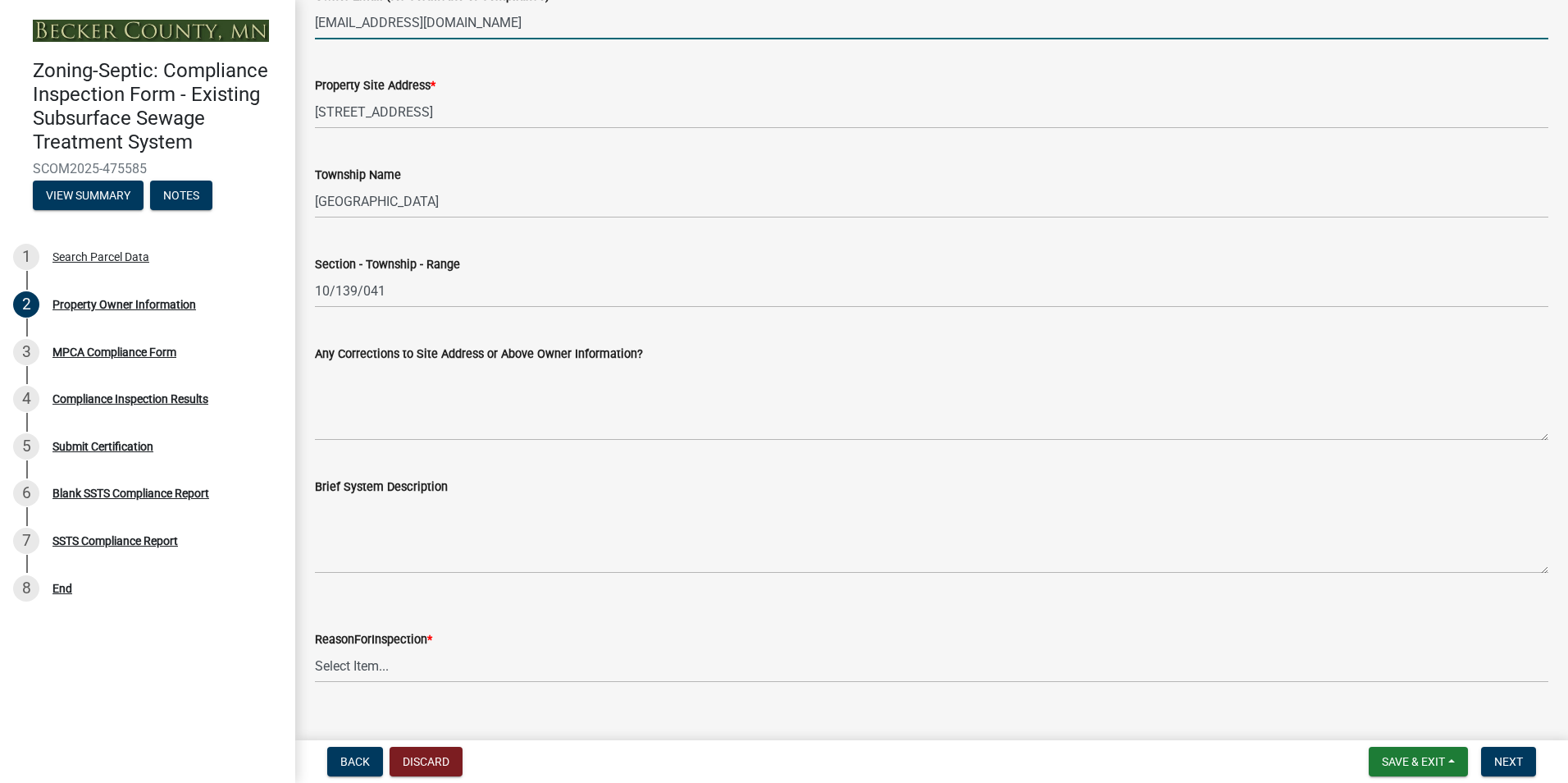
scroll to position [739, 0]
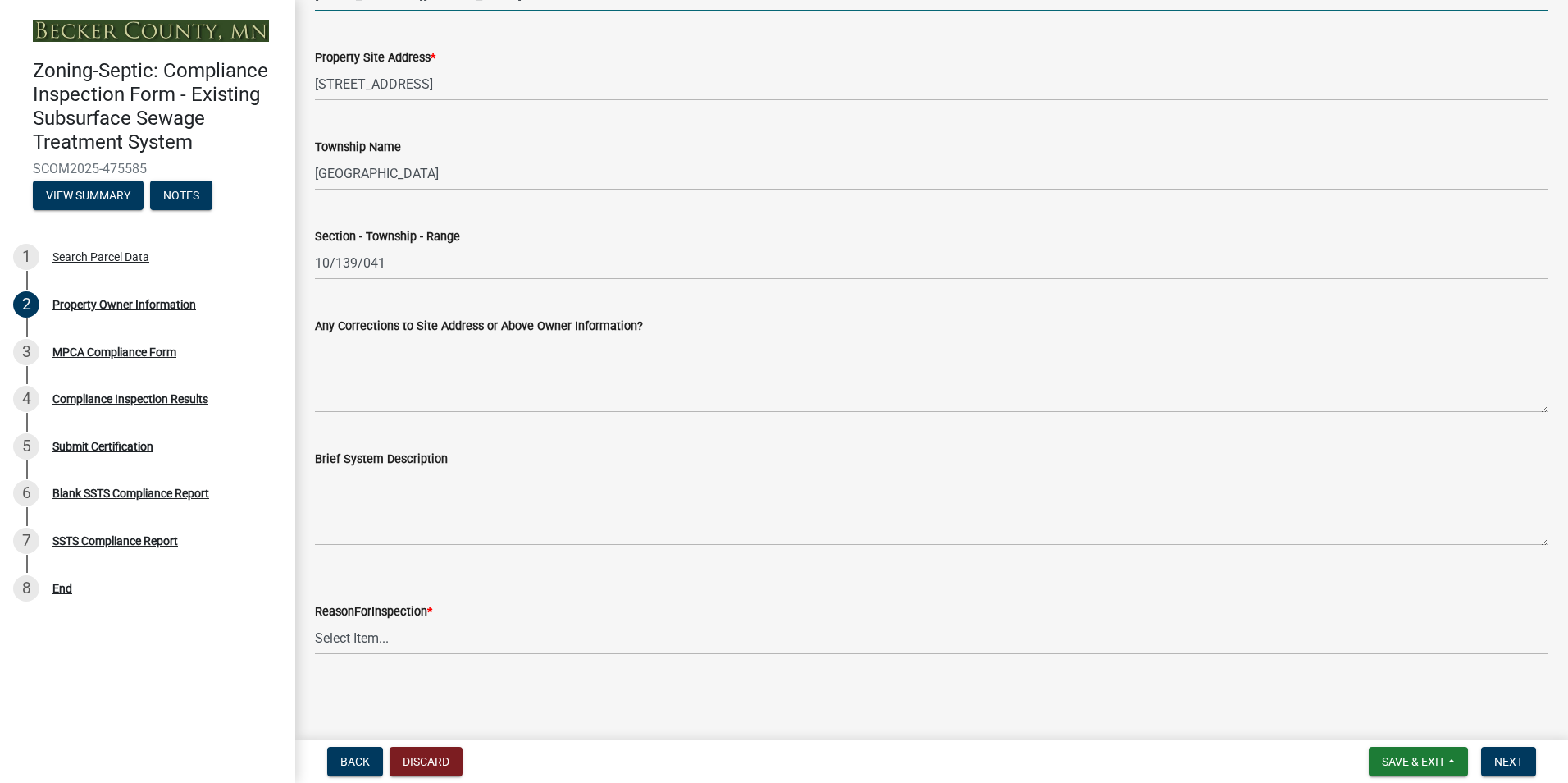
type input "ggoar56@hotmail.com"
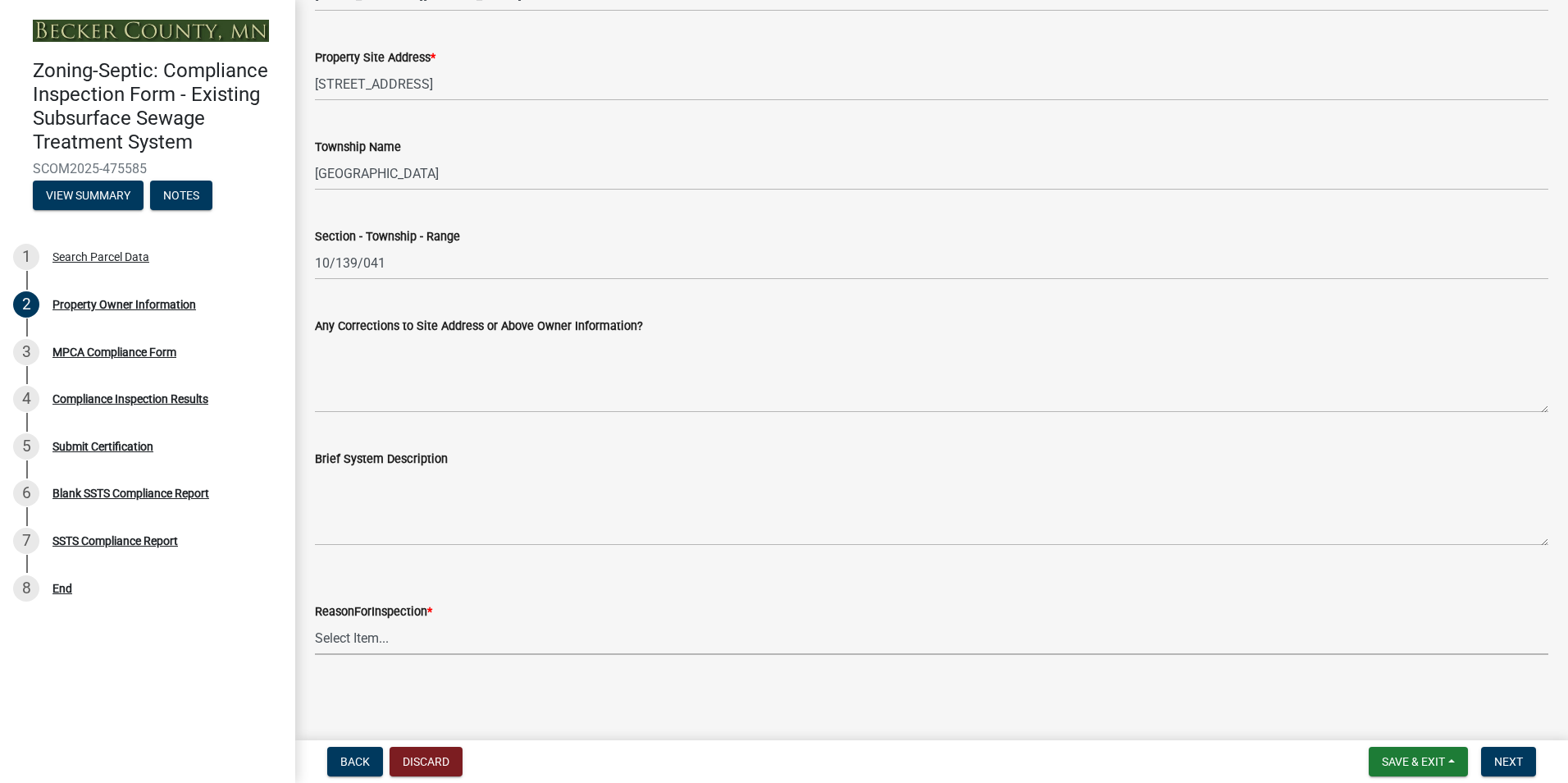
click at [357, 641] on select "Select Item... Property Sale Lake Study Required for Permit Other" at bounding box center [932, 638] width 1234 height 34
click at [315, 621] on select "Select Item... Property Sale Lake Study Required for Permit Other" at bounding box center [932, 638] width 1234 height 34
select select "d6fd99ce-8a43-4bcf-938d-761da4bf36de"
click at [1509, 757] on span "Next" at bounding box center [1509, 761] width 28 height 13
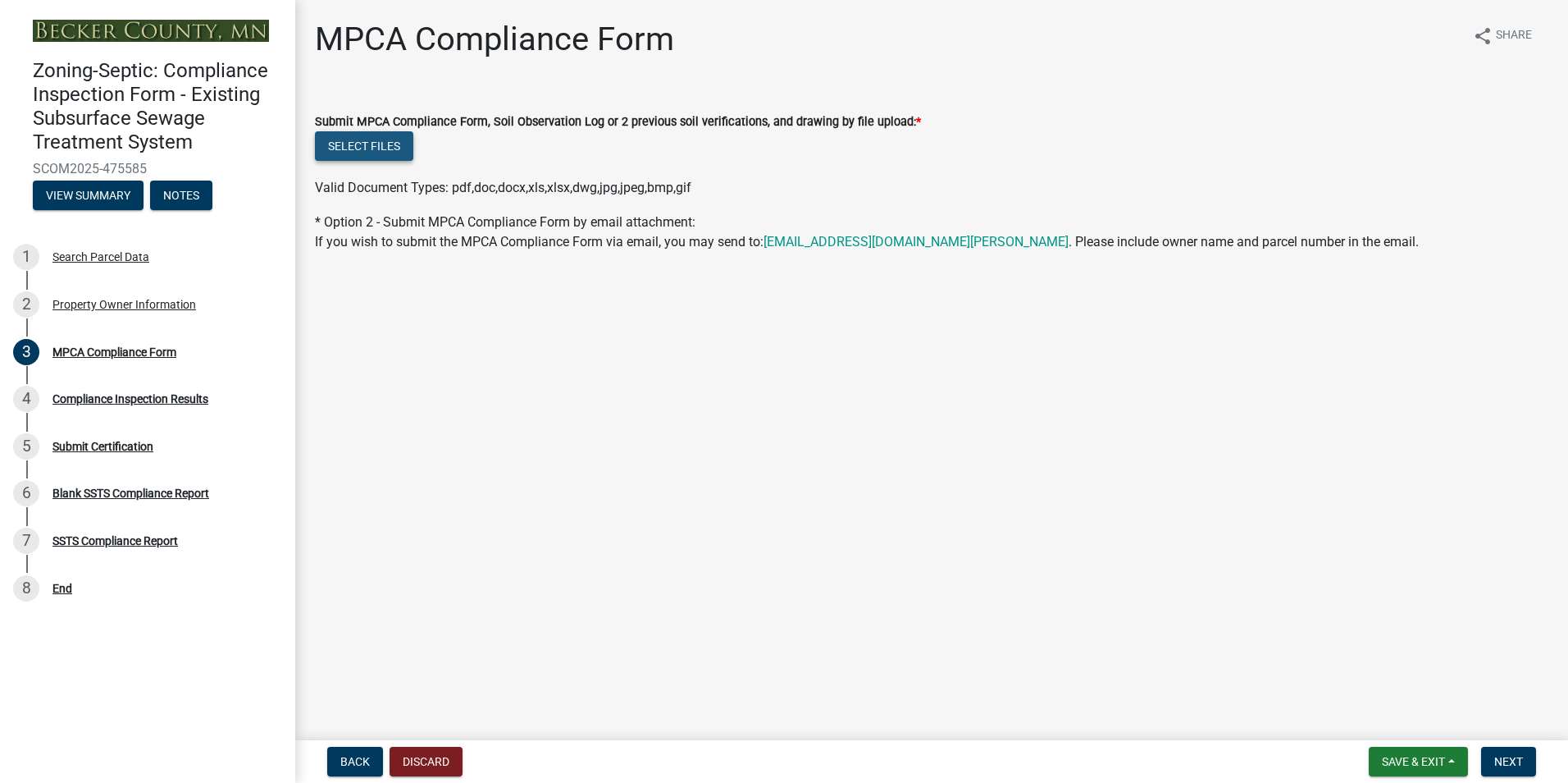
click at [353, 156] on button "Select files" at bounding box center [364, 146] width 98 height 29
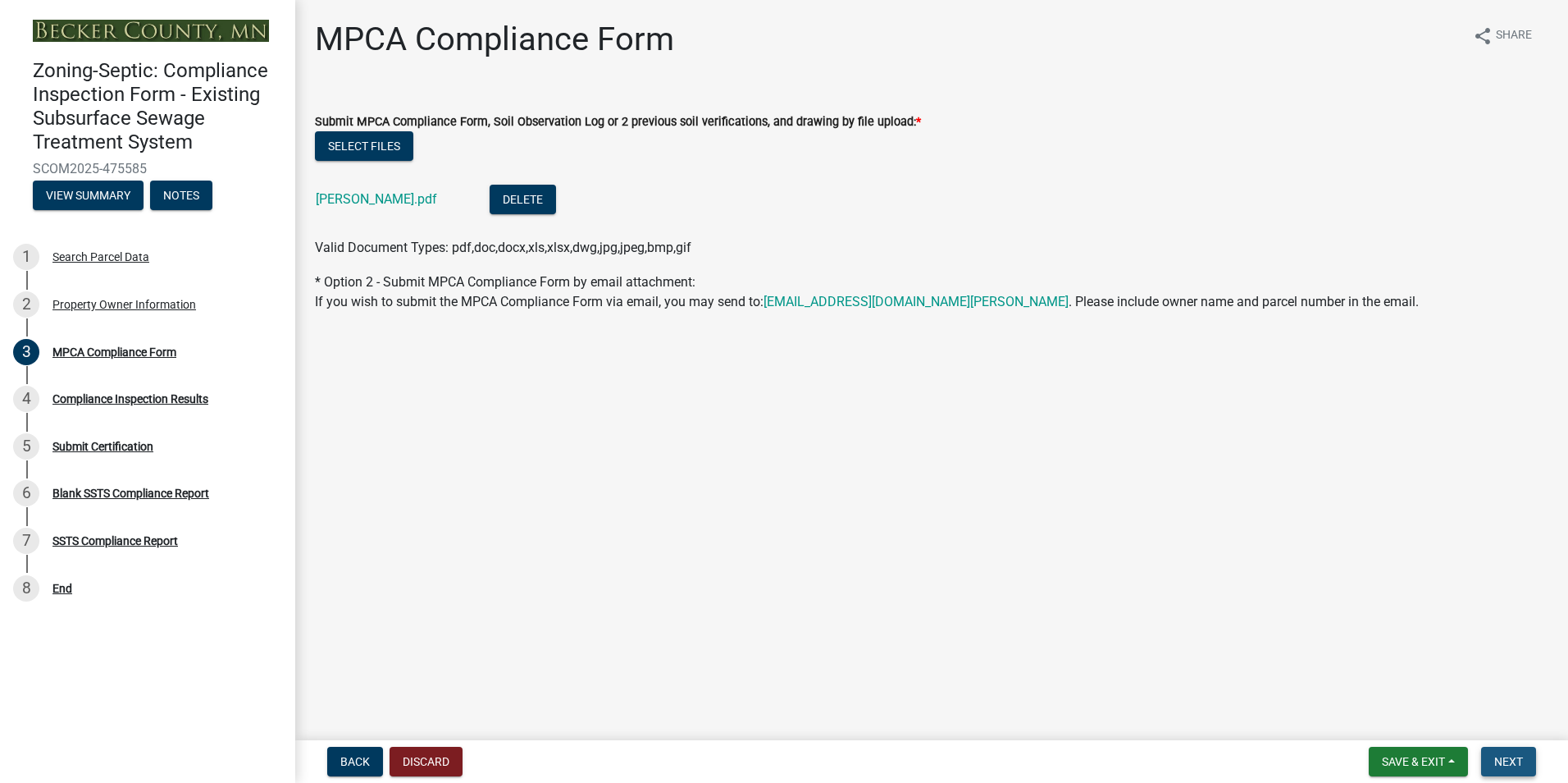
click at [1515, 760] on span "Next" at bounding box center [1509, 761] width 28 height 13
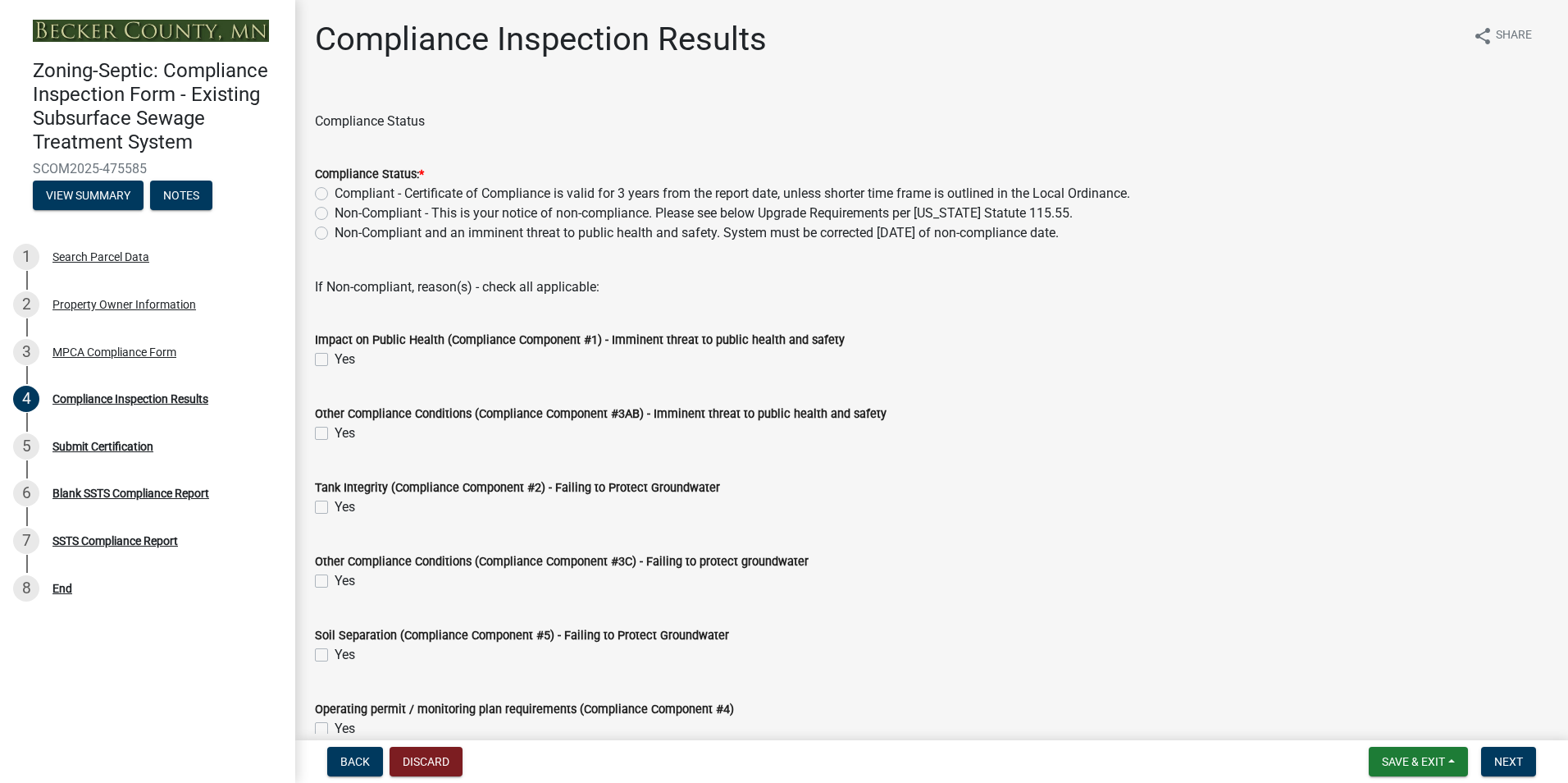
click at [335, 195] on label "Compliant - Certificate of Compliance is valid for 3 years from the report date…" at bounding box center [732, 194] width 795 height 19
click at [335, 195] on input "Compliant - Certificate of Compliance is valid for 3 years from the report date…" at bounding box center [340, 189] width 11 height 11
radio input "true"
click at [1515, 758] on span "Next" at bounding box center [1509, 761] width 28 height 13
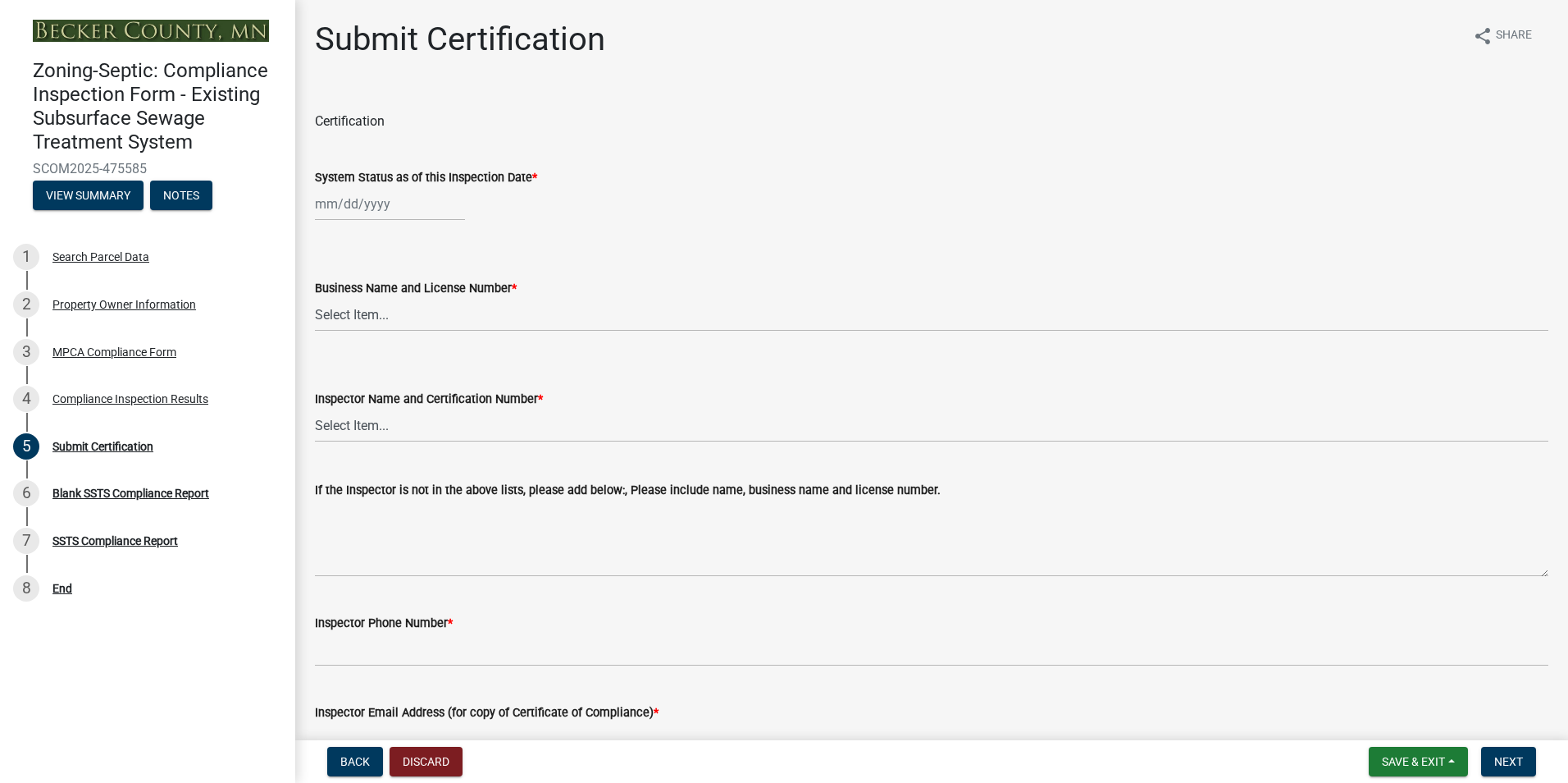
select select "9"
select select "2025"
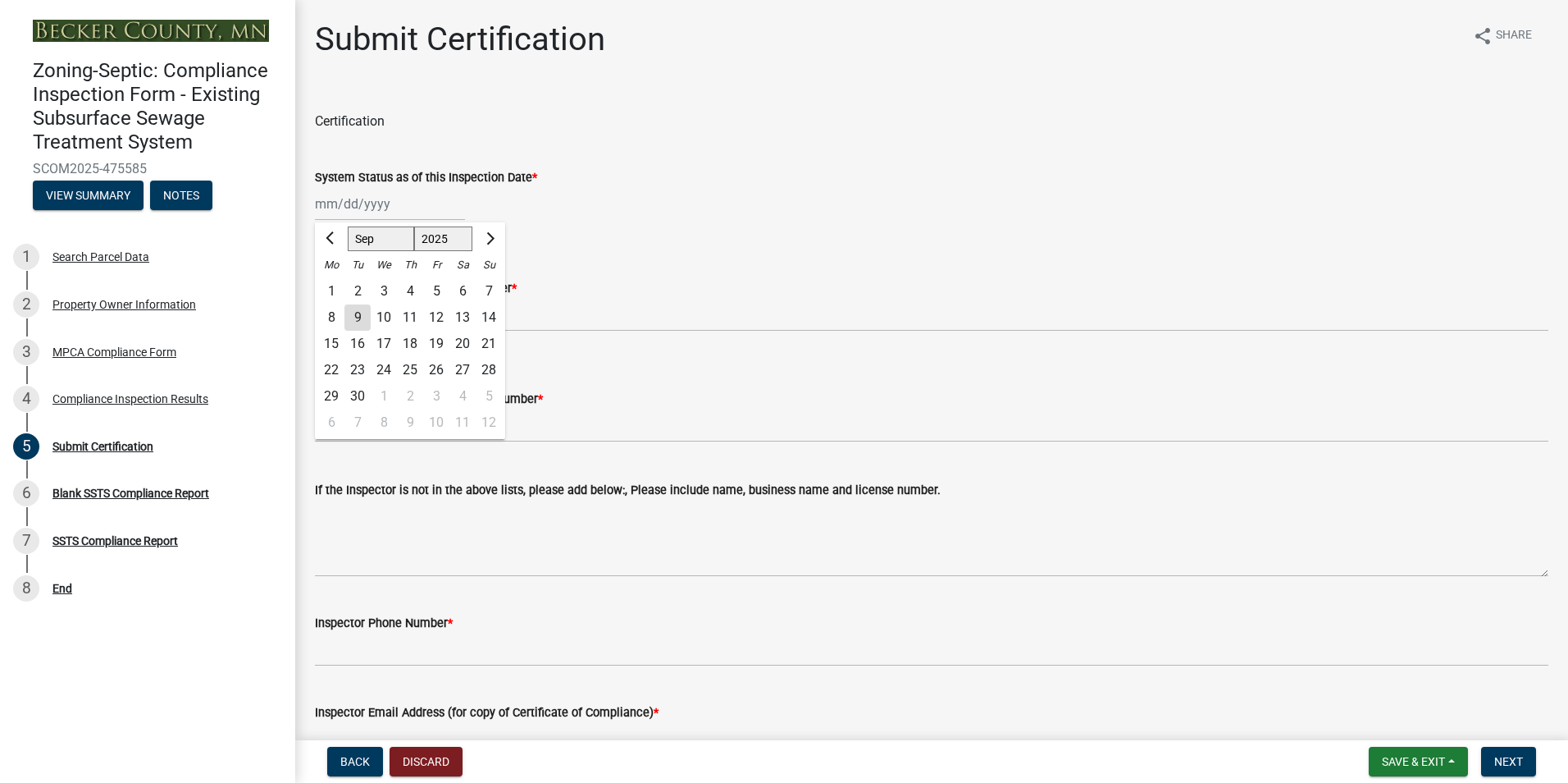
click at [352, 206] on div "[PERSON_NAME] Feb Mar Apr [PERSON_NAME][DATE] Oct Nov [DATE] 1526 1527 1528 152…" at bounding box center [390, 204] width 150 height 34
click at [411, 289] on div "4" at bounding box center [410, 291] width 26 height 26
type input "09/04/2025"
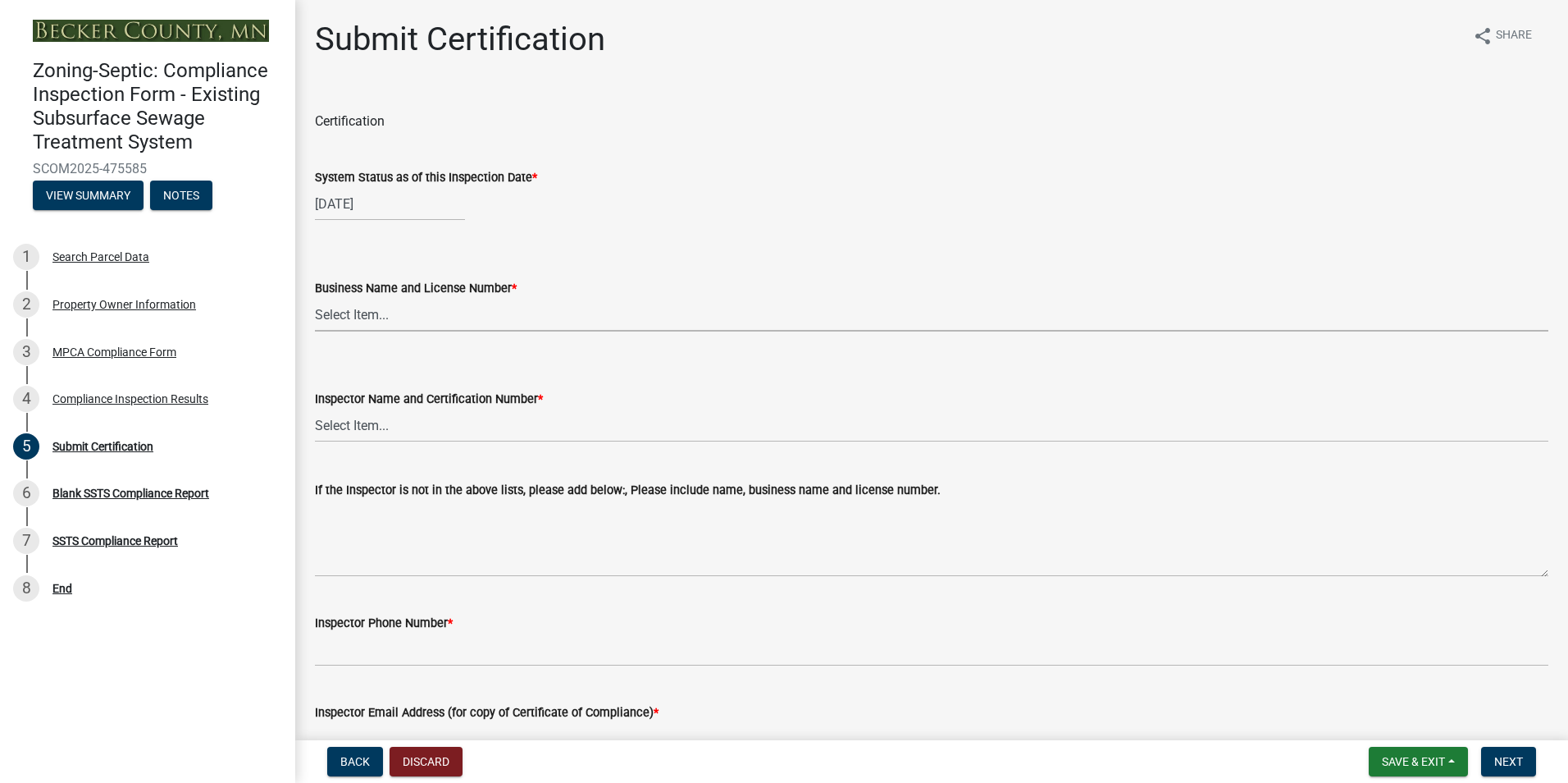
click at [357, 313] on select "Select Item... OTHER – Not listed (please add in next field and we will add to …" at bounding box center [932, 315] width 1234 height 34
click at [315, 298] on select "Select Item... OTHER – Not listed (please add in next field and we will add to …" at bounding box center [932, 315] width 1234 height 34
select select "6cb55102-04ca-4fa6-a18d-df345860fceb"
click at [347, 424] on select "Select Item... OTHER – Not listed (please add in next field and we will add to …" at bounding box center [932, 426] width 1234 height 34
click at [315, 409] on select "Select Item... OTHER – Not listed (please add in next field and we will add to …" at bounding box center [932, 426] width 1234 height 34
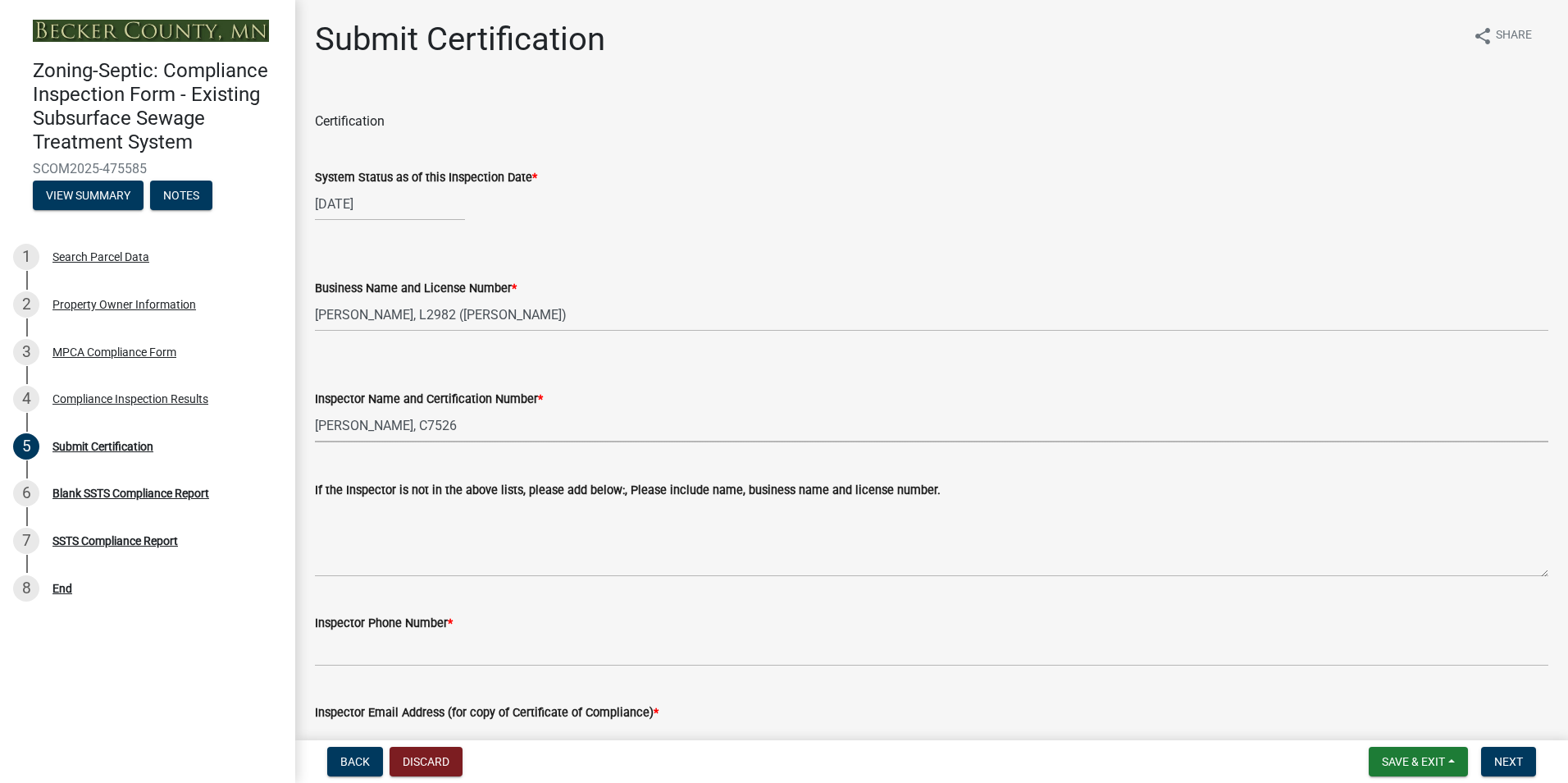
select select "dc89faac-9f44-4363-befa-aff2aab8b849"
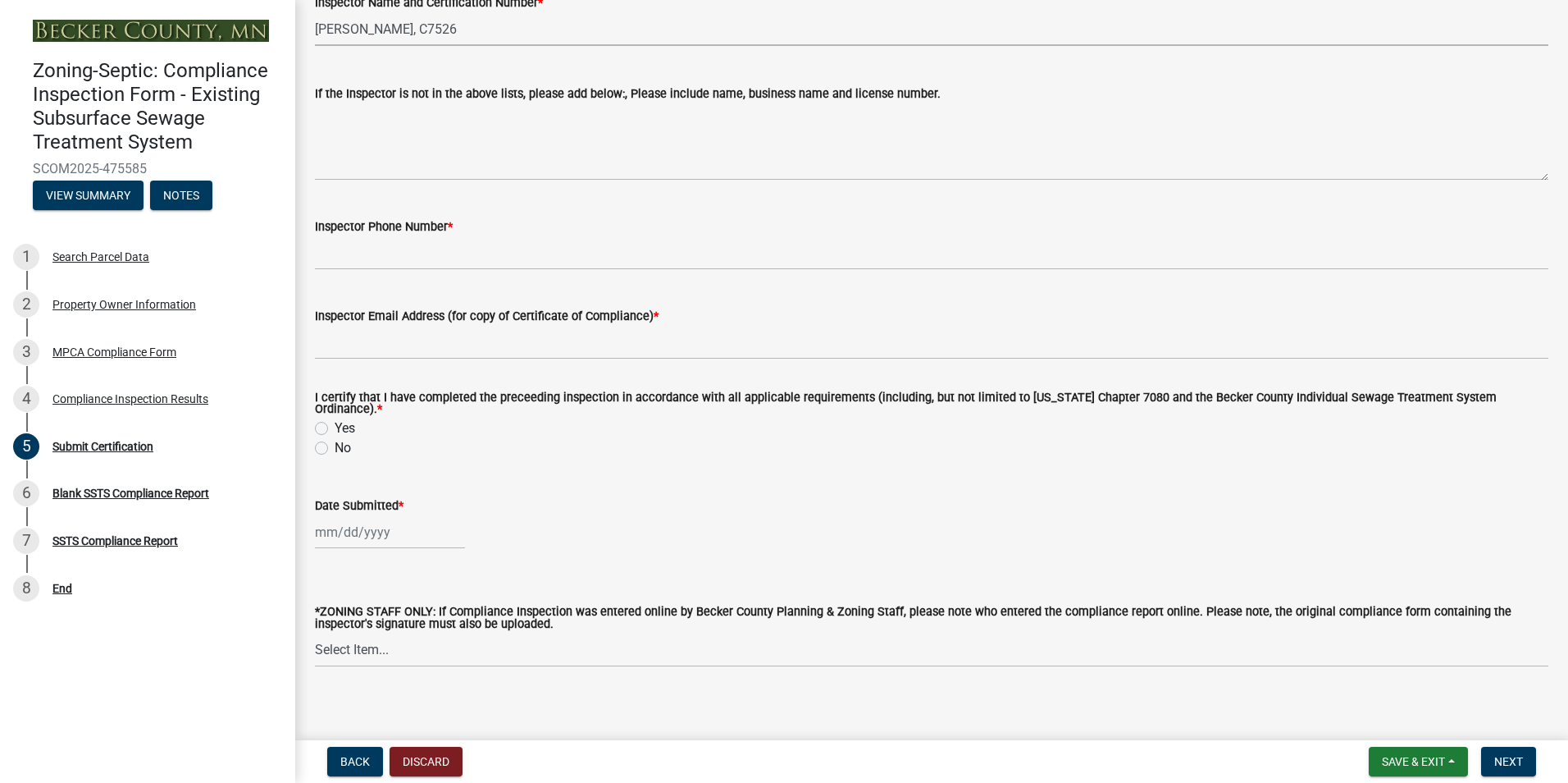
scroll to position [397, 0]
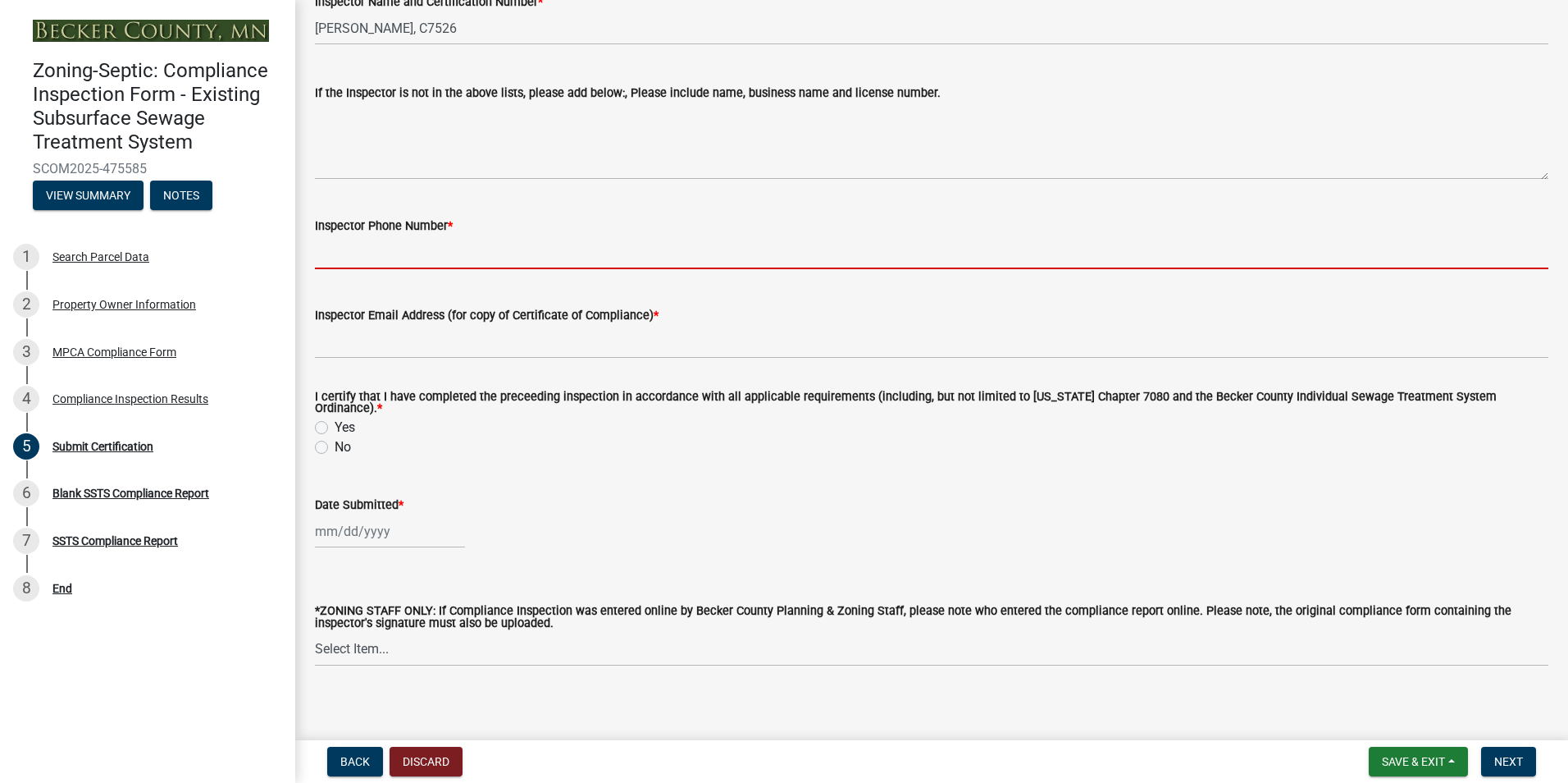
click at [364, 253] on input "Inspector Phone Number *" at bounding box center [932, 252] width 1234 height 34
type input "2188391849"
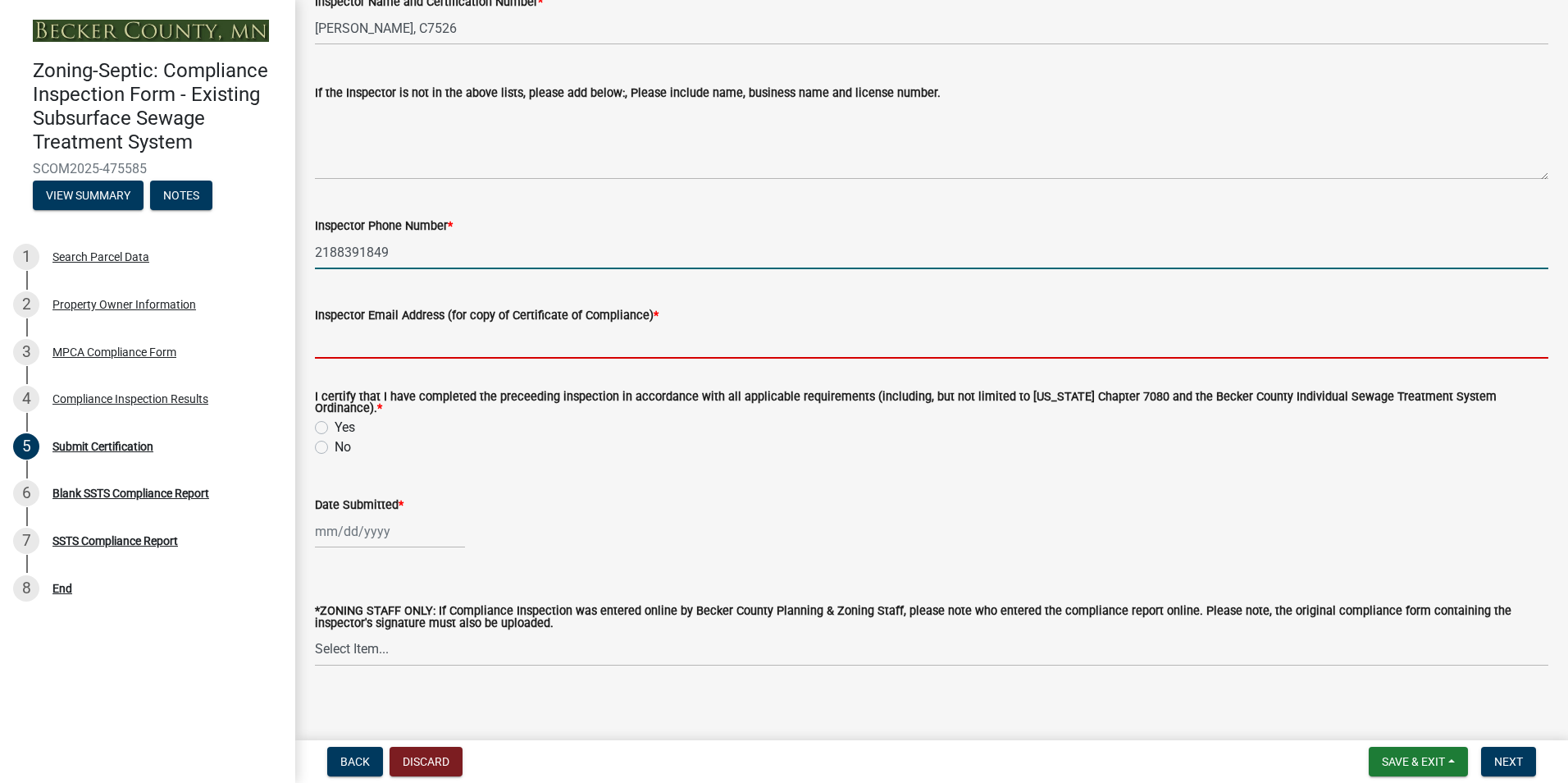
type input "[EMAIL_ADDRESS][DOMAIN_NAME]"
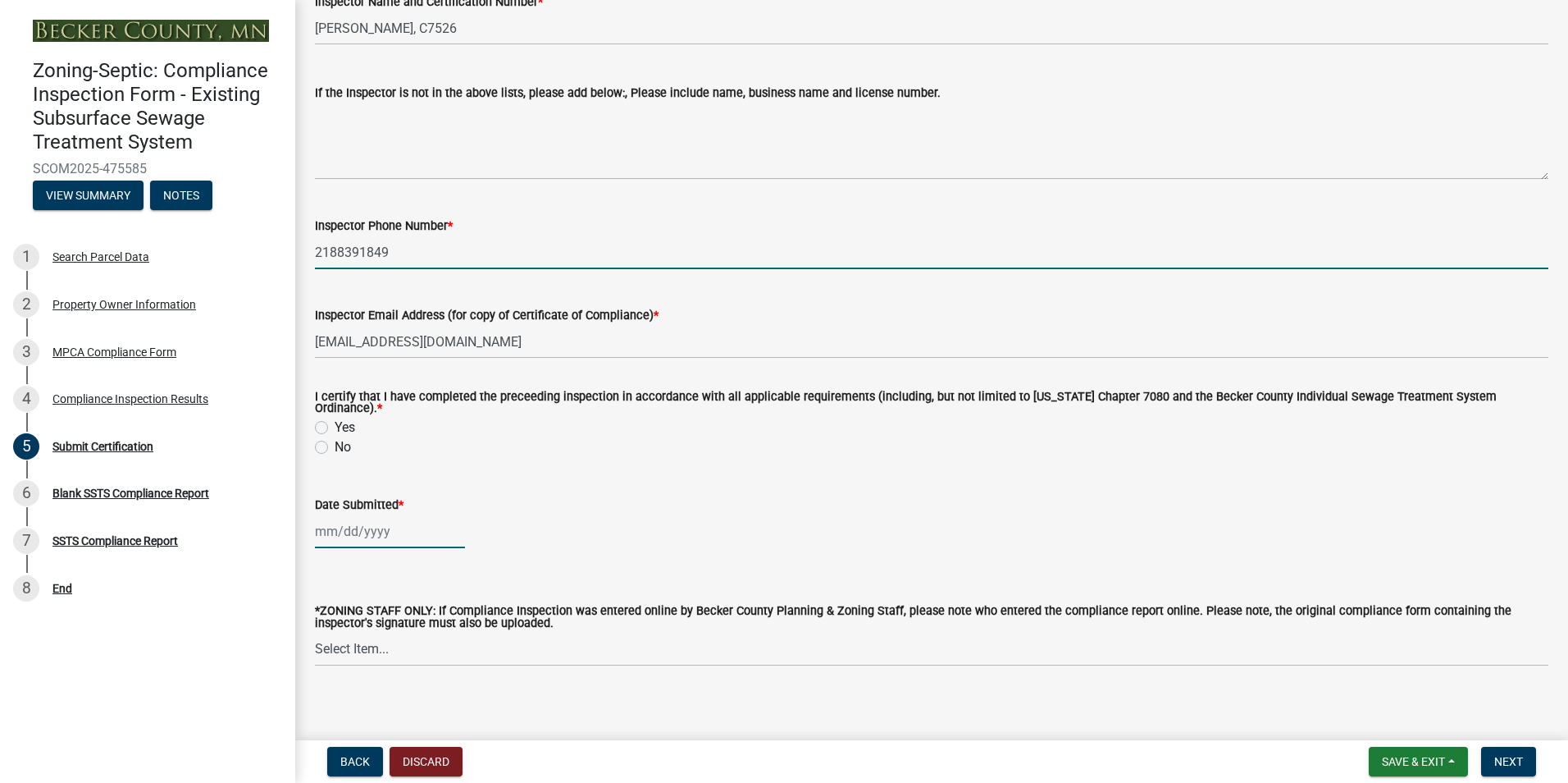
type input "[DATE]"
select select "9"
select select "2025"
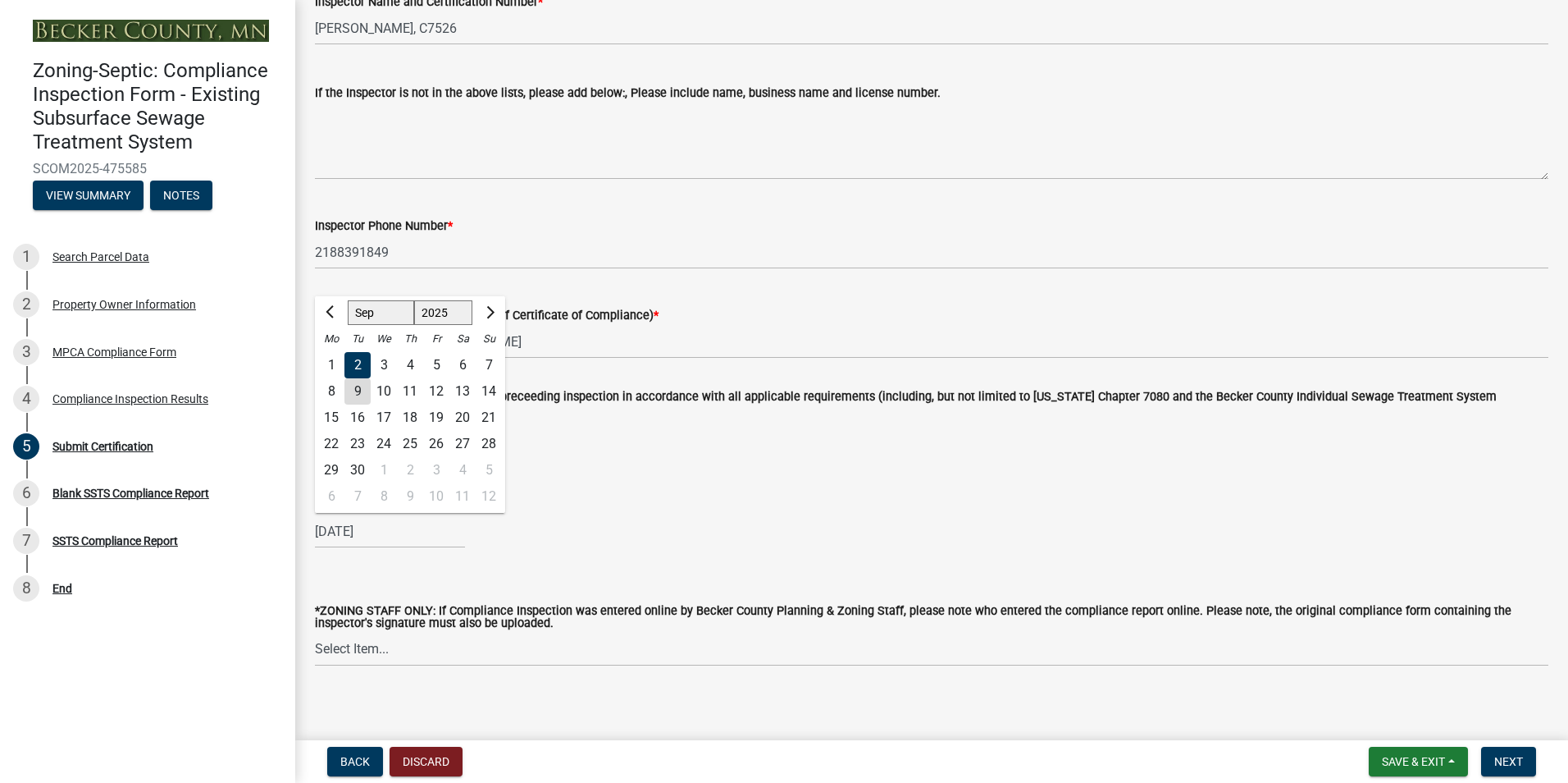
click at [360, 389] on div "9" at bounding box center [357, 392] width 26 height 26
type input "[DATE]"
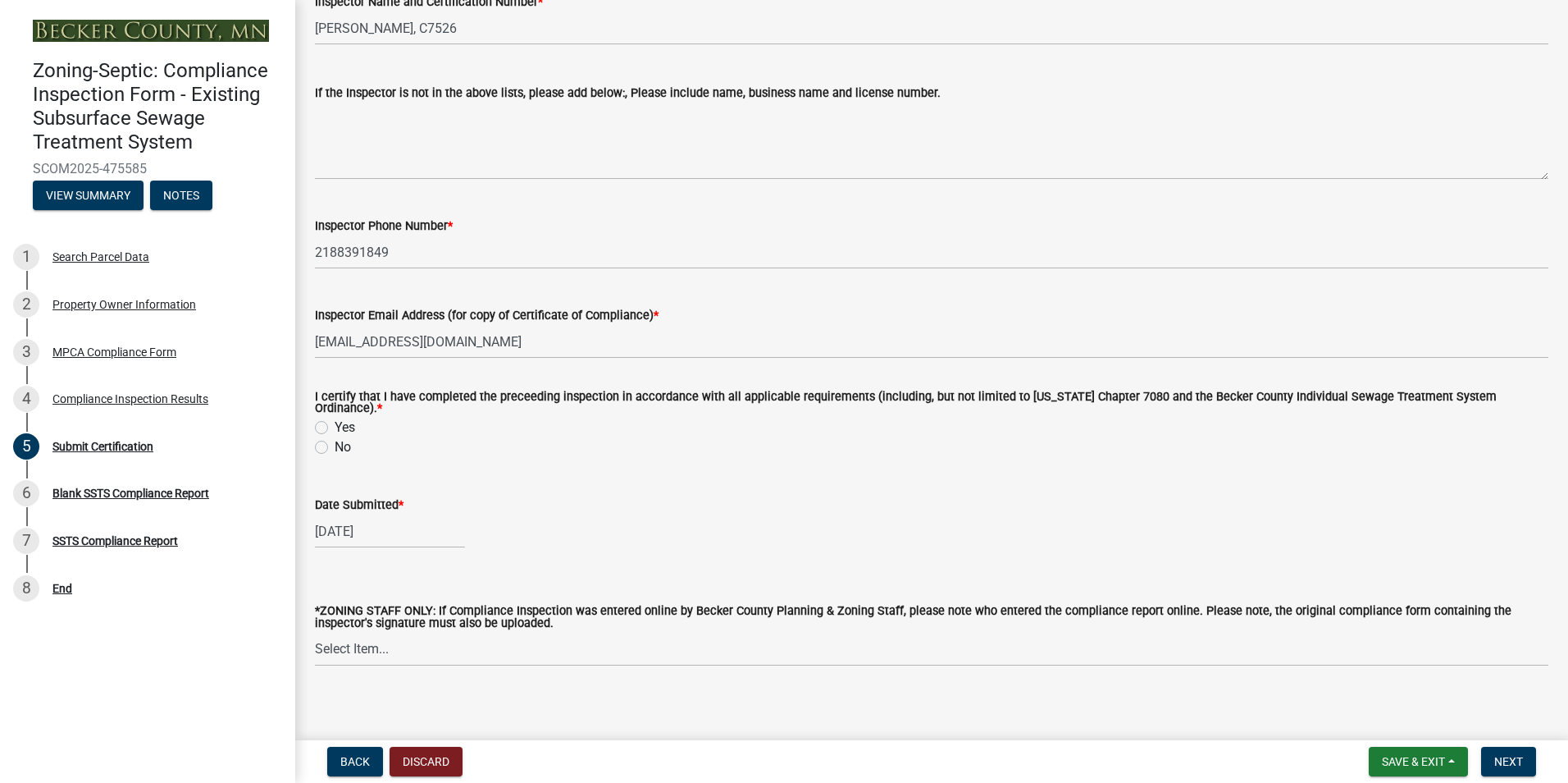
click at [335, 423] on label "Yes" at bounding box center [345, 428] width 20 height 19
click at [335, 423] on input "Yes" at bounding box center [340, 423] width 11 height 11
radio input "true"
click at [1498, 751] on button "Next" at bounding box center [1509, 762] width 55 height 29
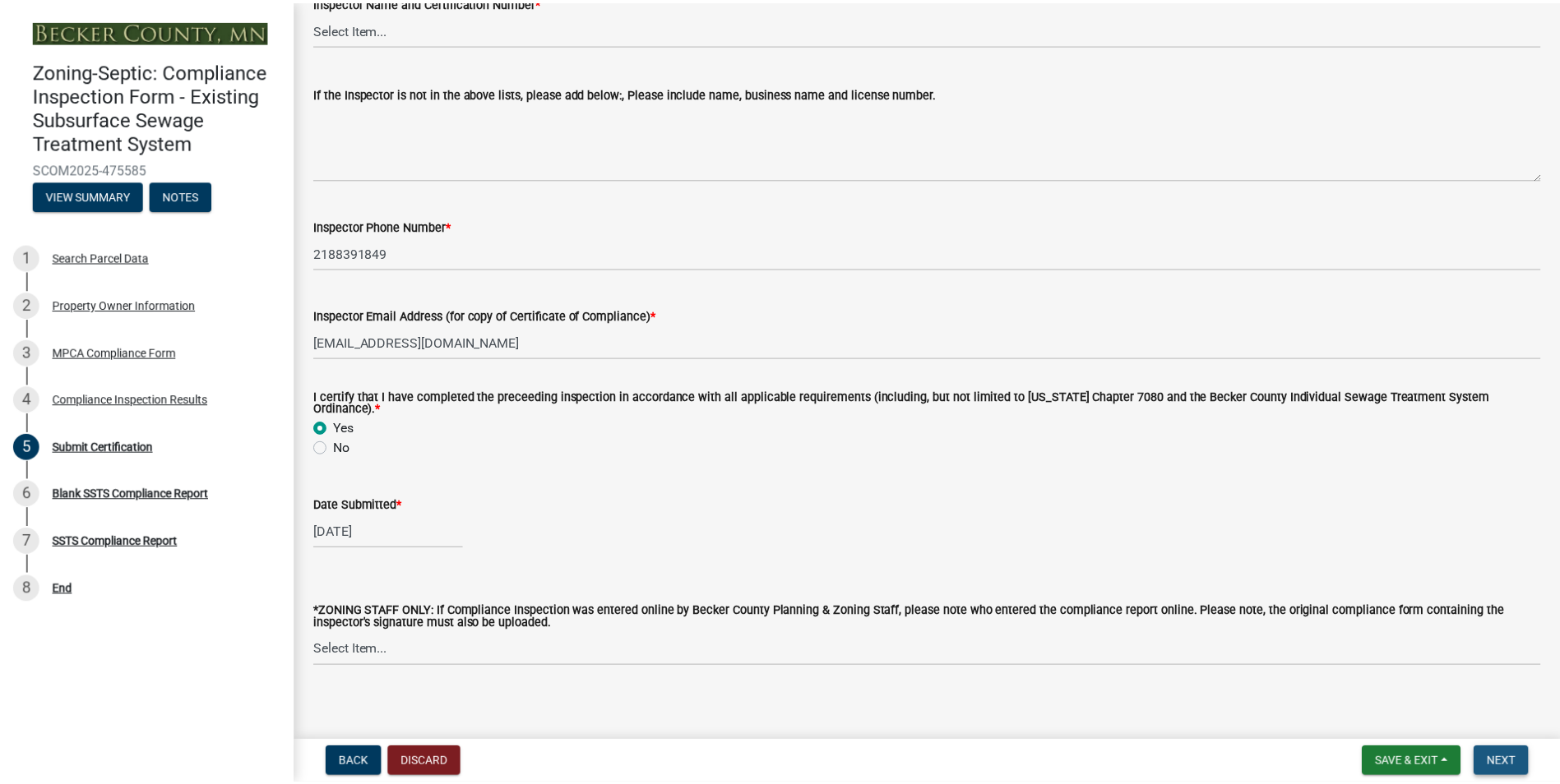
scroll to position [0, 0]
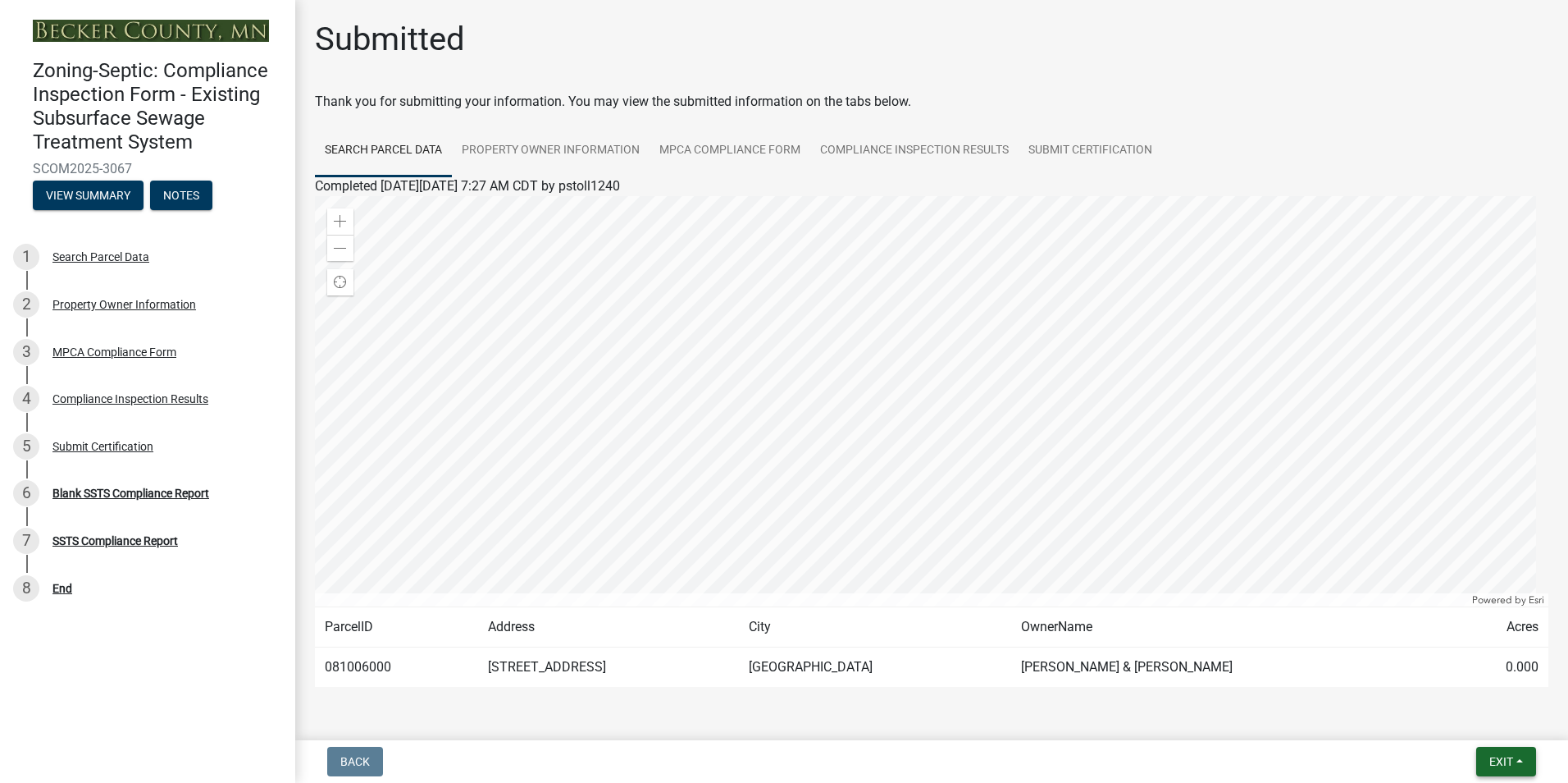
click at [1496, 764] on span "Exit" at bounding box center [1501, 761] width 23 height 13
click at [1458, 720] on button "Save & Exit" at bounding box center [1471, 719] width 131 height 39
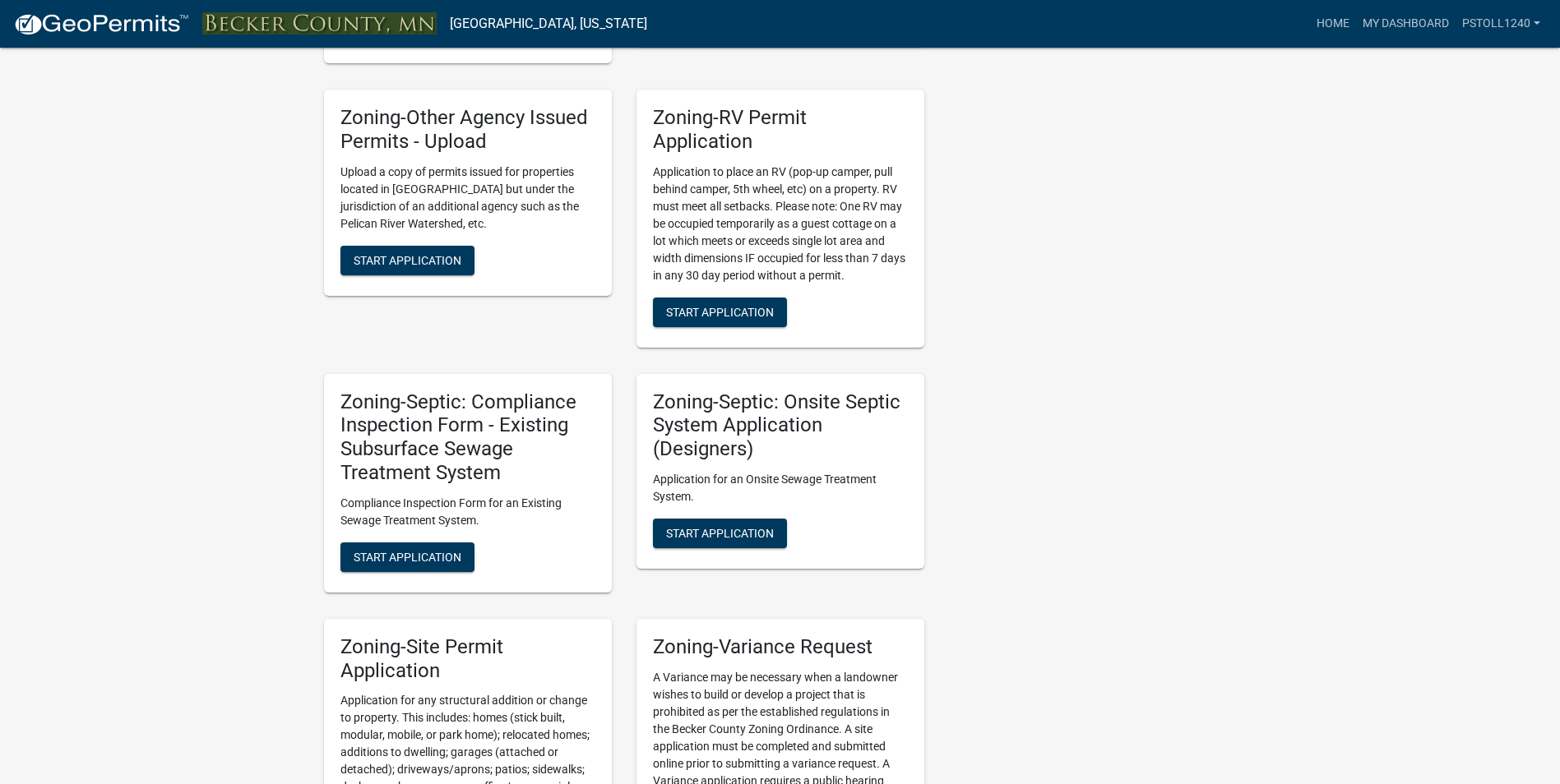
scroll to position [1239, 0]
click at [411, 561] on span "Start Application" at bounding box center [407, 555] width 107 height 13
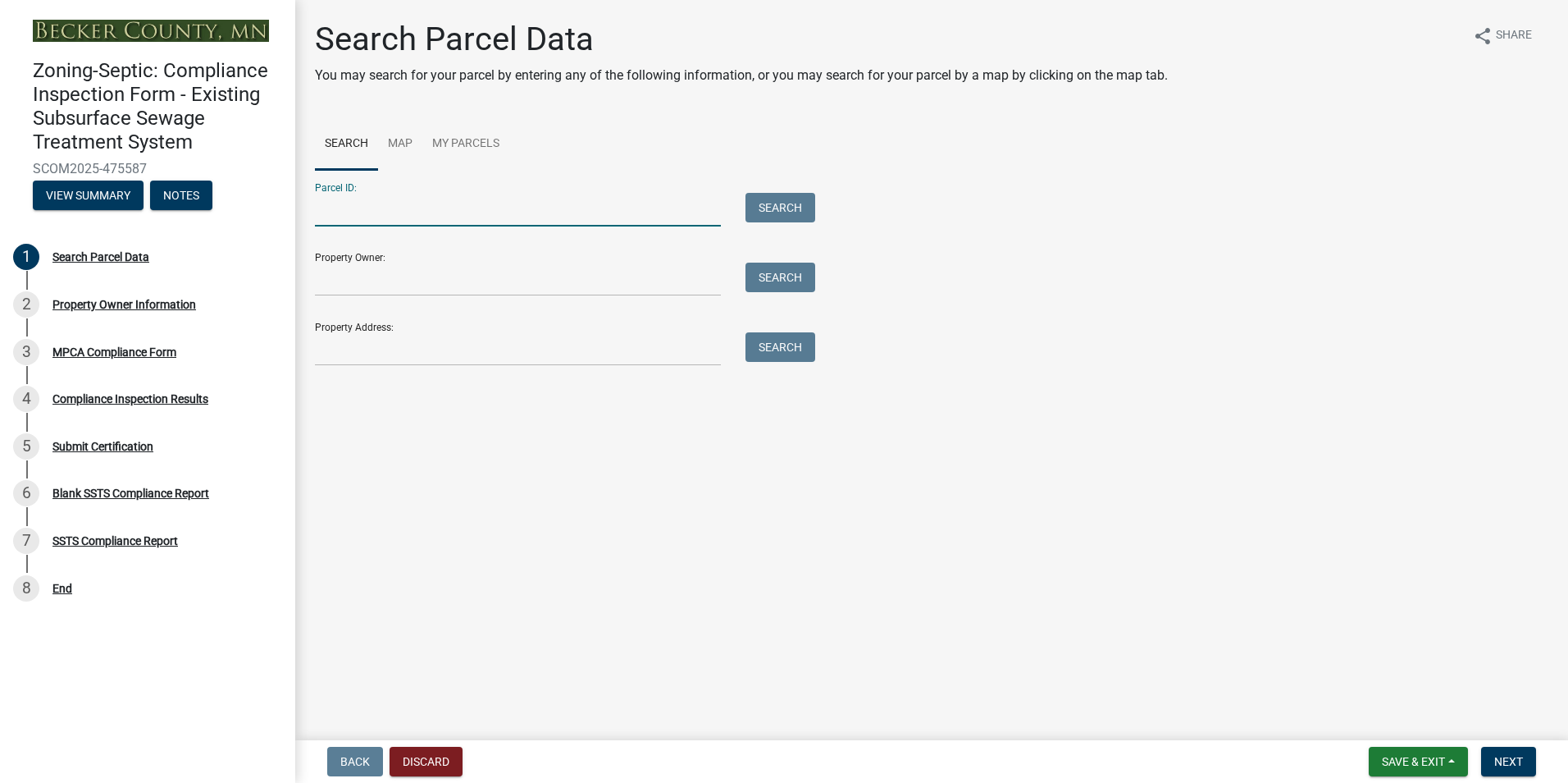
click at [353, 213] on input "Parcel ID:" at bounding box center [518, 209] width 406 height 34
type input "080266000"
click at [764, 211] on button "Search" at bounding box center [781, 207] width 70 height 29
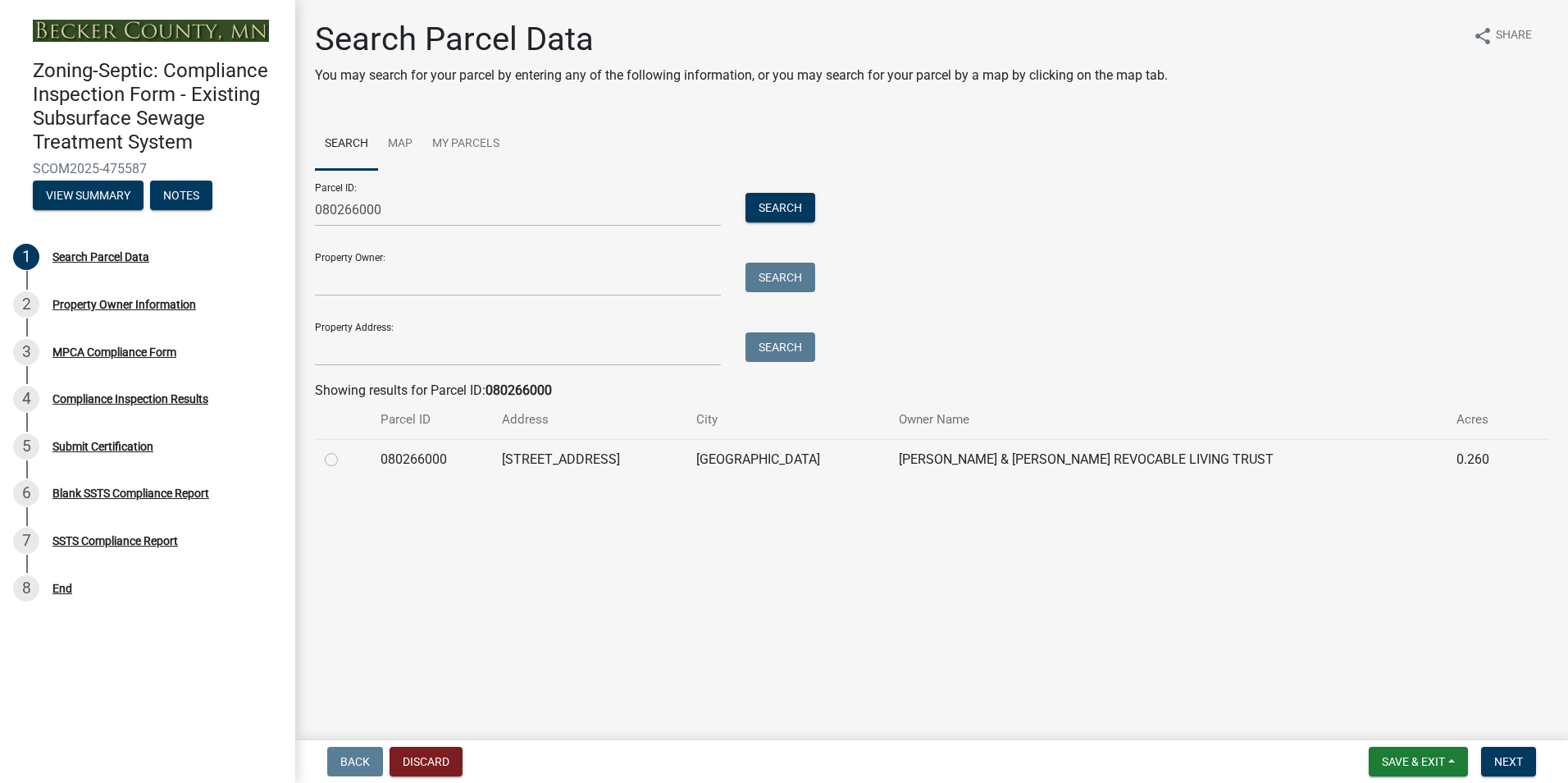
click at [345, 450] on label at bounding box center [345, 450] width 0 height 0
click at [345, 459] on input "radio" at bounding box center [349, 455] width 11 height 11
radio input "true"
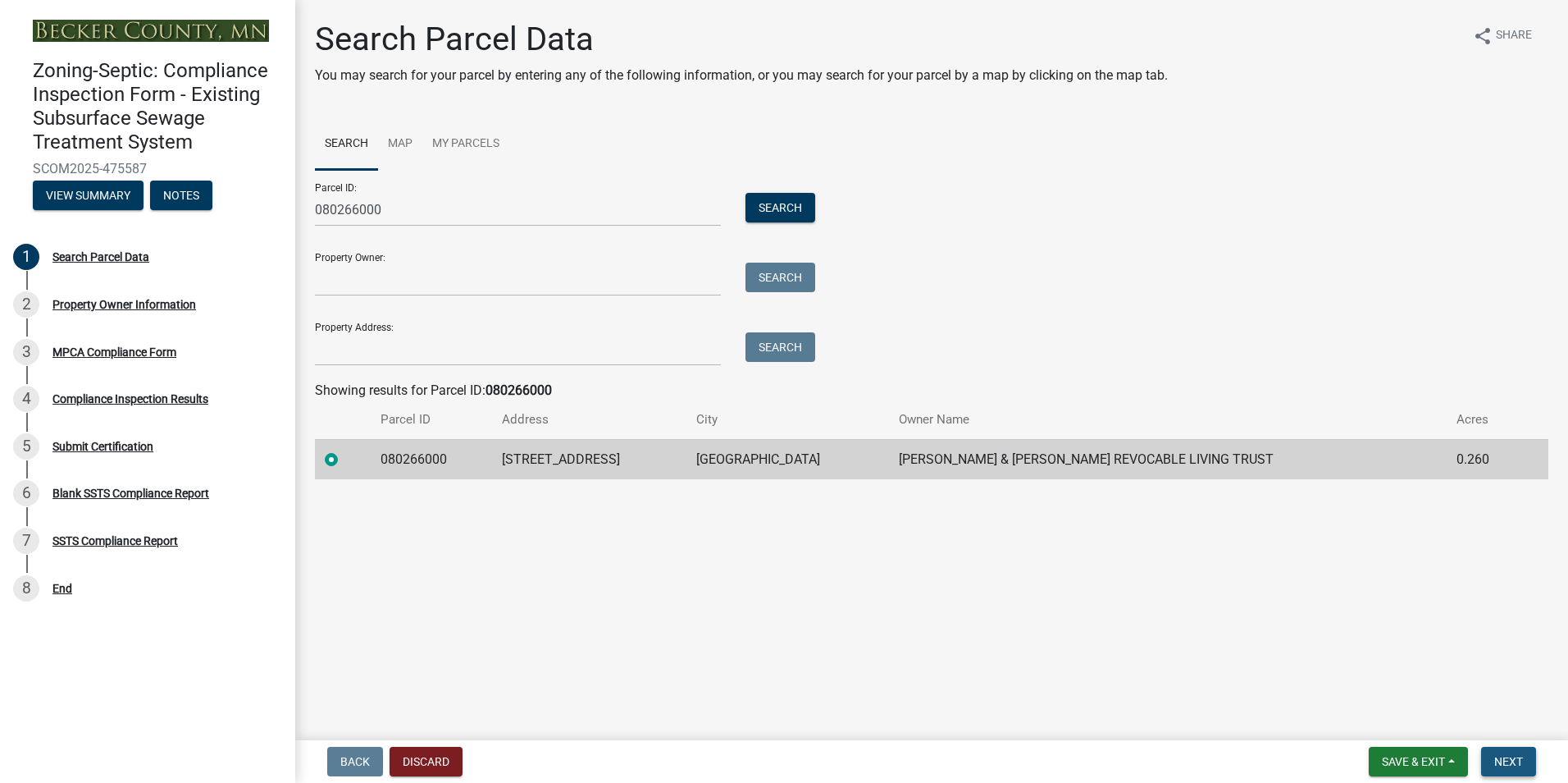
click at [1516, 764] on span "Next" at bounding box center [1509, 761] width 28 height 13
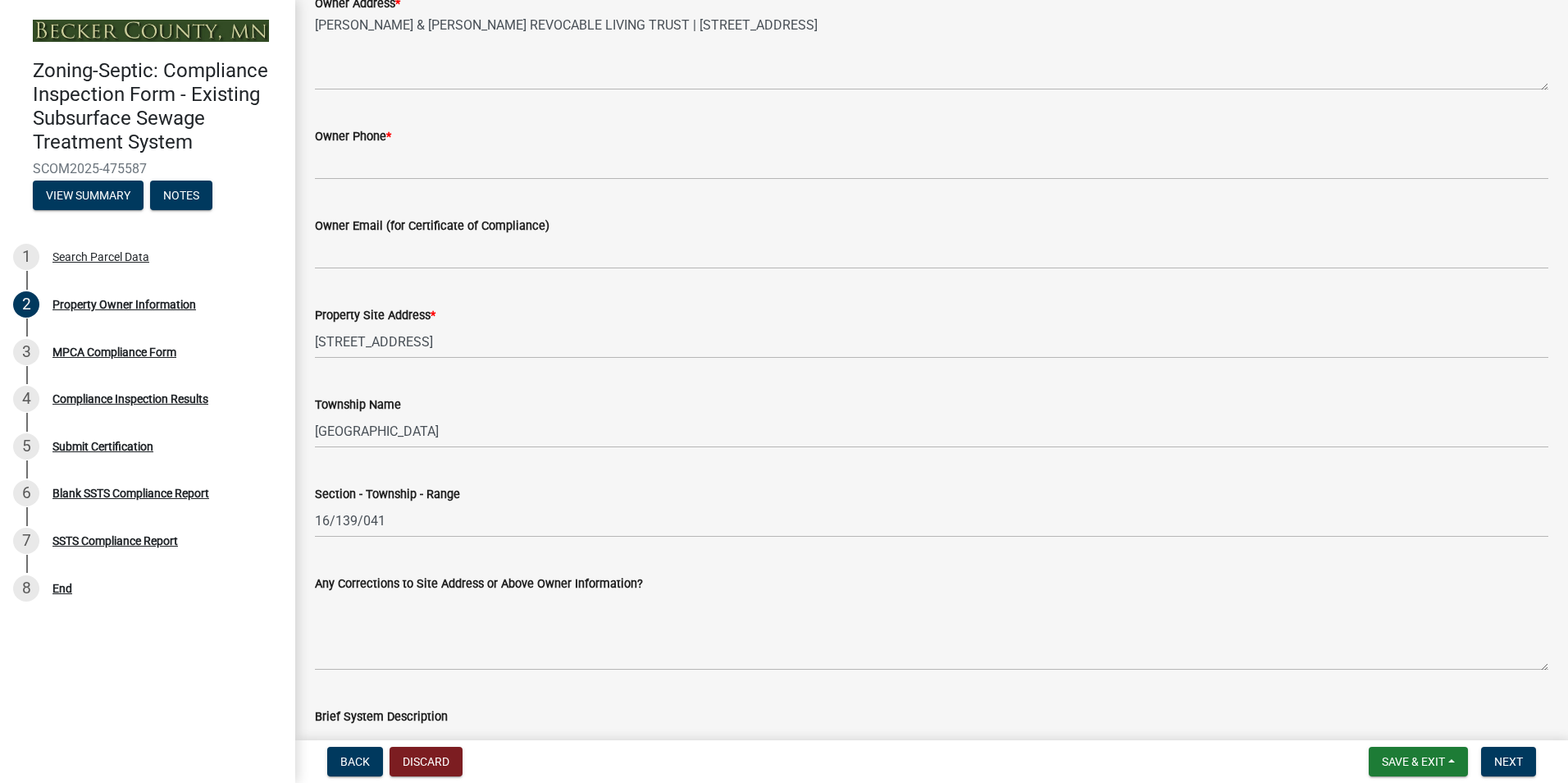
scroll to position [488, 0]
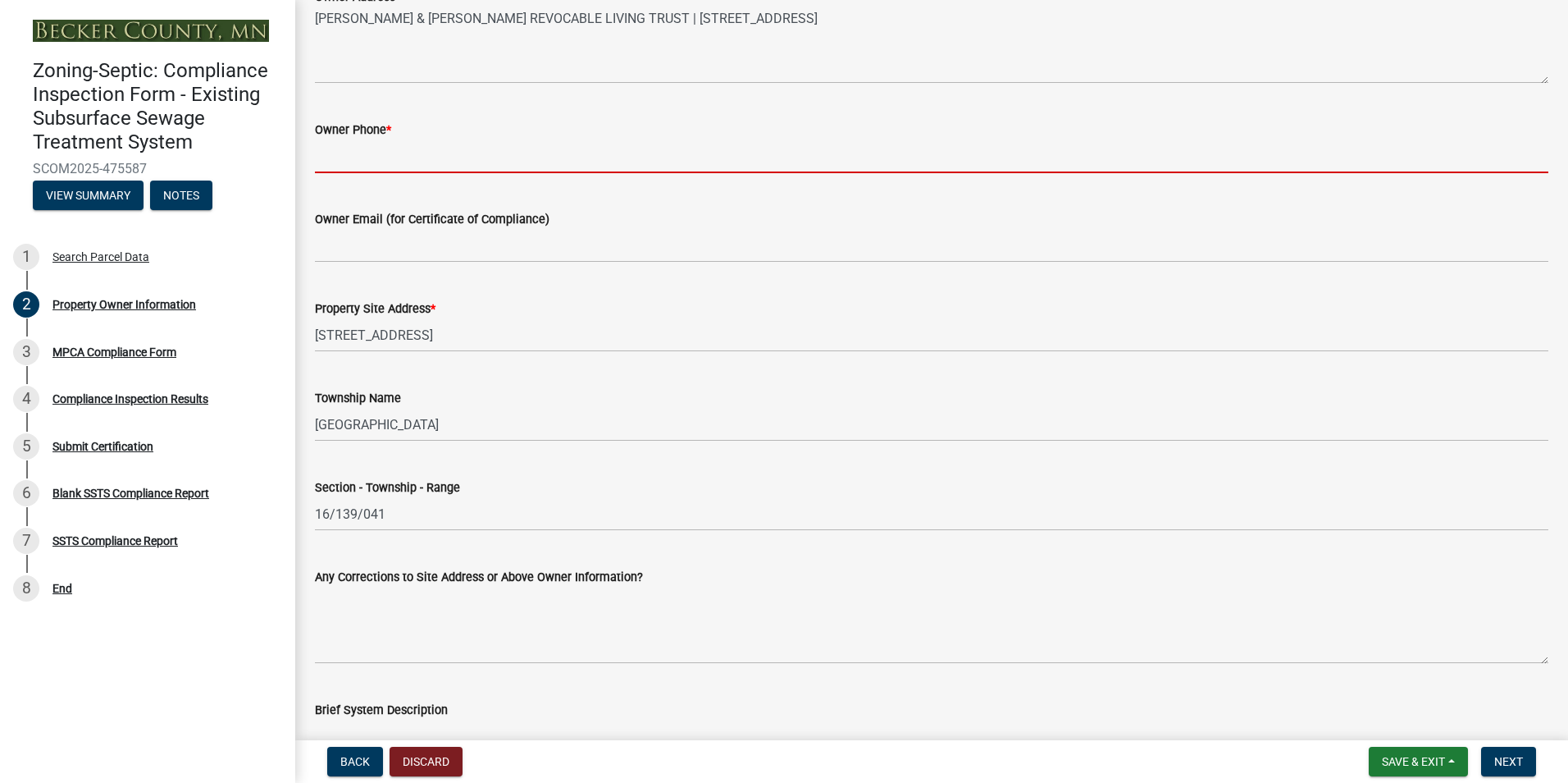
click at [333, 159] on input "Owner Phone *" at bounding box center [932, 156] width 1234 height 34
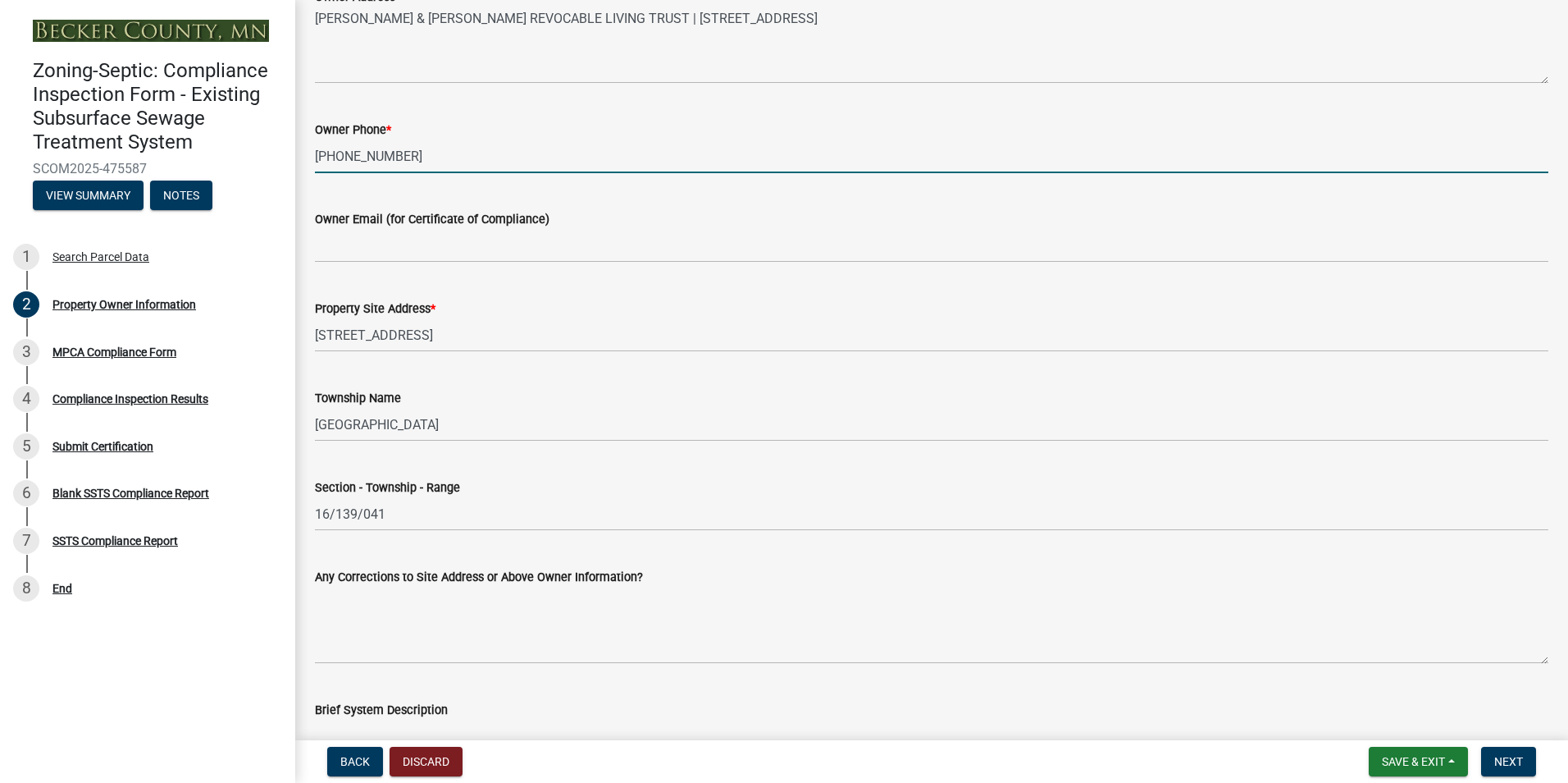
type input "[PHONE_NUMBER]"
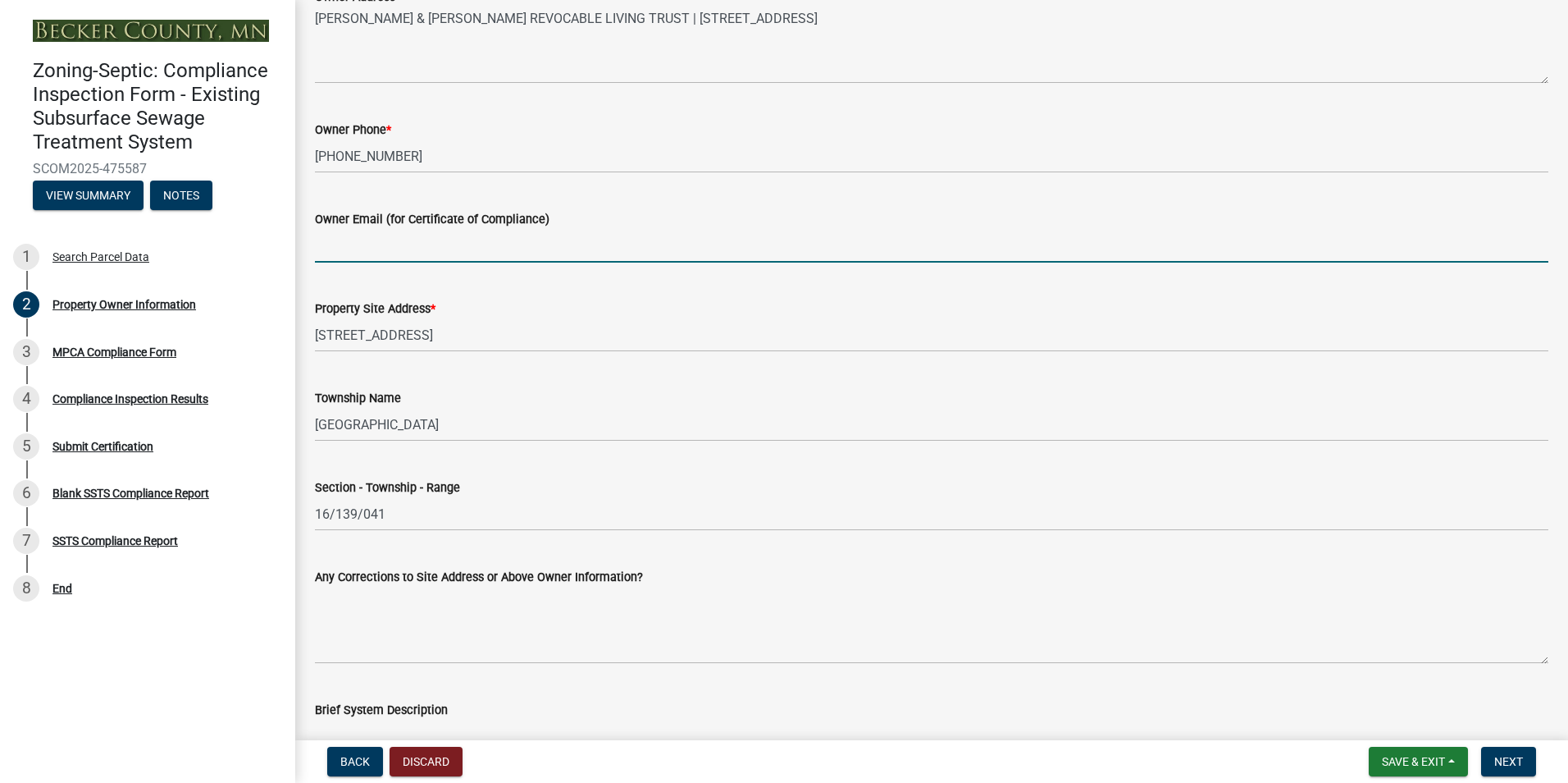
click at [346, 253] on input "Owner Email (for Certificate of Compliance)" at bounding box center [932, 245] width 1234 height 34
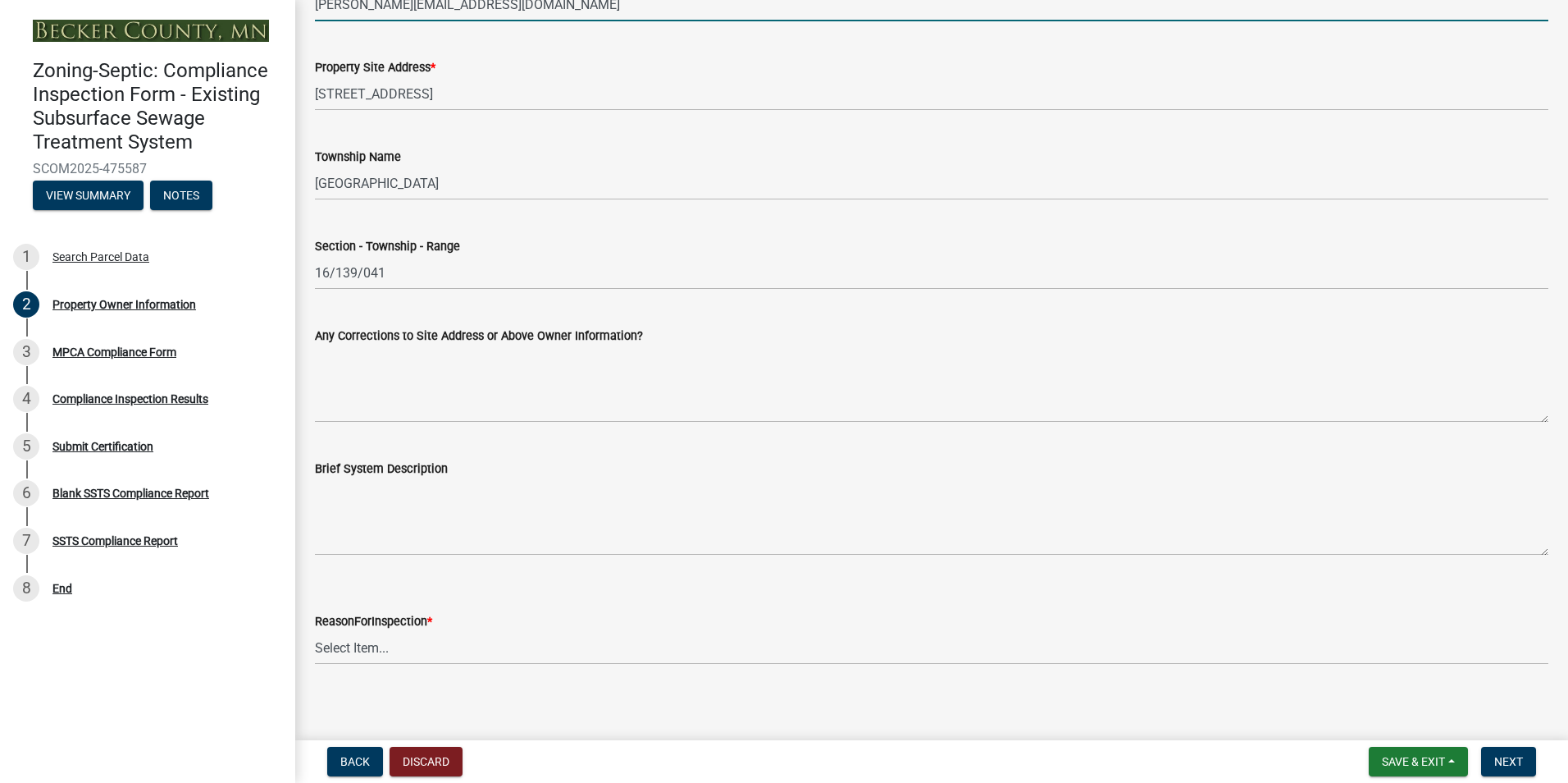
scroll to position [739, 0]
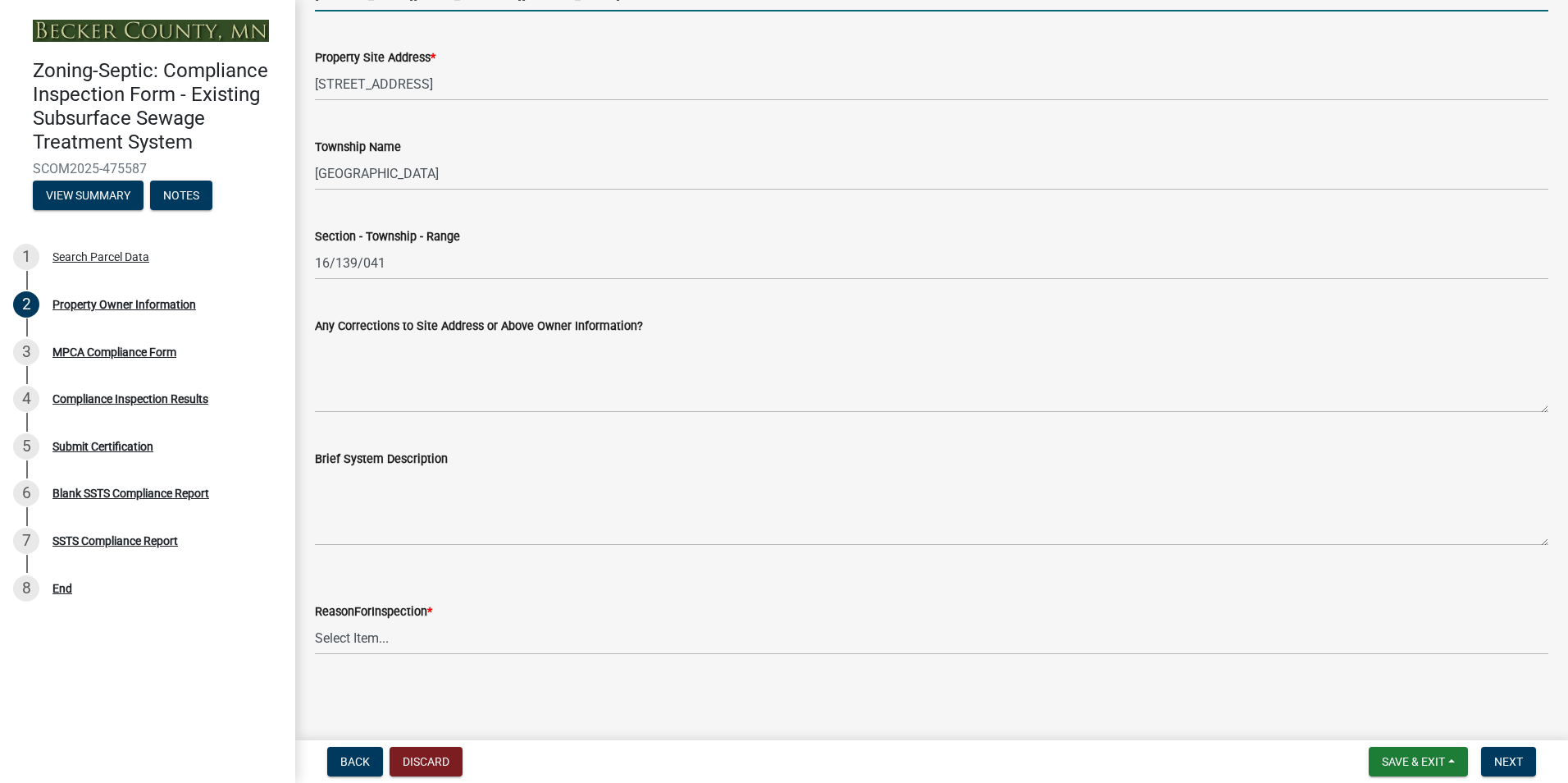
type input "[PERSON_NAME][EMAIL_ADDRESS][DOMAIN_NAME]"
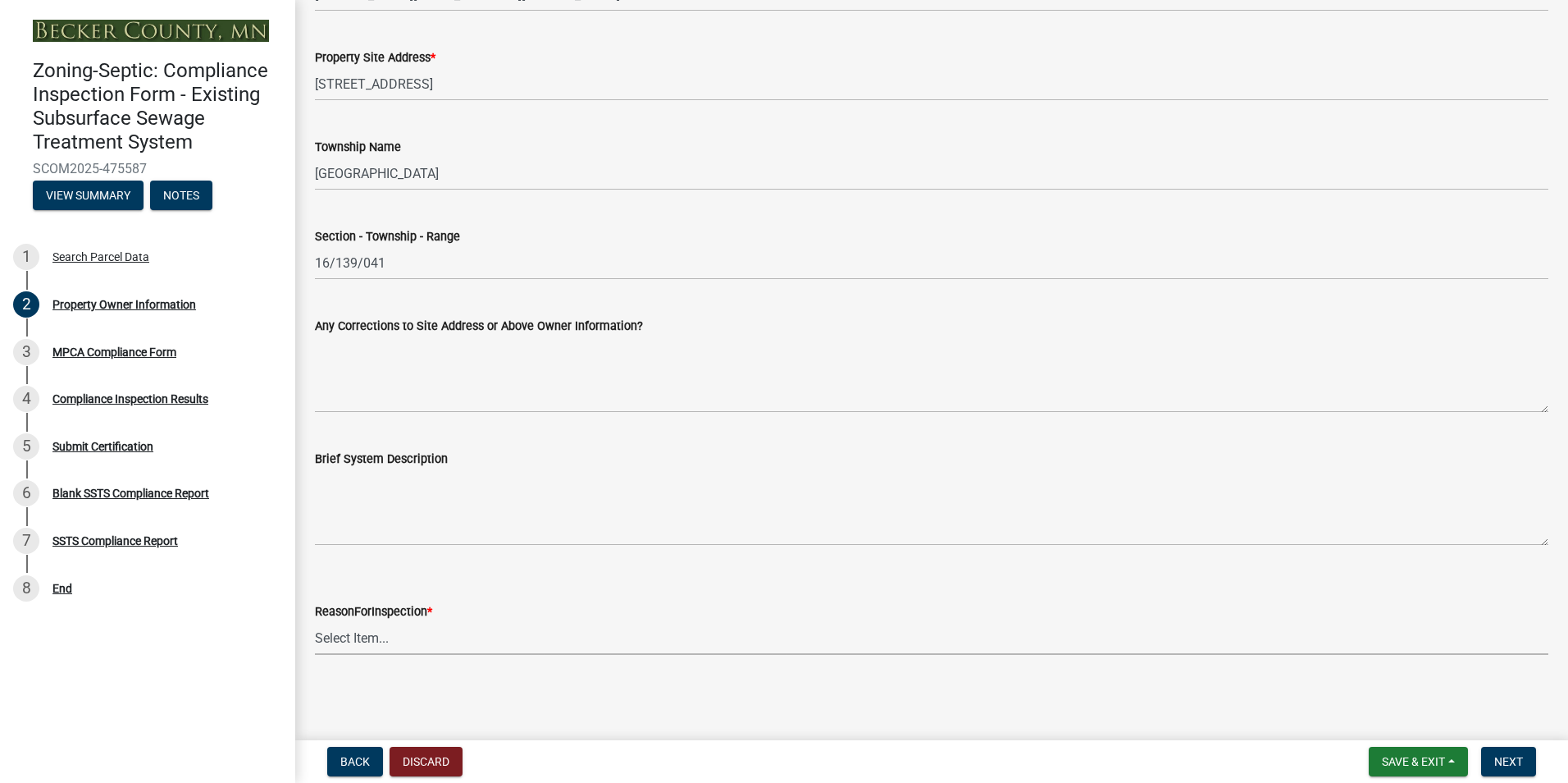
click at [351, 643] on select "Select Item... Property Sale Lake Study Required for Permit Other" at bounding box center [932, 638] width 1234 height 34
click at [315, 621] on select "Select Item... Property Sale Lake Study Required for Permit Other" at bounding box center [932, 638] width 1234 height 34
select select "3e6c5637-c66b-418d-927c-69aaf39ab5a9"
click at [1513, 751] on button "Next" at bounding box center [1509, 762] width 55 height 29
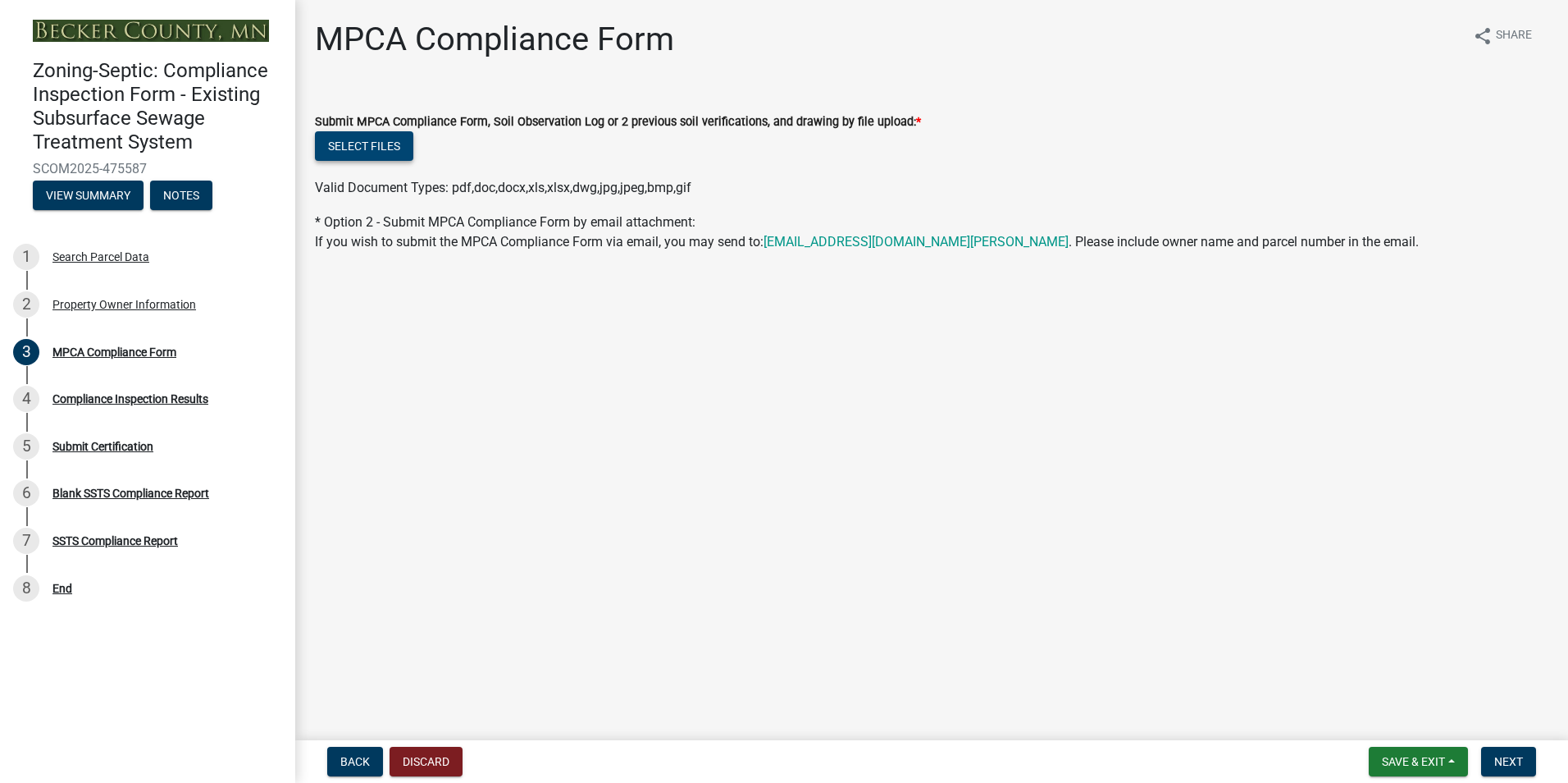
click at [363, 150] on button "Select files" at bounding box center [364, 146] width 98 height 29
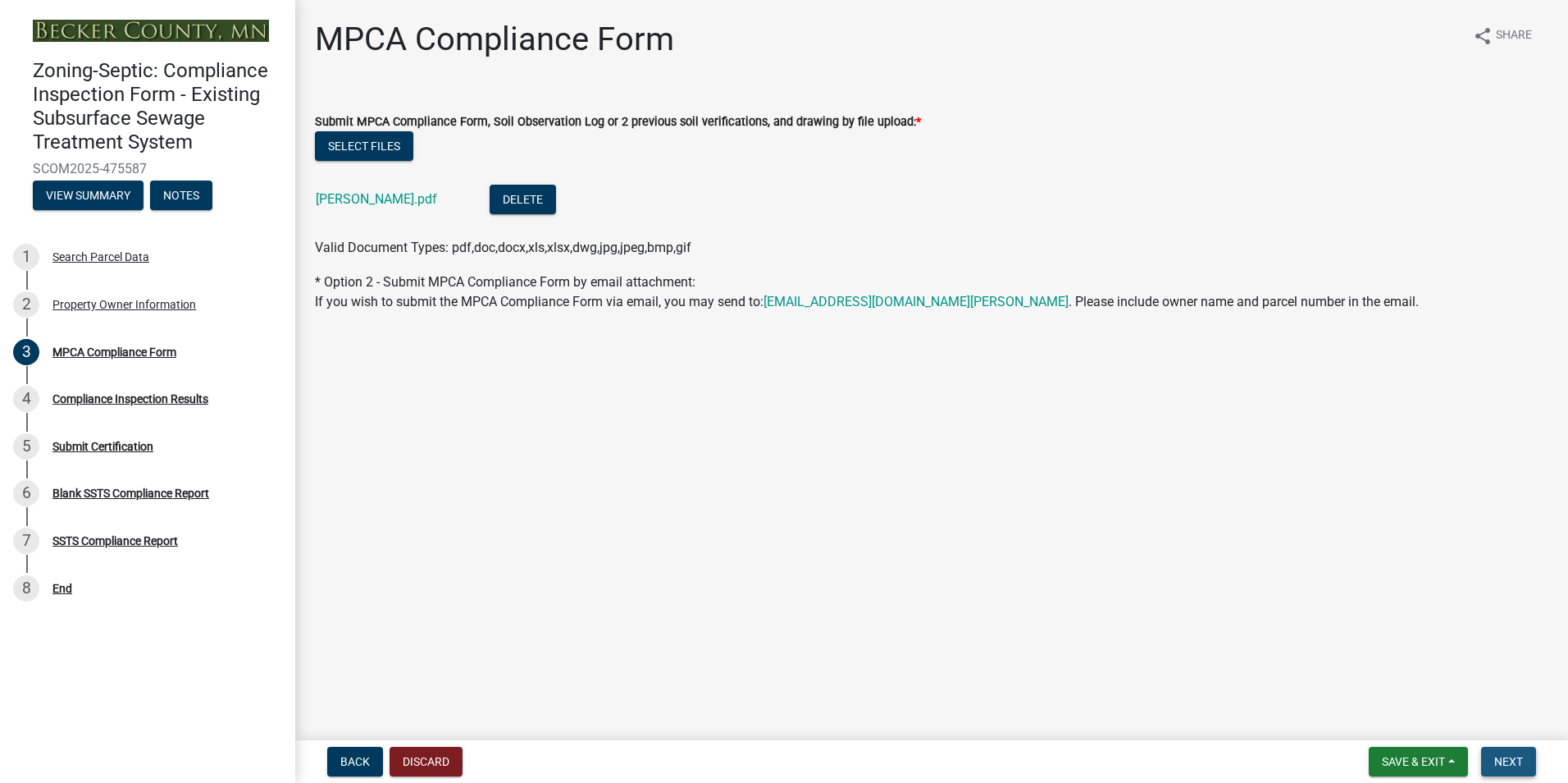
click at [1505, 764] on span "Next" at bounding box center [1509, 761] width 28 height 13
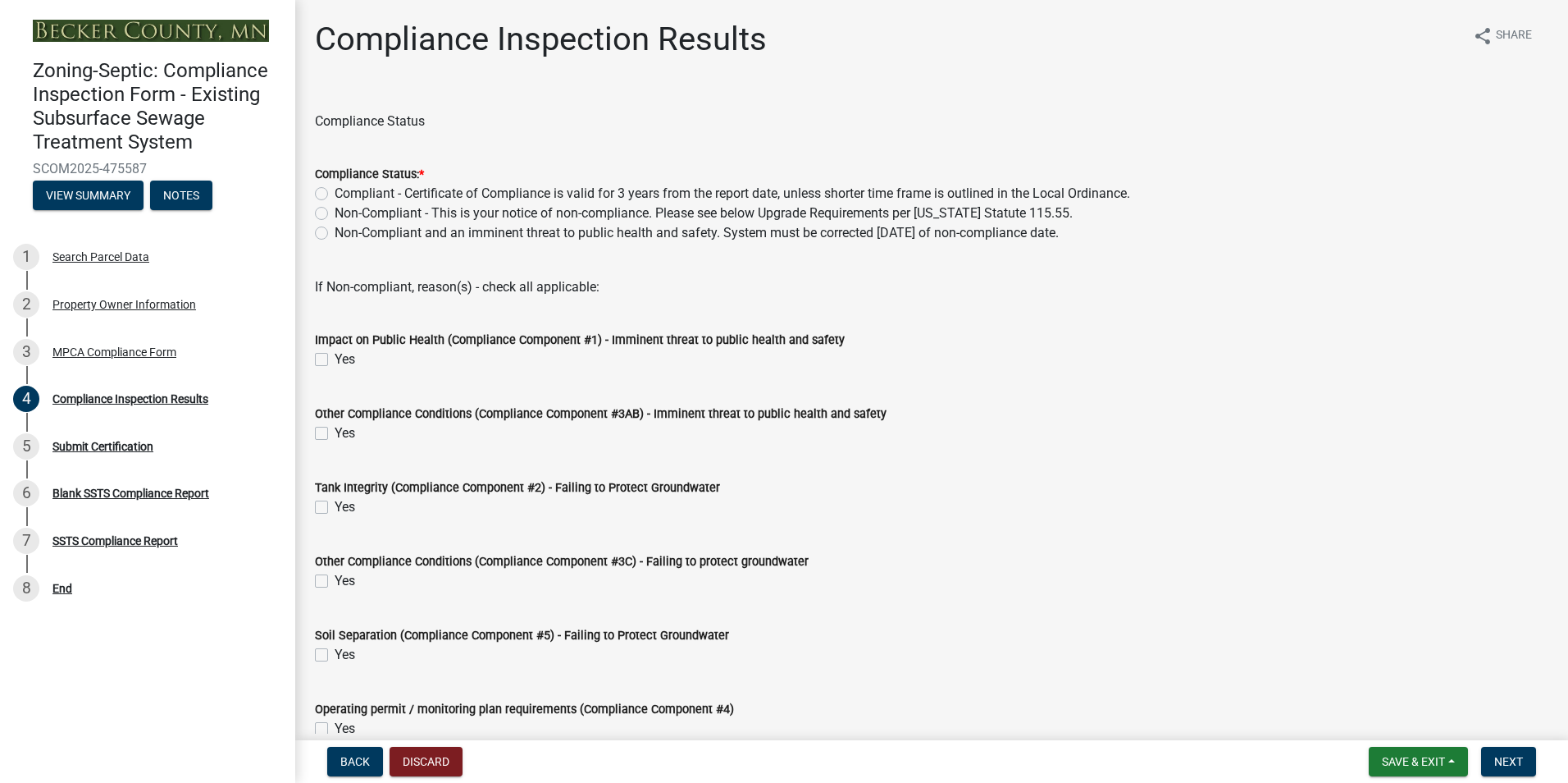
click at [335, 195] on label "Compliant - Certificate of Compliance is valid for 3 years from the report date…" at bounding box center [732, 194] width 795 height 19
click at [335, 195] on input "Compliant - Certificate of Compliance is valid for 3 years from the report date…" at bounding box center [340, 189] width 11 height 11
radio input "true"
click at [1504, 764] on span "Next" at bounding box center [1509, 761] width 28 height 13
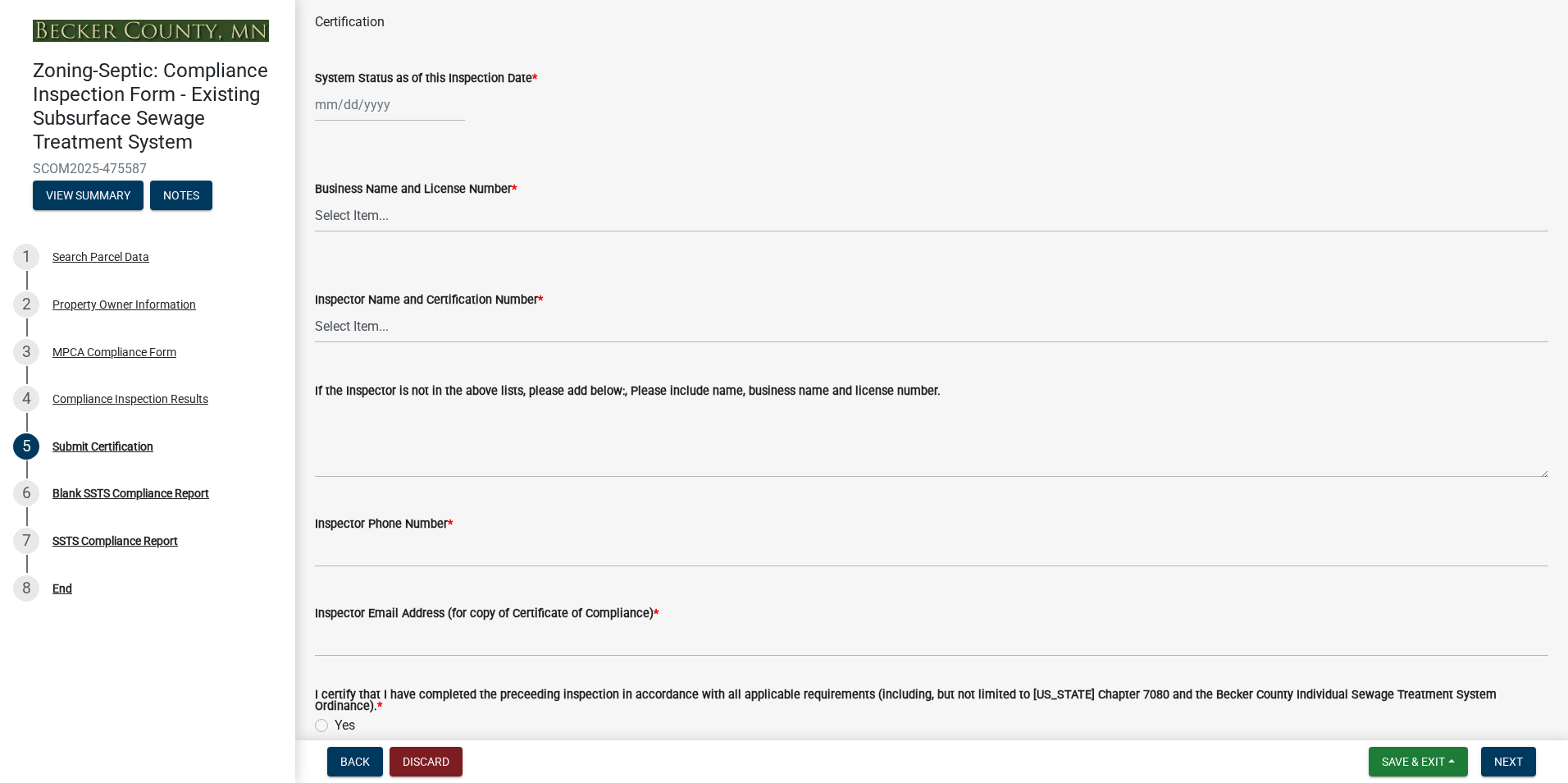
scroll to position [110, 0]
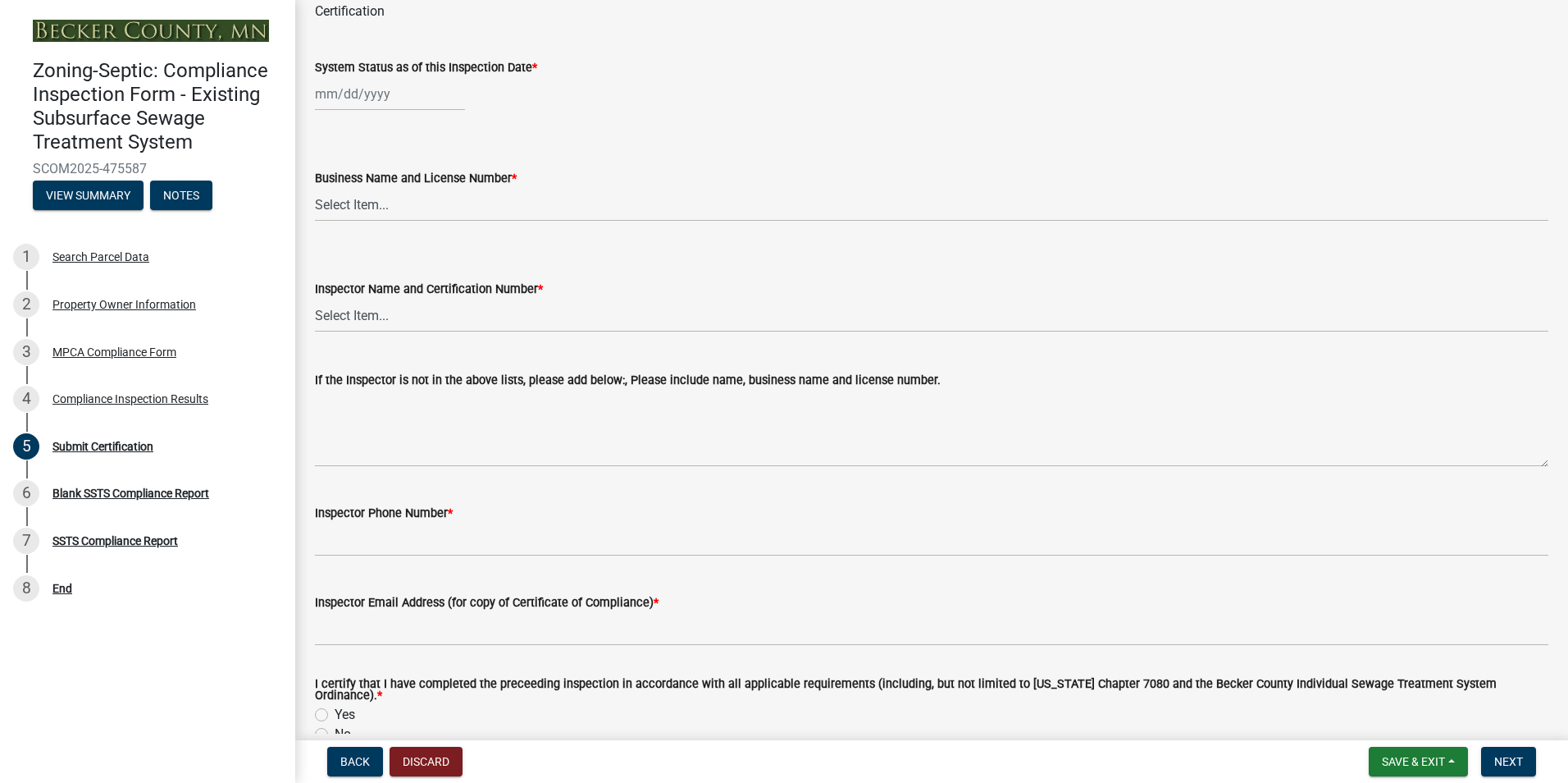
select select "9"
select select "2025"
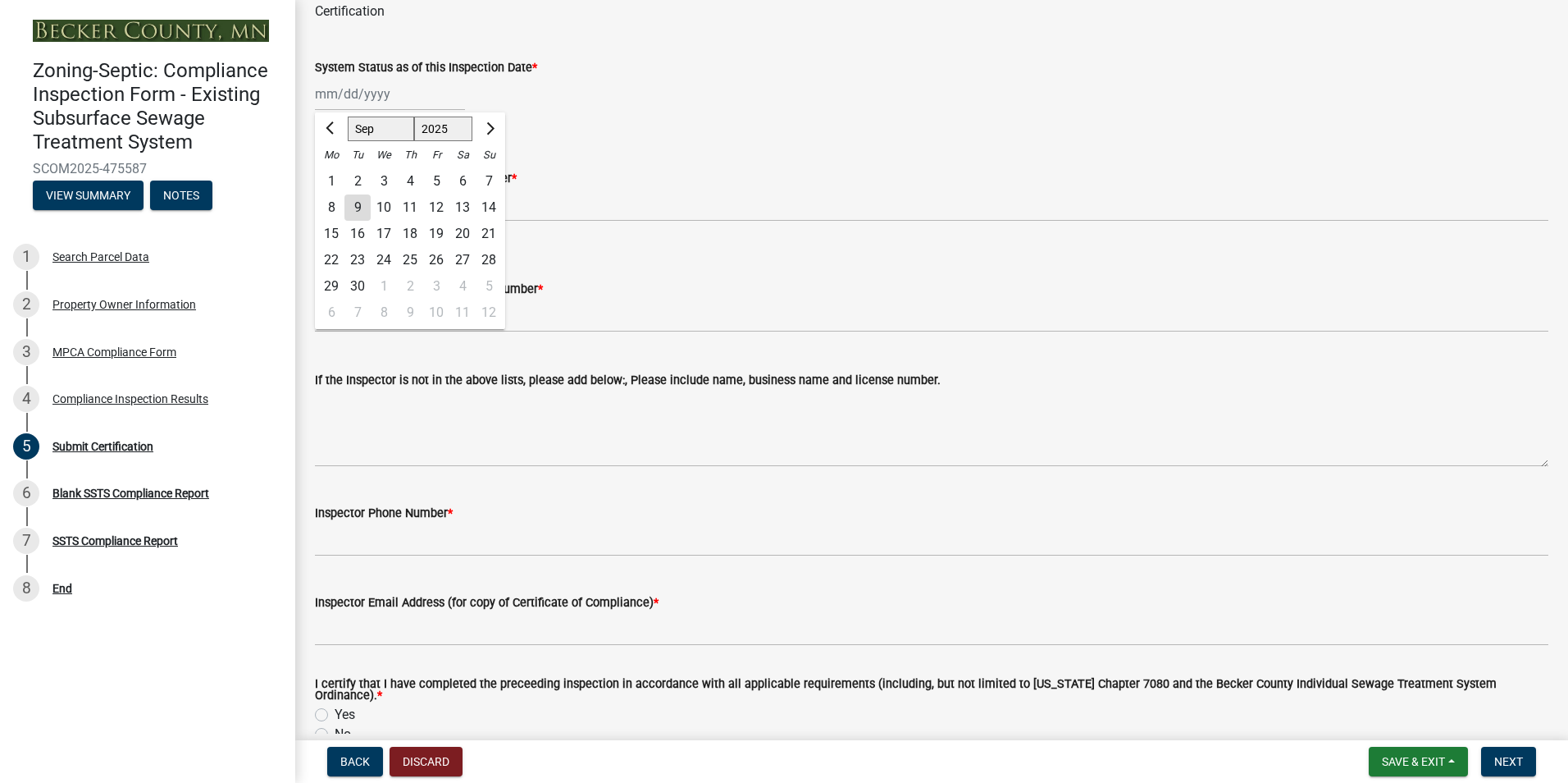
click at [350, 99] on div "[PERSON_NAME] Feb Mar Apr [PERSON_NAME][DATE] Oct Nov [DATE] 1526 1527 1528 152…" at bounding box center [390, 93] width 150 height 34
click at [441, 181] on div "5" at bounding box center [436, 181] width 26 height 26
type input "[DATE]"
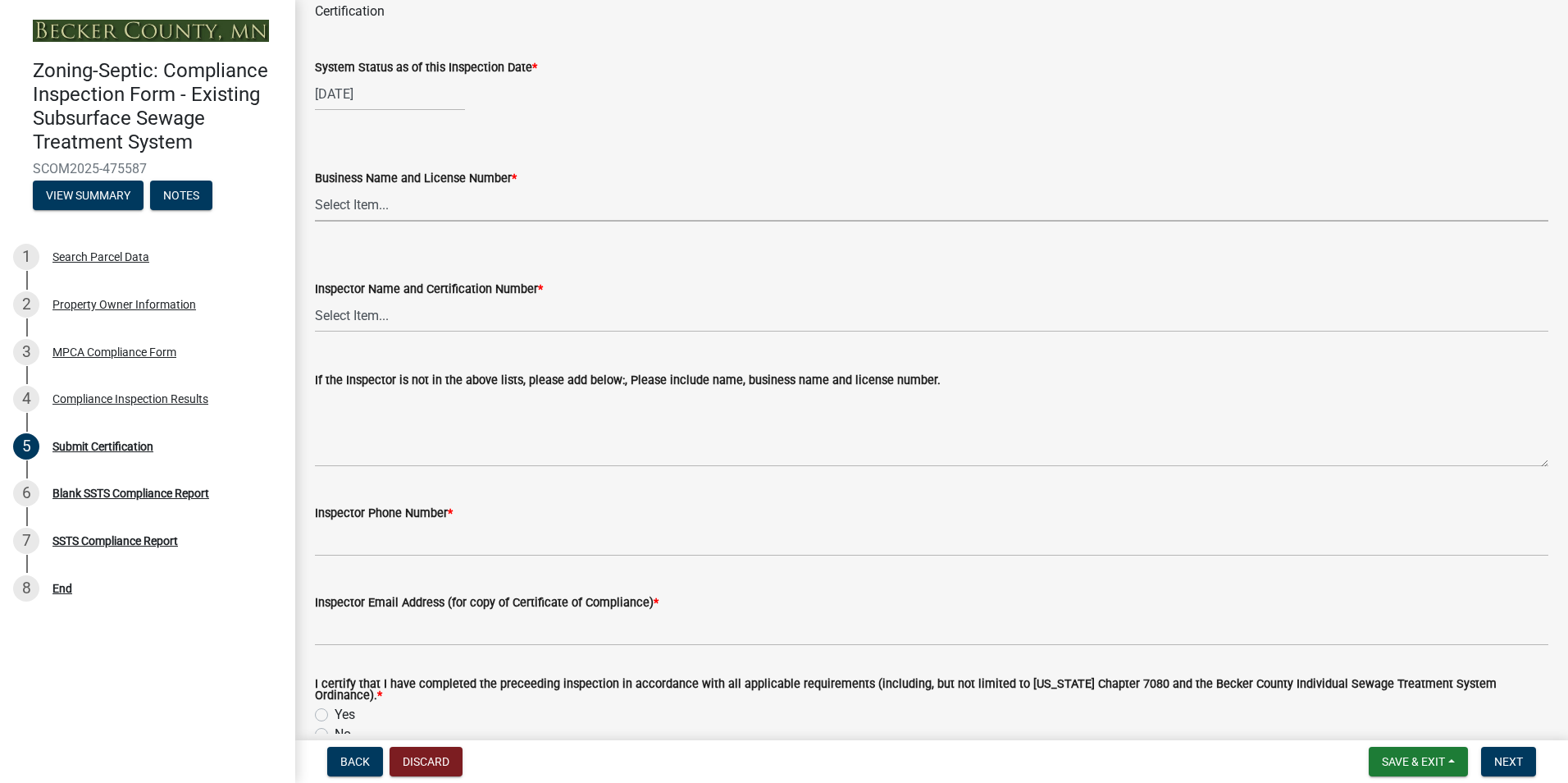
click at [353, 208] on select "Select Item... OTHER – Not listed (please add in next field and we will add to …" at bounding box center [932, 205] width 1234 height 34
click at [315, 188] on select "Select Item... OTHER – Not listed (please add in next field and we will add to …" at bounding box center [932, 205] width 1234 height 34
select select "6cb55102-04ca-4fa6-a18d-df345860fceb"
click at [346, 321] on select "Select Item... OTHER – Not listed (please add in next field and we will add to …" at bounding box center [932, 316] width 1234 height 34
click at [315, 299] on select "Select Item... OTHER – Not listed (please add in next field and we will add to …" at bounding box center [932, 316] width 1234 height 34
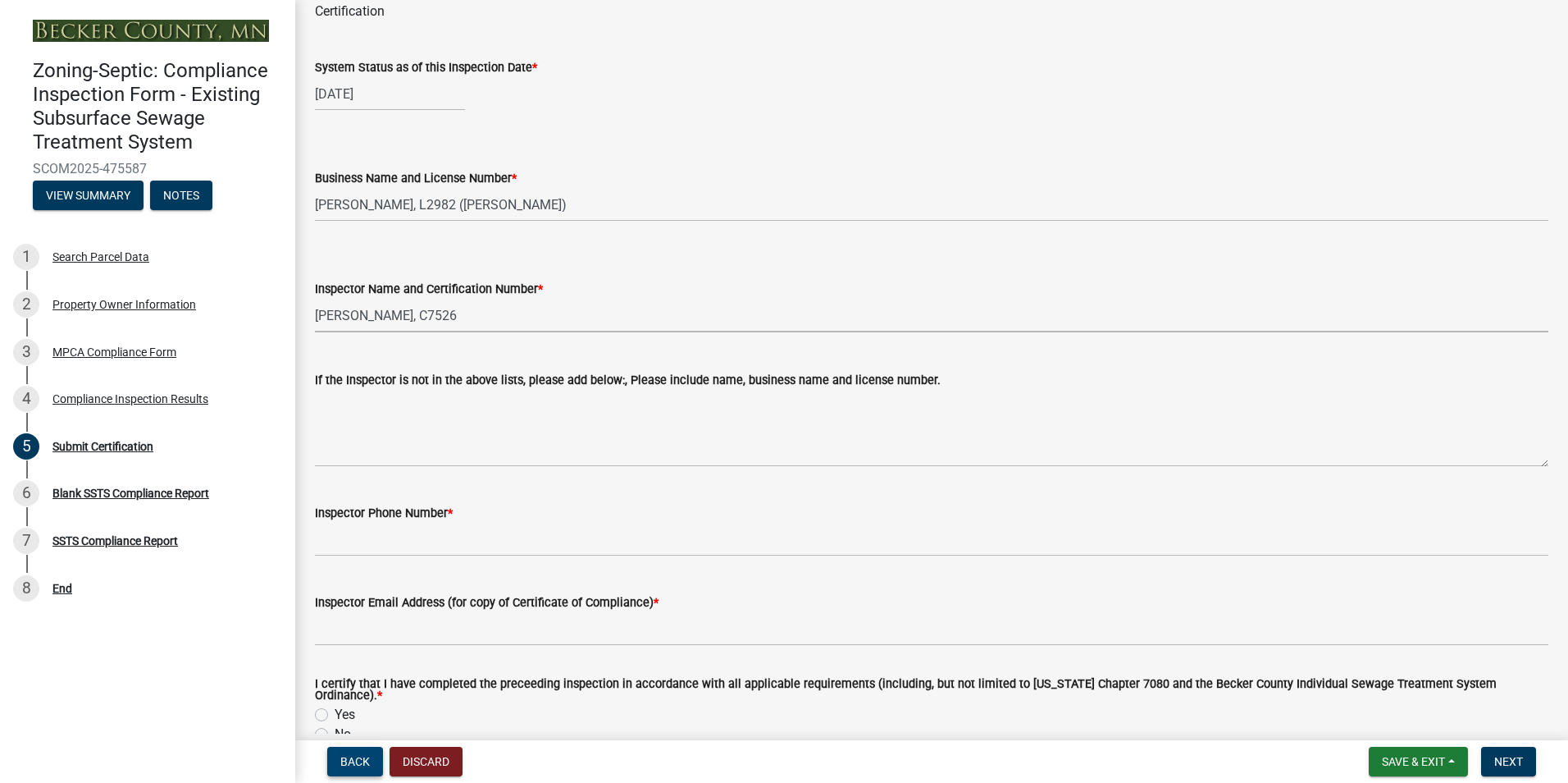
select select "dc89faac-9f44-4363-befa-aff2aab8b849"
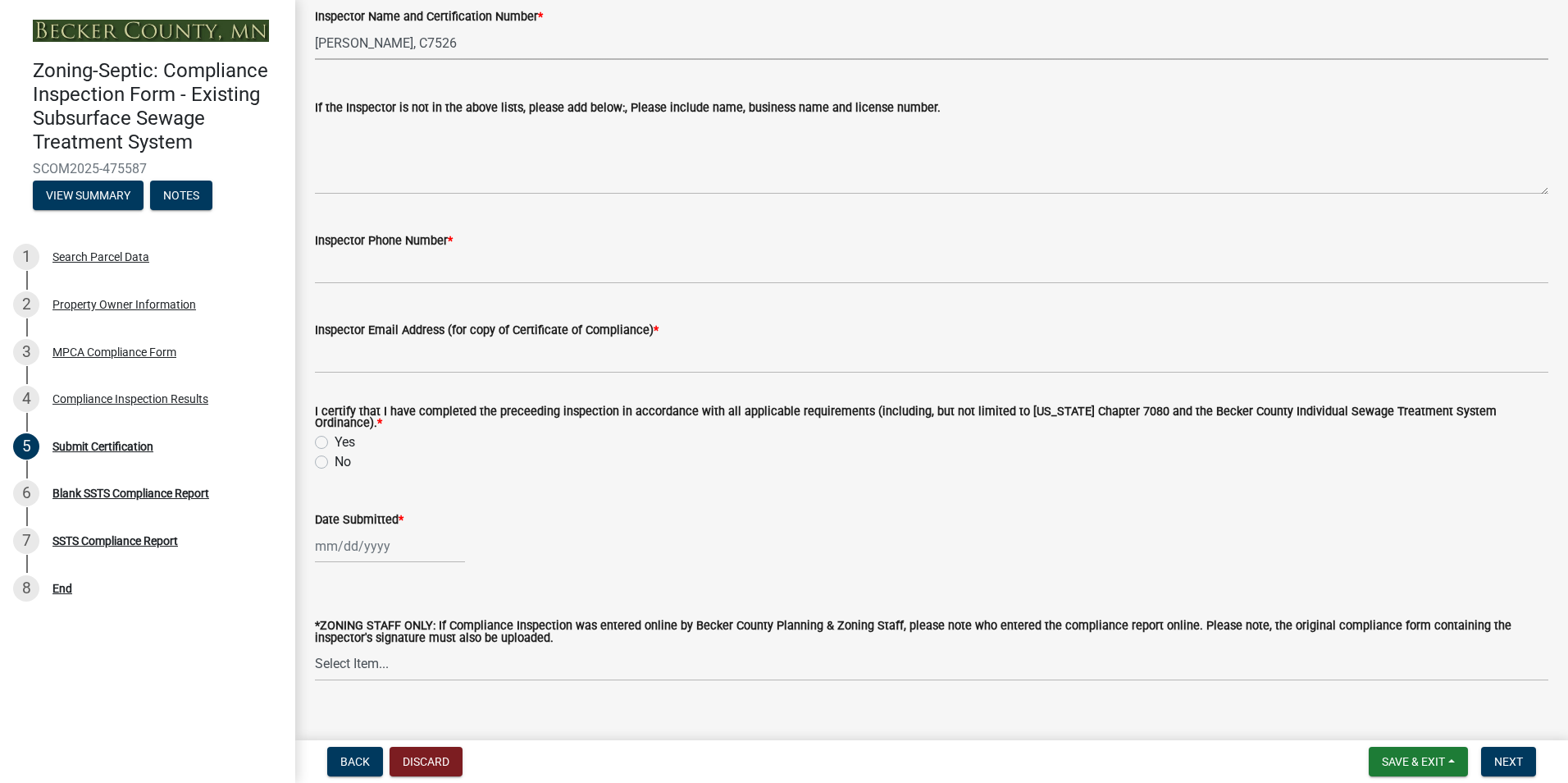
scroll to position [384, 0]
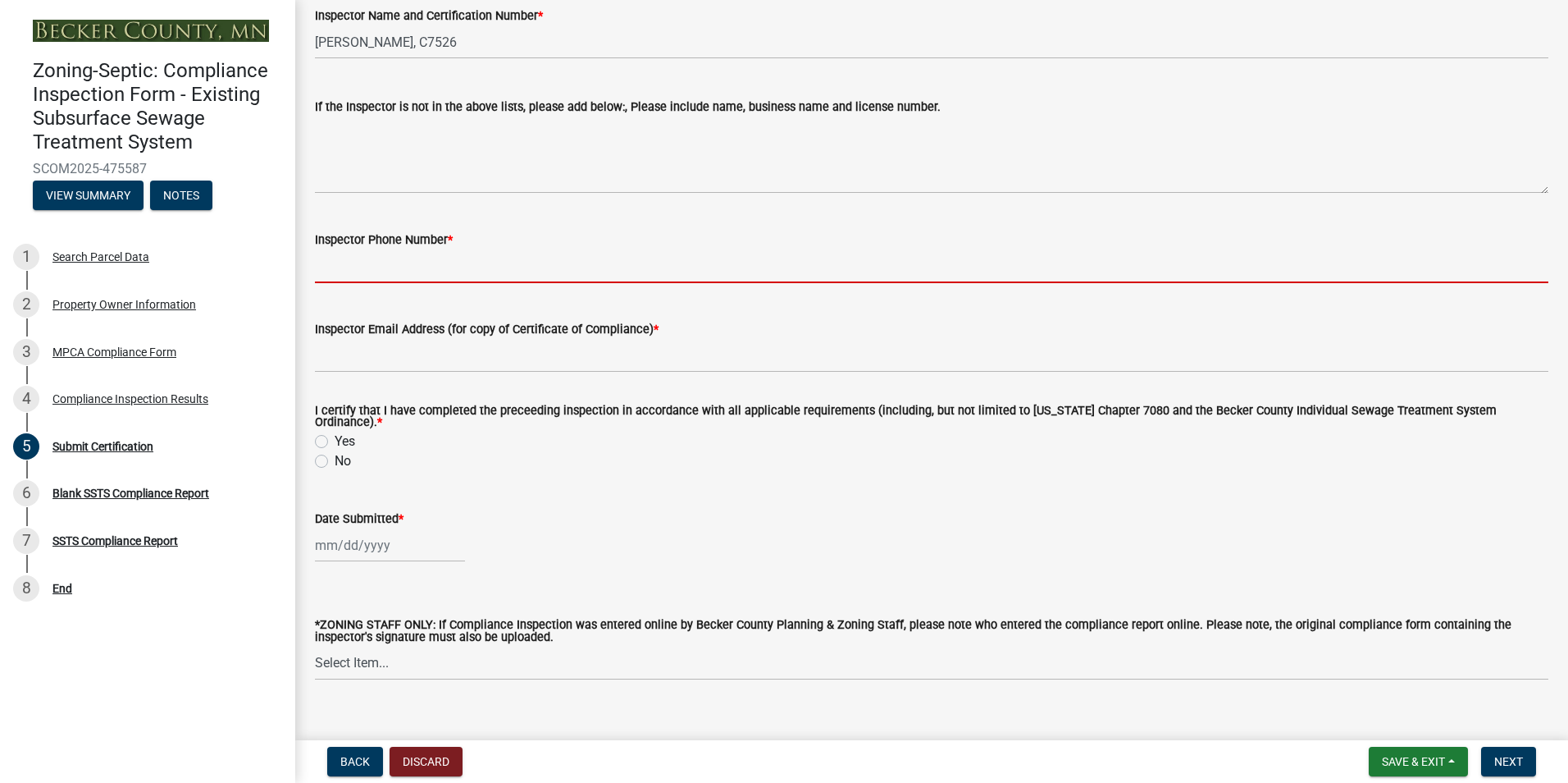
click at [388, 274] on input "Inspector Phone Number *" at bounding box center [932, 266] width 1234 height 34
type input "2188391849"
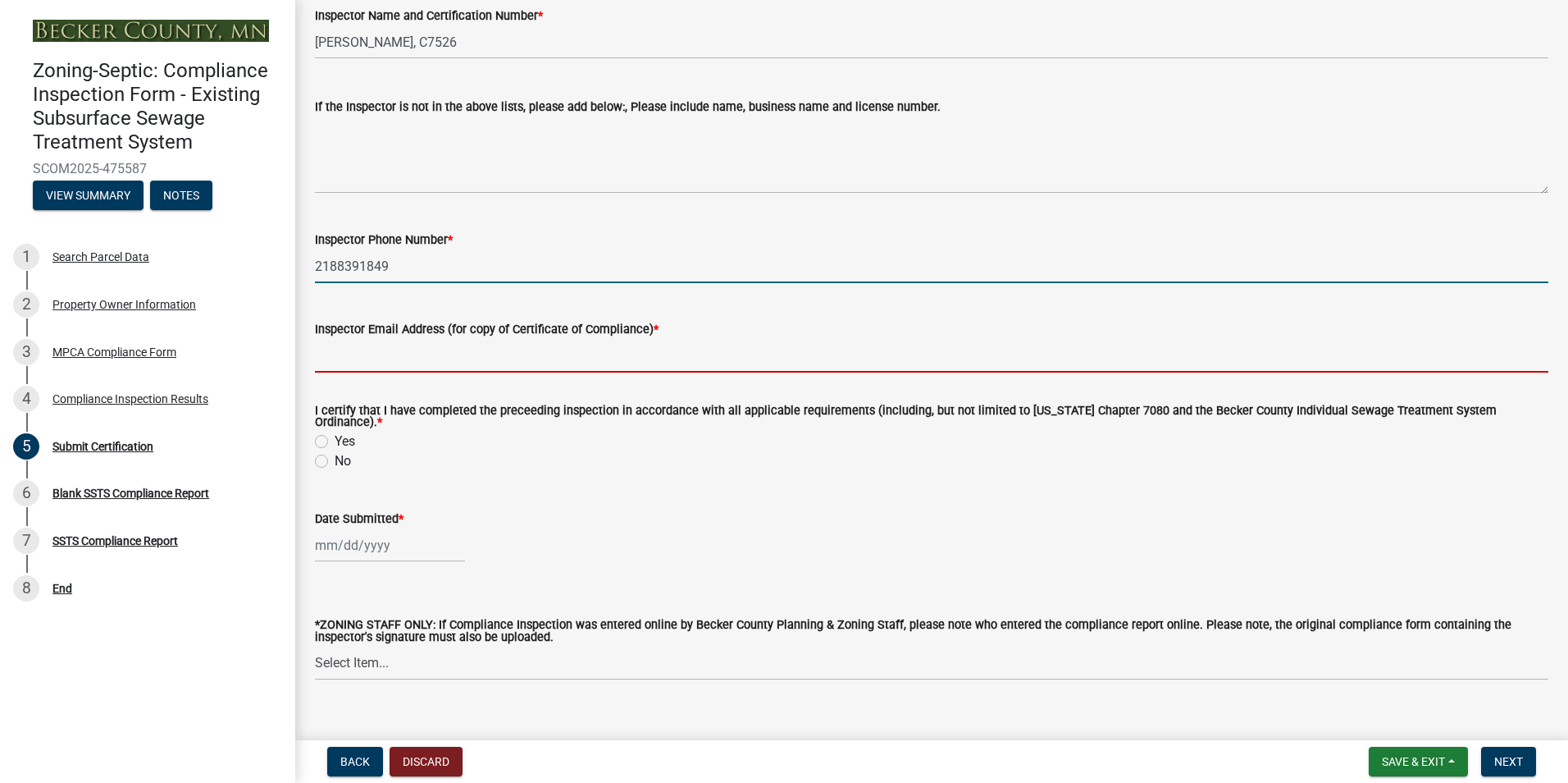
type input "[EMAIL_ADDRESS][DOMAIN_NAME]"
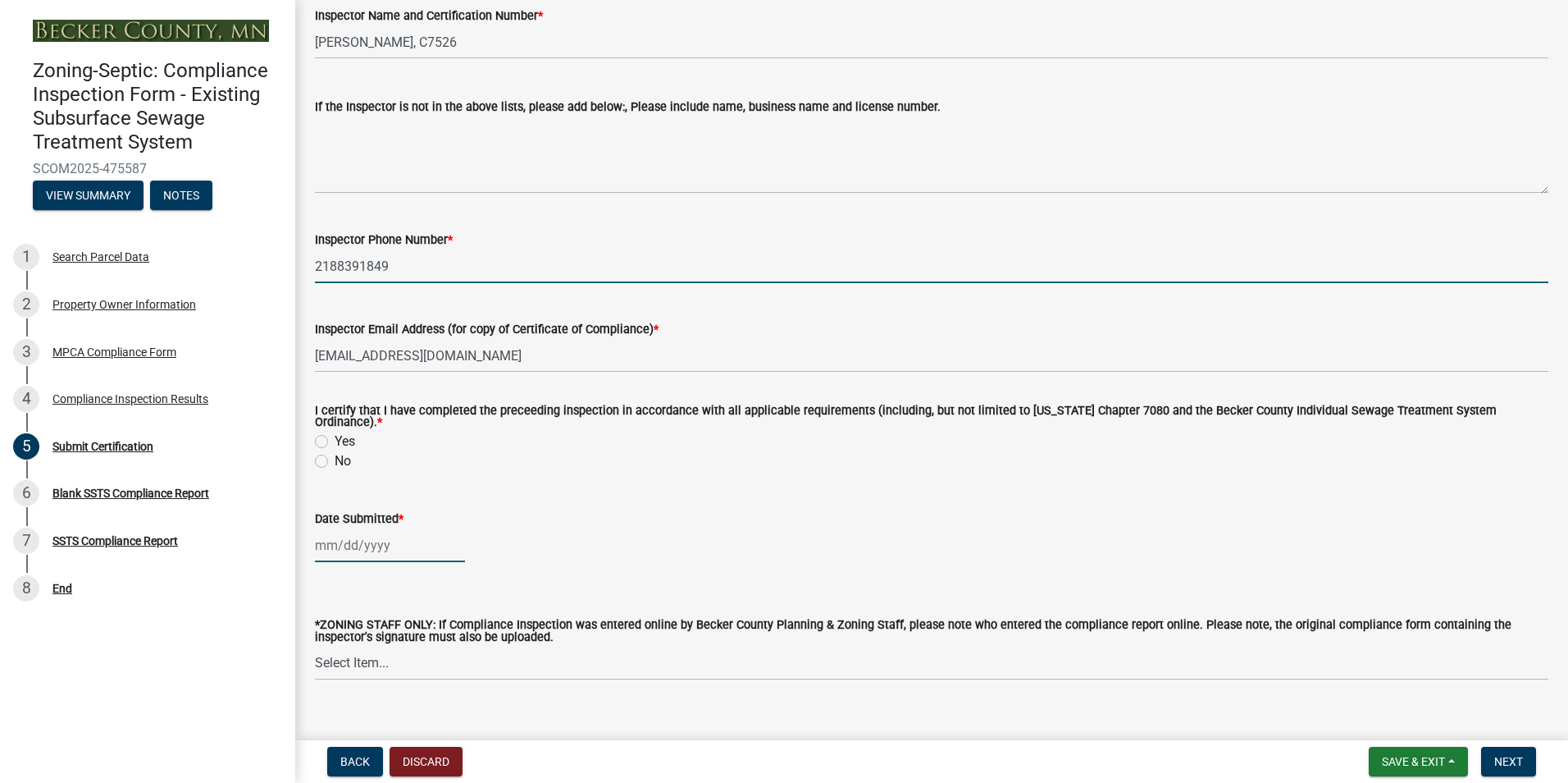
type input "[DATE]"
select select "9"
select select "2025"
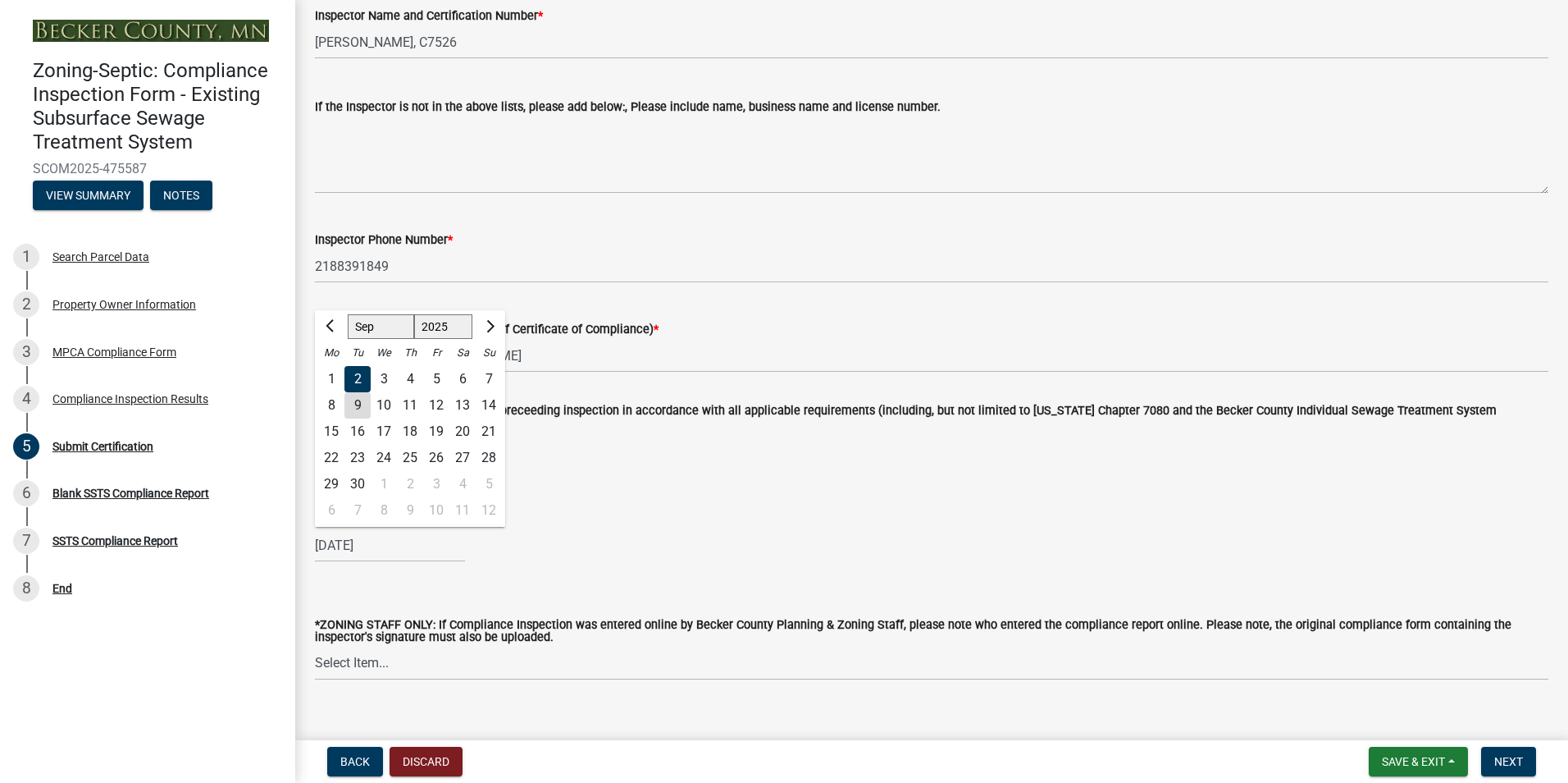
click at [357, 400] on div "9" at bounding box center [357, 405] width 26 height 26
type input "[DATE]"
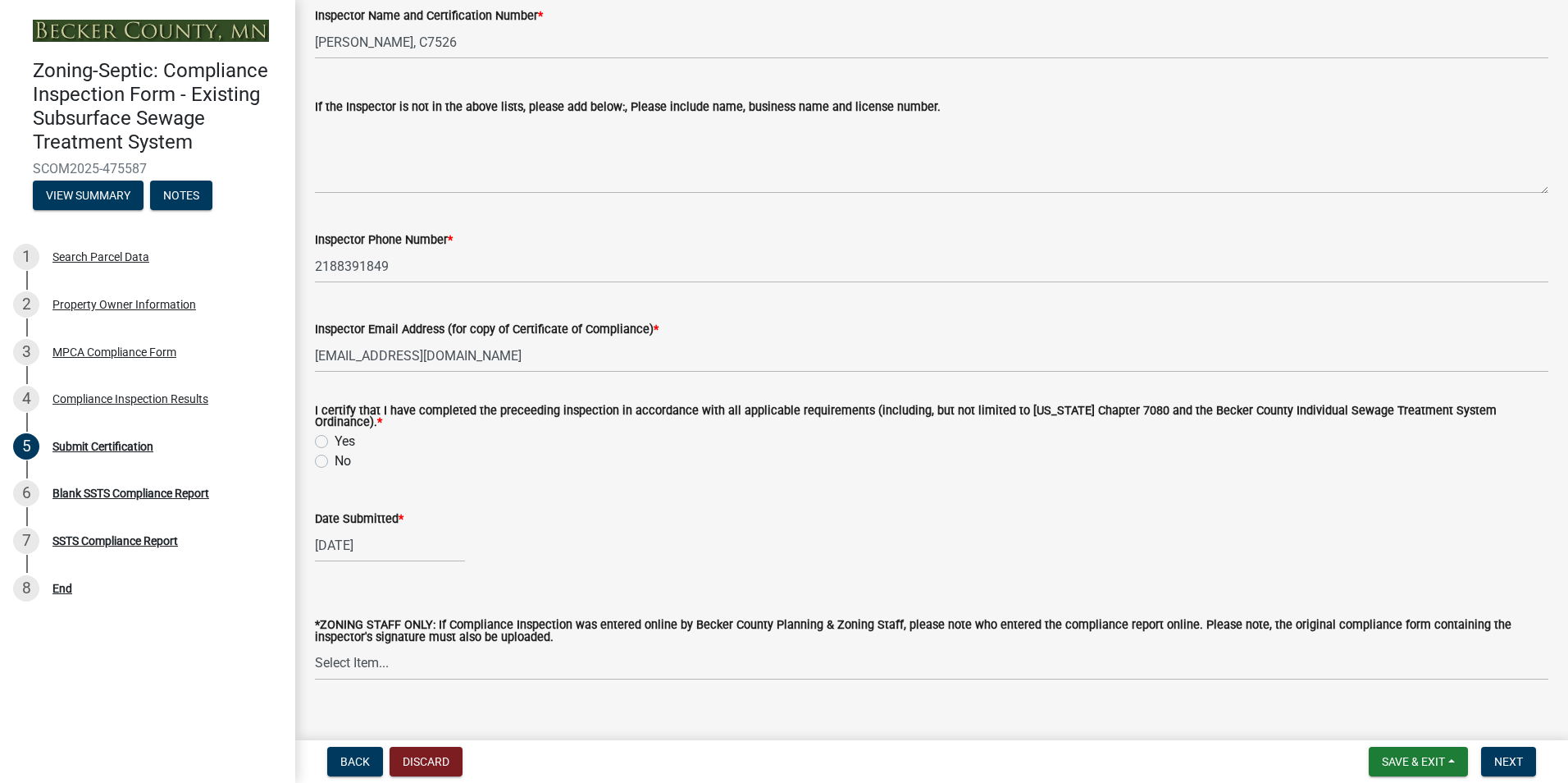
click at [335, 438] on label "Yes" at bounding box center [345, 441] width 20 height 19
click at [335, 438] on input "Yes" at bounding box center [340, 436] width 11 height 11
radio input "true"
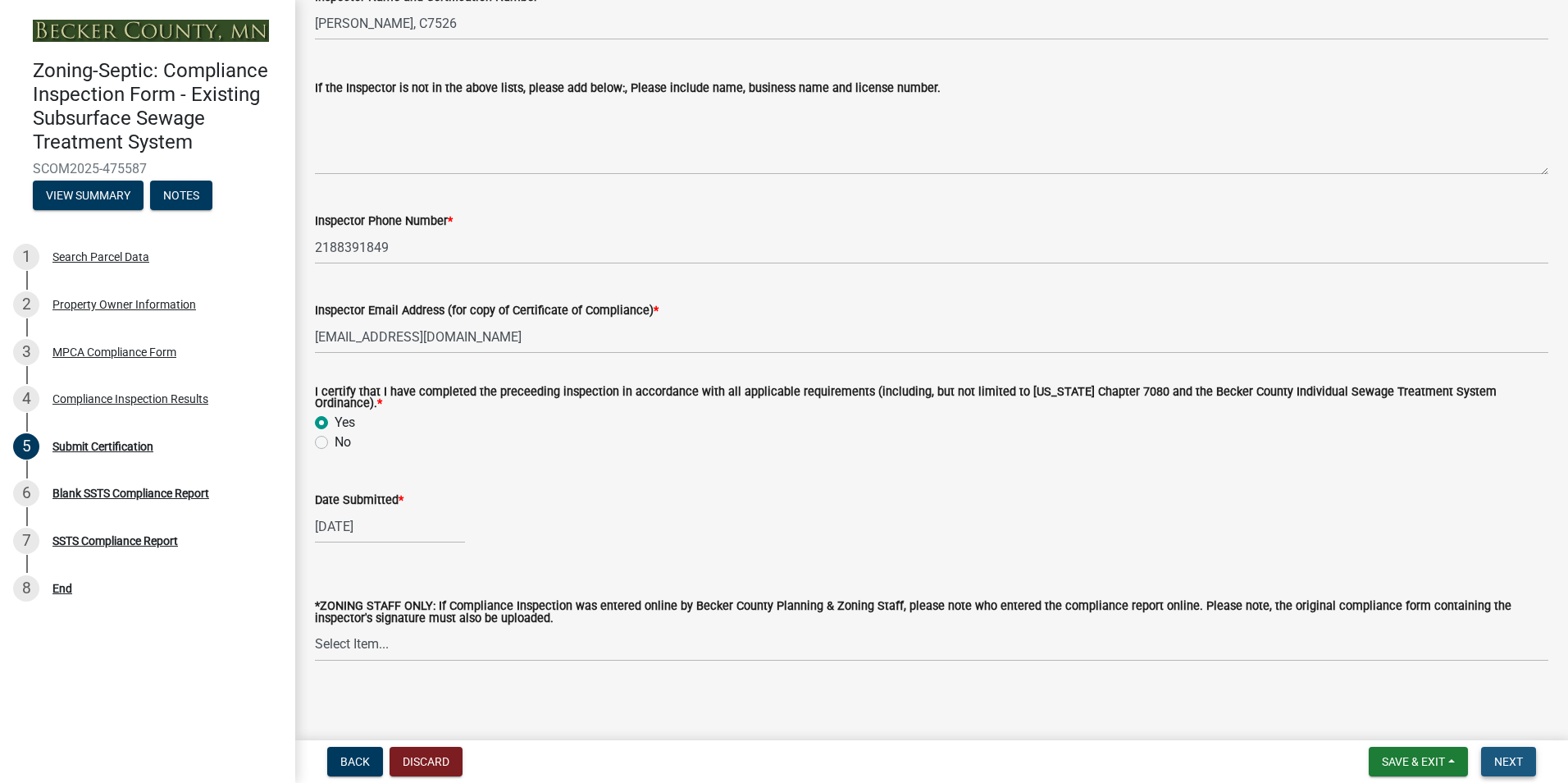
click at [1509, 760] on span "Next" at bounding box center [1509, 761] width 28 height 13
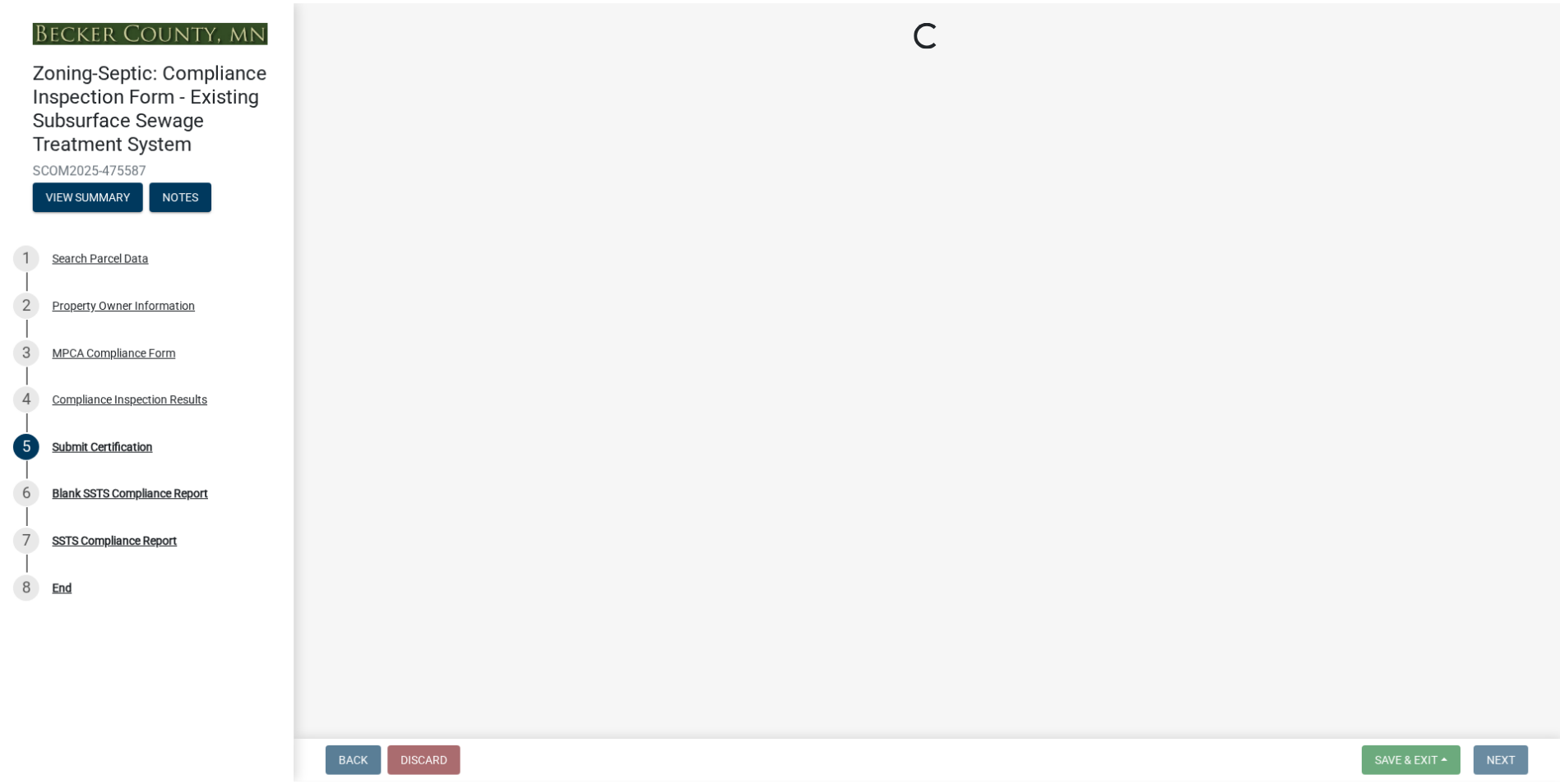
scroll to position [0, 0]
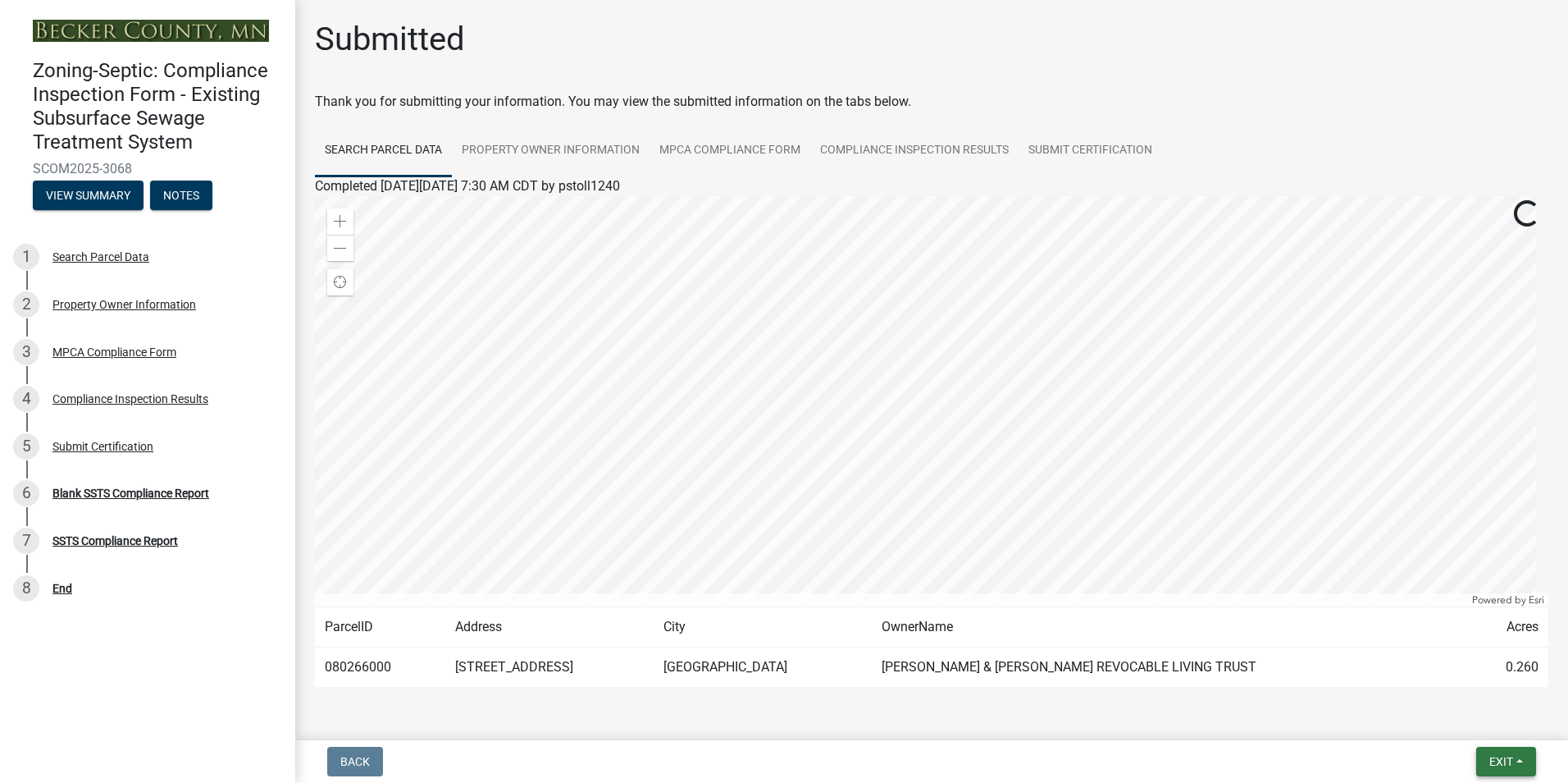
click at [1509, 760] on span "Exit" at bounding box center [1501, 761] width 23 height 13
click at [1462, 720] on button "Save & Exit" at bounding box center [1471, 719] width 131 height 39
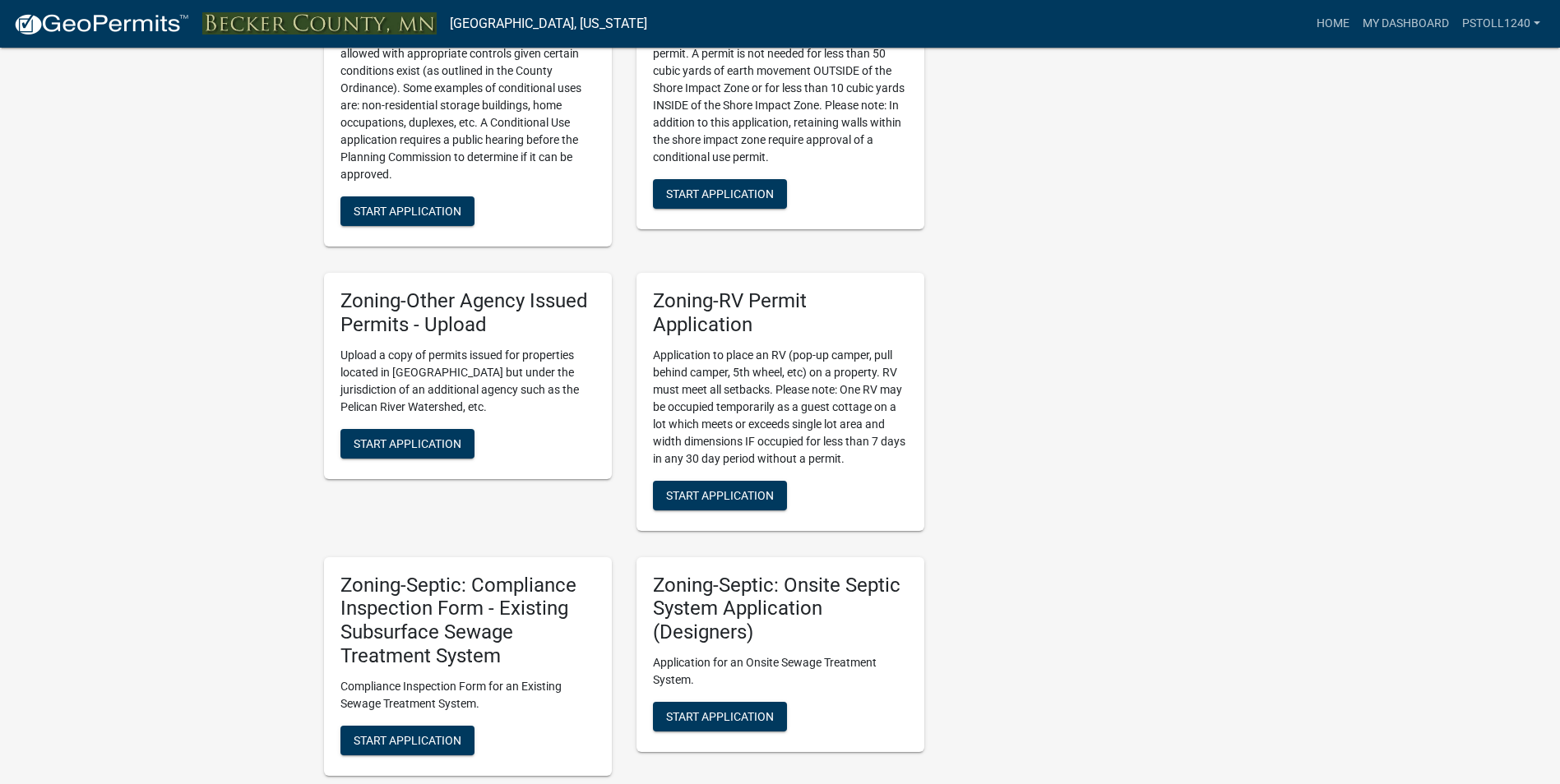
scroll to position [1056, 0]
click at [395, 738] on span "Start Application" at bounding box center [407, 738] width 107 height 13
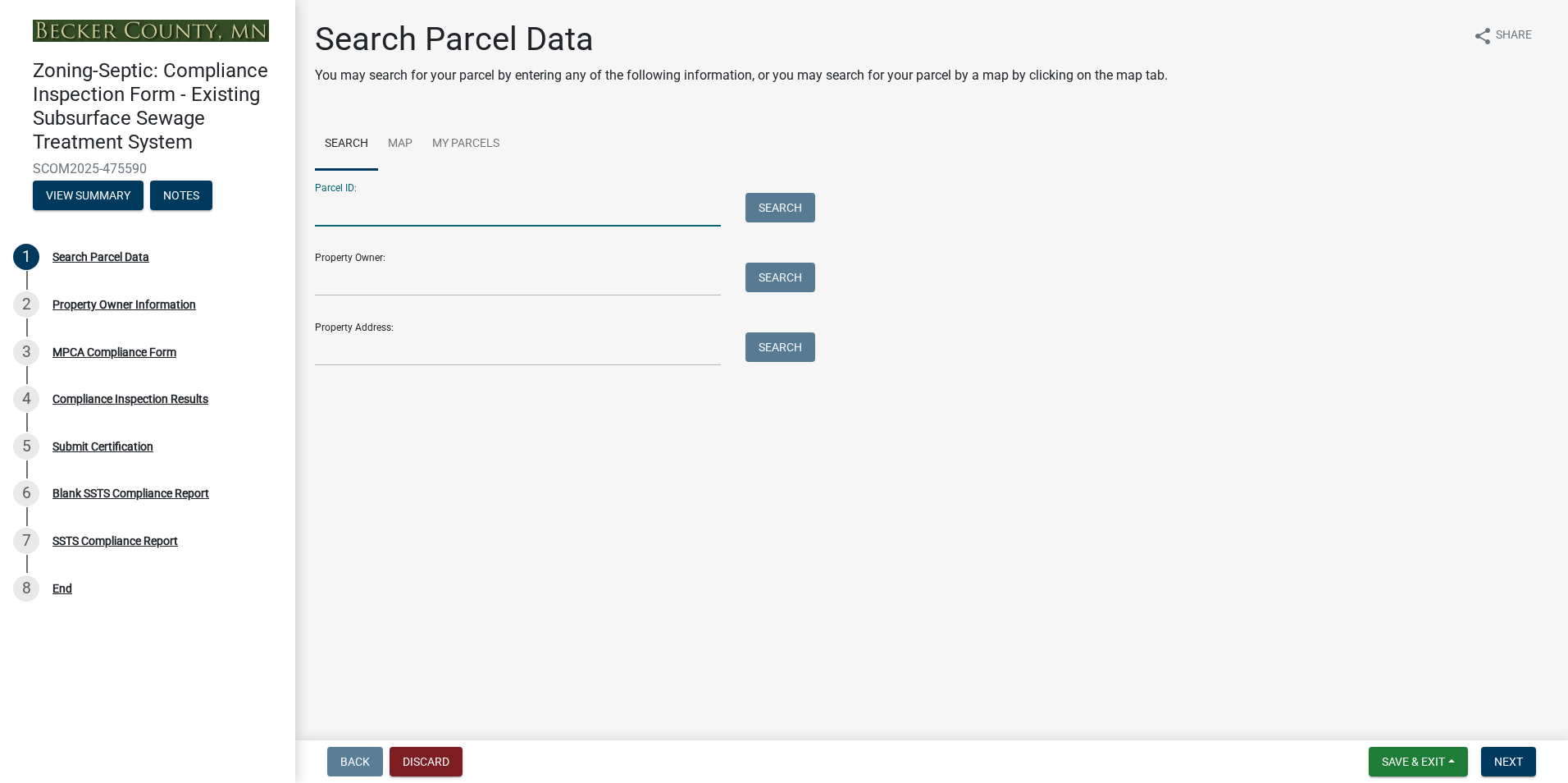
click at [355, 216] on input "Parcel ID:" at bounding box center [518, 209] width 406 height 34
type input "080045000"
click at [767, 211] on button "Search" at bounding box center [781, 207] width 70 height 29
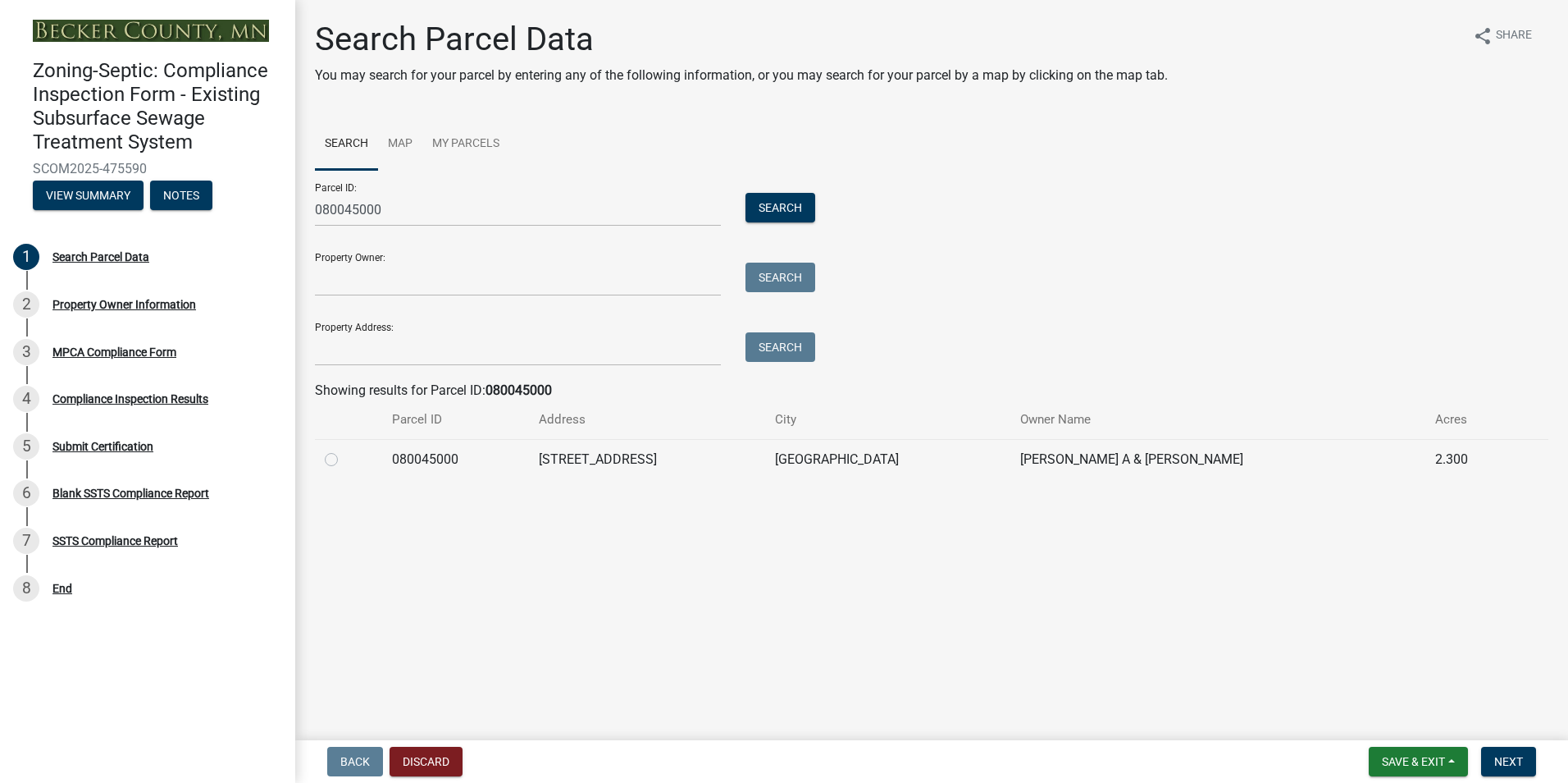
click at [345, 450] on label at bounding box center [345, 450] width 0 height 0
click at [345, 455] on input "radio" at bounding box center [349, 455] width 11 height 11
radio input "true"
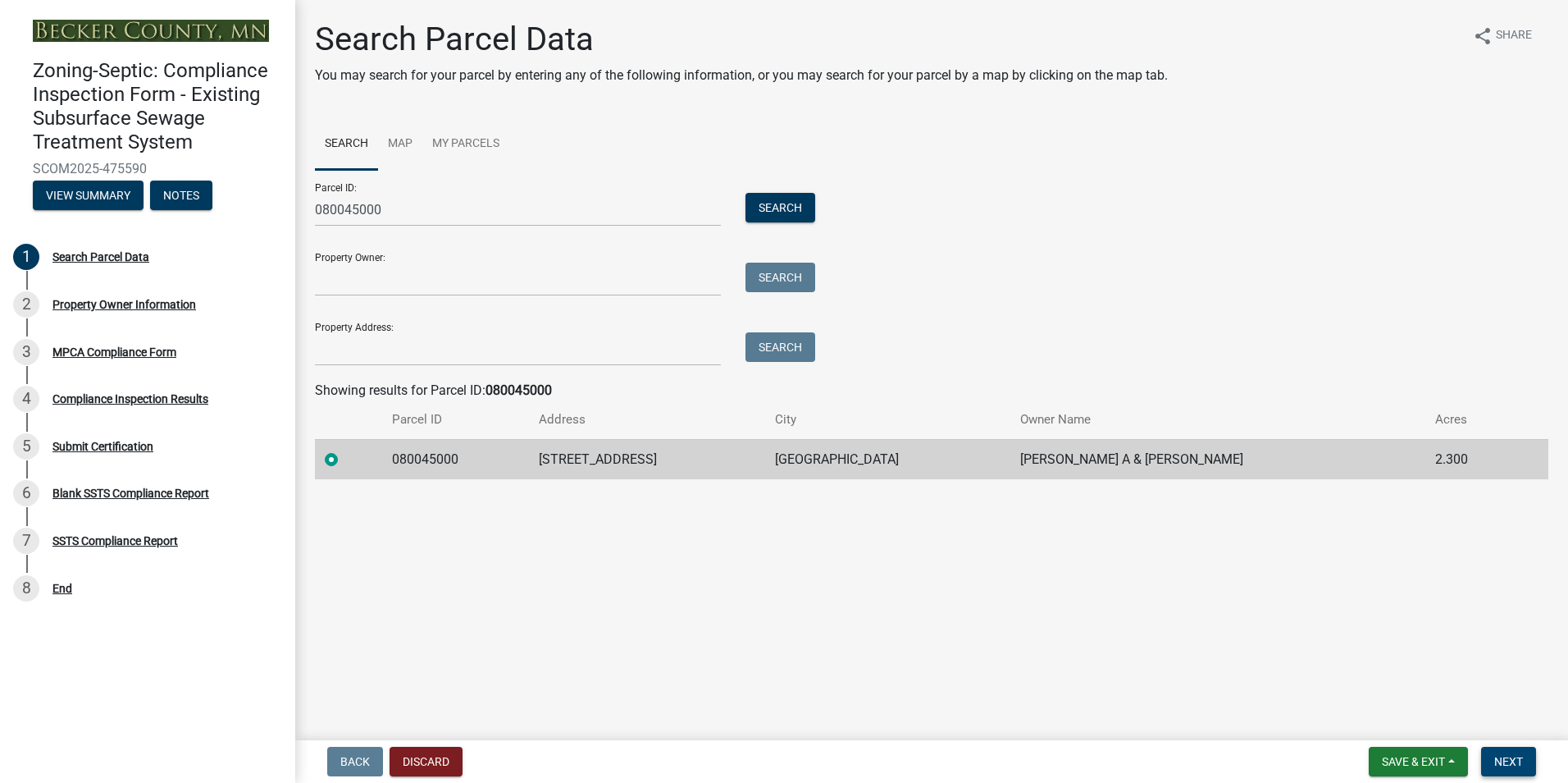
click at [1505, 764] on span "Next" at bounding box center [1509, 761] width 28 height 13
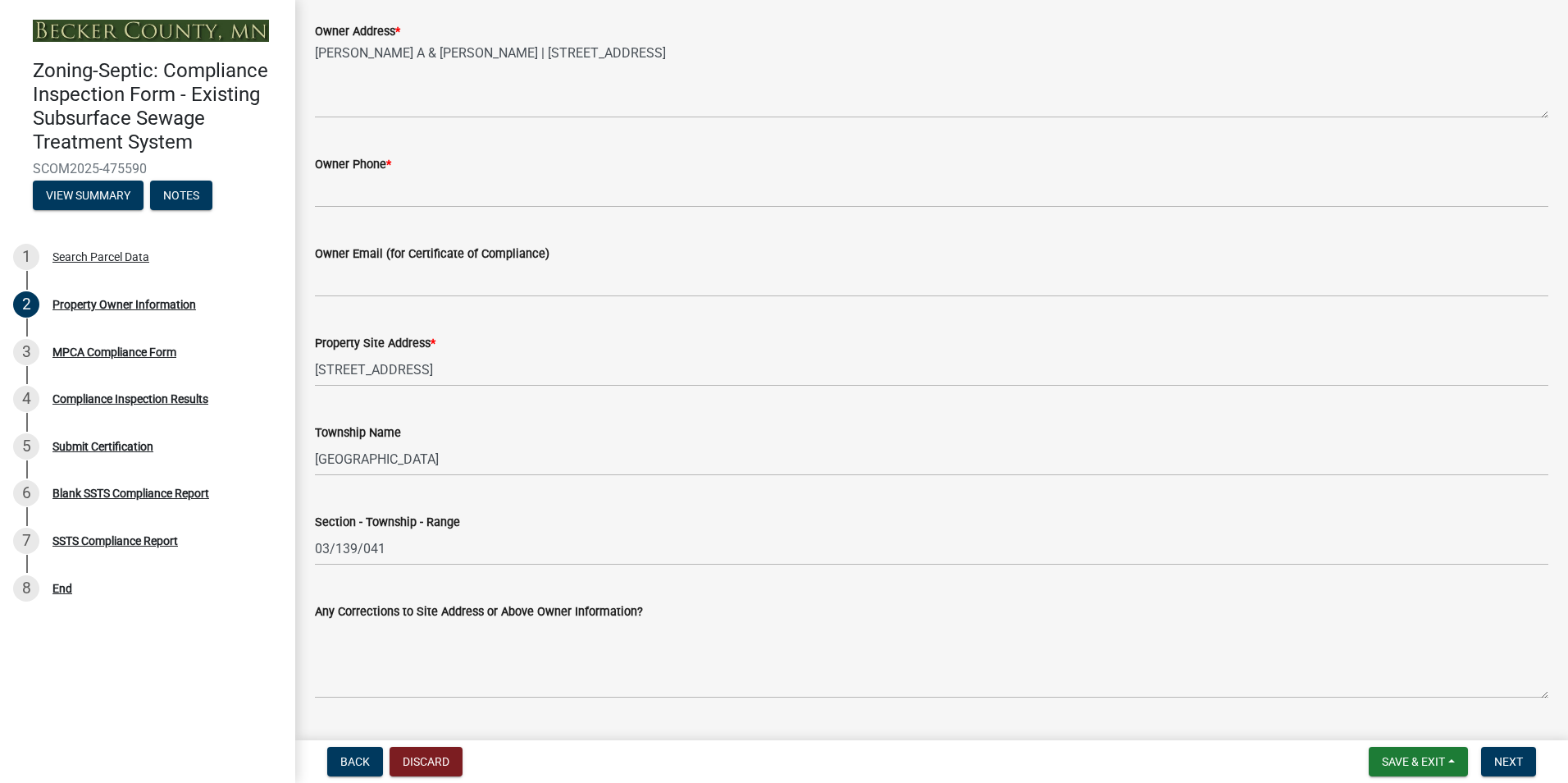
scroll to position [457, 0]
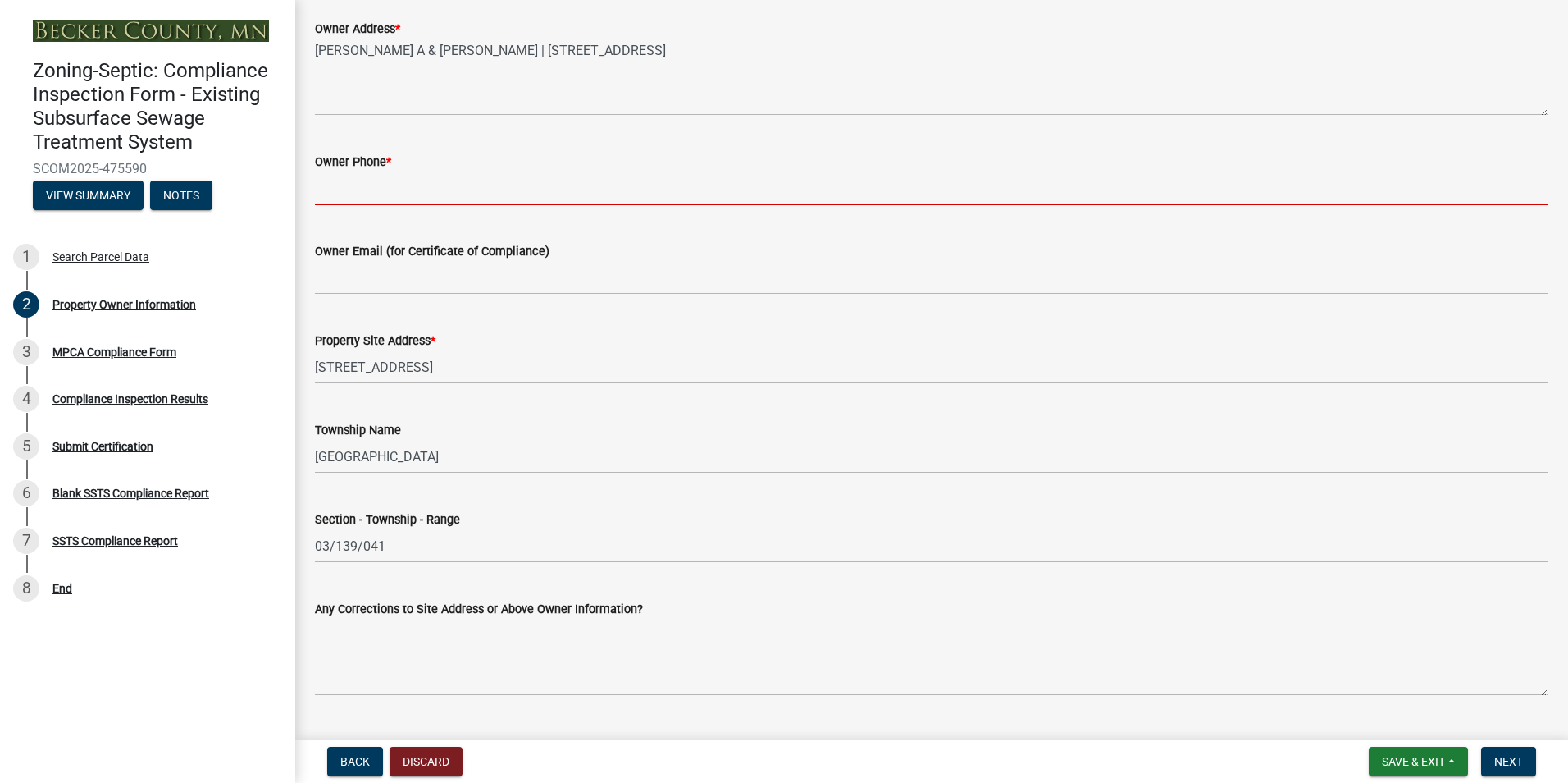
click at [350, 194] on input "Owner Phone *" at bounding box center [932, 188] width 1234 height 34
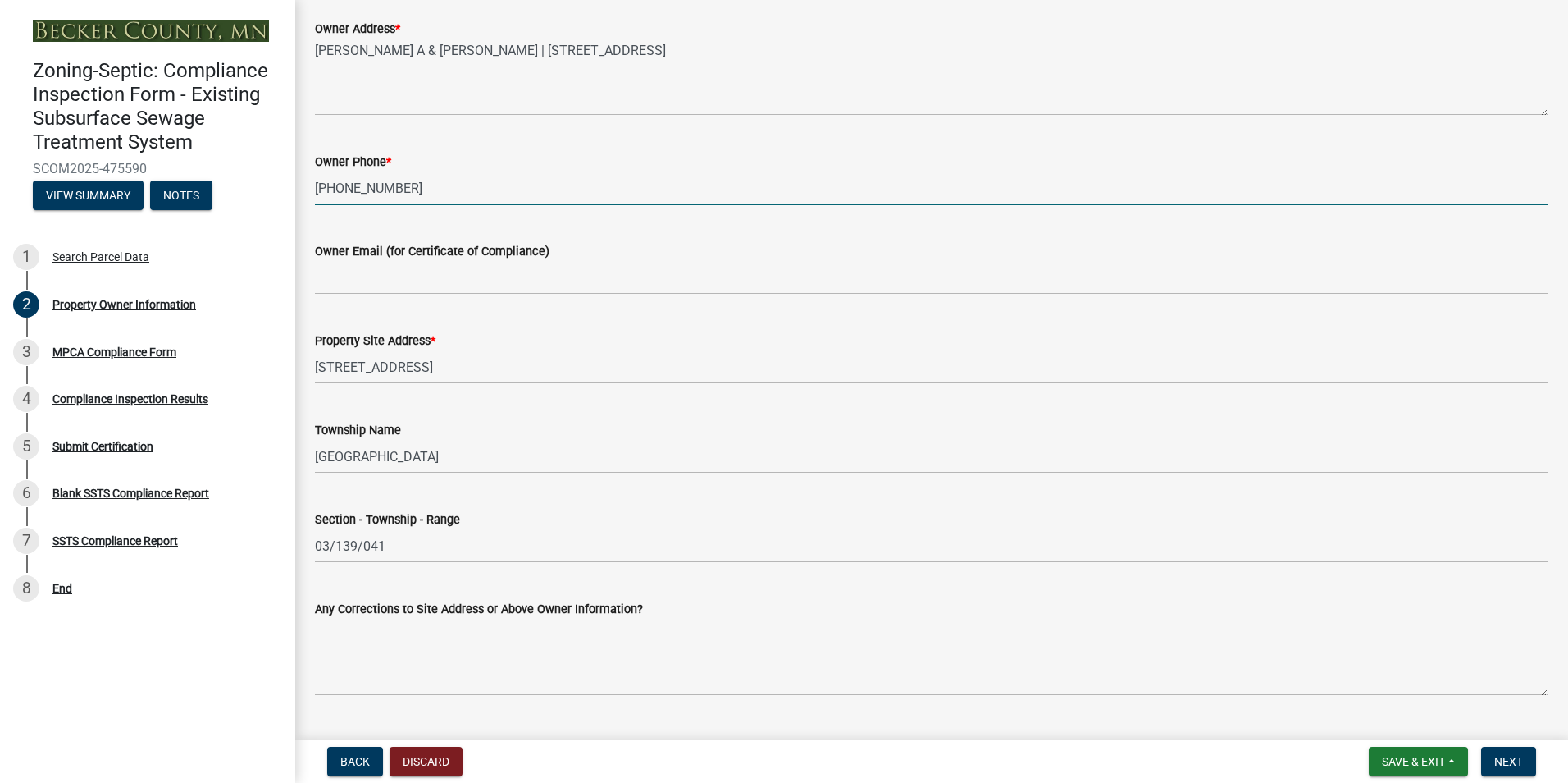
type input "[PHONE_NUMBER]"
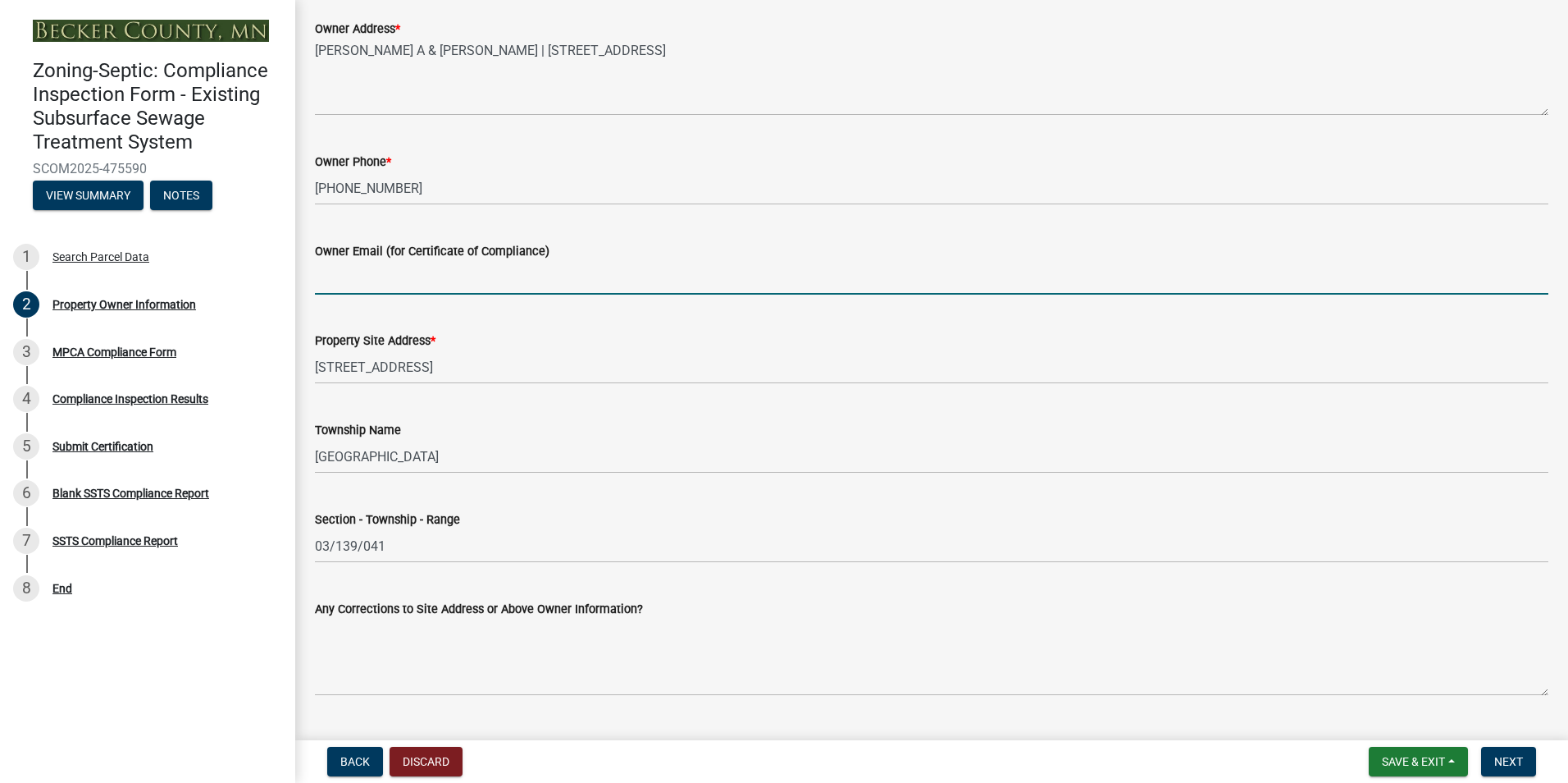
click at [345, 280] on input "Owner Email (for Certificate of Compliance)" at bounding box center [932, 278] width 1234 height 34
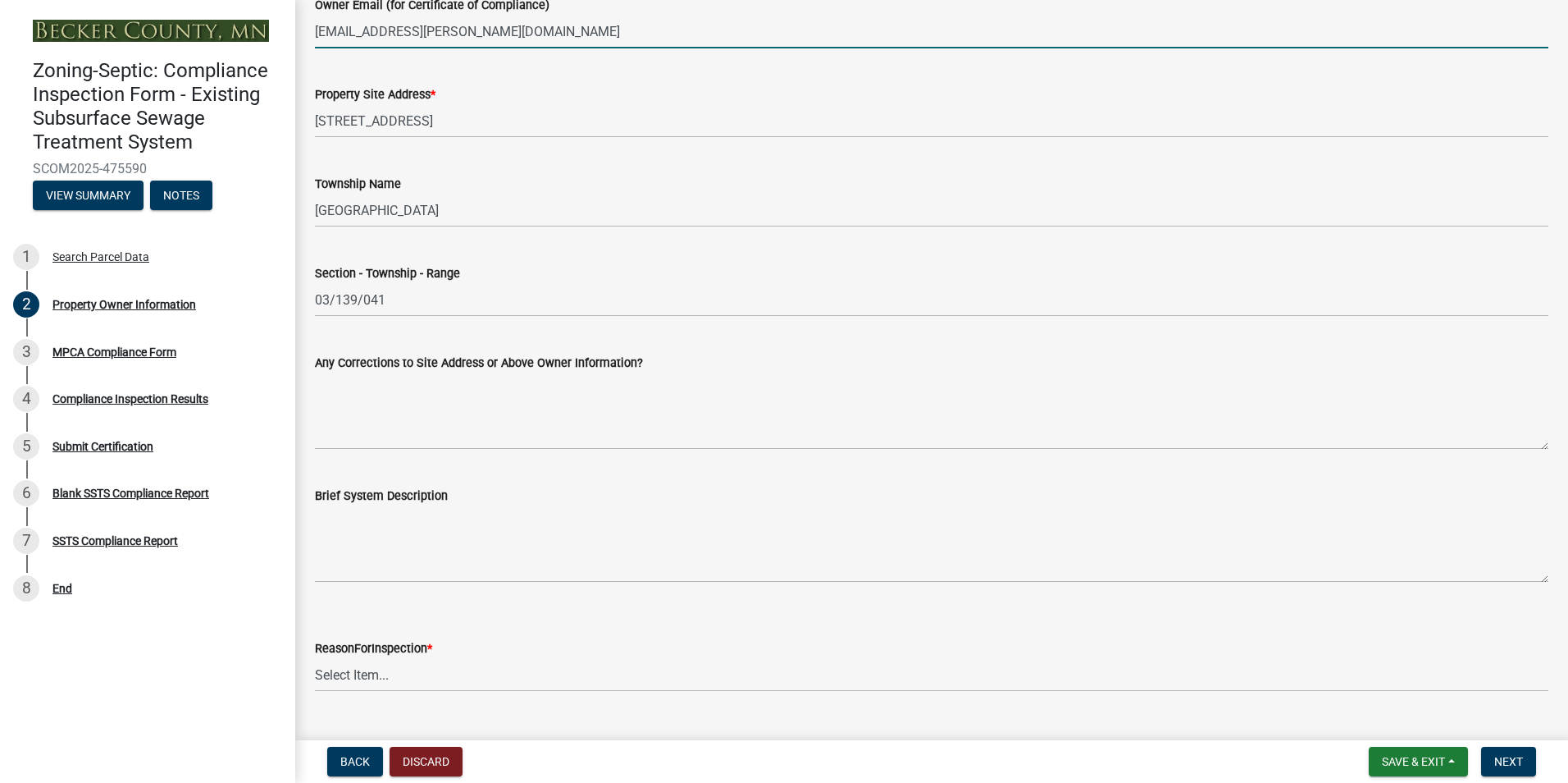
scroll to position [739, 0]
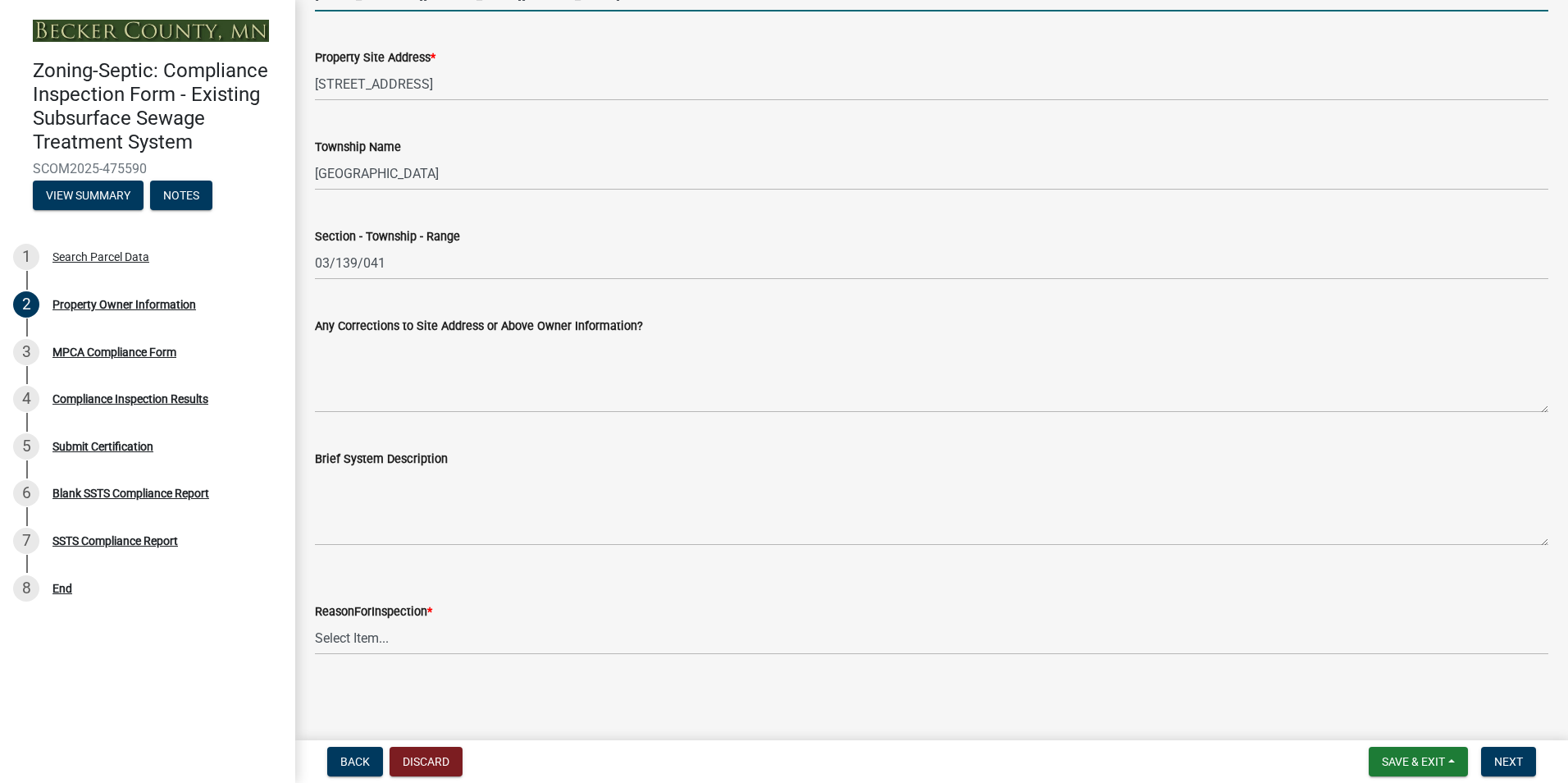
type input "[EMAIL_ADDRESS][PERSON_NAME][DOMAIN_NAME]"
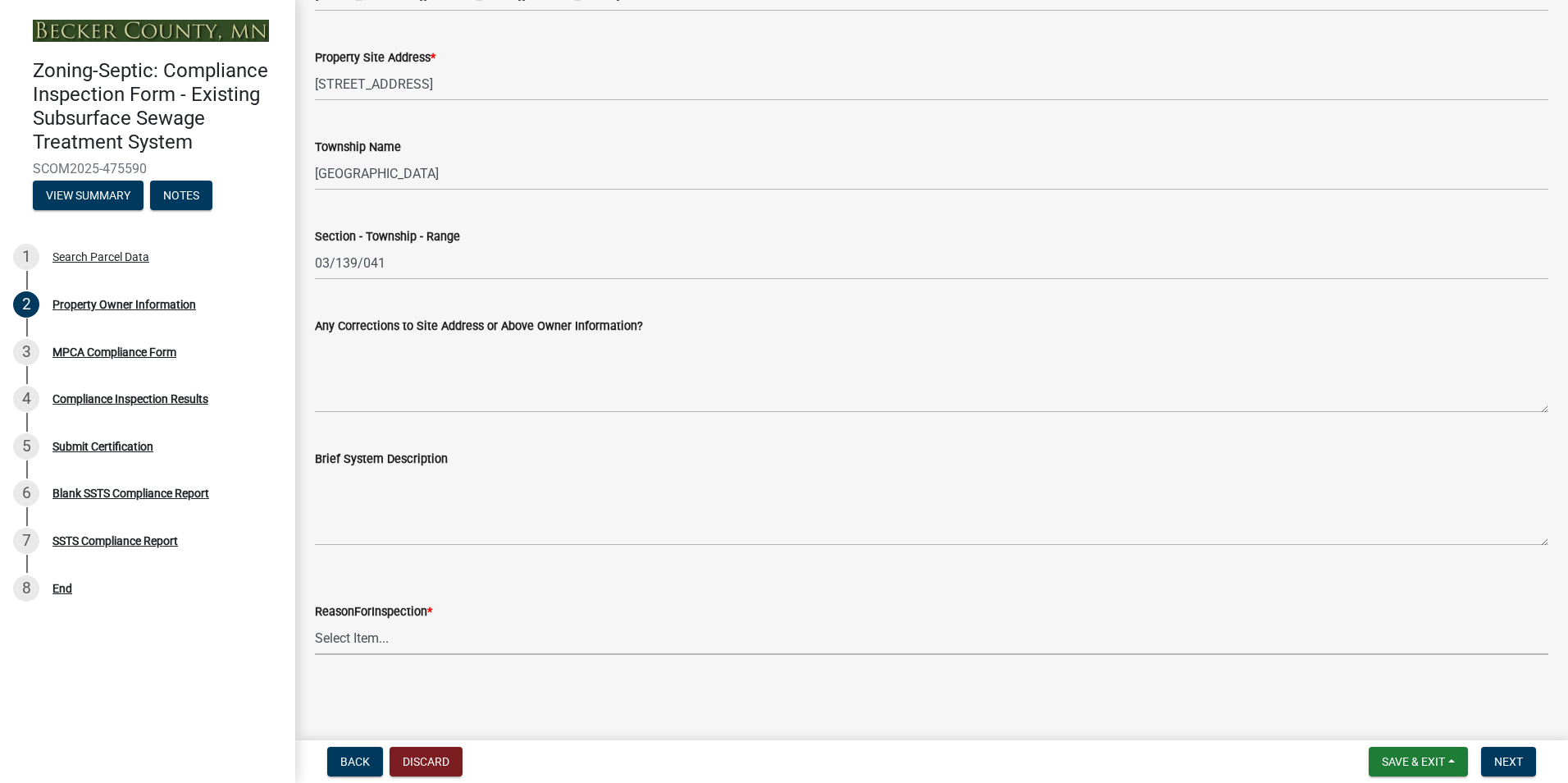
click at [346, 640] on select "Select Item... Property Sale Lake Study Required for Permit Other" at bounding box center [932, 638] width 1234 height 34
click at [315, 621] on select "Select Item... Property Sale Lake Study Required for Permit Other" at bounding box center [932, 638] width 1234 height 34
select select "d6fd99ce-8a43-4bcf-938d-761da4bf36de"
click at [1506, 760] on span "Next" at bounding box center [1509, 761] width 28 height 13
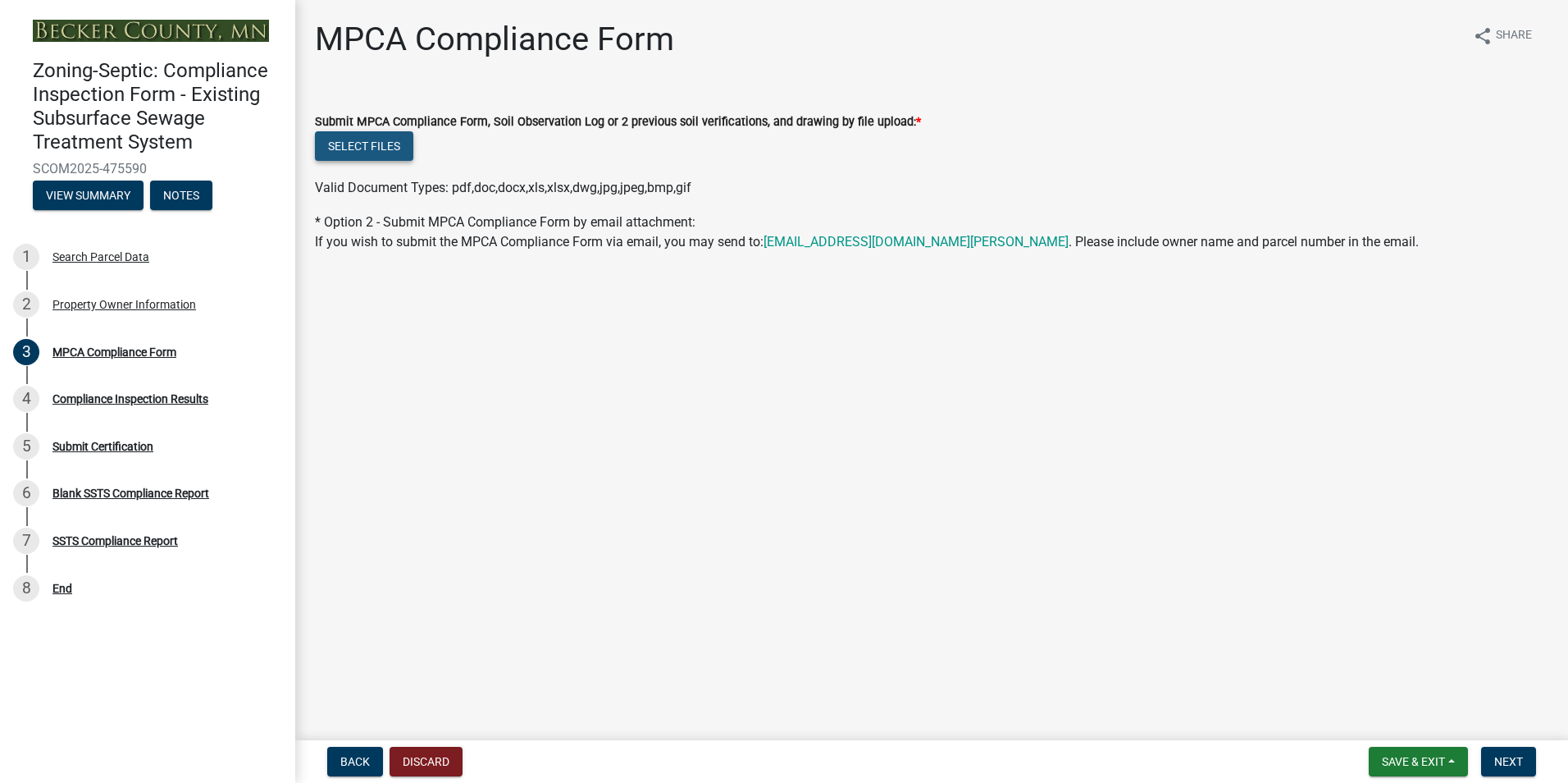
click at [346, 148] on button "Select files" at bounding box center [364, 146] width 98 height 29
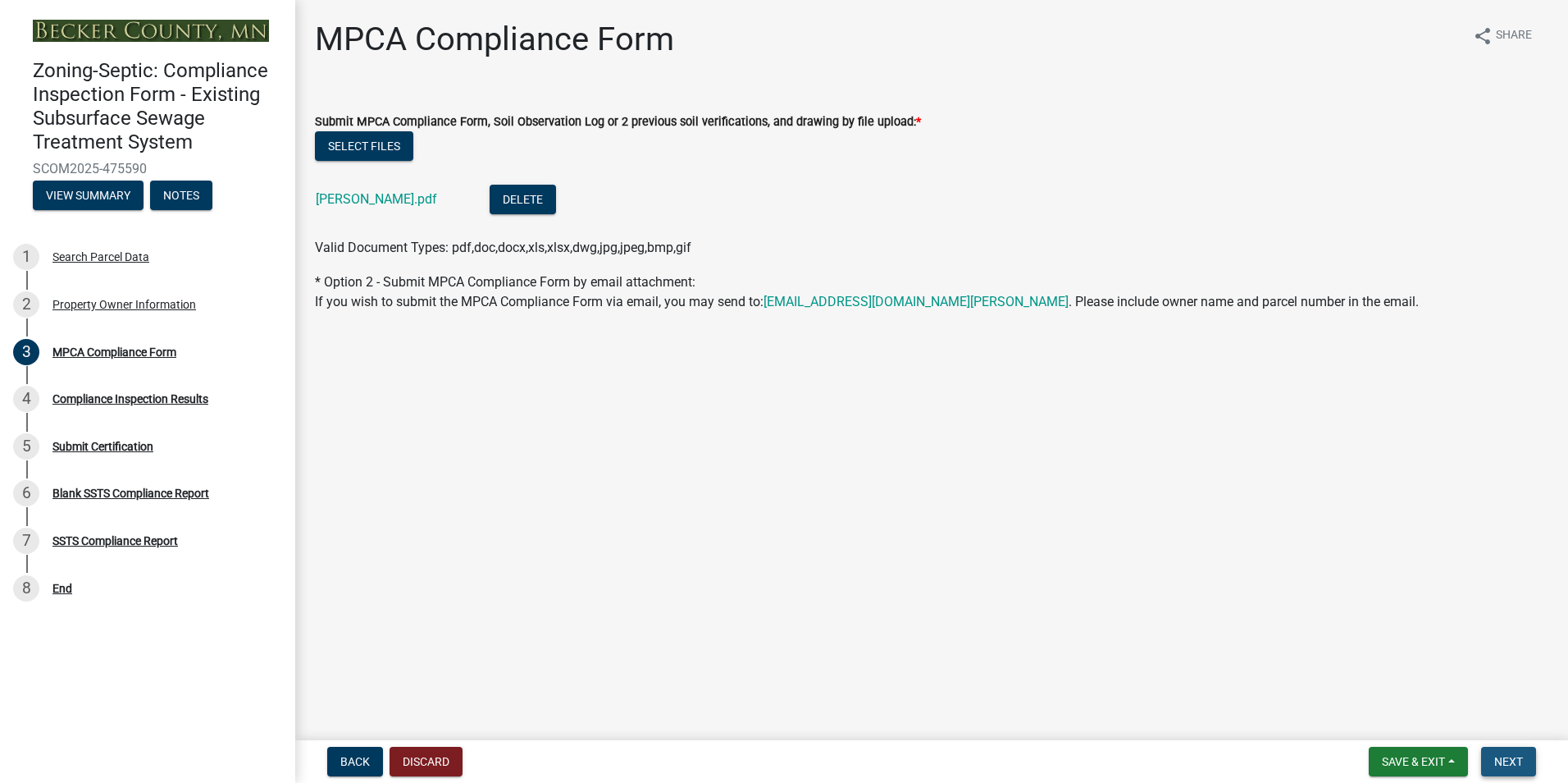
click at [1498, 758] on span "Next" at bounding box center [1509, 761] width 28 height 13
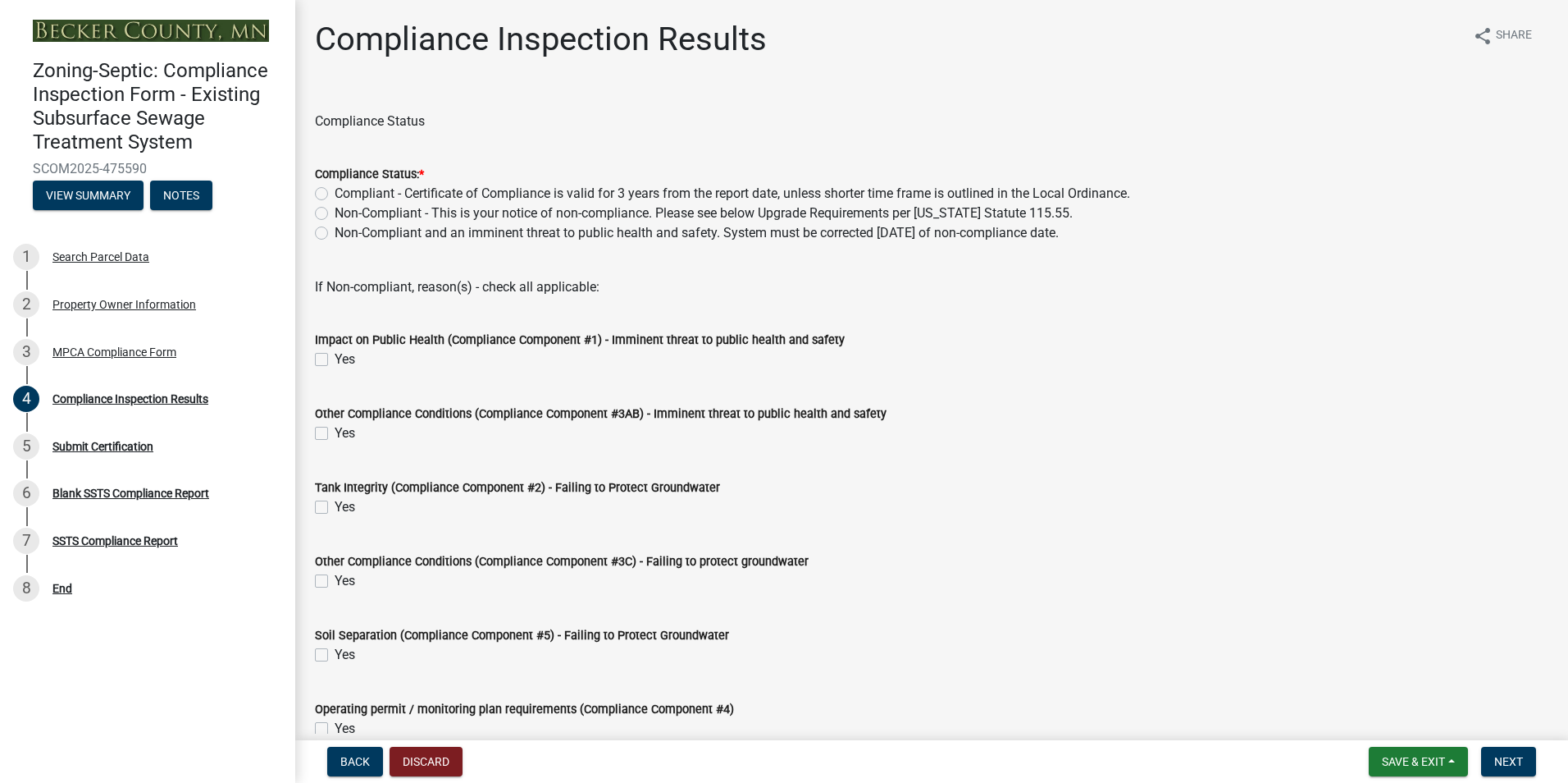
click at [335, 211] on label "Non-Compliant - This is your notice of non-compliance. Please see below Upgrade…" at bounding box center [704, 213] width 738 height 19
click at [335, 211] on input "Non-Compliant - This is your notice of non-compliance. Please see below Upgrade…" at bounding box center [340, 208] width 11 height 11
radio input "true"
click at [335, 649] on label "Yes" at bounding box center [345, 654] width 20 height 19
click at [335, 649] on input "Yes" at bounding box center [340, 650] width 11 height 11
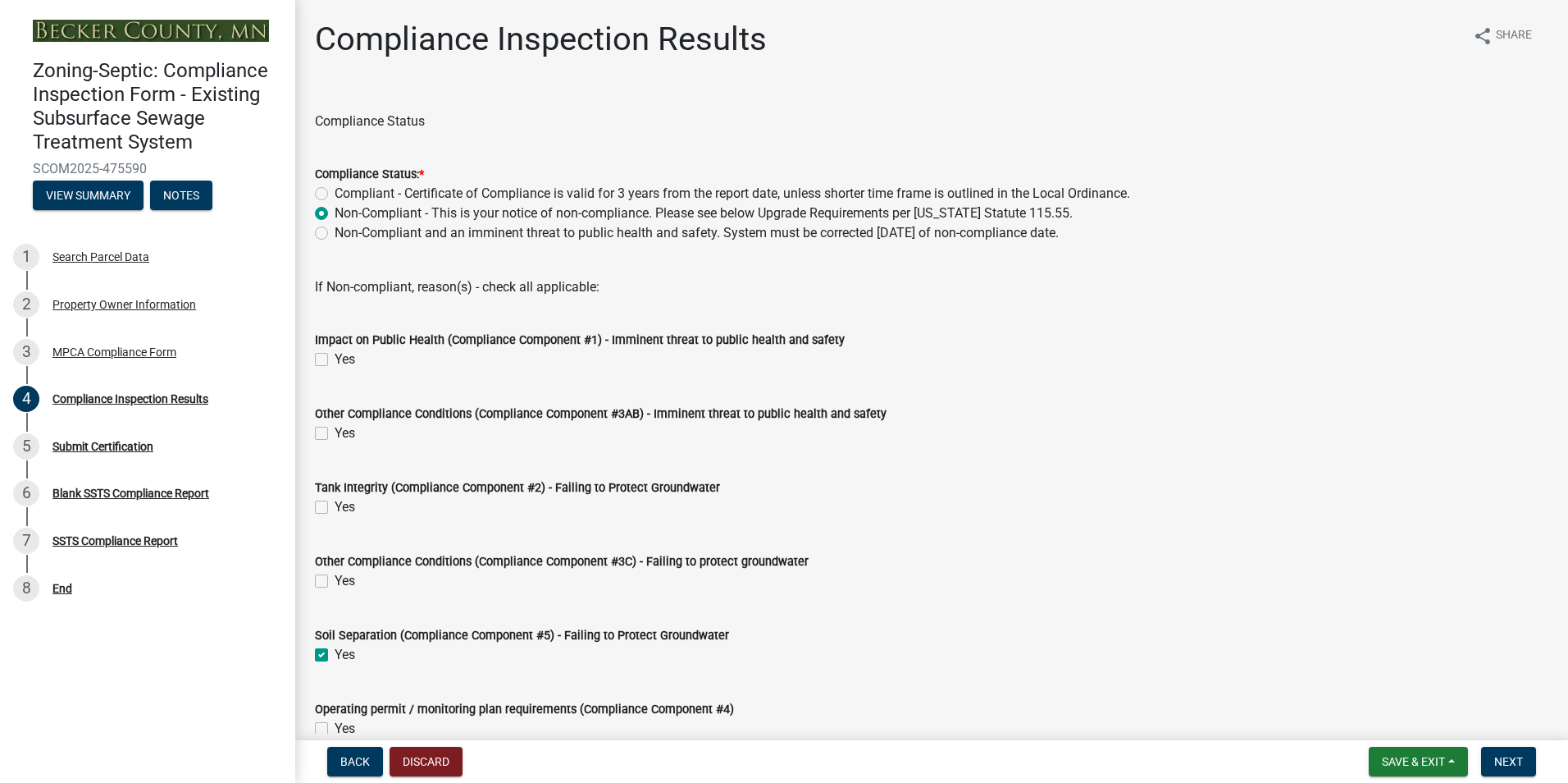
checkbox input "true"
click at [1507, 761] on span "Next" at bounding box center [1509, 761] width 28 height 13
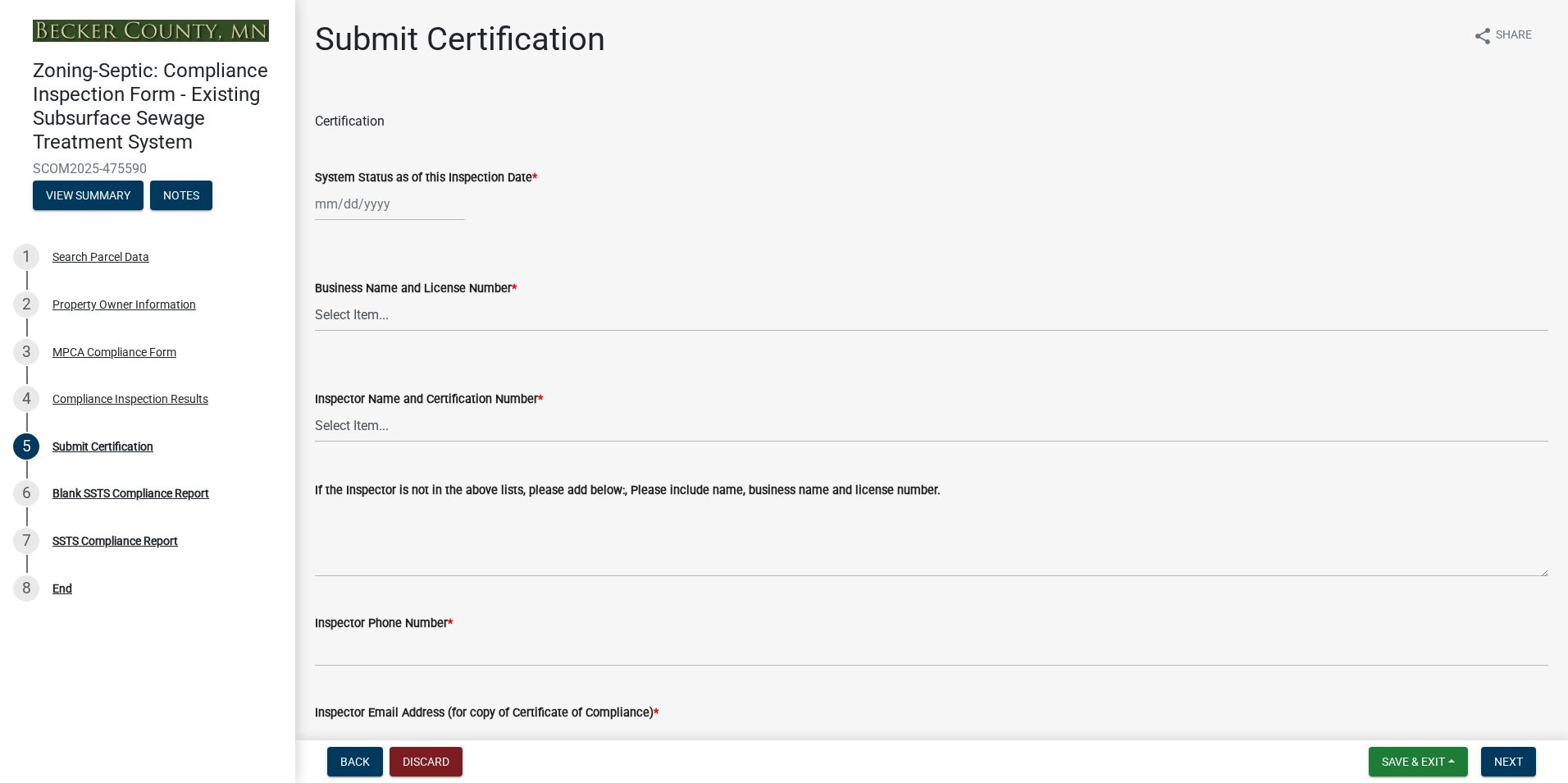
select select "9"
select select "2025"
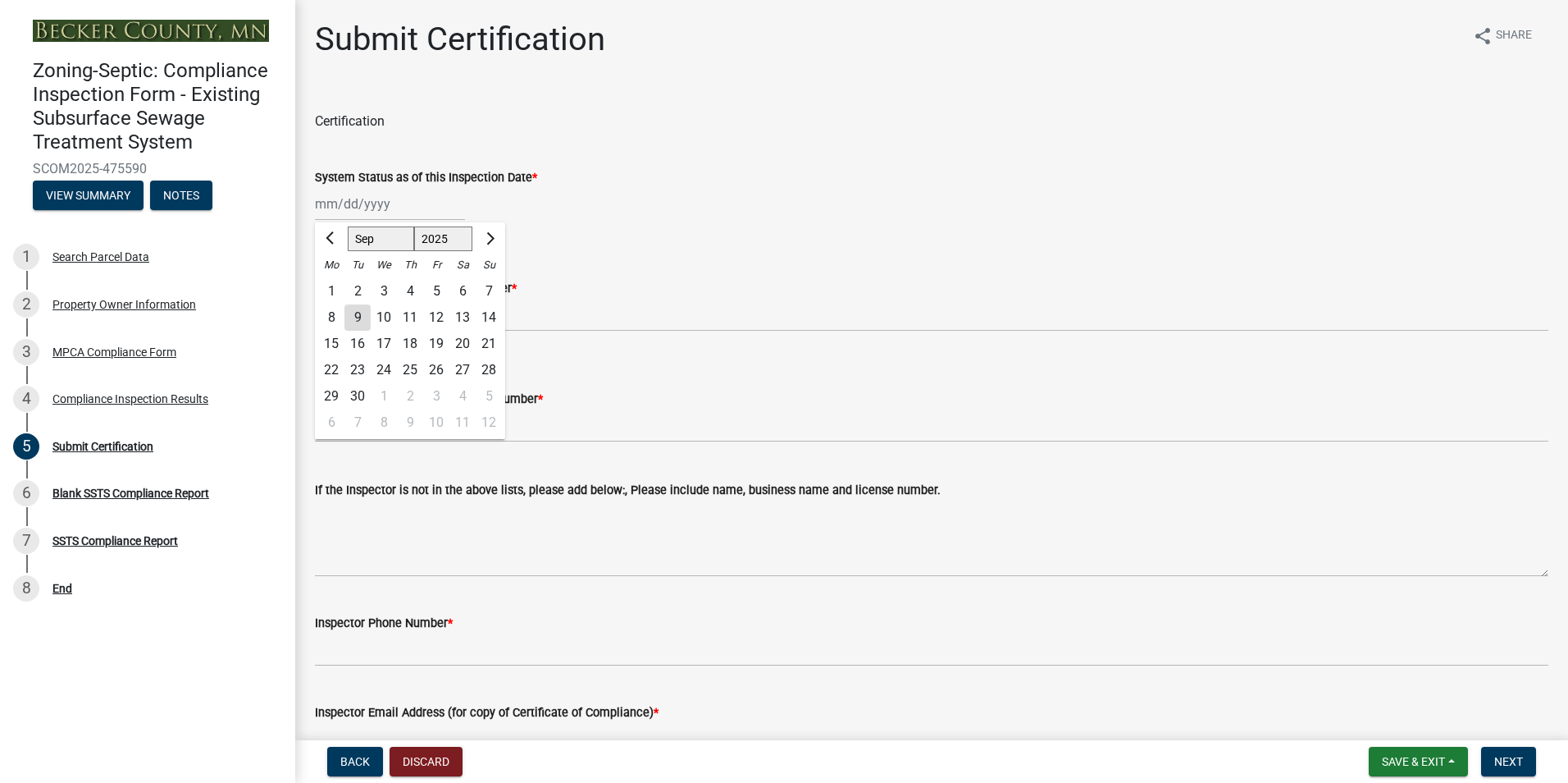
click at [359, 210] on input "System Status as of this Inspection Date *" at bounding box center [390, 204] width 150 height 34
type input "[DATE]"
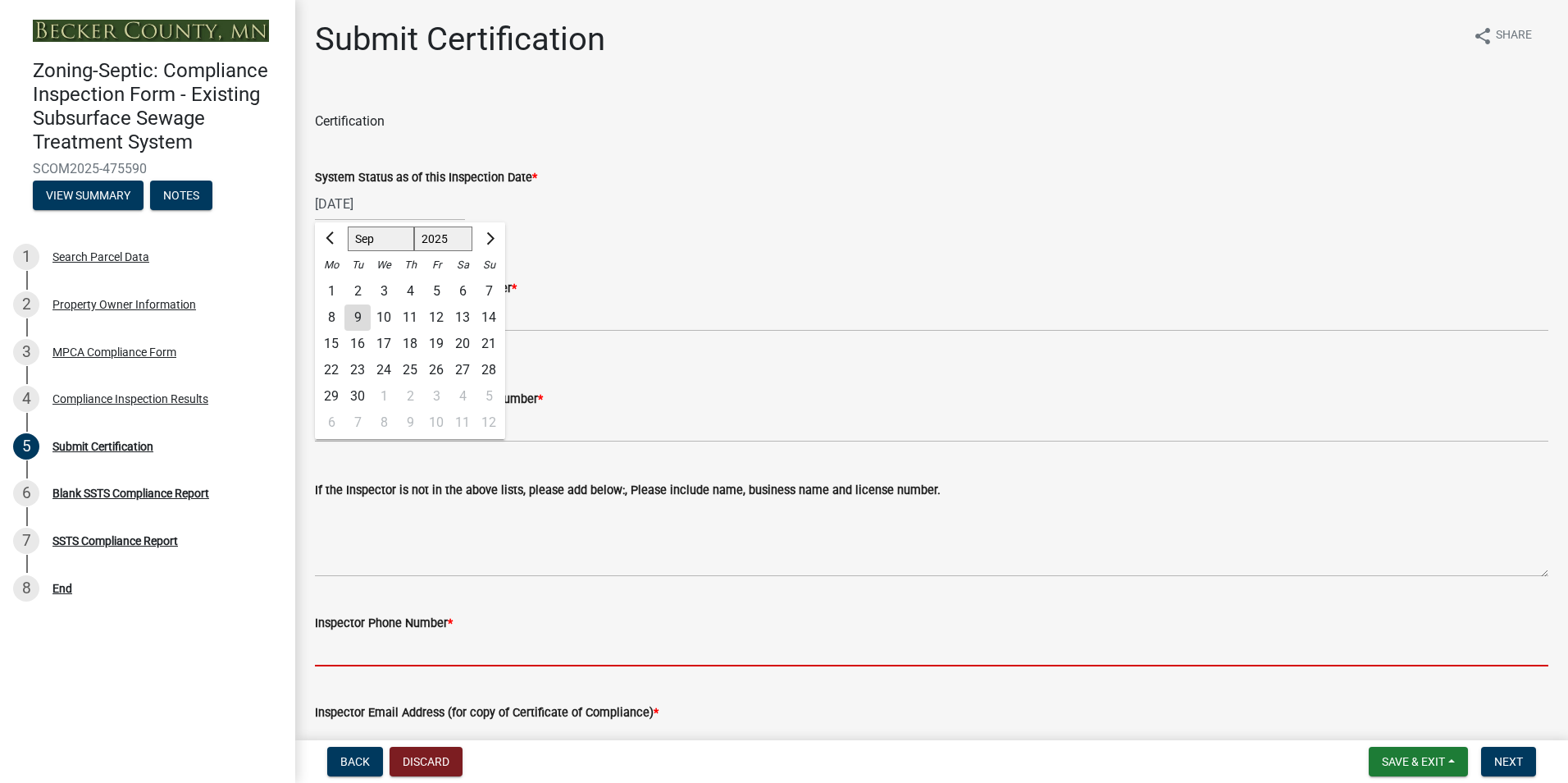
type input "2188391849"
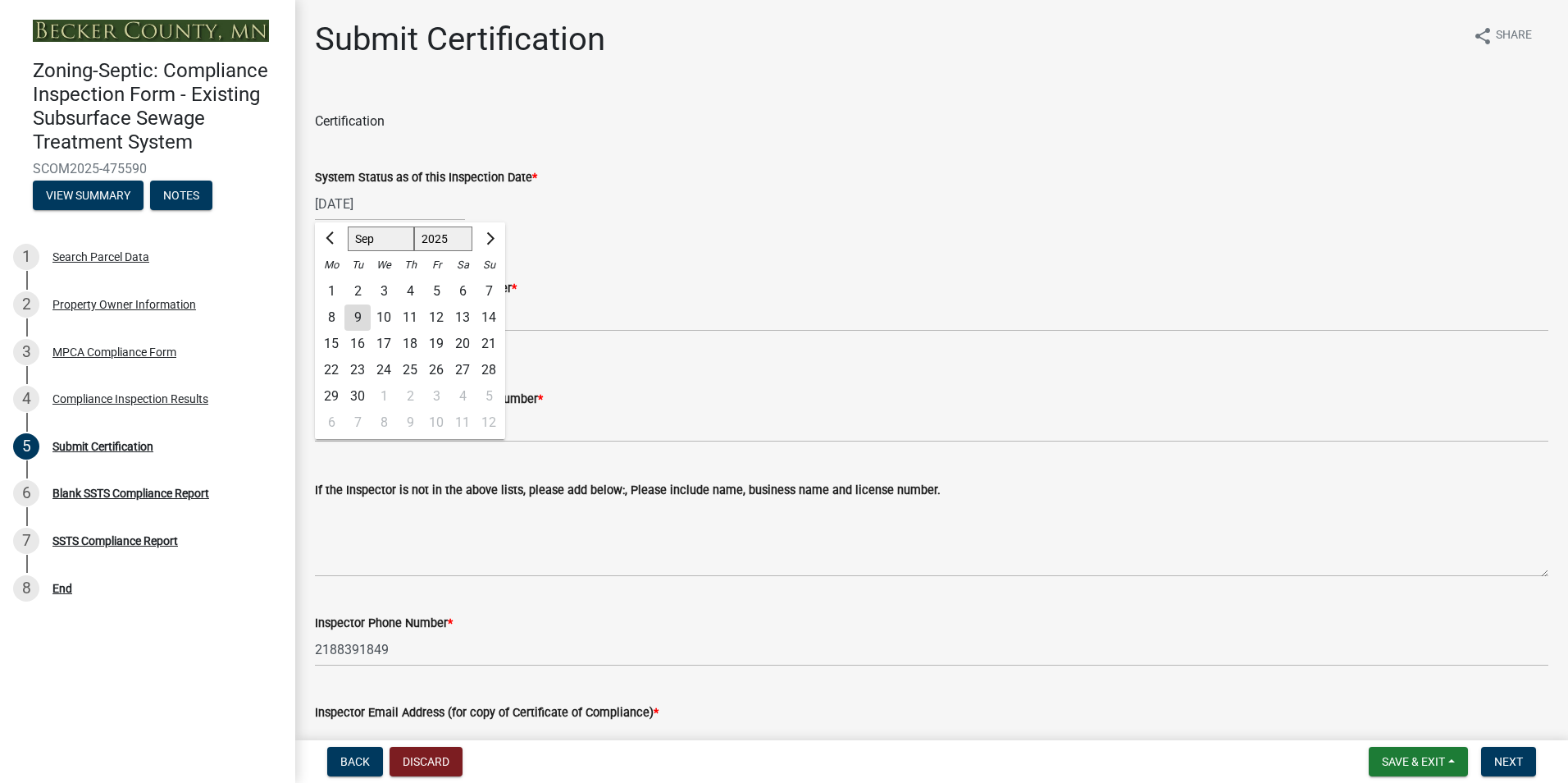
type input "[EMAIL_ADDRESS][DOMAIN_NAME]"
type input "[DATE]"
select select "9"
select select "2025"
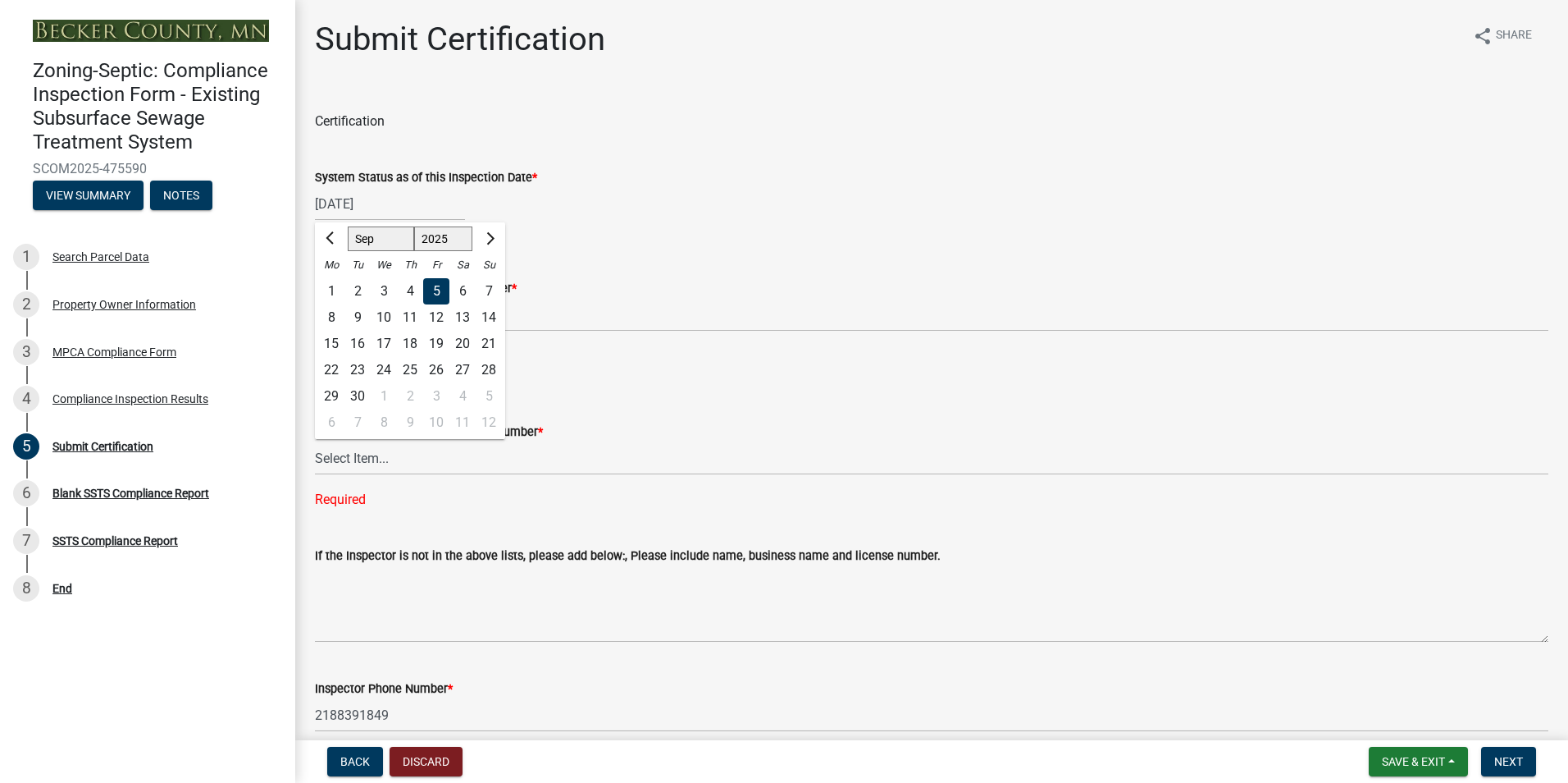
click at [545, 237] on div "Business Name and License Number * Select Item... OTHER – Not listed (please ad…" at bounding box center [932, 301] width 1234 height 130
click at [367, 318] on select "Select Item... OTHER – Not listed (please add in next field and we will add to …" at bounding box center [932, 315] width 1234 height 34
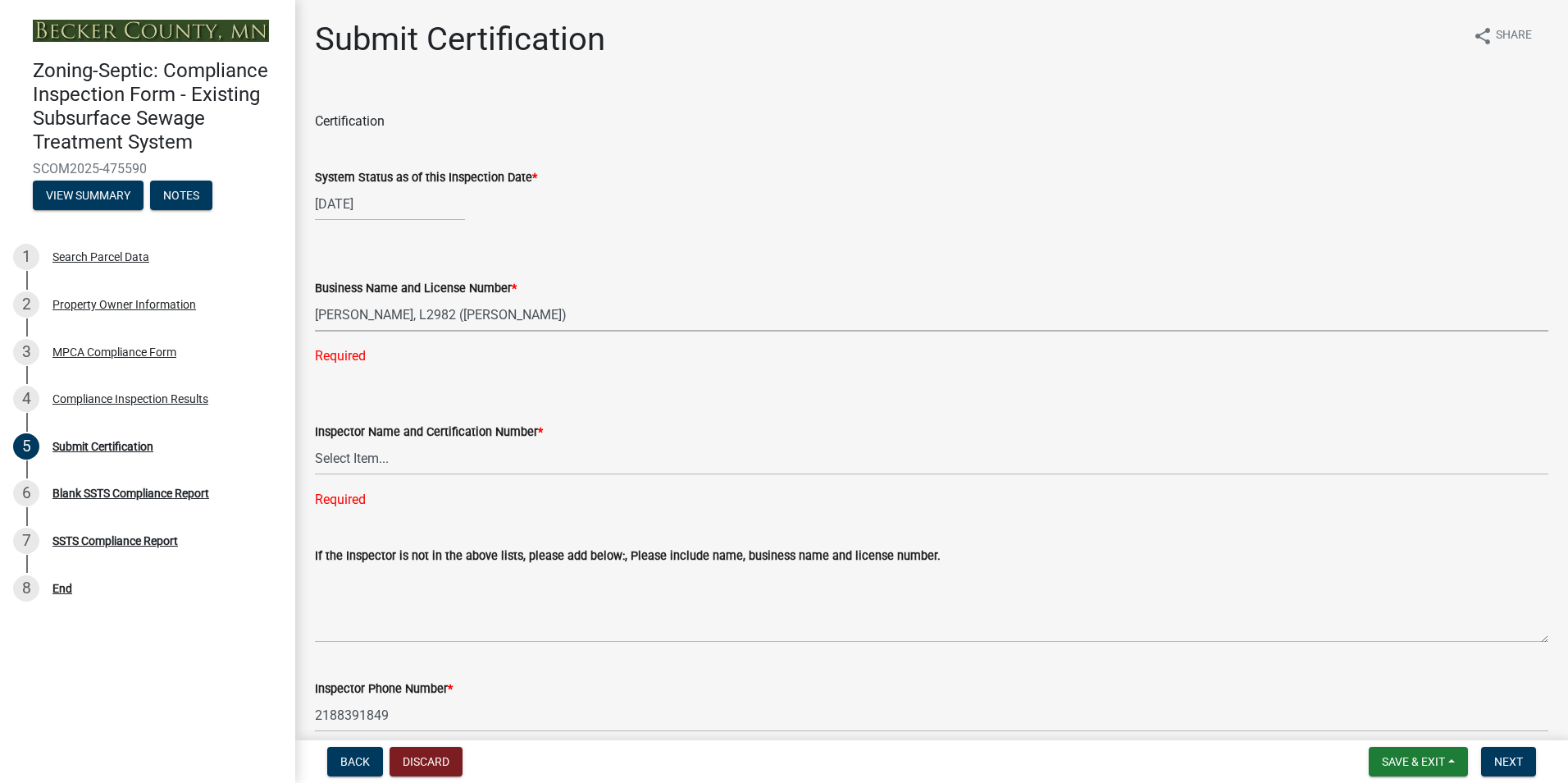
click at [315, 298] on select "Select Item... OTHER – Not listed (please add in next field and we will add to …" at bounding box center [932, 315] width 1234 height 34
select select "6cb55102-04ca-4fa6-a18d-df345860fceb"
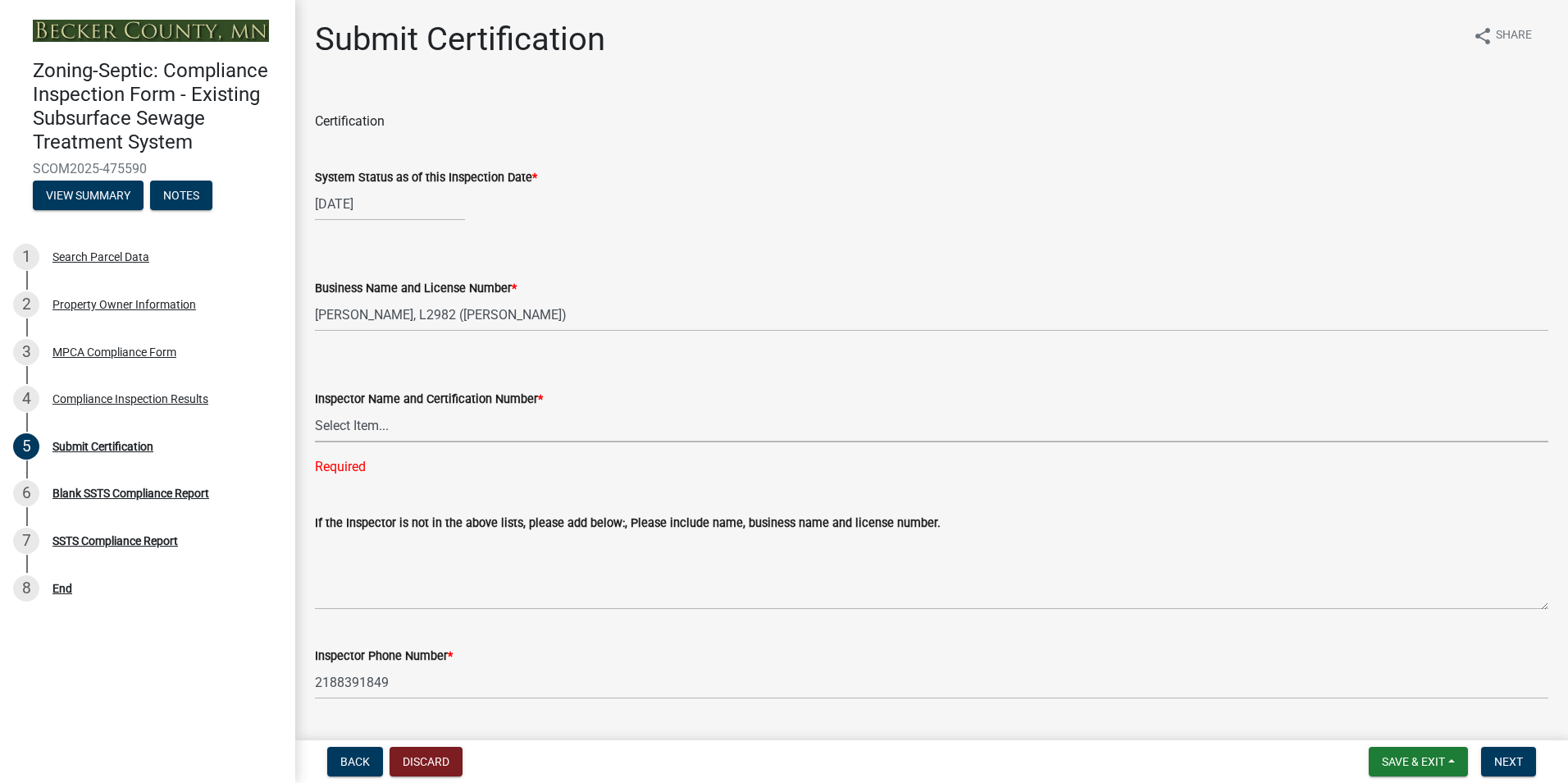
click at [346, 429] on select "Select Item... OTHER – Not listed (please add in next field and we will add to …" at bounding box center [932, 426] width 1234 height 34
click at [315, 409] on select "Select Item... OTHER – Not listed (please add in next field and we will add to …" at bounding box center [932, 426] width 1234 height 34
select select "dc89faac-9f44-4363-befa-aff2aab8b849"
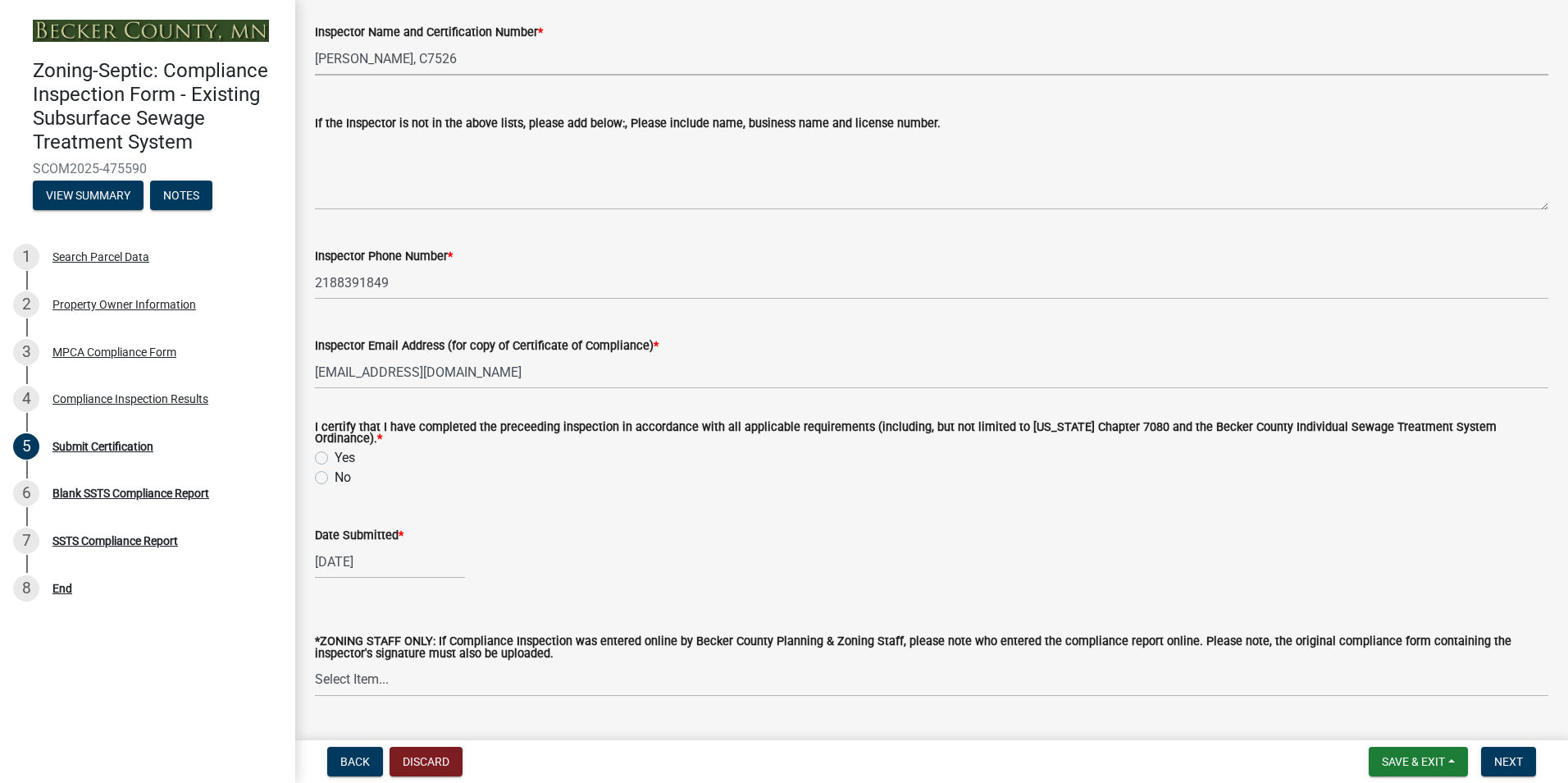
scroll to position [402, 0]
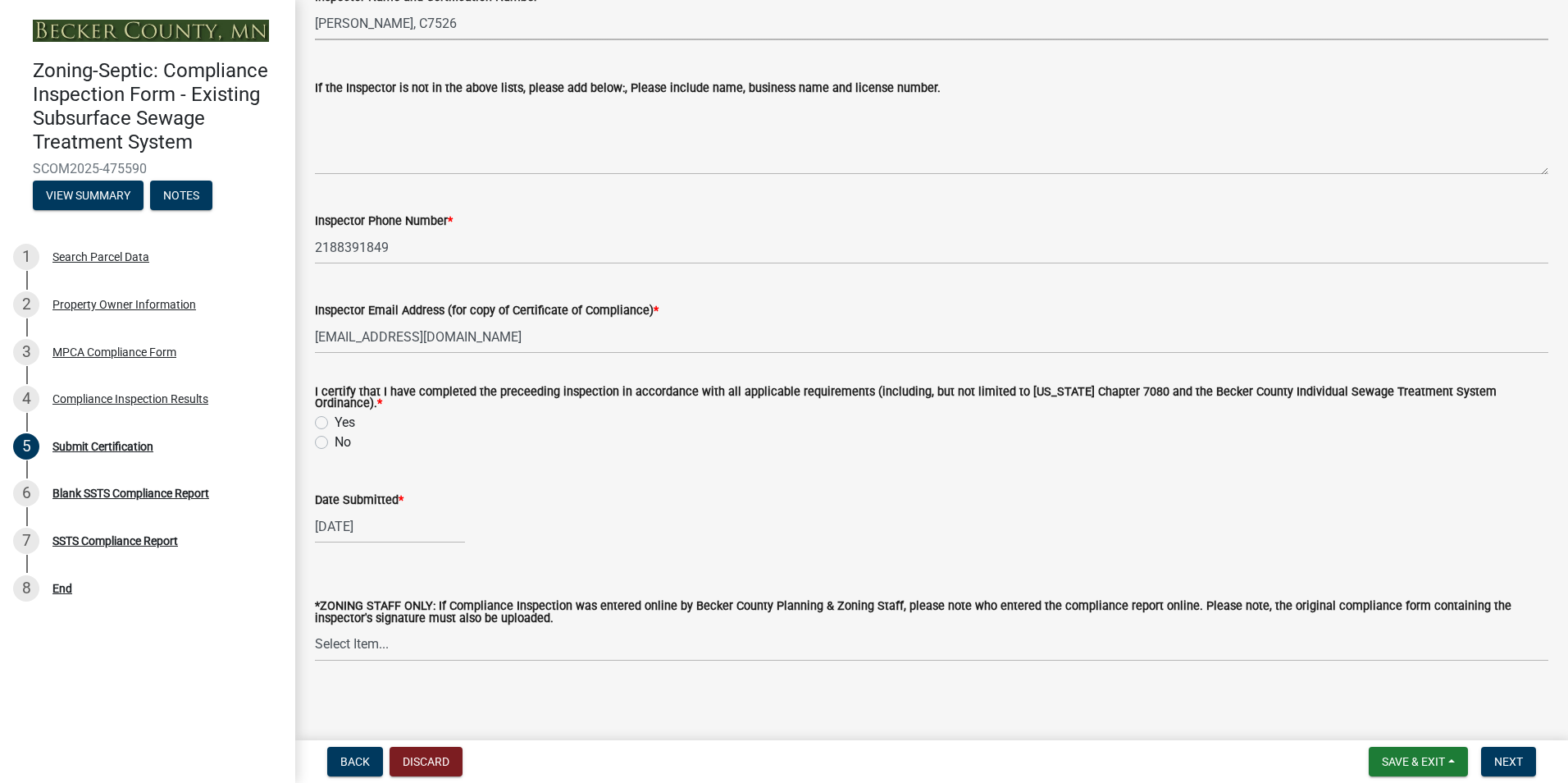
select select "9"
select select "2025"
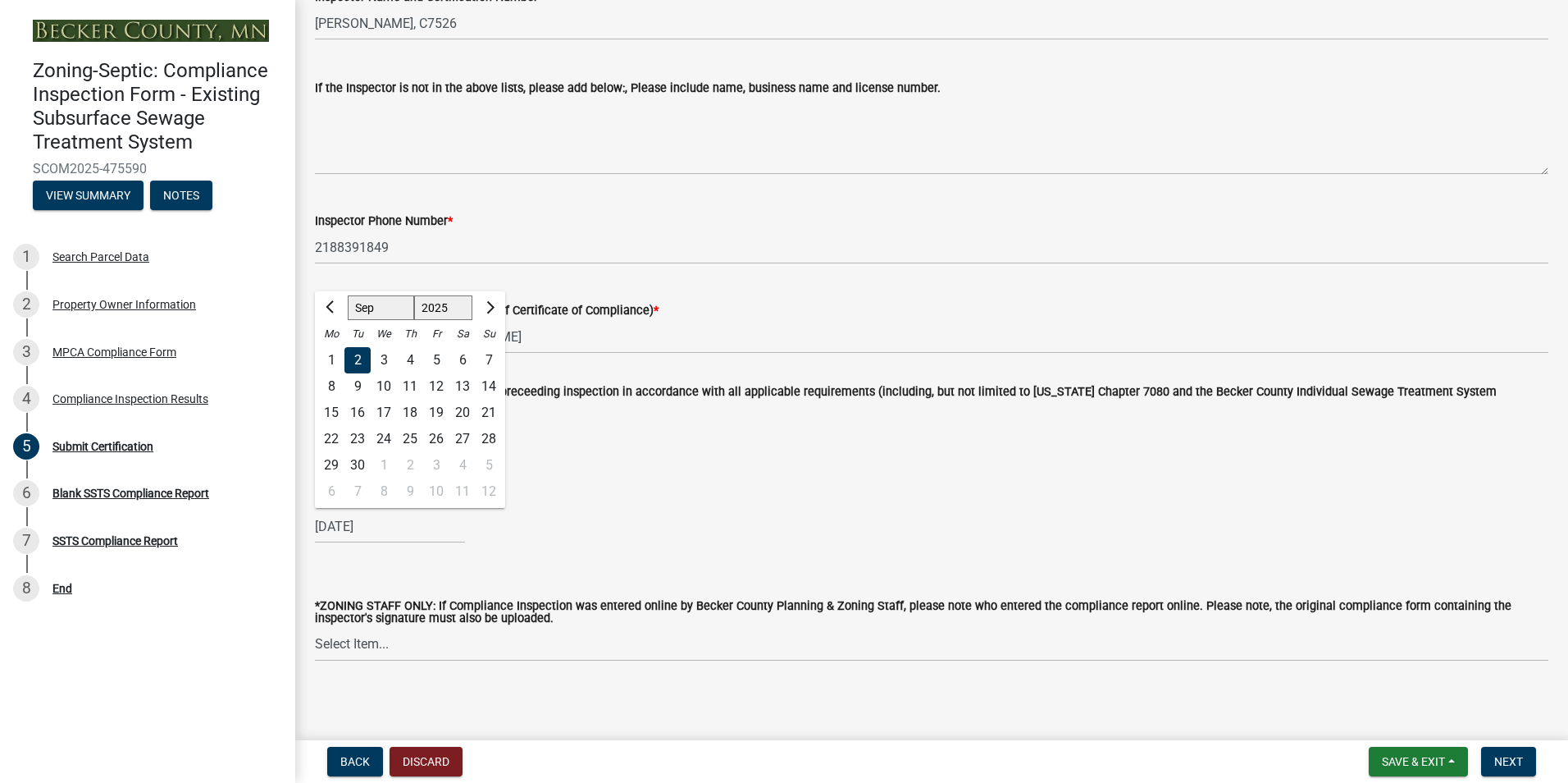
click at [356, 521] on input "[DATE]" at bounding box center [390, 526] width 150 height 34
click at [357, 384] on div "9" at bounding box center [357, 386] width 26 height 26
type input "[DATE]"
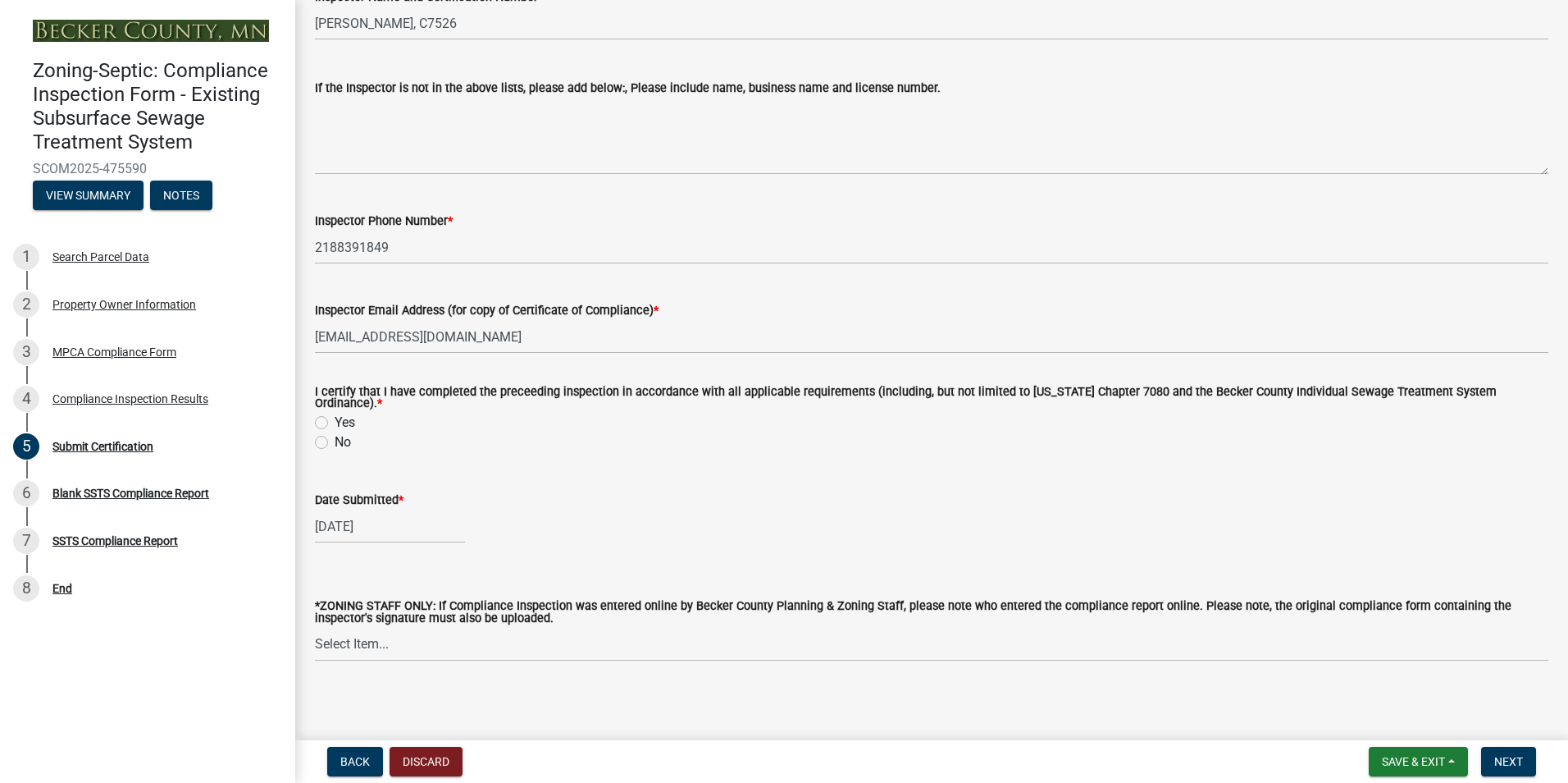
click at [335, 414] on label "Yes" at bounding box center [345, 423] width 20 height 19
click at [335, 414] on input "Yes" at bounding box center [340, 418] width 11 height 11
radio input "true"
click at [1505, 762] on span "Next" at bounding box center [1509, 761] width 28 height 13
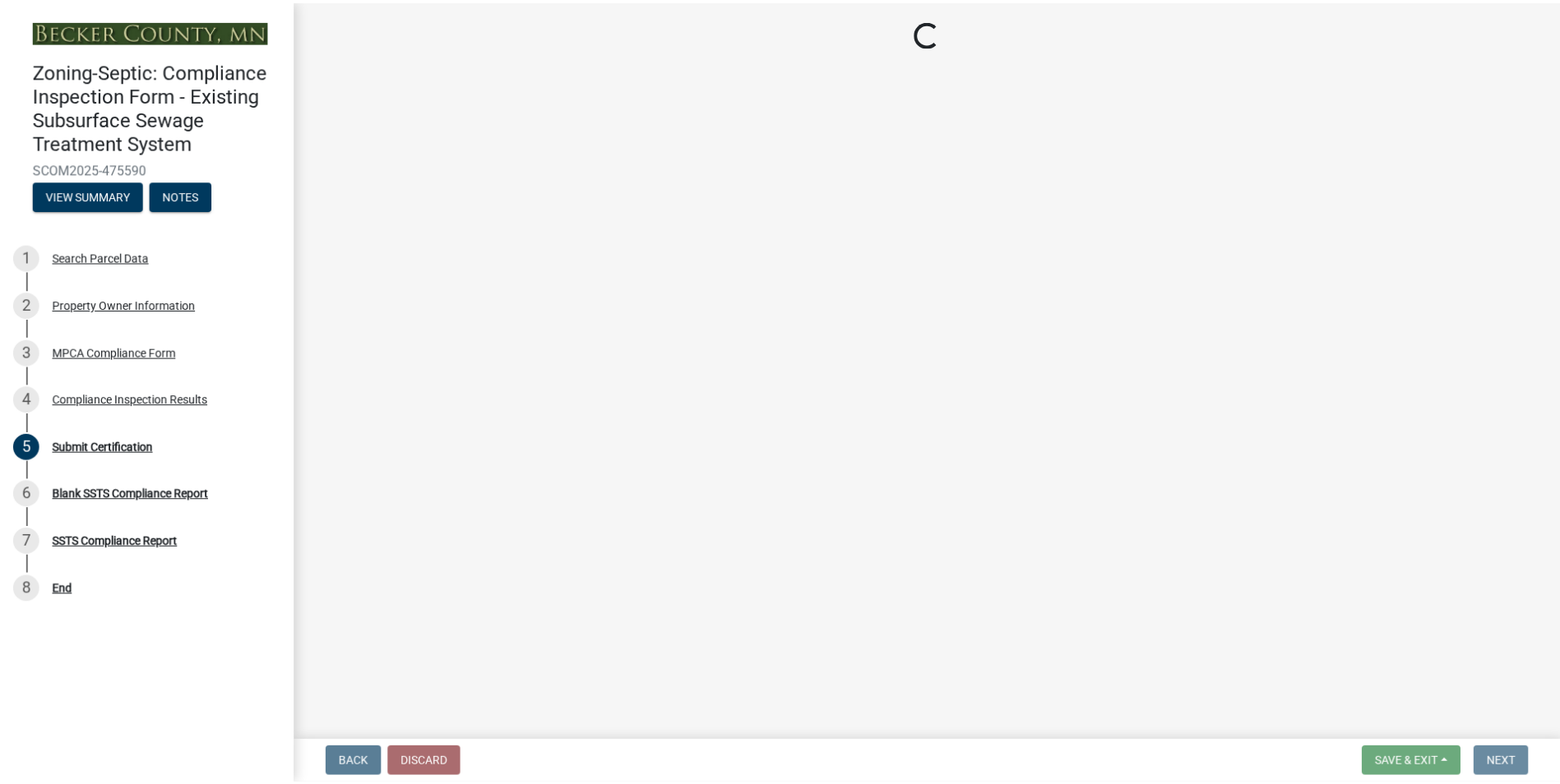
scroll to position [0, 0]
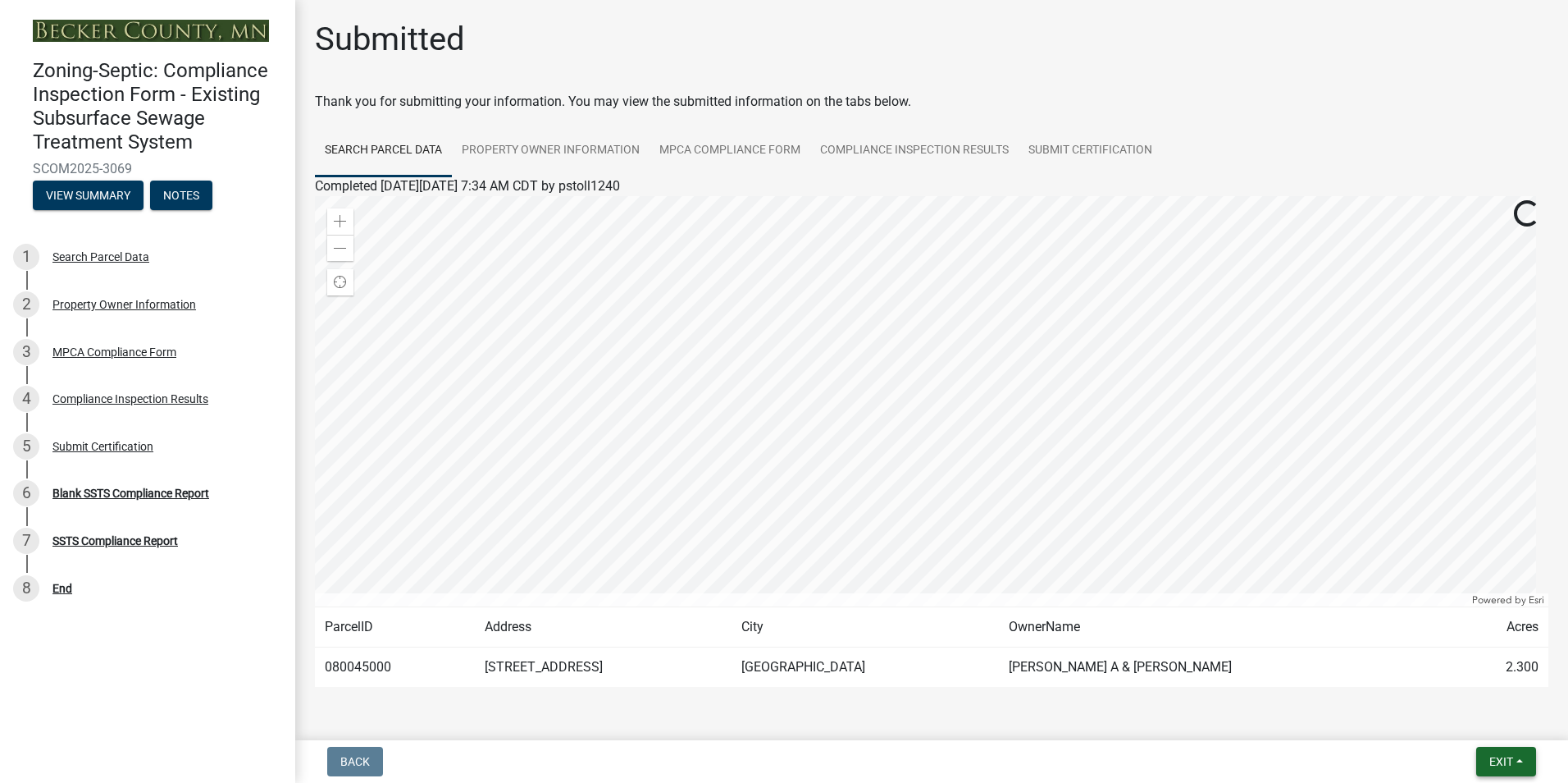
click at [1505, 762] on span "Exit" at bounding box center [1501, 761] width 23 height 13
click at [1464, 720] on button "Save & Exit" at bounding box center [1471, 719] width 131 height 39
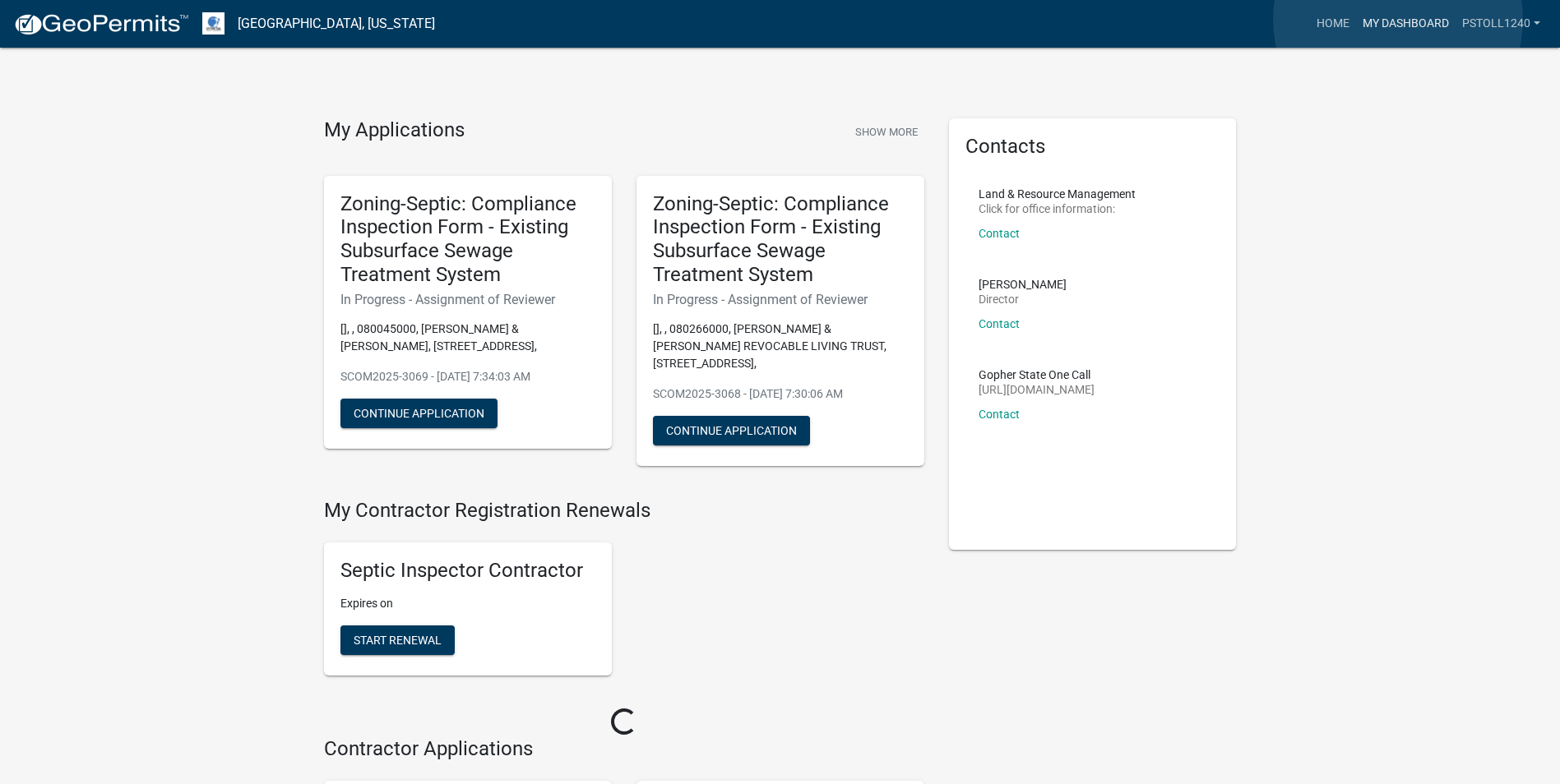
click at [1398, 20] on link "My Dashboard" at bounding box center [1406, 23] width 100 height 31
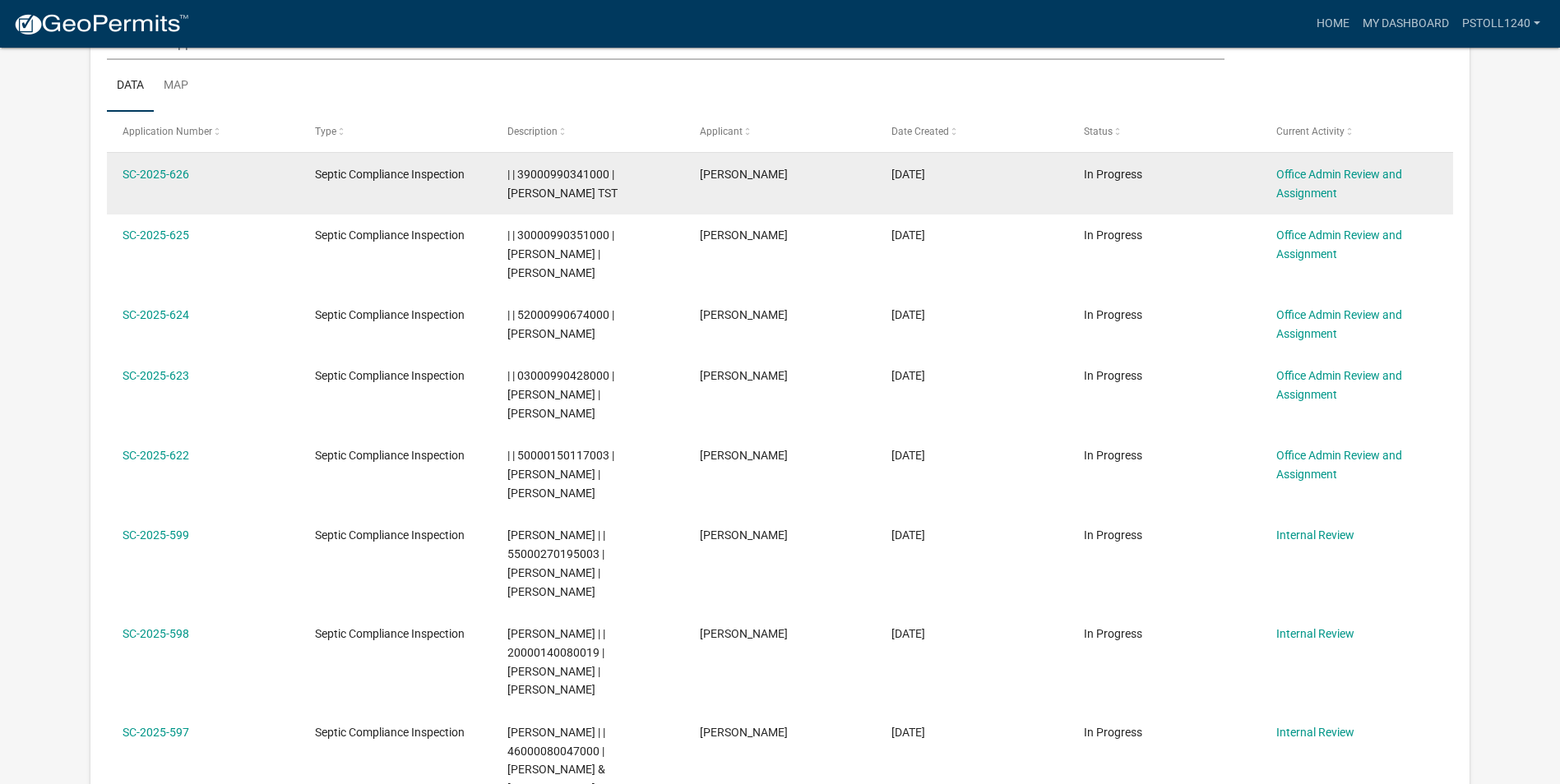
scroll to position [255, 0]
